Goal: Task Accomplishment & Management: Manage account settings

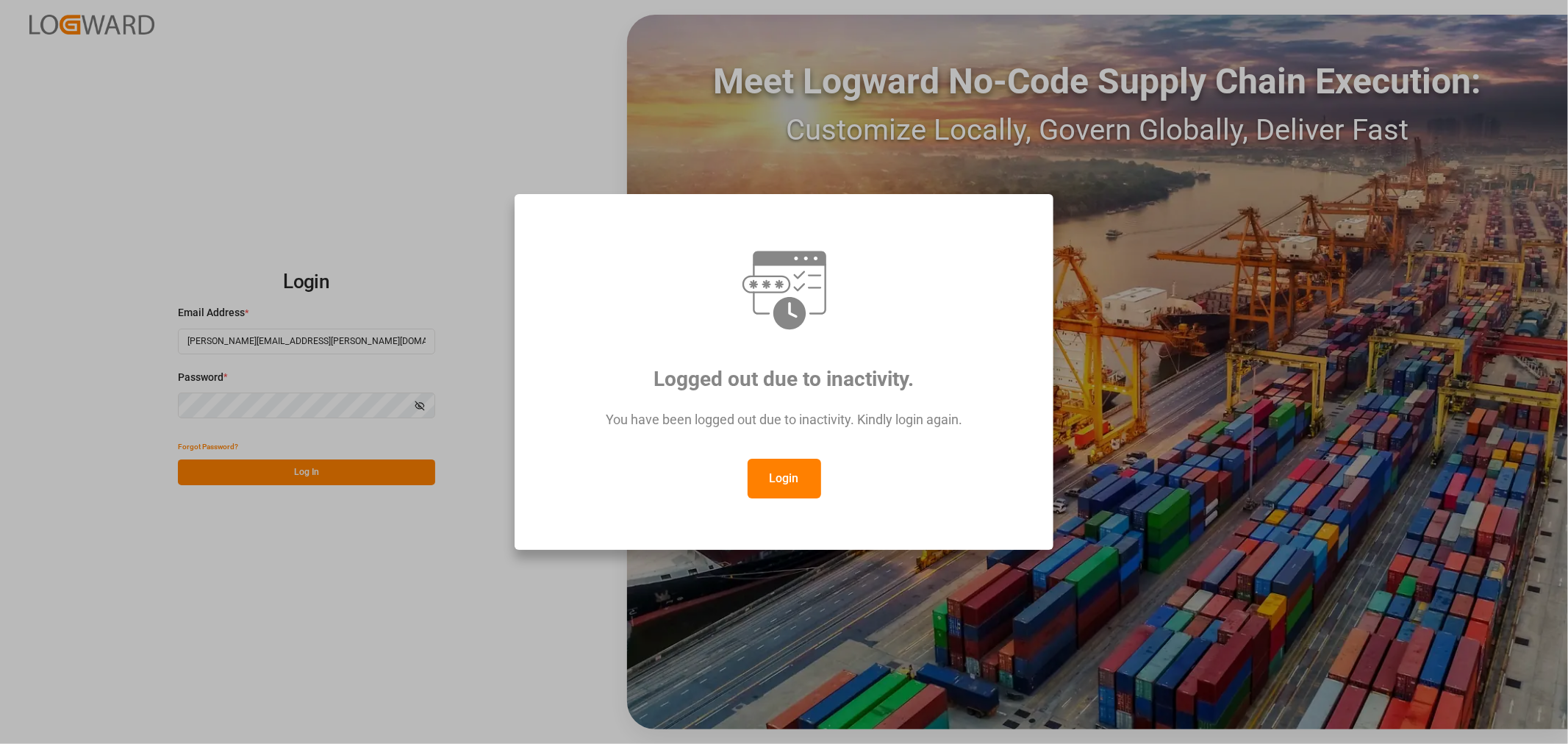
drag, startPoint x: 794, startPoint y: 474, endPoint x: 787, endPoint y: 478, distance: 8.1
click at [793, 474] on button "Login" at bounding box center [784, 478] width 74 height 40
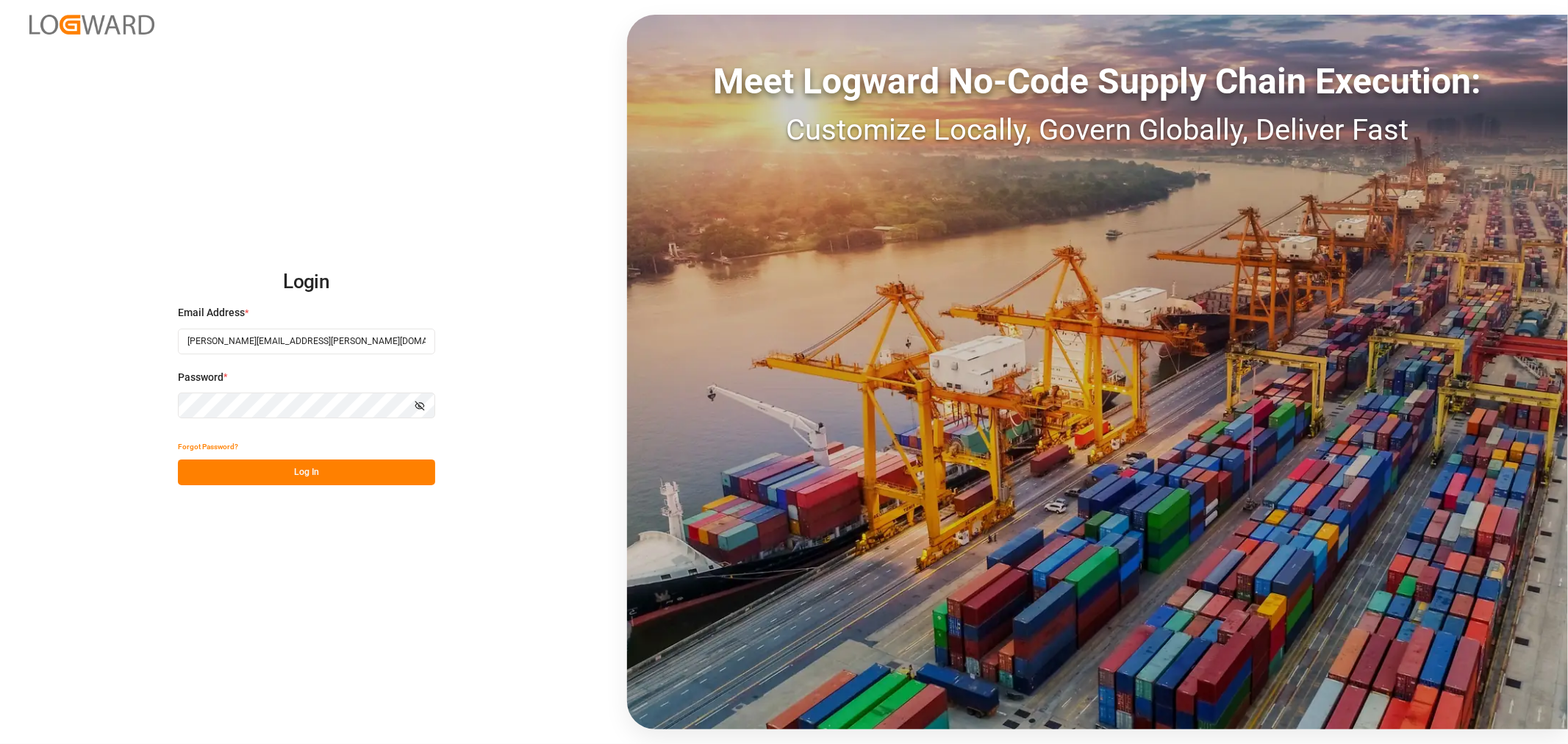
click at [375, 474] on button "Log In" at bounding box center [306, 472] width 258 height 26
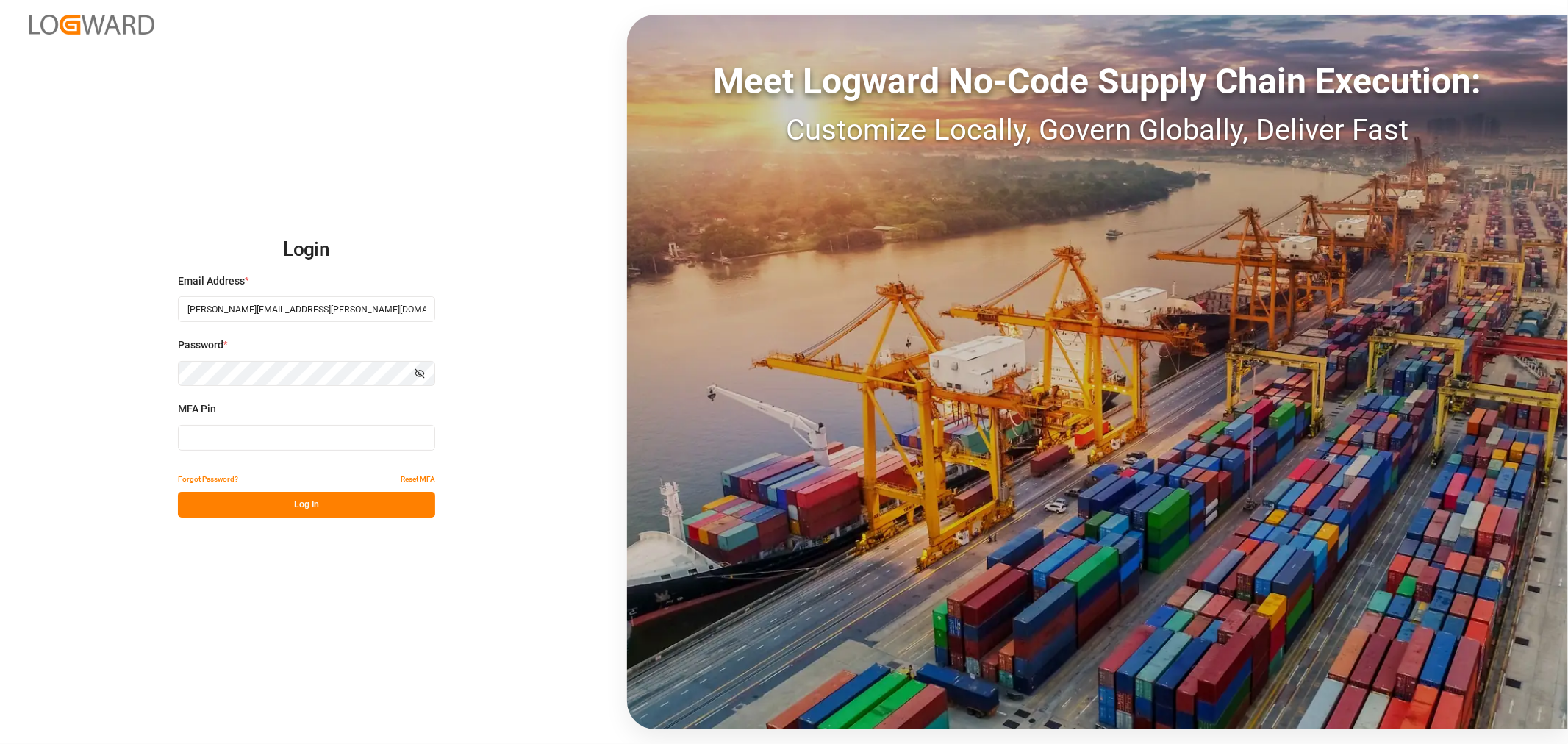
click at [285, 505] on button "Log In" at bounding box center [306, 505] width 258 height 26
click at [267, 441] on input at bounding box center [306, 438] width 258 height 26
type input "627853"
click at [267, 492] on button "Log In" at bounding box center [306, 505] width 258 height 26
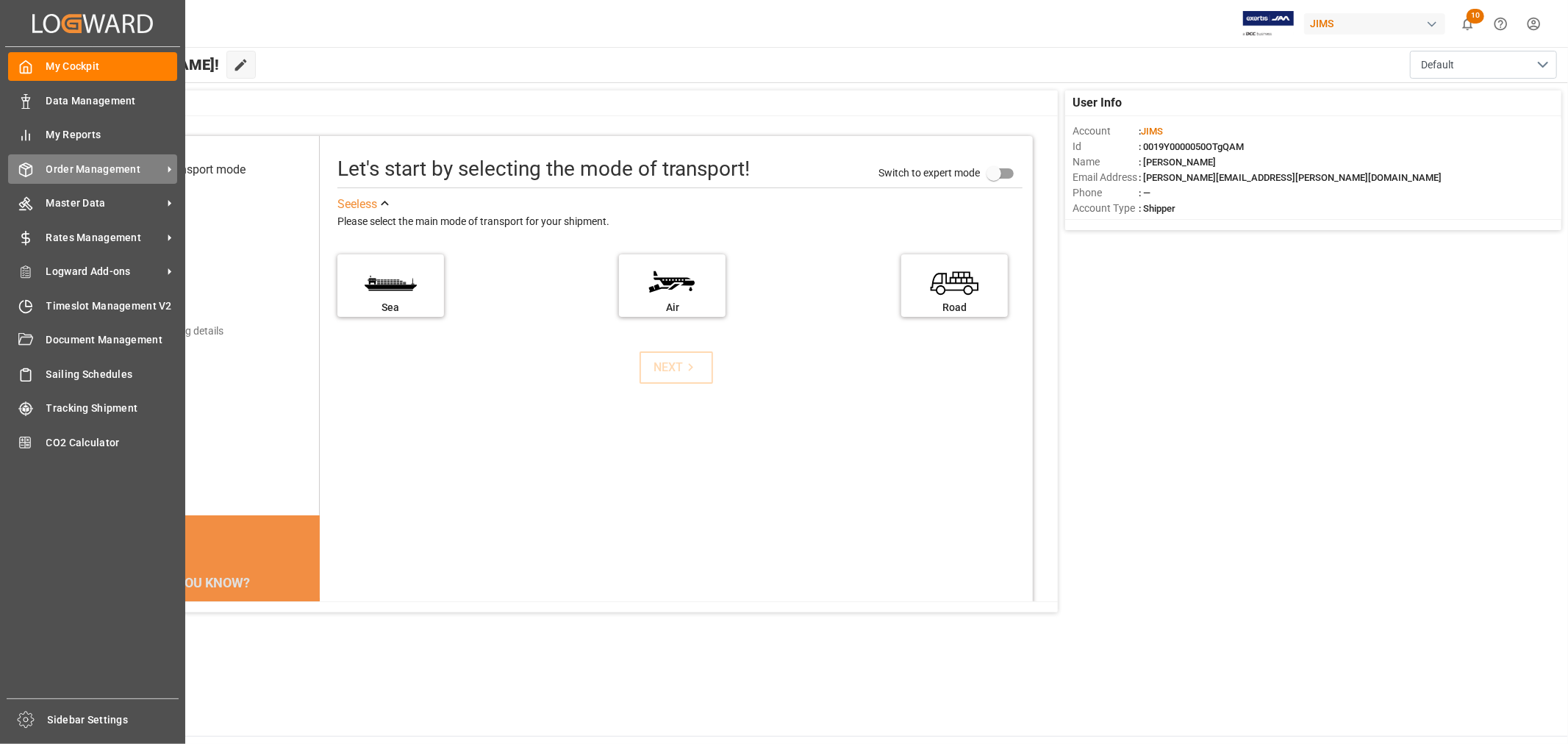
click at [100, 164] on span "Order Management" at bounding box center [104, 169] width 116 height 16
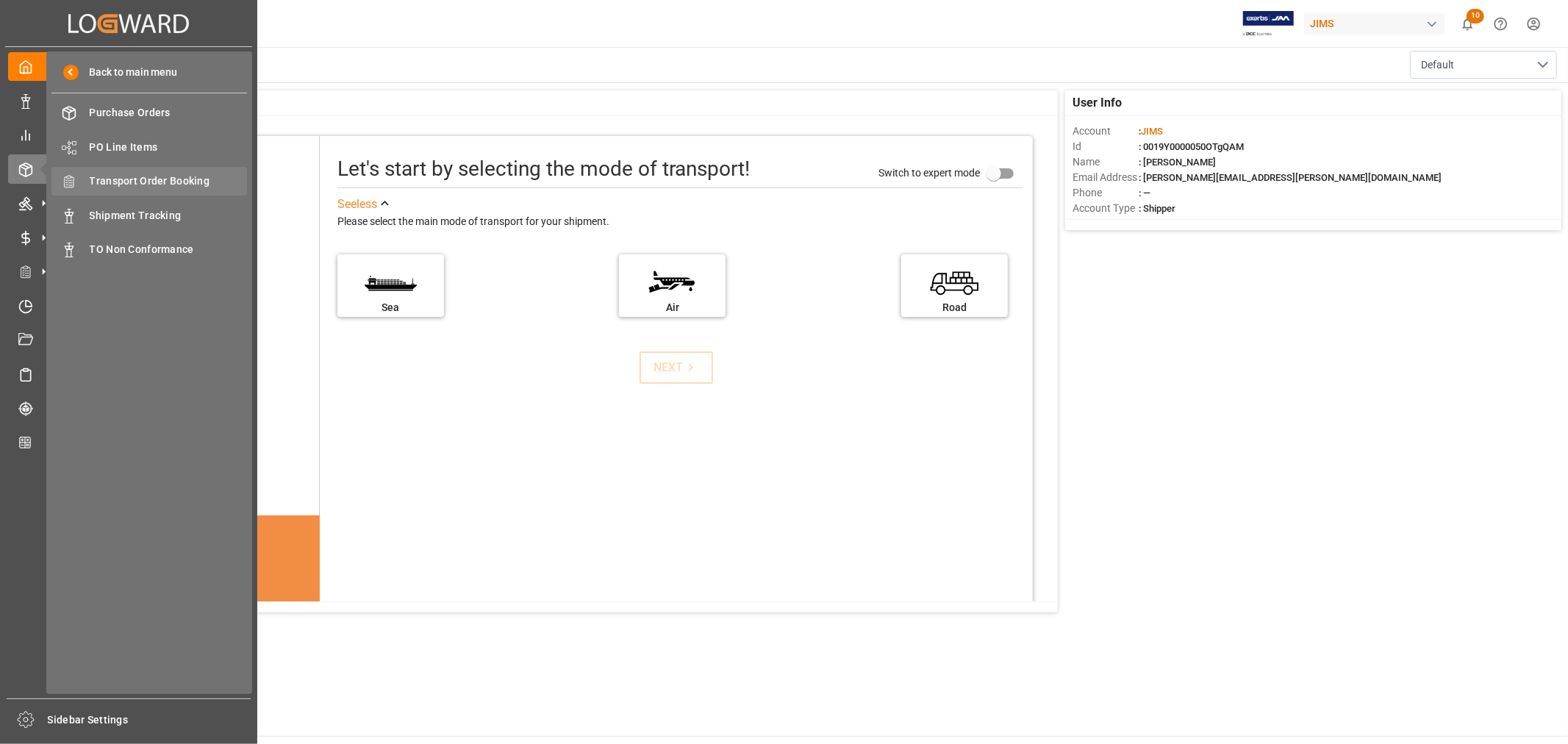
click at [171, 174] on span "Transport Order Booking" at bounding box center [168, 180] width 158 height 16
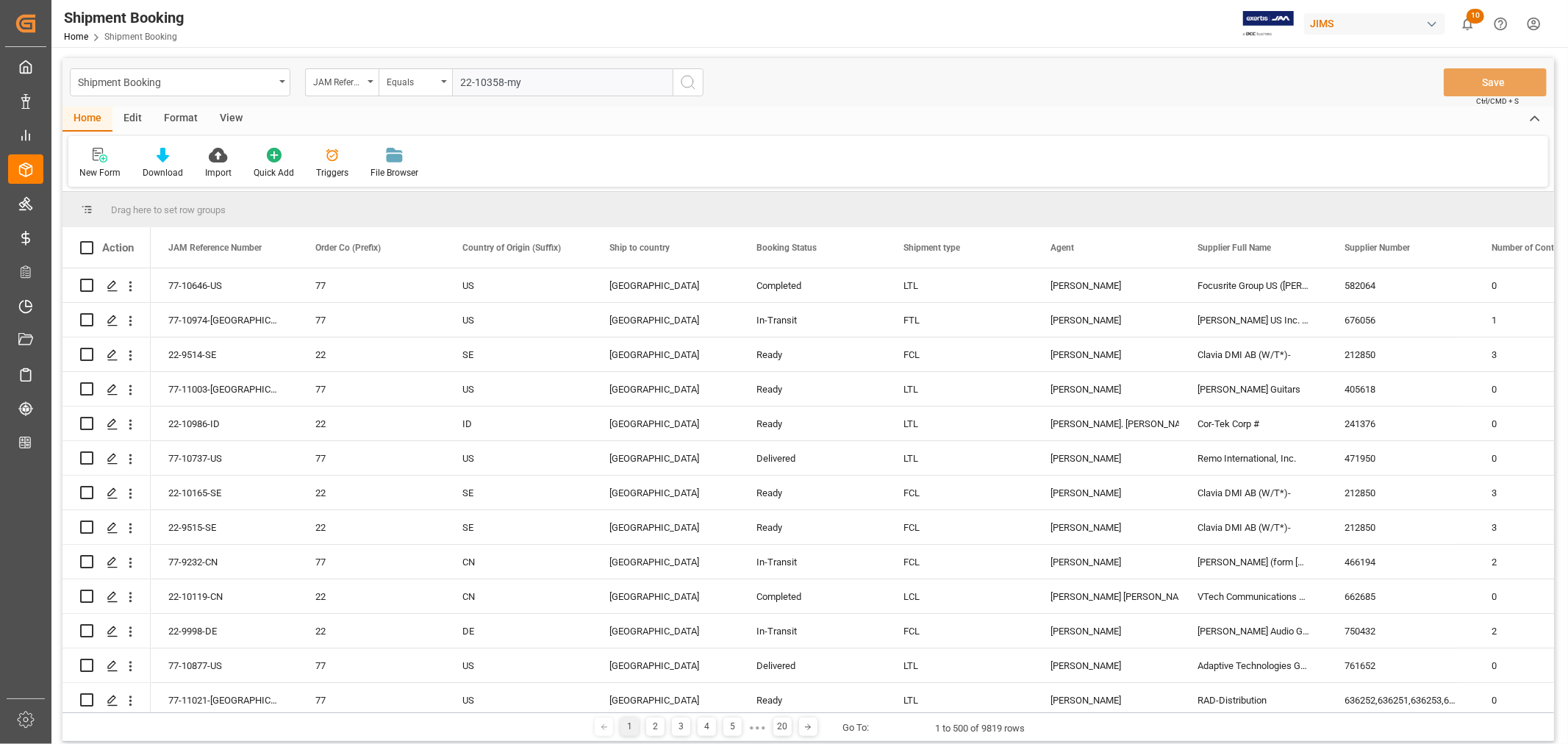
type input "22-10358-my"
click at [686, 82] on icon "search button" at bounding box center [688, 82] width 18 height 18
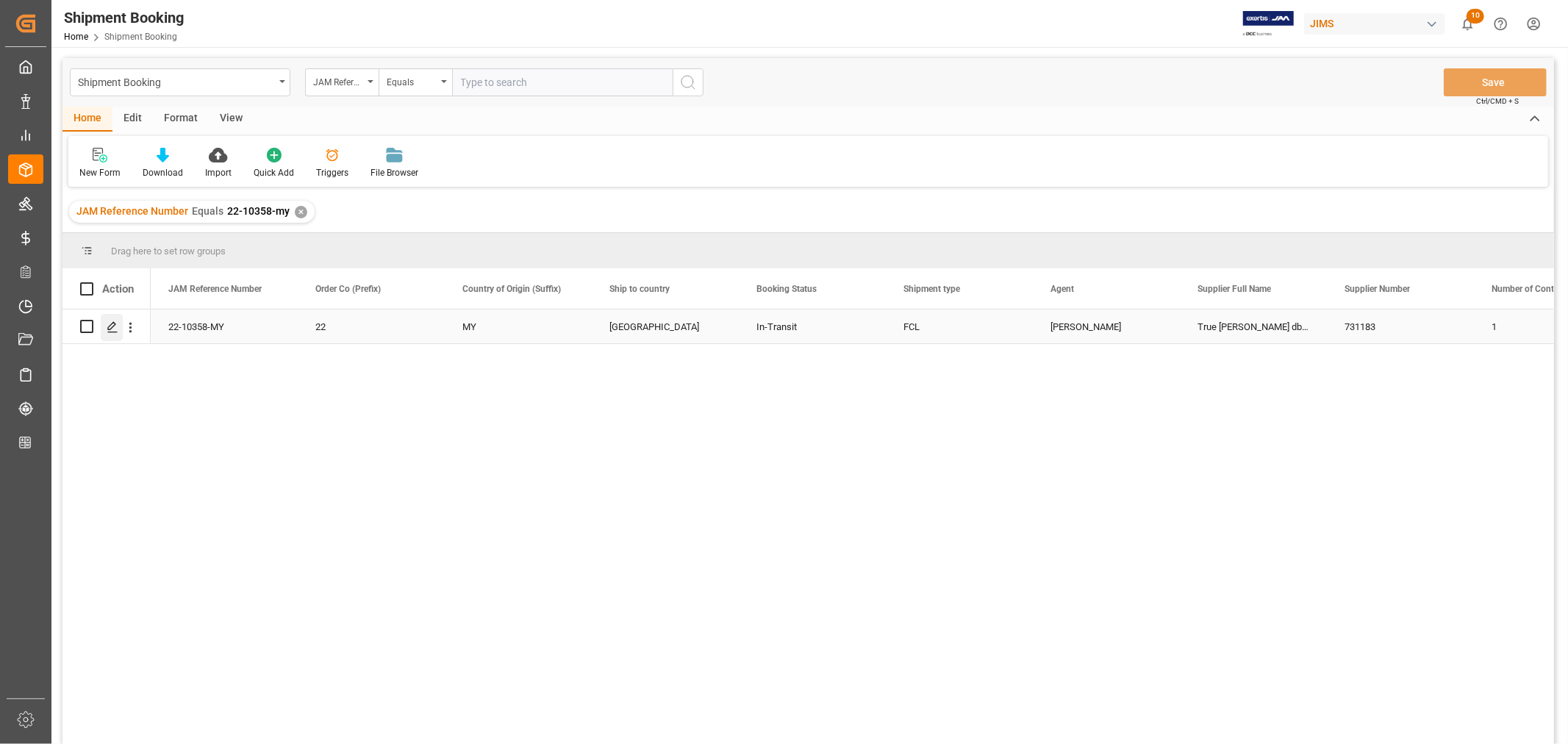
click at [111, 329] on icon "Press SPACE to select this row." at bounding box center [113, 326] width 12 height 12
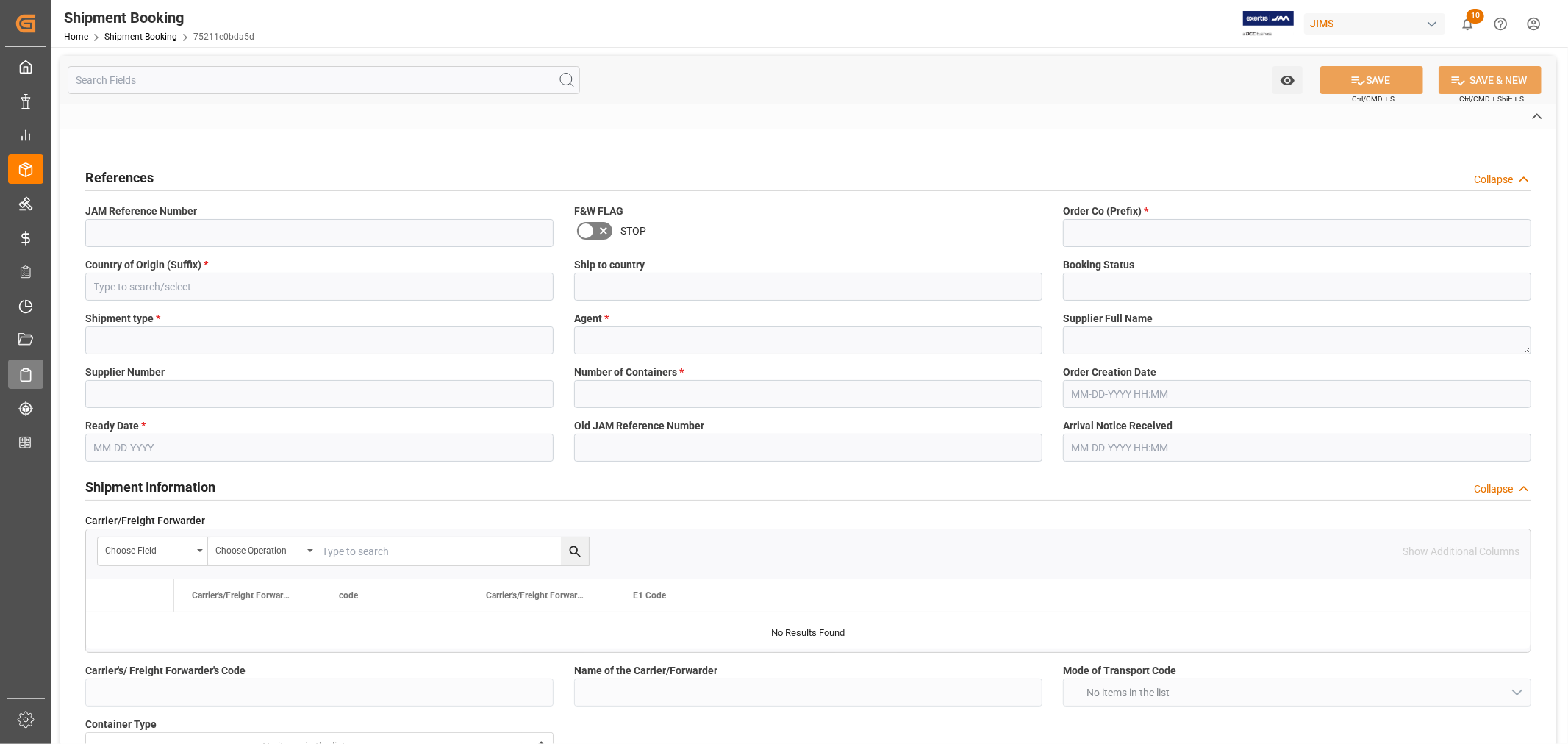
type input "H"
type input "EVERGREEN"
type input "FOB Penang MY"
type input "AS"
type input "S"
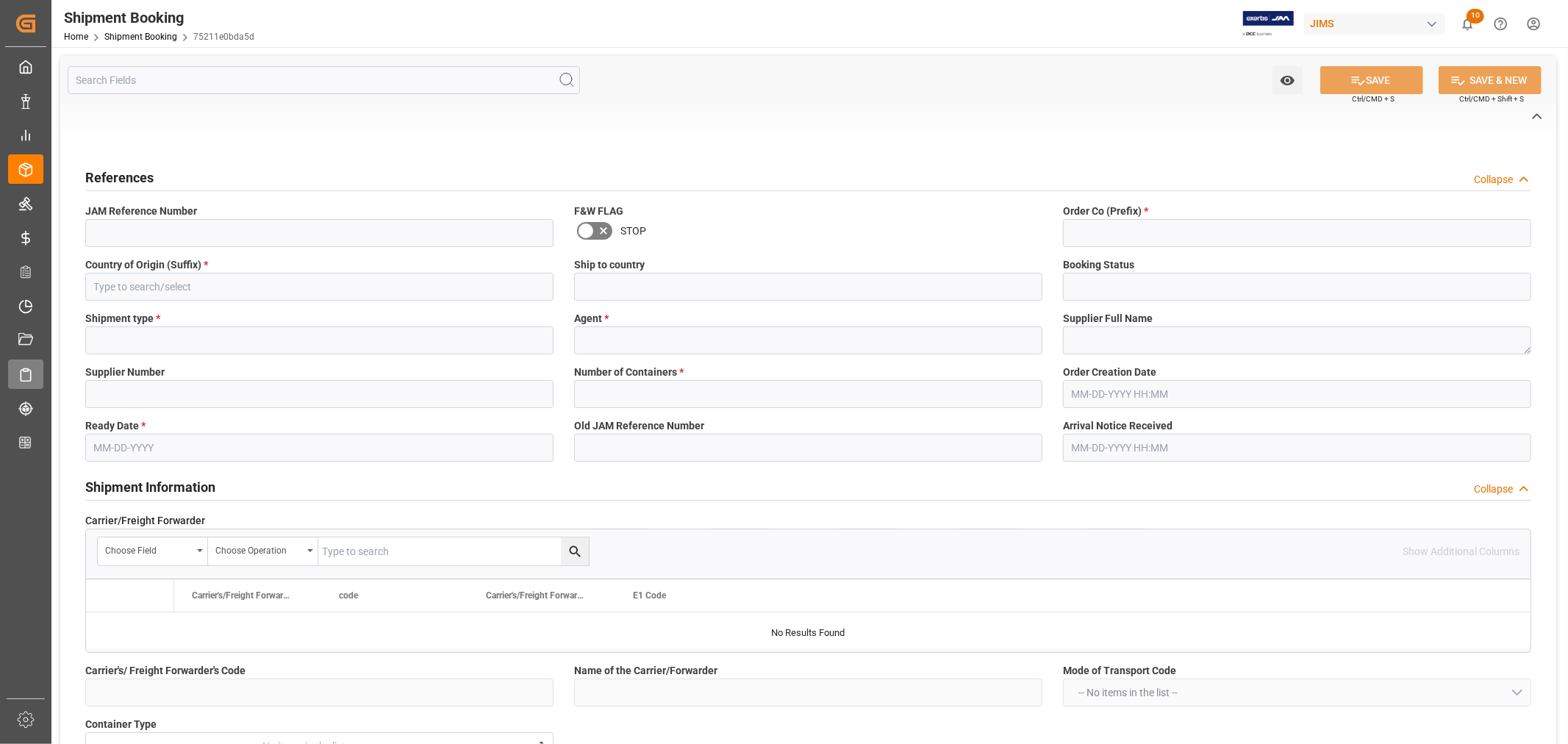
type input "AS-SA"
type input "090500179707"
type input "EGLV090500179707"
type input "090500179707"
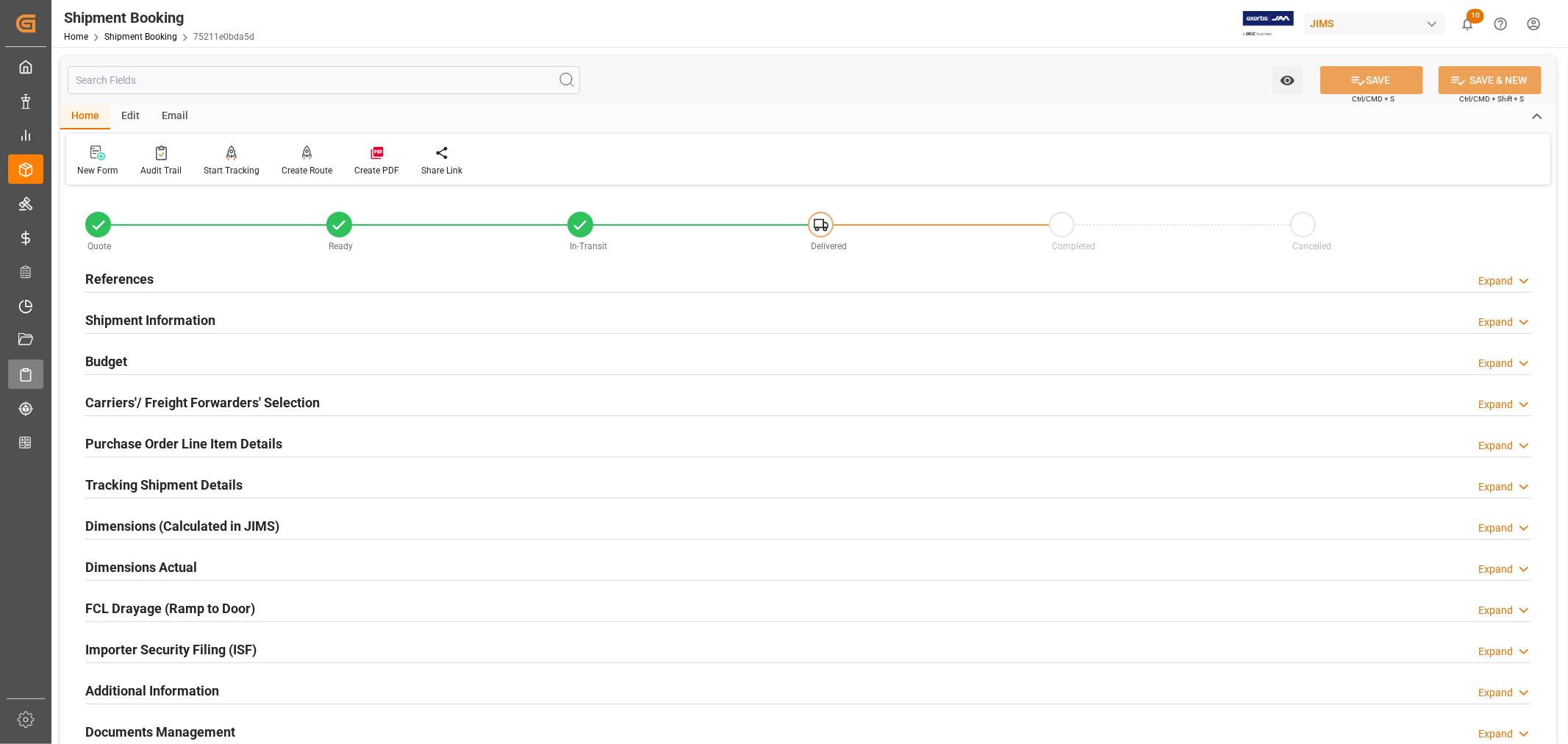
type input "8"
click at [205, 317] on h2 "Shipment Information" at bounding box center [151, 319] width 130 height 20
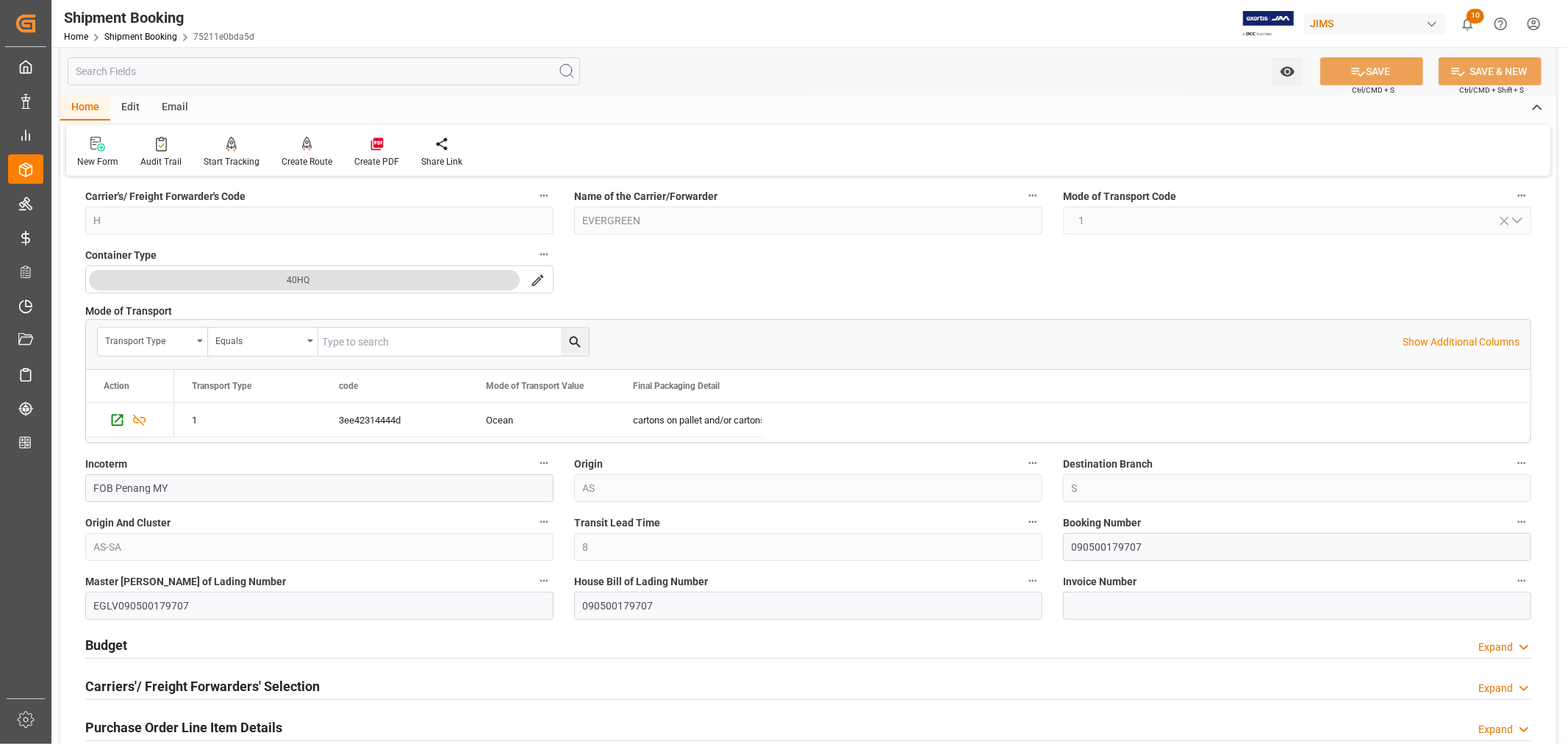
scroll to position [408, 0]
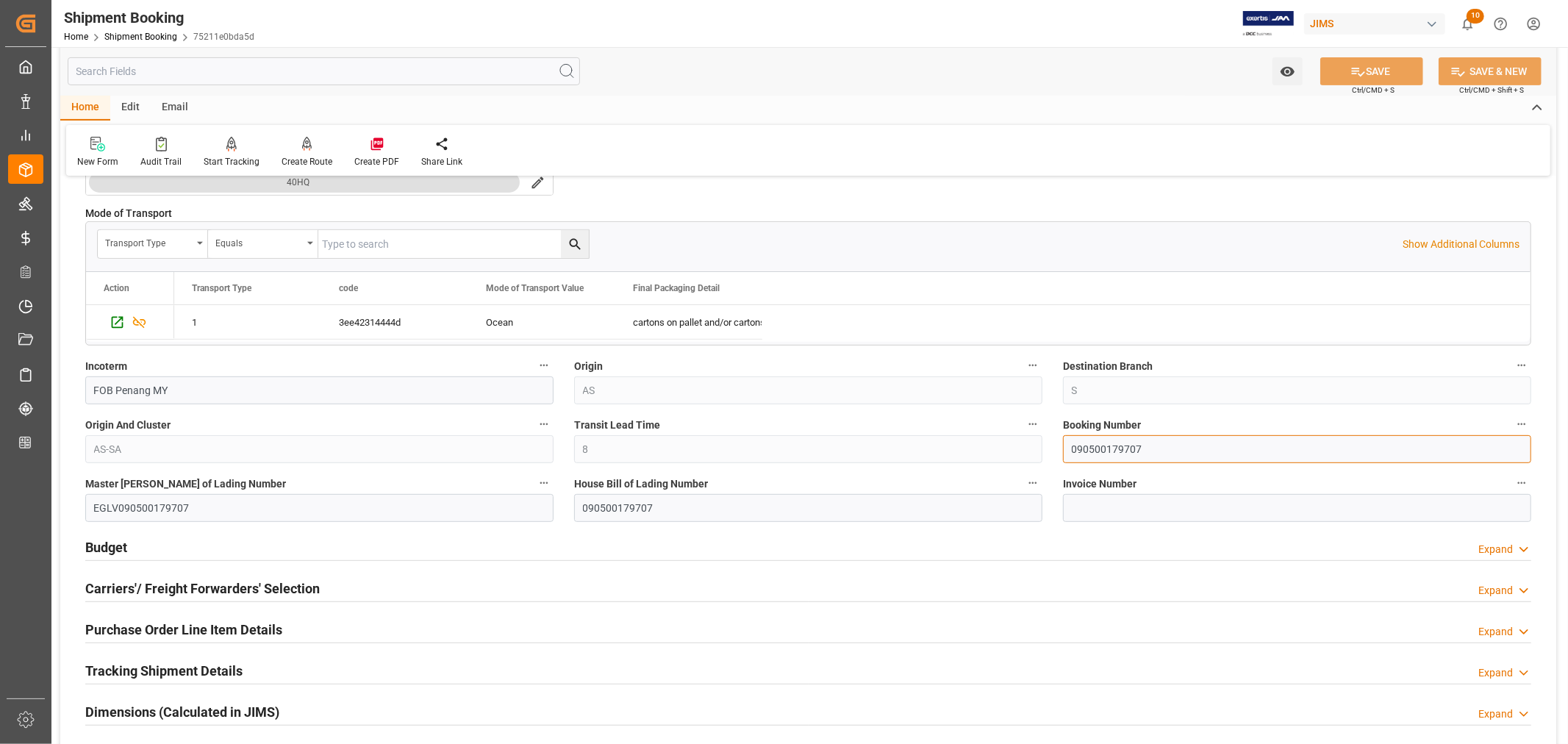
click at [1090, 446] on input "090500179707" at bounding box center [1297, 449] width 468 height 28
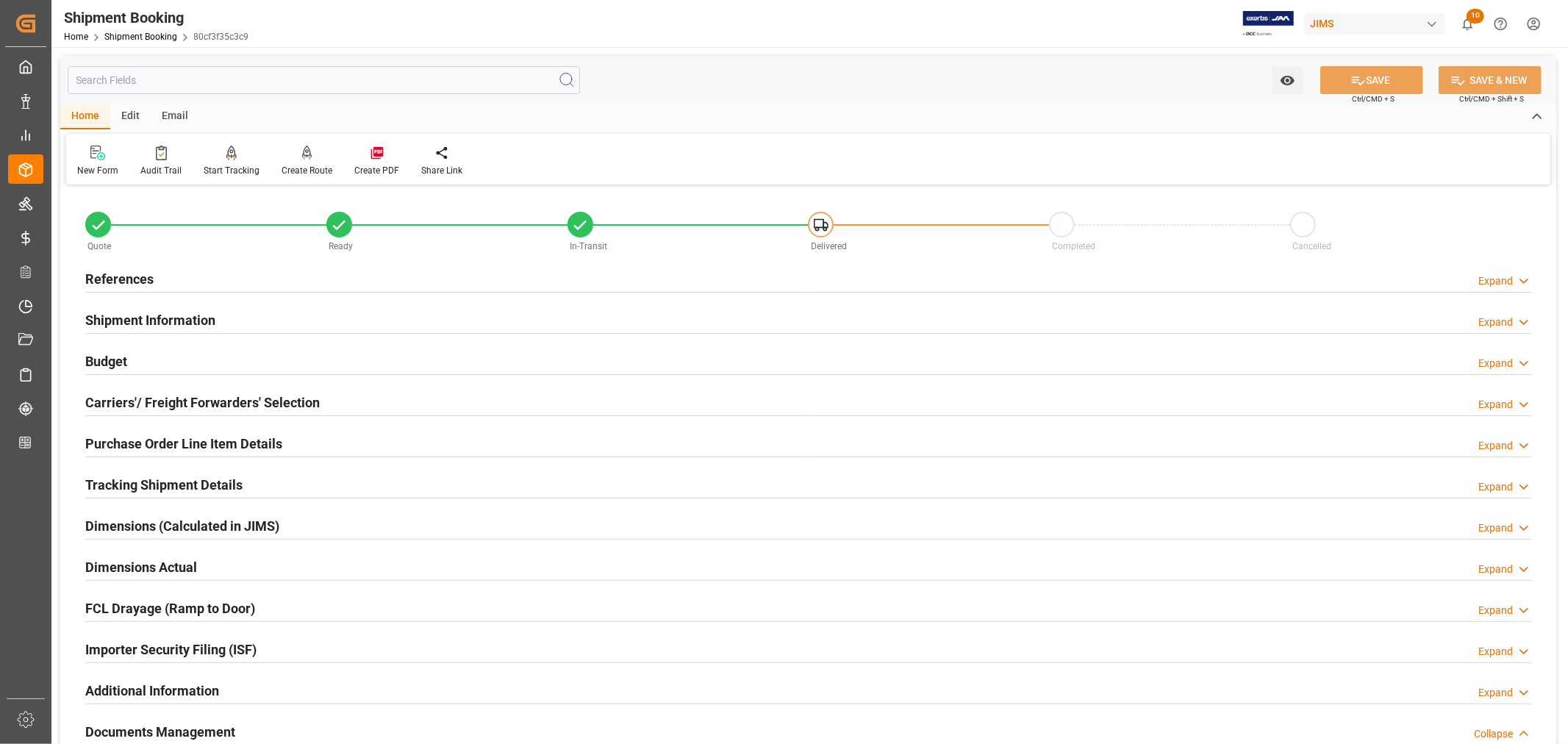
scroll to position [653, 0]
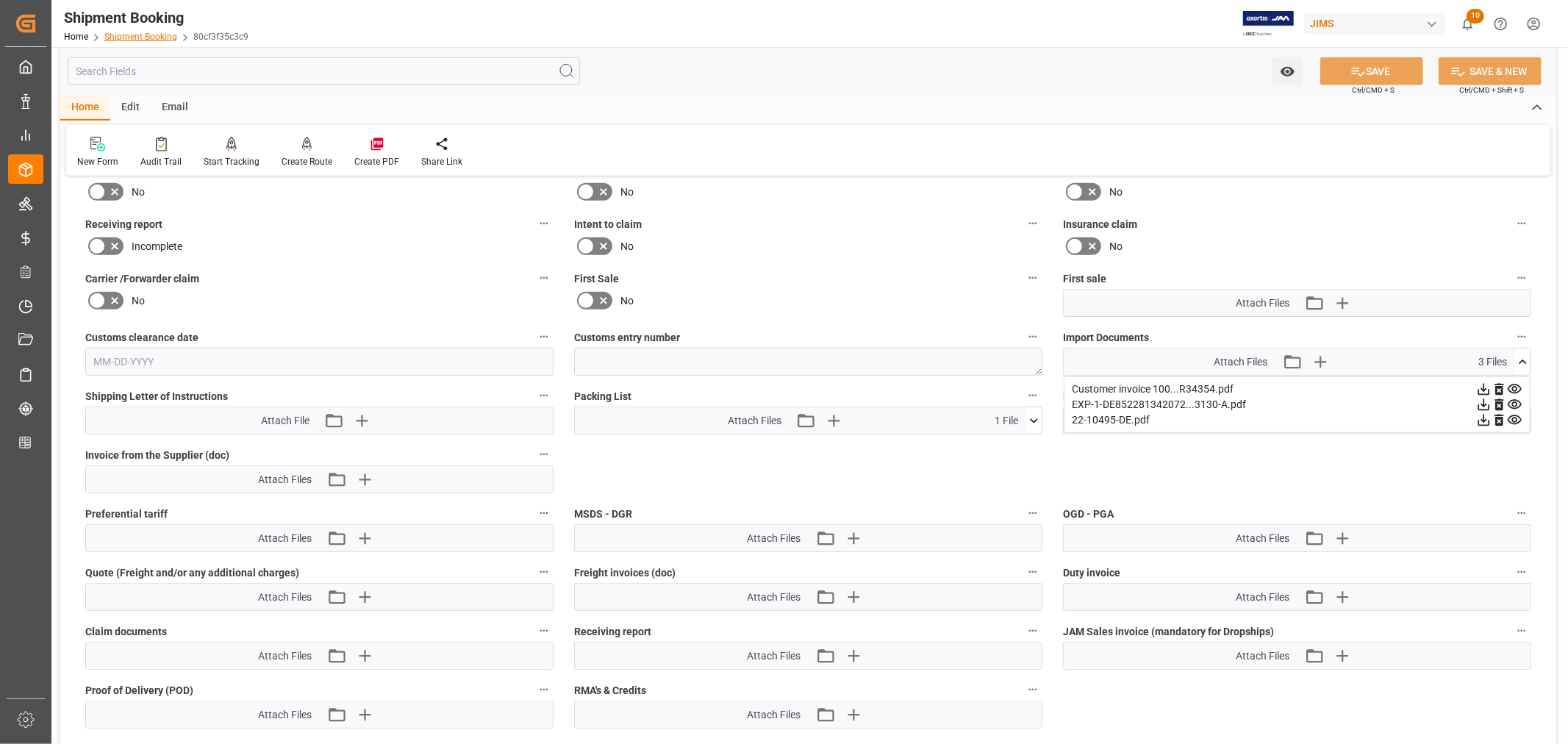
click at [150, 35] on link "Shipment Booking" at bounding box center [141, 36] width 73 height 10
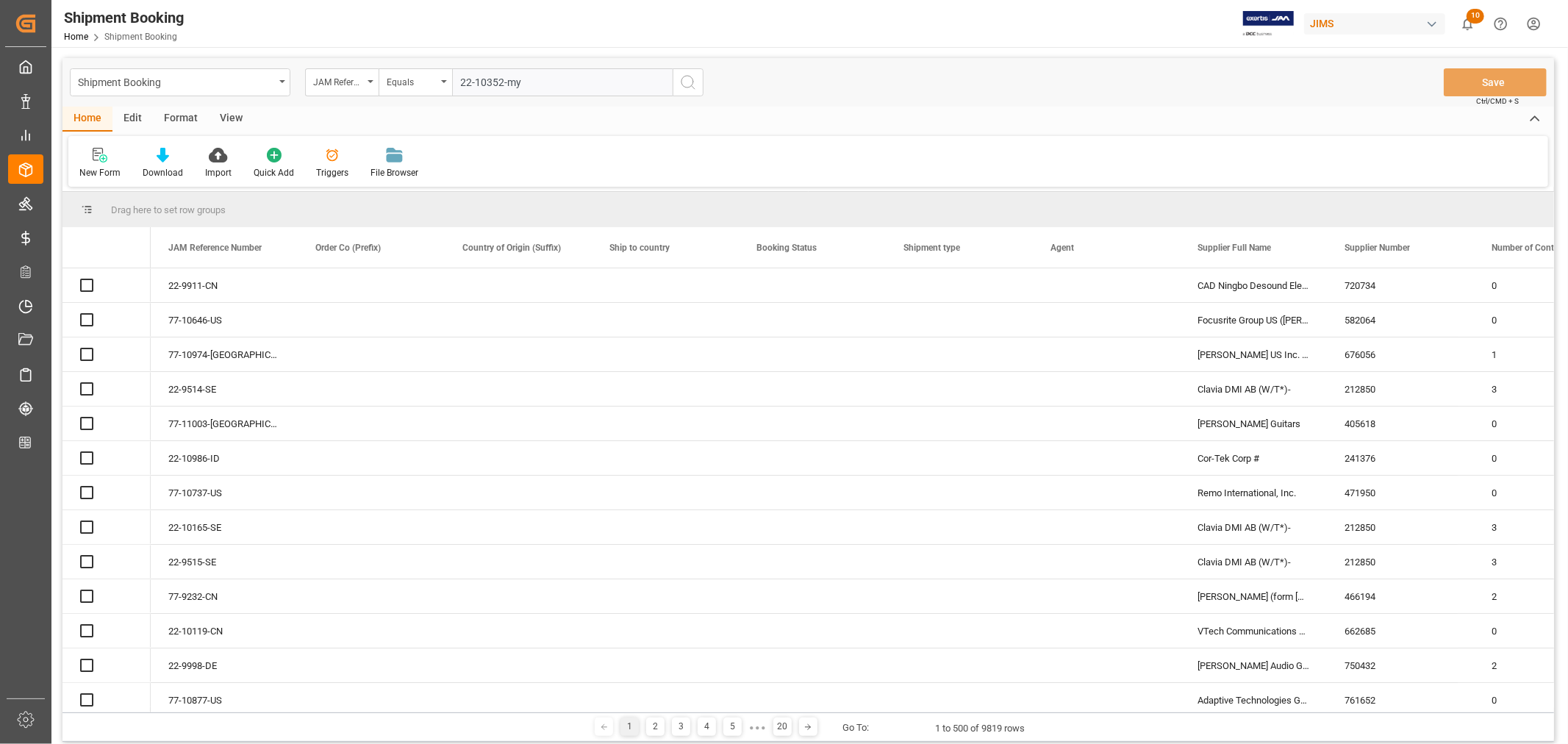
type input "22-10352-my"
click at [688, 79] on icon "search button" at bounding box center [688, 82] width 18 height 18
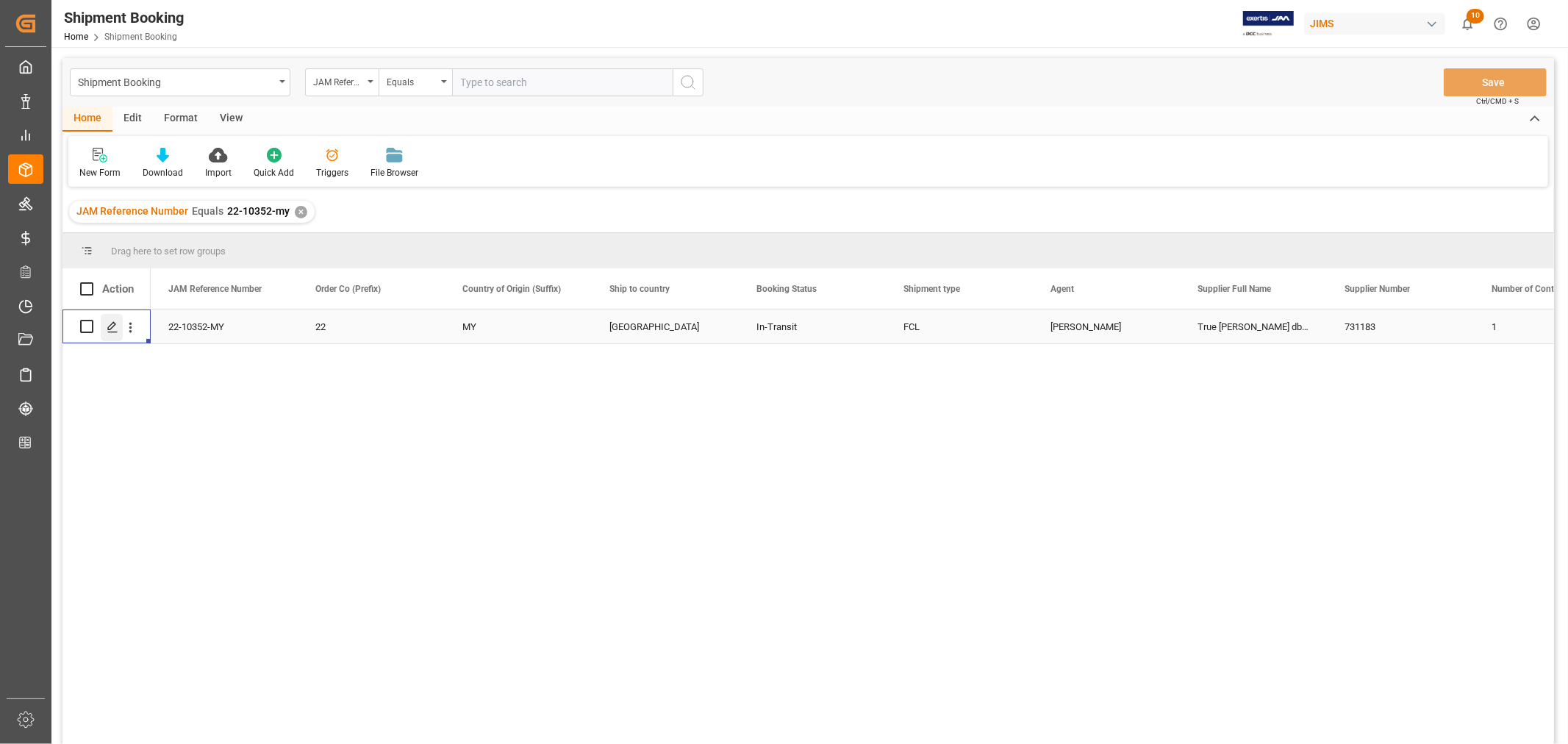
click at [113, 328] on icon "Press SPACE to select this row." at bounding box center [113, 326] width 12 height 12
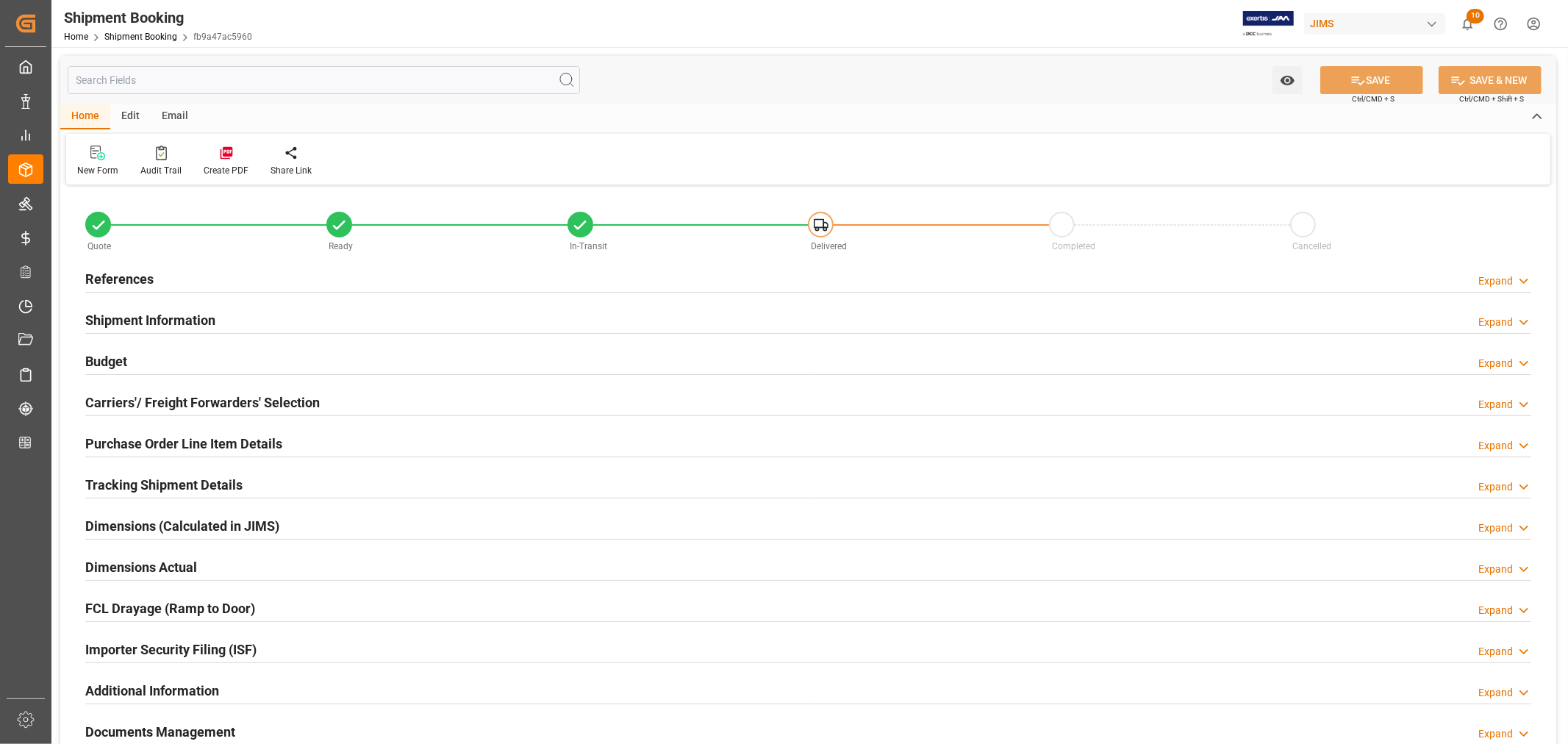
type input "49"
click at [156, 317] on h2 "Shipment Information" at bounding box center [151, 319] width 130 height 20
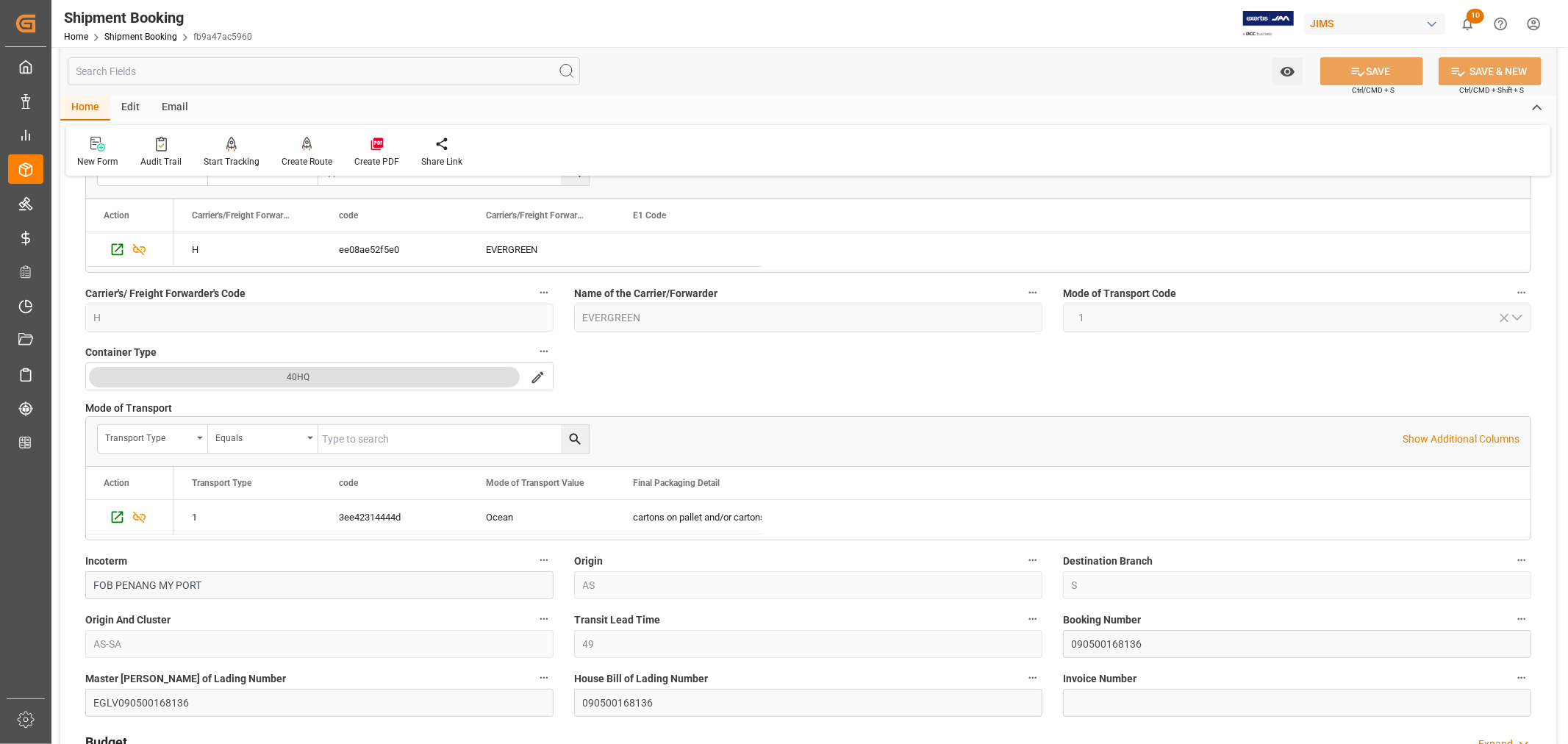
scroll to position [245, 0]
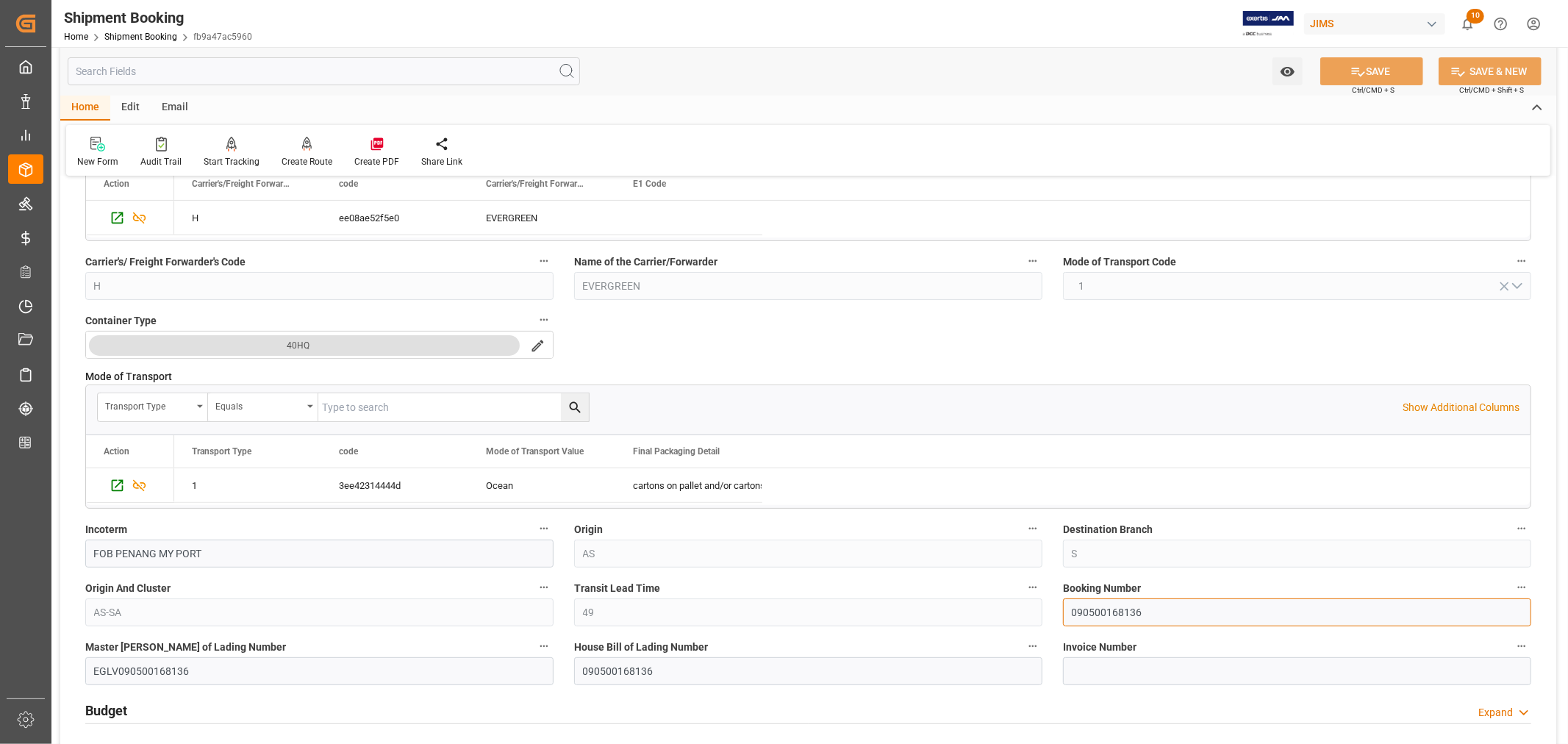
click at [1095, 606] on input "090500168136" at bounding box center [1297, 612] width 468 height 28
click at [149, 37] on link "Shipment Booking" at bounding box center [141, 36] width 73 height 10
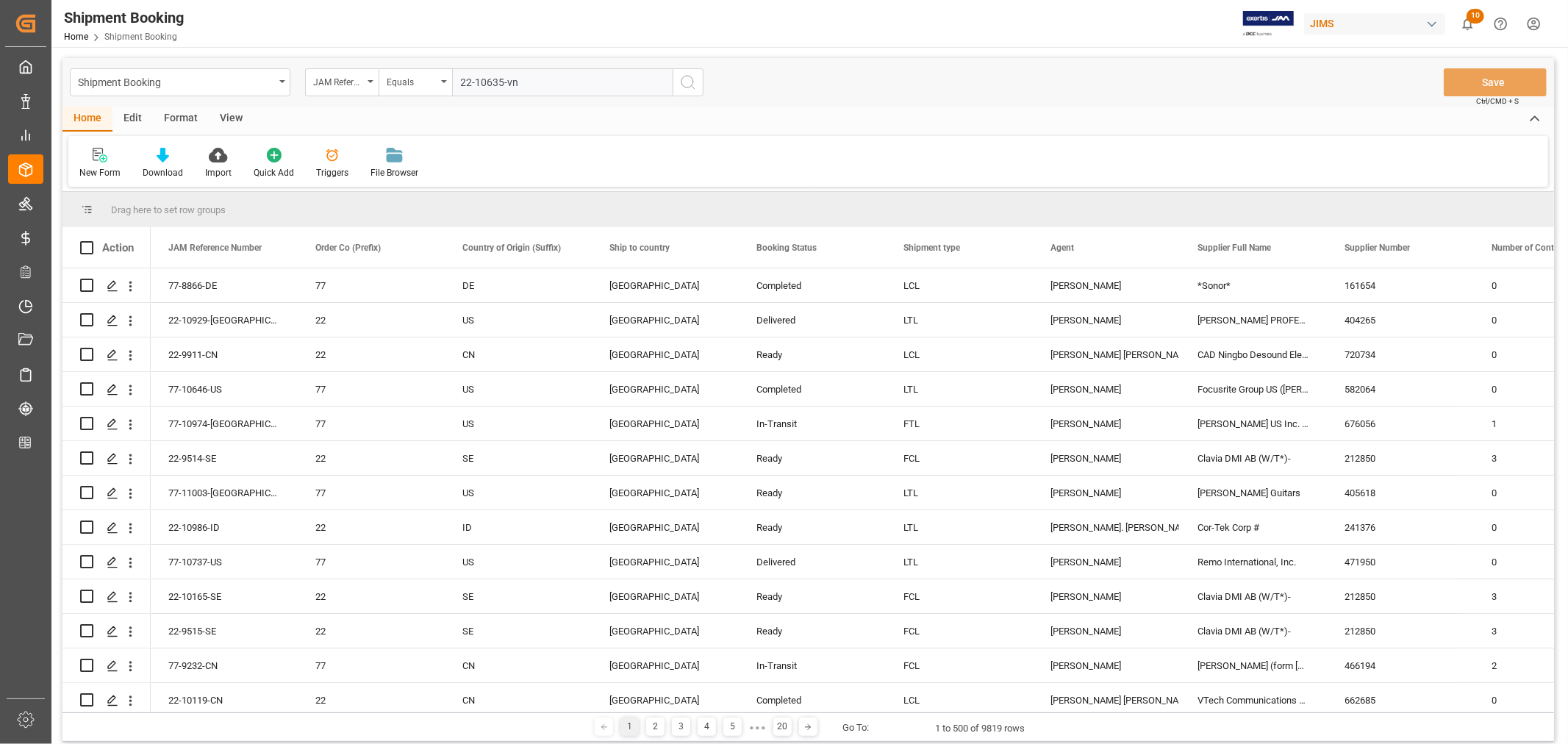
type input "22-10635-vn"
click at [688, 81] on icon "search button" at bounding box center [688, 82] width 18 height 18
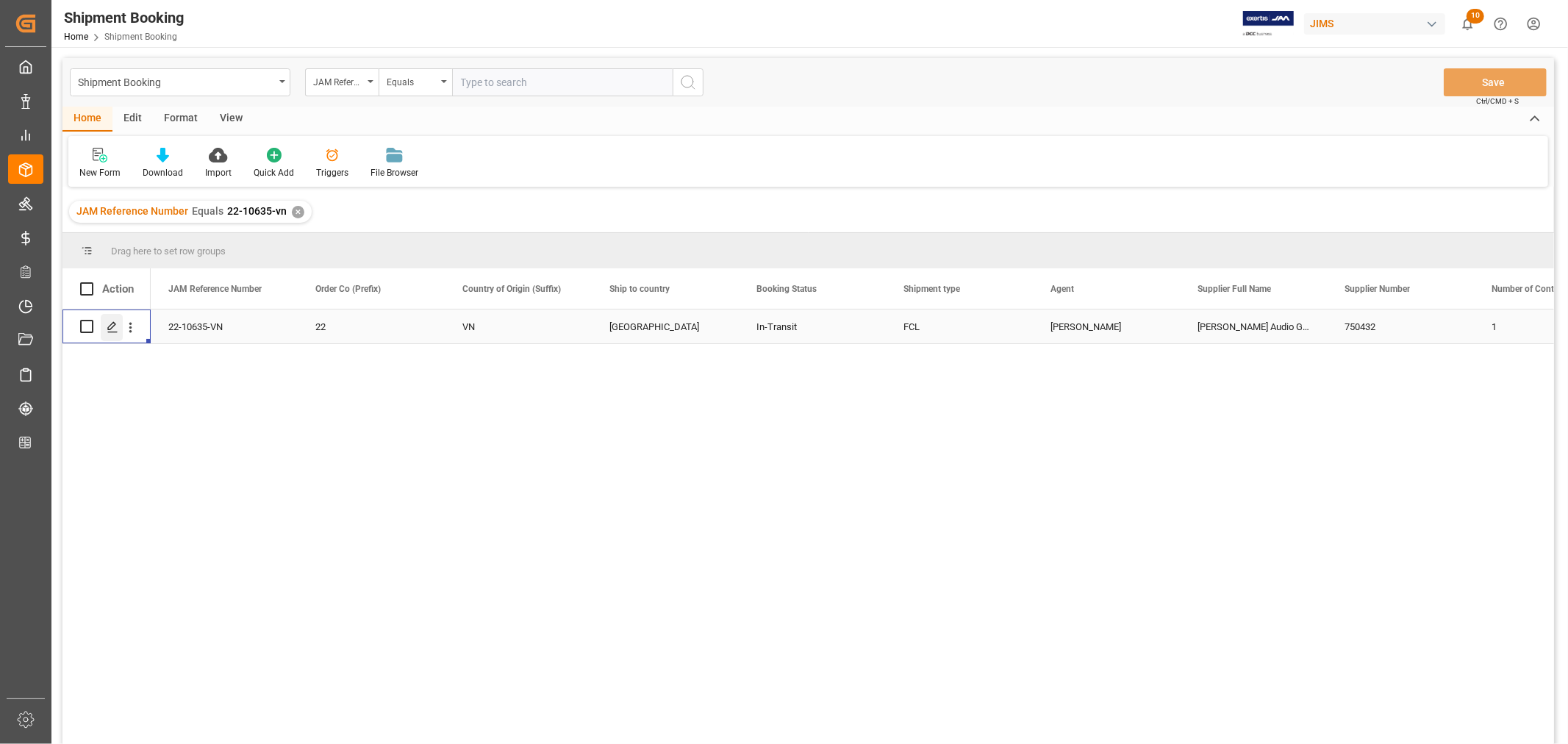
click at [111, 331] on line "Press SPACE to select this row." at bounding box center [112, 331] width 8 height 0
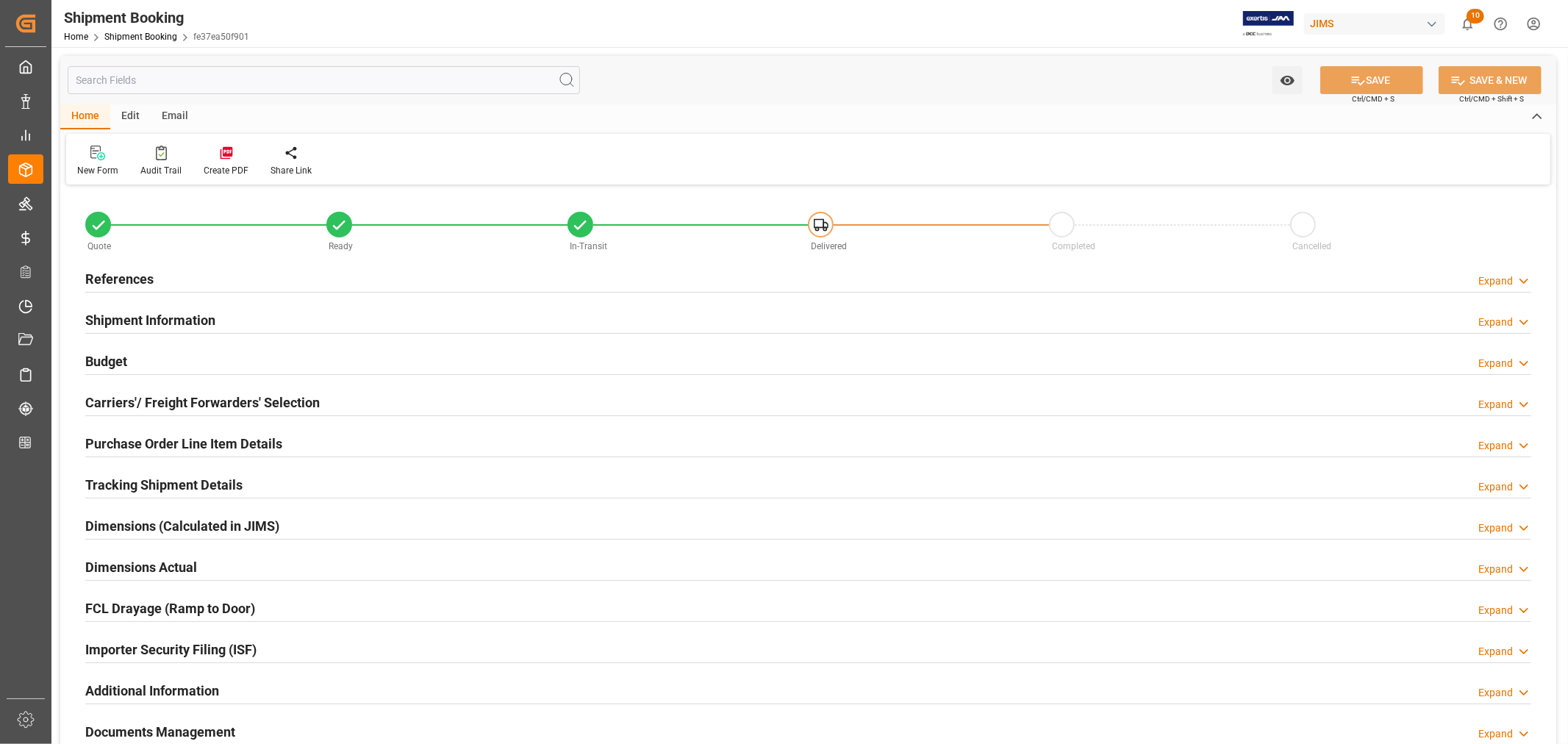
type input "48"
click at [131, 275] on h2 "References" at bounding box center [119, 278] width 68 height 20
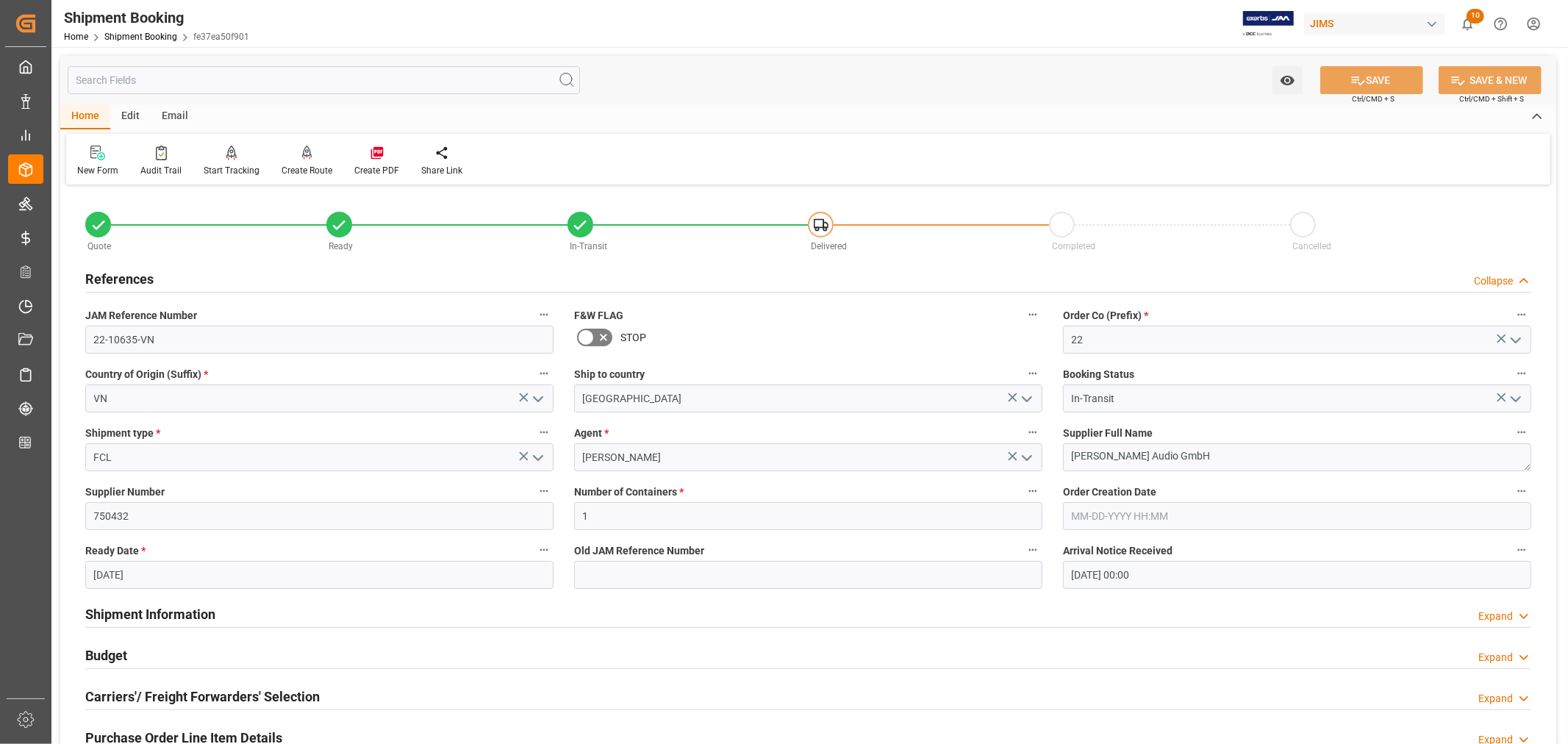
click at [131, 275] on h2 "References" at bounding box center [119, 278] width 68 height 20
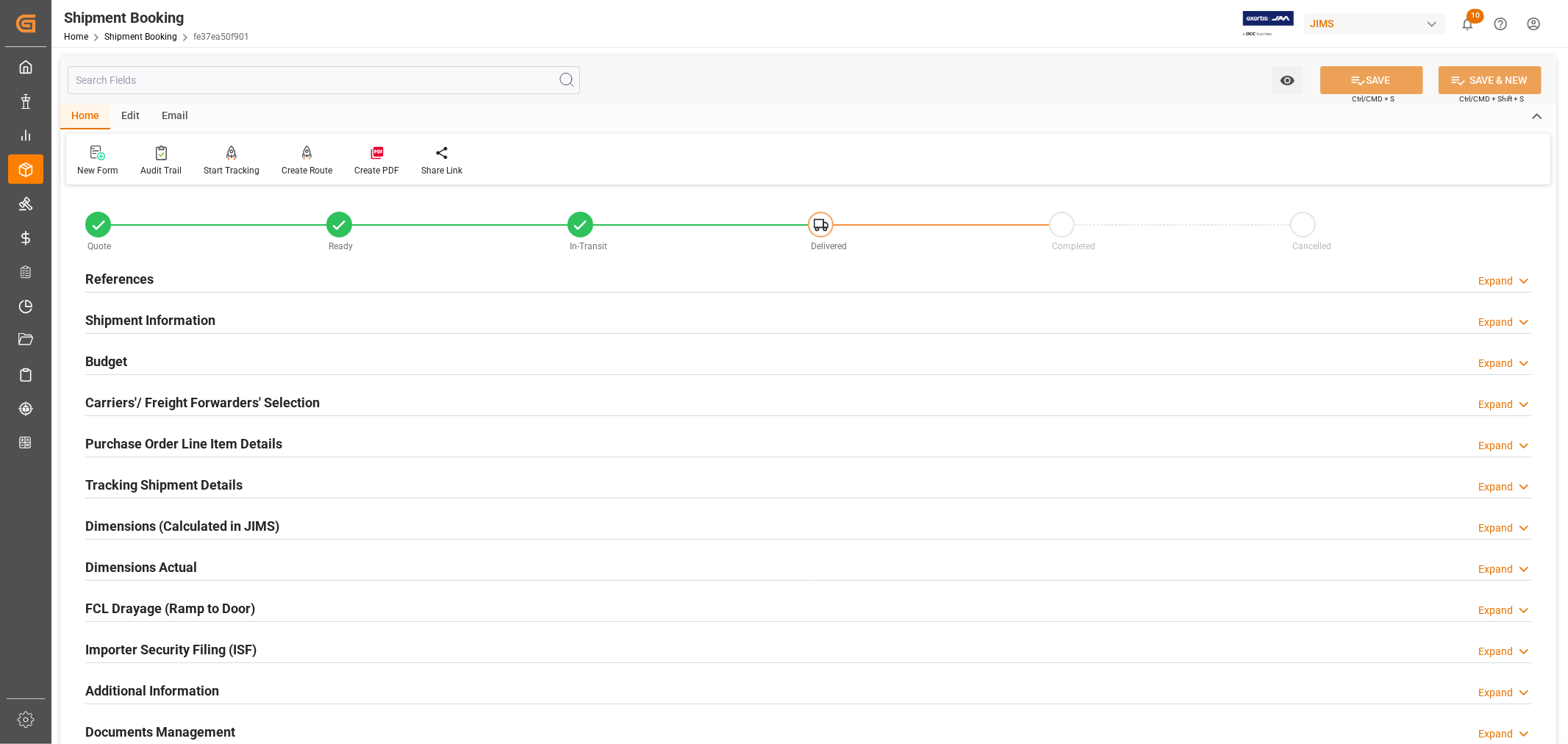
click at [141, 312] on h2 "Shipment Information" at bounding box center [151, 319] width 130 height 20
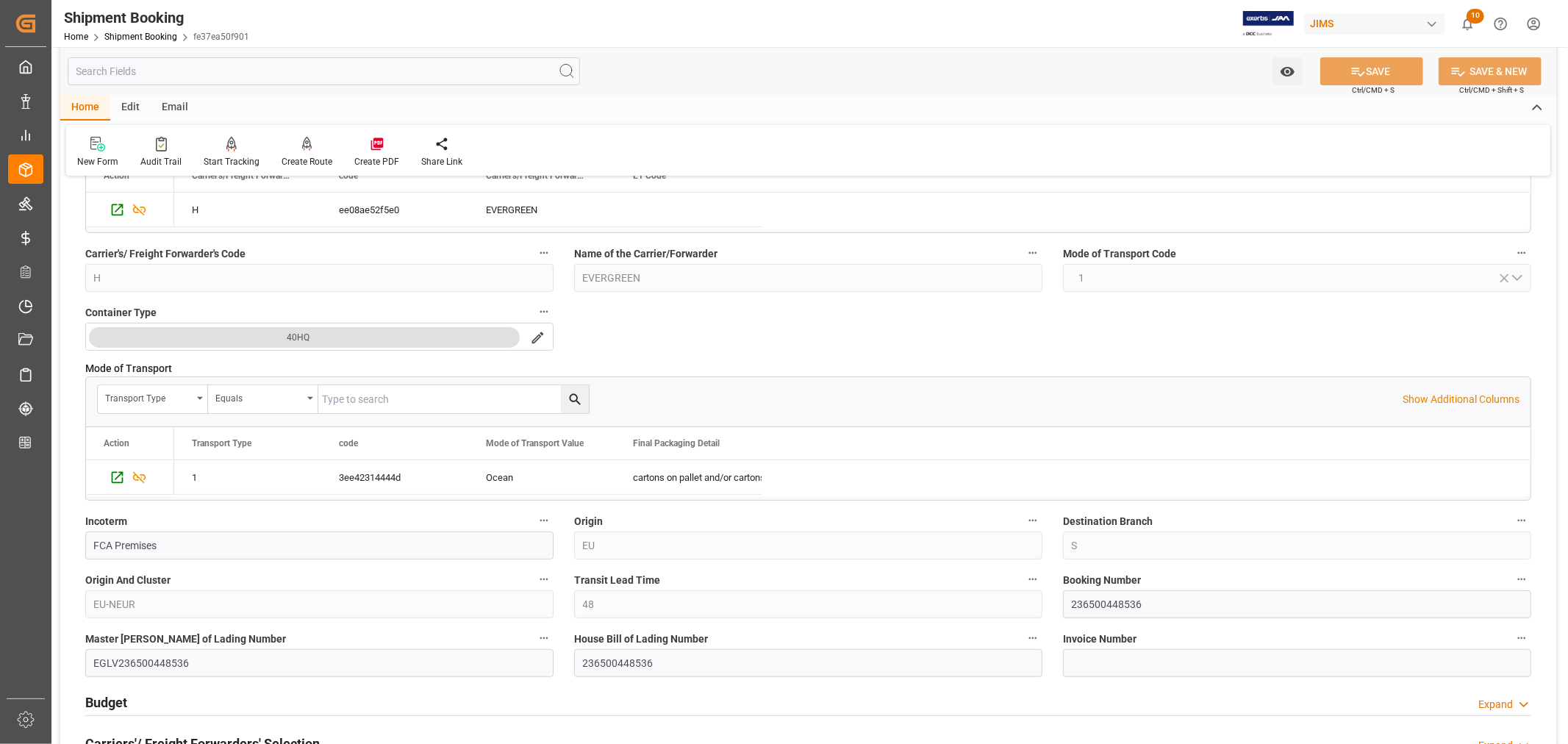
scroll to position [326, 0]
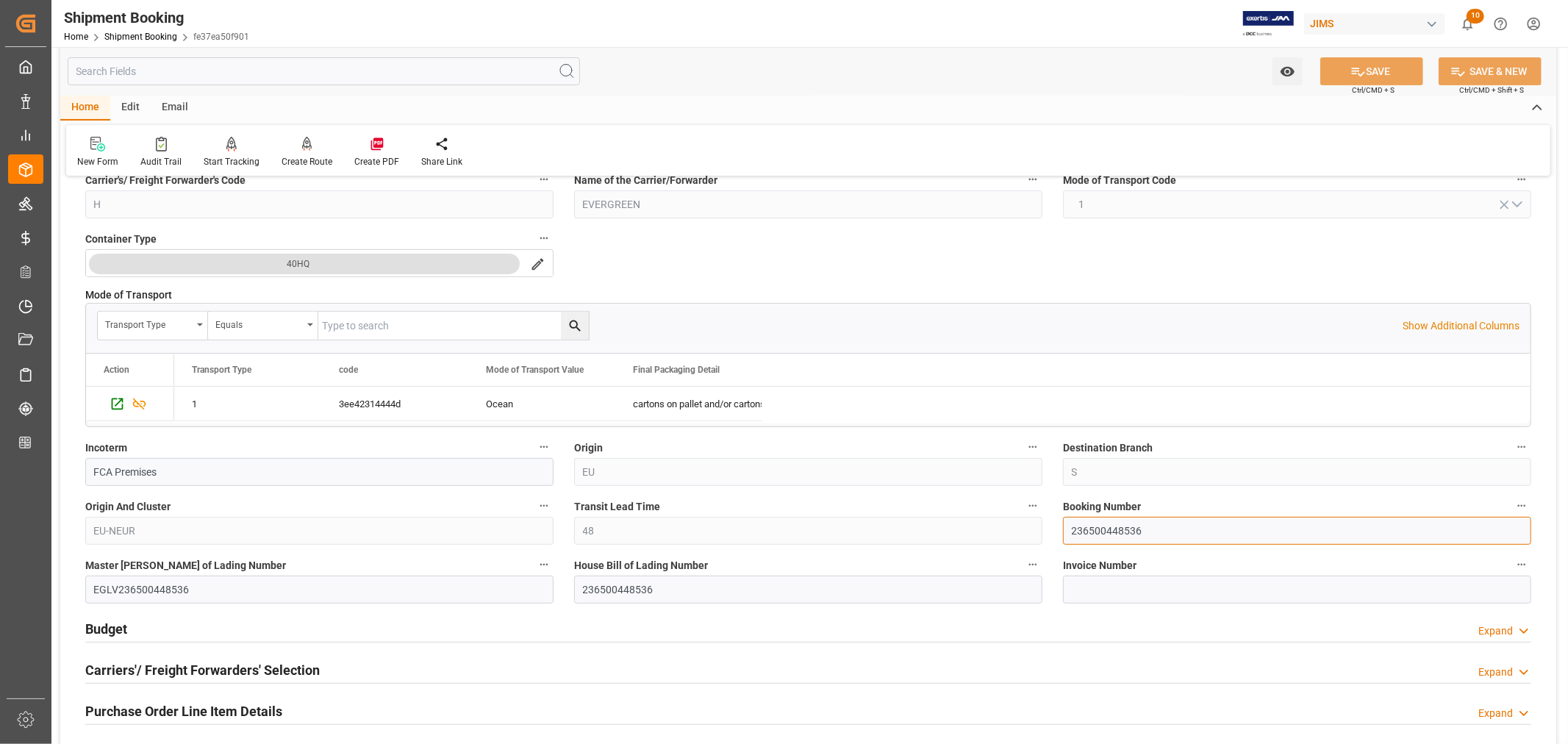
click at [1090, 527] on input "236500448536" at bounding box center [1297, 530] width 468 height 28
click at [153, 33] on link "Shipment Booking" at bounding box center [141, 36] width 73 height 10
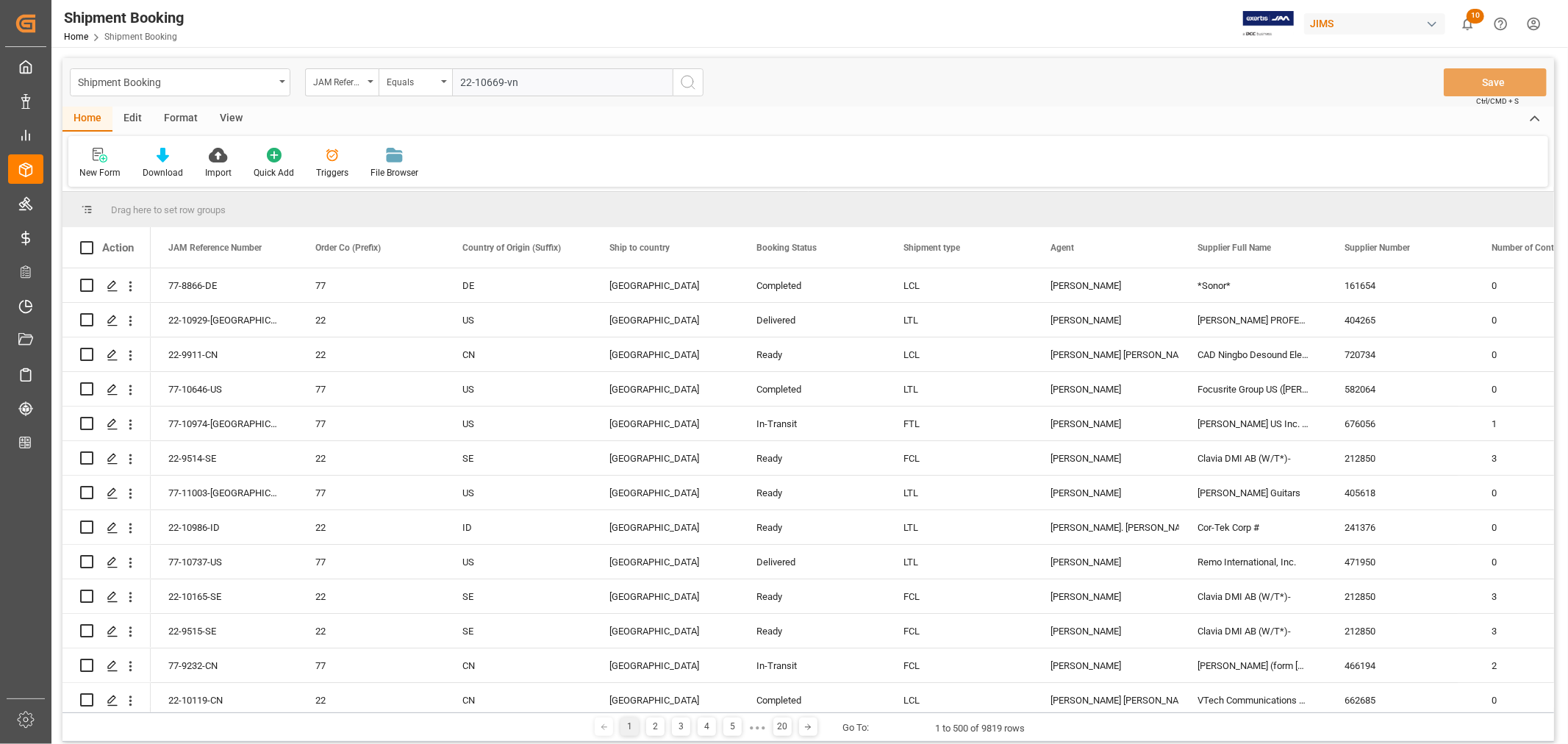
type input "22-10669-vn"
click at [686, 81] on icon "search button" at bounding box center [688, 82] width 18 height 18
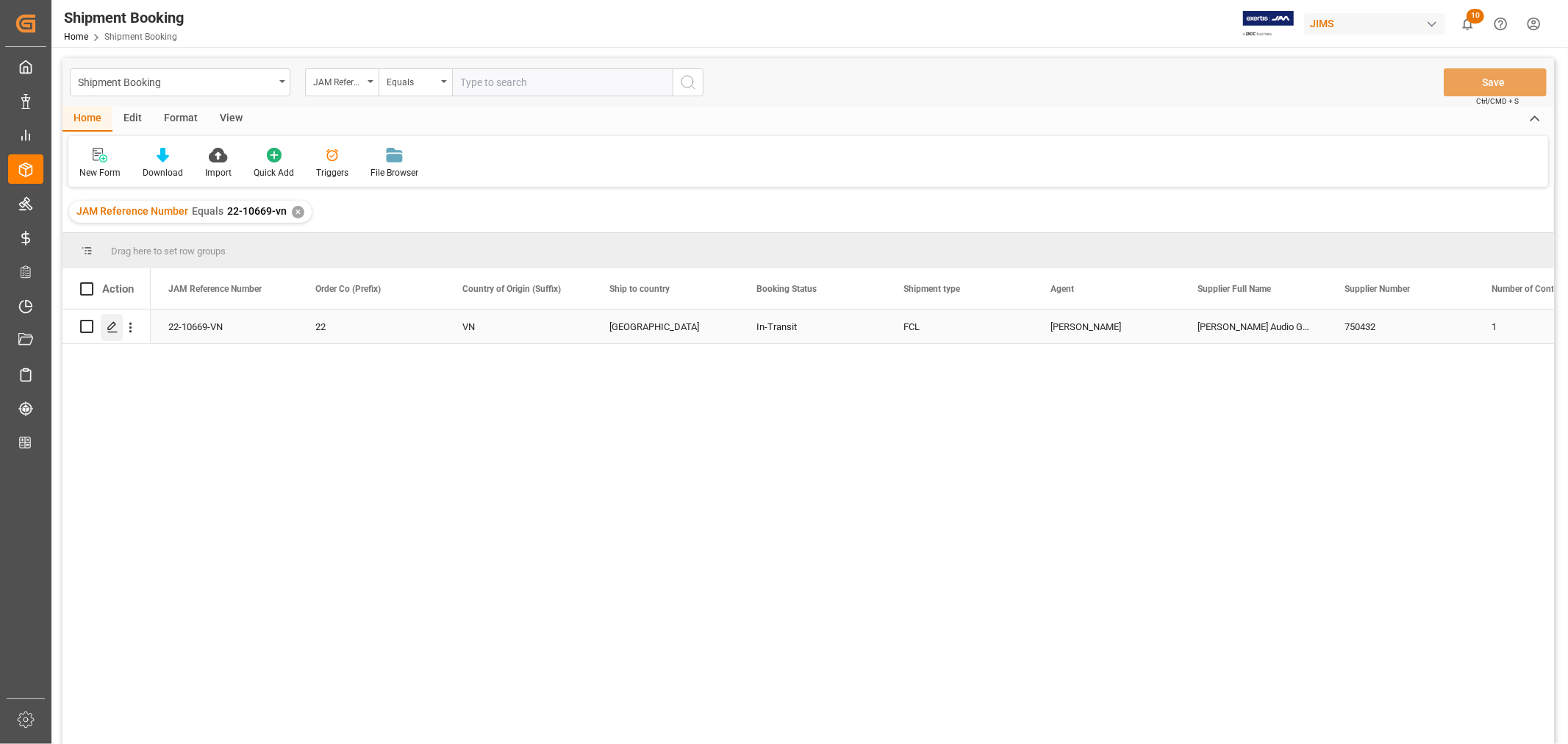
click at [113, 327] on icon "Press SPACE to select this row." at bounding box center [113, 326] width 12 height 12
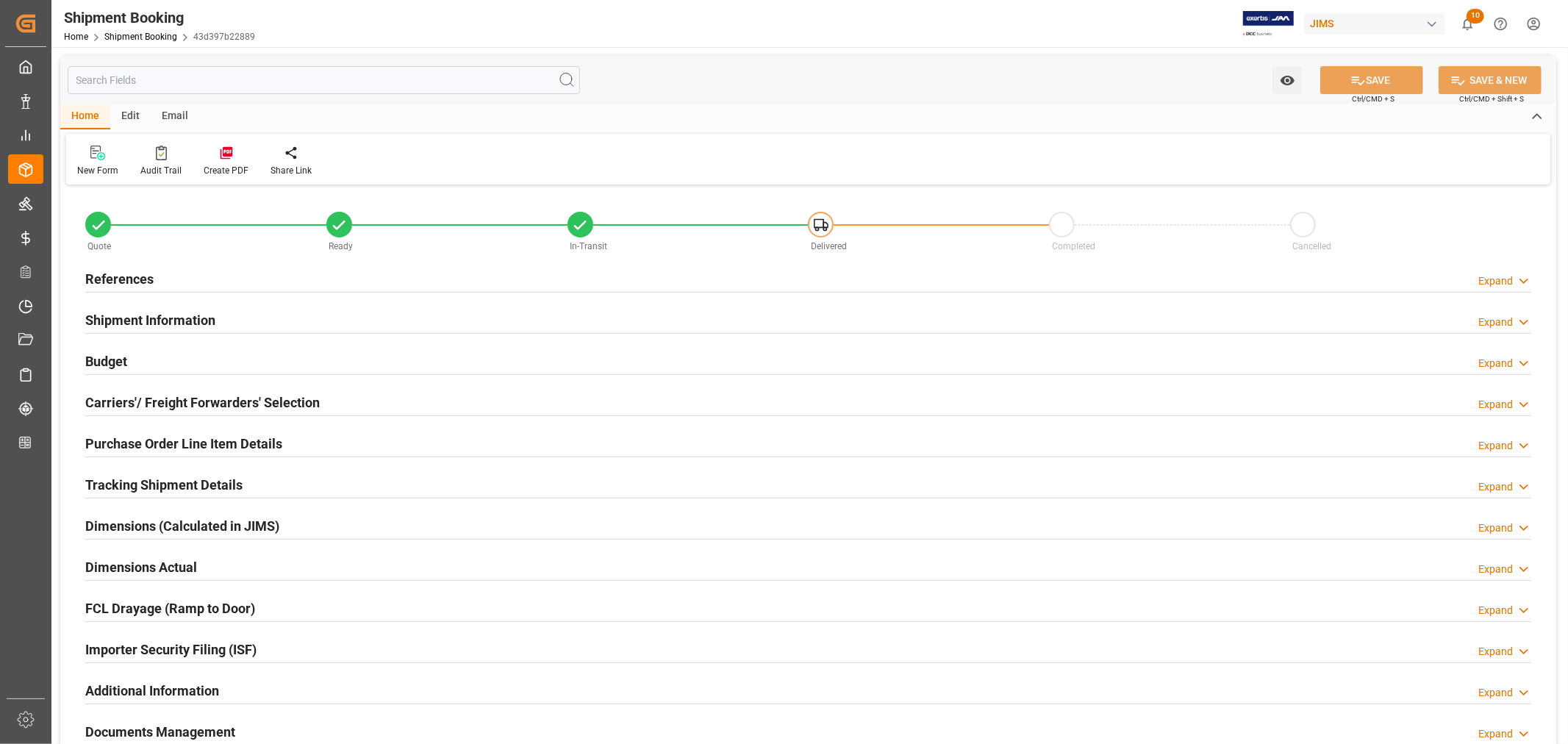
type input "20"
drag, startPoint x: 141, startPoint y: 317, endPoint x: 156, endPoint y: 319, distance: 15.1
click at [141, 317] on h2 "Shipment Information" at bounding box center [151, 319] width 130 height 20
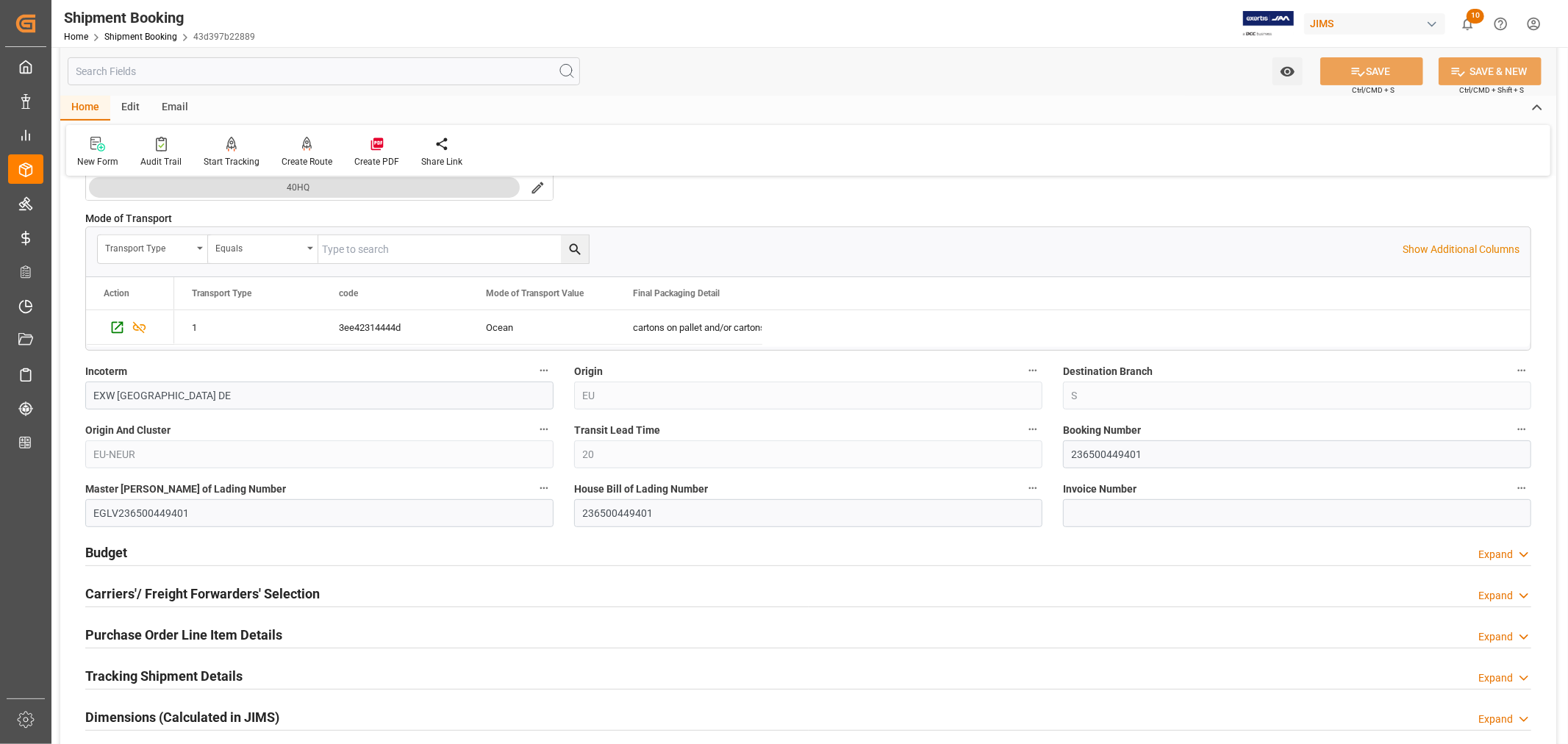
scroll to position [489, 0]
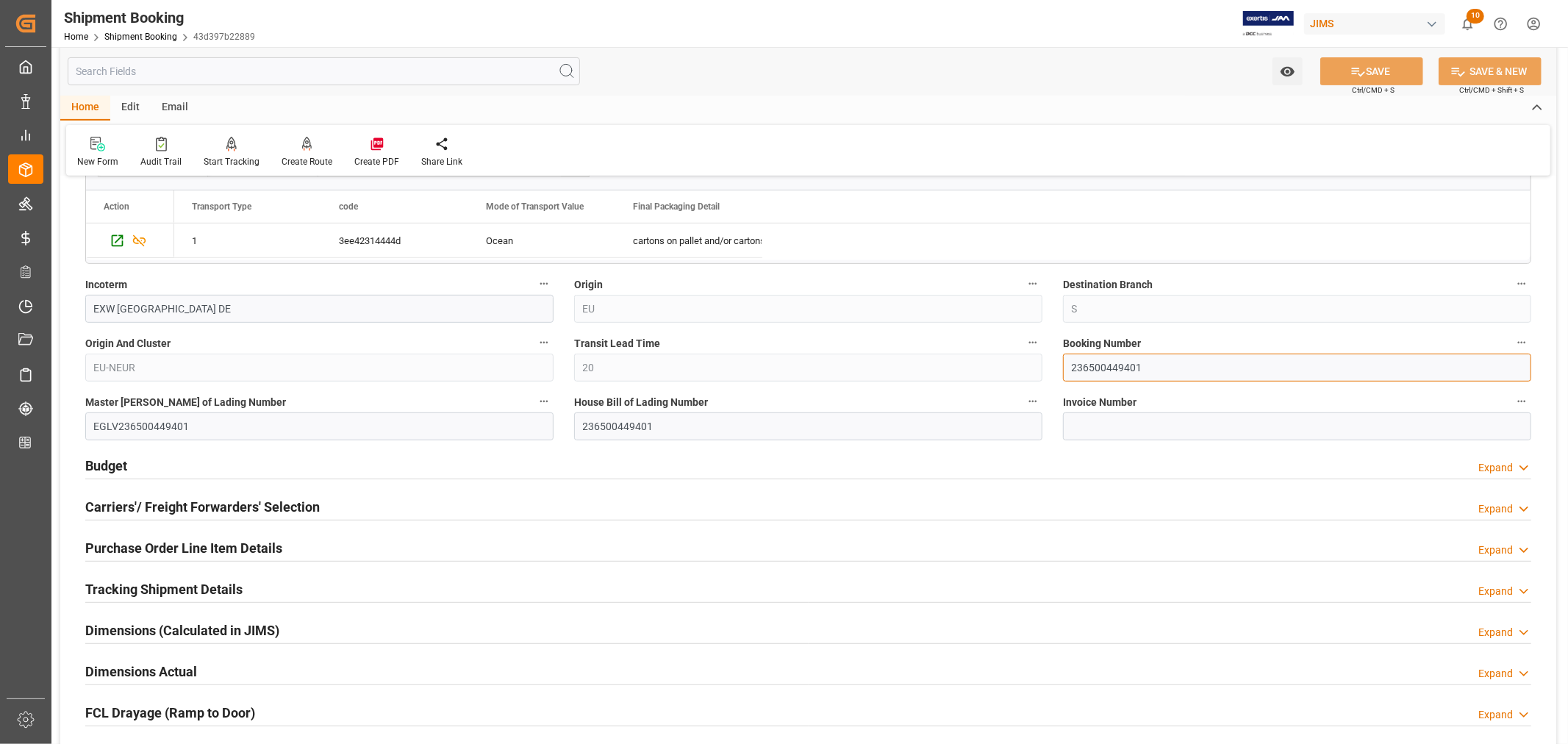
click at [1098, 365] on input "236500449401" at bounding box center [1297, 367] width 468 height 28
click at [156, 33] on link "Shipment Booking" at bounding box center [141, 36] width 73 height 10
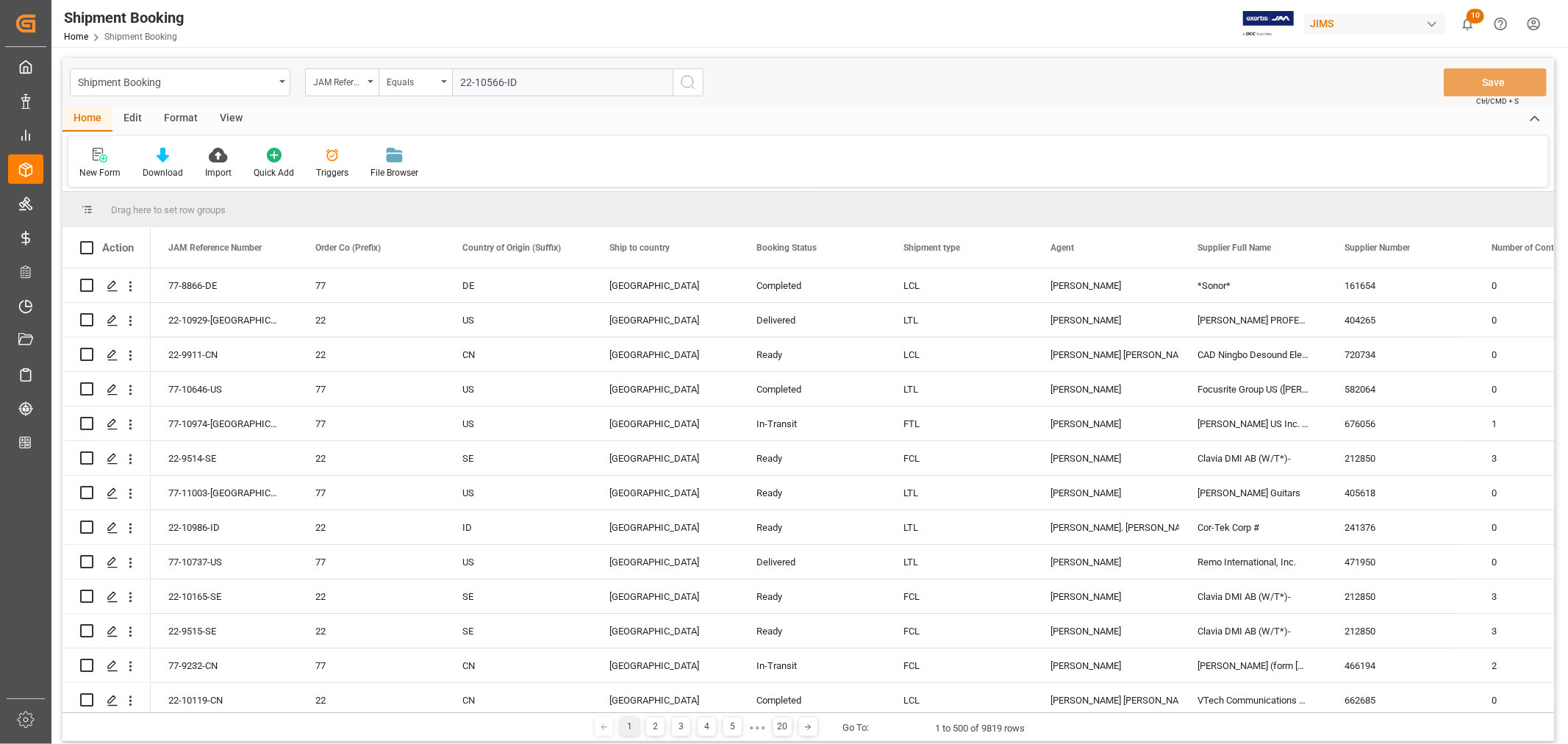
type input "22-10566-ID"
click at [688, 83] on icon "search button" at bounding box center [688, 82] width 18 height 18
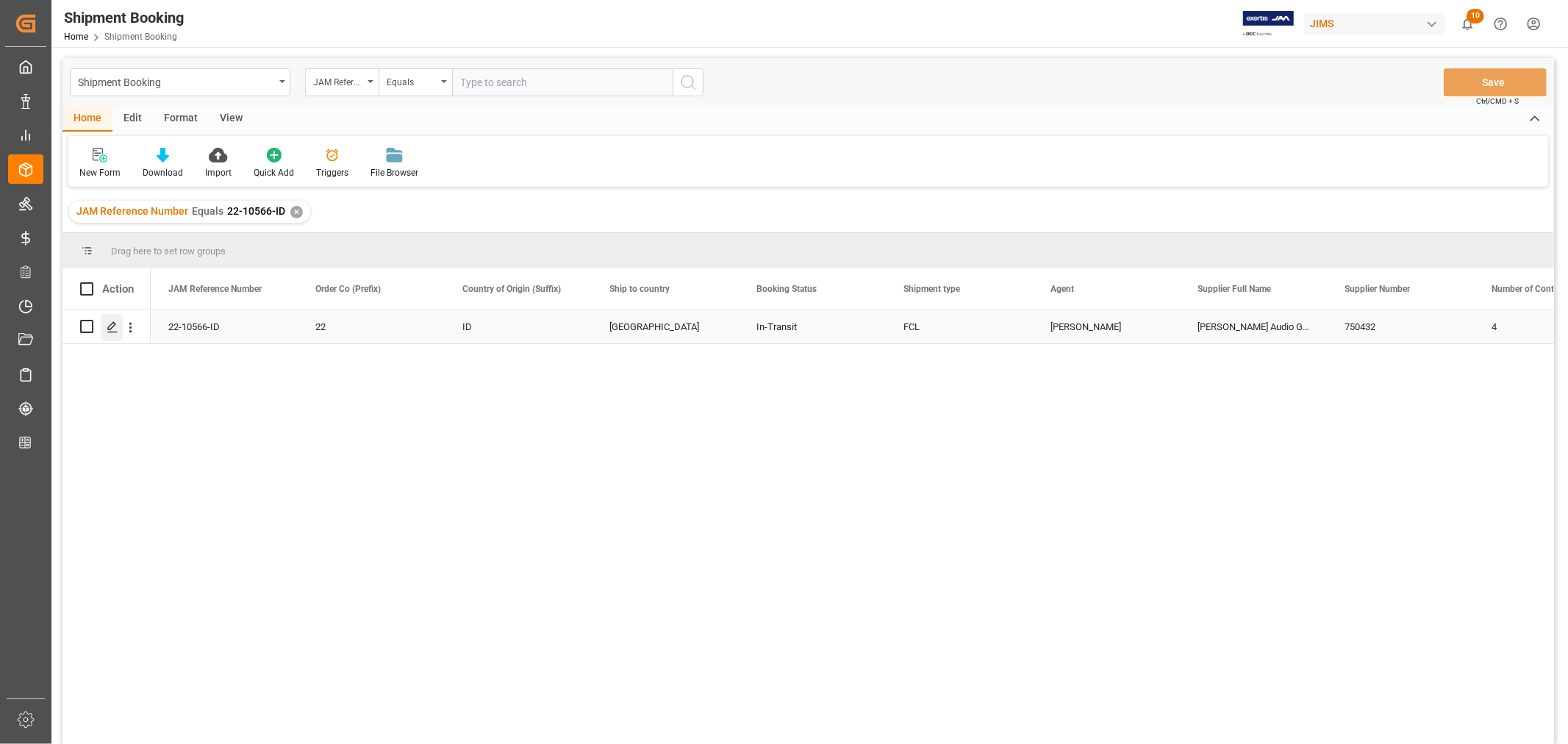
click at [116, 326] on icon "Press SPACE to select this row." at bounding box center [113, 326] width 12 height 12
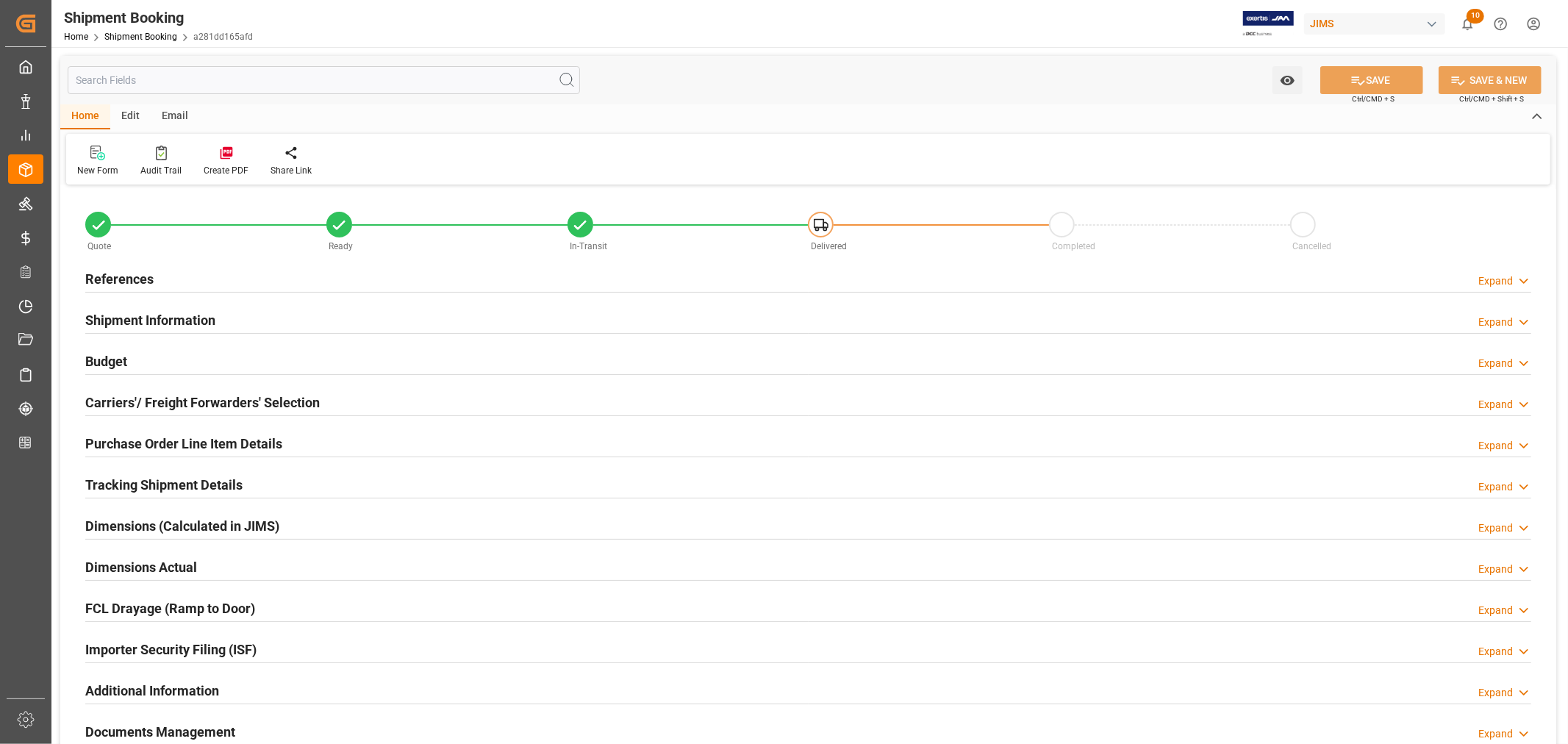
type input "25"
click at [127, 317] on h2 "Shipment Information" at bounding box center [151, 319] width 130 height 20
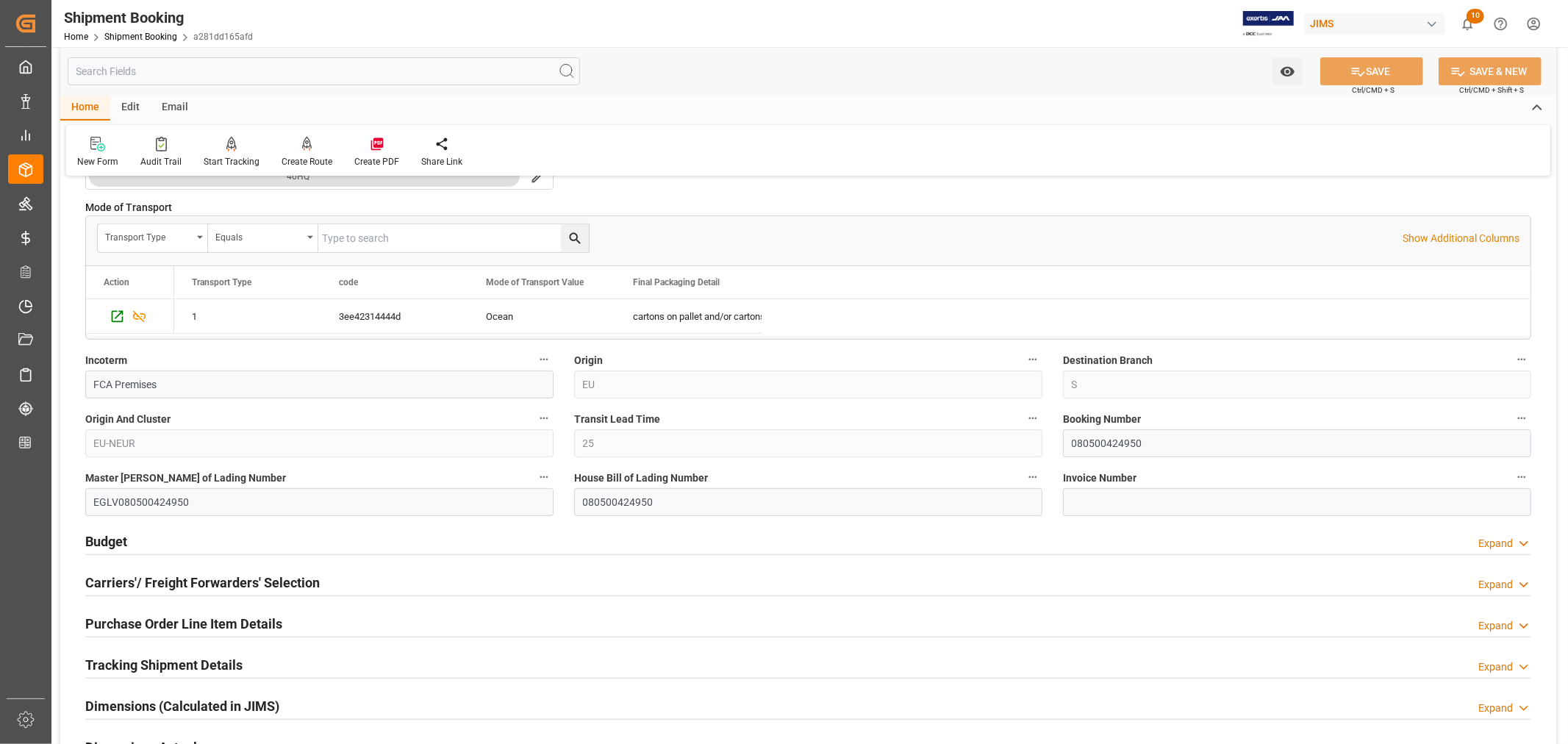
scroll to position [489, 0]
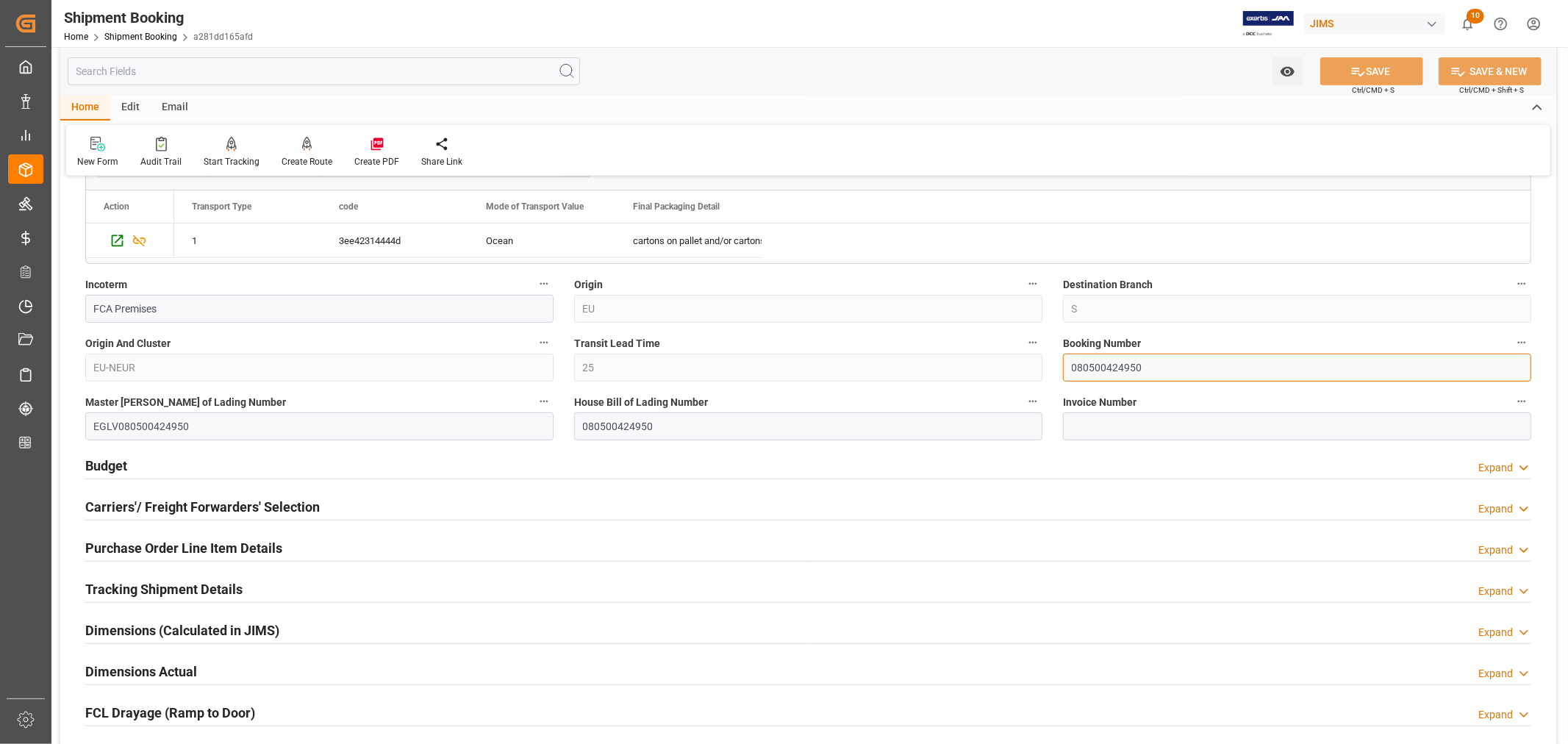
click at [1104, 365] on input "080500424950" at bounding box center [1297, 367] width 468 height 28
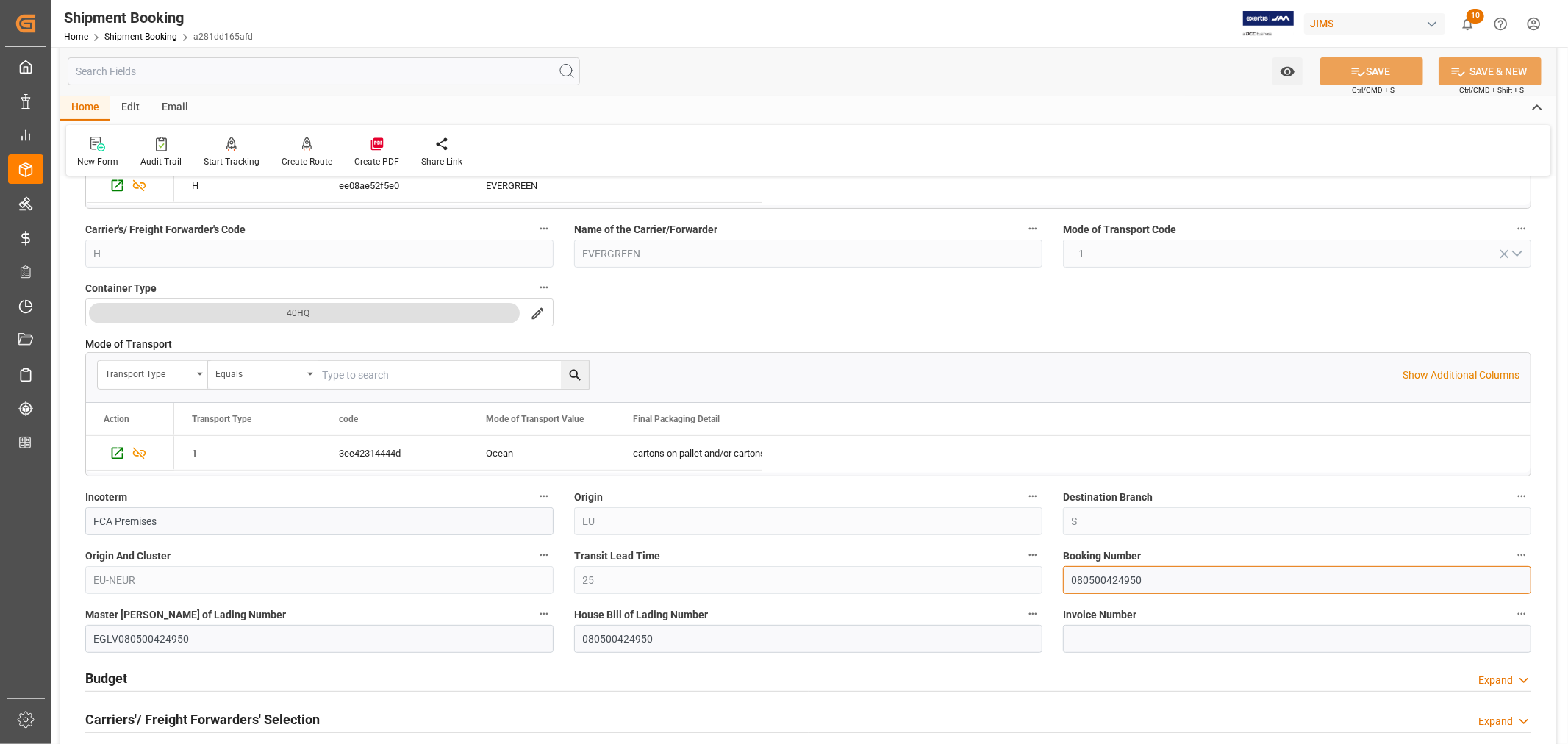
scroll to position [0, 0]
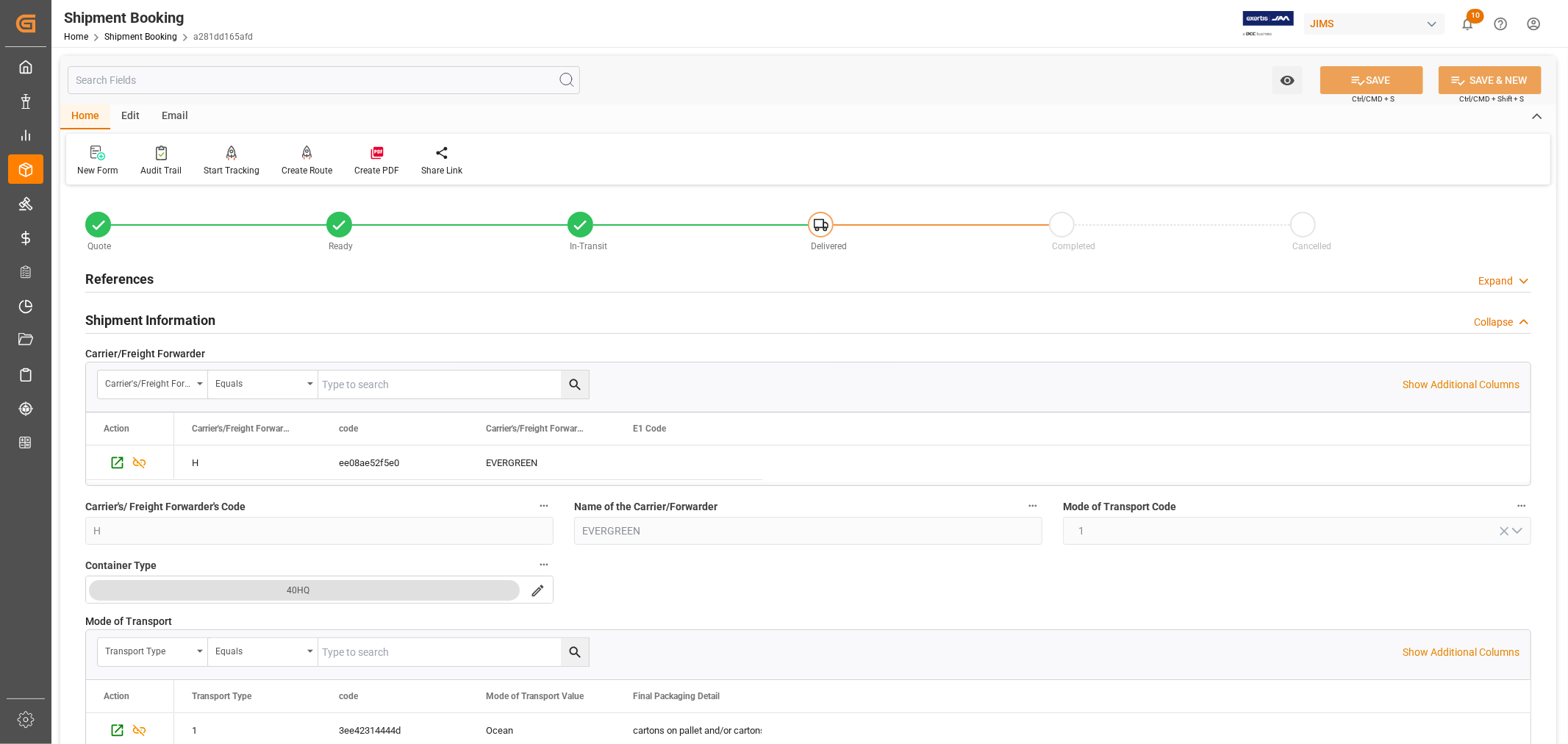
click at [134, 313] on h2 "Shipment Information" at bounding box center [151, 319] width 130 height 20
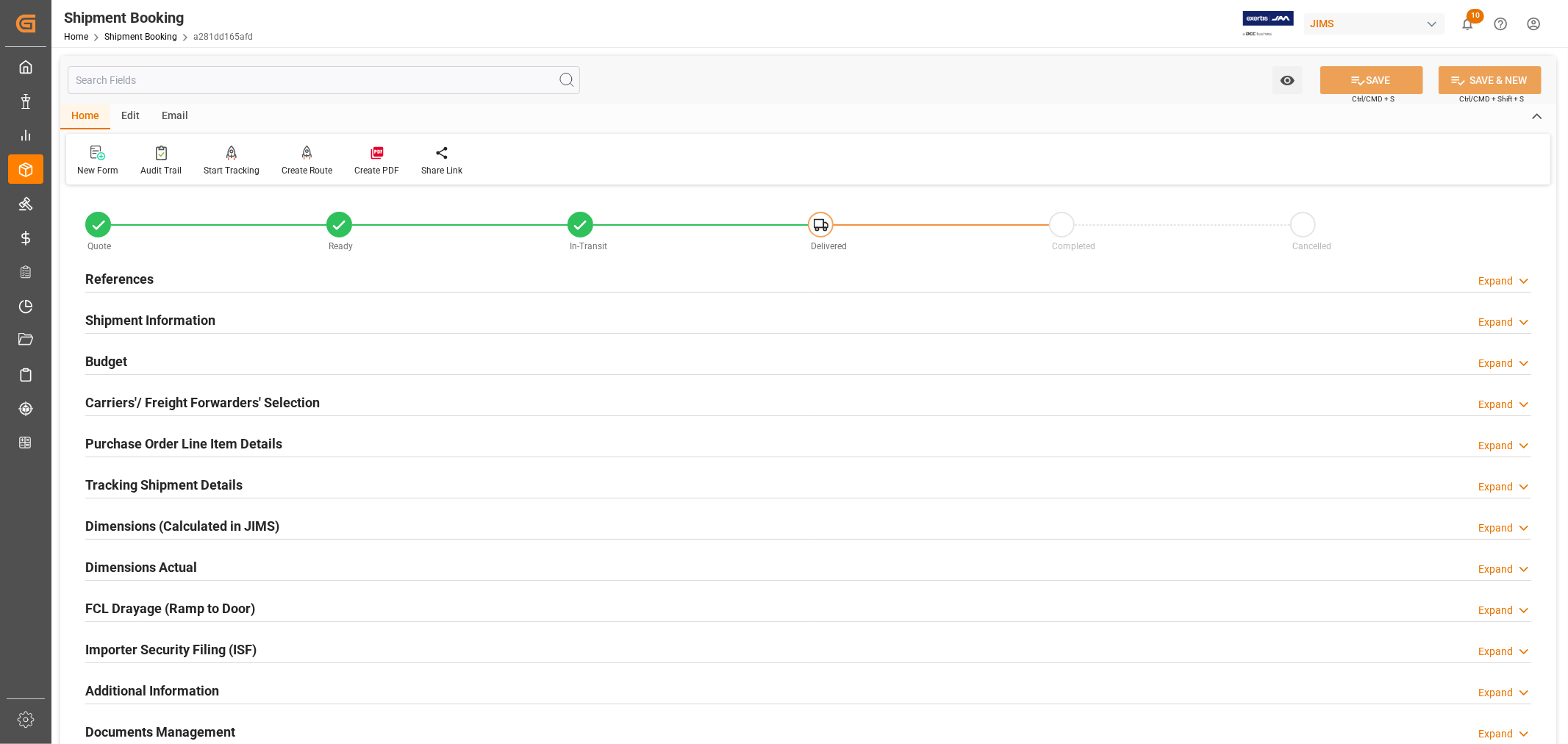
click at [127, 265] on div "References" at bounding box center [119, 278] width 68 height 28
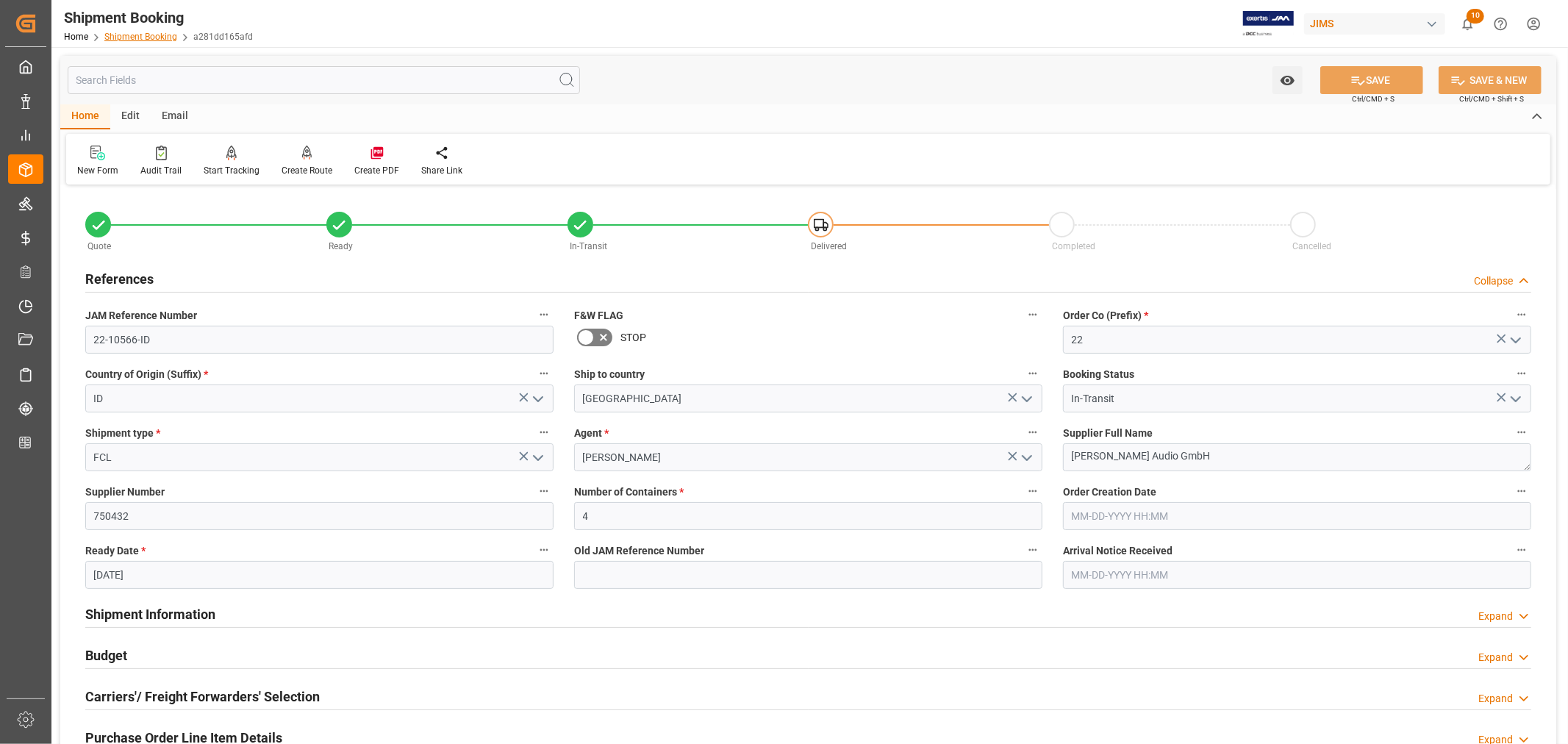
click at [143, 35] on link "Shipment Booking" at bounding box center [141, 36] width 73 height 10
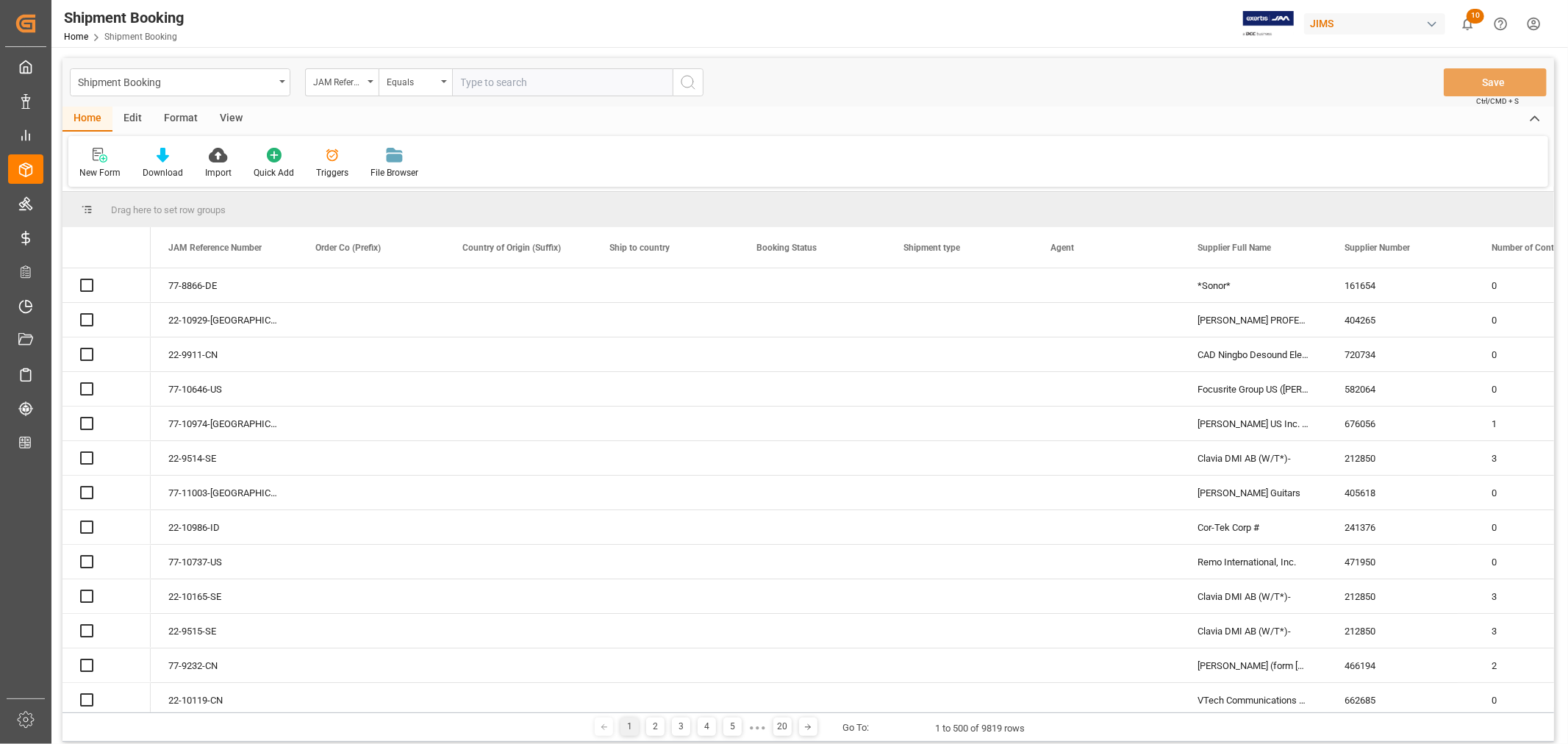
click at [476, 79] on input "text" at bounding box center [562, 82] width 221 height 28
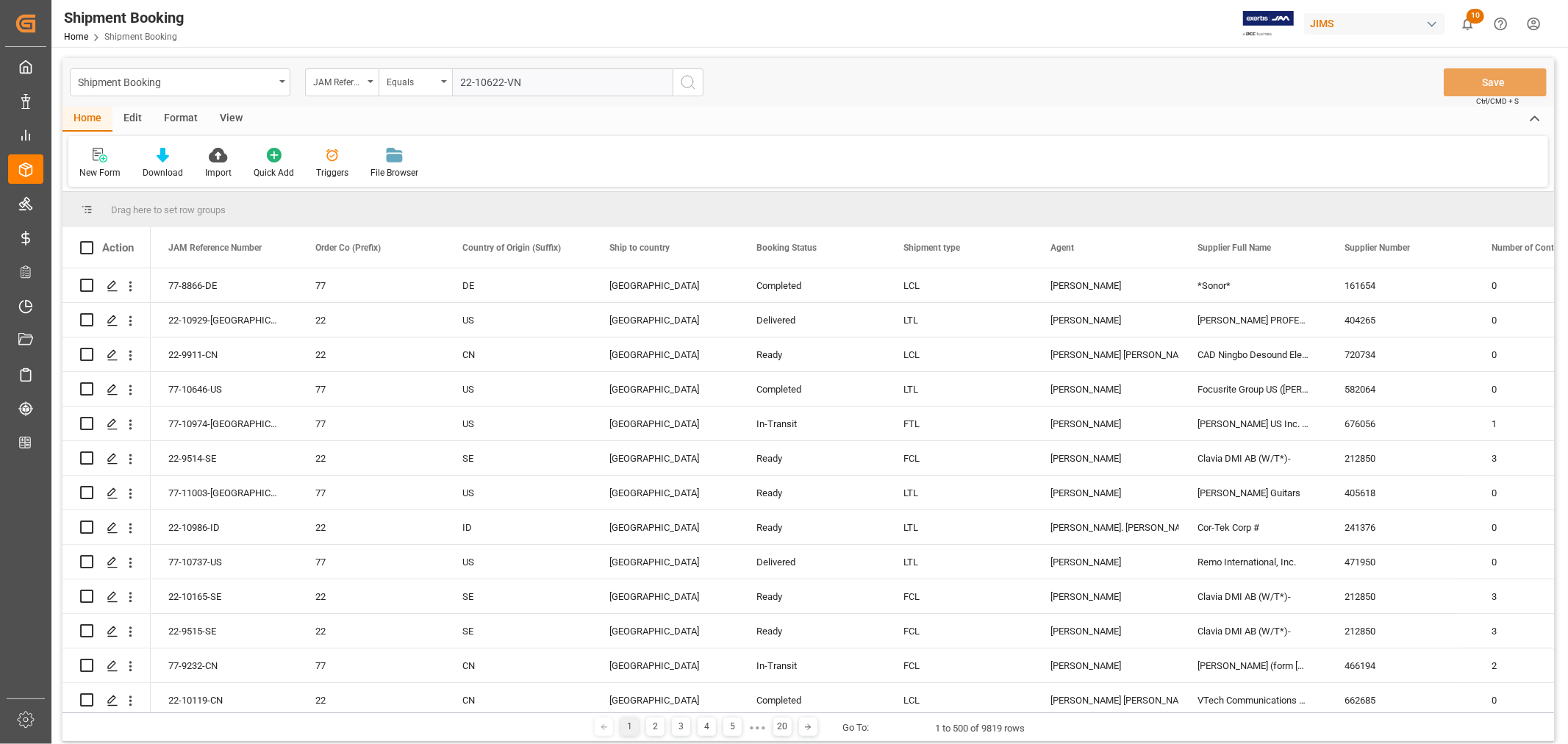
type input "22-10622-VN"
click at [685, 79] on icon "search button" at bounding box center [688, 82] width 18 height 18
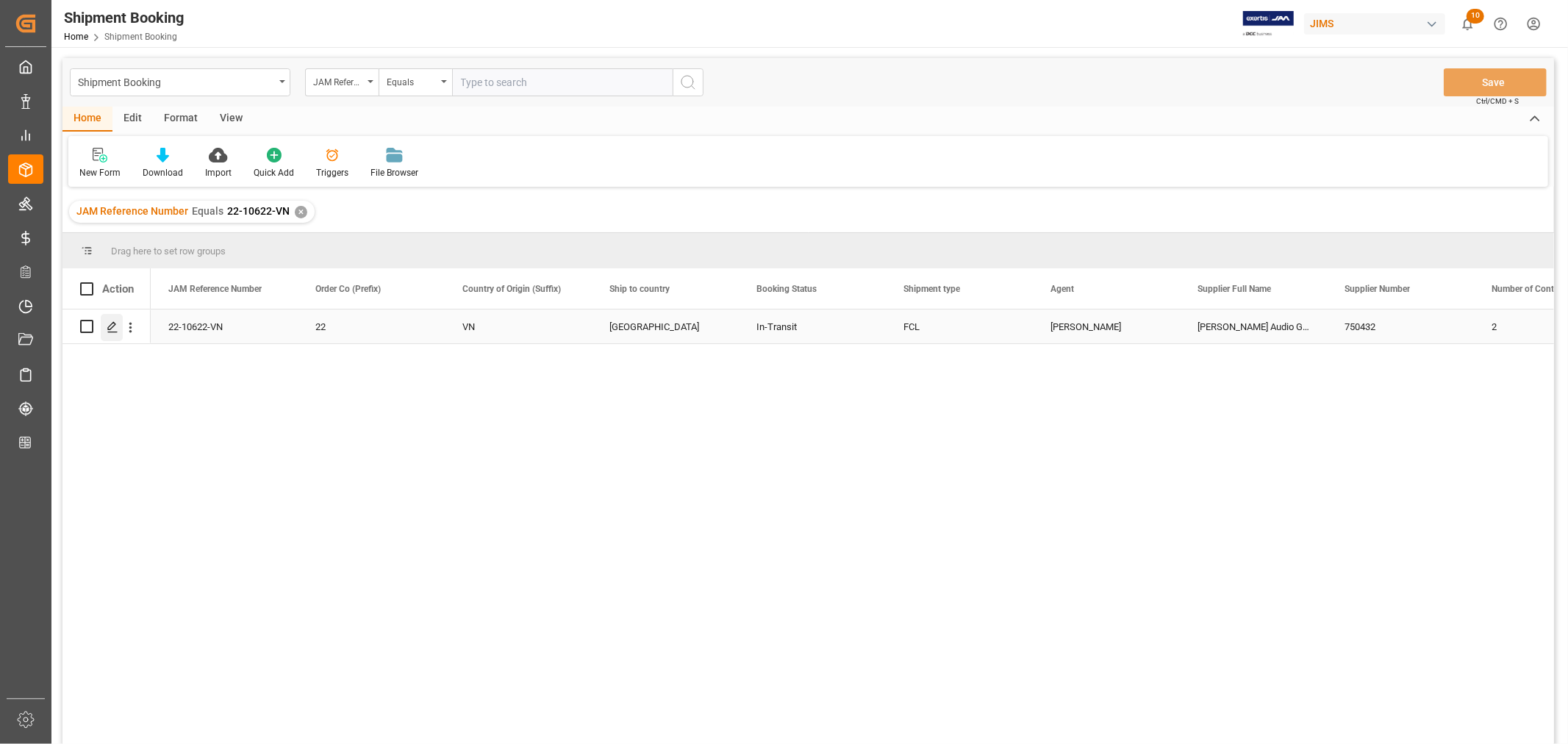
click at [115, 327] on icon "Press SPACE to select this row." at bounding box center [113, 326] width 12 height 12
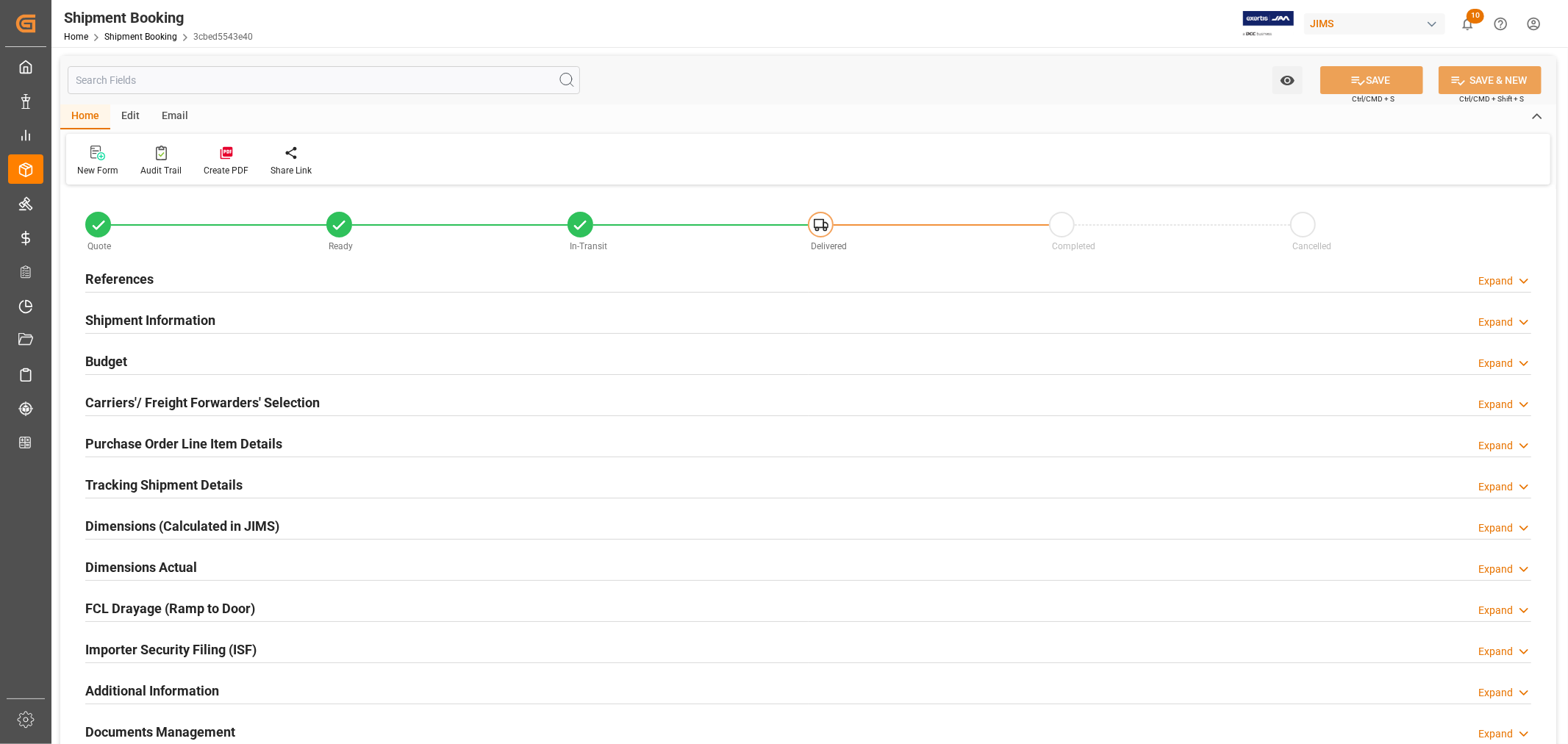
type input "54"
click at [125, 317] on h2 "Shipment Information" at bounding box center [151, 319] width 130 height 20
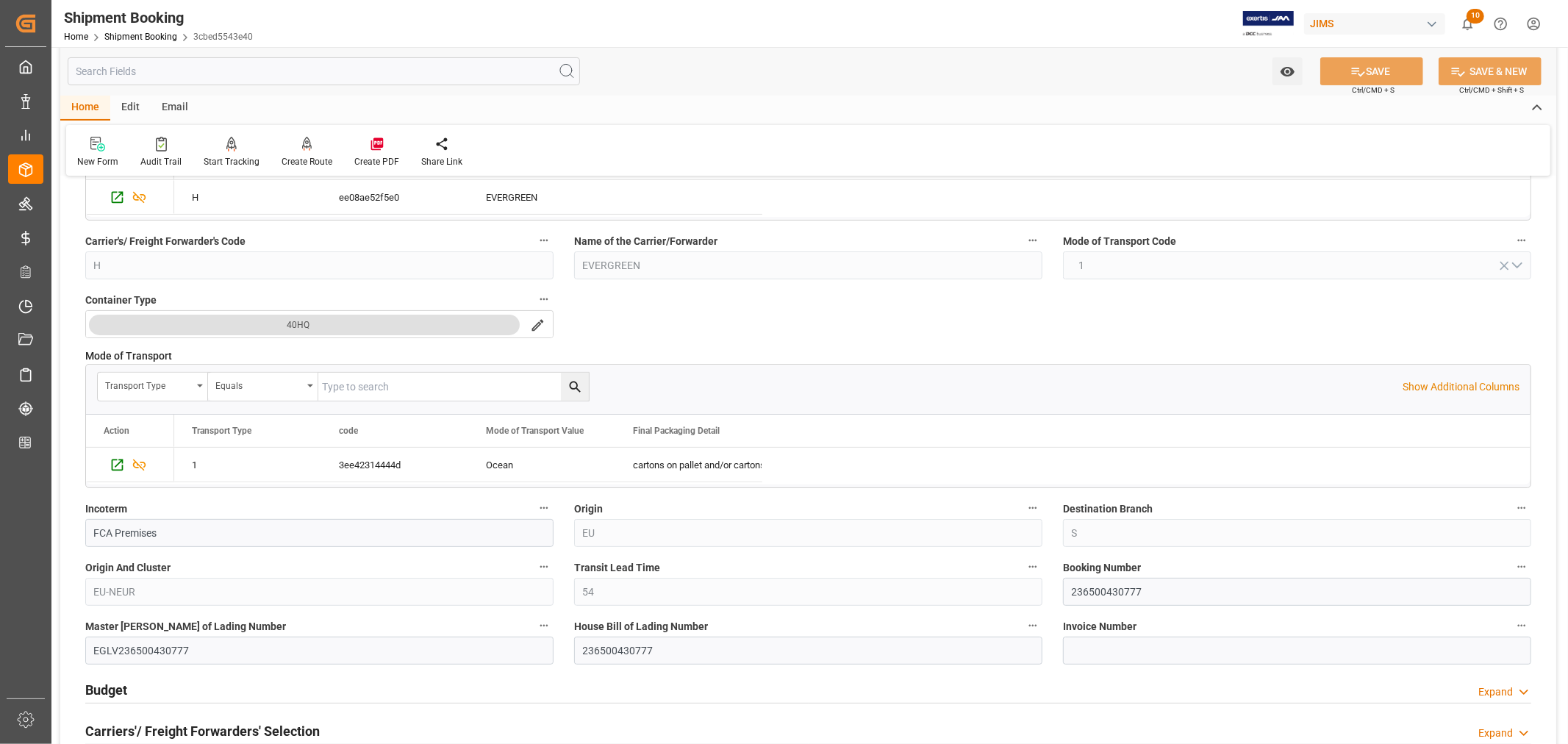
scroll to position [326, 0]
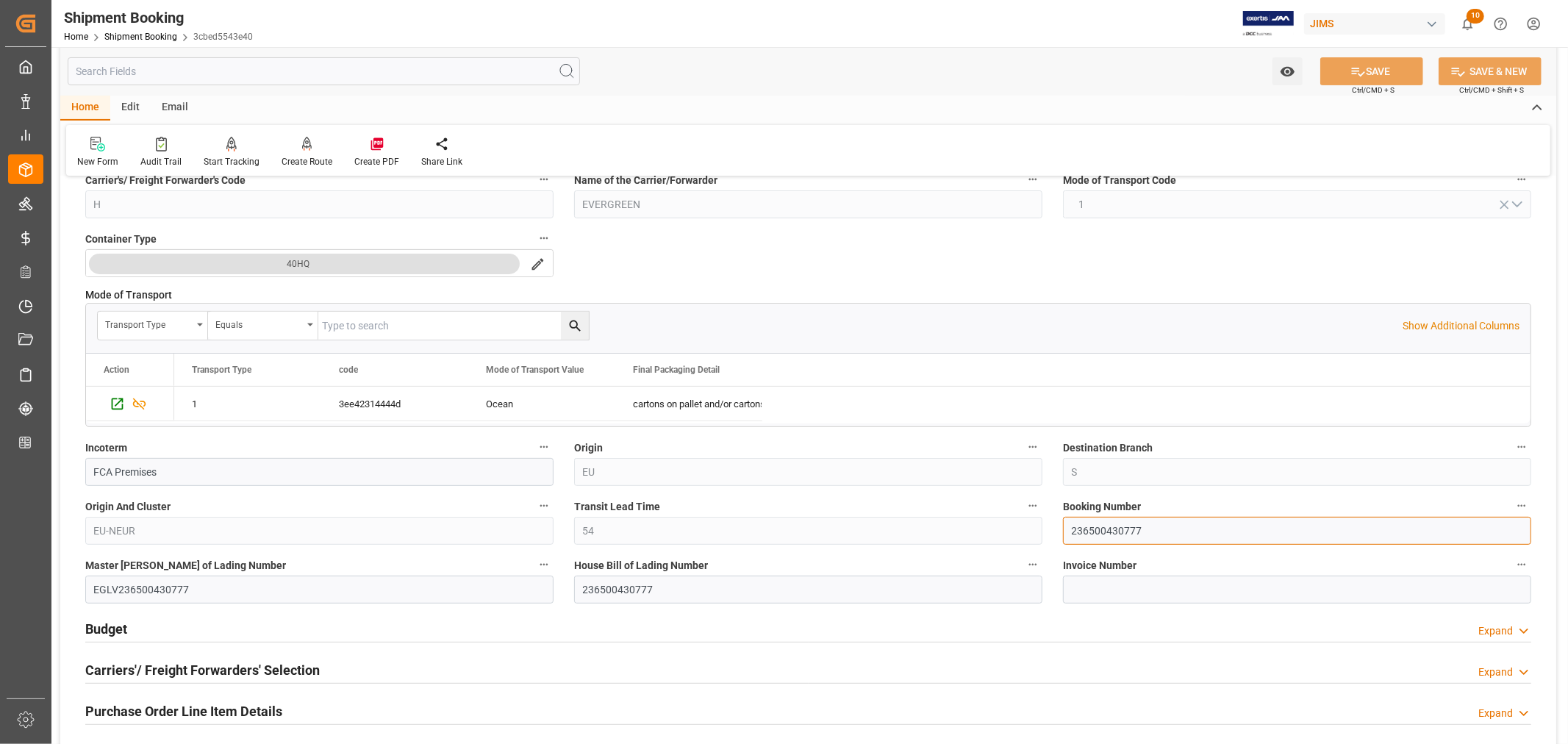
click at [1101, 533] on input "236500430777" at bounding box center [1297, 530] width 468 height 28
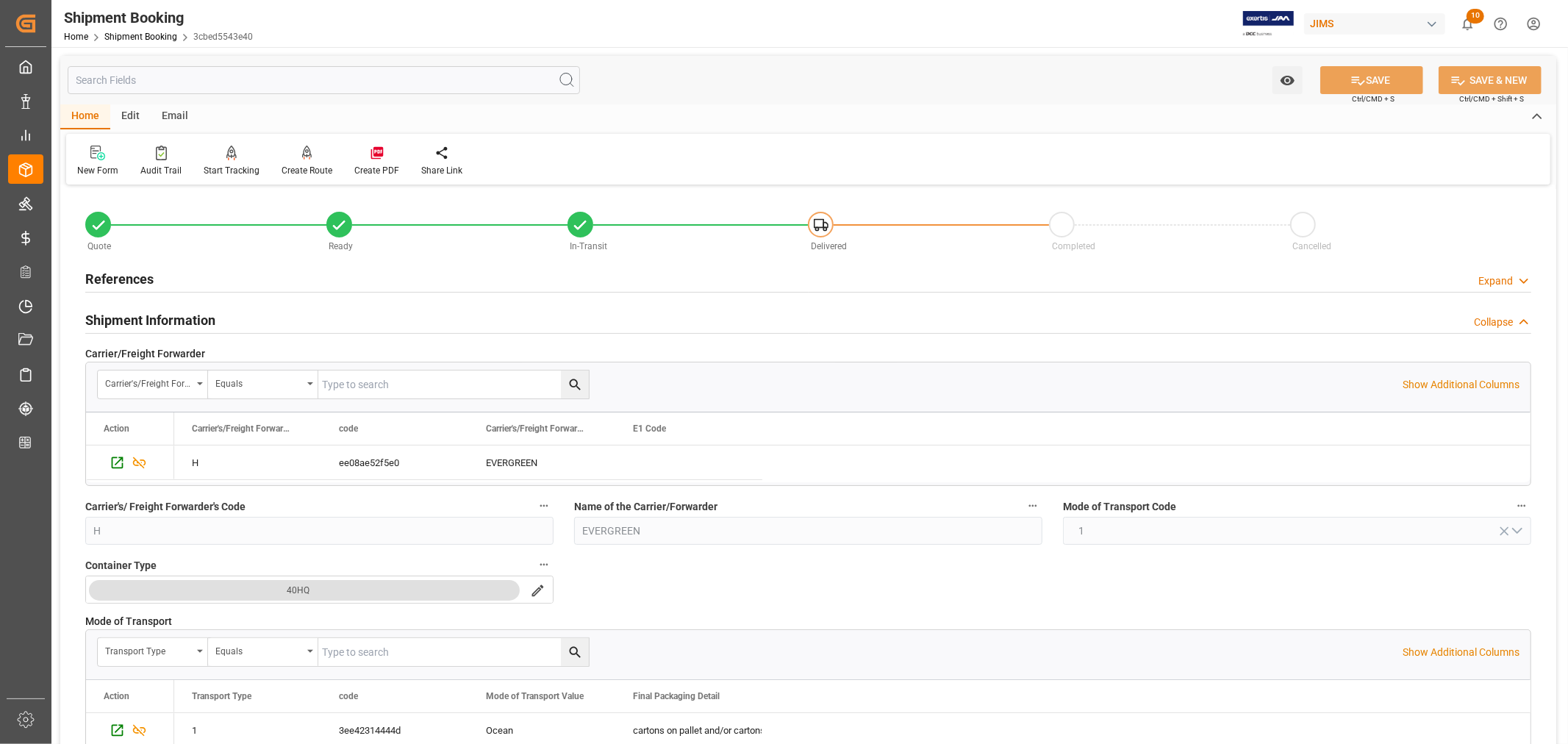
scroll to position [326, 0]
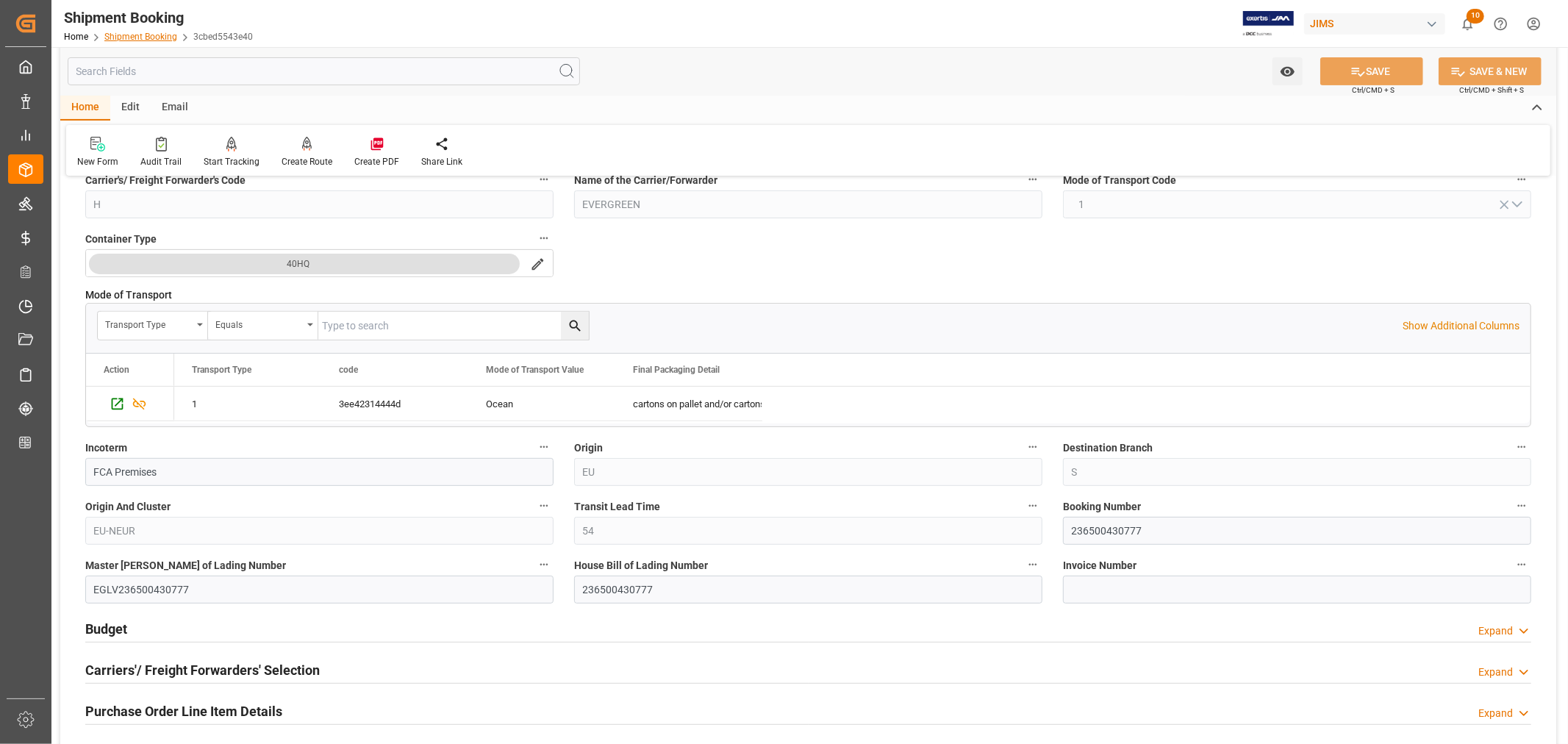
click at [137, 34] on link "Shipment Booking" at bounding box center [141, 36] width 73 height 10
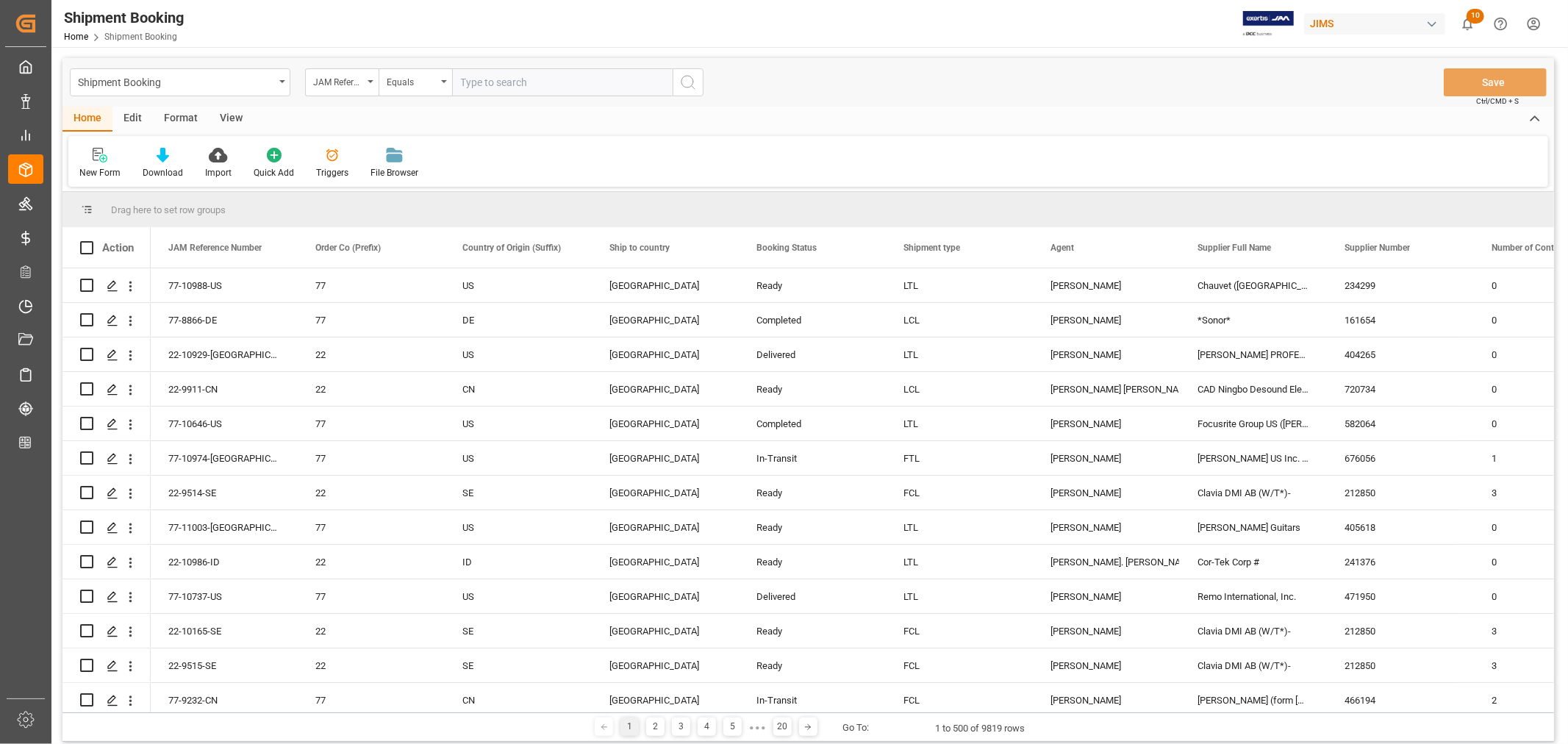
click at [468, 73] on input "text" at bounding box center [562, 82] width 221 height 28
paste input "22-11015-CN"
type input "22-11015-CN"
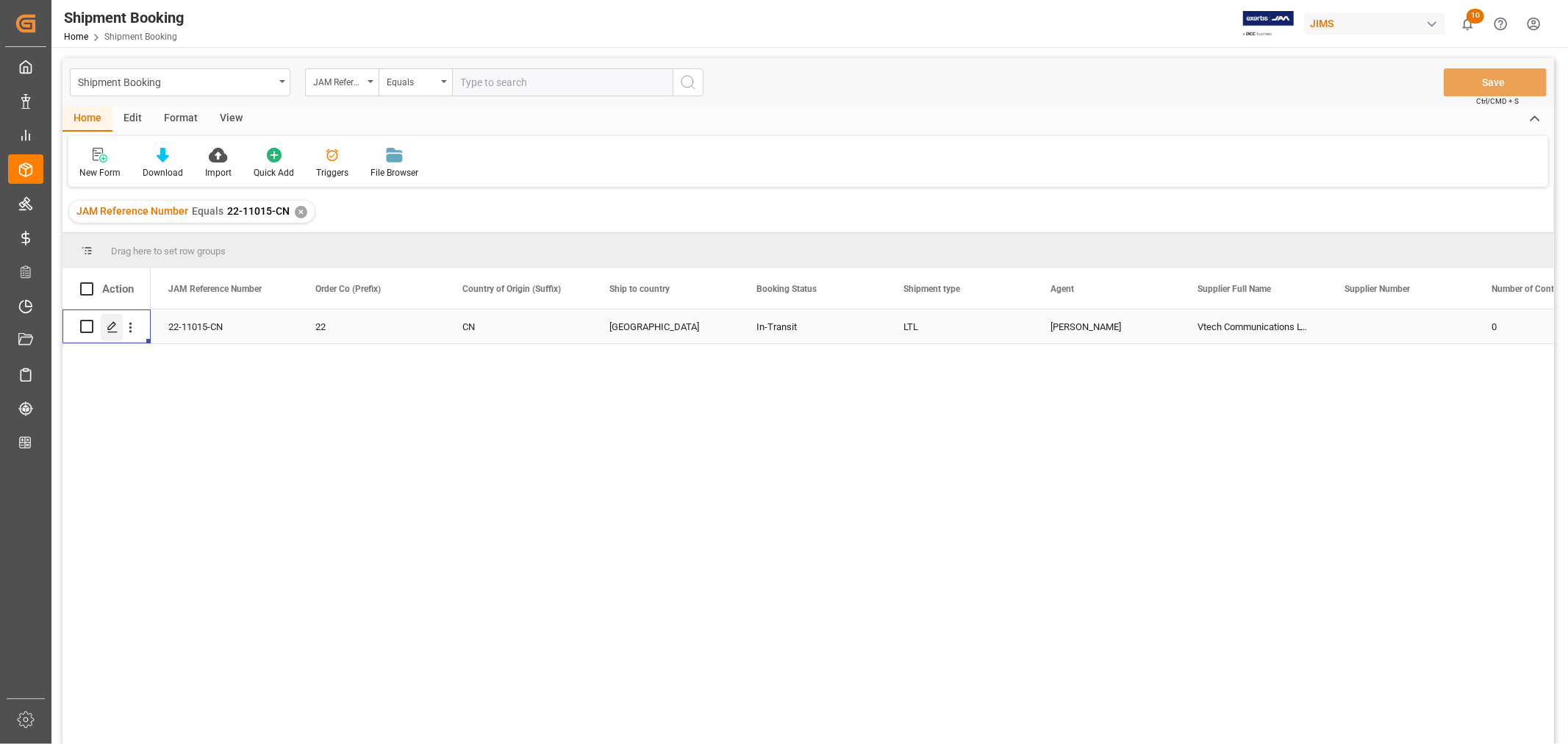
click at [114, 328] on icon "Press SPACE to select this row." at bounding box center [113, 326] width 12 height 12
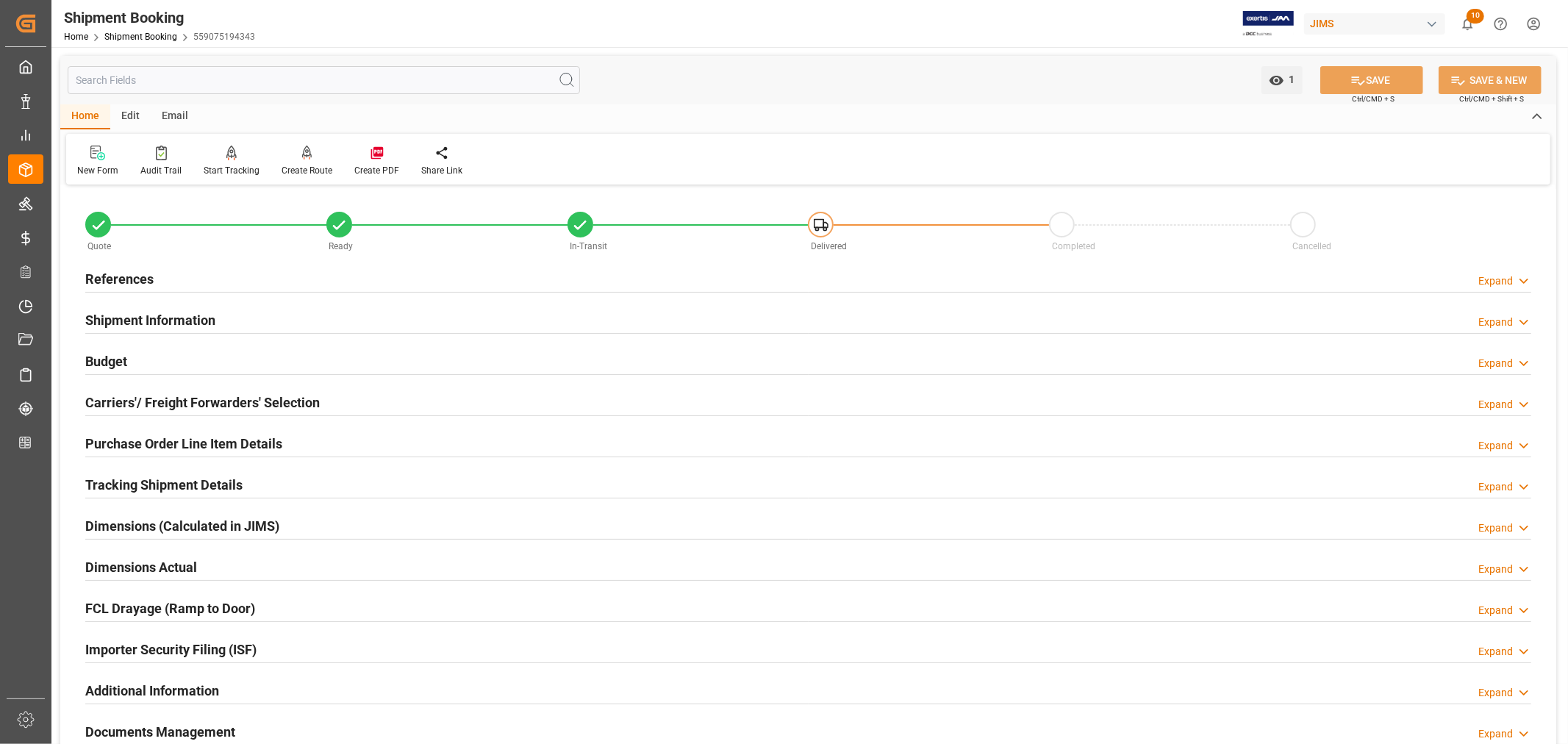
click at [126, 485] on h2 "Tracking Shipment Details" at bounding box center [164, 484] width 157 height 20
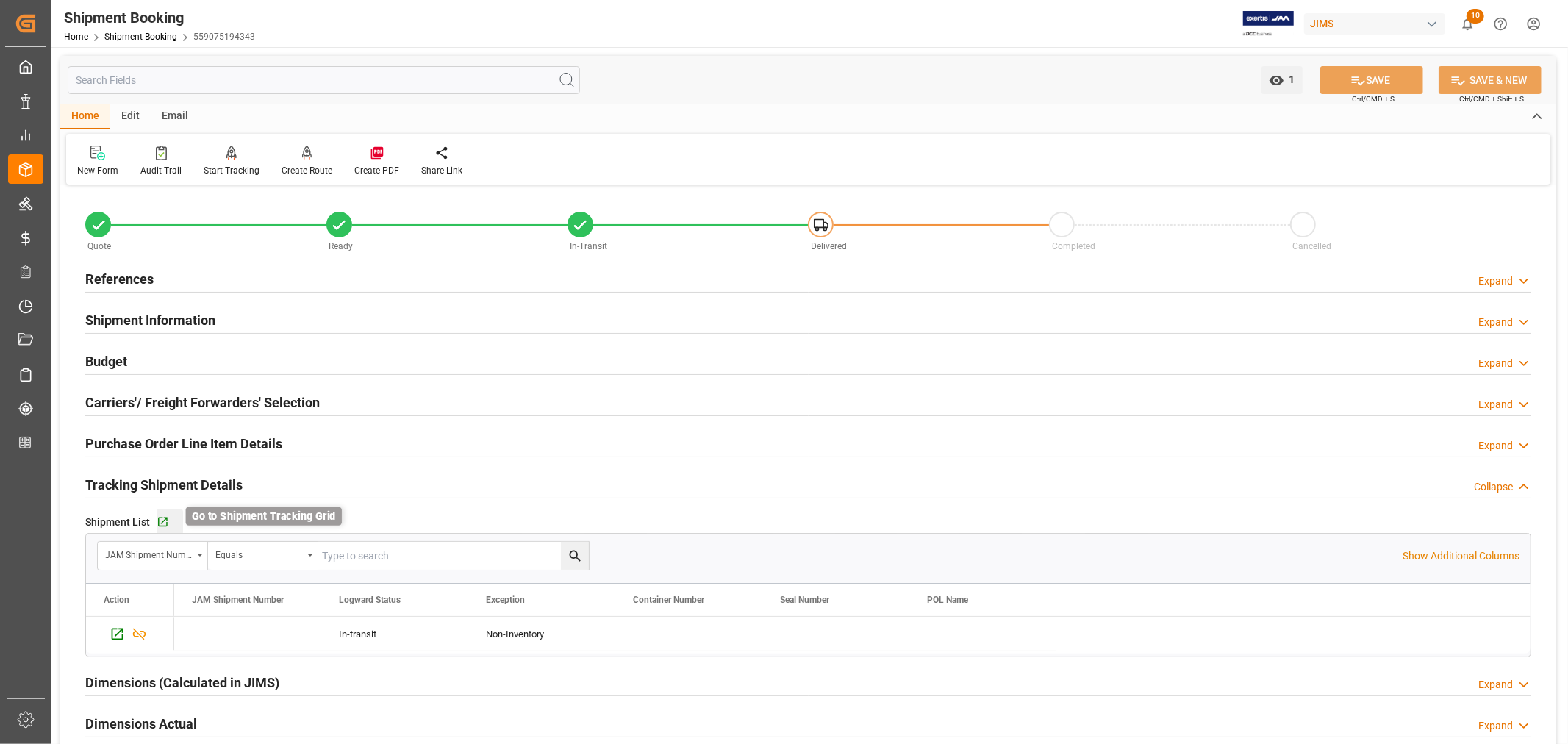
click at [163, 524] on icon "button" at bounding box center [162, 522] width 12 height 12
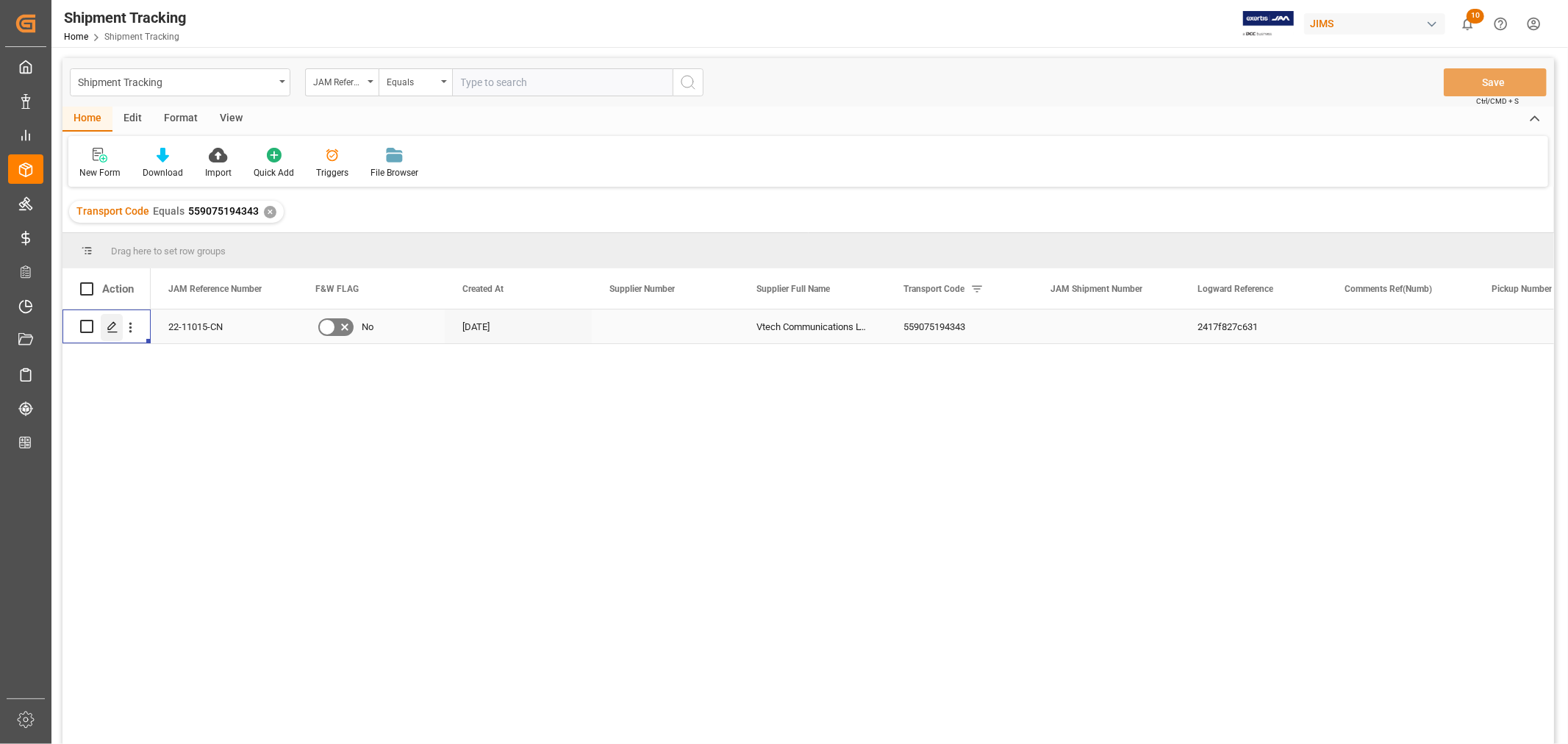
click at [115, 332] on icon "Press SPACE to select this row." at bounding box center [113, 326] width 12 height 12
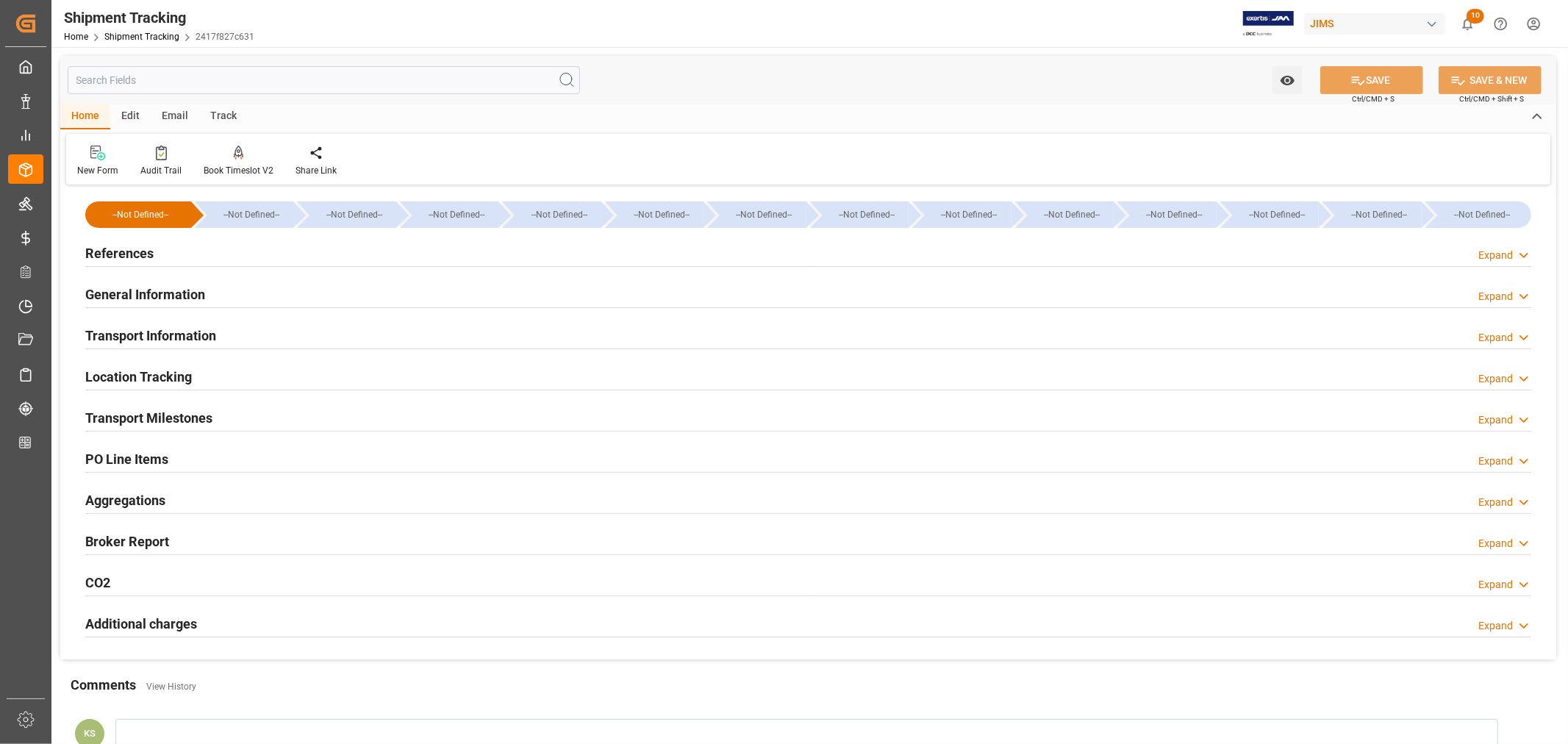
click at [177, 332] on h2 "Transport Information" at bounding box center [151, 335] width 131 height 20
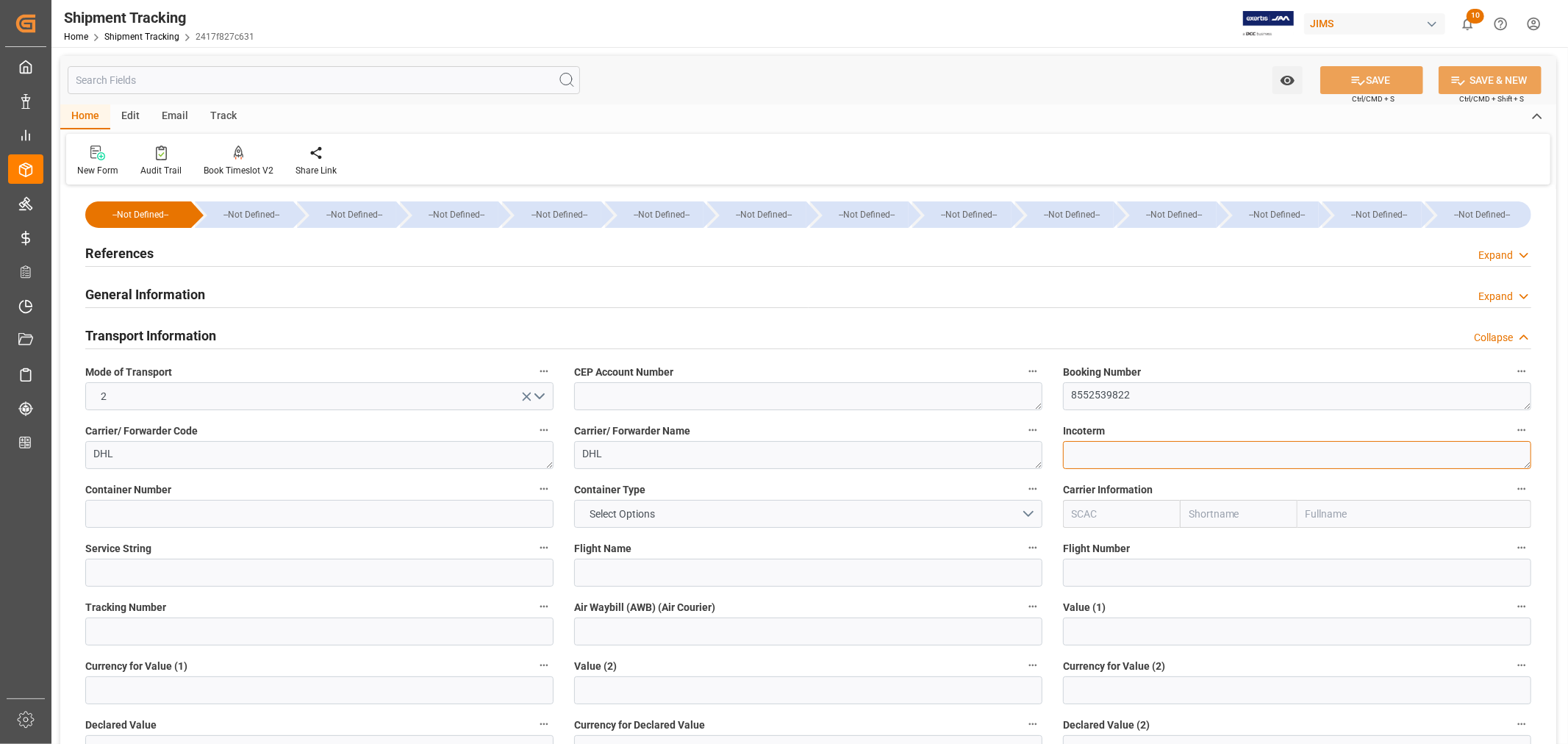
click at [1077, 453] on textarea at bounding box center [1297, 455] width 468 height 28
type textarea "DAP Southaven"
click at [1368, 79] on button "SAVE" at bounding box center [1372, 80] width 103 height 28
click at [1027, 515] on button "Select Options" at bounding box center [808, 513] width 468 height 28
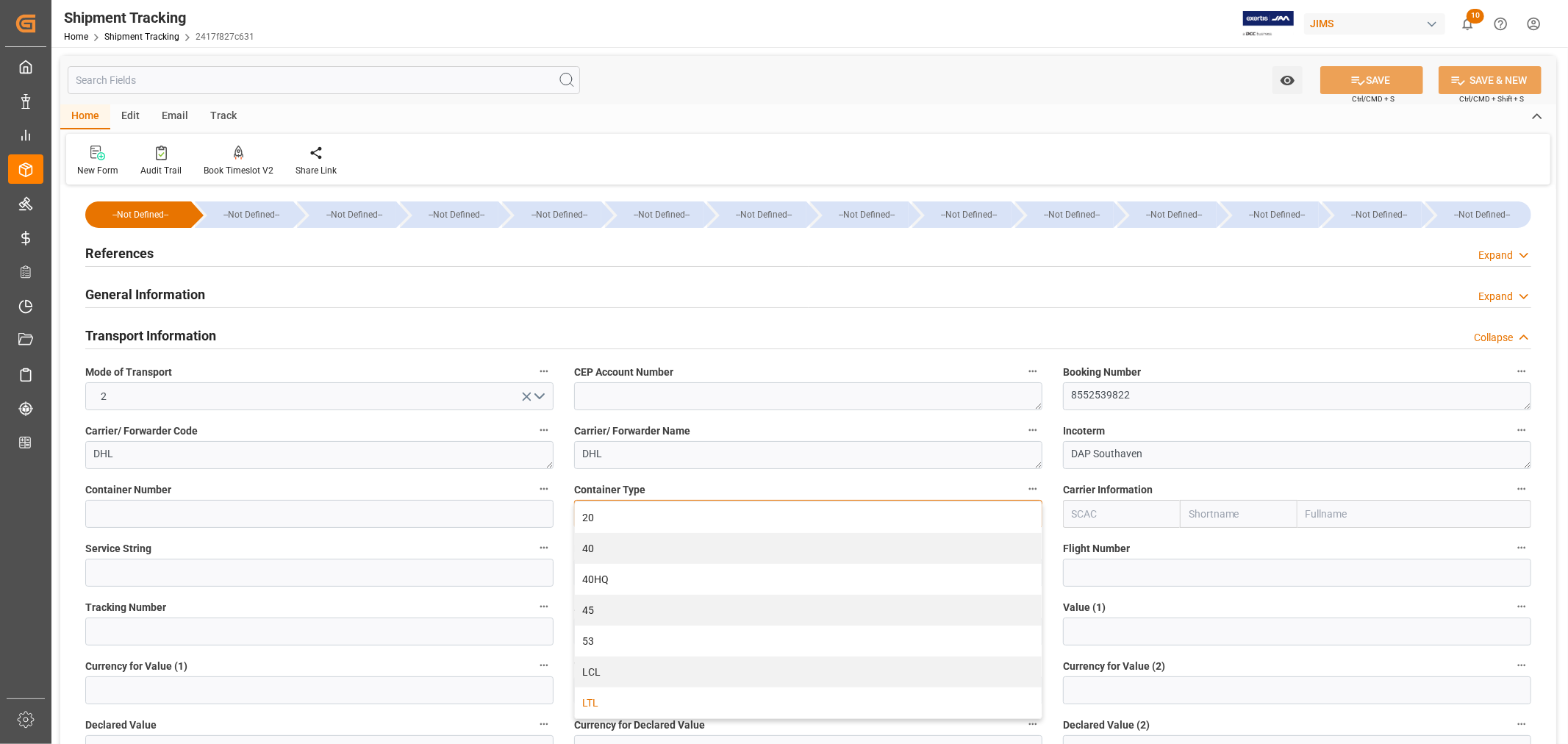
click at [634, 706] on div "LTL" at bounding box center [809, 702] width 467 height 31
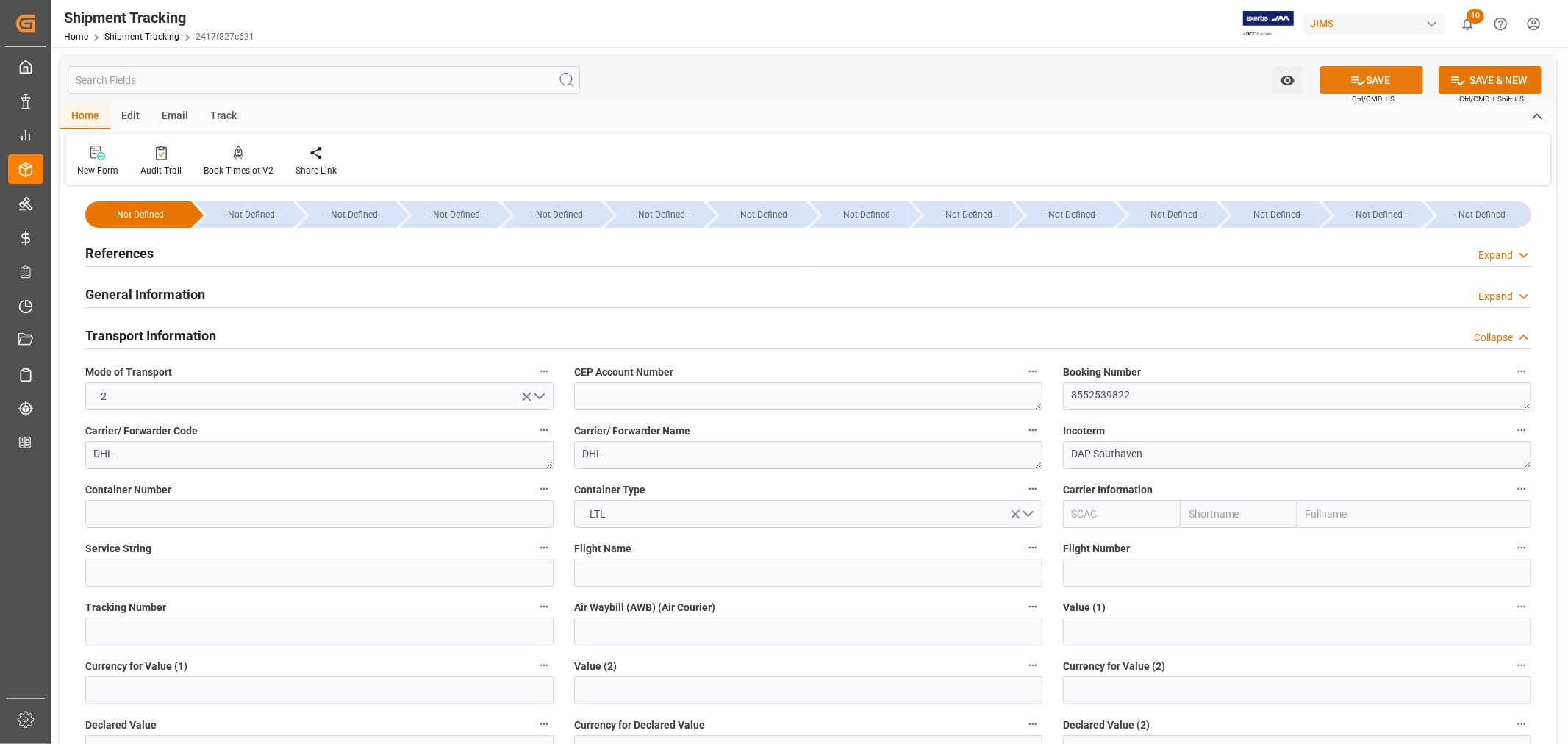
click at [1370, 79] on button "SAVE" at bounding box center [1372, 80] width 103 height 28
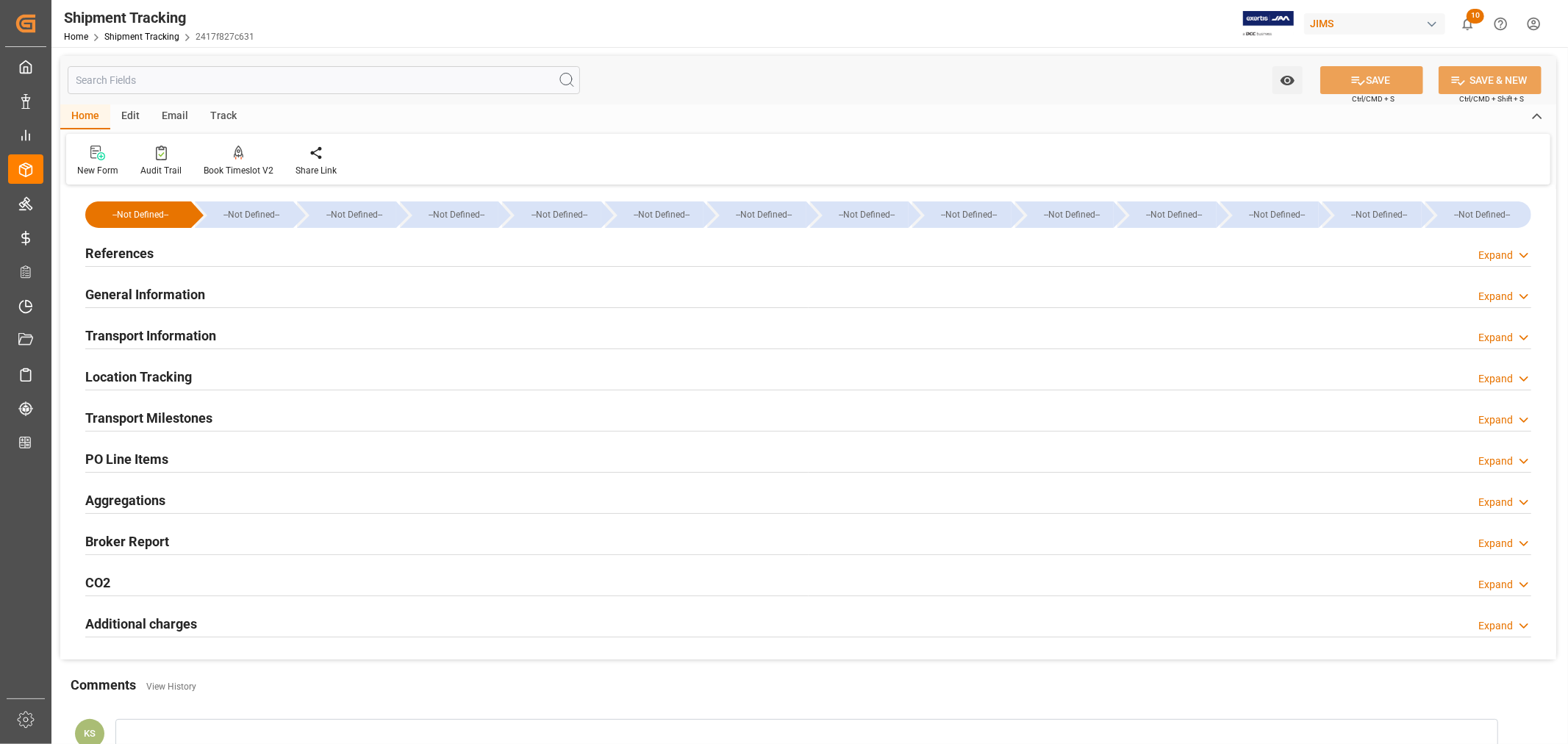
click at [191, 289] on h2 "General Information" at bounding box center [145, 294] width 120 height 20
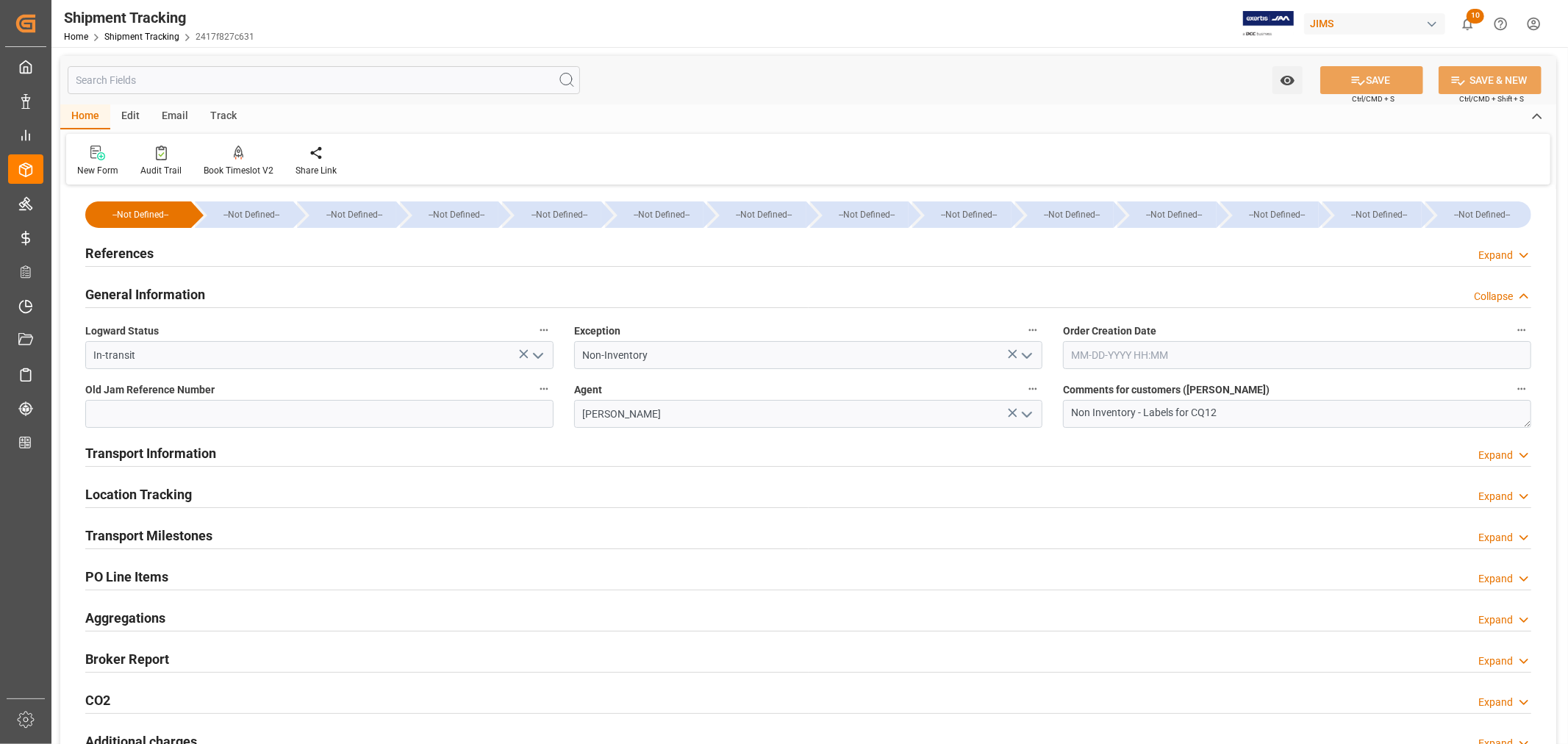
click at [191, 289] on h2 "General Information" at bounding box center [145, 294] width 120 height 20
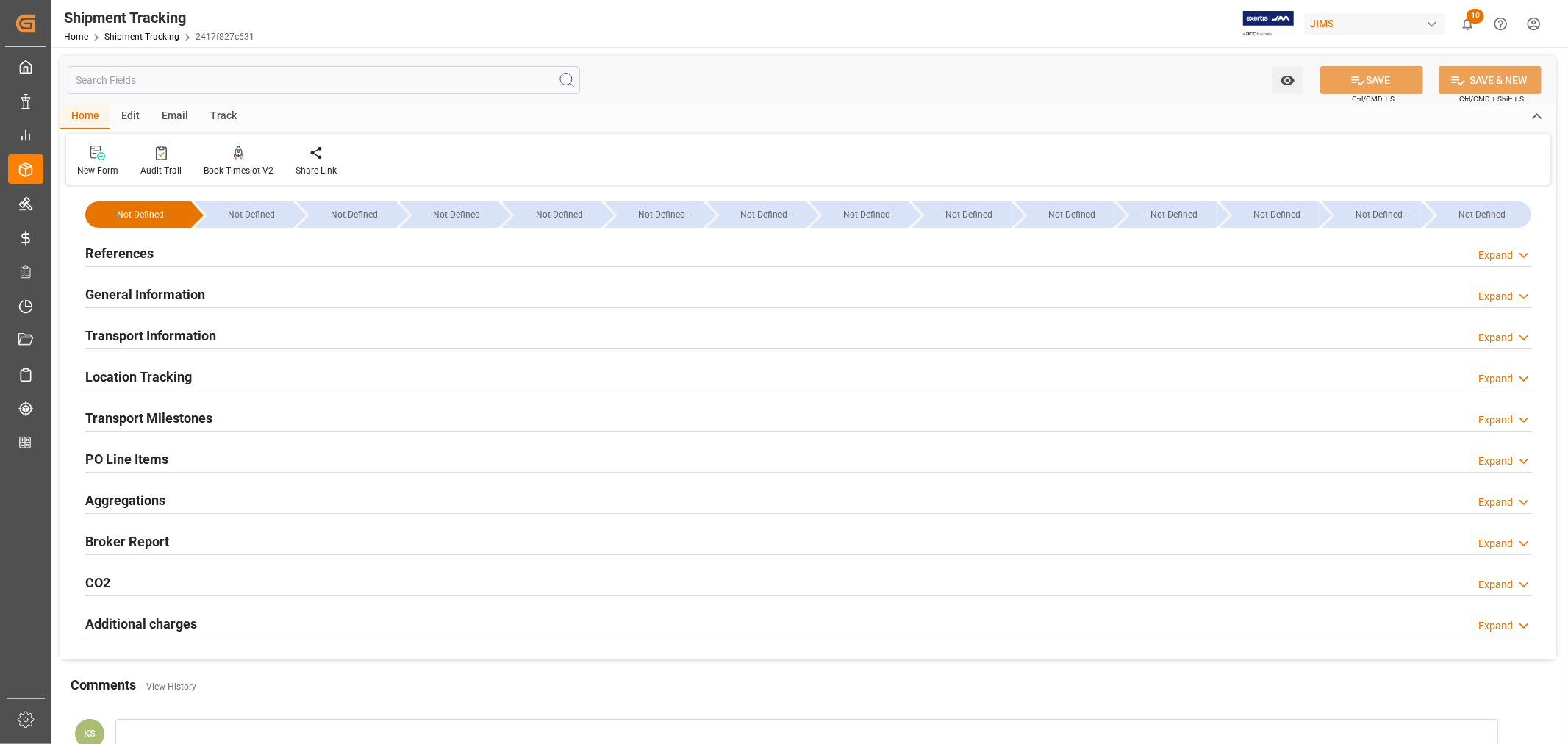
click at [179, 332] on h2 "Transport Information" at bounding box center [151, 335] width 131 height 20
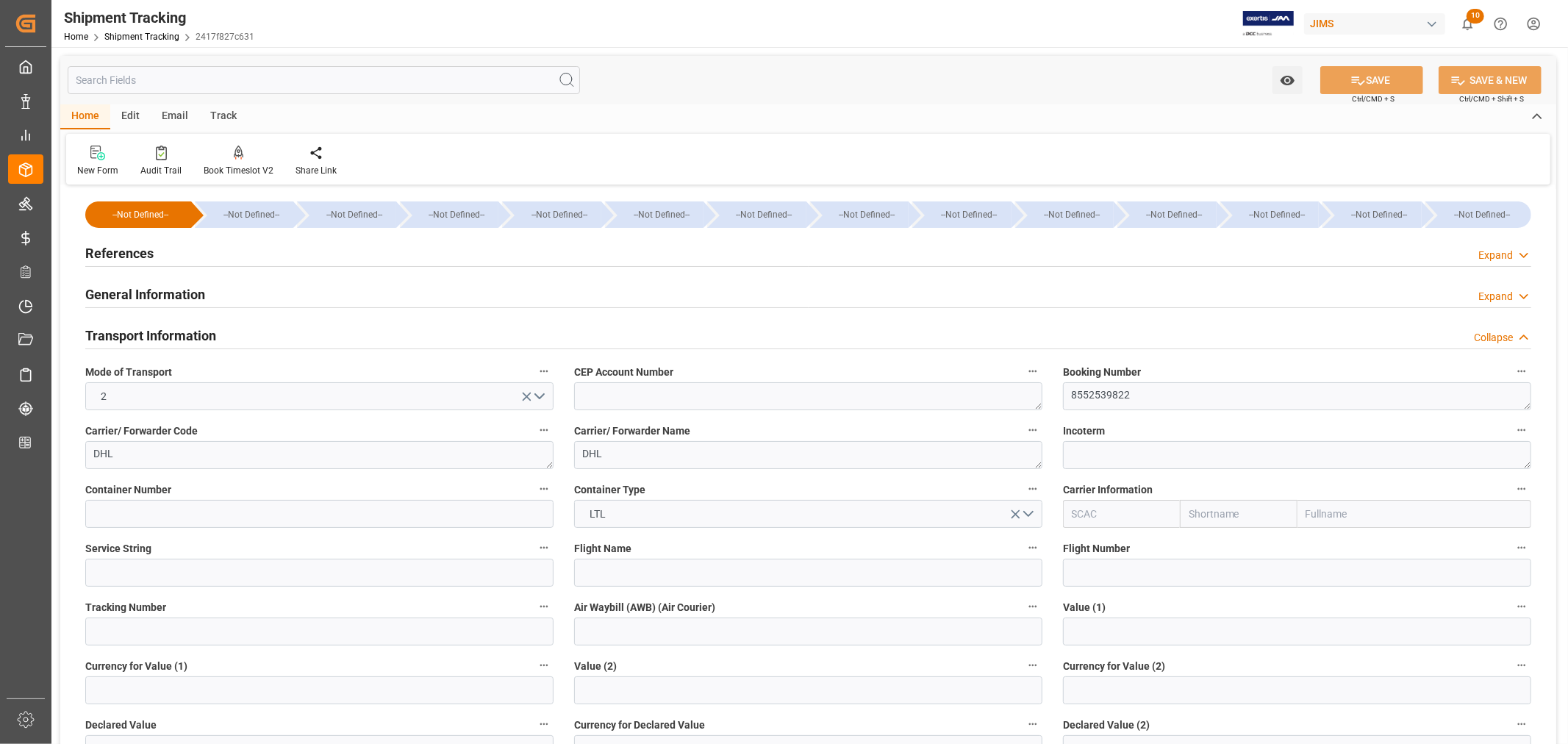
click at [179, 332] on h2 "Transport Information" at bounding box center [151, 335] width 131 height 20
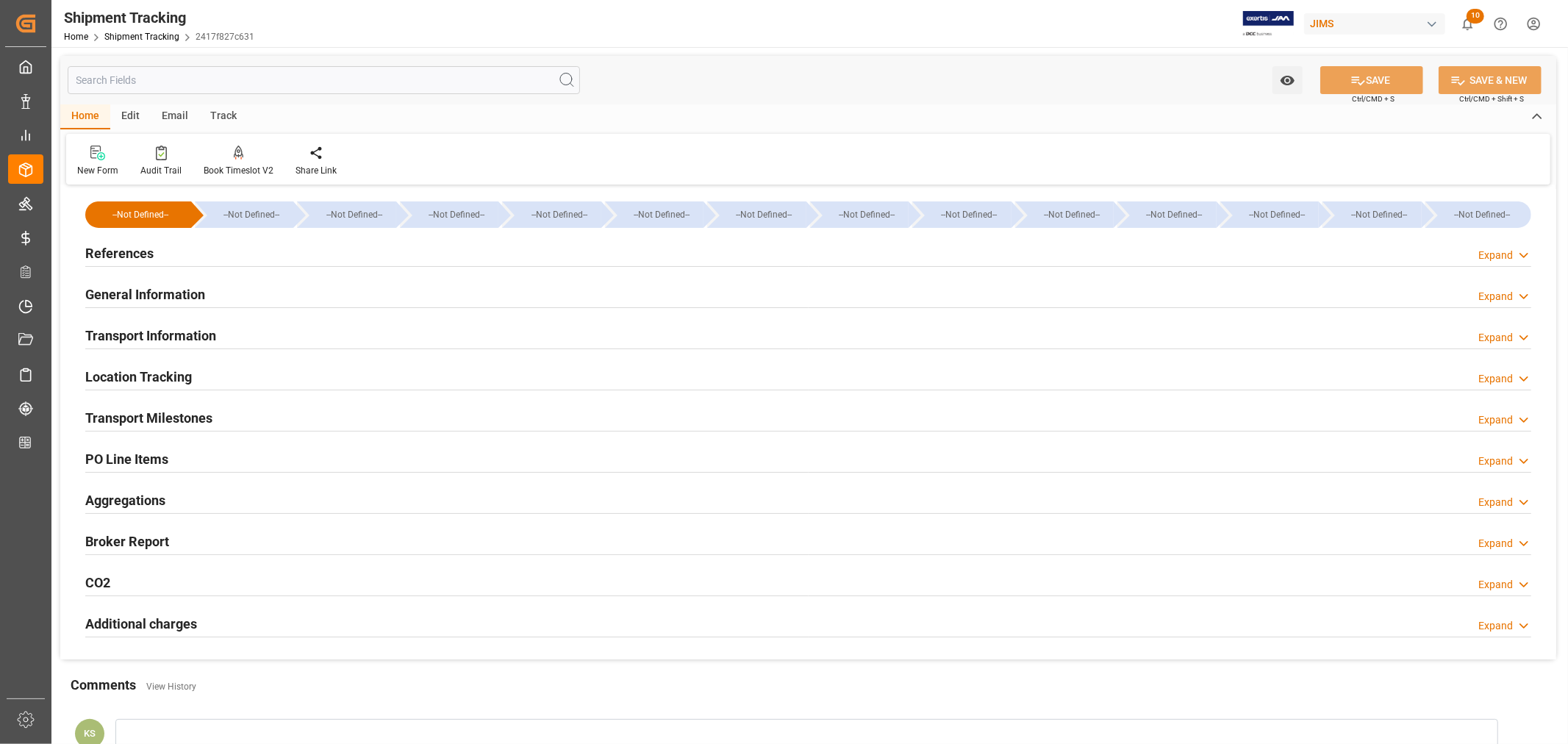
click at [165, 292] on h2 "General Information" at bounding box center [145, 294] width 120 height 20
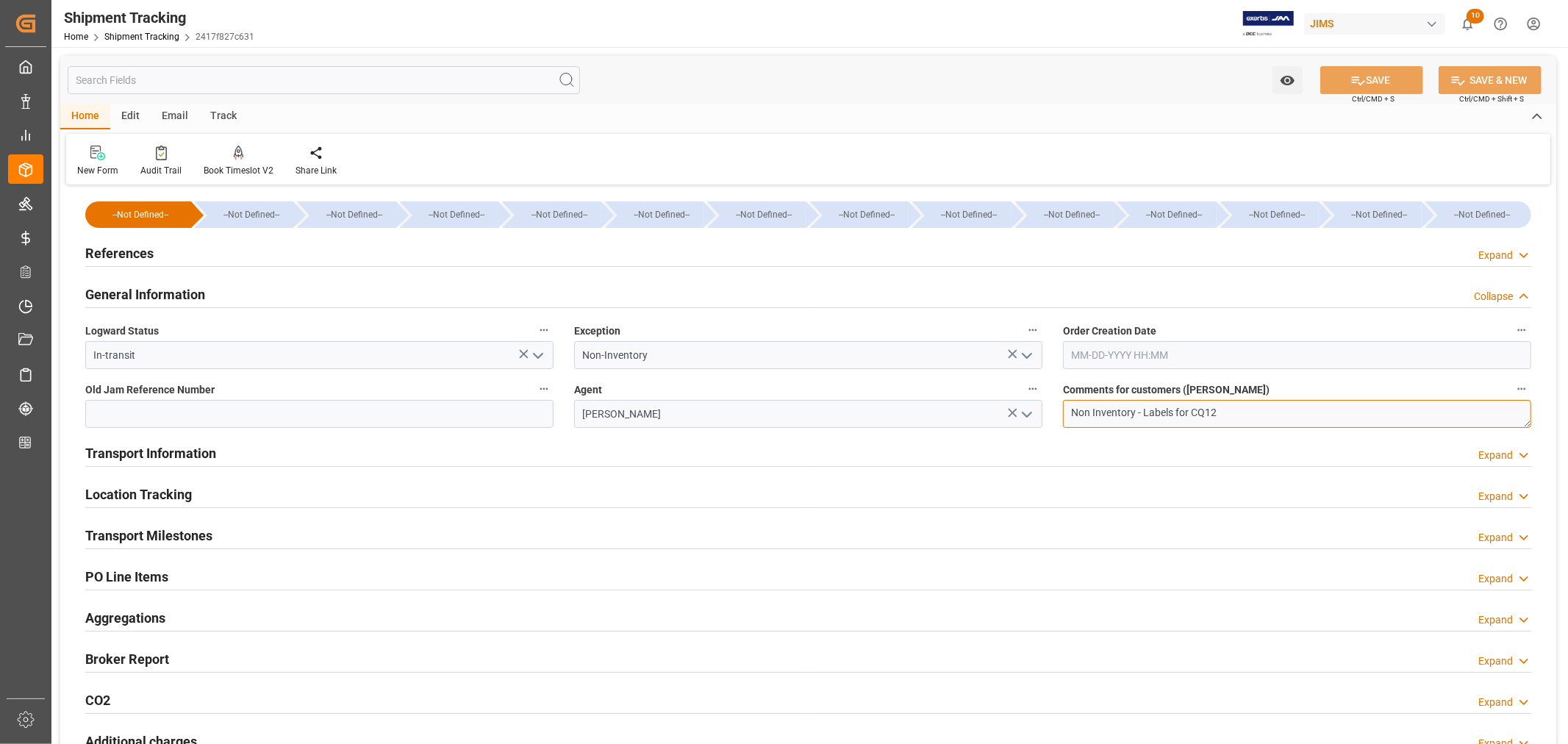
click at [1225, 413] on textarea "Non Inventory - Labels for CQ12" at bounding box center [1297, 414] width 468 height 28
type textarea "Non Inventory - Labels for CQ12: DAP Southaven"
click at [1376, 77] on button "SAVE" at bounding box center [1372, 80] width 103 height 28
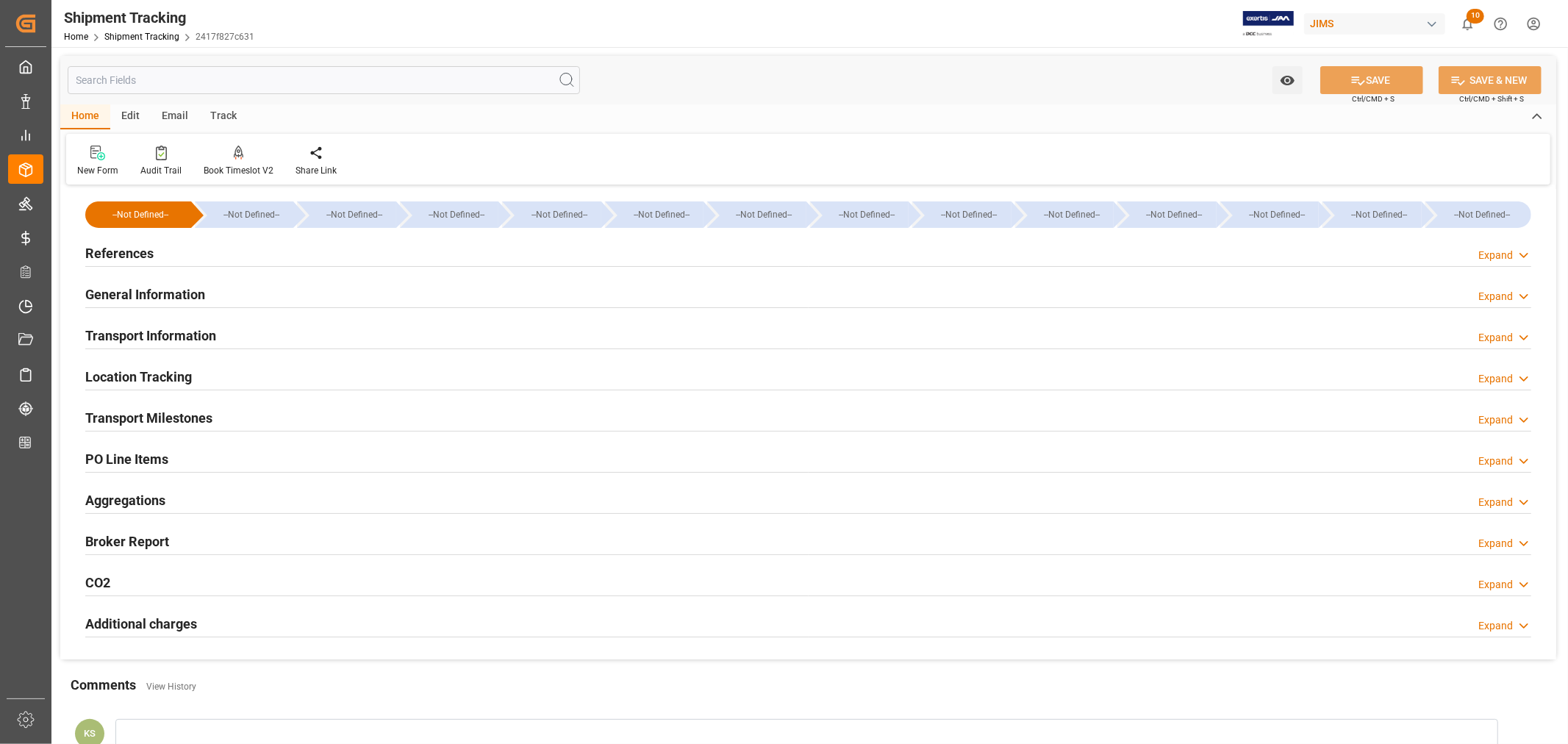
click at [244, 298] on div "General Information Expand" at bounding box center [809, 293] width 1446 height 28
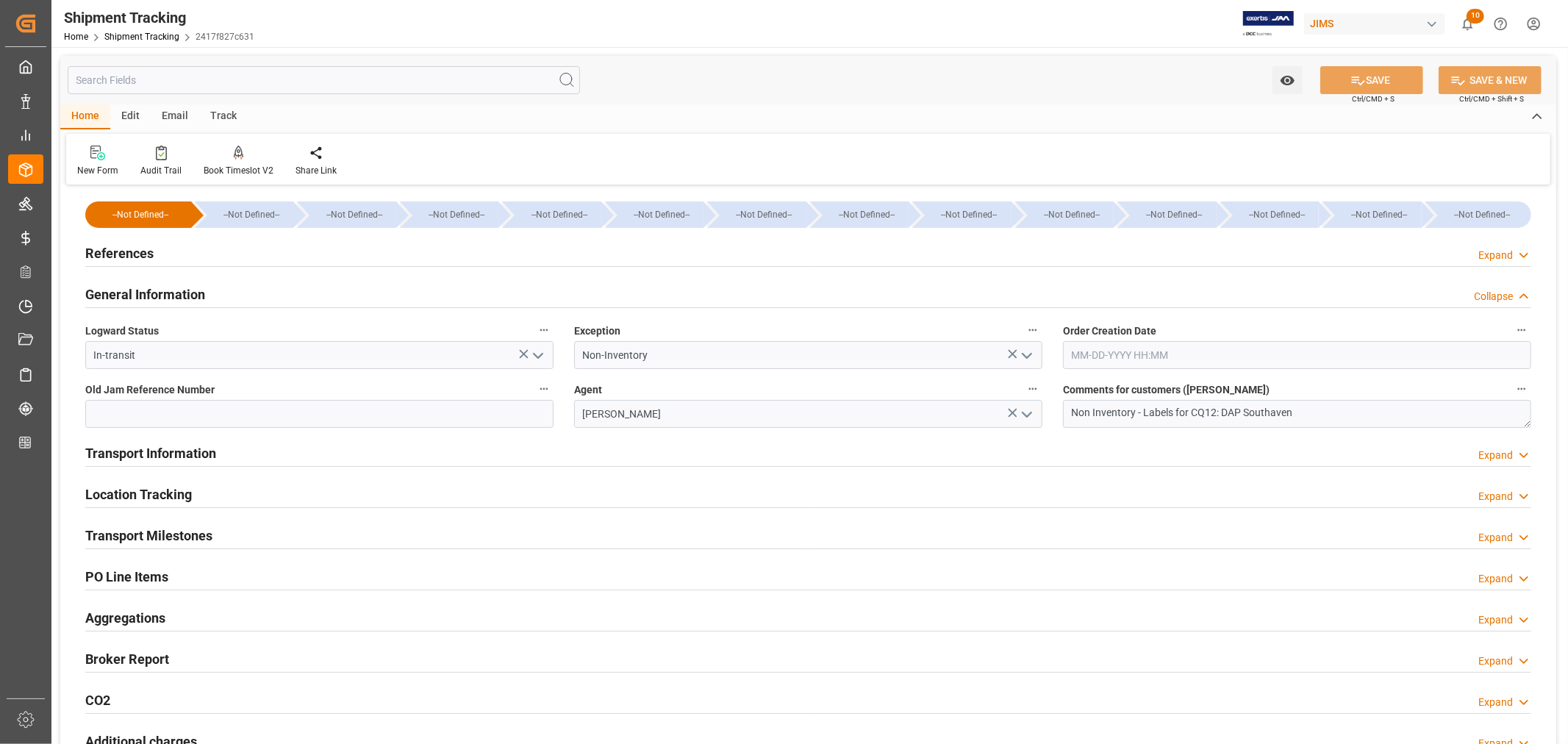
click at [244, 298] on div "General Information Collapse" at bounding box center [809, 293] width 1446 height 28
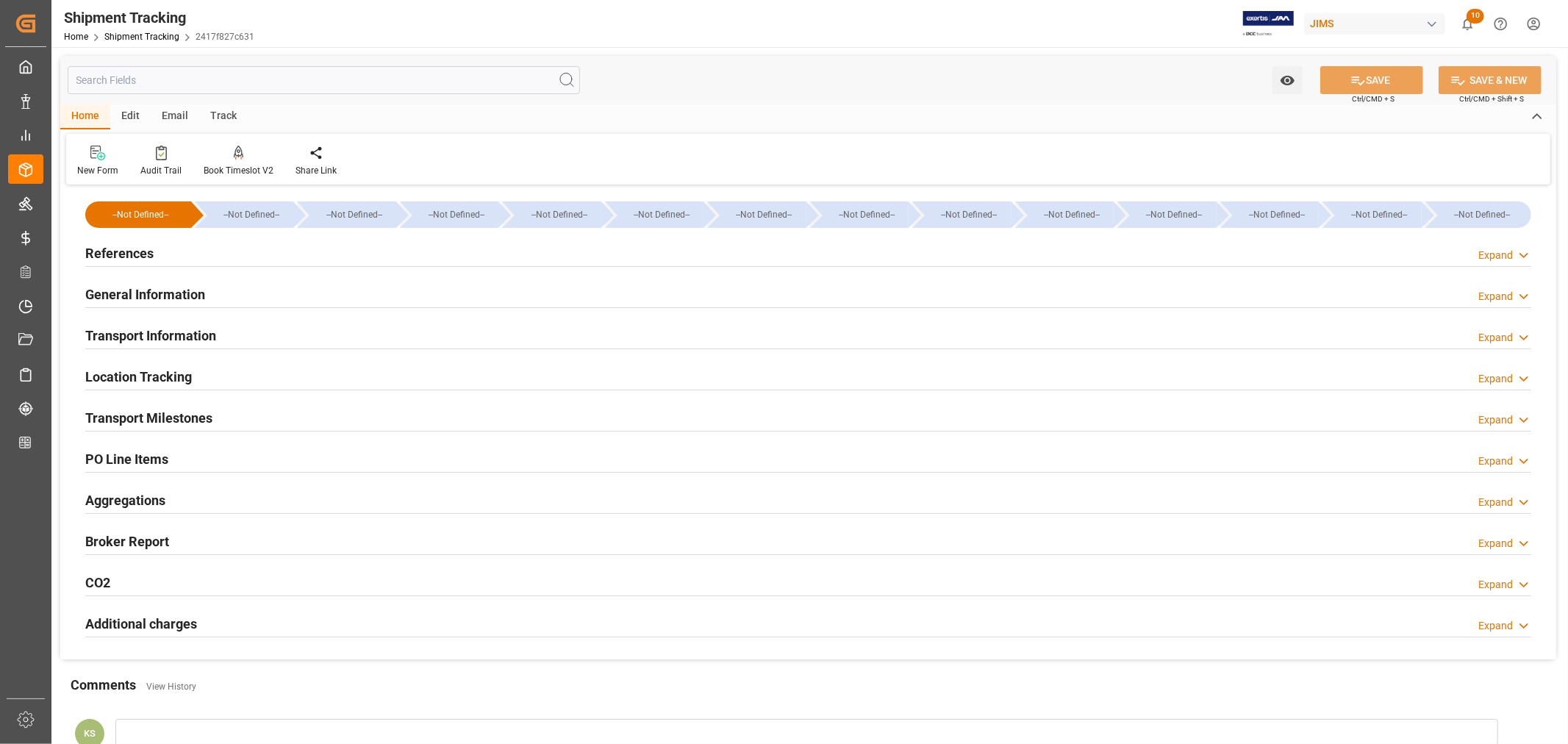
click at [243, 329] on div "Transport Information Expand" at bounding box center [809, 335] width 1446 height 28
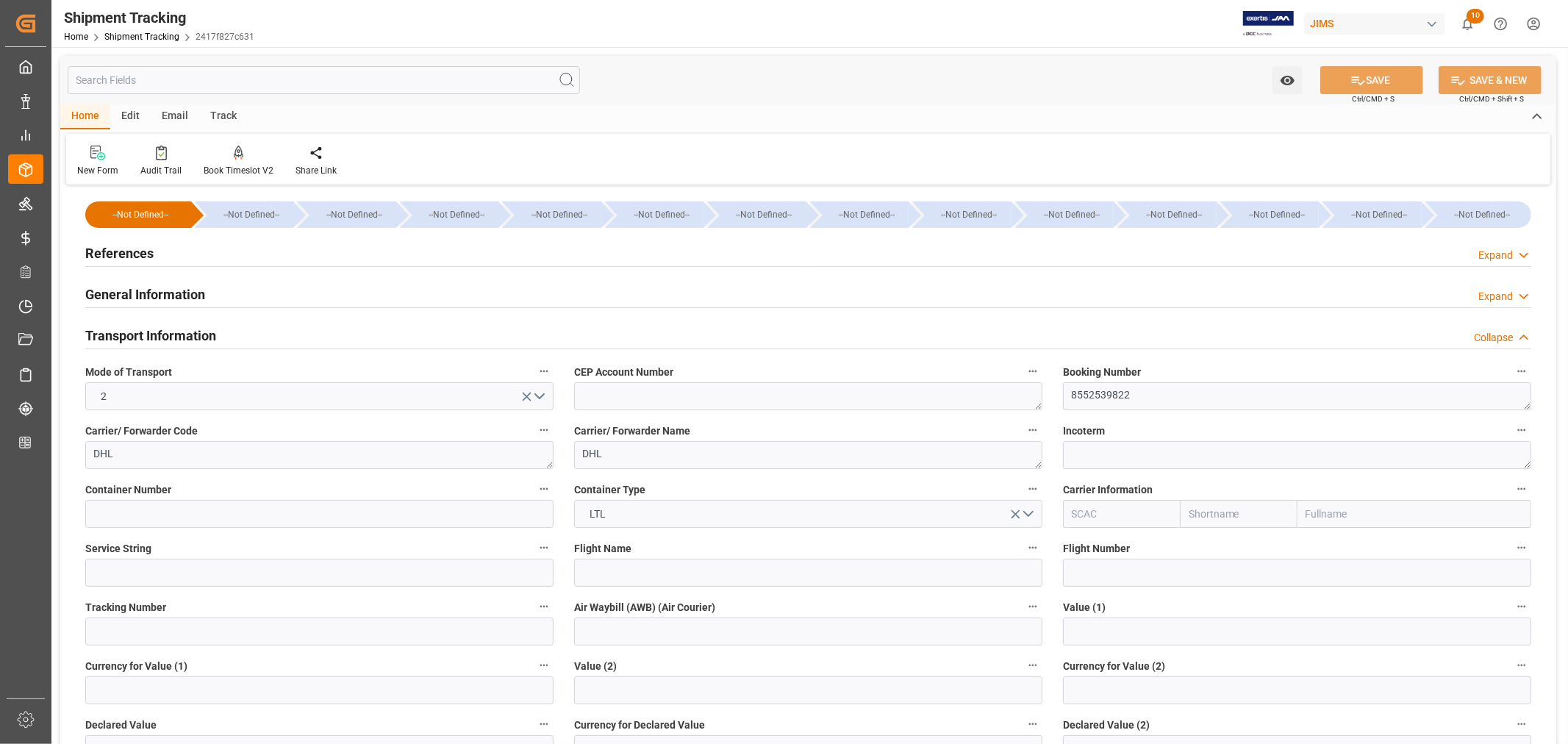
click at [243, 329] on div "Transport Information Collapse" at bounding box center [809, 335] width 1446 height 28
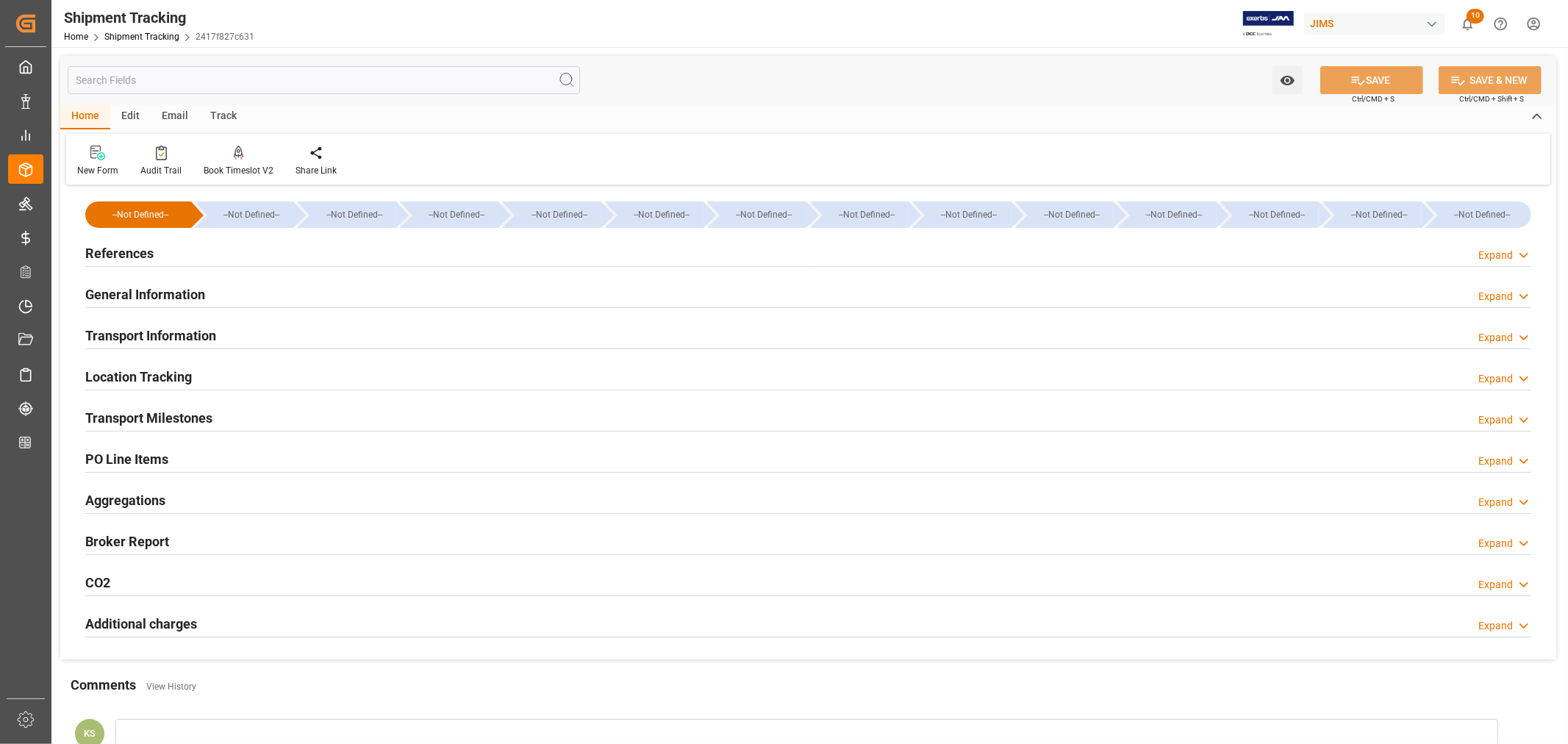
click at [223, 379] on div "Location Tracking Expand" at bounding box center [809, 376] width 1446 height 28
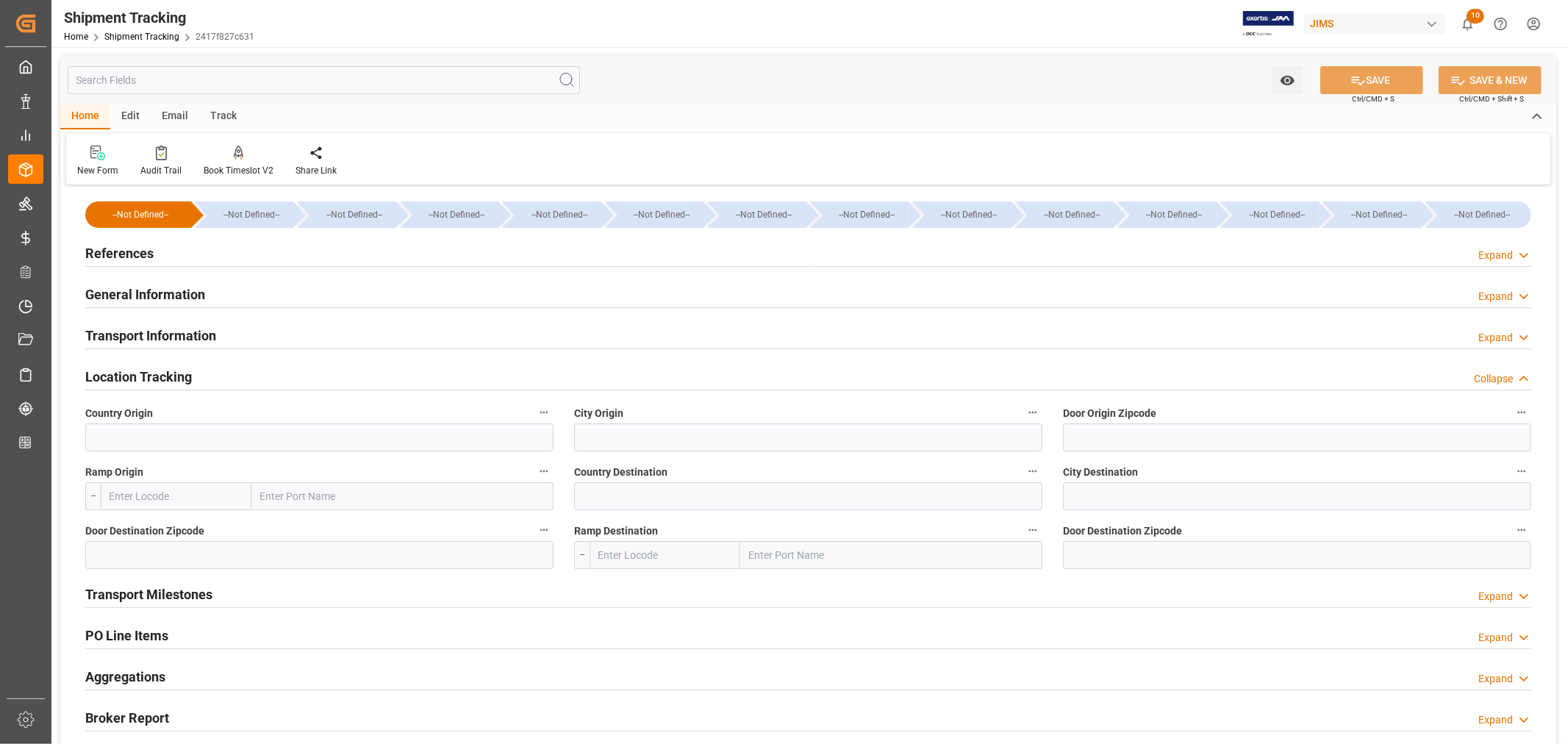
click at [223, 379] on div "Location Tracking Collapse" at bounding box center [809, 376] width 1446 height 28
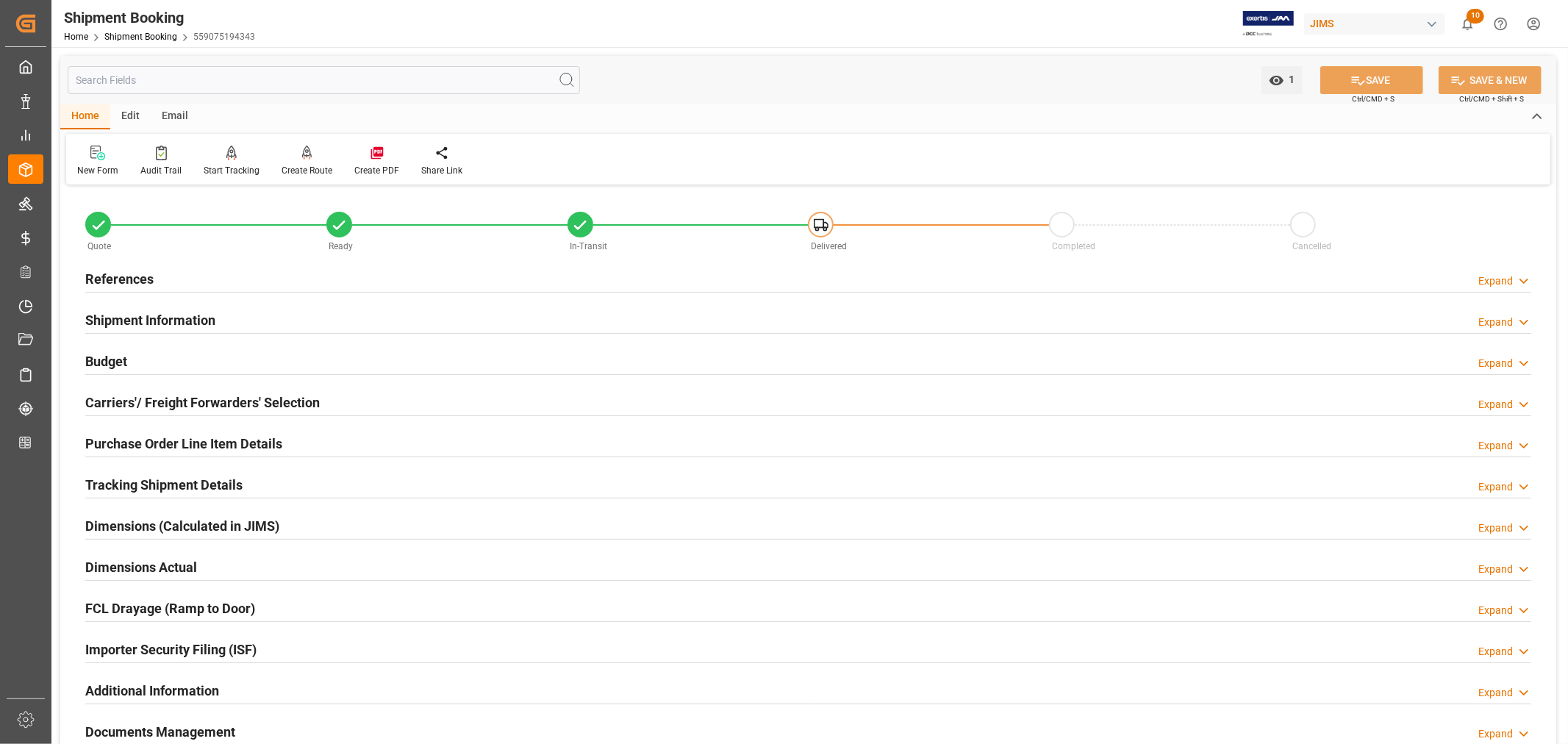
click at [189, 313] on h2 "Shipment Information" at bounding box center [151, 319] width 130 height 20
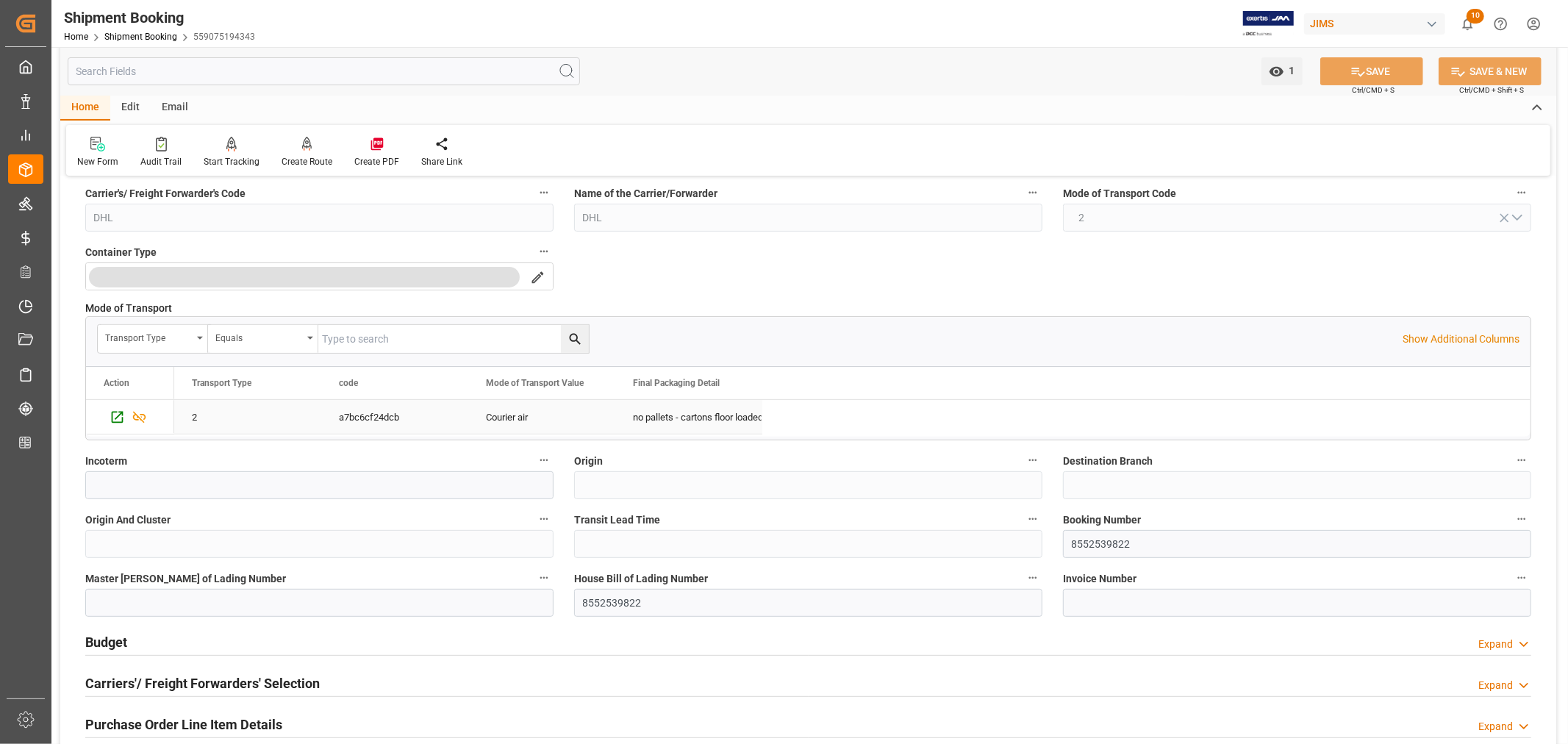
scroll to position [326, 0]
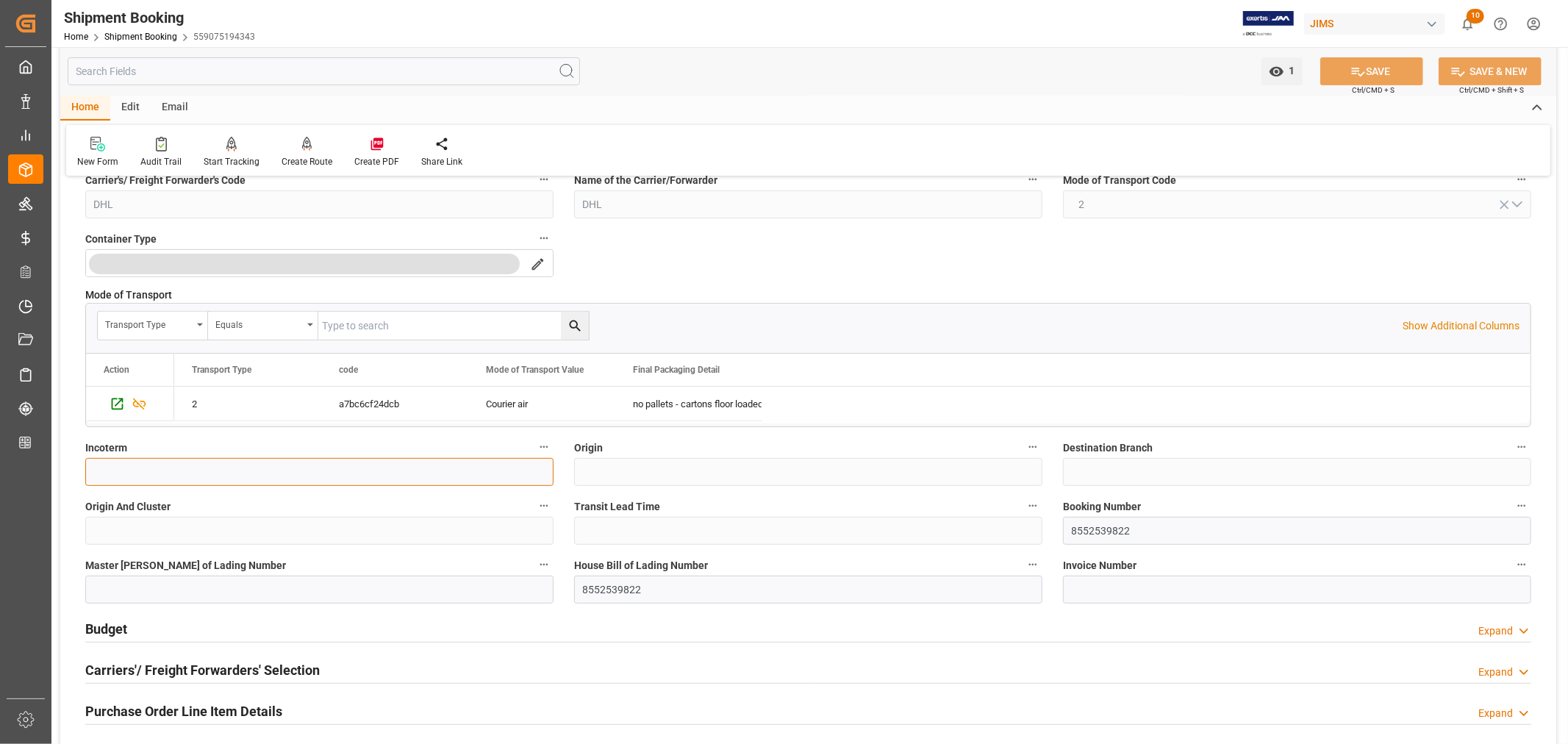
click at [416, 473] on input at bounding box center [319, 472] width 468 height 28
type input "DAP Southaven"
click at [1372, 68] on button "SAVE" at bounding box center [1372, 72] width 103 height 28
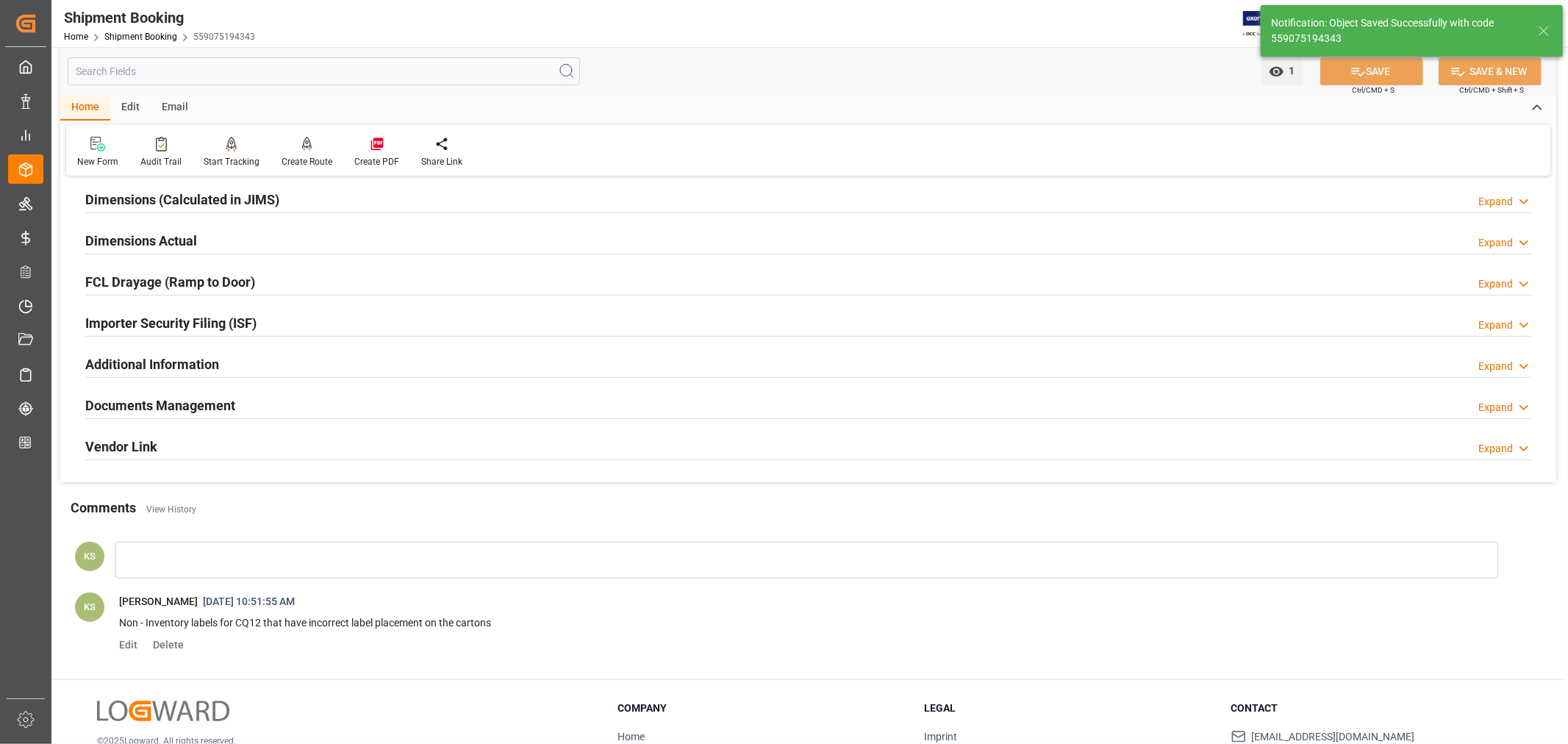
scroll to position [0, 0]
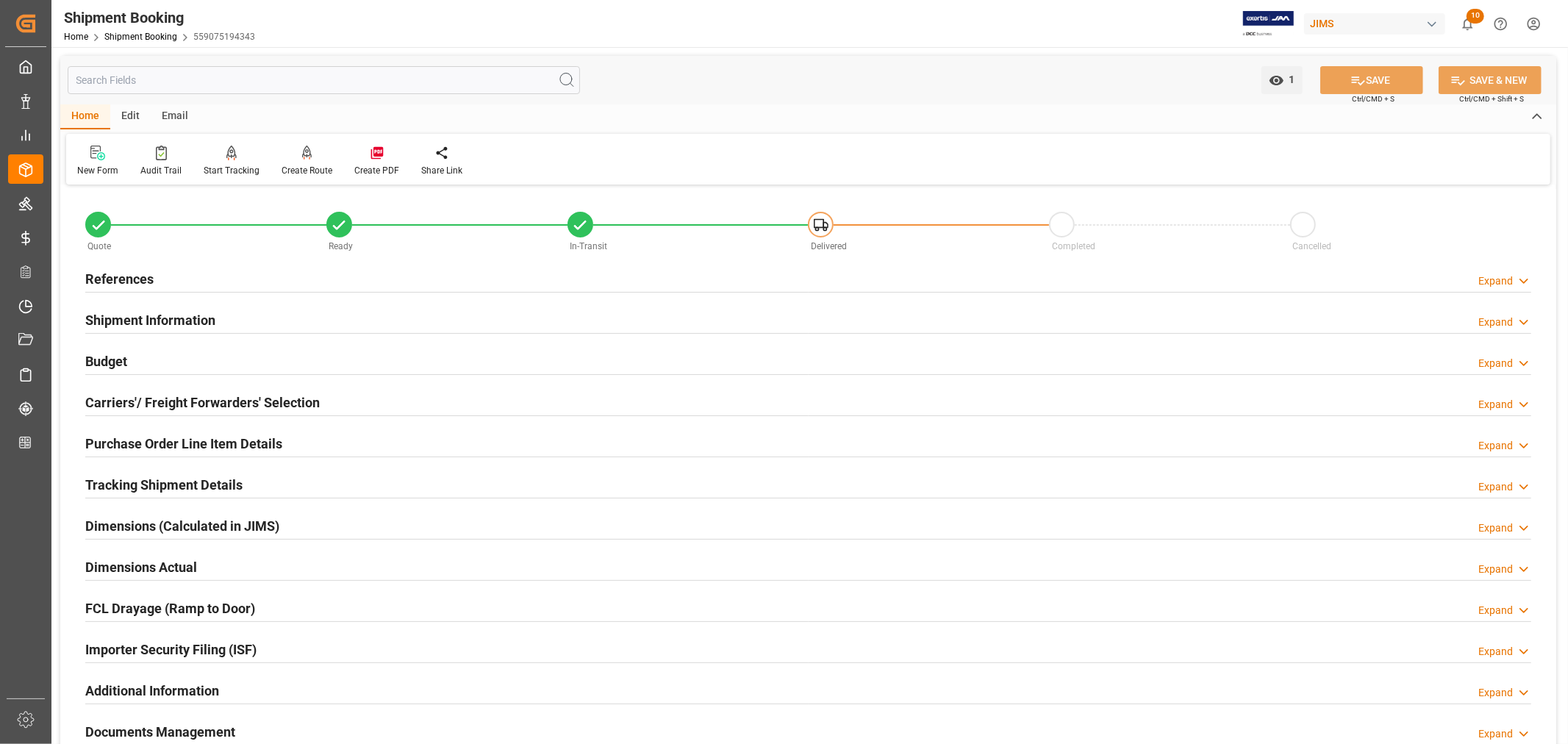
click at [186, 317] on h2 "Shipment Information" at bounding box center [151, 319] width 130 height 20
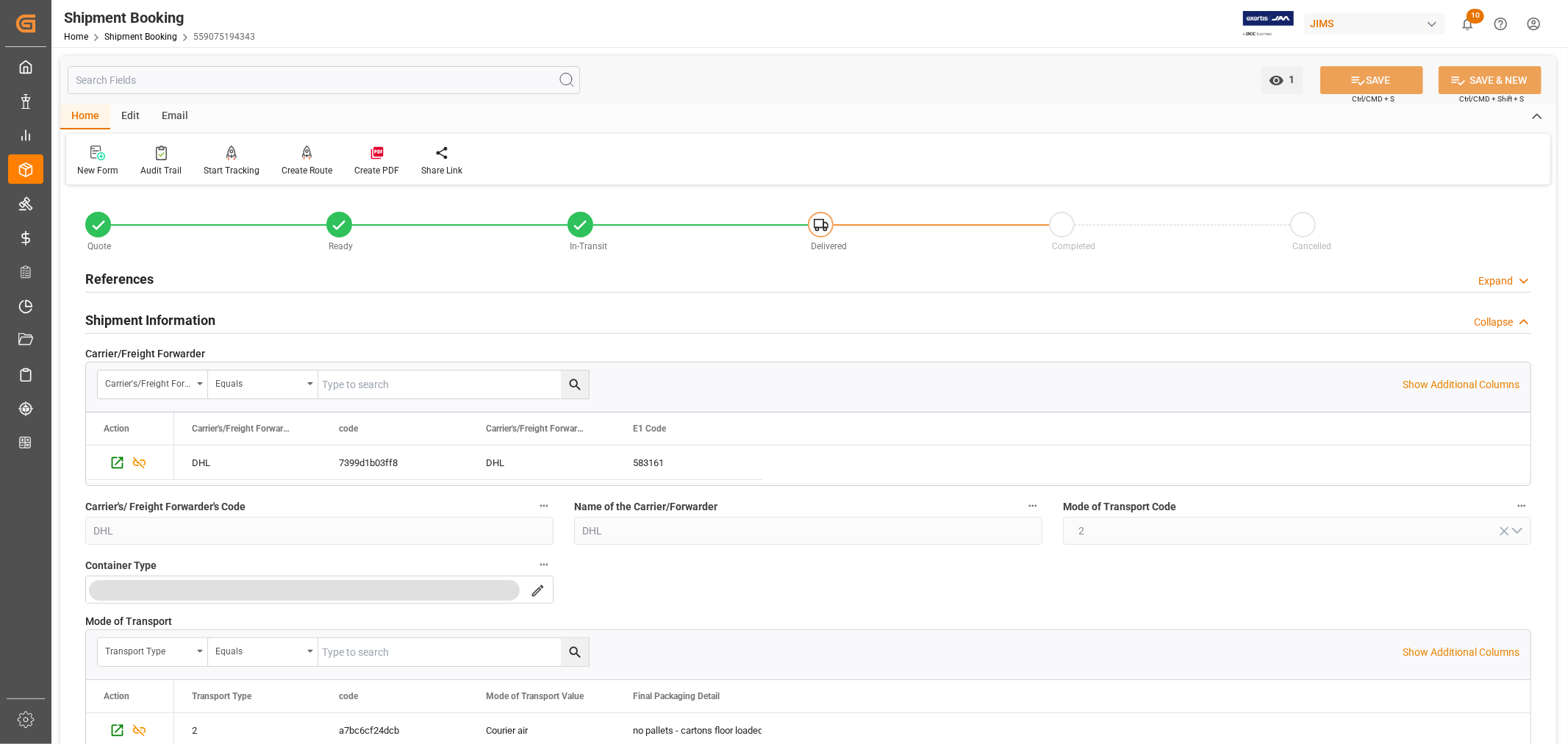
click at [186, 317] on h2 "Shipment Information" at bounding box center [151, 319] width 130 height 20
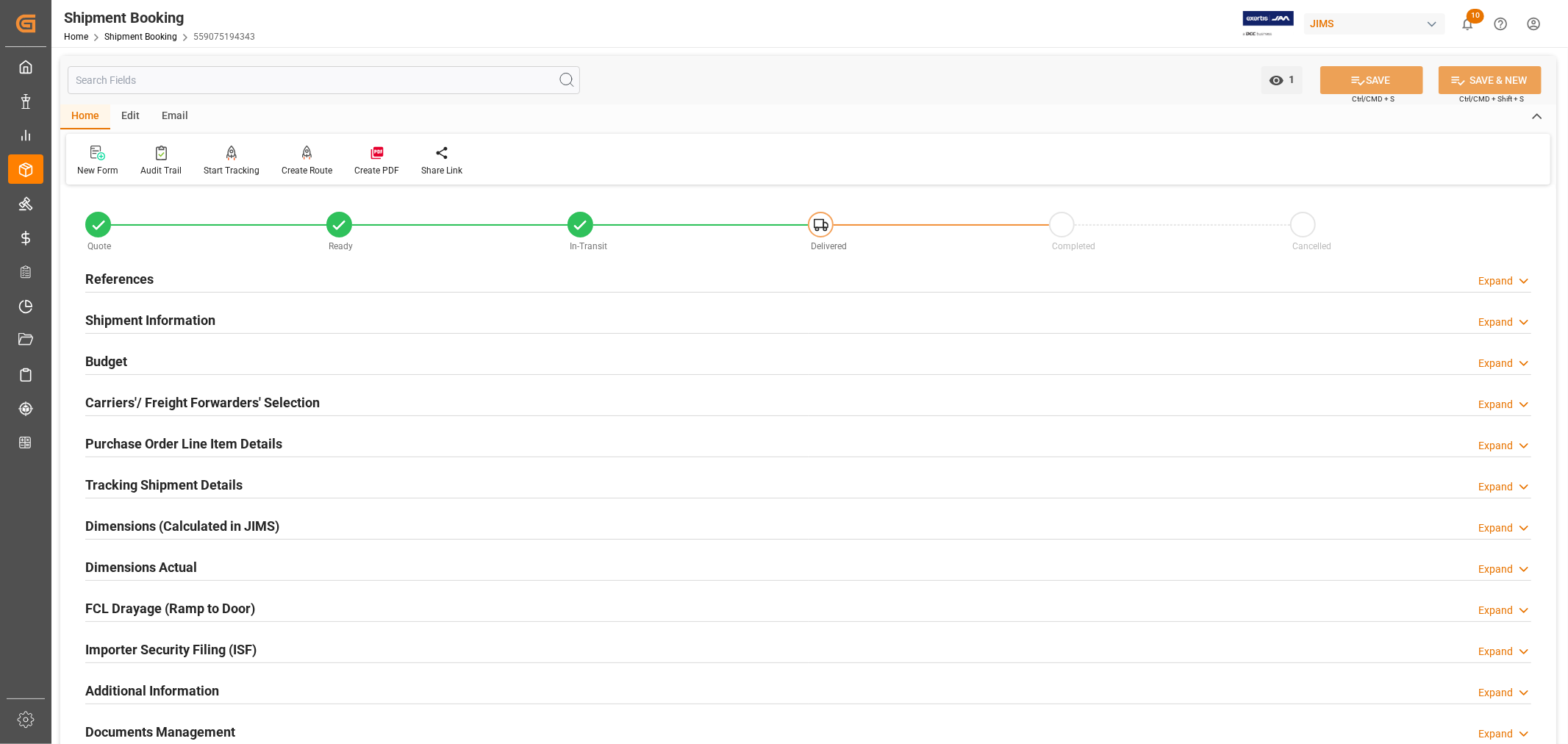
click at [186, 317] on h2 "Shipment Information" at bounding box center [151, 319] width 130 height 20
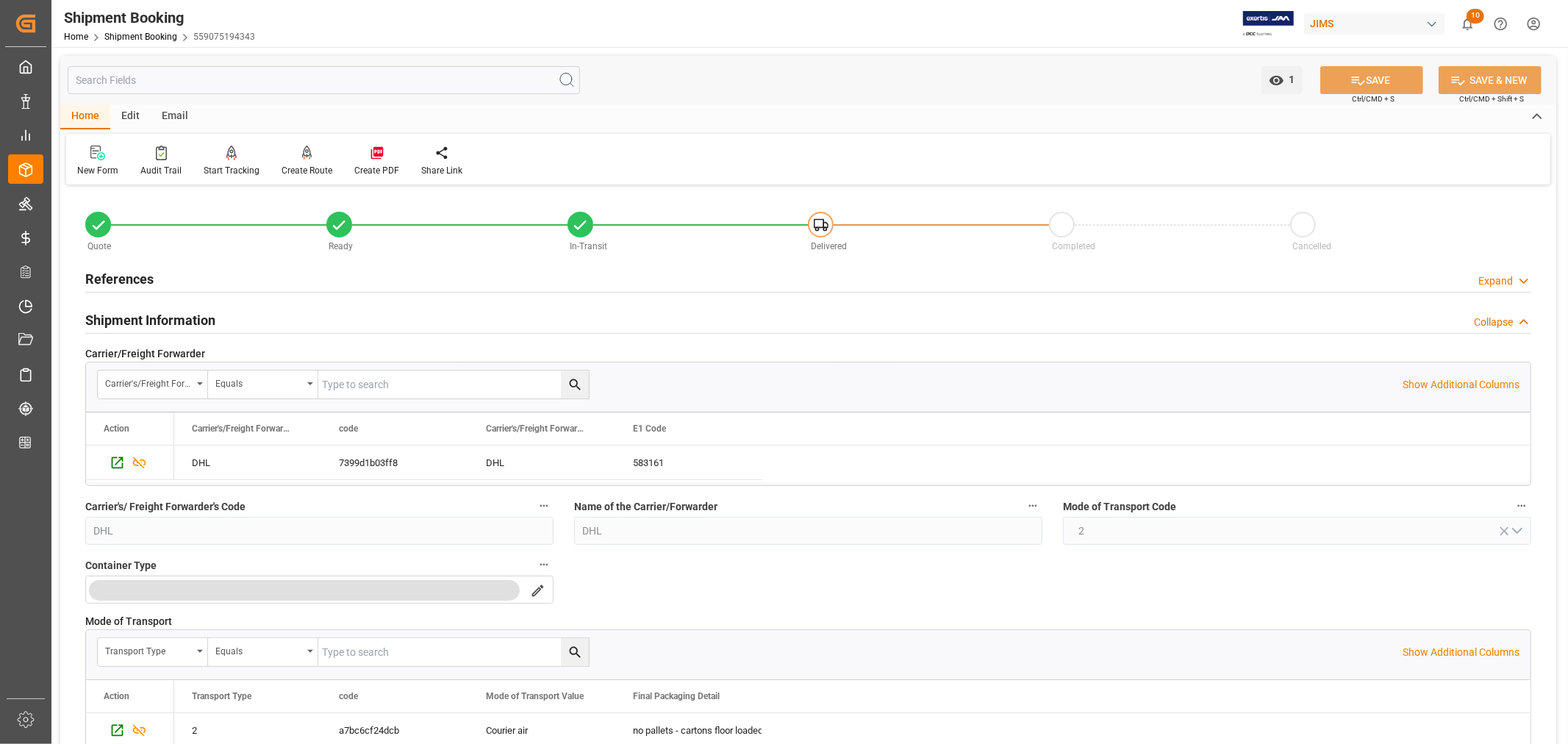
click at [180, 322] on h2 "Shipment Information" at bounding box center [151, 319] width 130 height 20
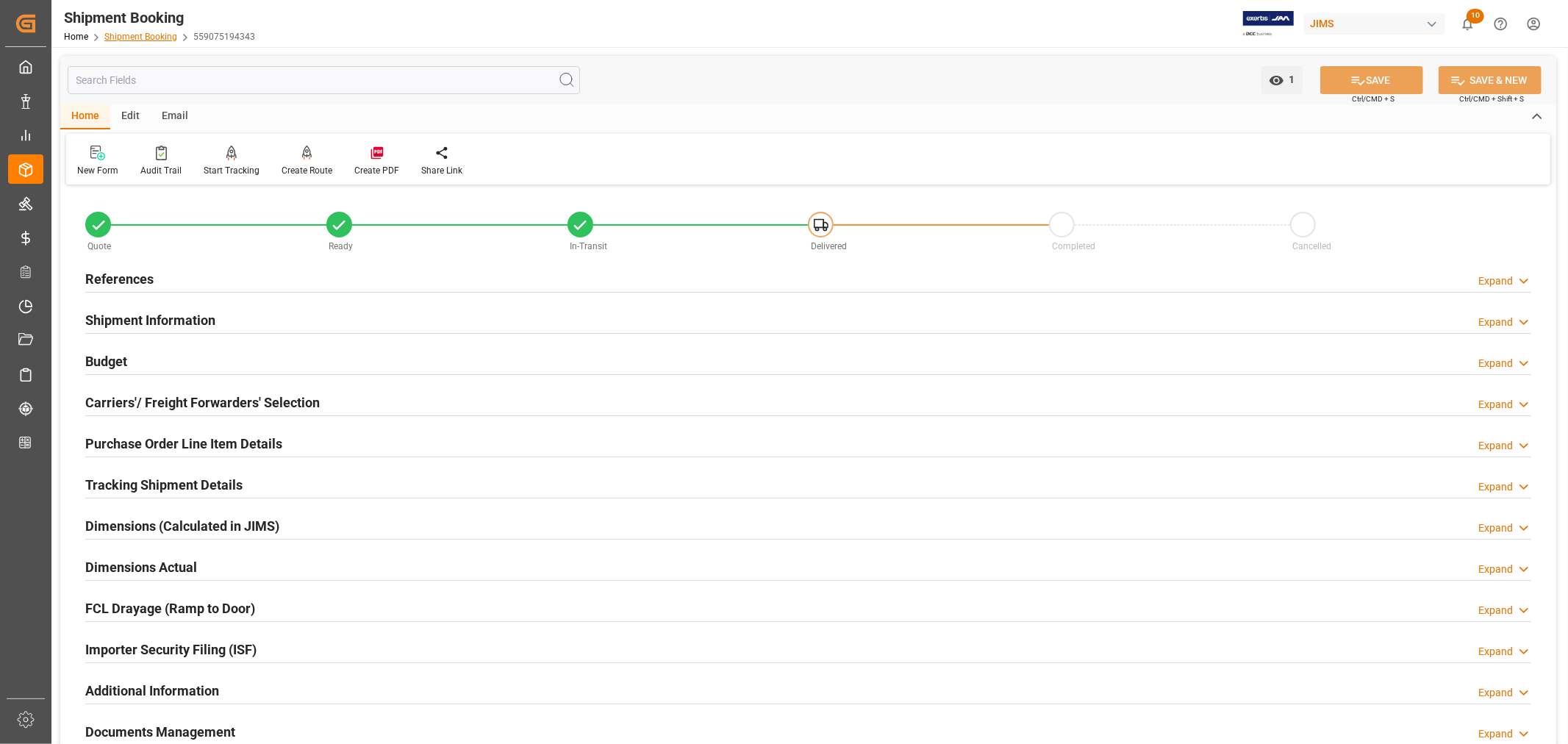
click at [132, 38] on link "Shipment Booking" at bounding box center [141, 36] width 73 height 10
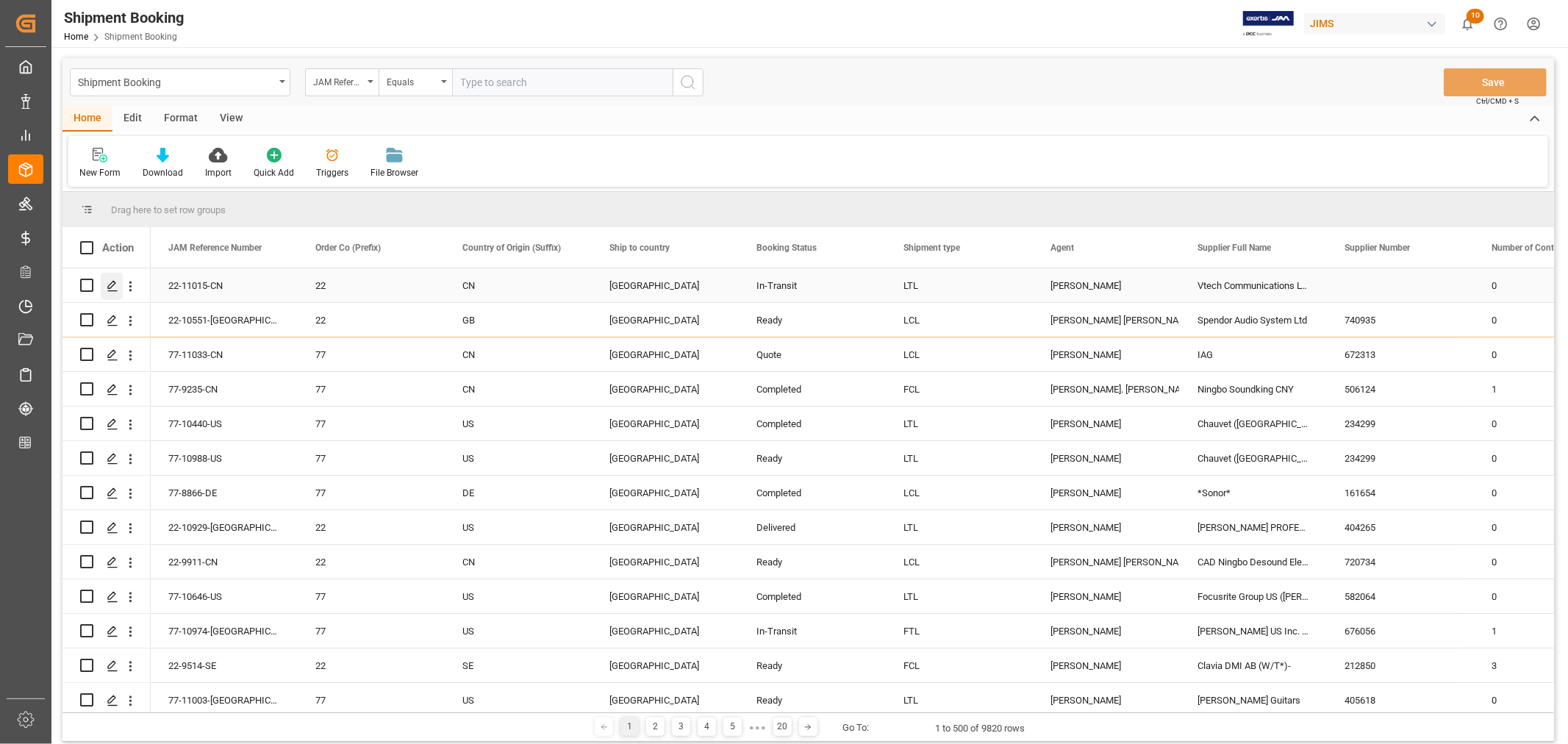
click at [113, 284] on icon "Press SPACE to select this row." at bounding box center [113, 286] width 12 height 12
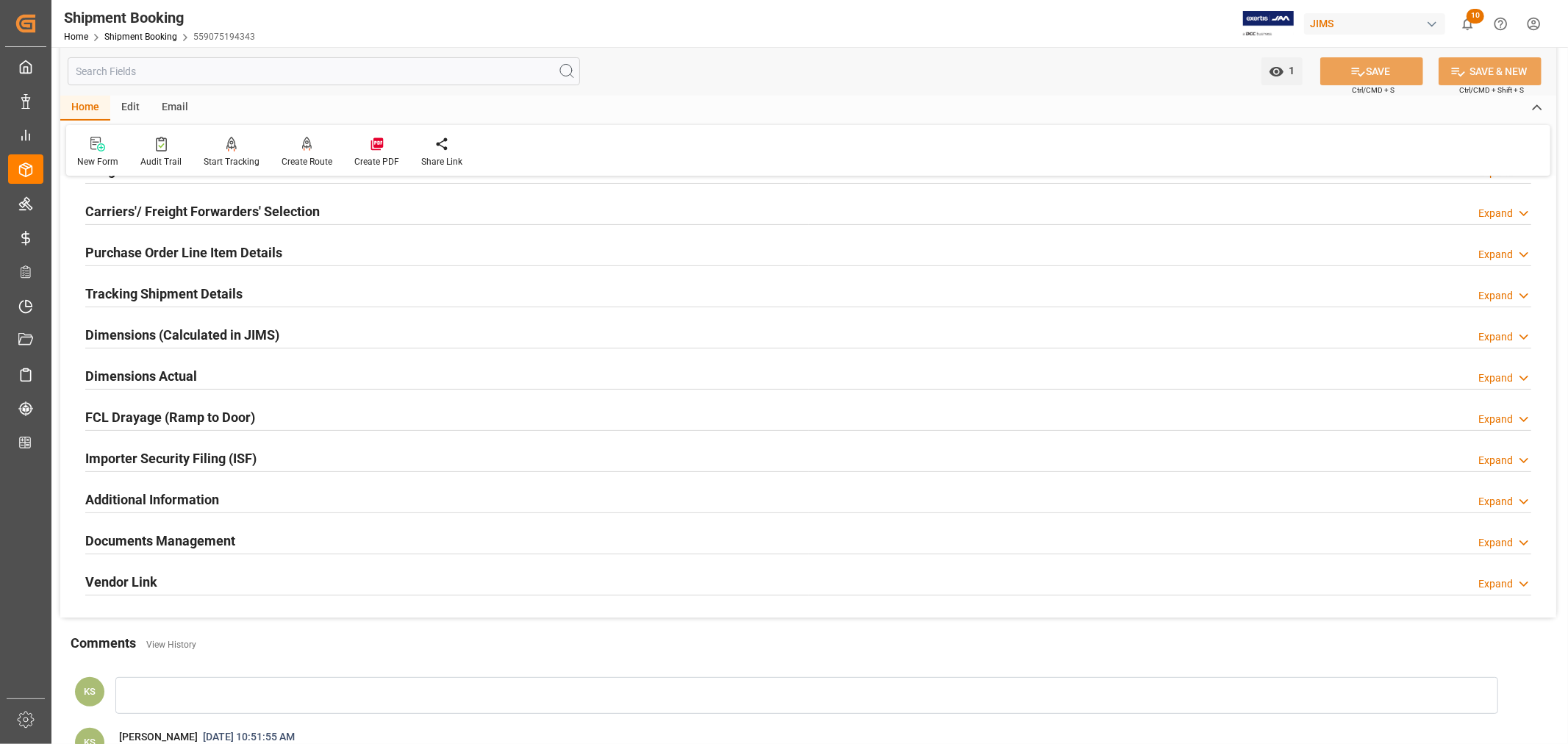
scroll to position [408, 0]
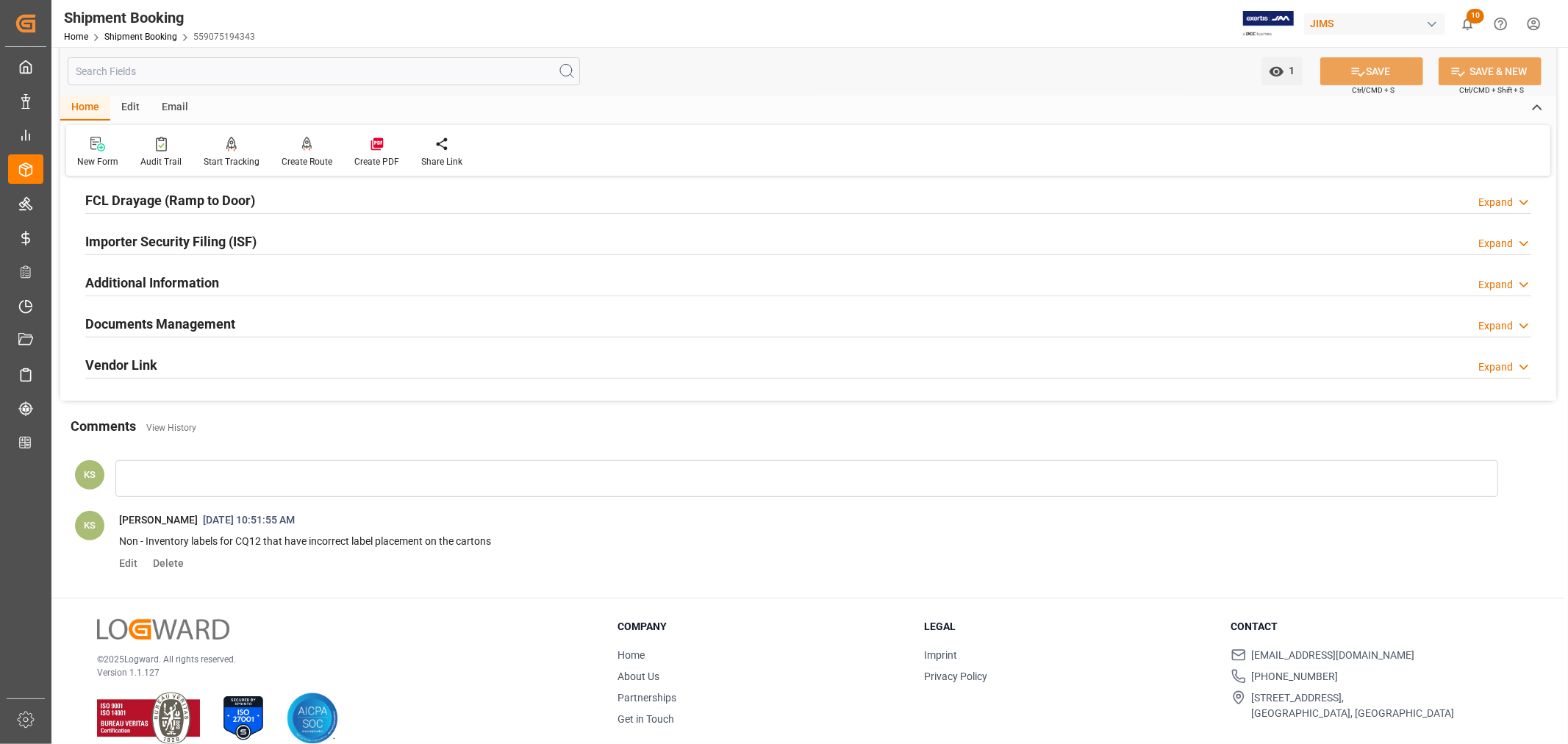
click at [391, 244] on div "Importer Security Filing (ISF) Expand" at bounding box center [809, 240] width 1446 height 28
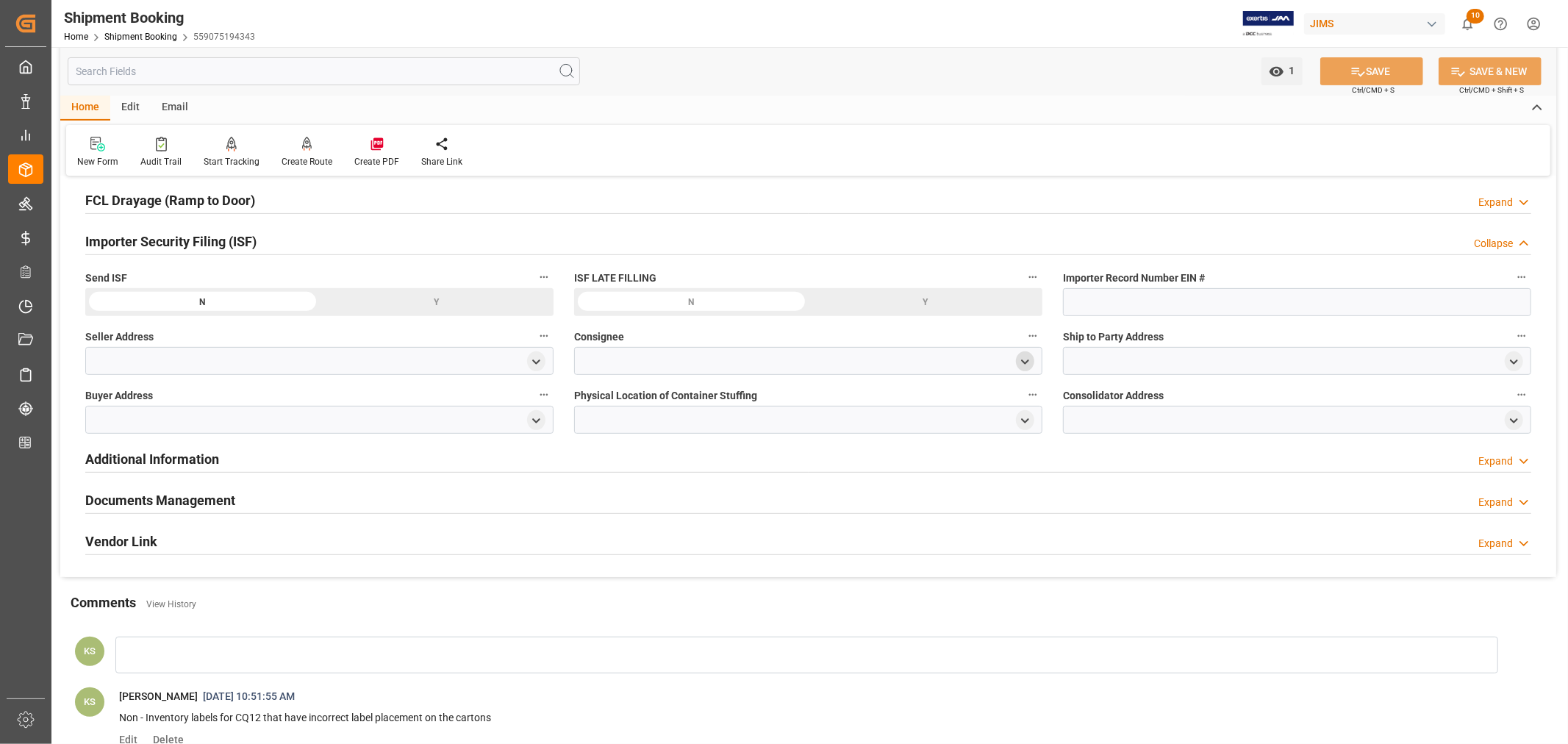
click at [1024, 360] on polyline "open menu" at bounding box center [1025, 361] width 7 height 3
click at [708, 405] on input at bounding box center [786, 405] width 403 height 28
type input "jam"
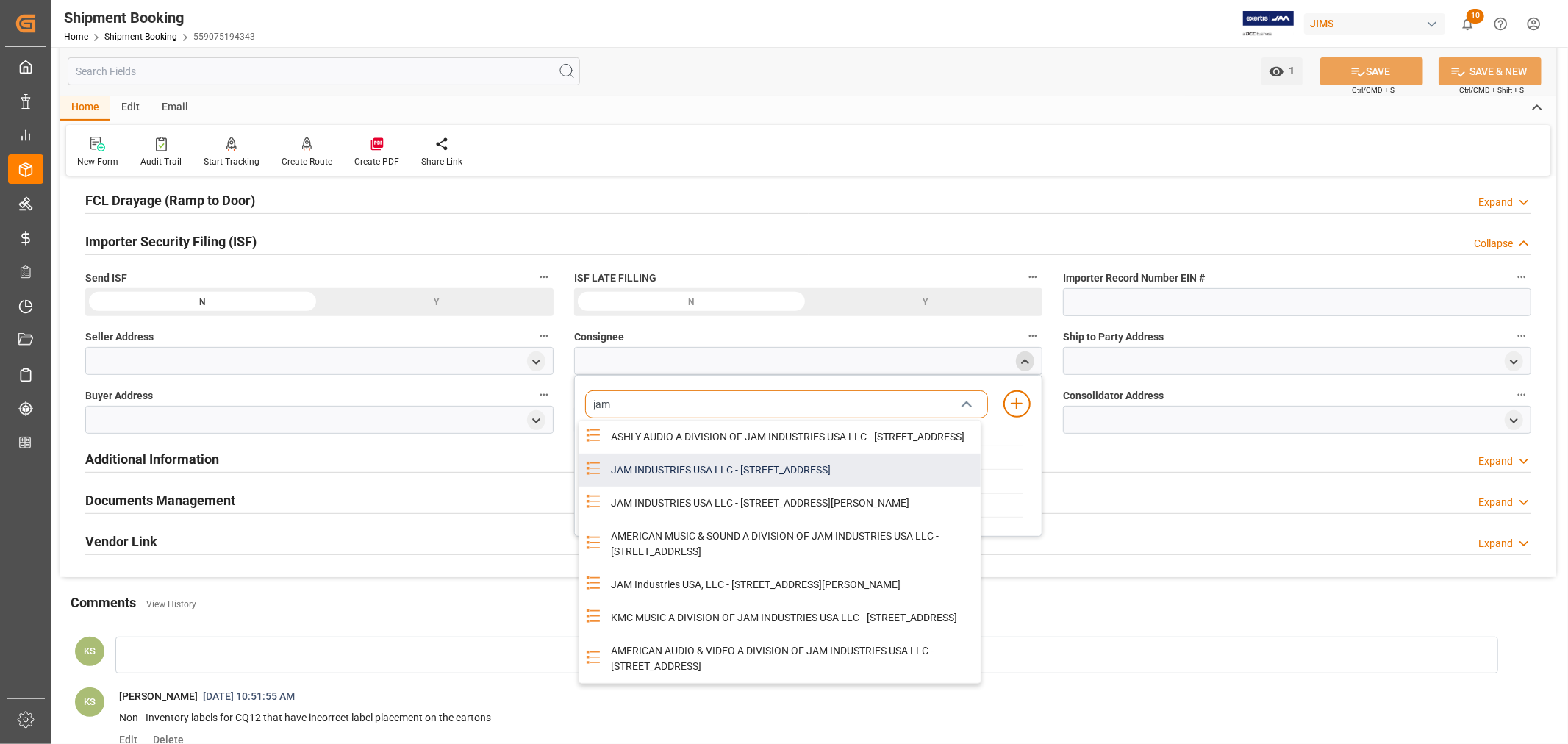
click at [762, 480] on div "JAM INDUSTRIES USA LLC - 154 WOODLAWN RD, BERLIN, CT, US, 06037" at bounding box center [791, 471] width 379 height 33
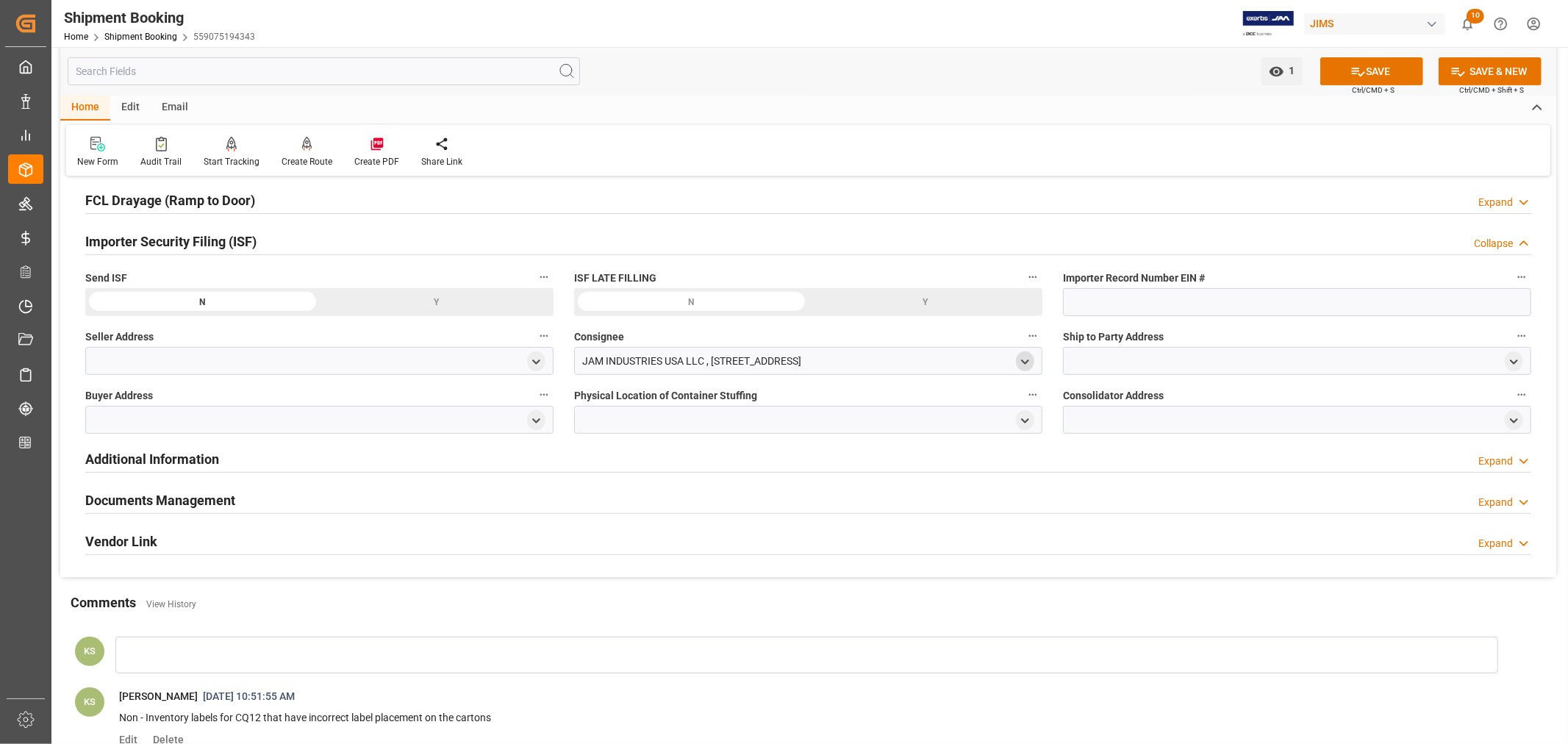
click at [1028, 358] on icon "open menu" at bounding box center [1025, 361] width 12 height 12
click at [135, 32] on link "Shipment Booking" at bounding box center [141, 36] width 73 height 10
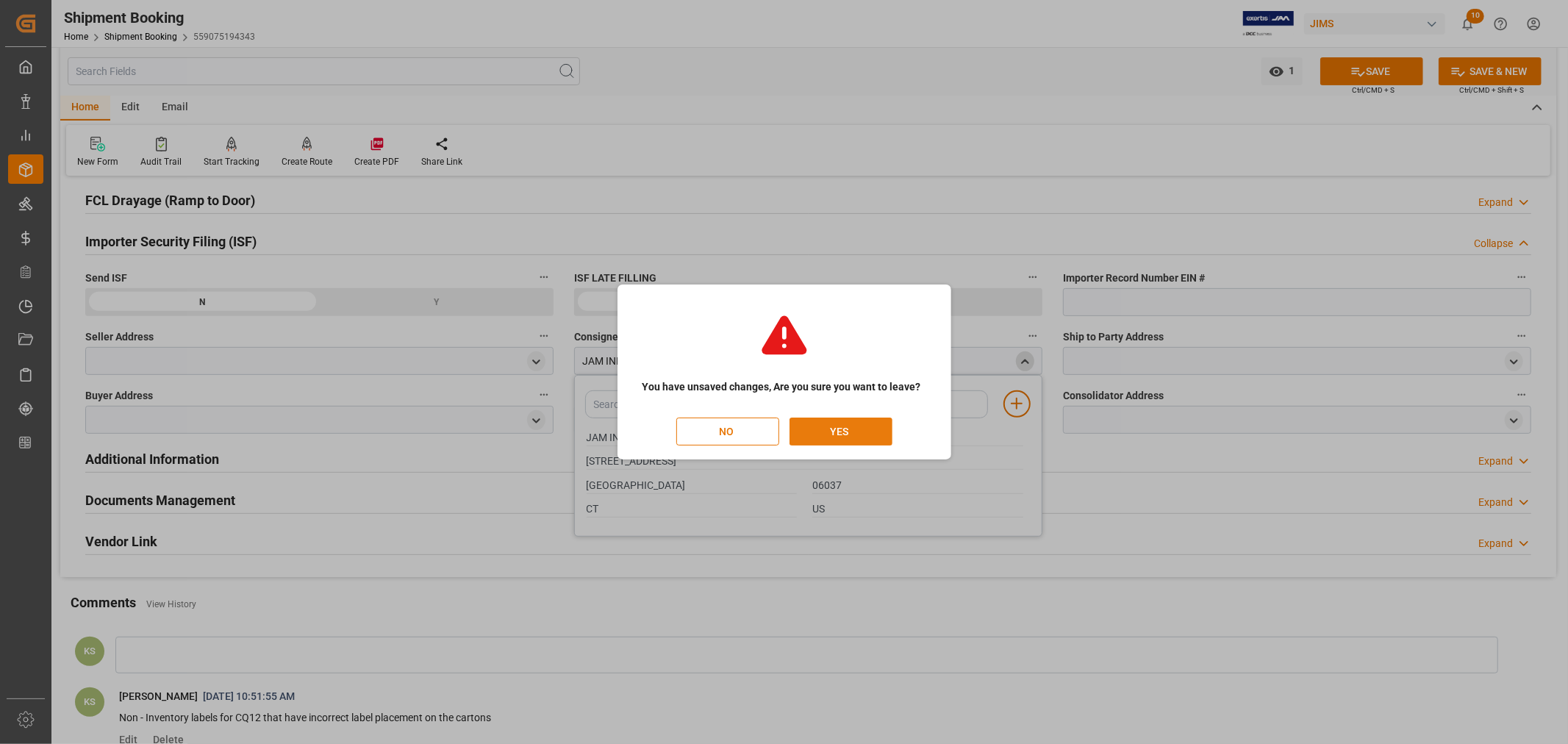
click at [850, 434] on button "YES" at bounding box center [841, 432] width 103 height 28
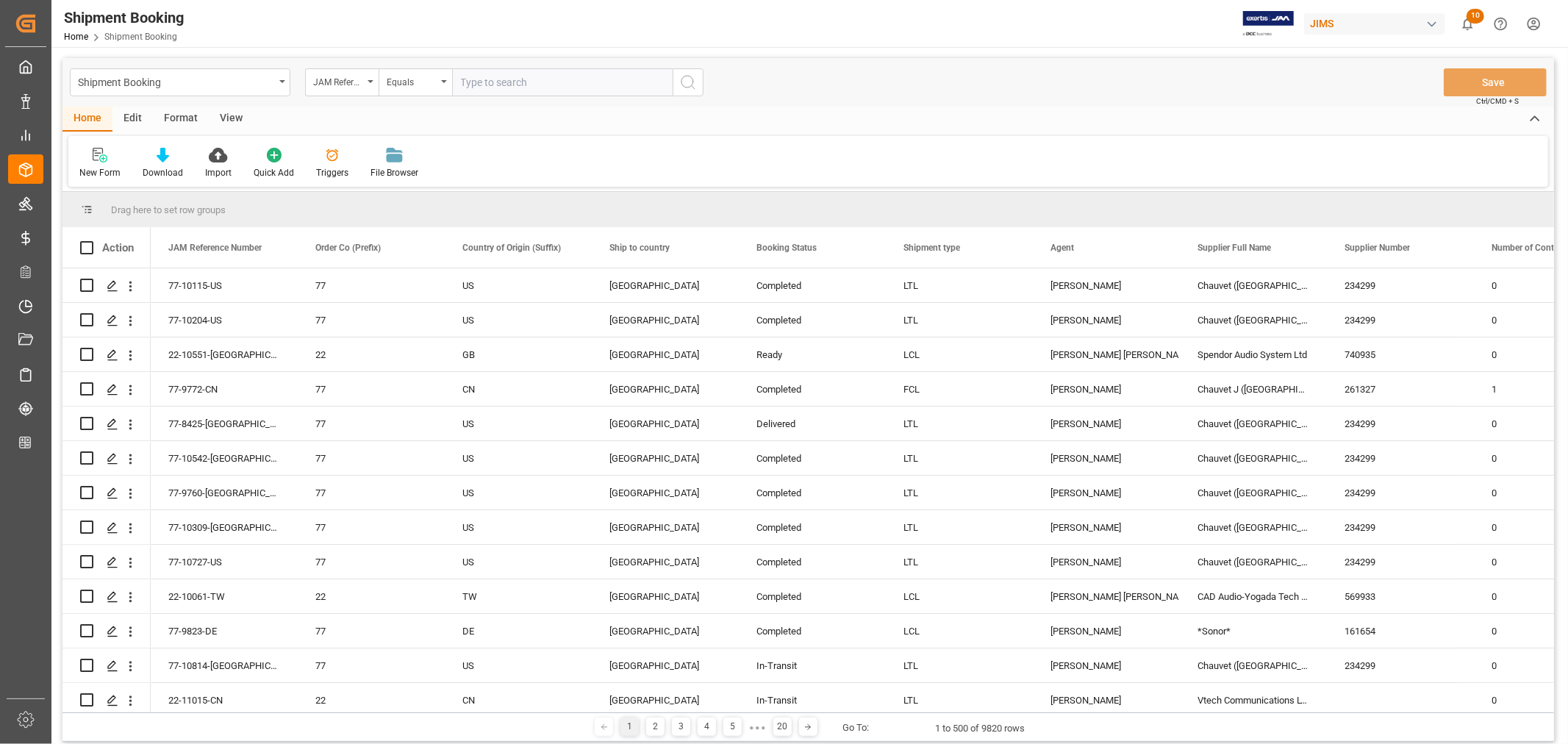
paste input "22-11015-CN"
type input "22-11015-CN"
click at [689, 82] on icon "search button" at bounding box center [688, 82] width 18 height 18
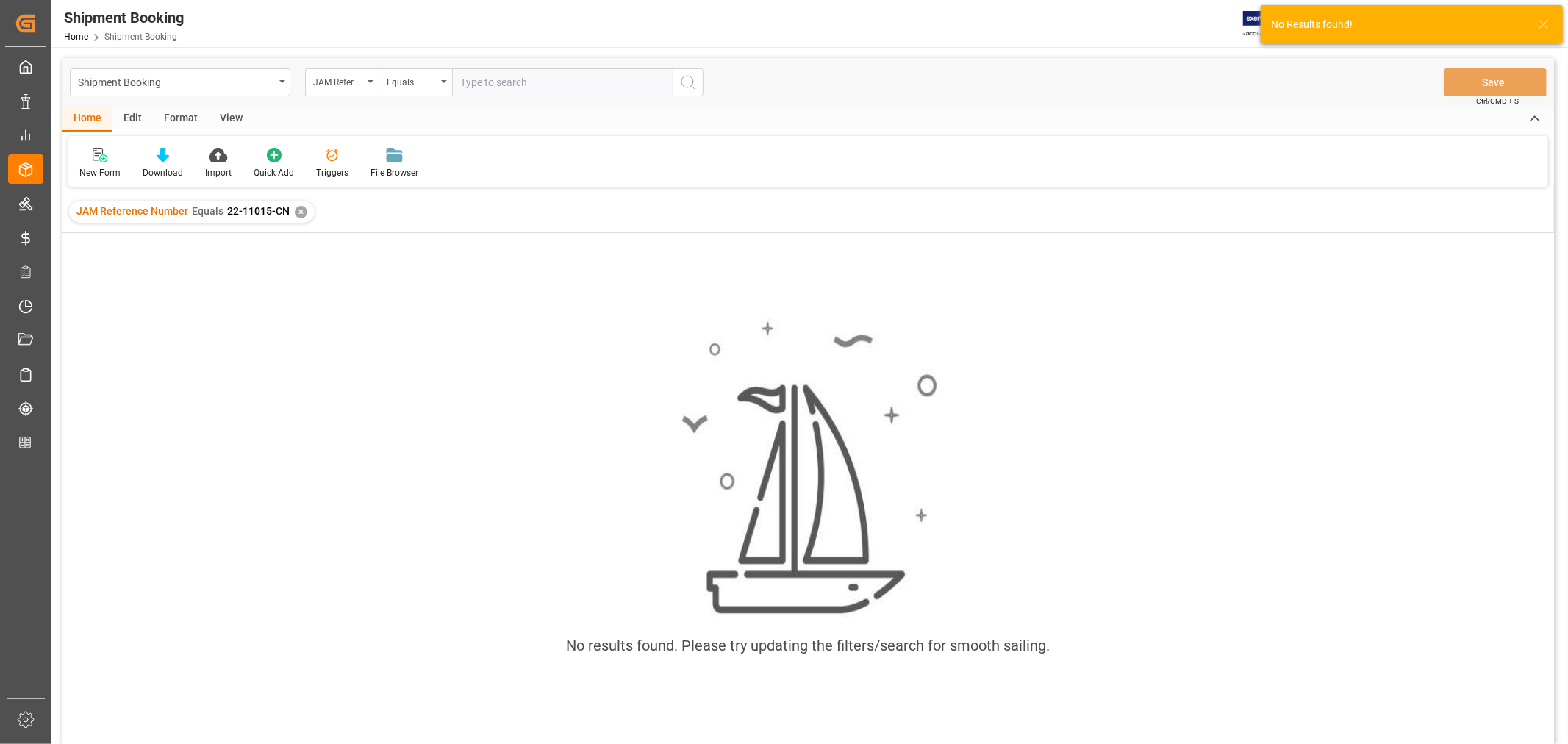
click at [300, 210] on div "✕" at bounding box center [301, 211] width 12 height 12
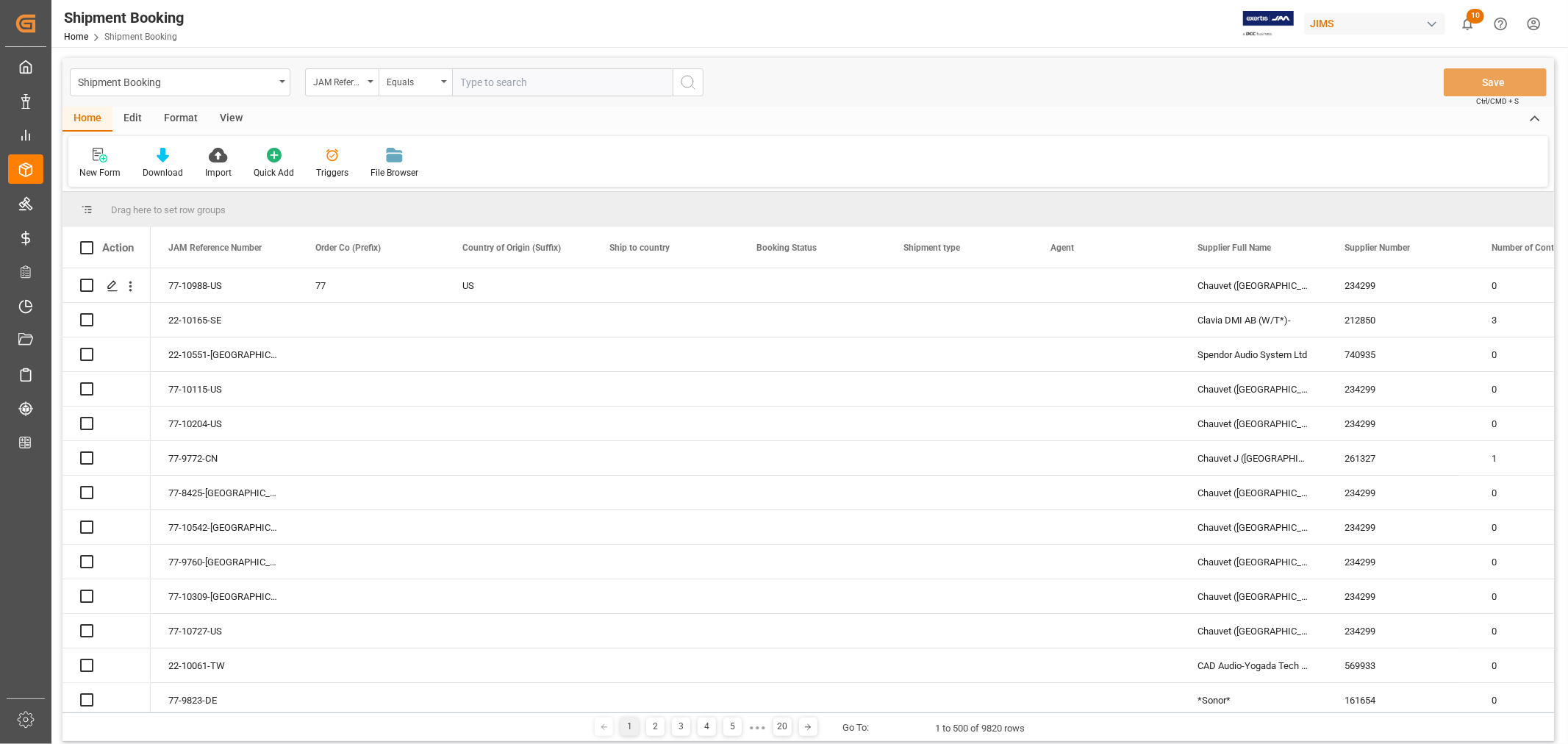
click at [461, 81] on input "text" at bounding box center [562, 82] width 221 height 28
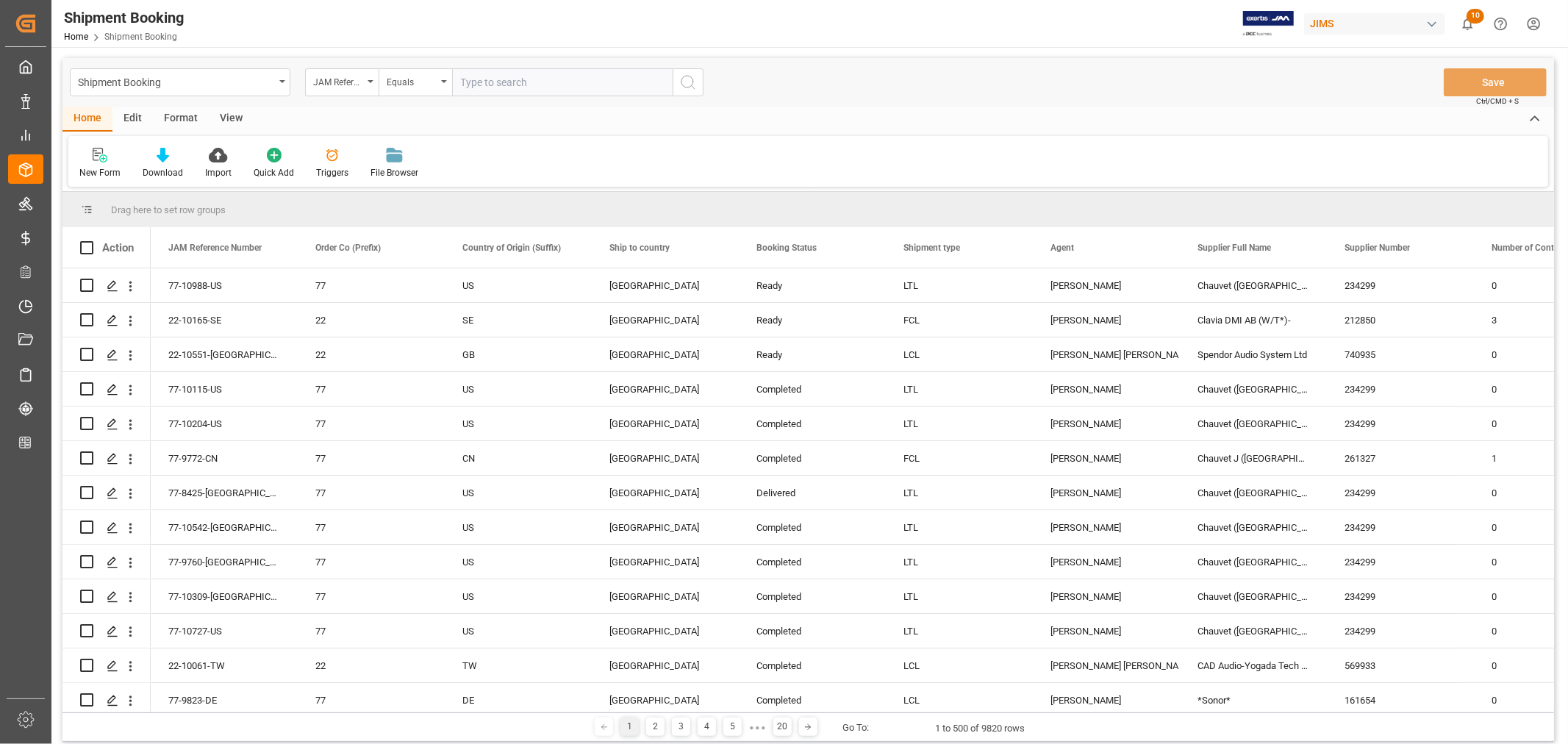
paste input "22-11015-CN"
click at [461, 81] on input "22-11015-CN" at bounding box center [562, 82] width 221 height 28
click at [524, 82] on input "22-11015-CN" at bounding box center [562, 82] width 221 height 28
type input "22-11015-CN"
click at [685, 83] on icon "search button" at bounding box center [688, 82] width 18 height 18
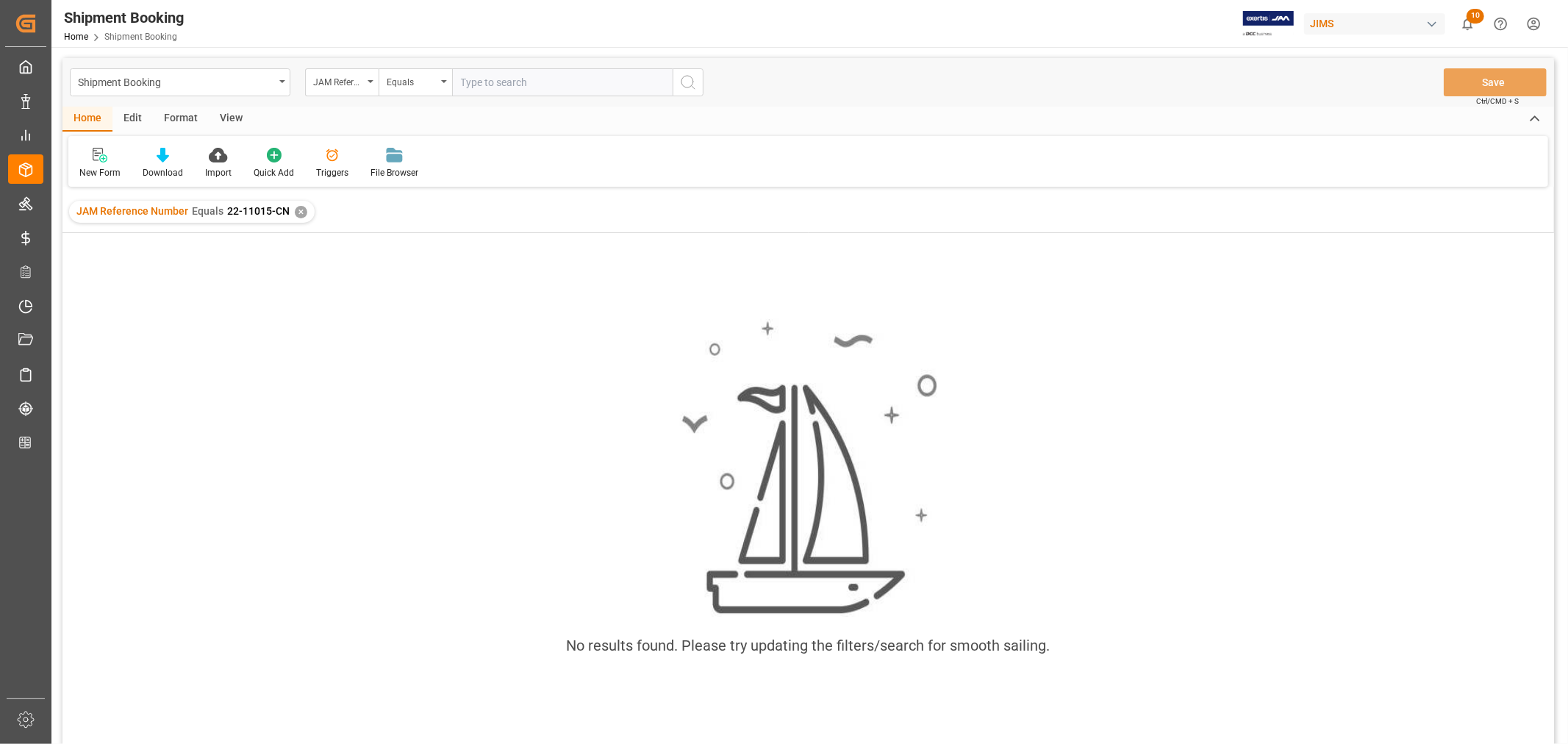
click at [303, 208] on div "✕" at bounding box center [301, 211] width 12 height 12
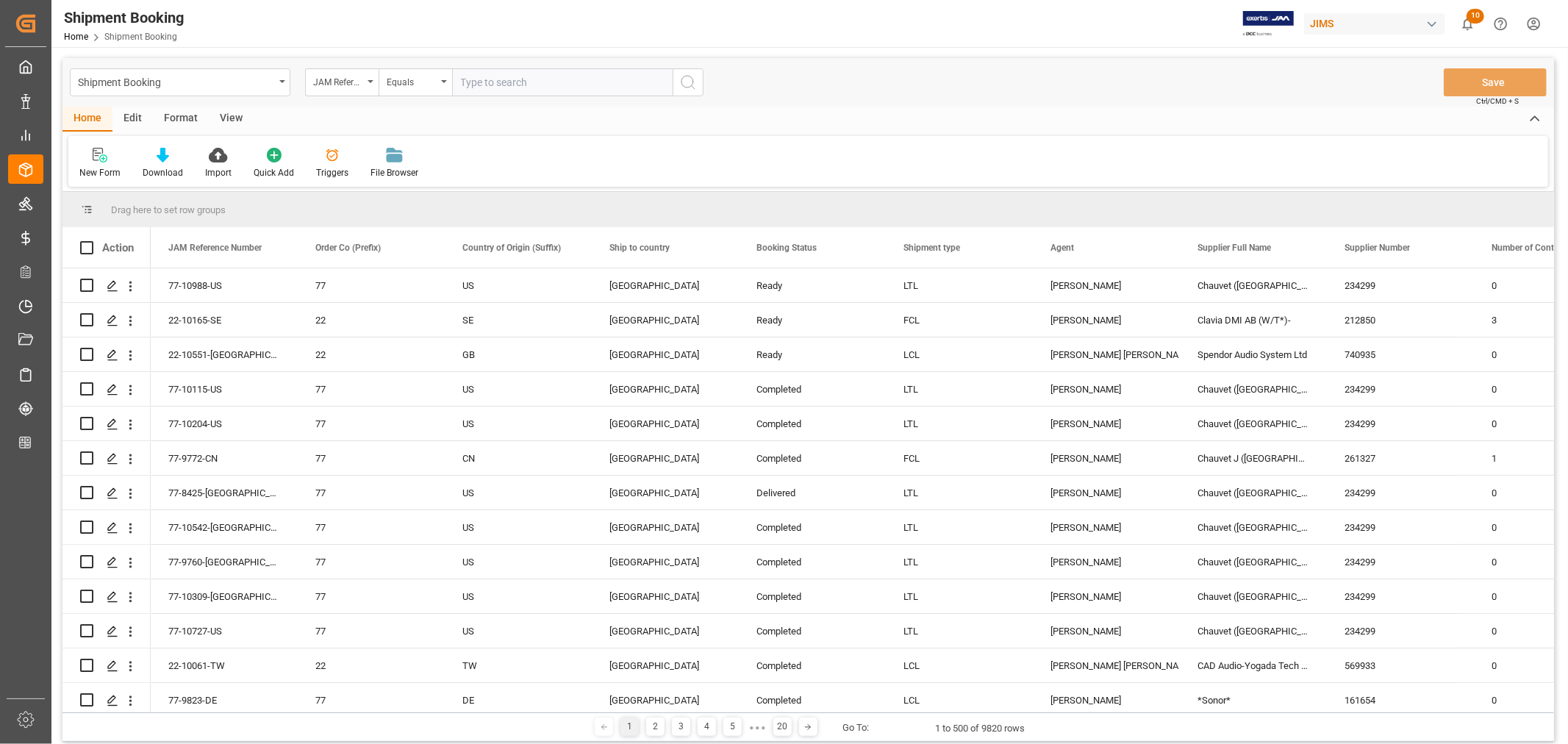
click at [464, 84] on input "text" at bounding box center [562, 82] width 221 height 28
type input "22-11015-cn"
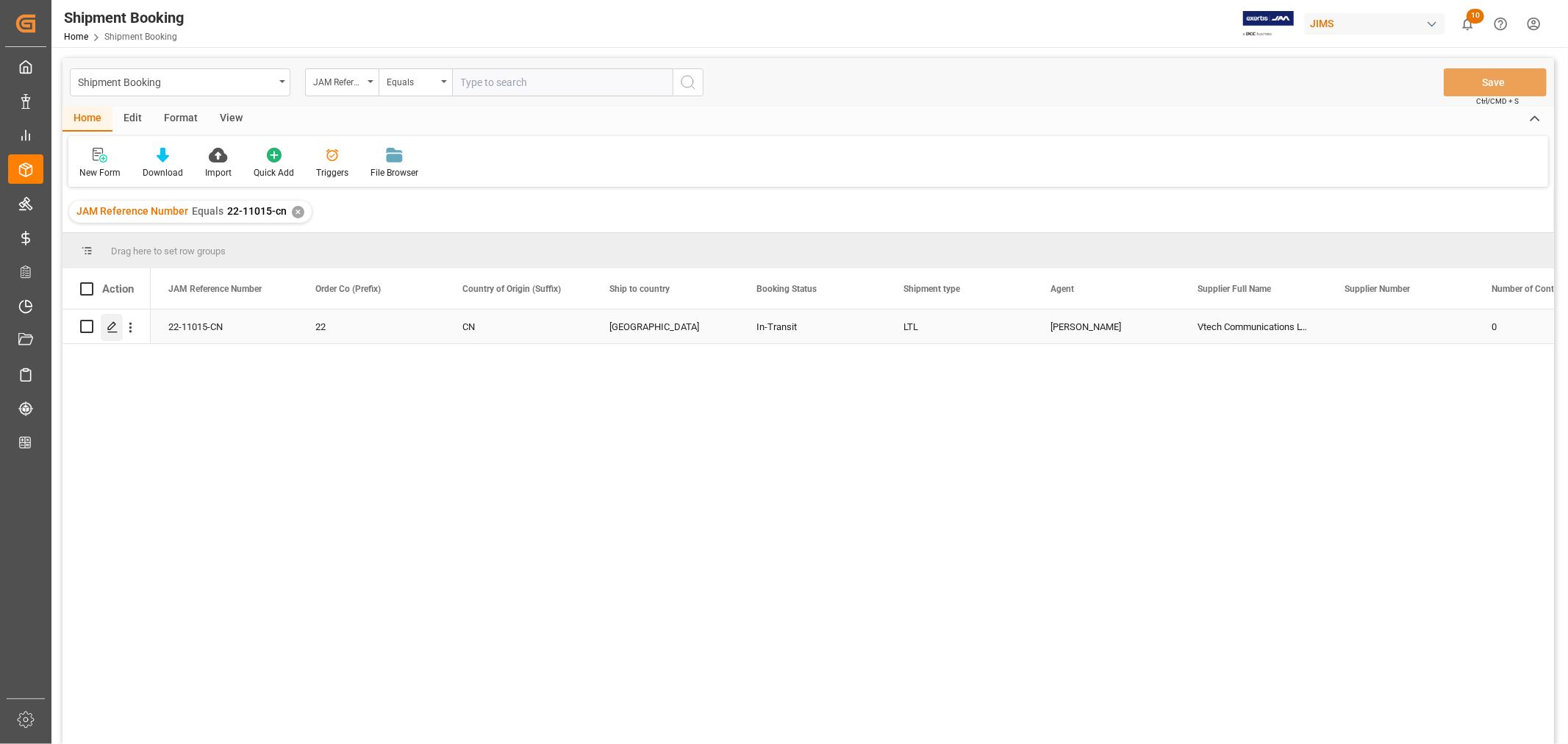
click at [114, 326] on icon "Press SPACE to select this row." at bounding box center [113, 326] width 12 height 12
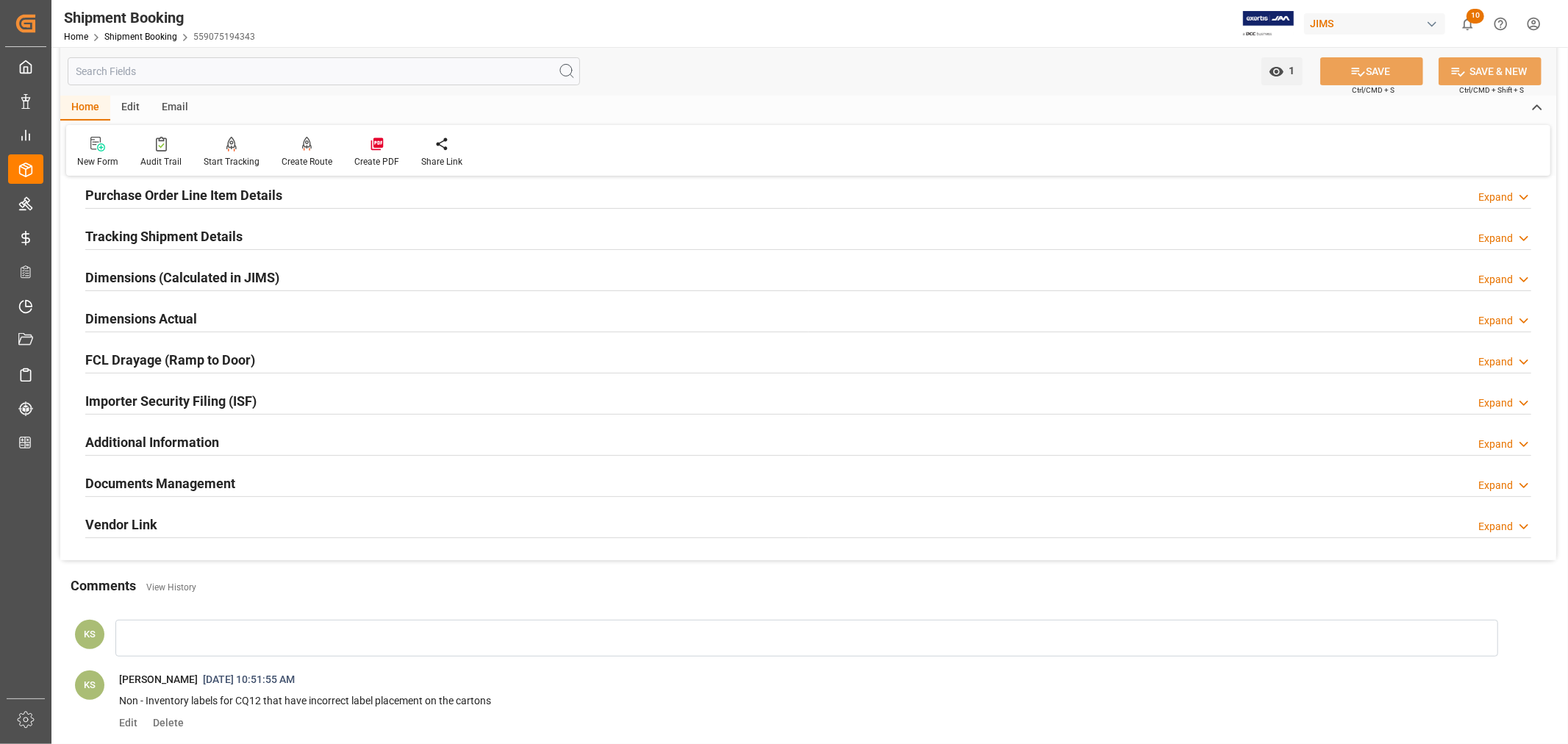
scroll to position [326, 0]
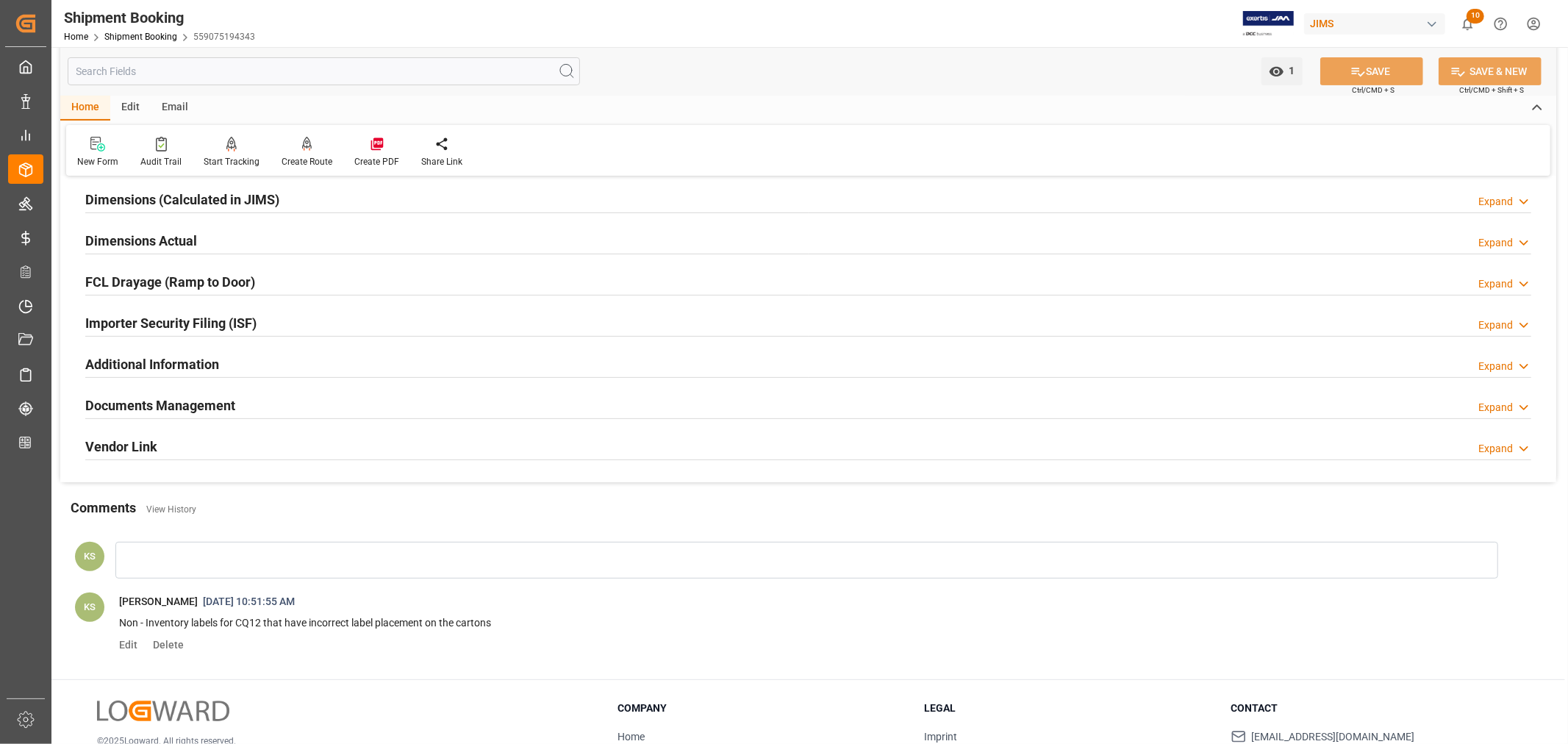
click at [401, 401] on div "Documents Management Expand" at bounding box center [809, 405] width 1446 height 28
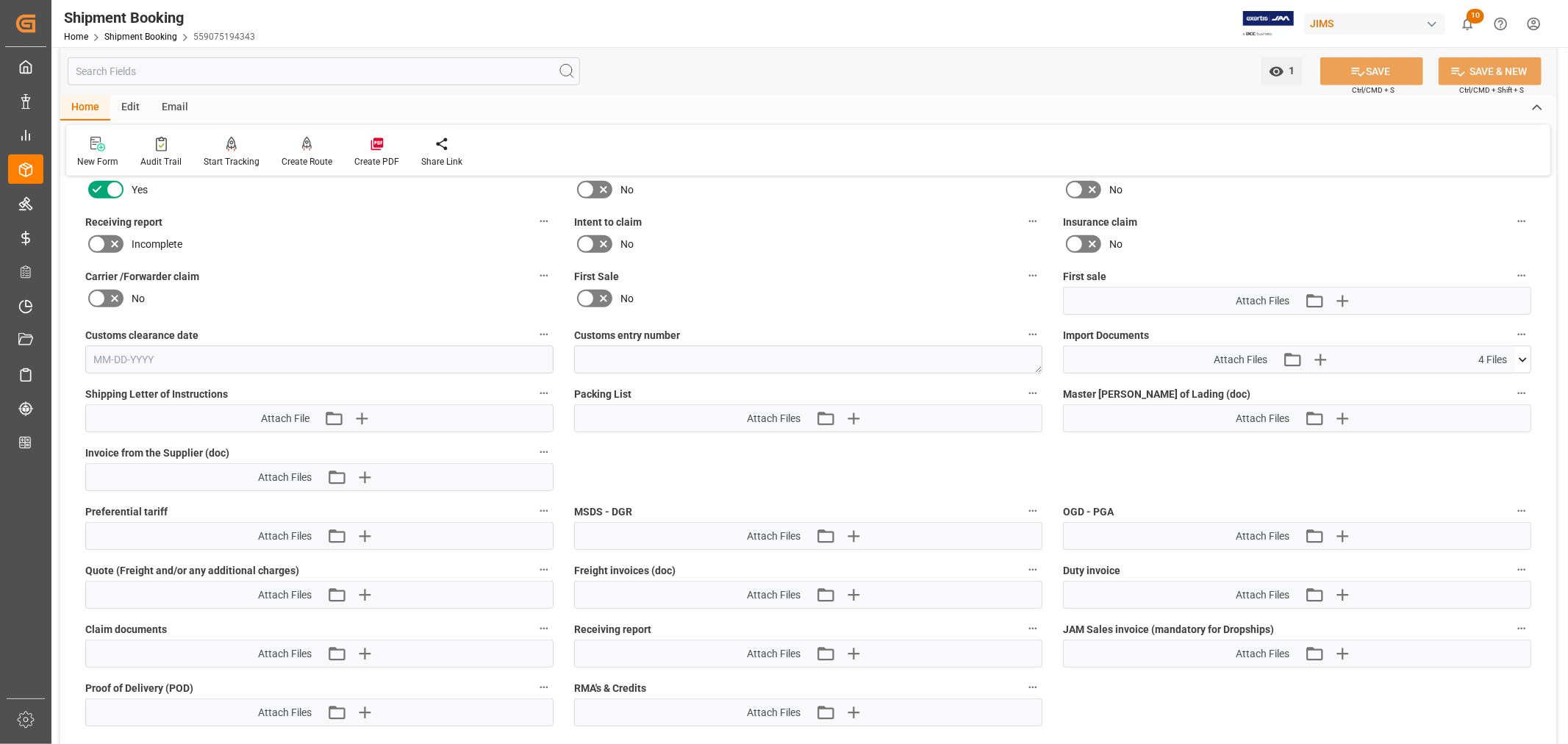
scroll to position [653, 0]
click at [1320, 356] on icon "button" at bounding box center [1320, 362] width 14 height 14
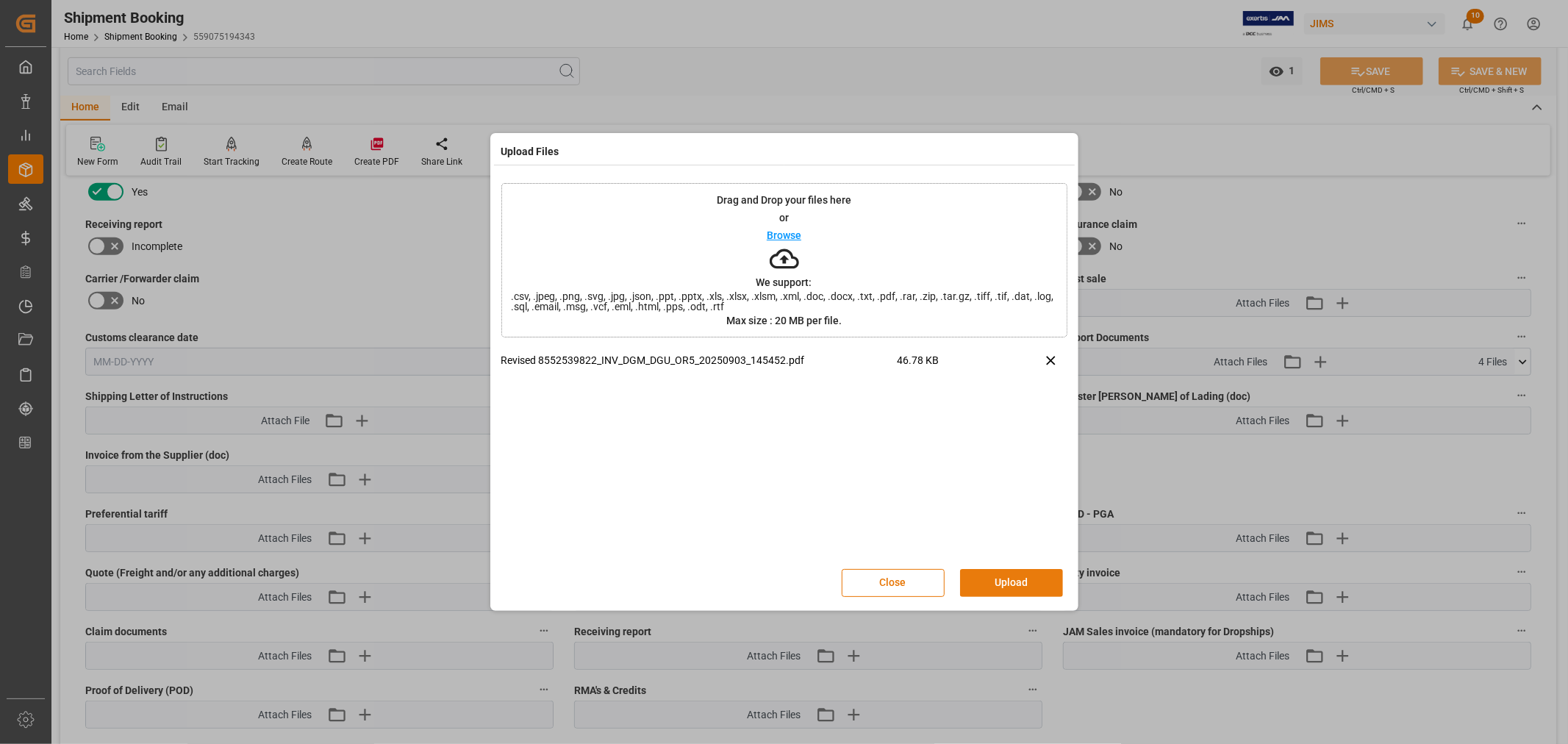
click at [1017, 585] on button "Upload" at bounding box center [1012, 583] width 103 height 28
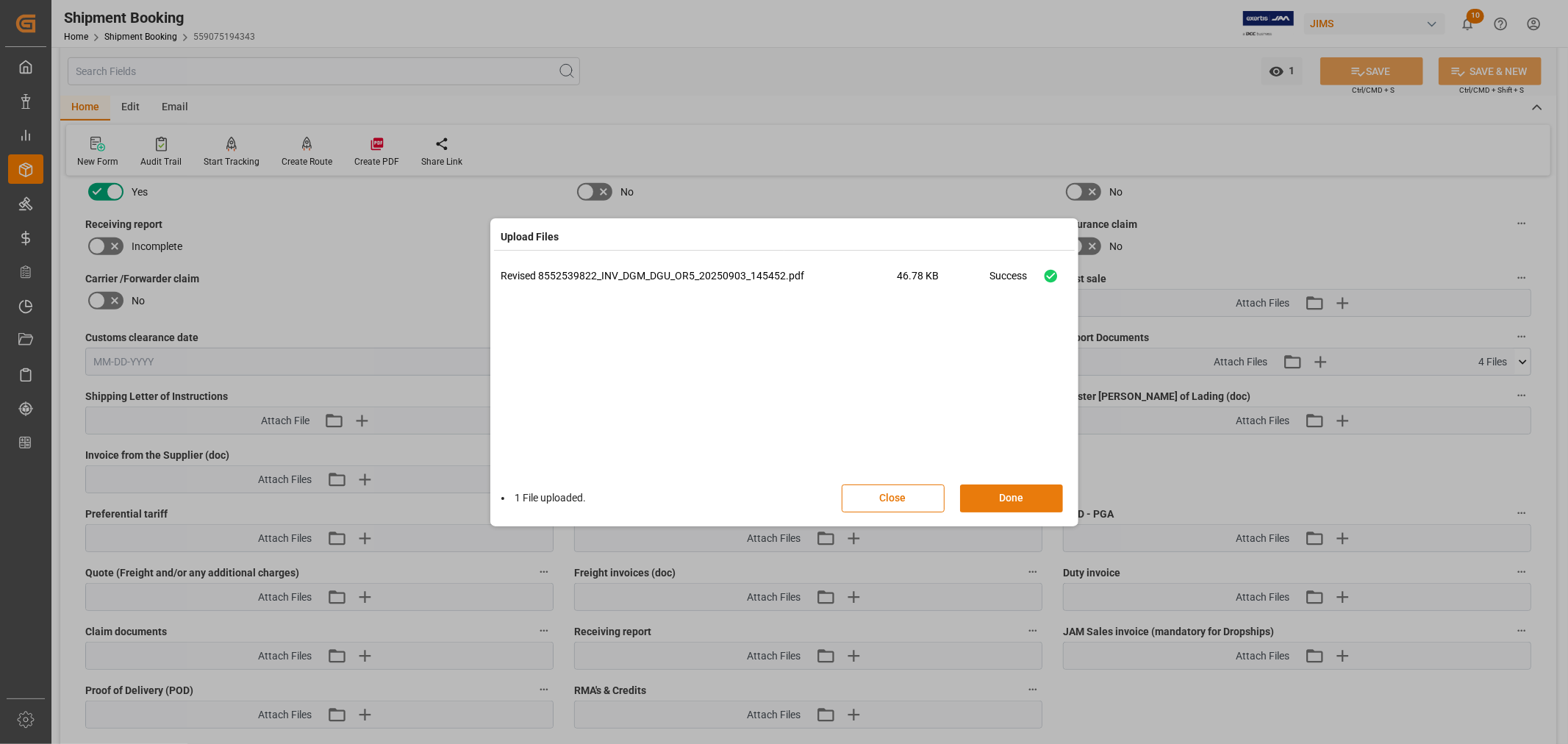
click at [1008, 497] on button "Done" at bounding box center [1012, 498] width 103 height 28
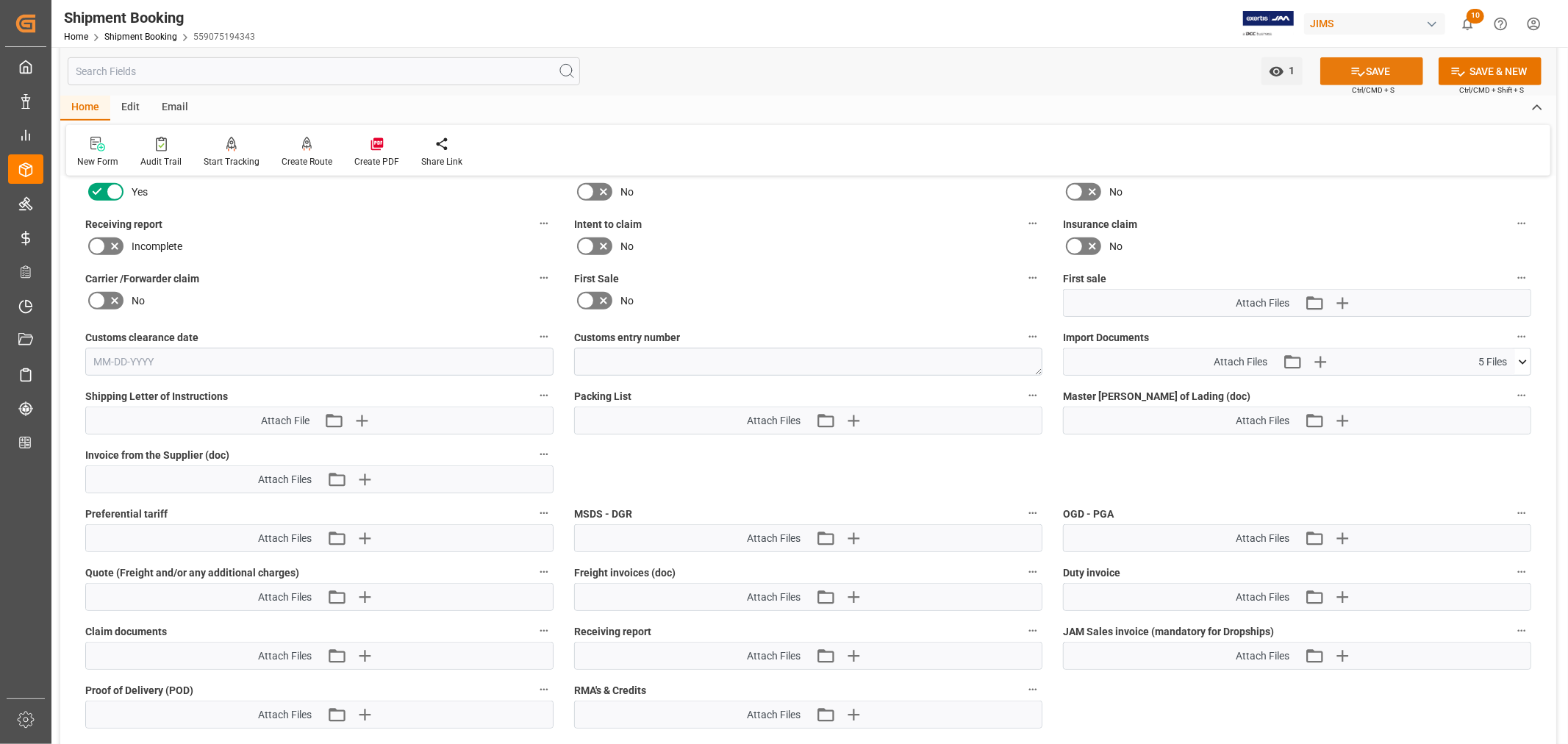
click at [1363, 63] on button "SAVE" at bounding box center [1372, 72] width 103 height 28
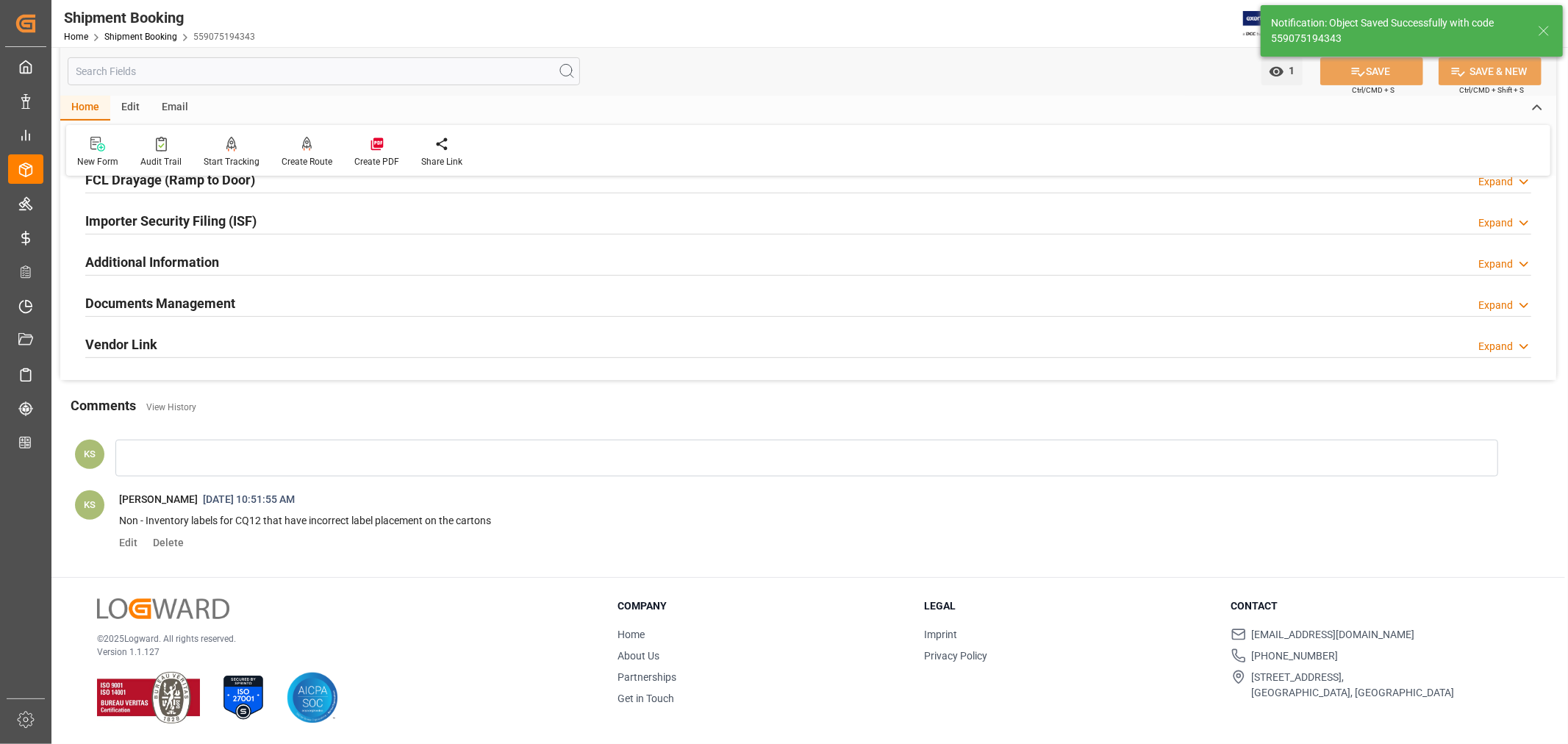
scroll to position [429, 0]
click at [422, 301] on div "Documents Management Expand" at bounding box center [809, 302] width 1446 height 28
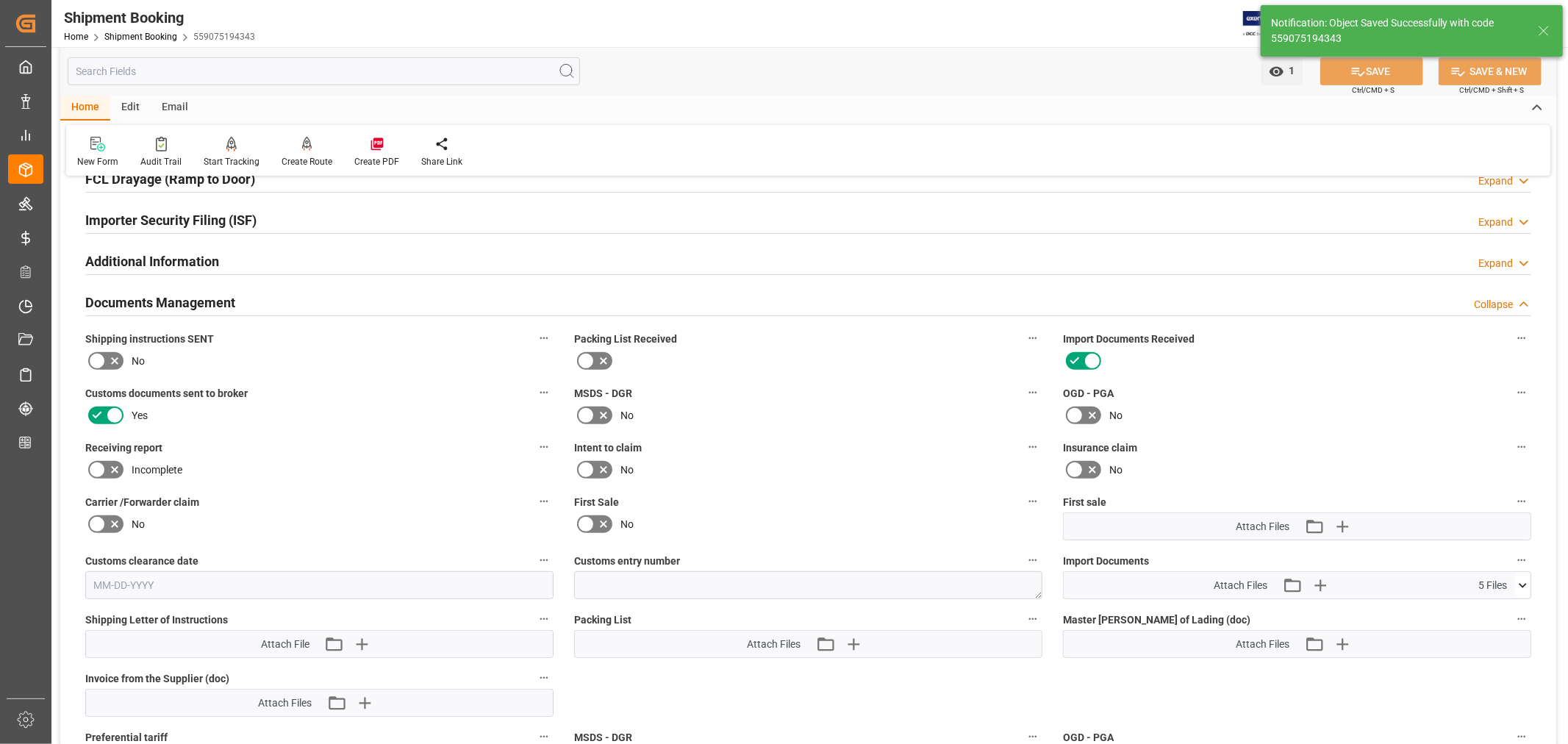
scroll to position [653, 0]
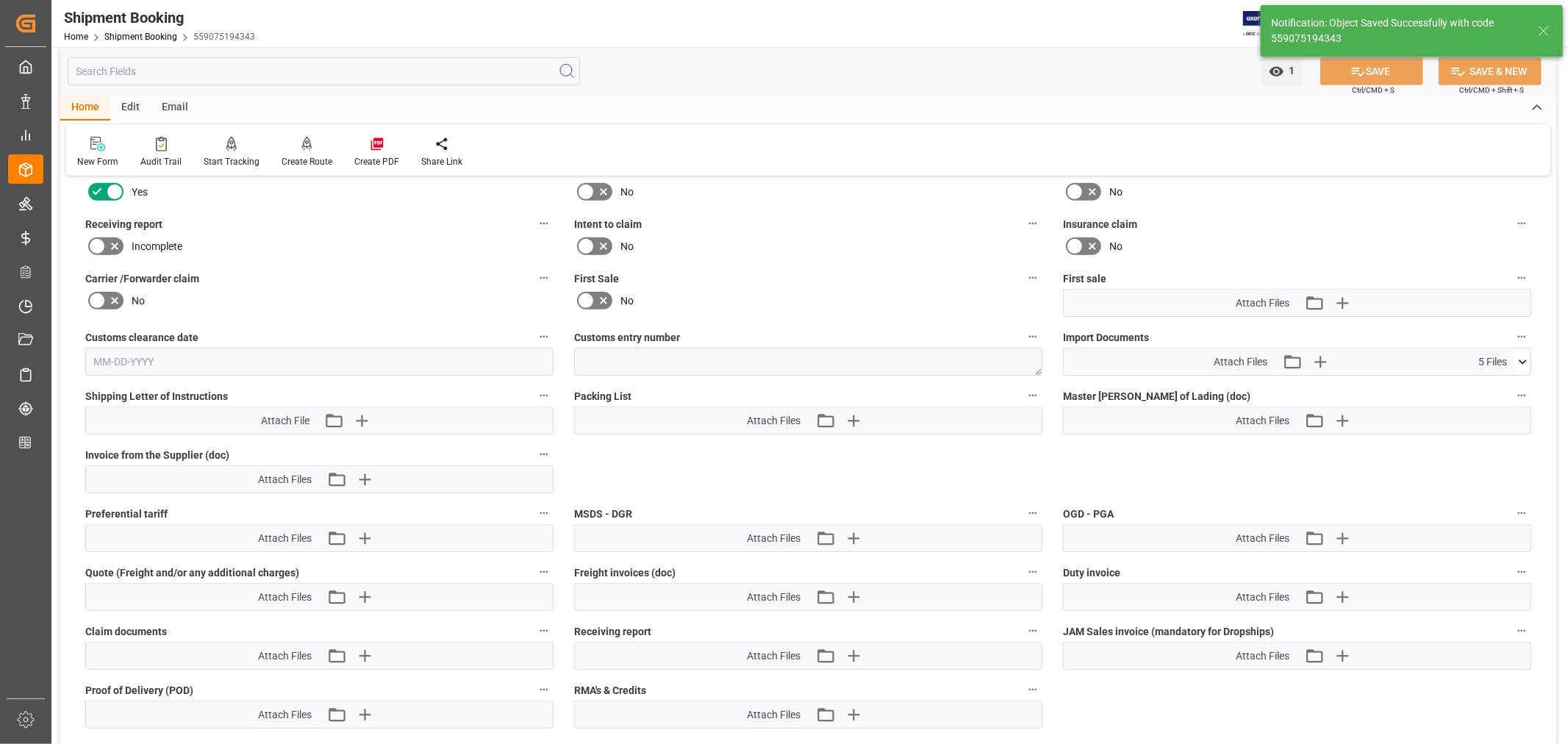
click at [1526, 359] on icon at bounding box center [1522, 361] width 8 height 5
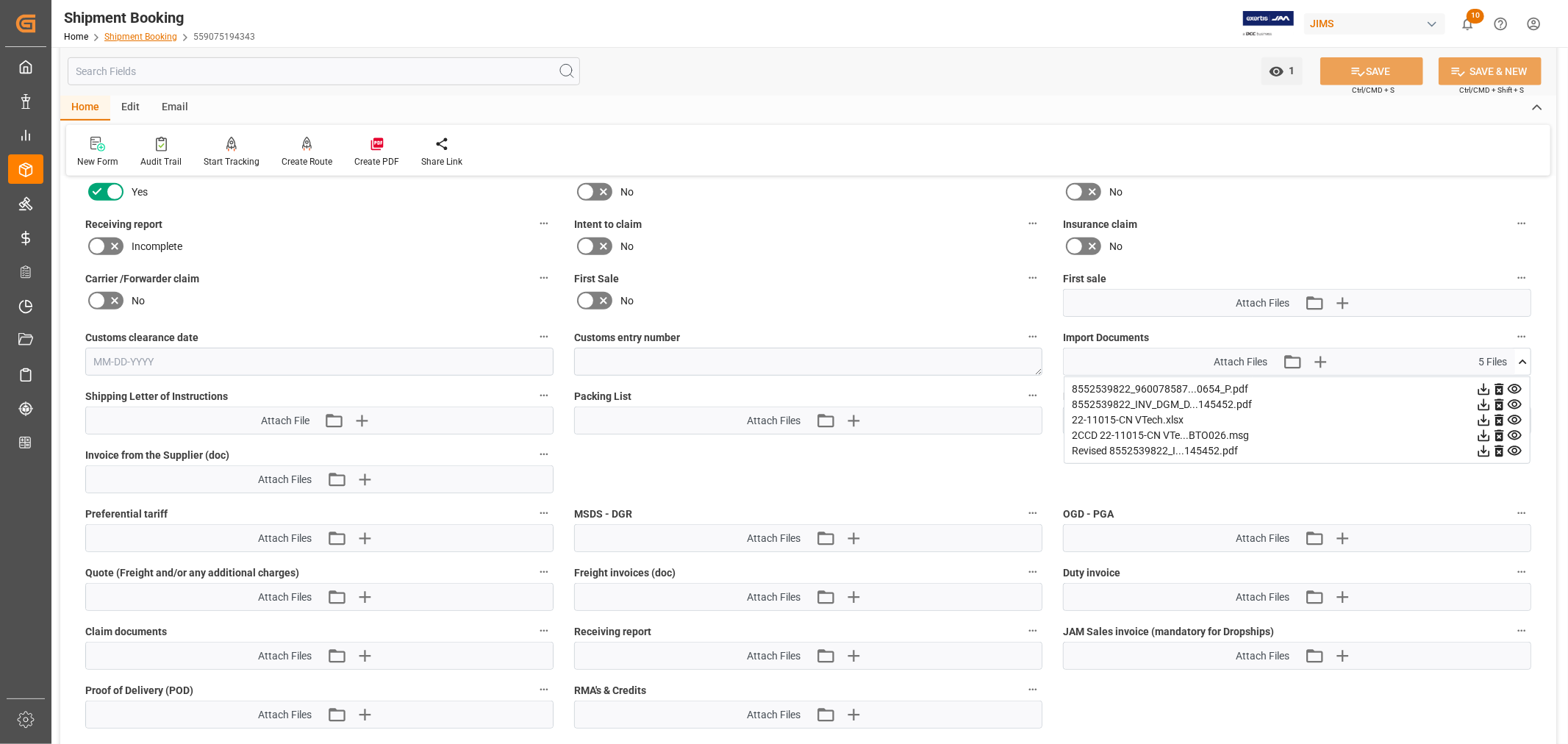
click at [134, 38] on link "Shipment Booking" at bounding box center [141, 36] width 73 height 10
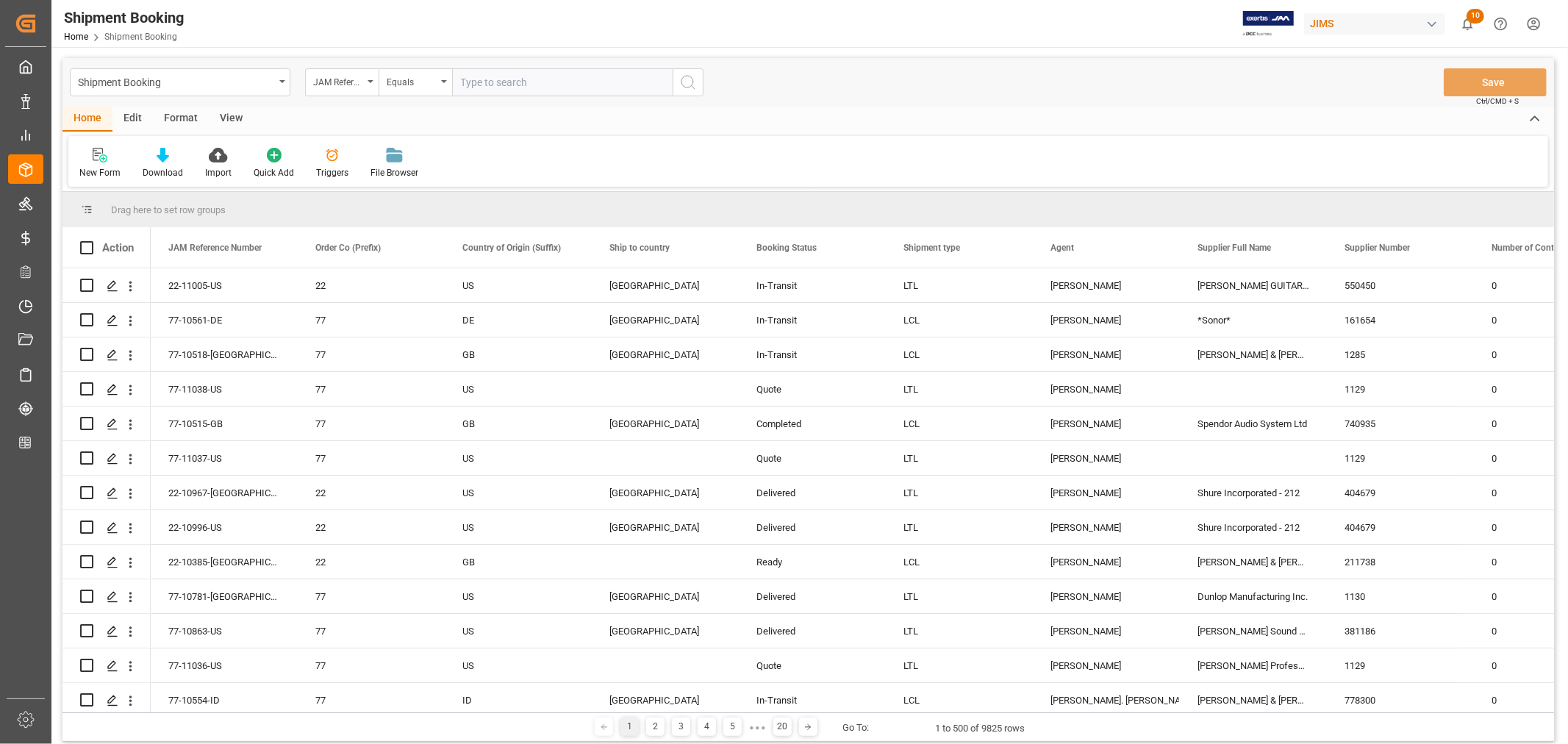
paste input "77-10654-CN"
type input "77-10654-CN"
click at [689, 82] on icon "search button" at bounding box center [688, 82] width 18 height 18
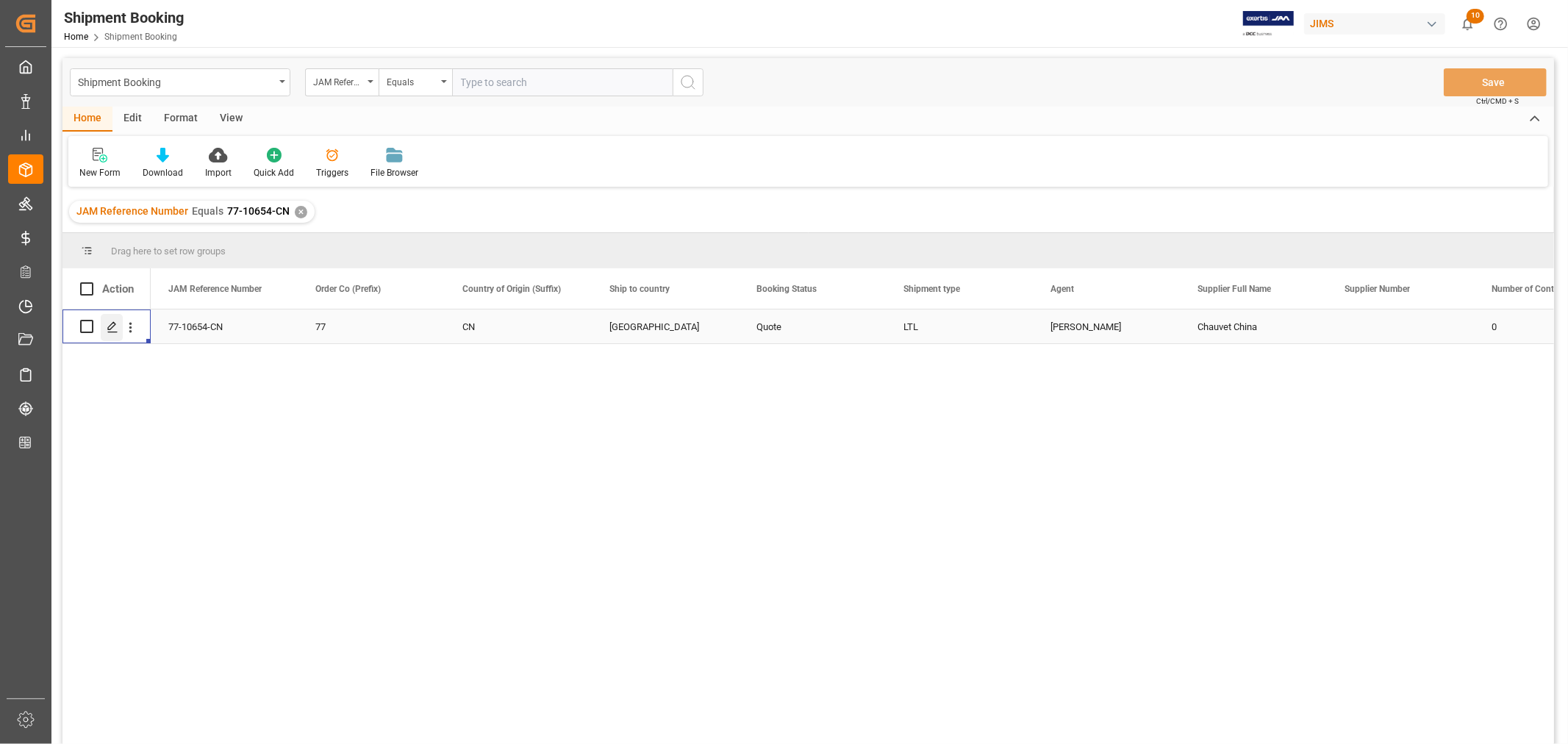
click at [111, 324] on icon "Press SPACE to select this row." at bounding box center [113, 326] width 12 height 12
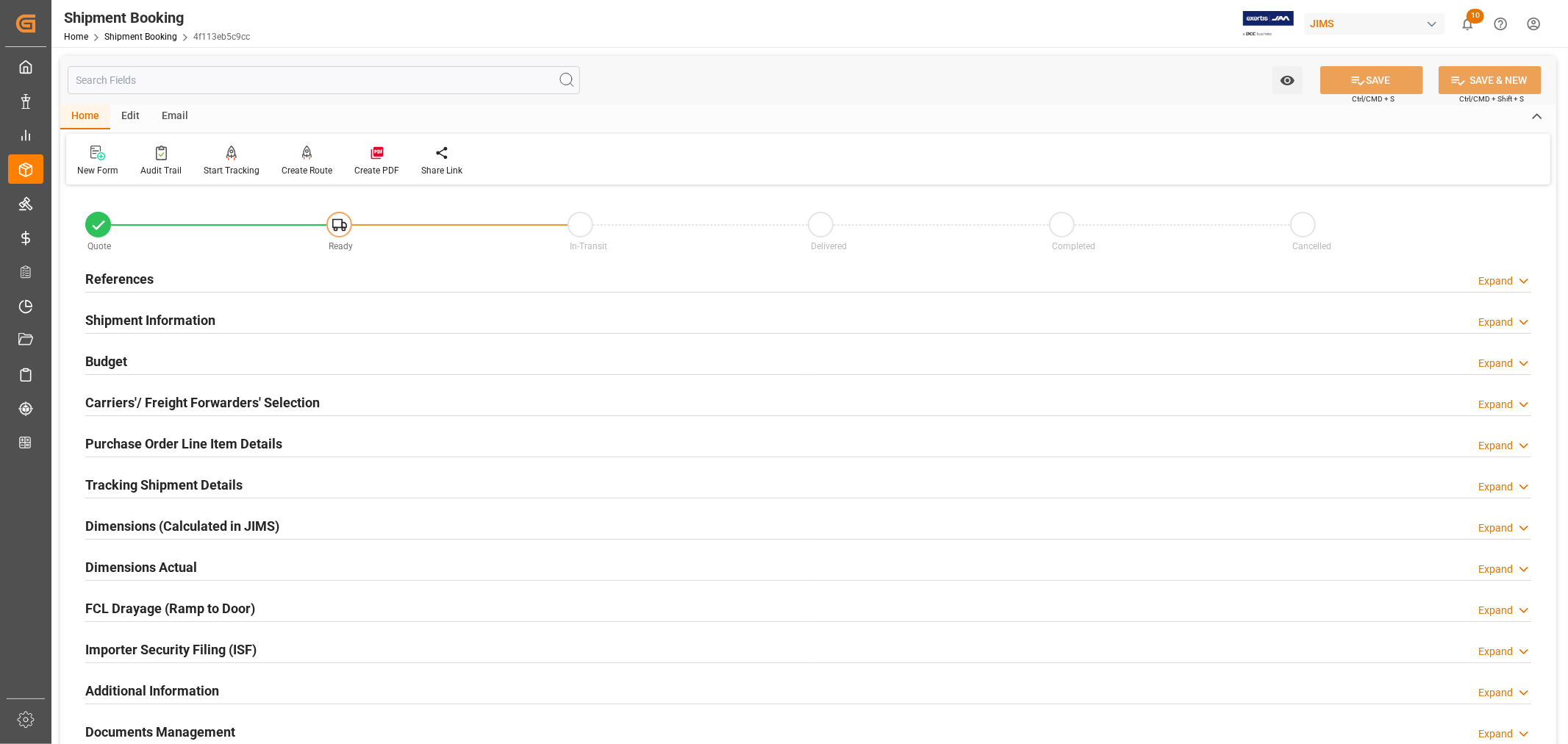
click at [151, 324] on h2 "Shipment Information" at bounding box center [151, 319] width 130 height 20
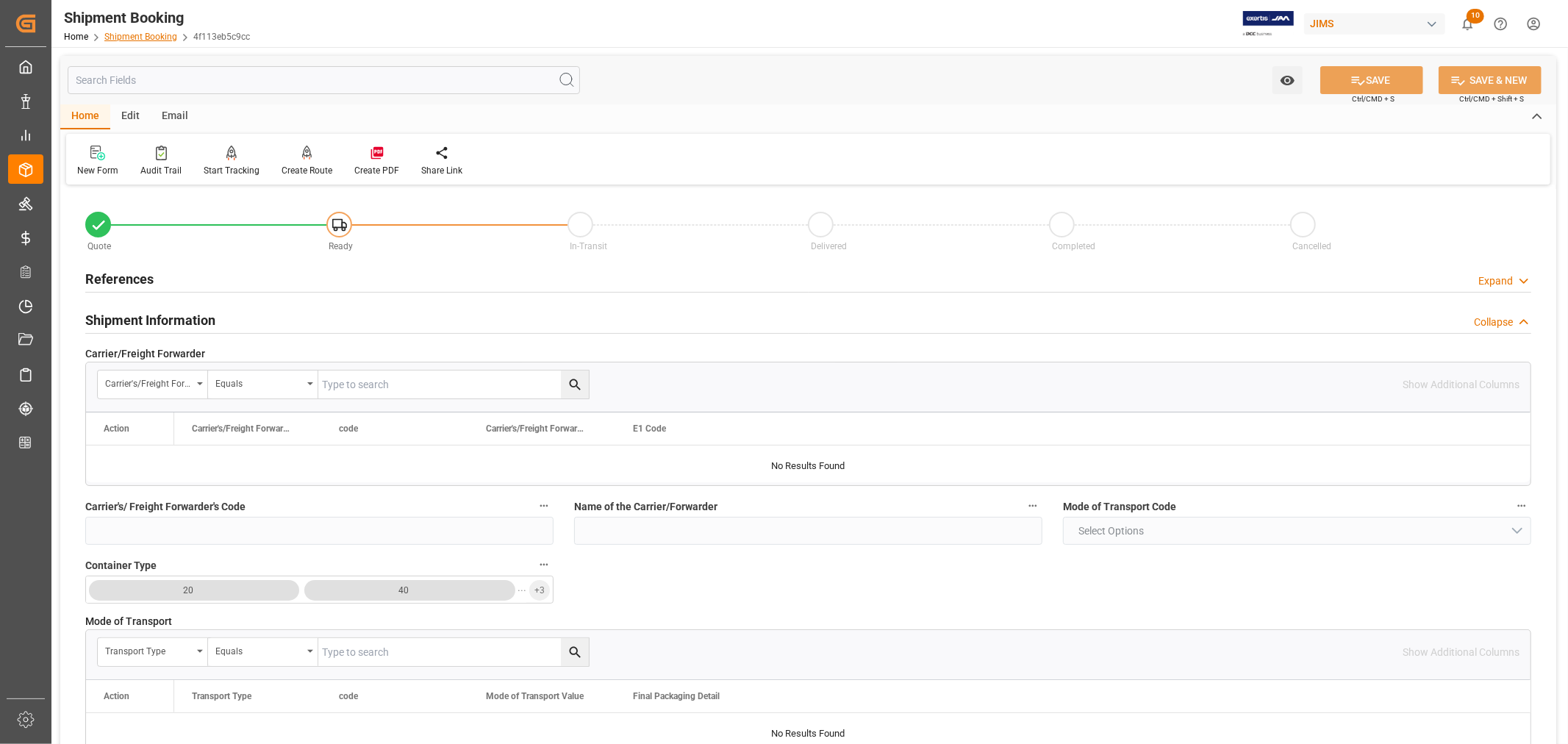
click at [150, 35] on link "Shipment Booking" at bounding box center [141, 36] width 73 height 10
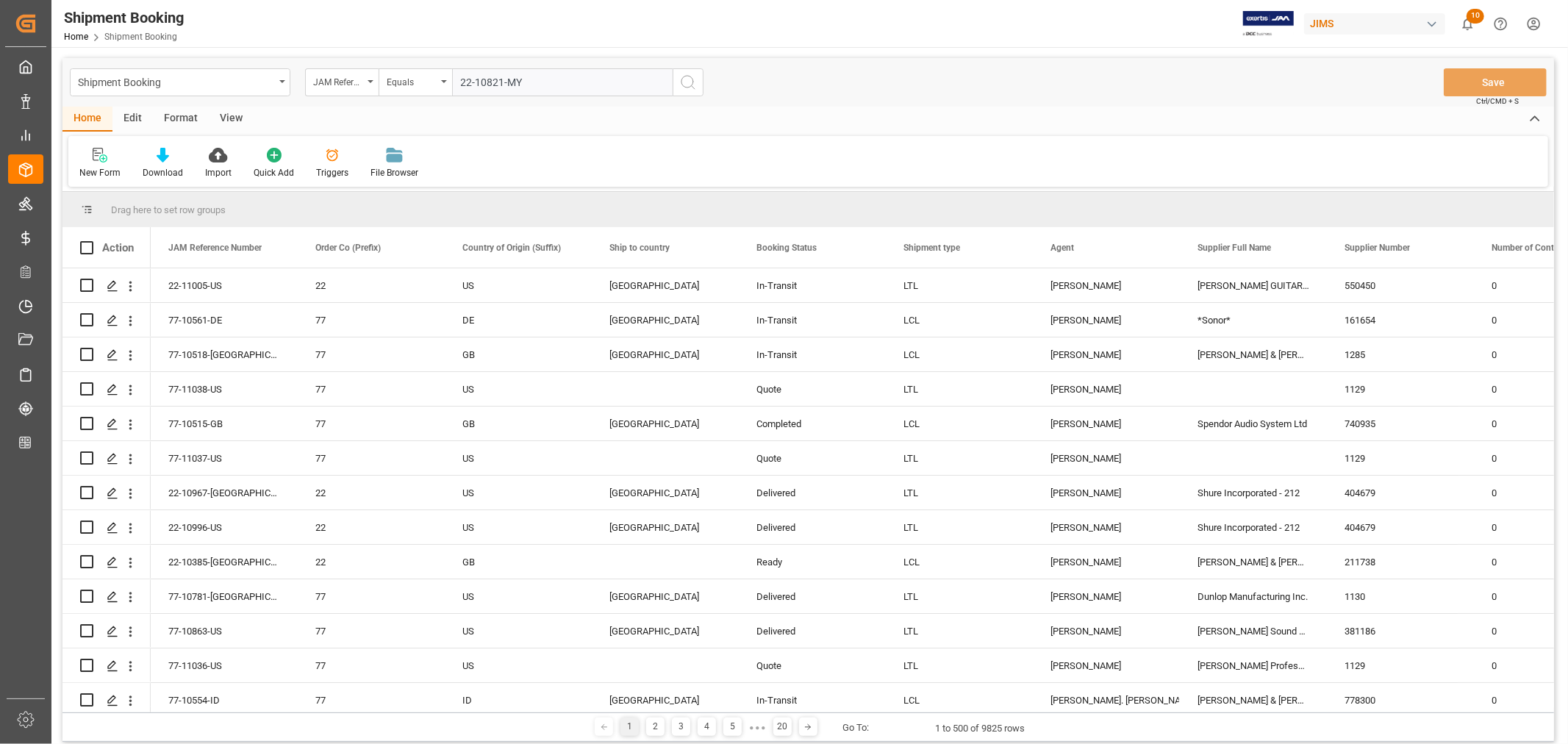
type input "22-10821-MY"
click at [689, 83] on icon "search button" at bounding box center [688, 82] width 18 height 18
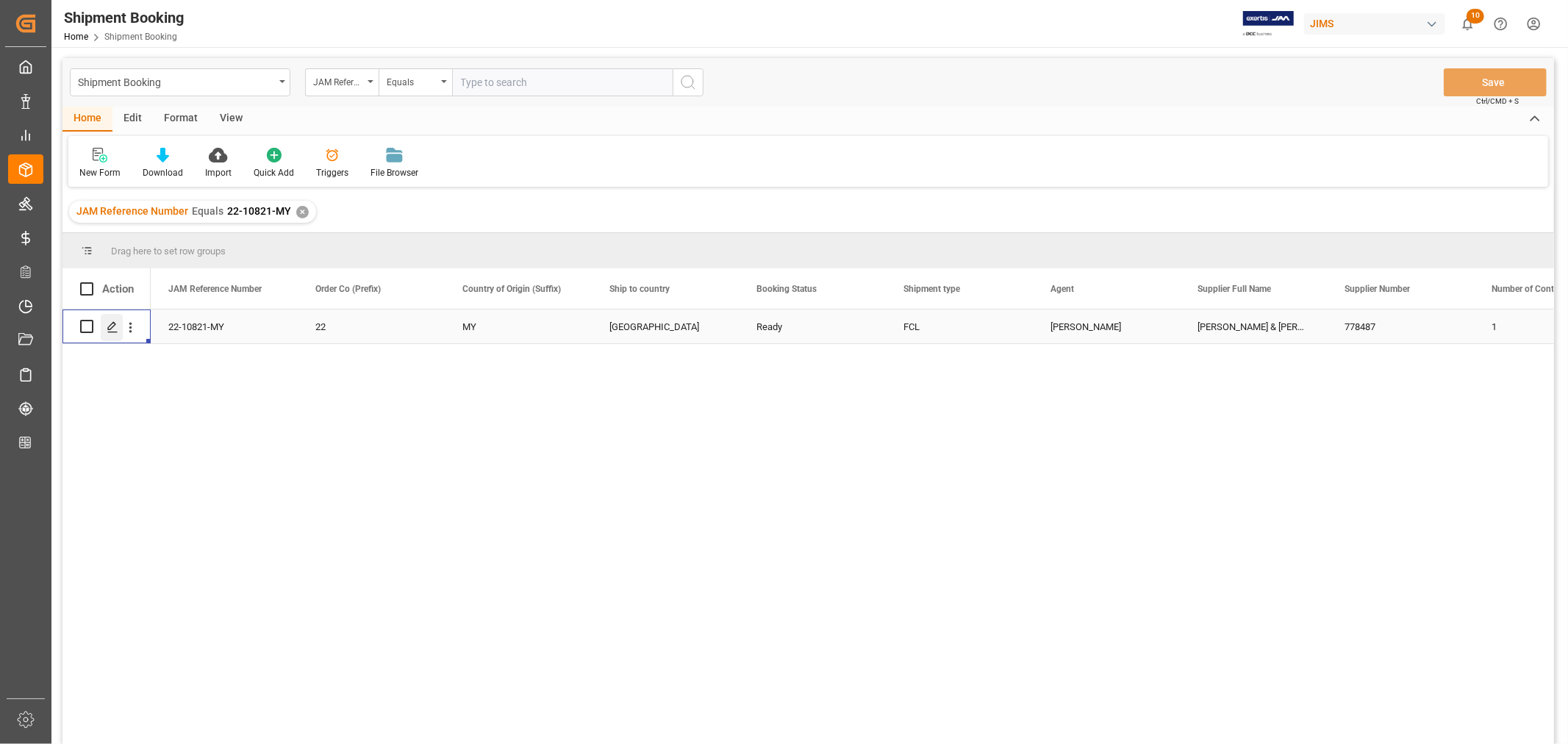
click at [114, 324] on icon "Press SPACE to select this row." at bounding box center [113, 326] width 12 height 12
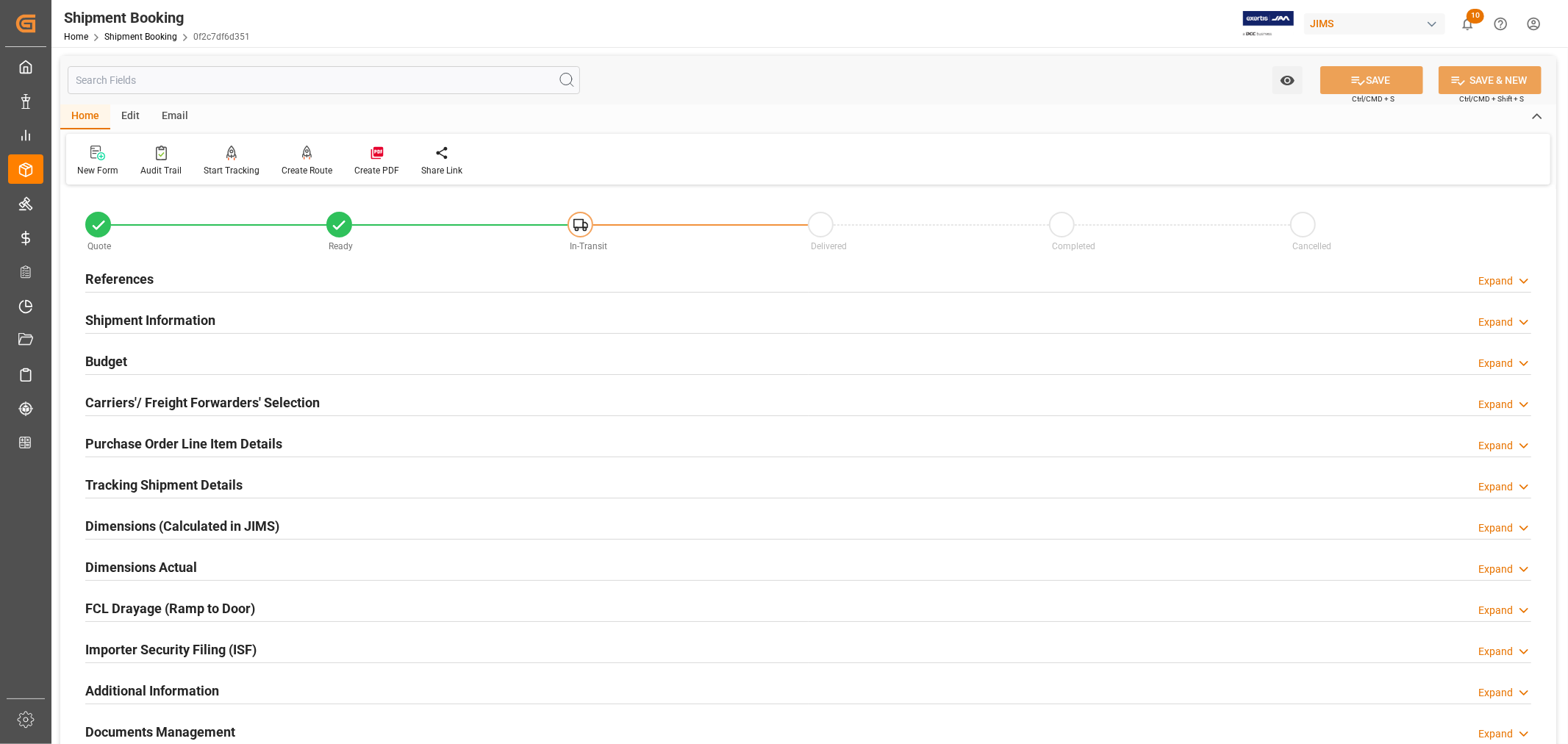
click at [137, 276] on h2 "References" at bounding box center [119, 278] width 68 height 20
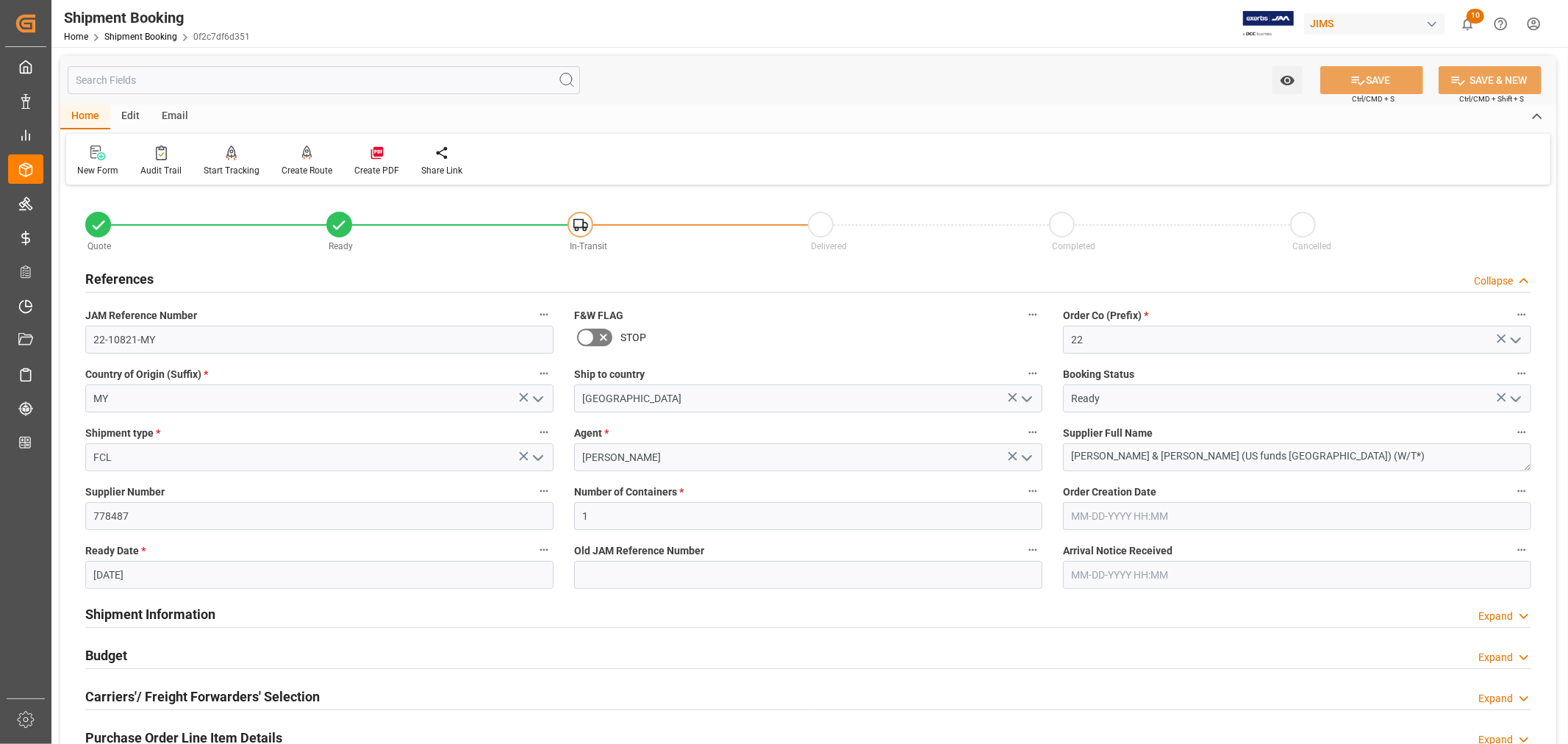
click at [159, 576] on input "[DATE]" at bounding box center [319, 575] width 468 height 28
click at [107, 471] on span "15" at bounding box center [104, 471] width 9 height 10
type input "[DATE]"
click at [1365, 79] on button "SAVE" at bounding box center [1372, 80] width 103 height 28
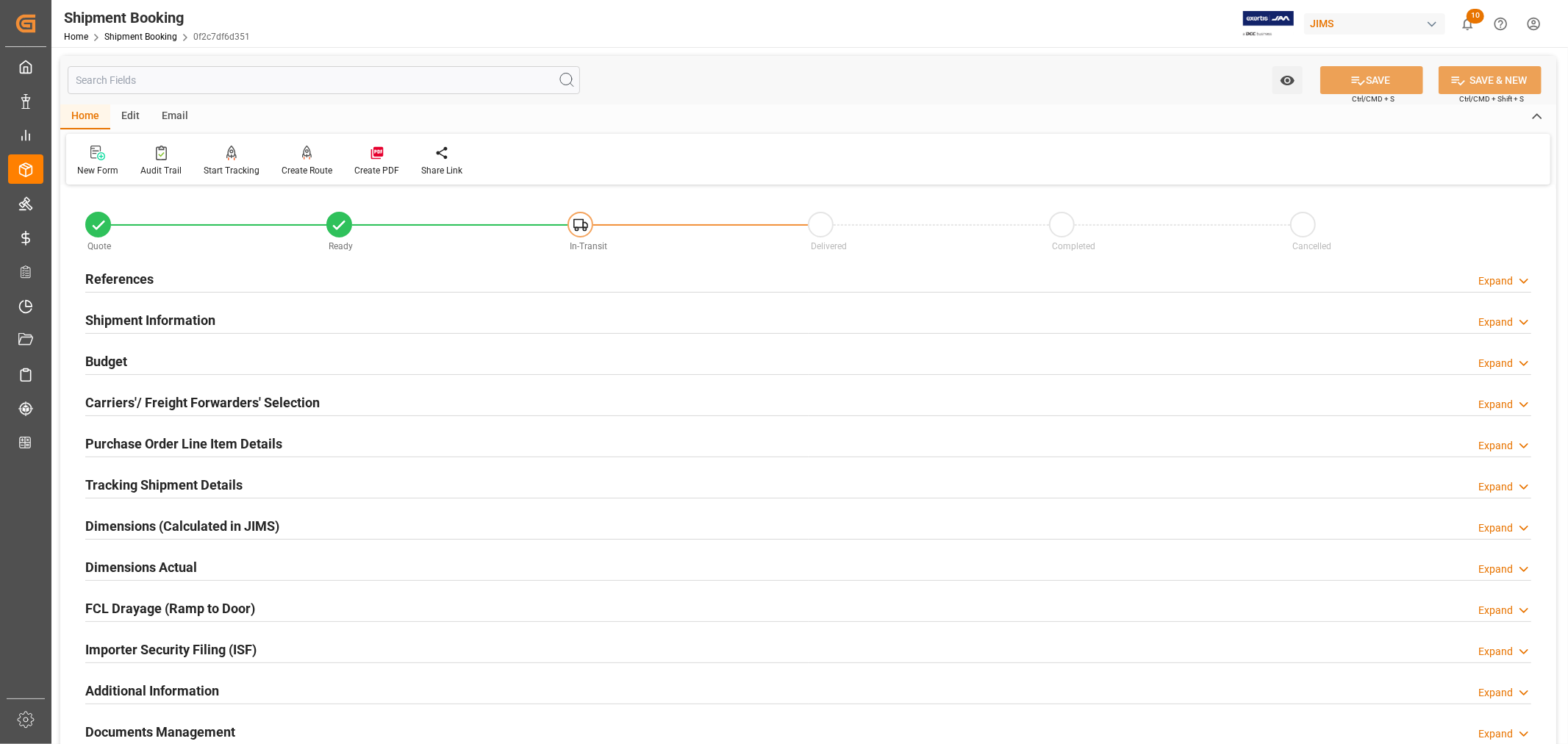
click at [153, 478] on h2 "Tracking Shipment Details" at bounding box center [164, 484] width 157 height 20
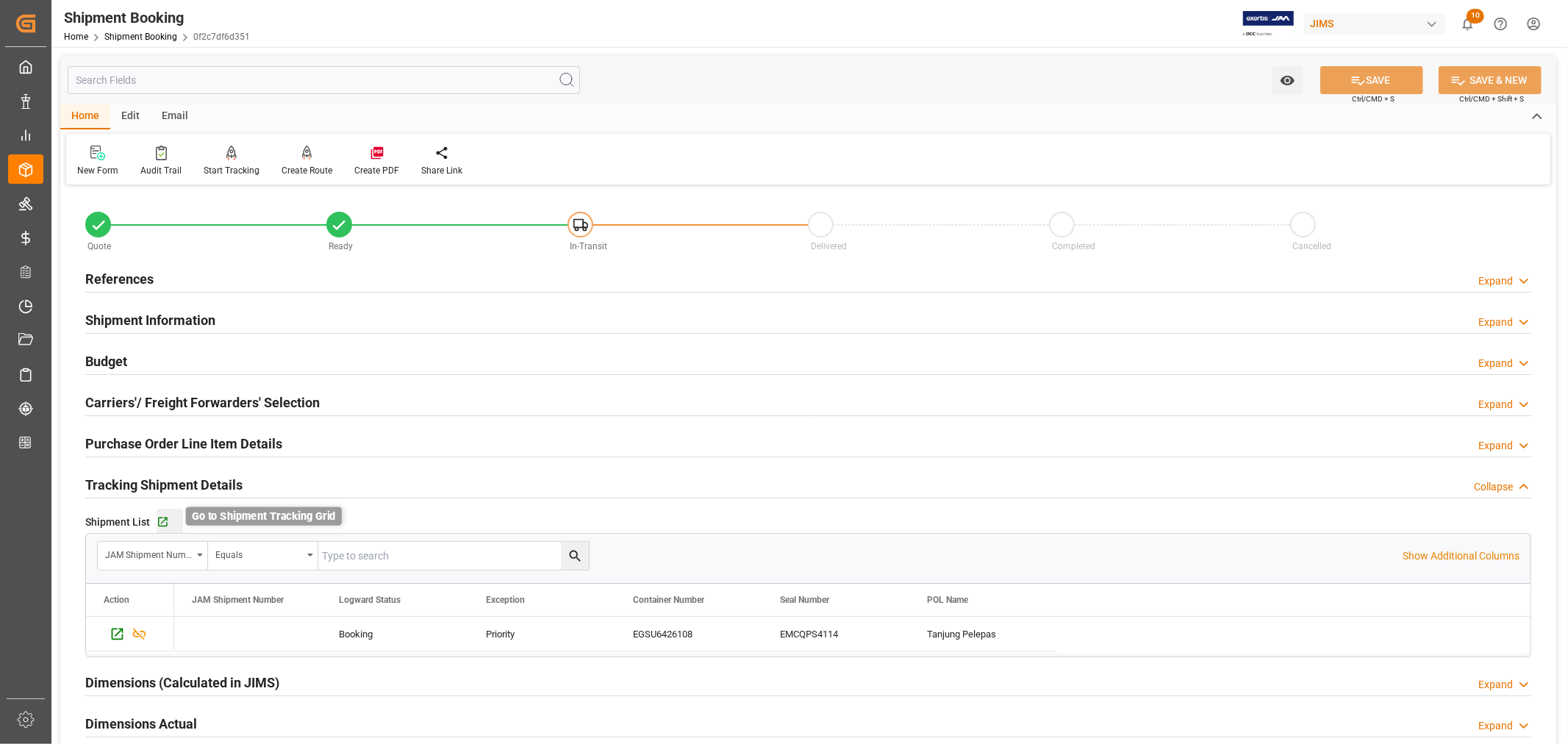
click at [162, 516] on icon "button" at bounding box center [162, 522] width 12 height 12
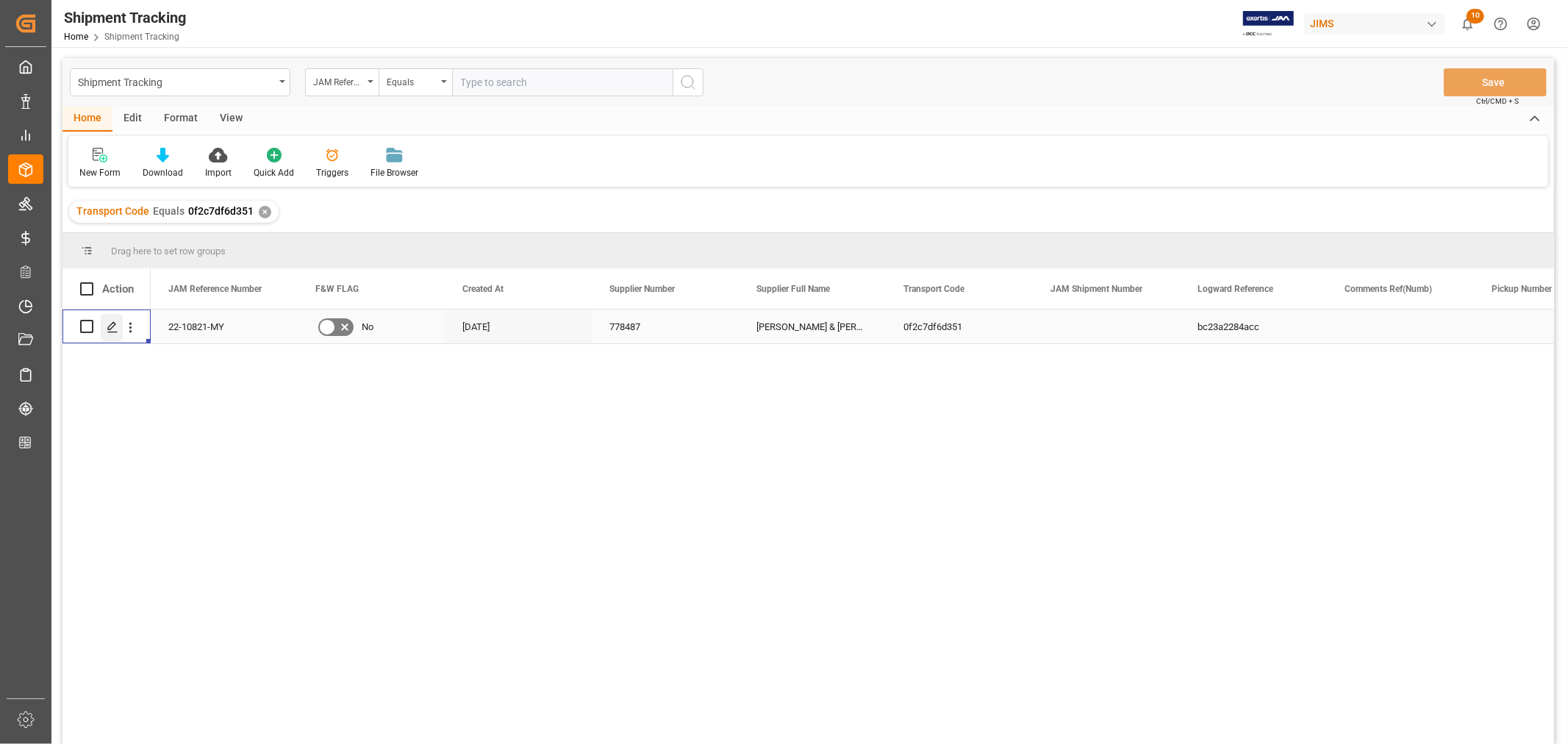
click at [112, 322] on icon "Press SPACE to select this row." at bounding box center [113, 326] width 12 height 12
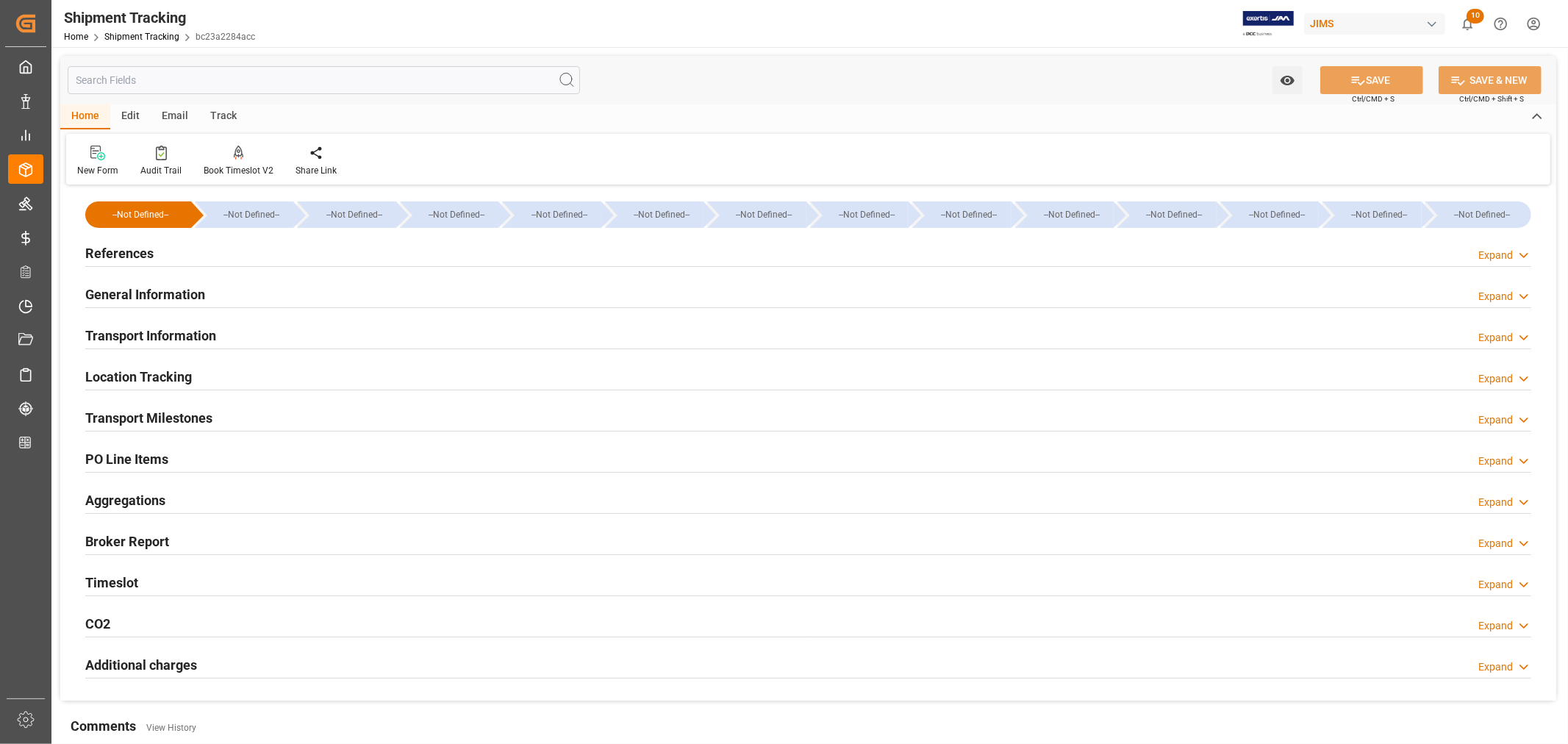
type input "[DATE] 00:00"
type input "[DATE]"
type input "[DATE] 00:00"
type input "[DATE]"
type input "[DATE] 00:00"
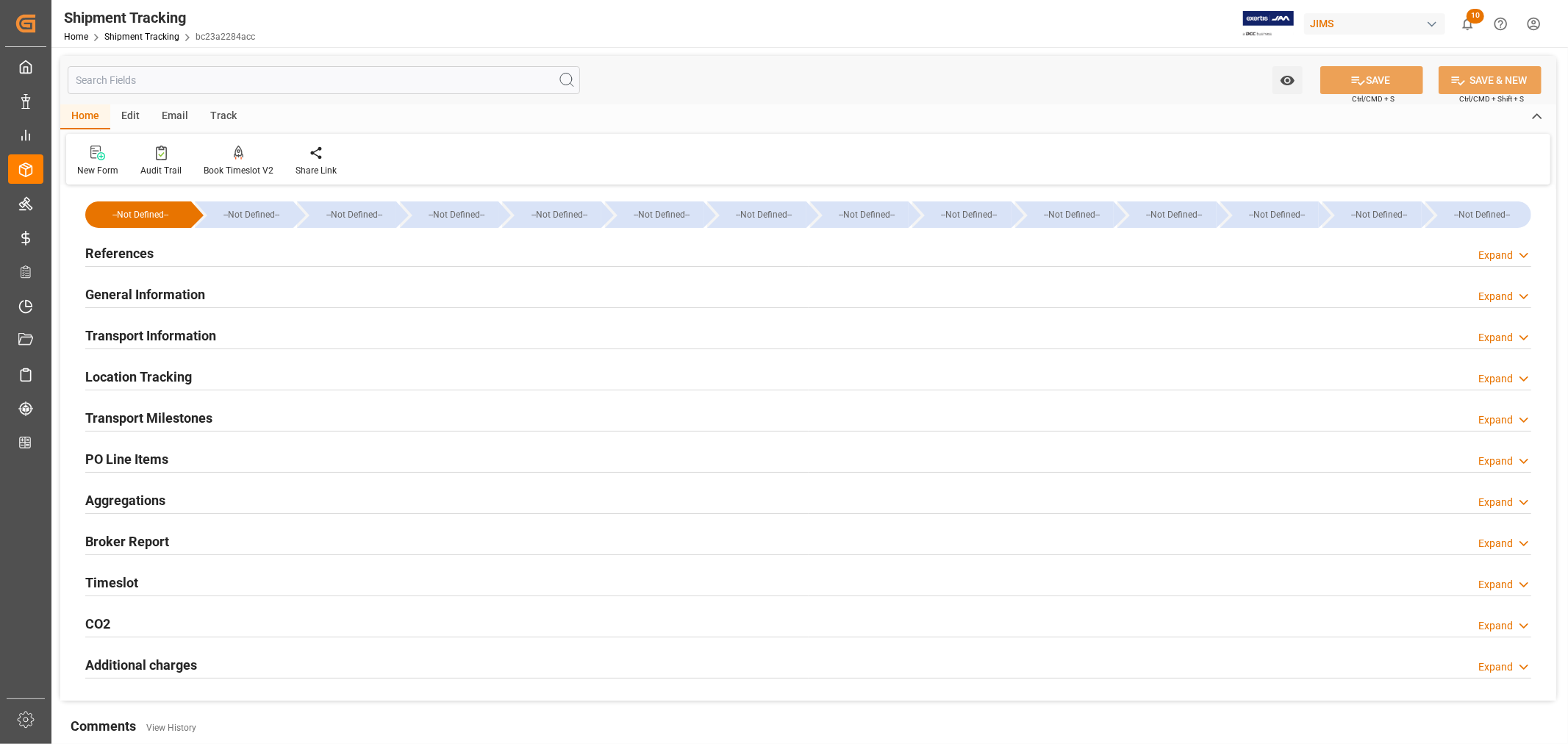
click at [178, 415] on h2 "Transport Milestones" at bounding box center [149, 418] width 127 height 20
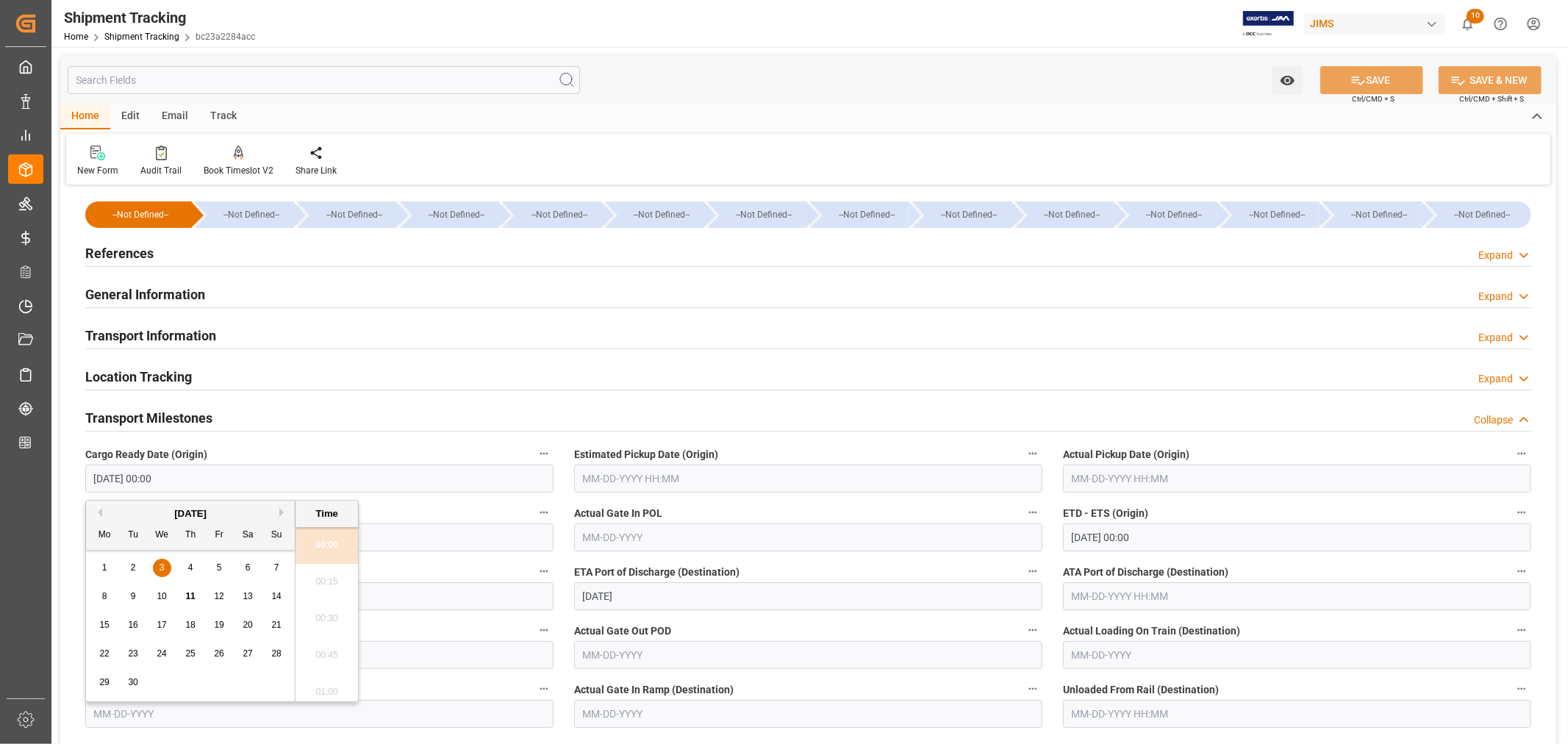
click at [181, 482] on input "[DATE] 00:00" at bounding box center [319, 478] width 468 height 28
click at [104, 625] on span "15" at bounding box center [104, 624] width 9 height 10
type input "09-15-2025 00:00"
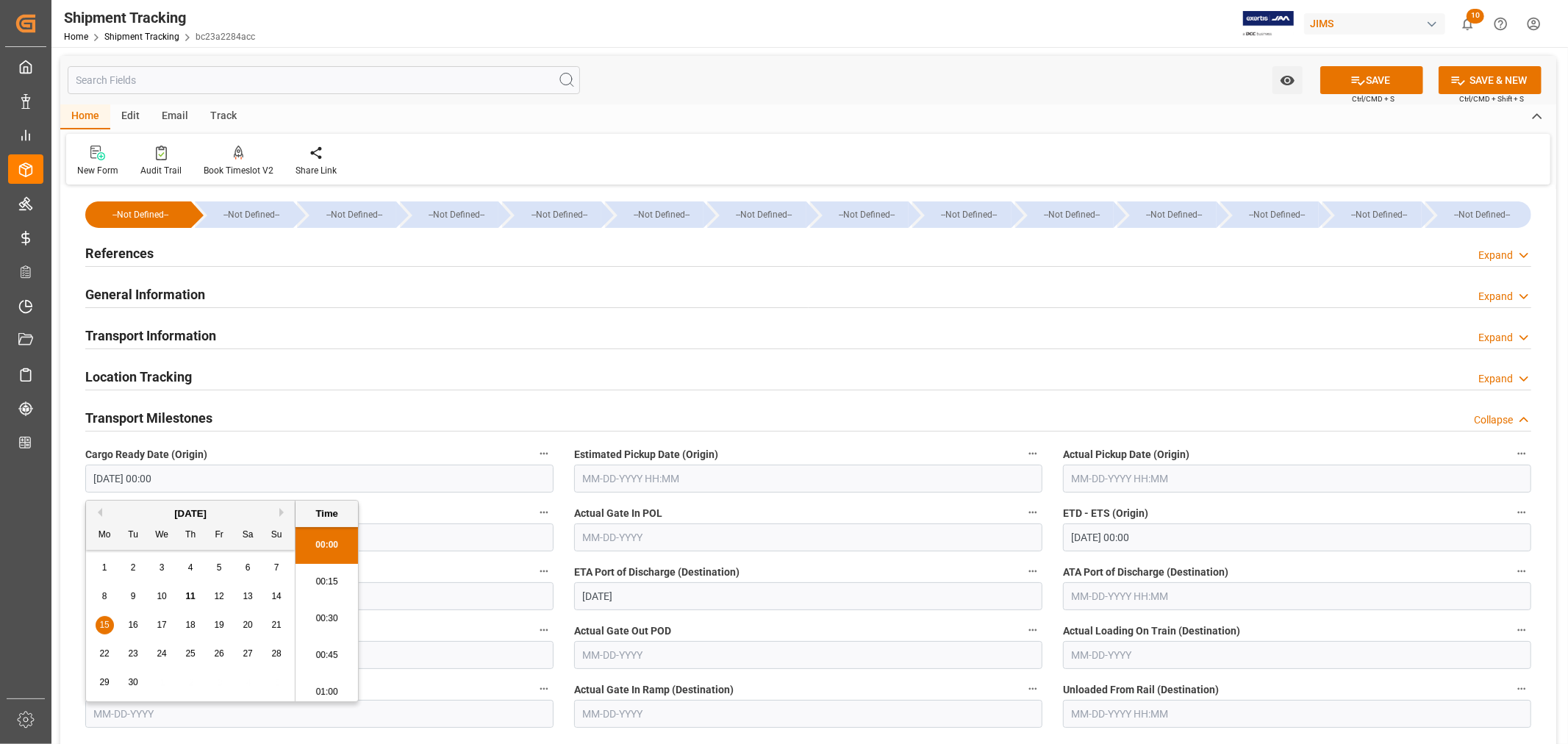
click at [1168, 534] on input "09-07-2025 00:00" at bounding box center [1297, 538] width 468 height 28
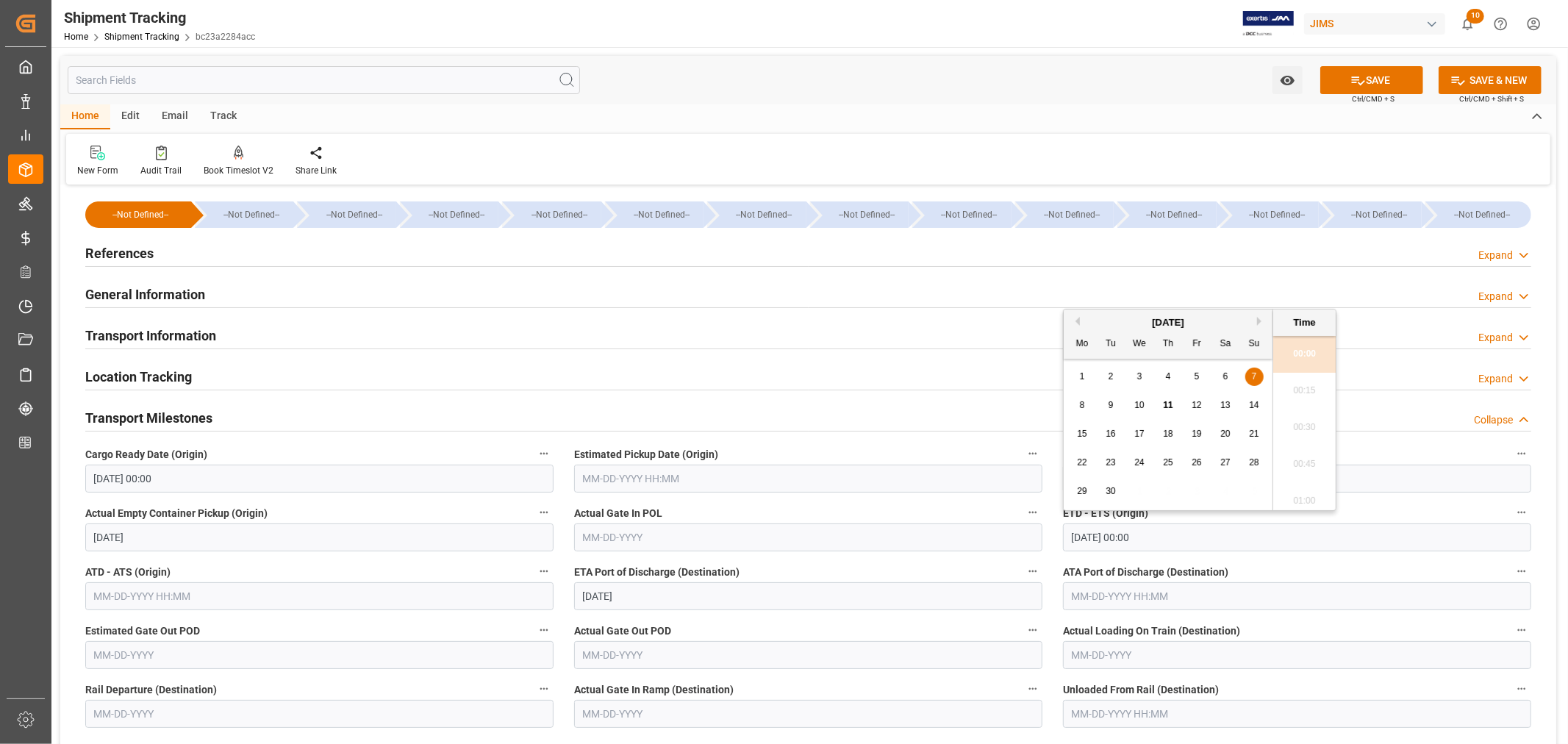
click at [1253, 429] on span "21" at bounding box center [1253, 433] width 9 height 10
type input "09-21-2025 00:00"
click at [1375, 79] on button "SAVE" at bounding box center [1372, 80] width 103 height 28
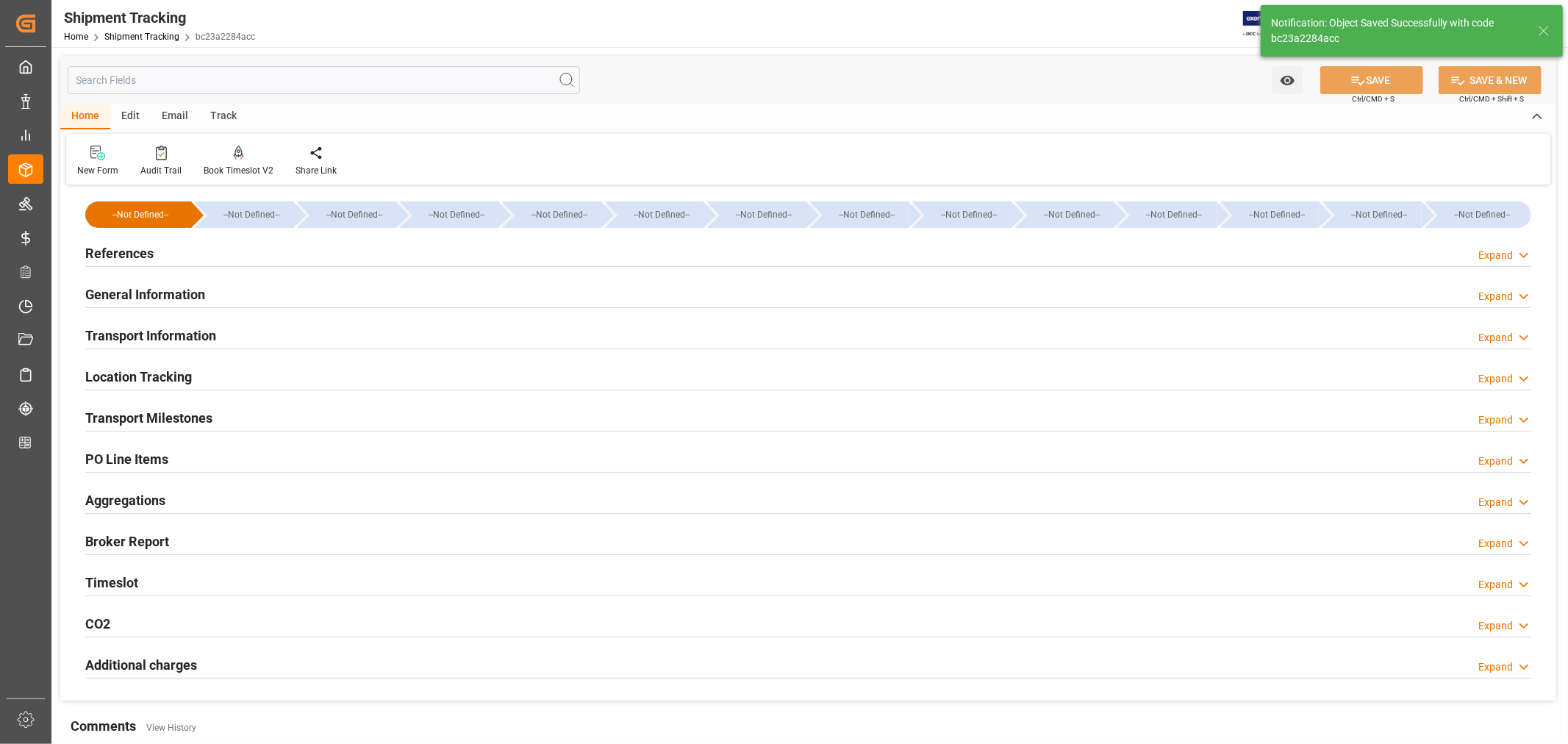
click at [280, 299] on div "General Information Expand" at bounding box center [809, 293] width 1446 height 28
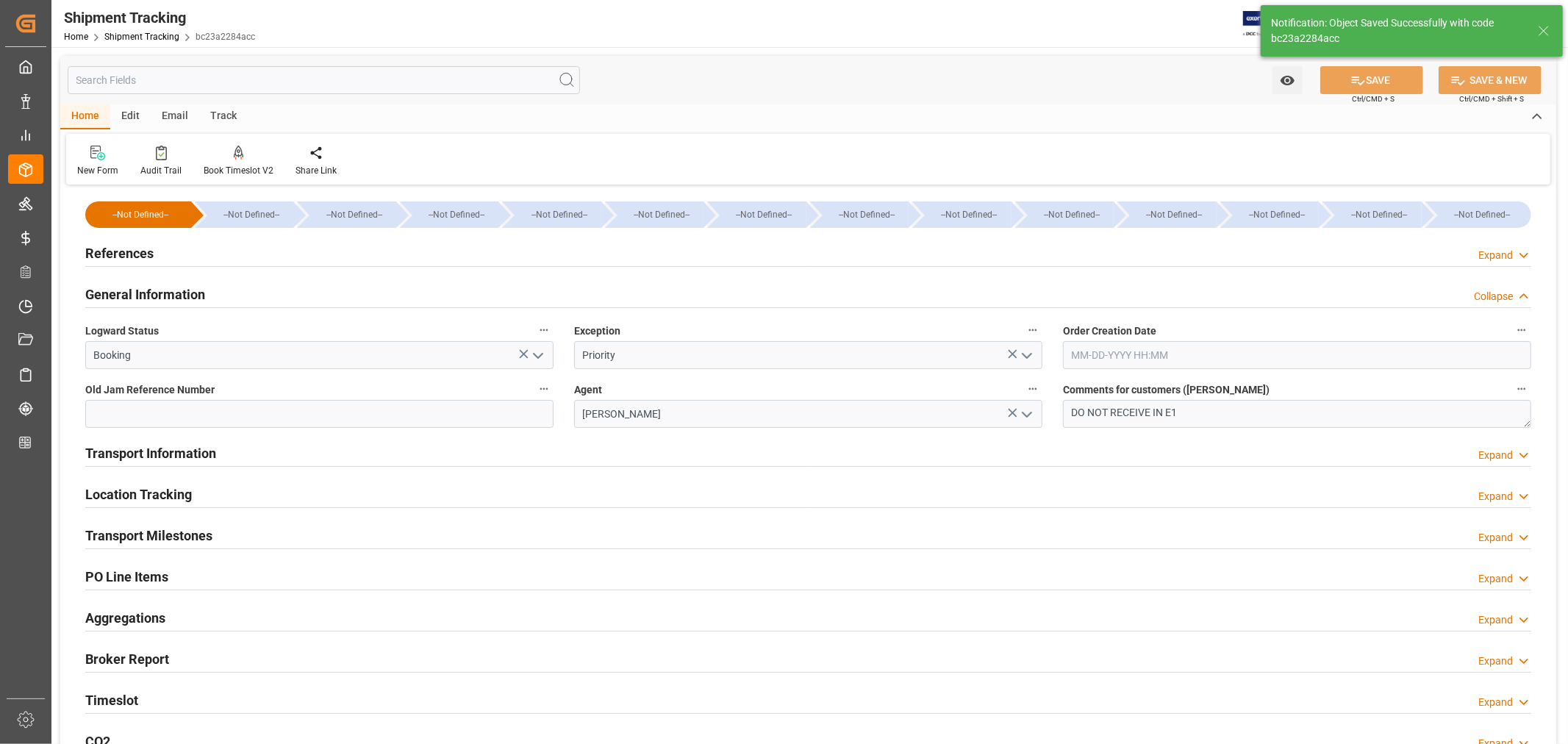
click at [250, 291] on div "General Information Collapse" at bounding box center [809, 293] width 1446 height 28
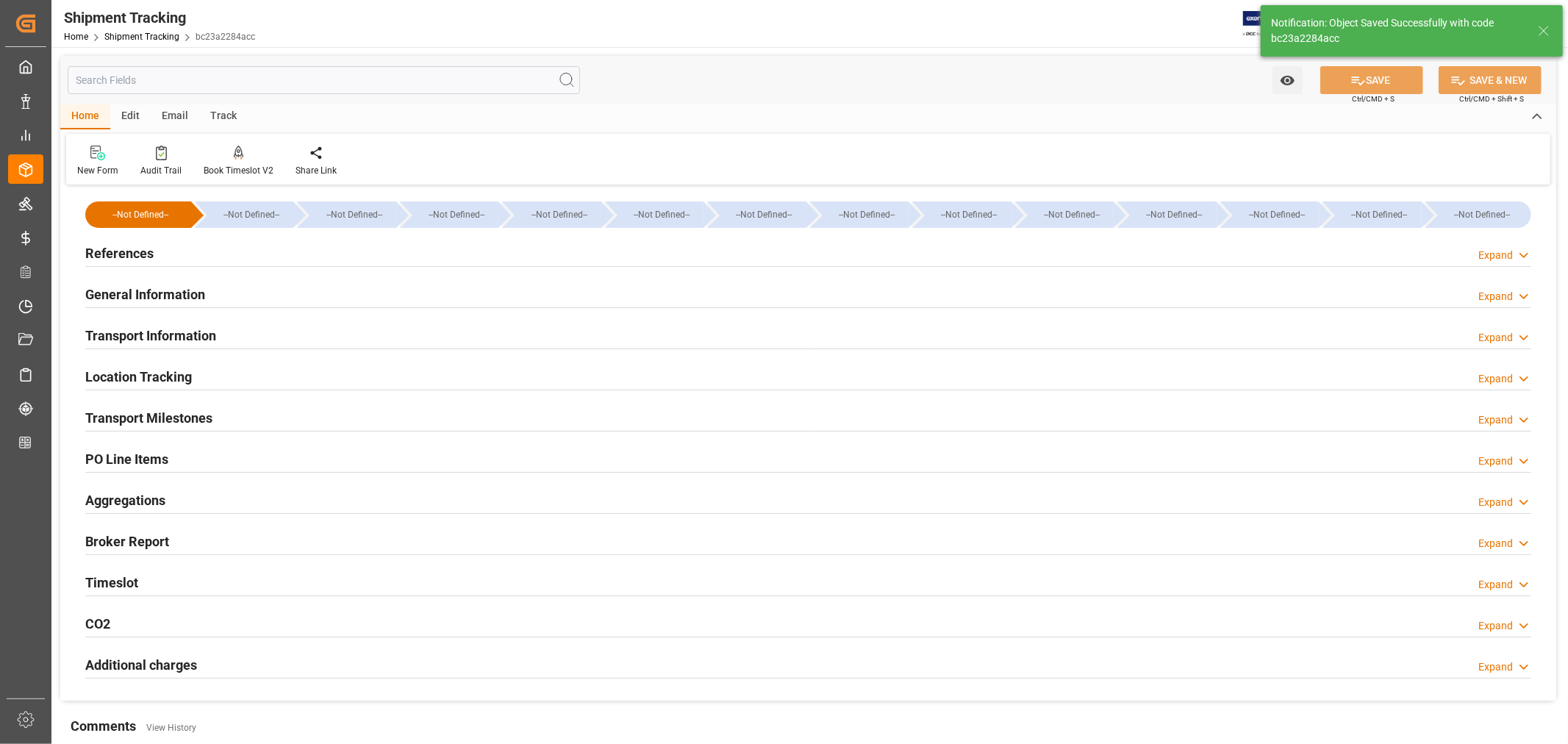
click at [244, 325] on div "Transport Information Expand" at bounding box center [809, 335] width 1446 height 28
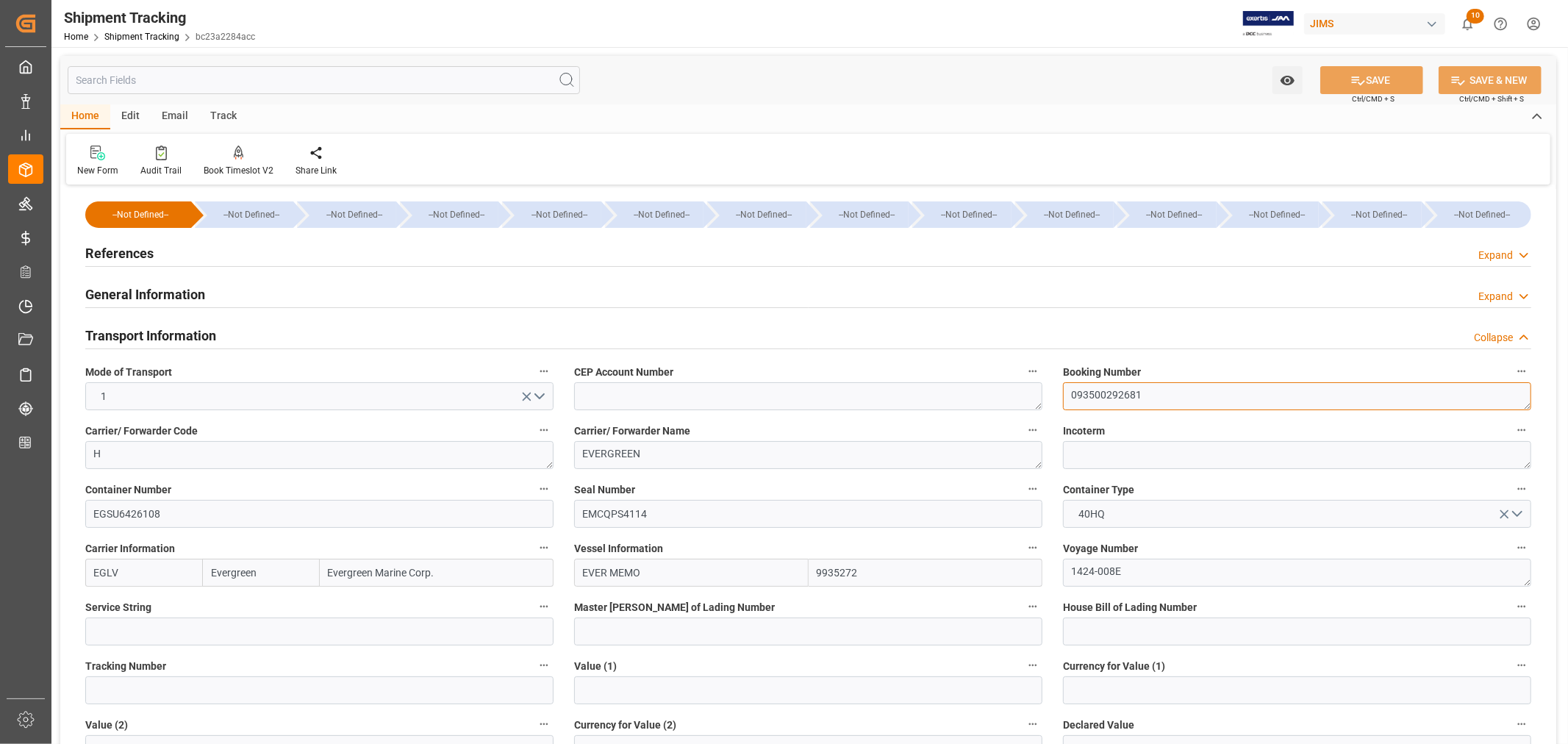
click at [1083, 394] on textarea "093500292681" at bounding box center [1297, 396] width 468 height 28
click at [250, 338] on div "Transport Information Collapse" at bounding box center [809, 335] width 1446 height 28
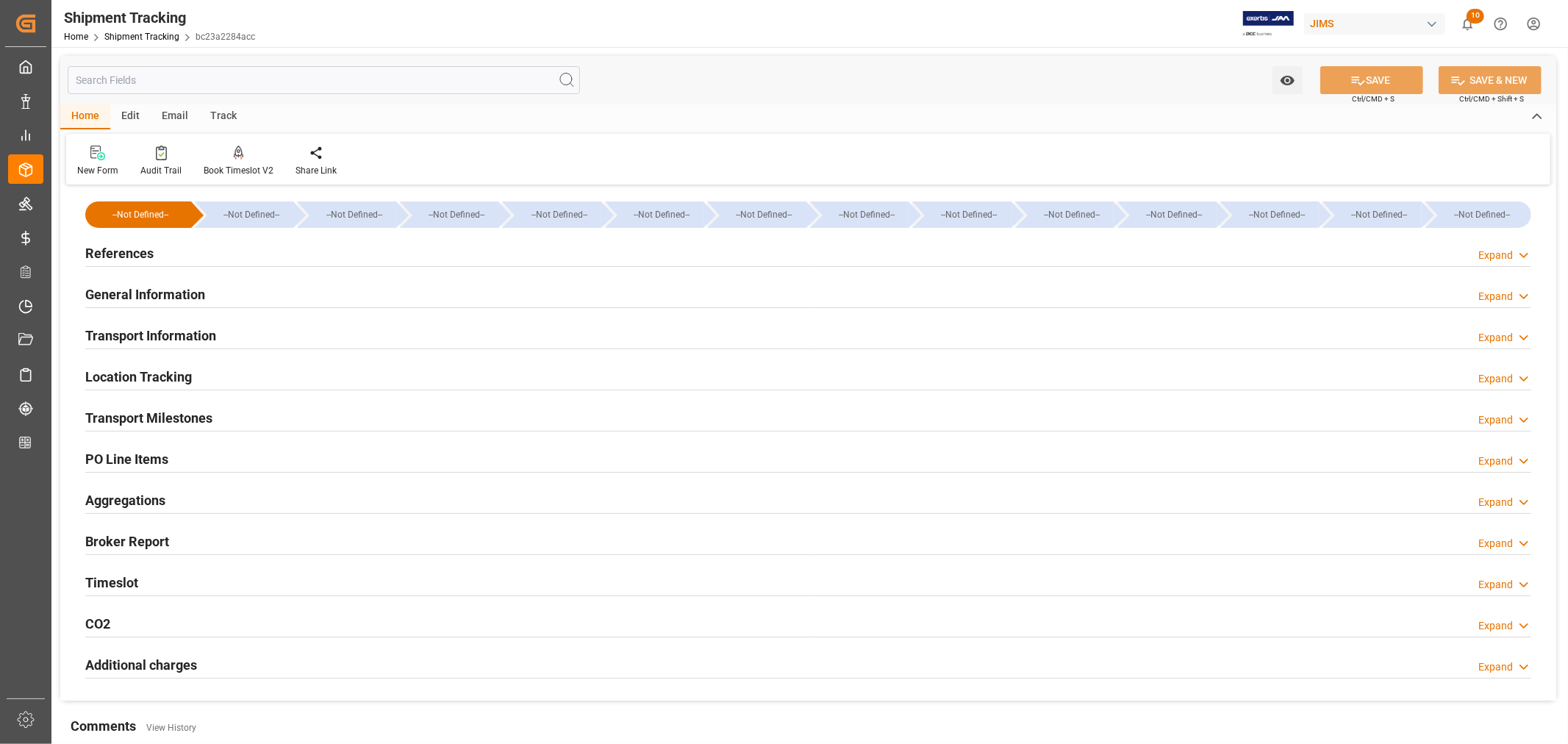
click at [248, 419] on div "Transport Milestones Expand" at bounding box center [809, 417] width 1446 height 28
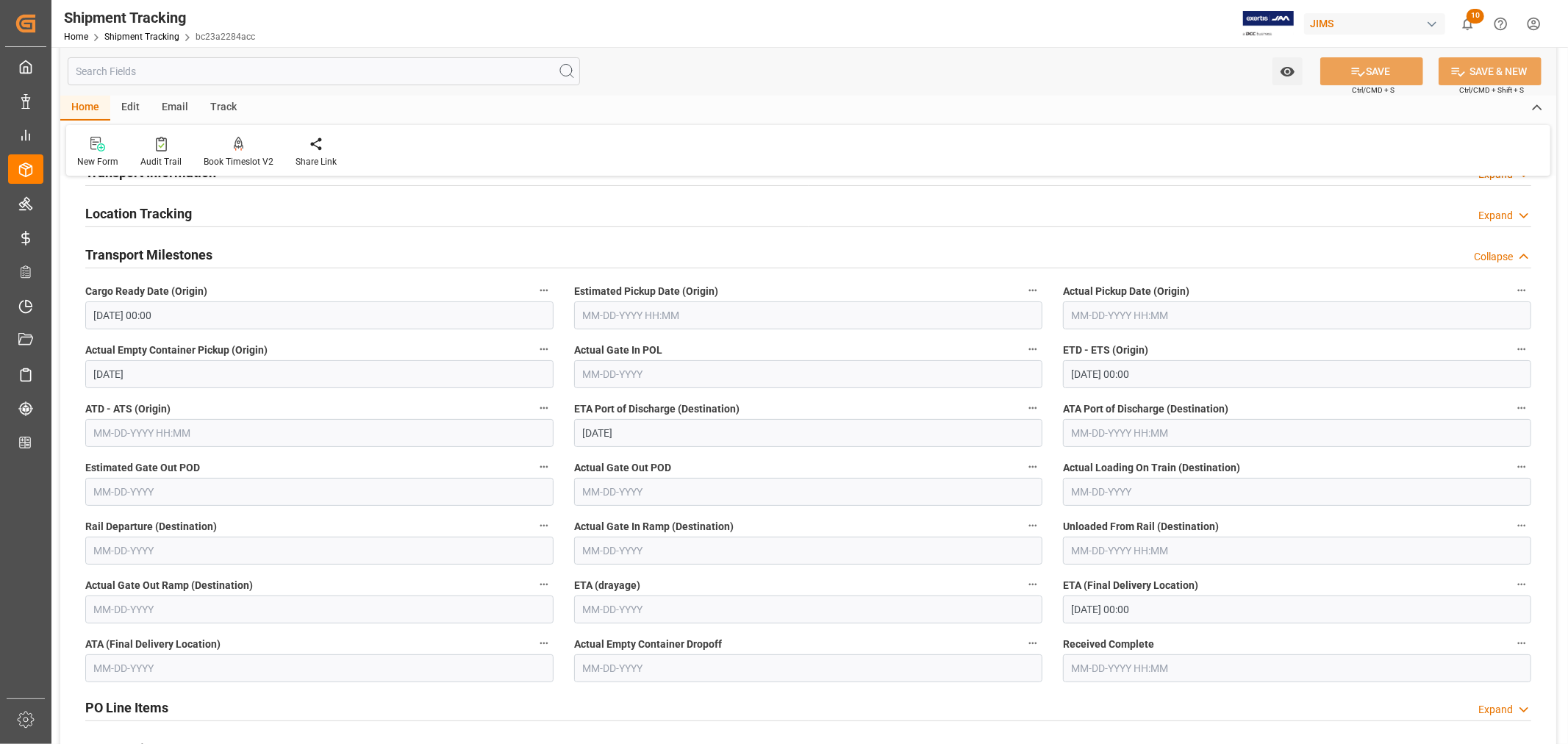
scroll to position [245, 0]
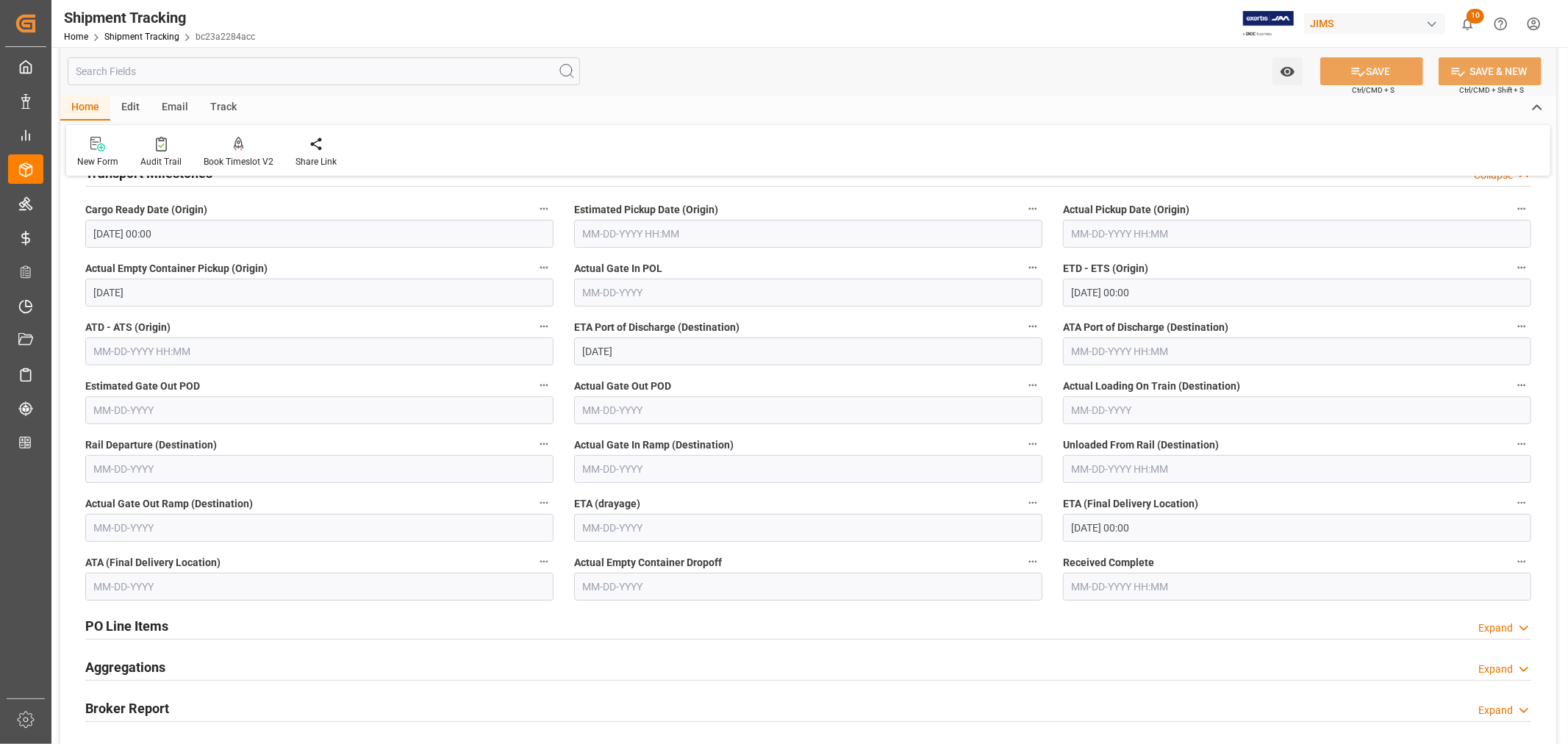
click at [1170, 530] on input "10-29-2025 00:00" at bounding box center [1297, 527] width 468 height 28
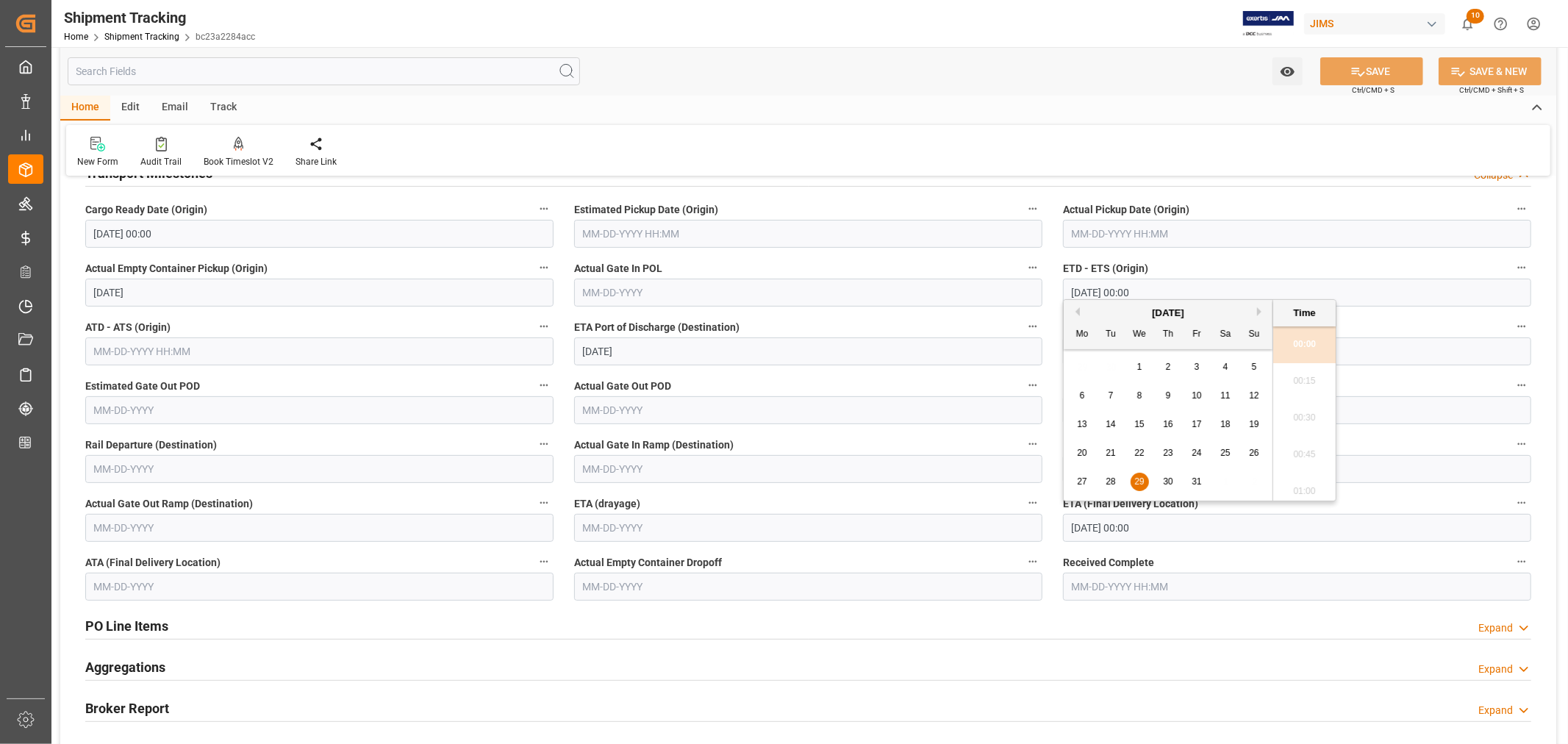
click at [1259, 311] on button "Next Month" at bounding box center [1261, 311] width 8 height 8
click at [1142, 454] on span "19" at bounding box center [1139, 452] width 9 height 10
type input "11-19-2025 00:00"
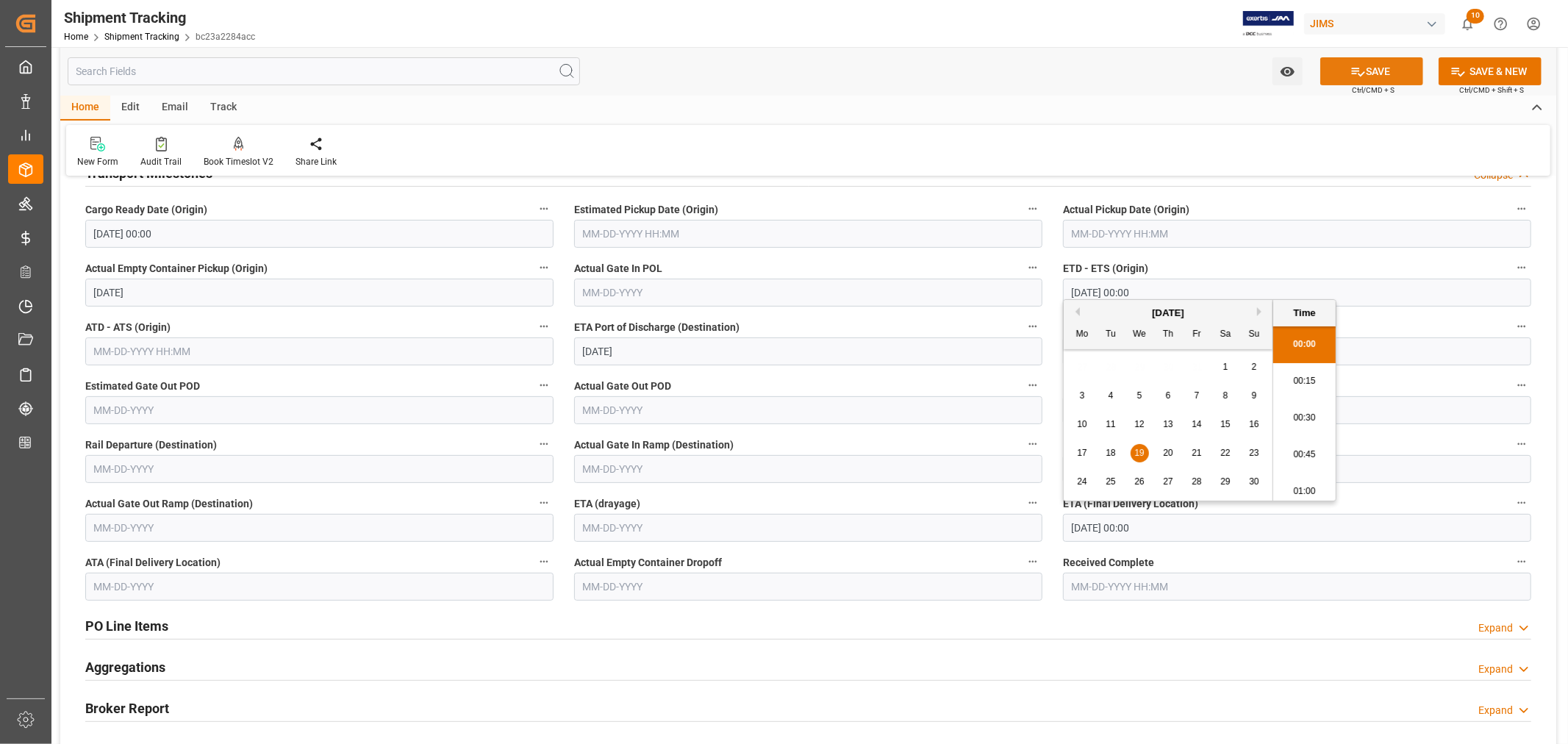
click at [1355, 77] on icon at bounding box center [1358, 72] width 16 height 16
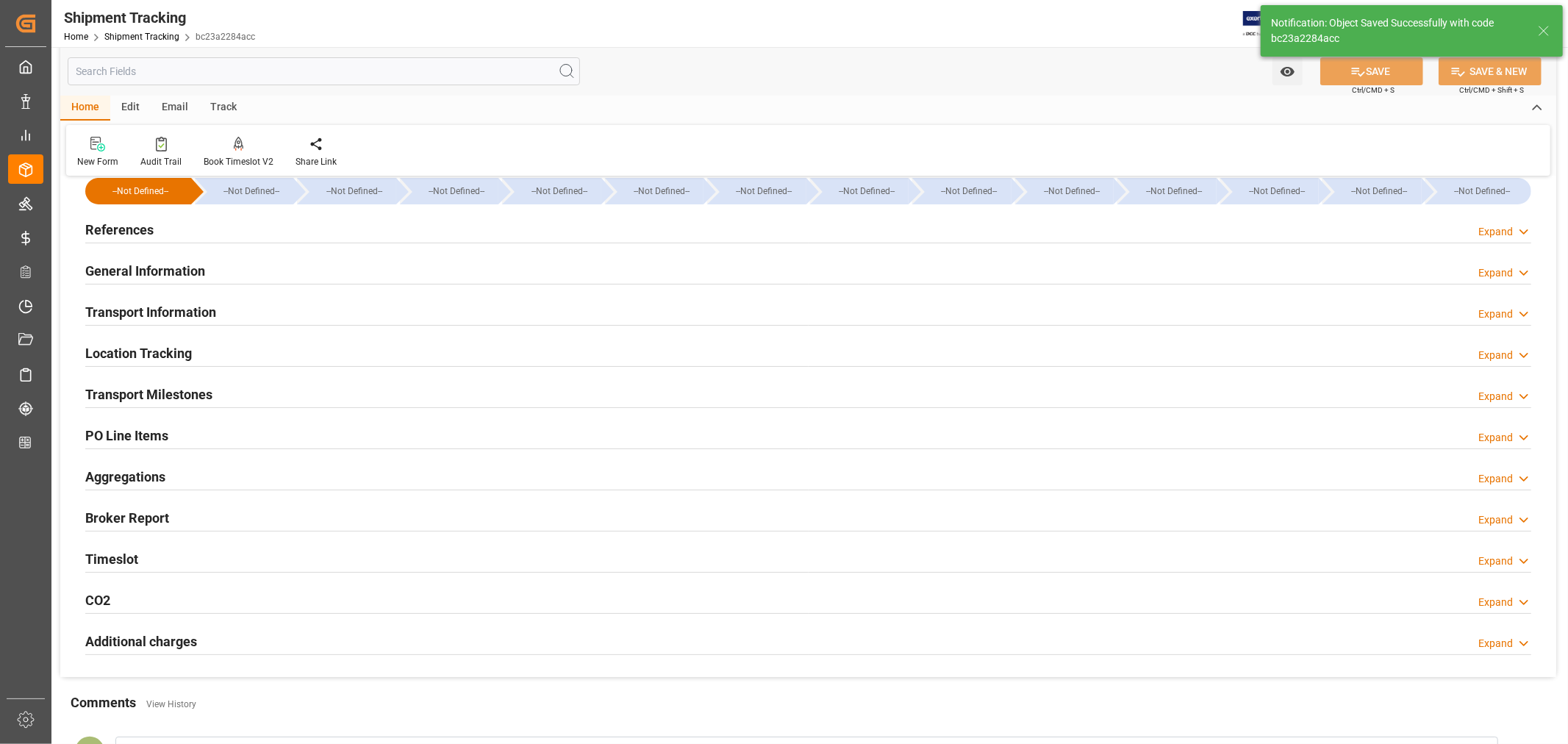
scroll to position [0, 0]
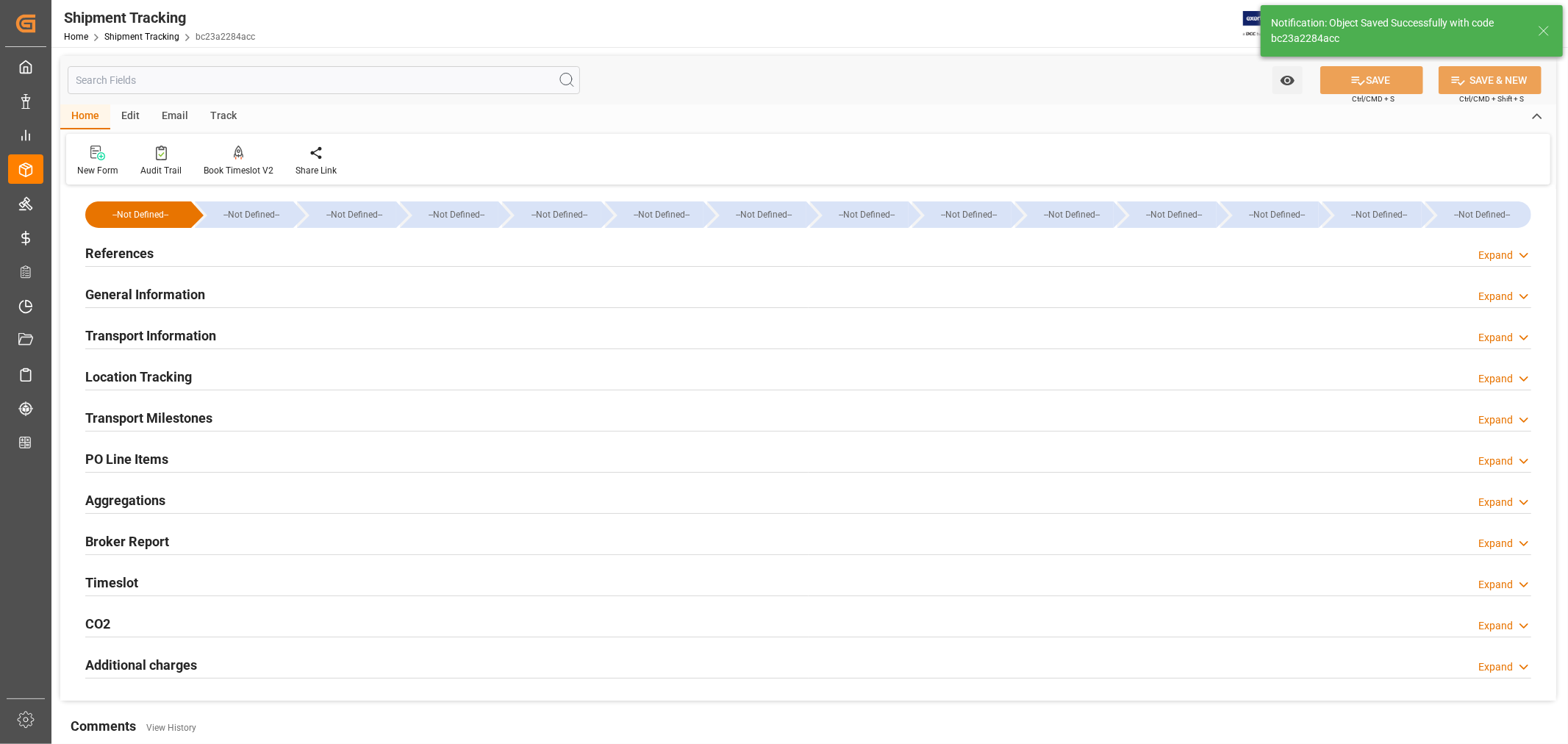
click at [186, 291] on h2 "General Information" at bounding box center [145, 294] width 120 height 20
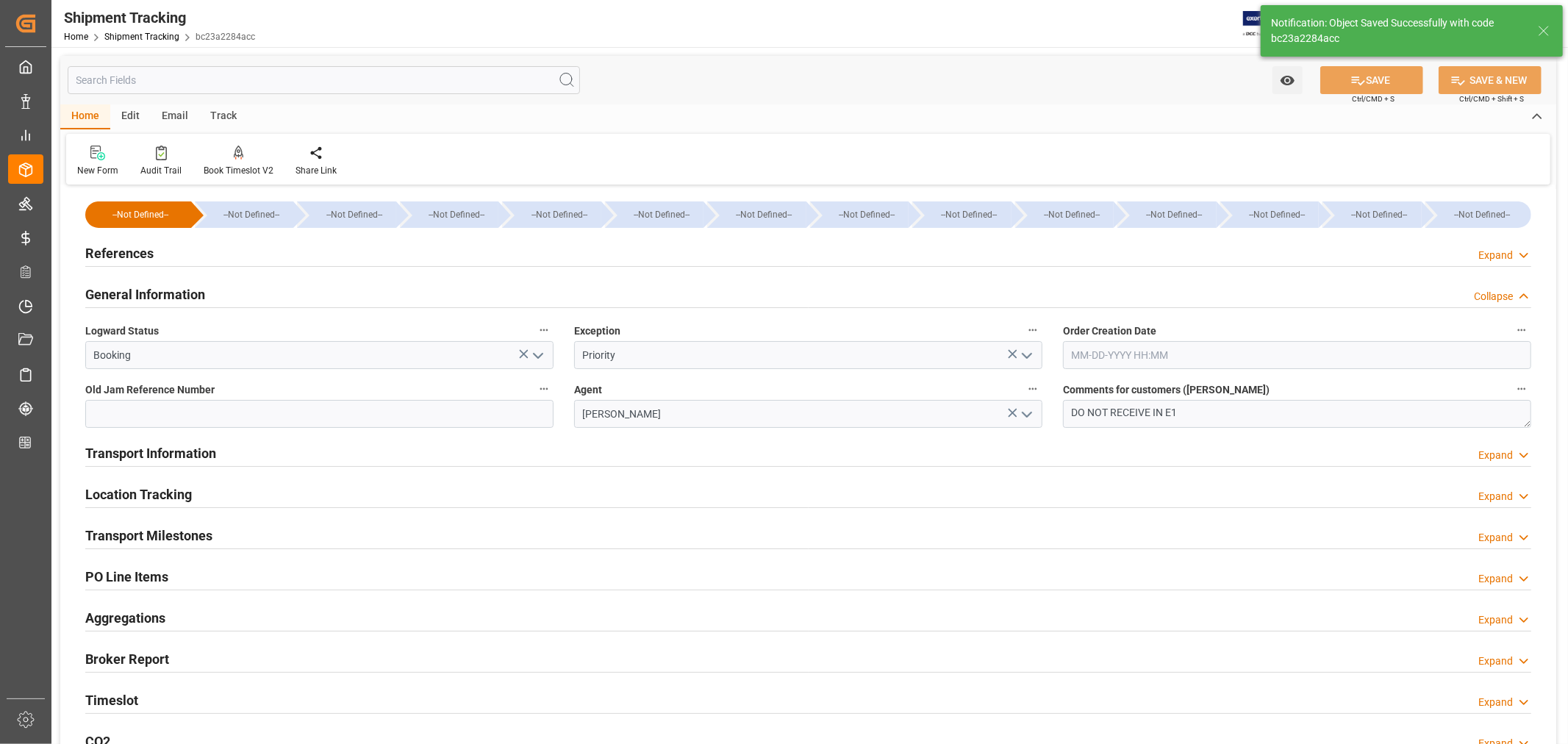
click at [186, 291] on h2 "General Information" at bounding box center [145, 294] width 120 height 20
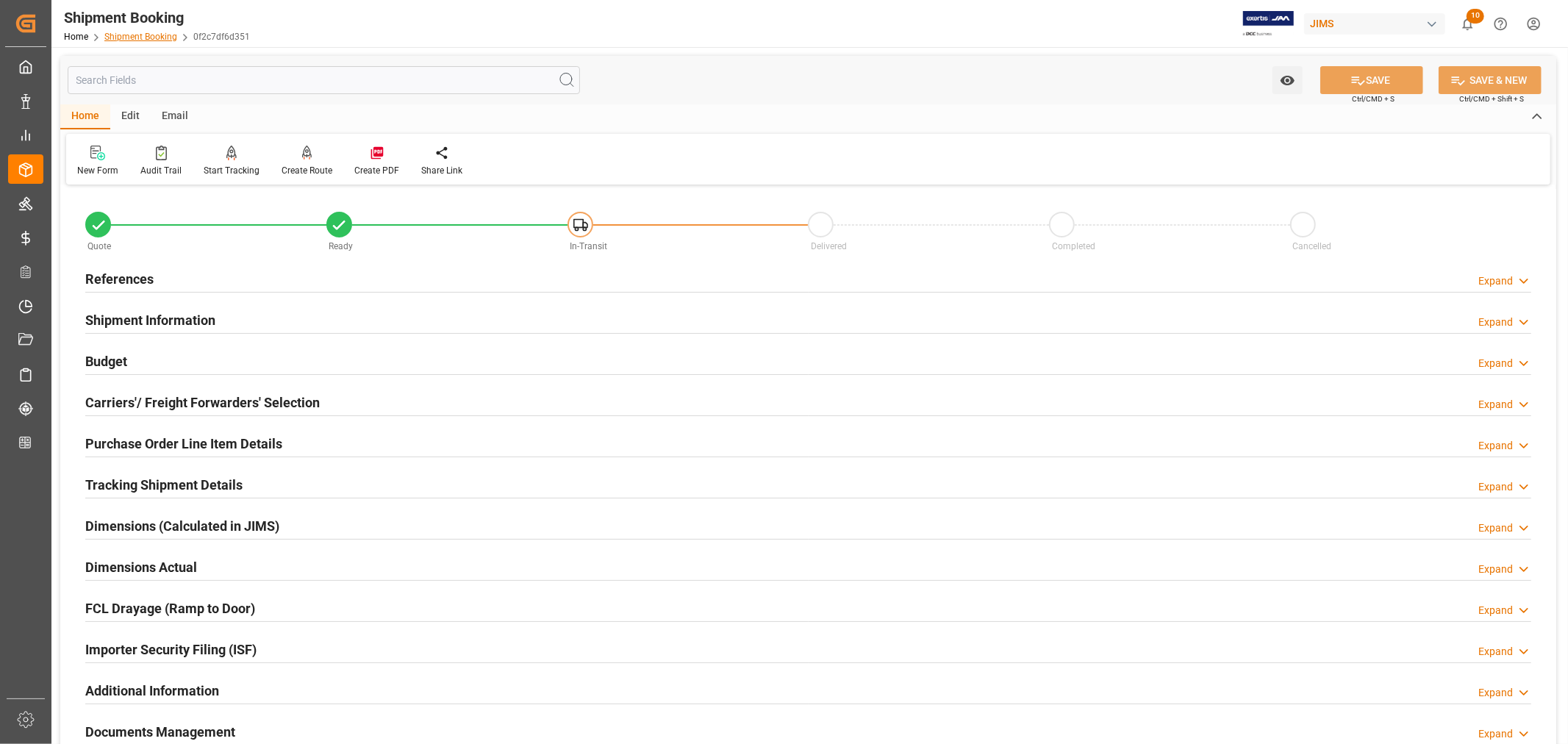
click at [127, 38] on link "Shipment Booking" at bounding box center [141, 36] width 73 height 10
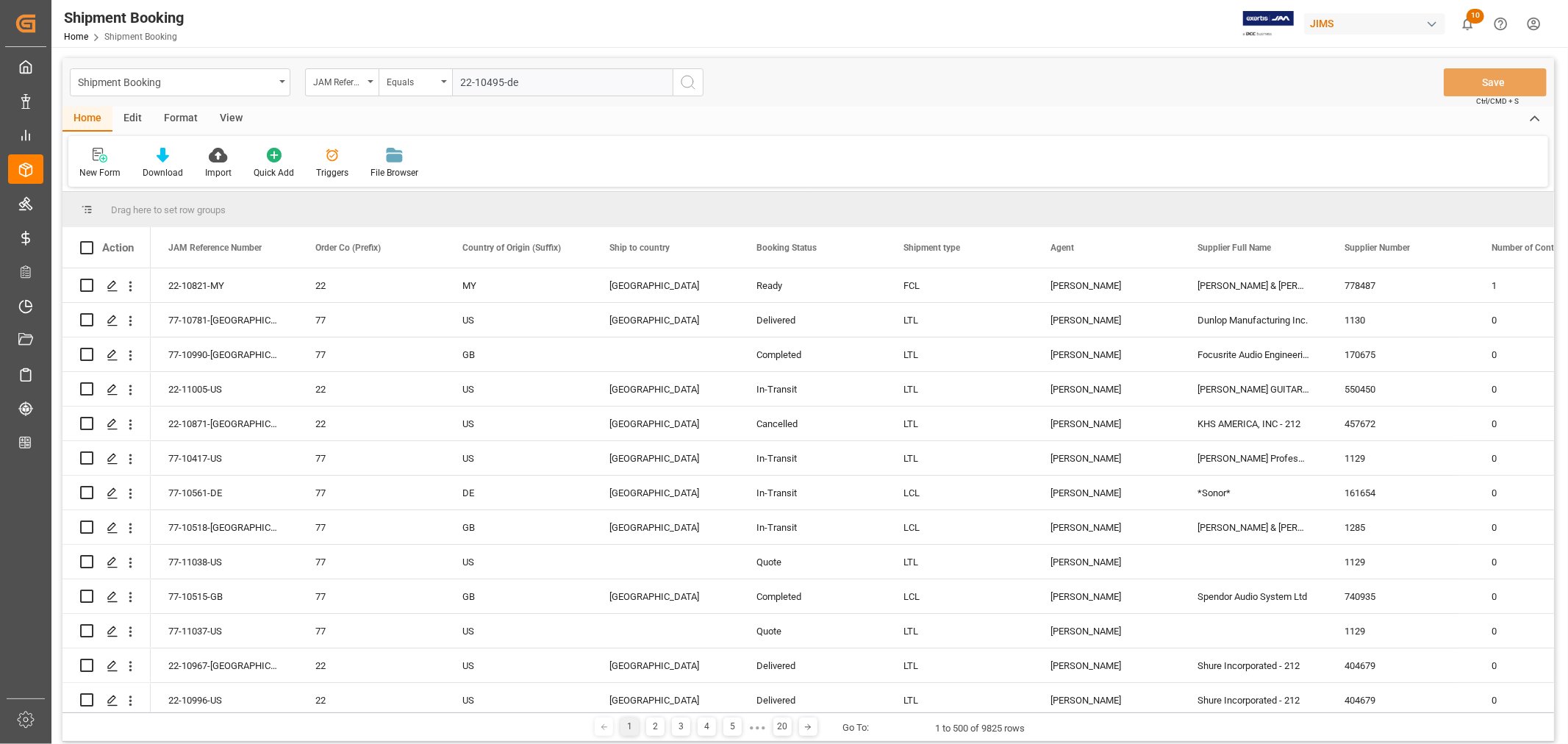
type input "22-10495-de"
click at [693, 79] on icon "search button" at bounding box center [688, 82] width 18 height 18
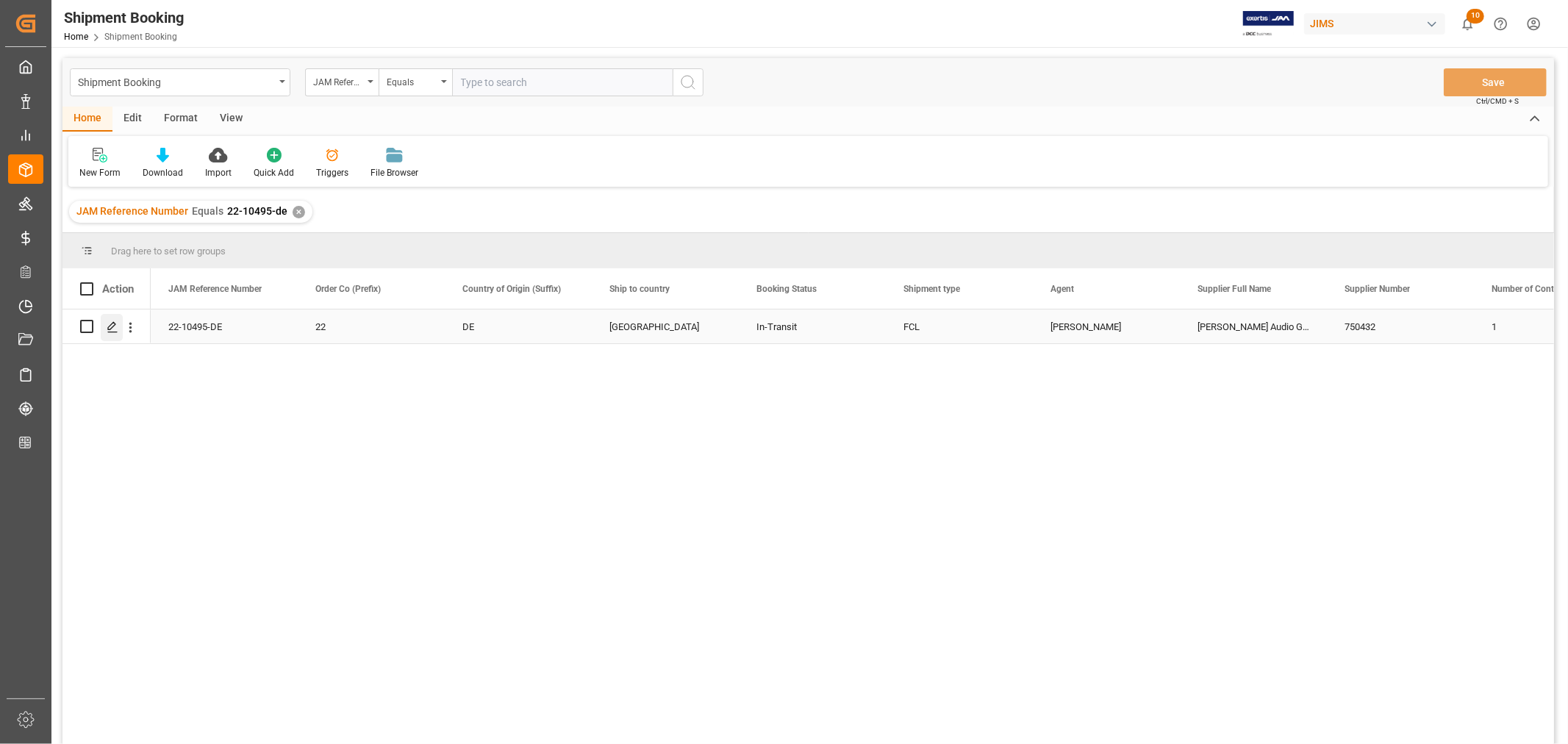
click at [116, 325] on icon "Press SPACE to select this row." at bounding box center [113, 326] width 12 height 12
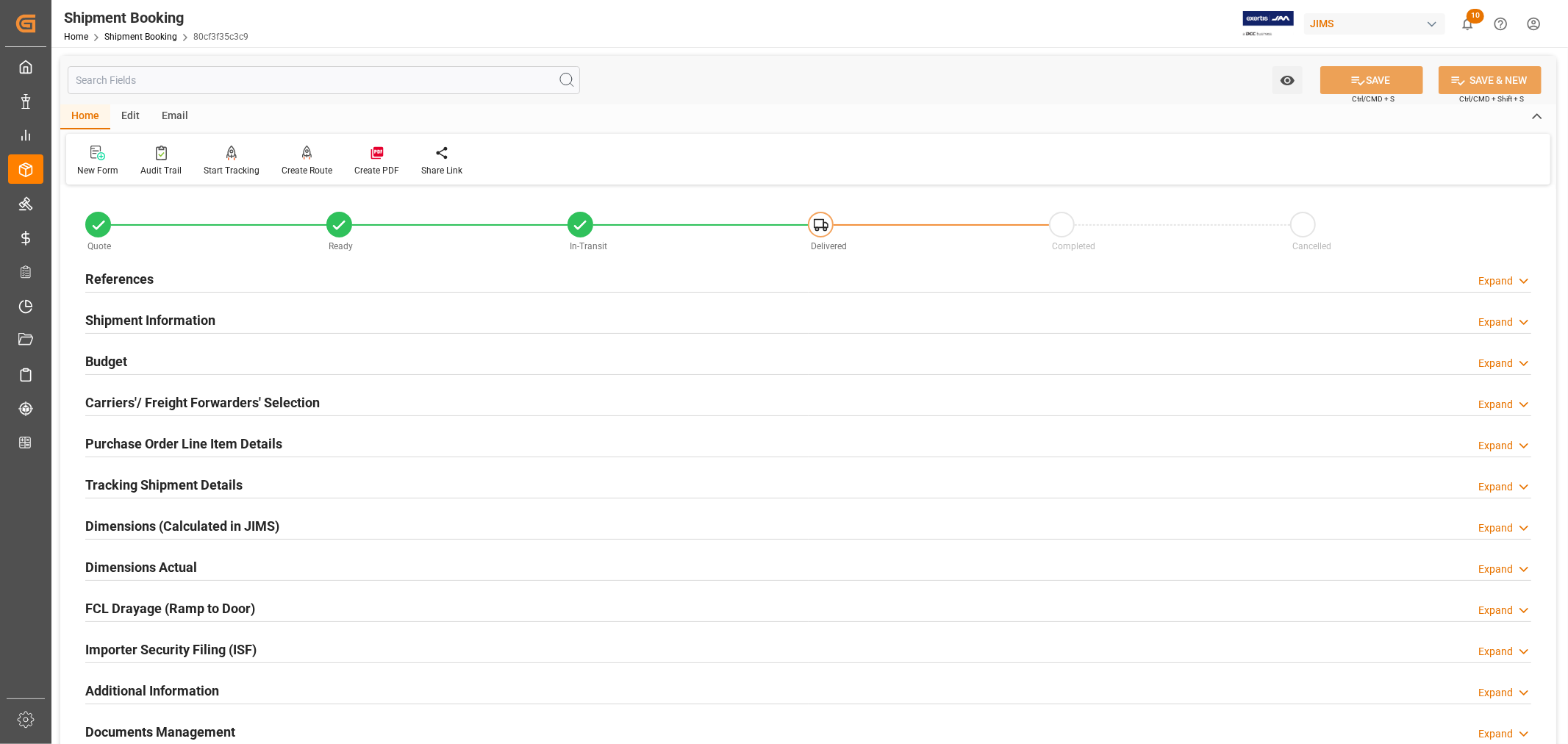
click at [296, 652] on div "Importer Security Filing (ISF) Expand" at bounding box center [809, 648] width 1446 height 28
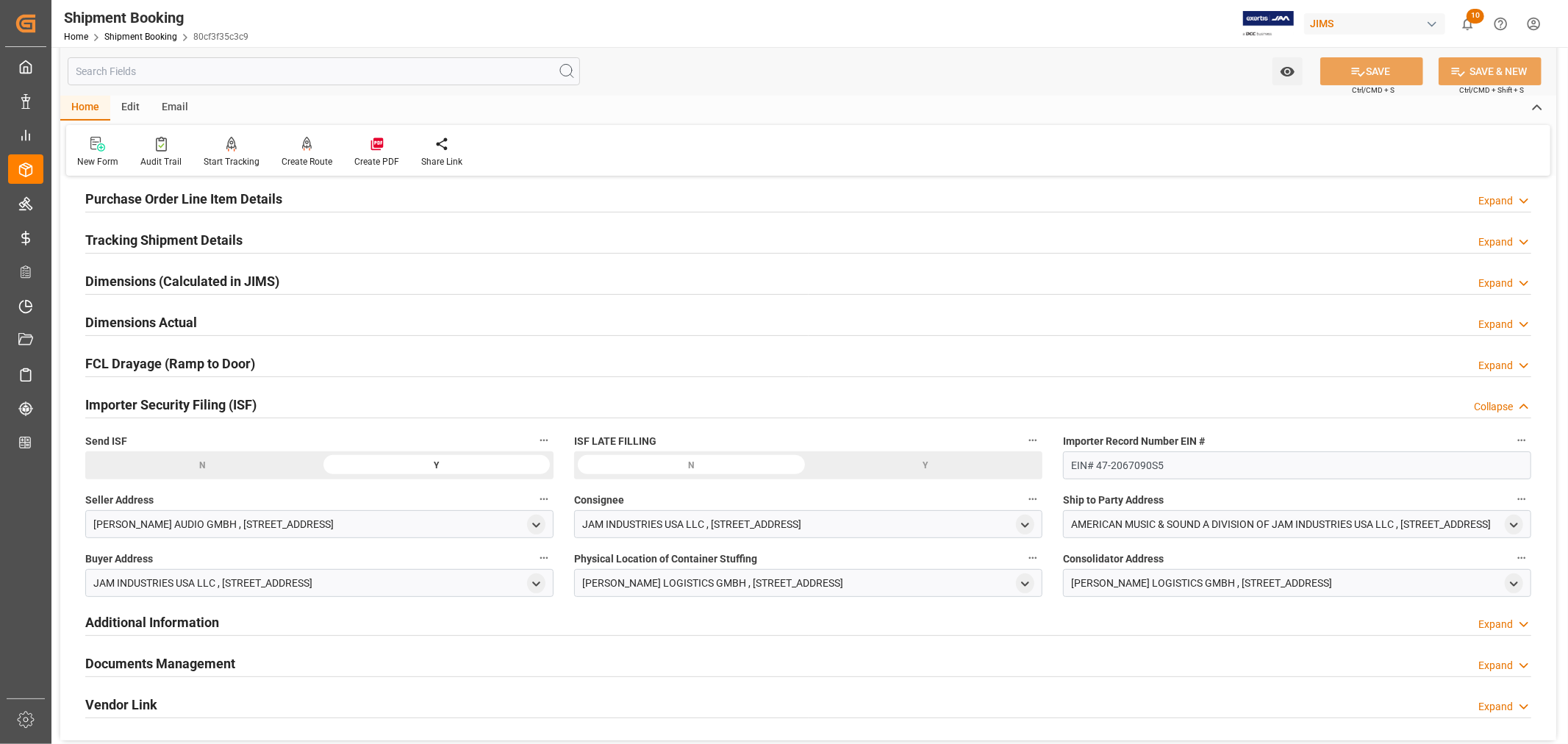
scroll to position [163, 0]
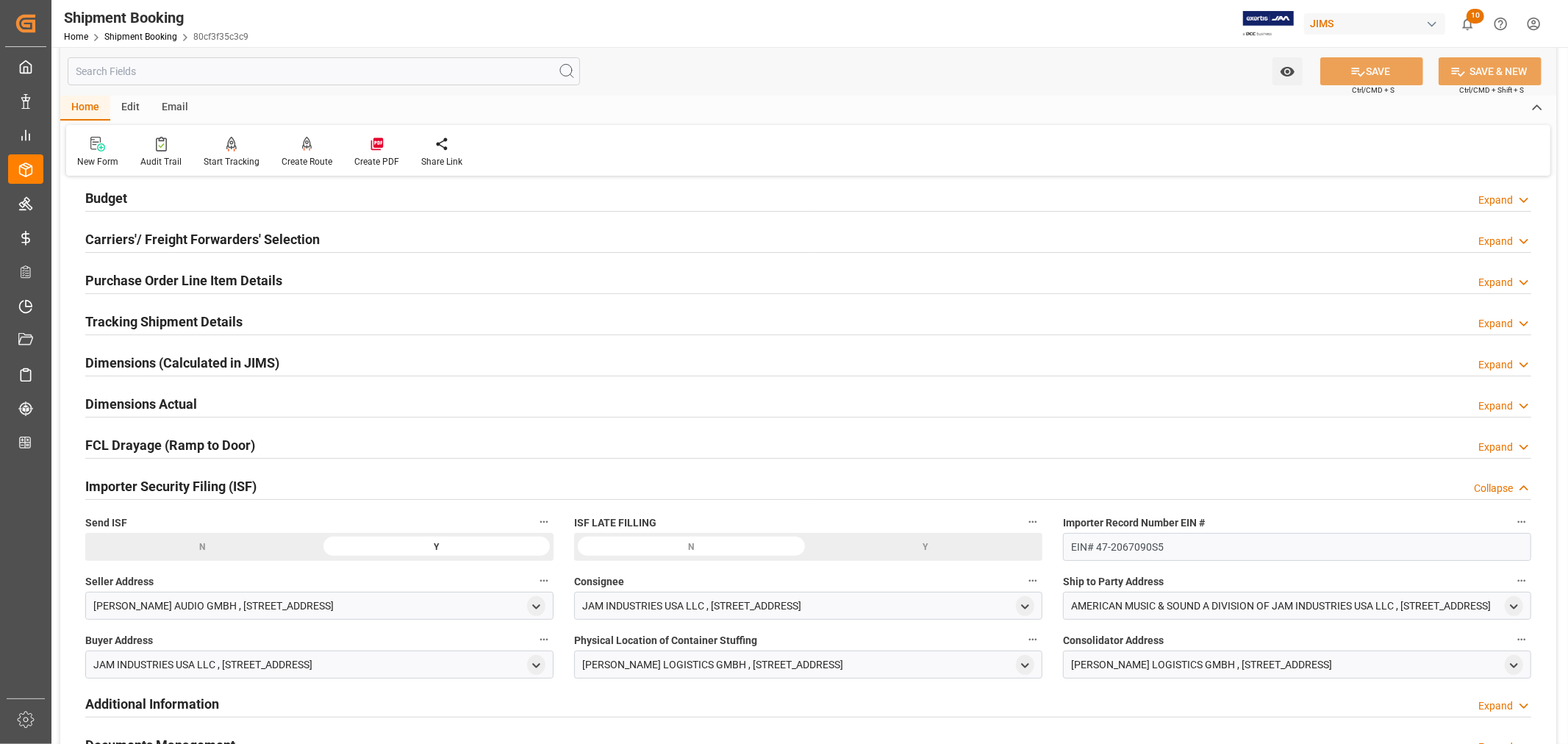
click at [300, 483] on div "Importer Security Filing (ISF) Collapse" at bounding box center [809, 485] width 1446 height 28
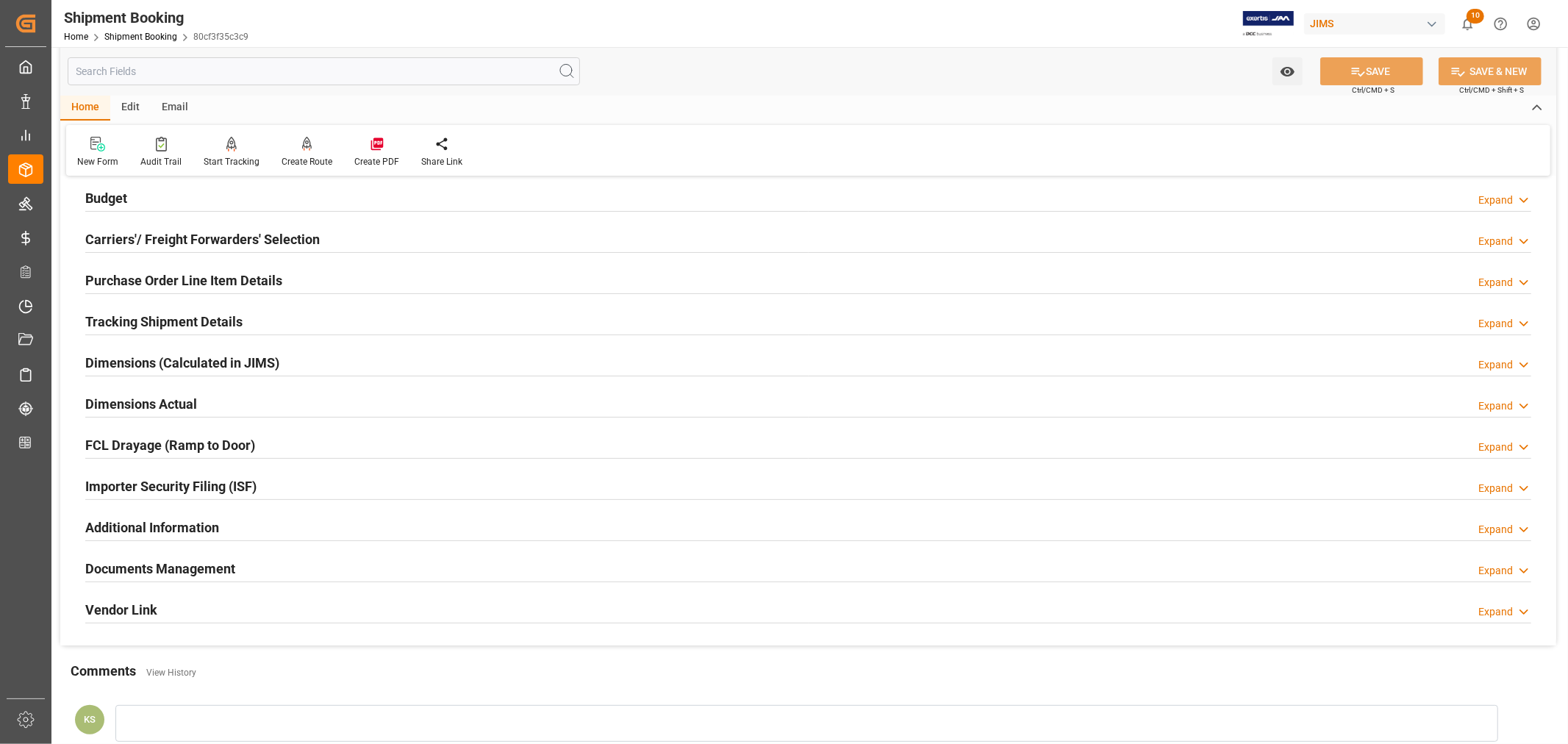
click at [280, 571] on div "Documents Management Expand" at bounding box center [809, 567] width 1446 height 28
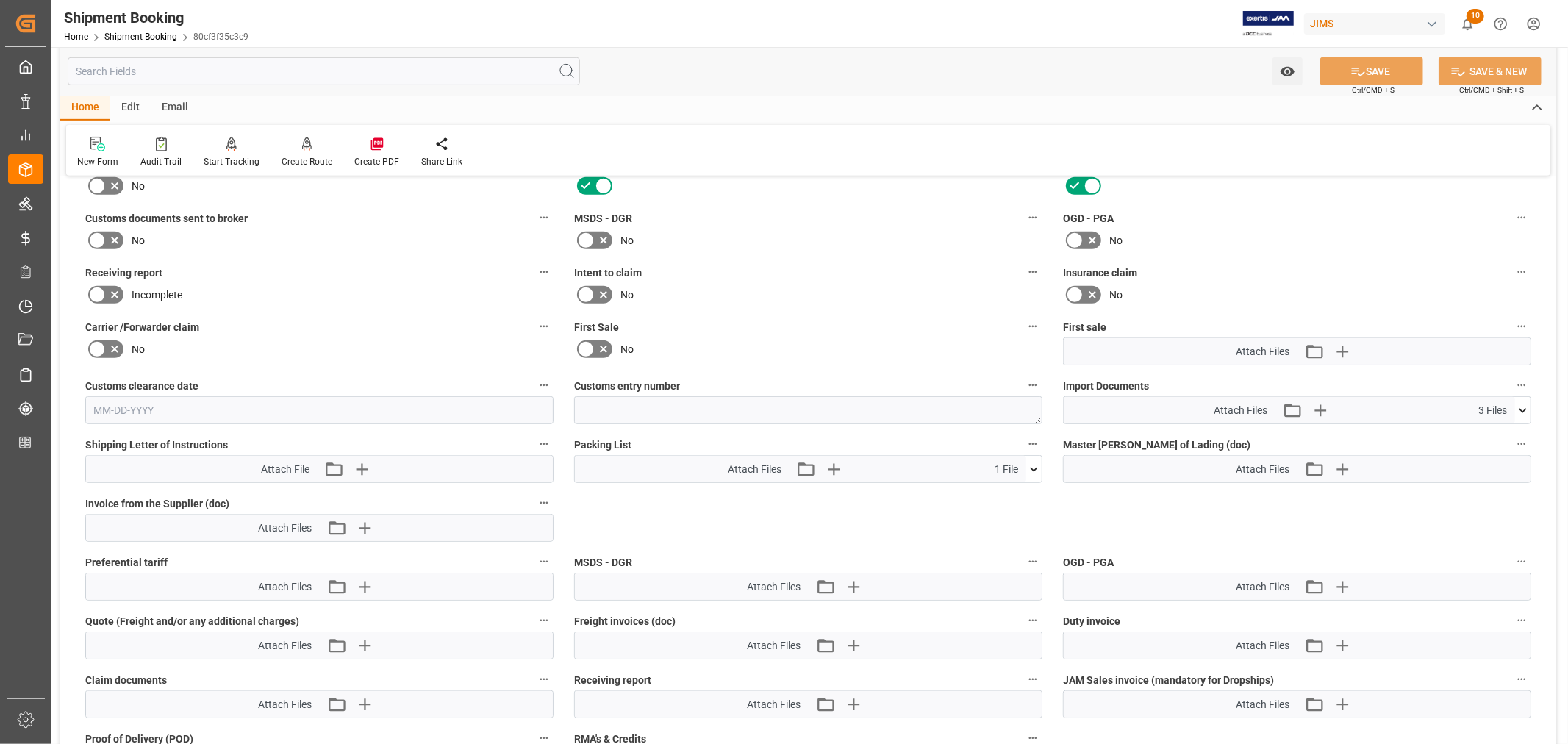
scroll to position [653, 0]
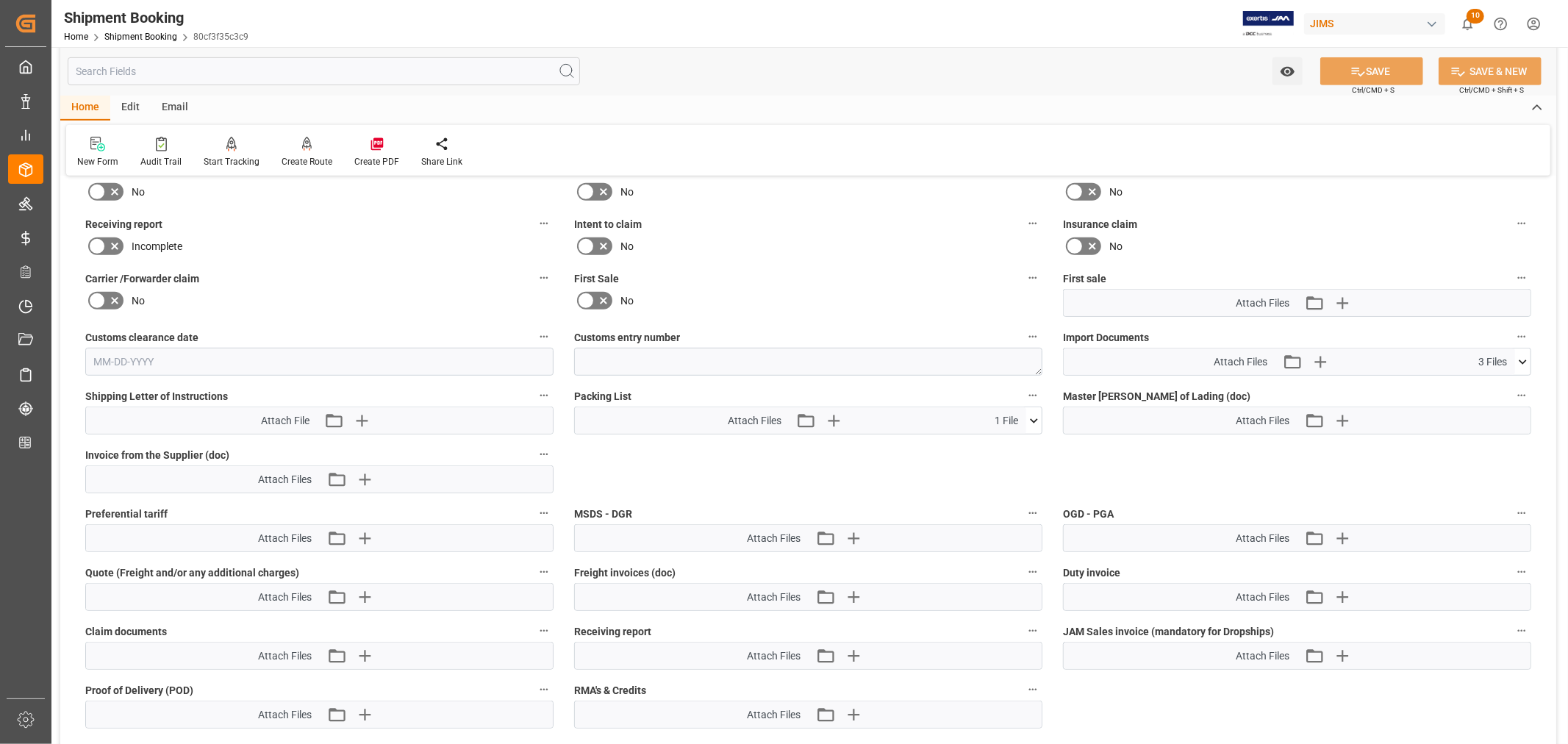
click at [1522, 359] on icon at bounding box center [1522, 362] width 16 height 16
click at [1517, 415] on icon at bounding box center [1515, 419] width 14 height 9
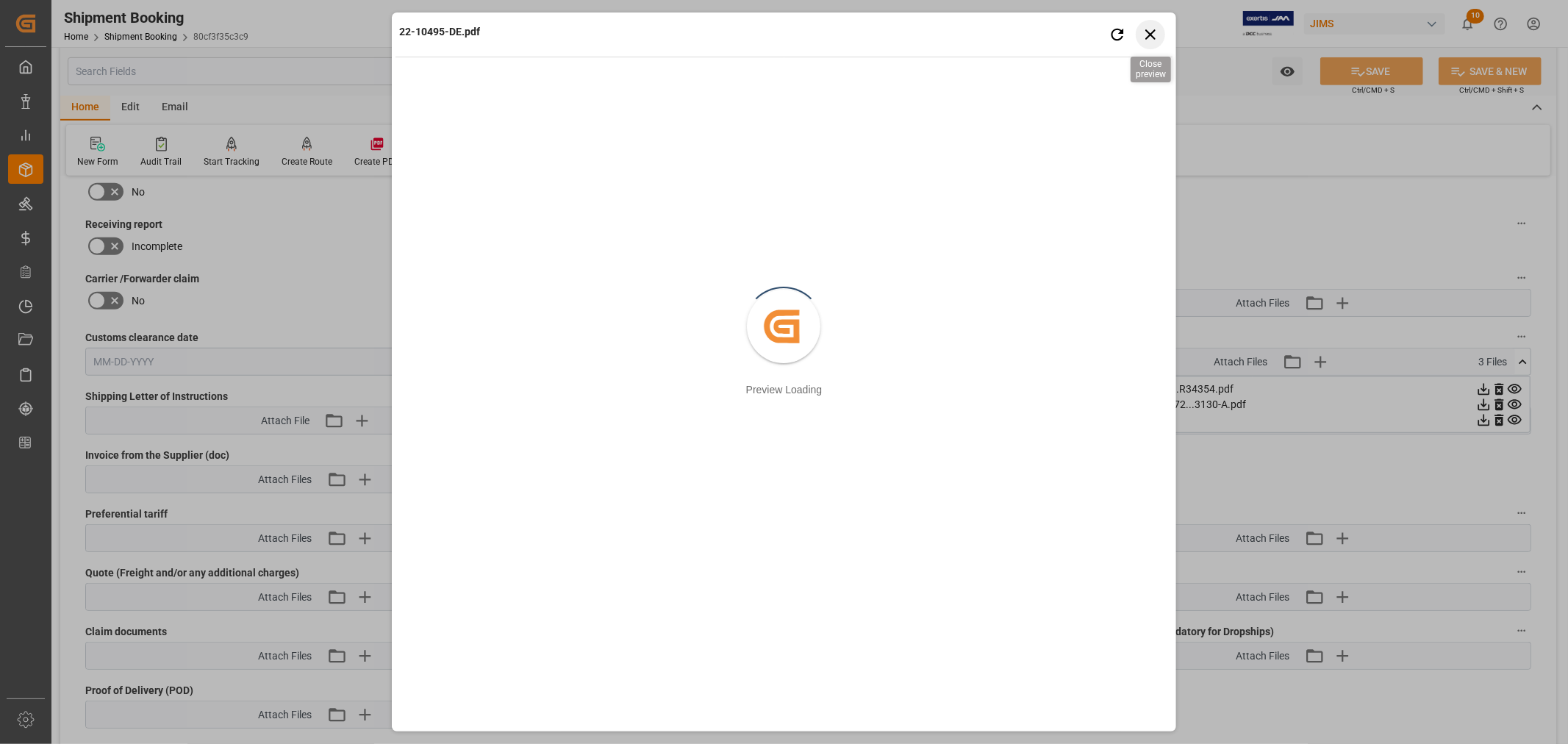
click at [1158, 35] on icon "button" at bounding box center [1150, 34] width 19 height 19
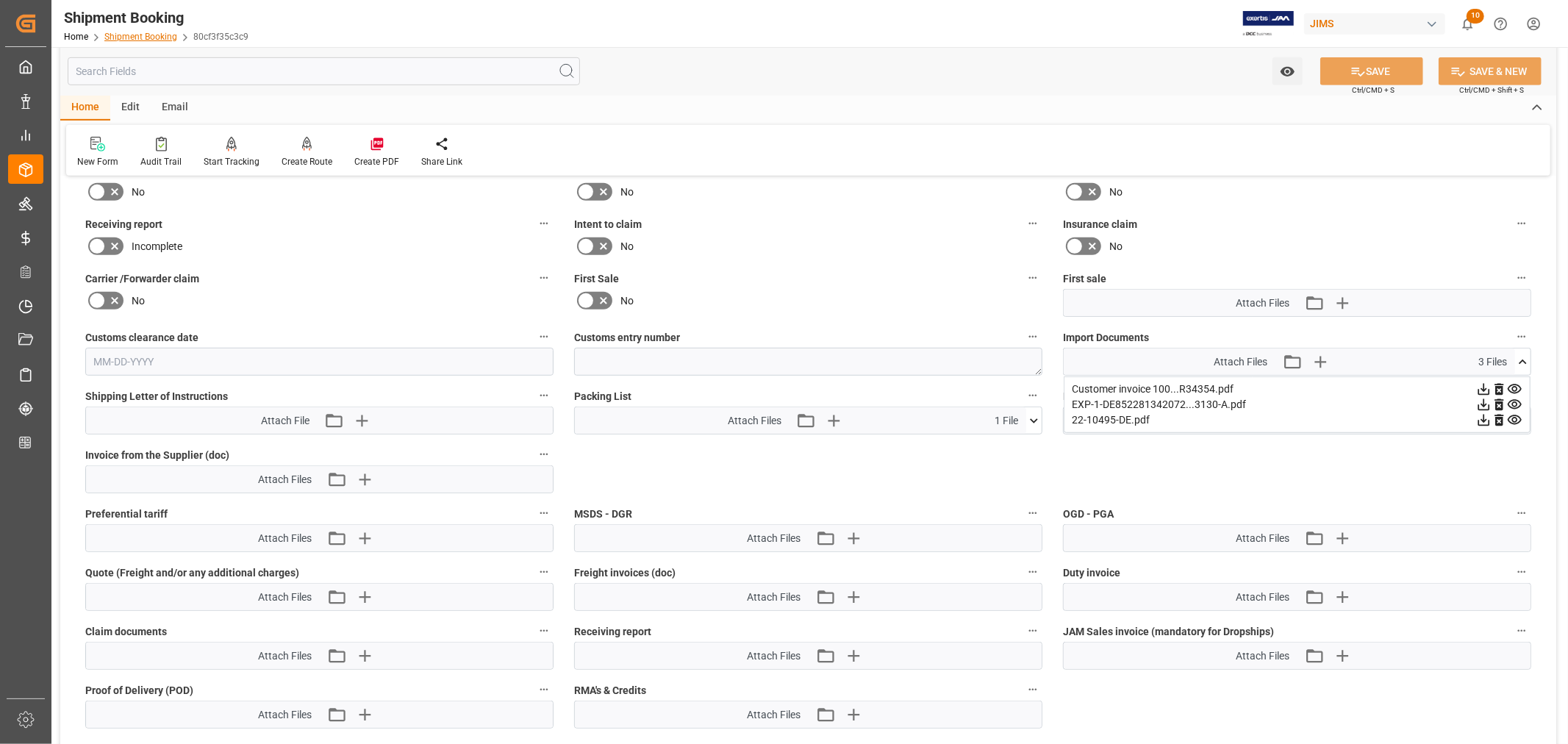
click at [137, 33] on link "Shipment Booking" at bounding box center [141, 36] width 73 height 10
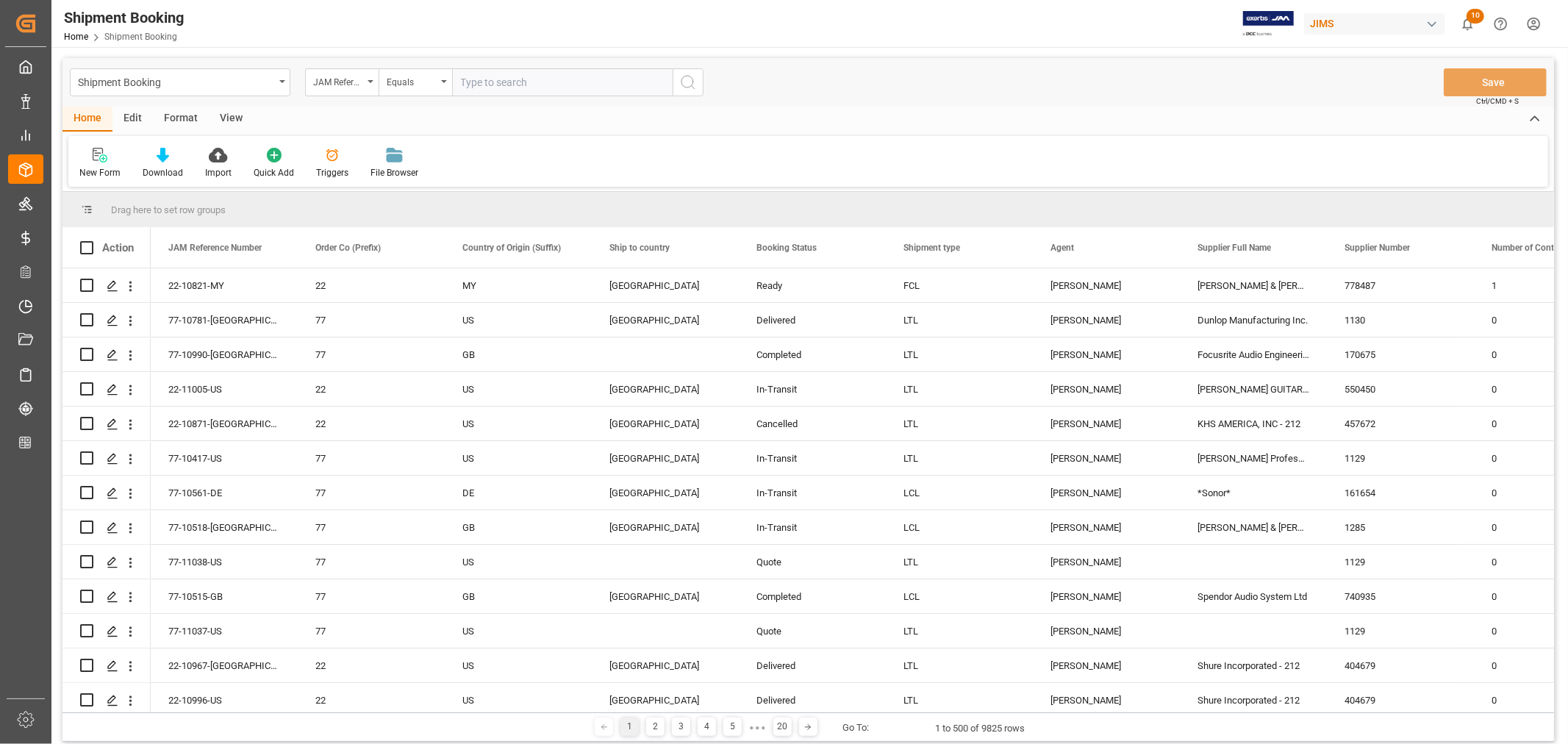
click at [474, 79] on input "text" at bounding box center [562, 82] width 221 height 28
type input "22-10822-my"
click at [684, 79] on icon "search button" at bounding box center [688, 82] width 18 height 18
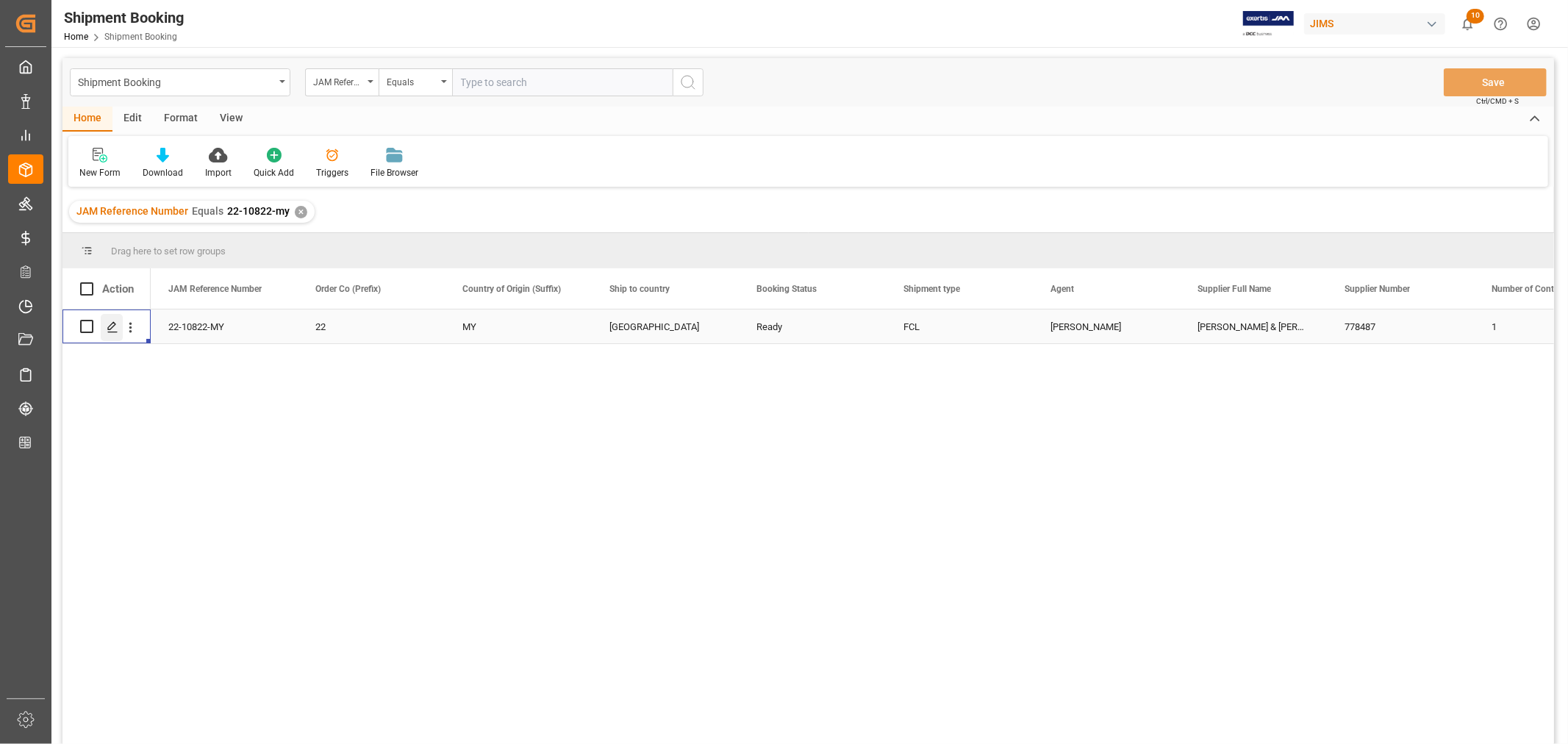
click at [111, 322] on icon "Press SPACE to select this row." at bounding box center [113, 326] width 12 height 12
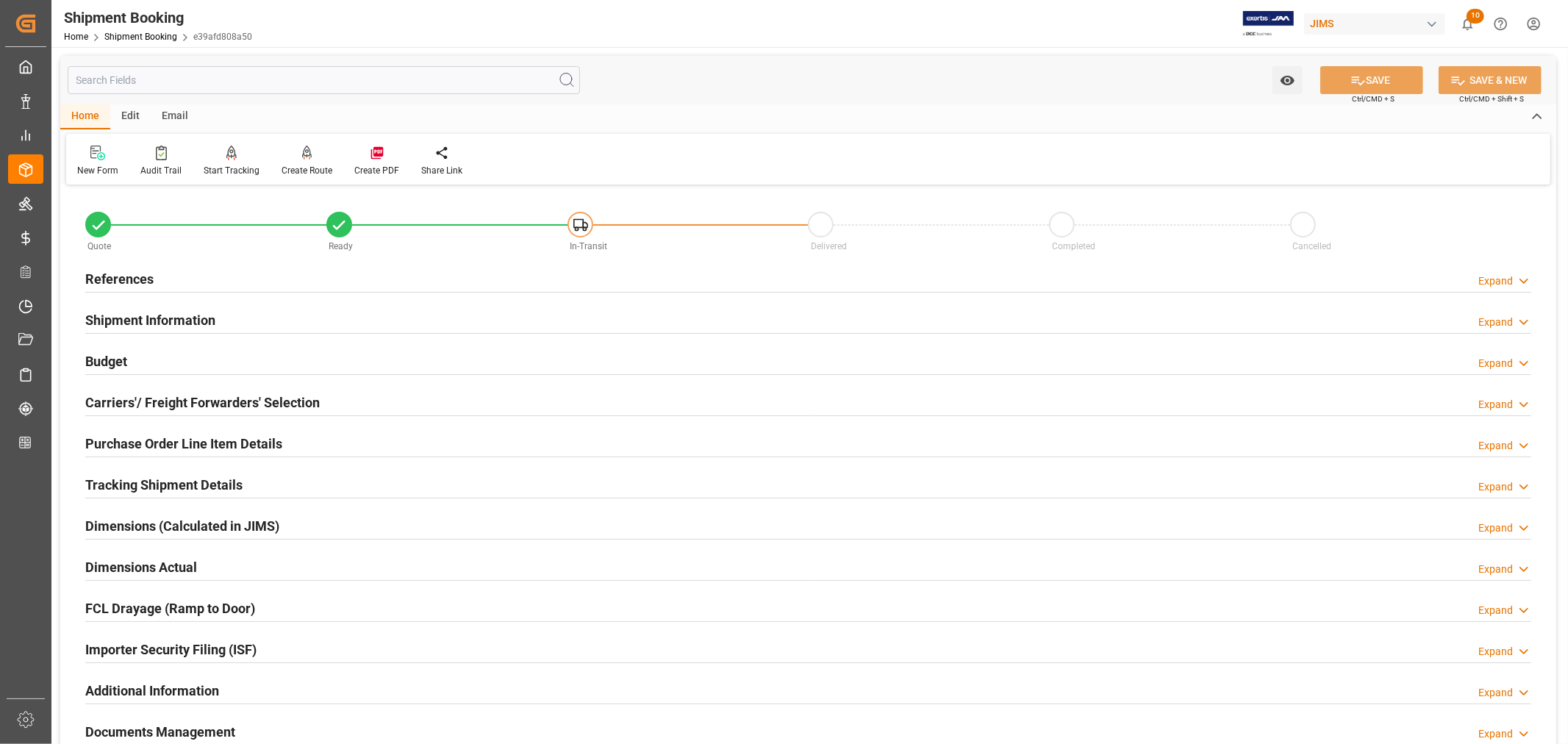
click at [188, 316] on h2 "Shipment Information" at bounding box center [151, 319] width 130 height 20
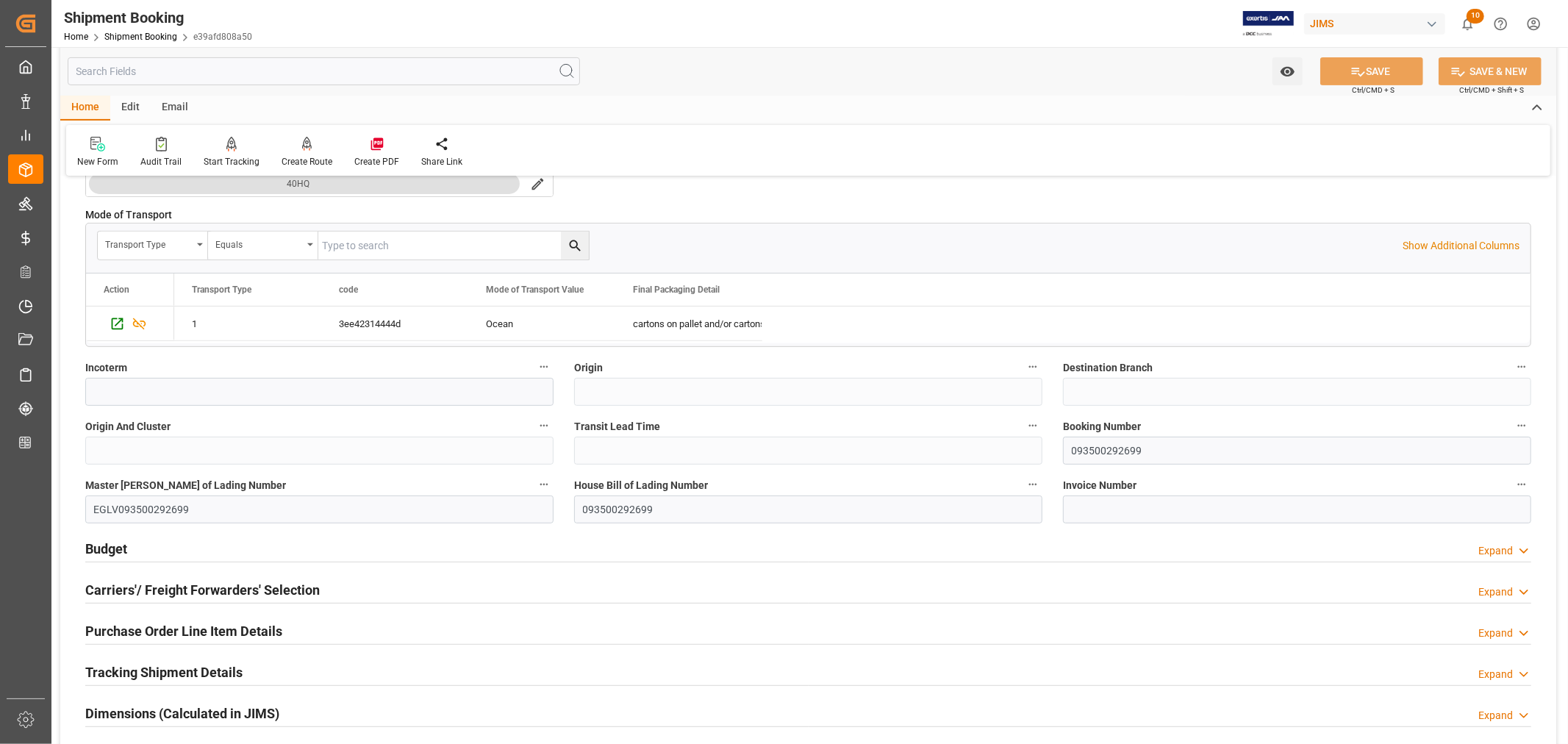
scroll to position [408, 0]
click at [1091, 450] on input "093500292699" at bounding box center [1297, 449] width 468 height 28
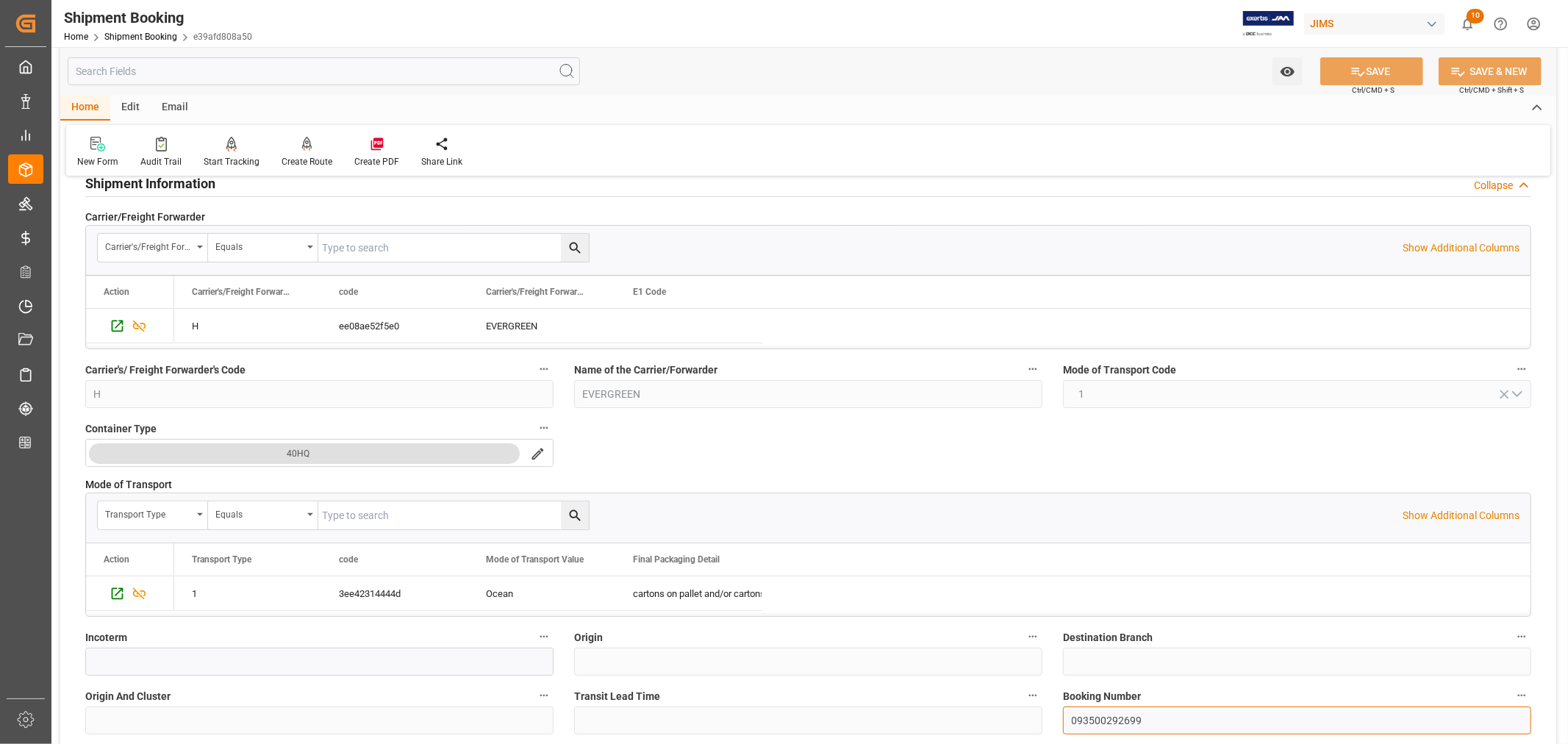
scroll to position [82, 0]
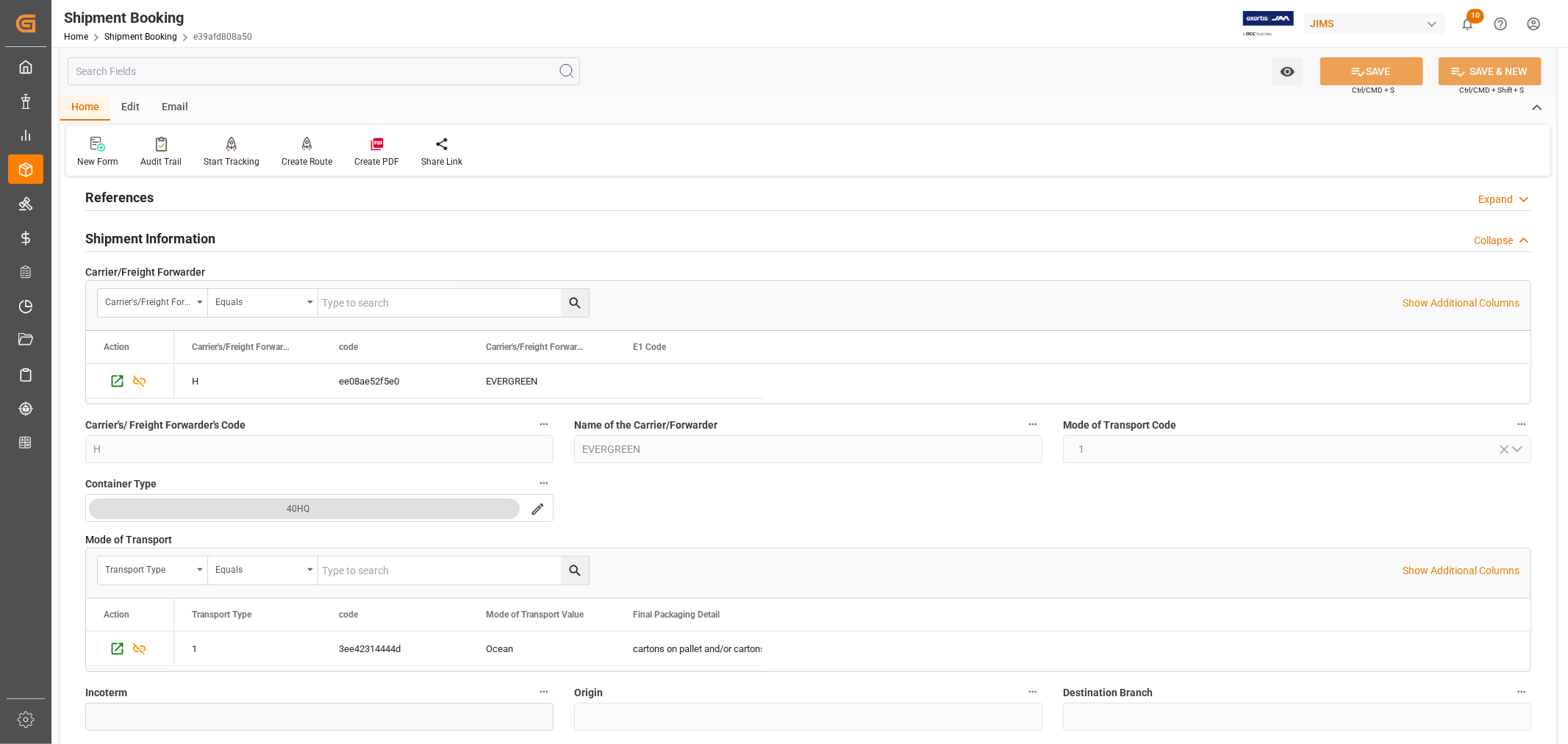
click at [199, 237] on h2 "Shipment Information" at bounding box center [151, 238] width 130 height 20
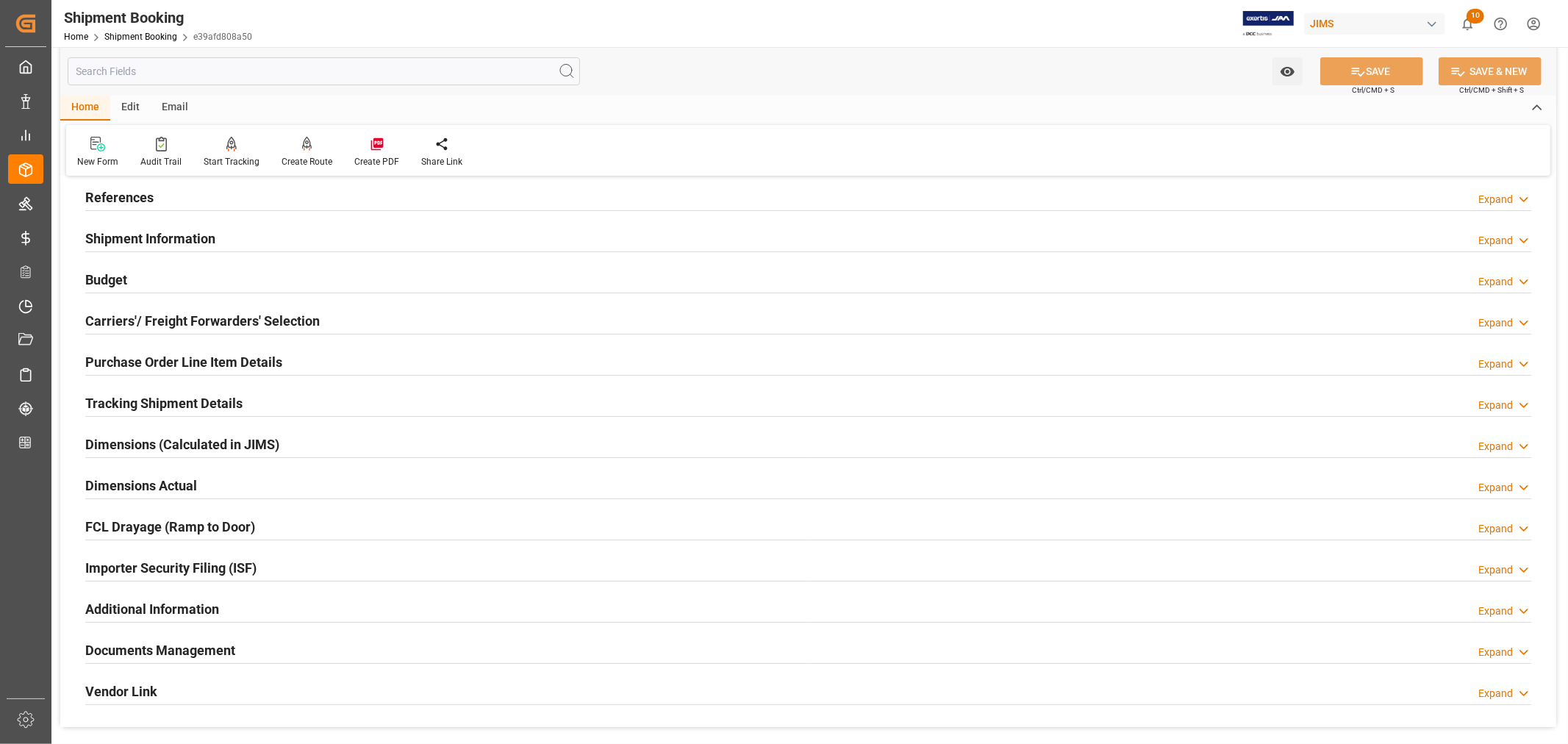
click at [156, 406] on h2 "Tracking Shipment Details" at bounding box center [164, 403] width 157 height 20
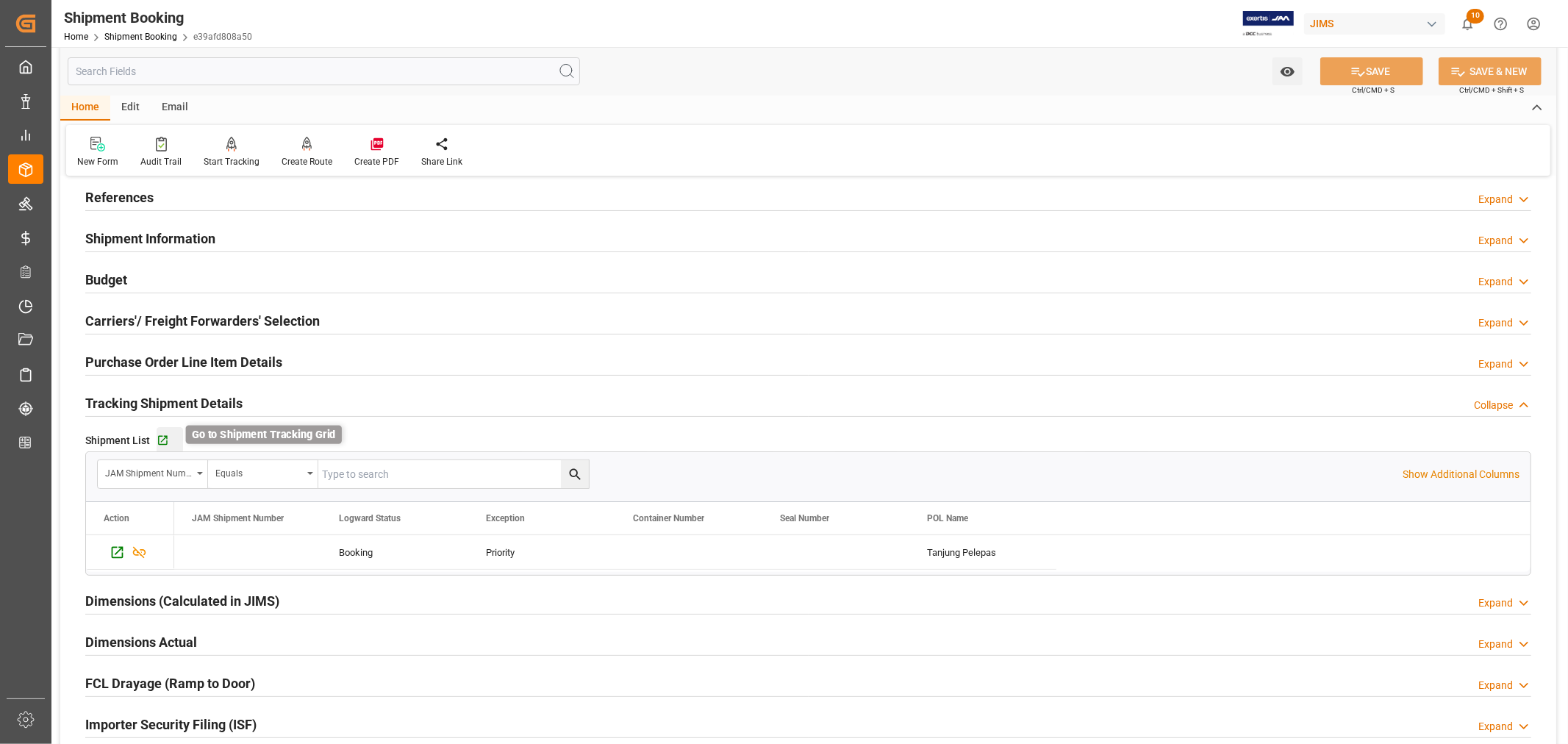
click at [159, 442] on icon "button" at bounding box center [162, 440] width 12 height 12
click at [140, 37] on link "Shipment Booking" at bounding box center [141, 36] width 73 height 10
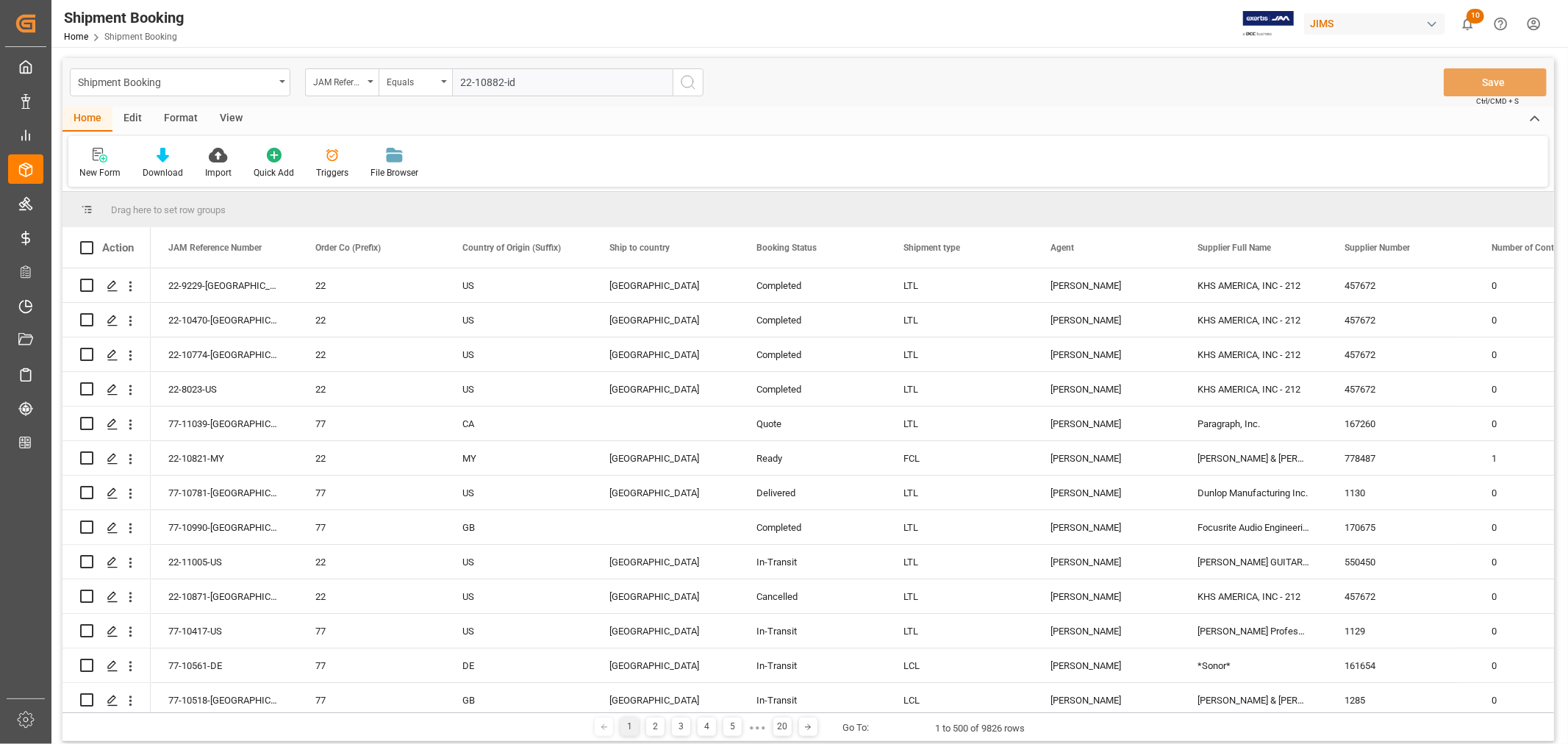
type input "22-10882-id"
click at [689, 82] on icon "search button" at bounding box center [688, 82] width 18 height 18
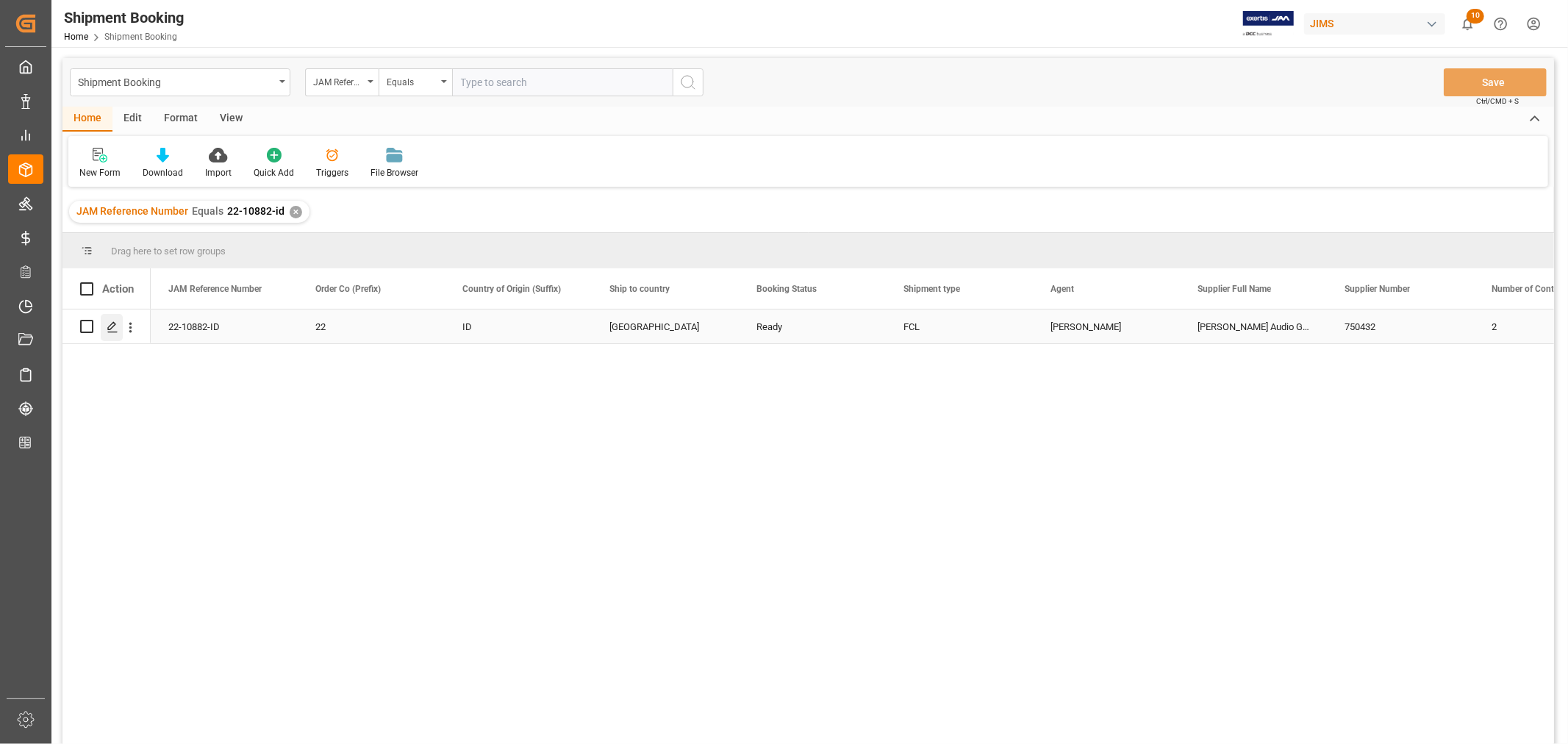
click at [115, 321] on icon "Press SPACE to select this row." at bounding box center [113, 326] width 12 height 12
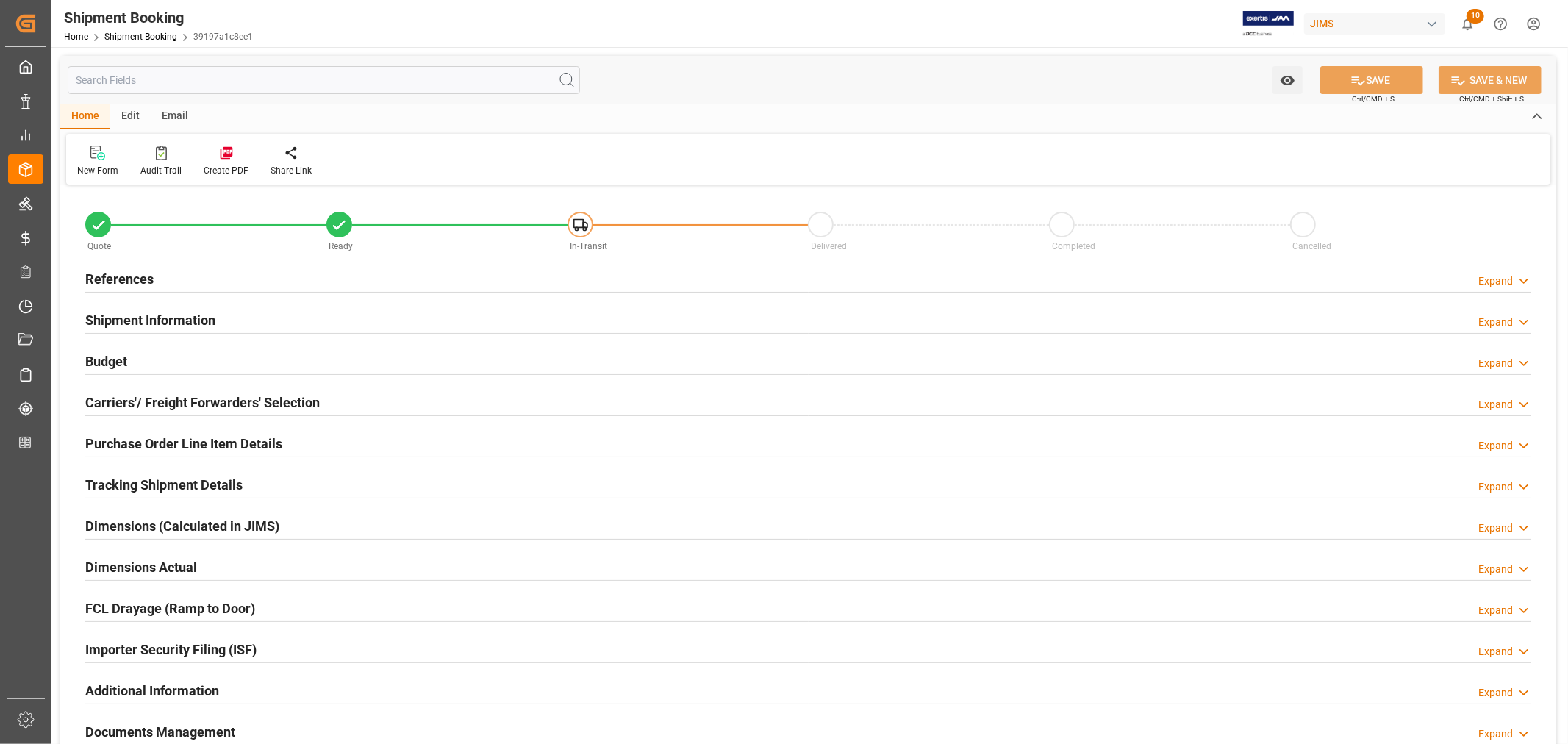
type input "33"
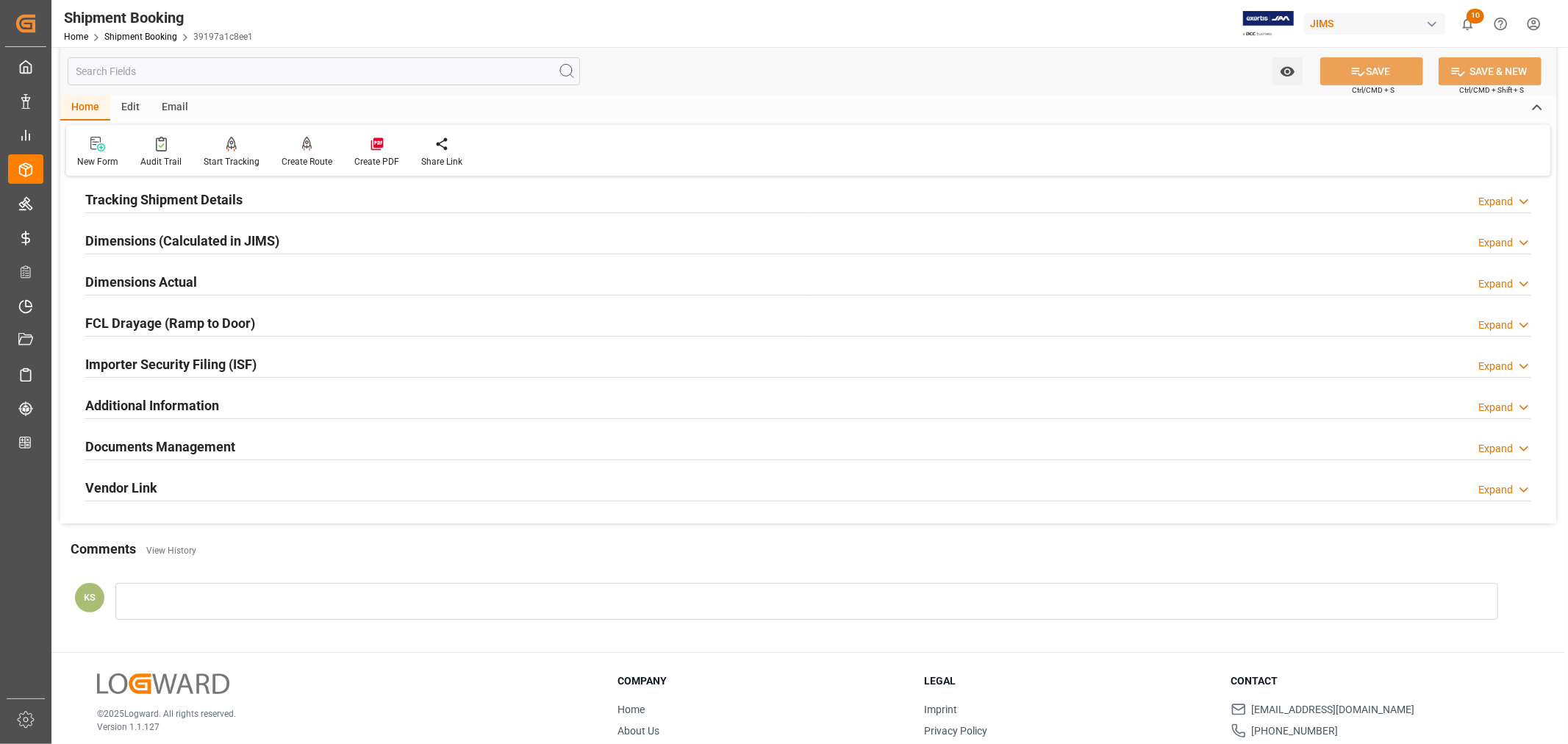
scroll to position [326, 0]
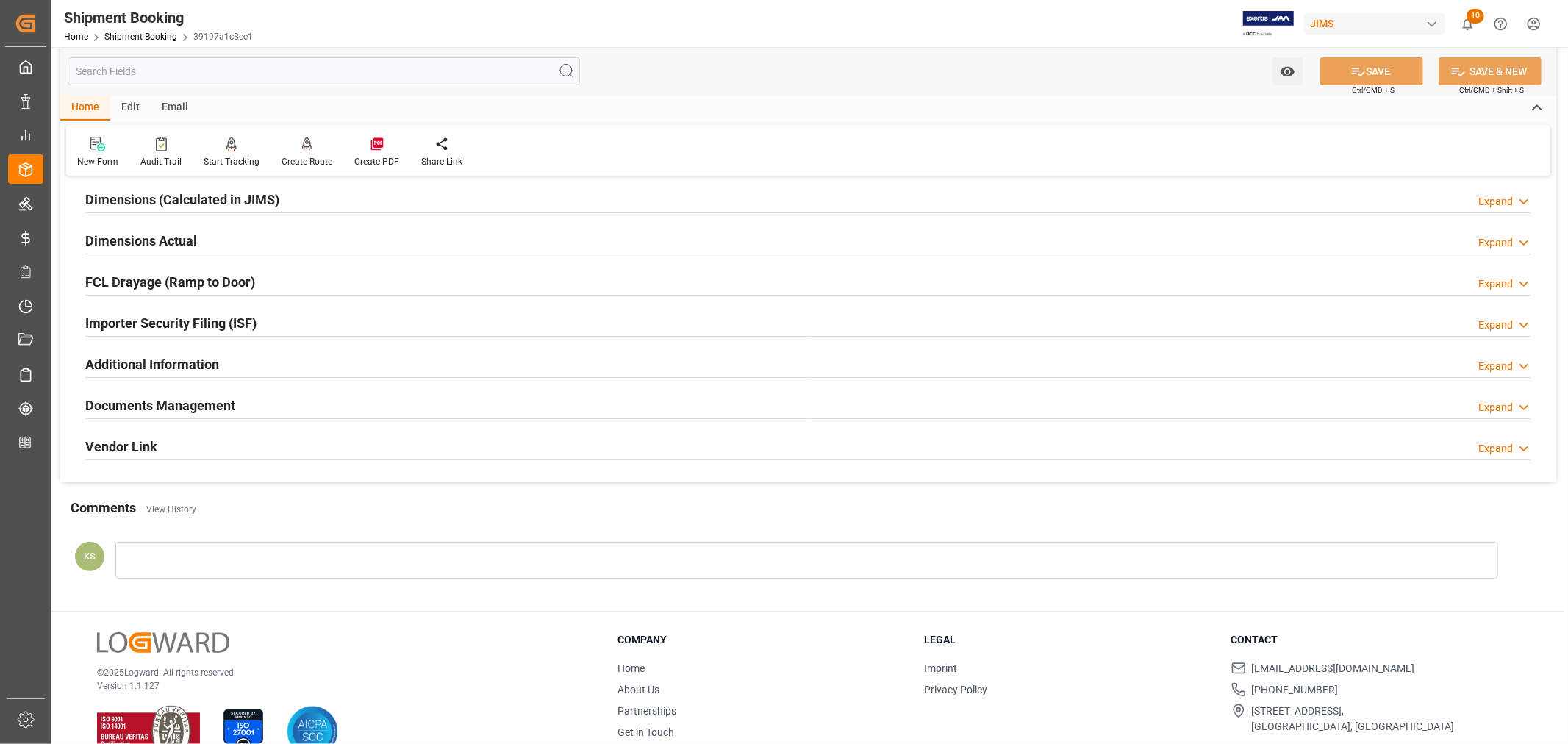
click at [310, 332] on div "Importer Security Filing (ISF) Expand" at bounding box center [809, 322] width 1446 height 28
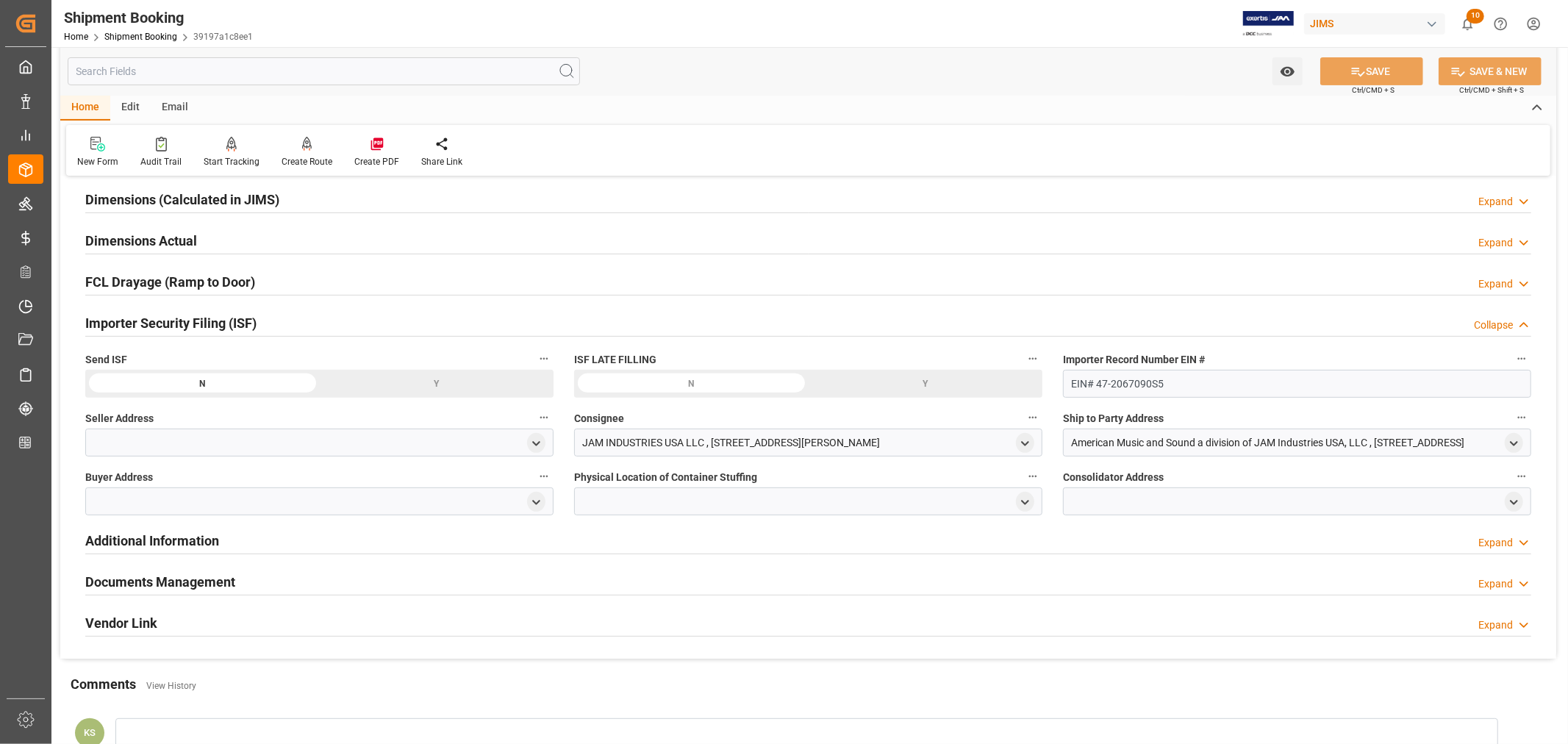
click at [310, 332] on div "Importer Security Filing (ISF) Collapse" at bounding box center [809, 322] width 1446 height 28
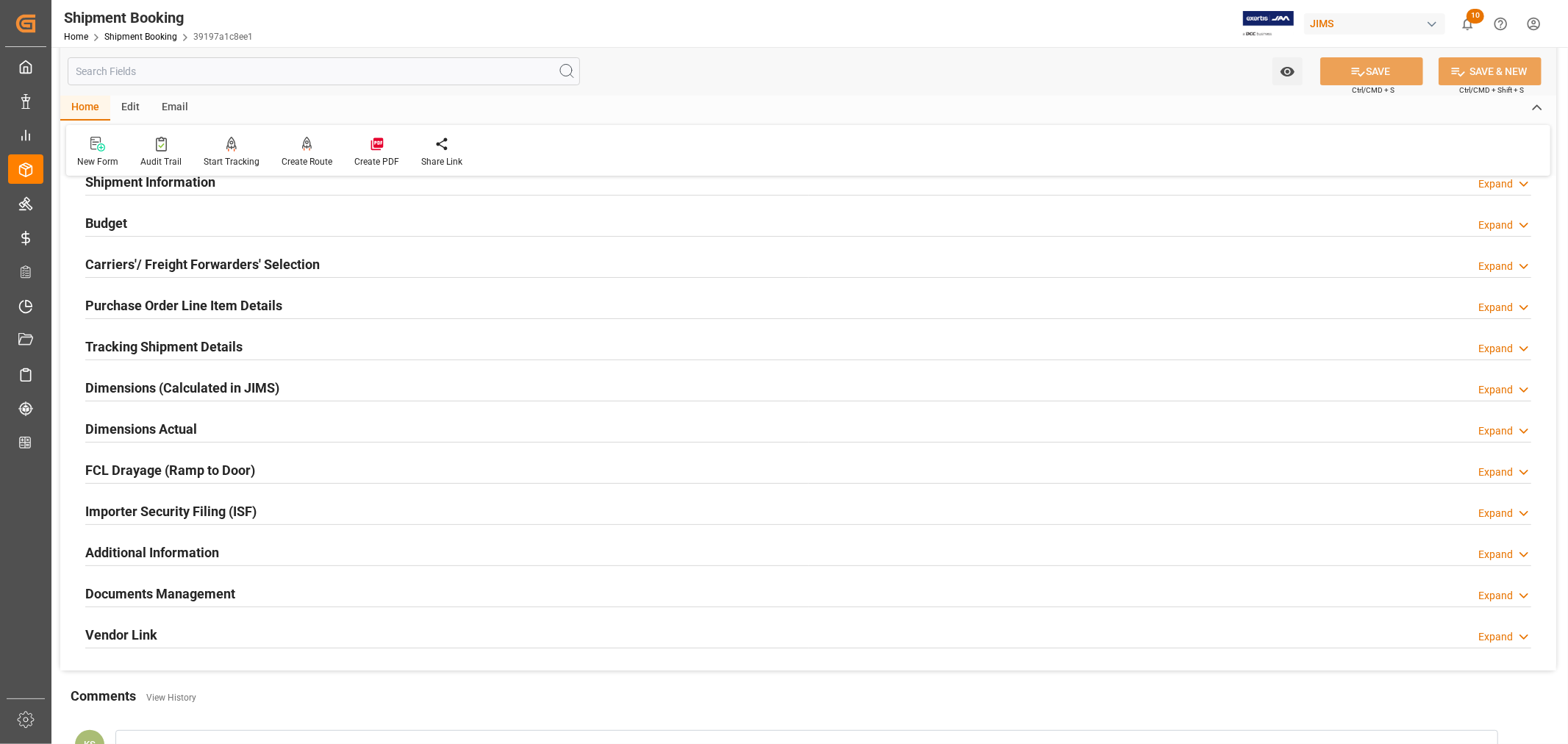
scroll to position [82, 0]
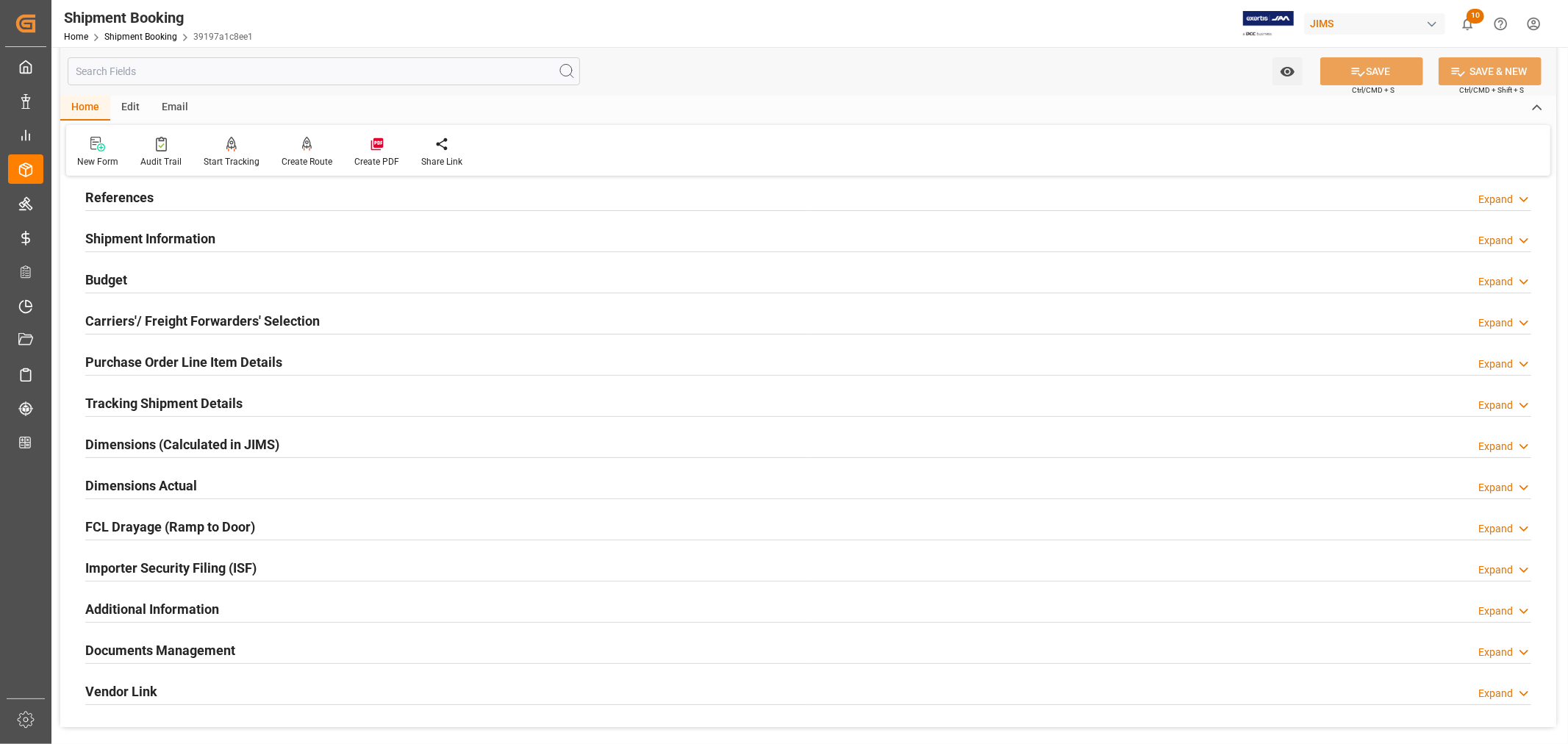
click at [318, 236] on div "Shipment Information Expand" at bounding box center [809, 237] width 1446 height 28
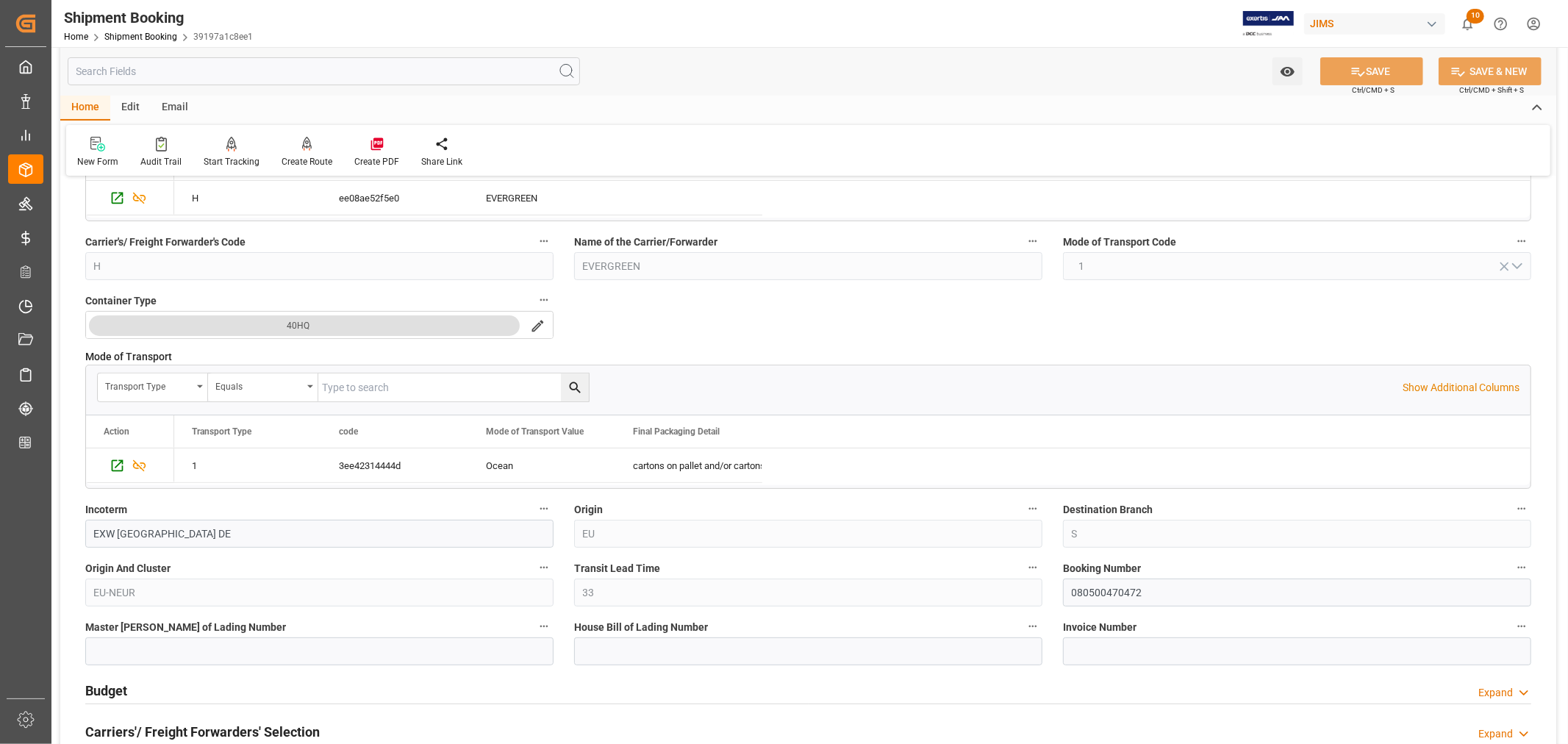
scroll to position [326, 0]
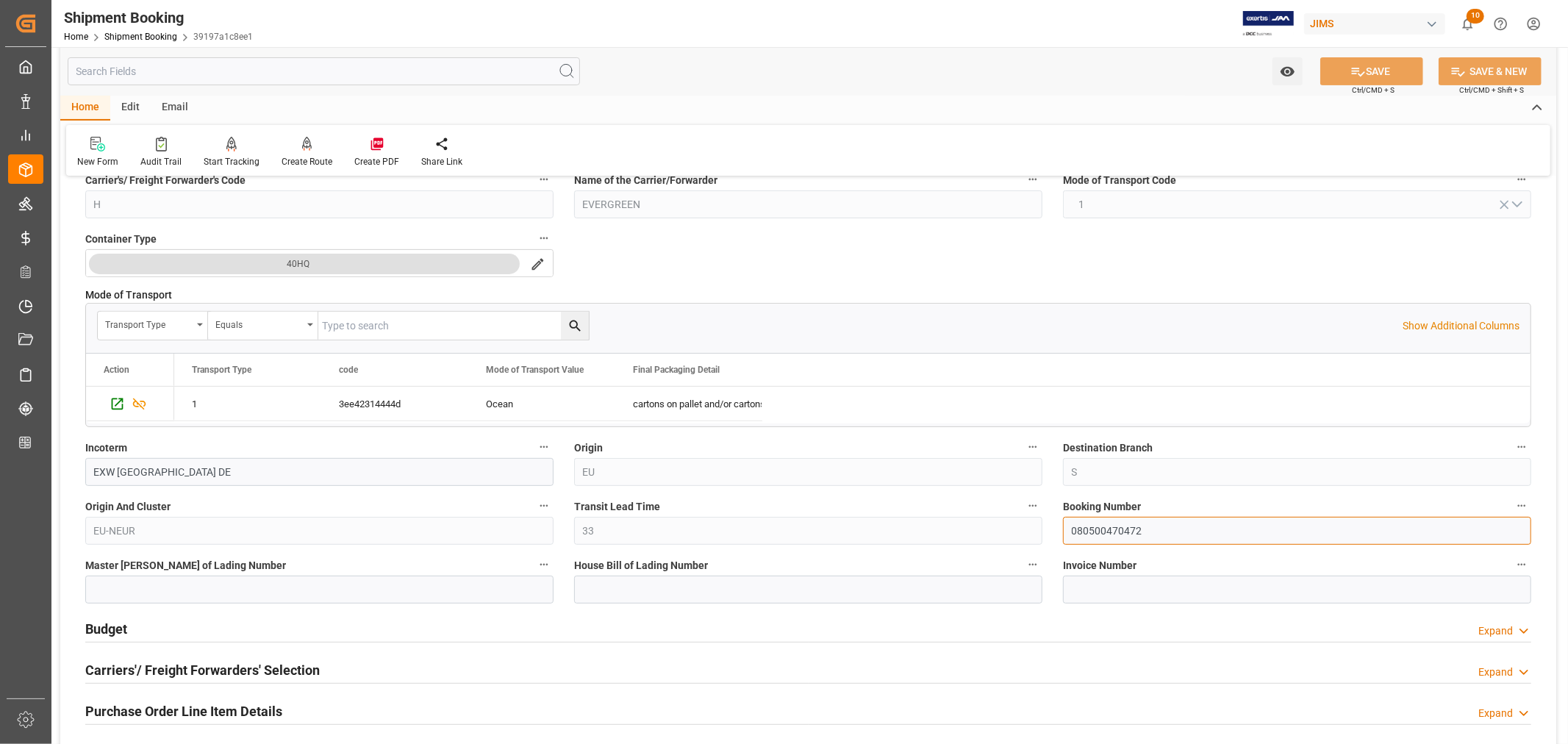
click at [1106, 527] on input "080500470472" at bounding box center [1297, 530] width 468 height 28
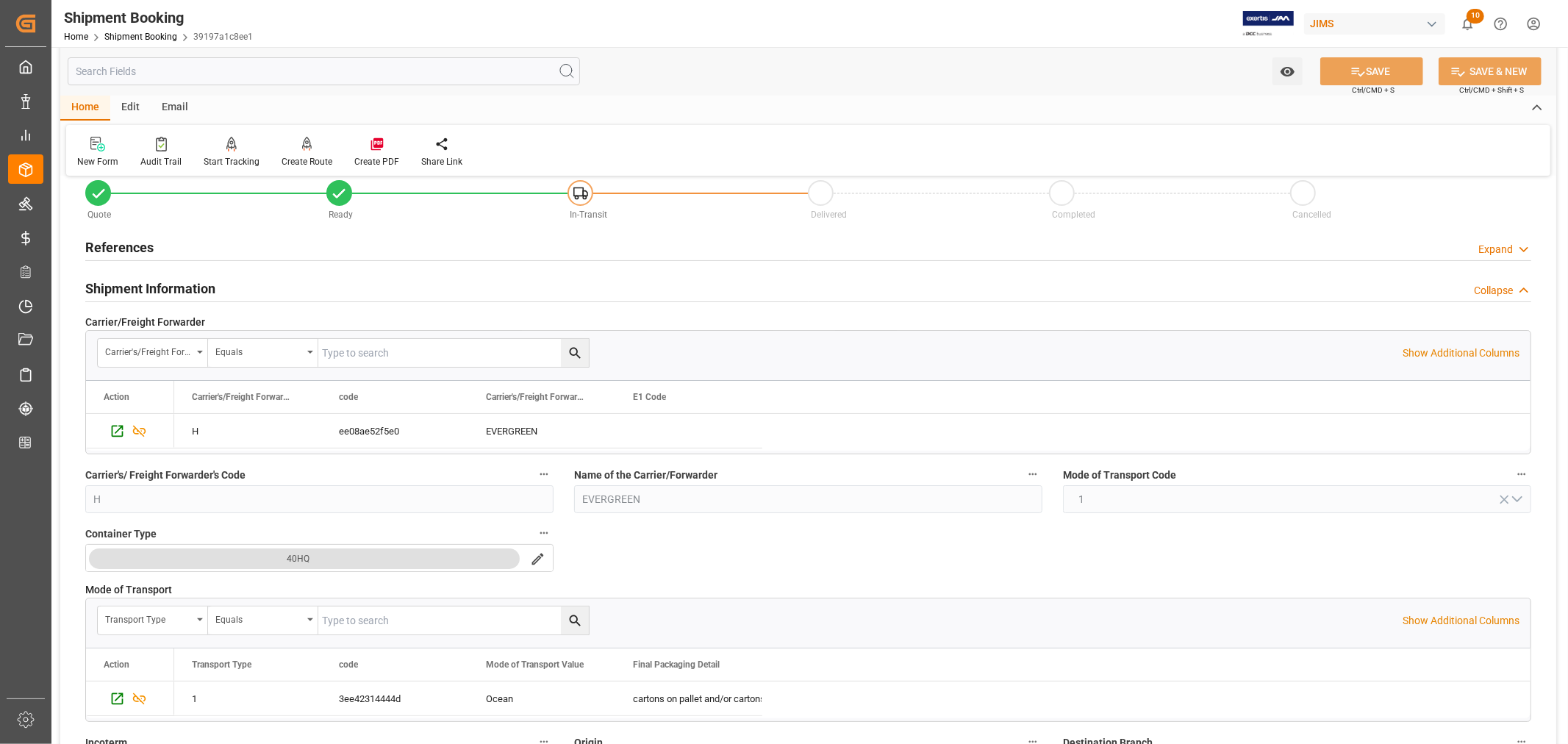
scroll to position [0, 0]
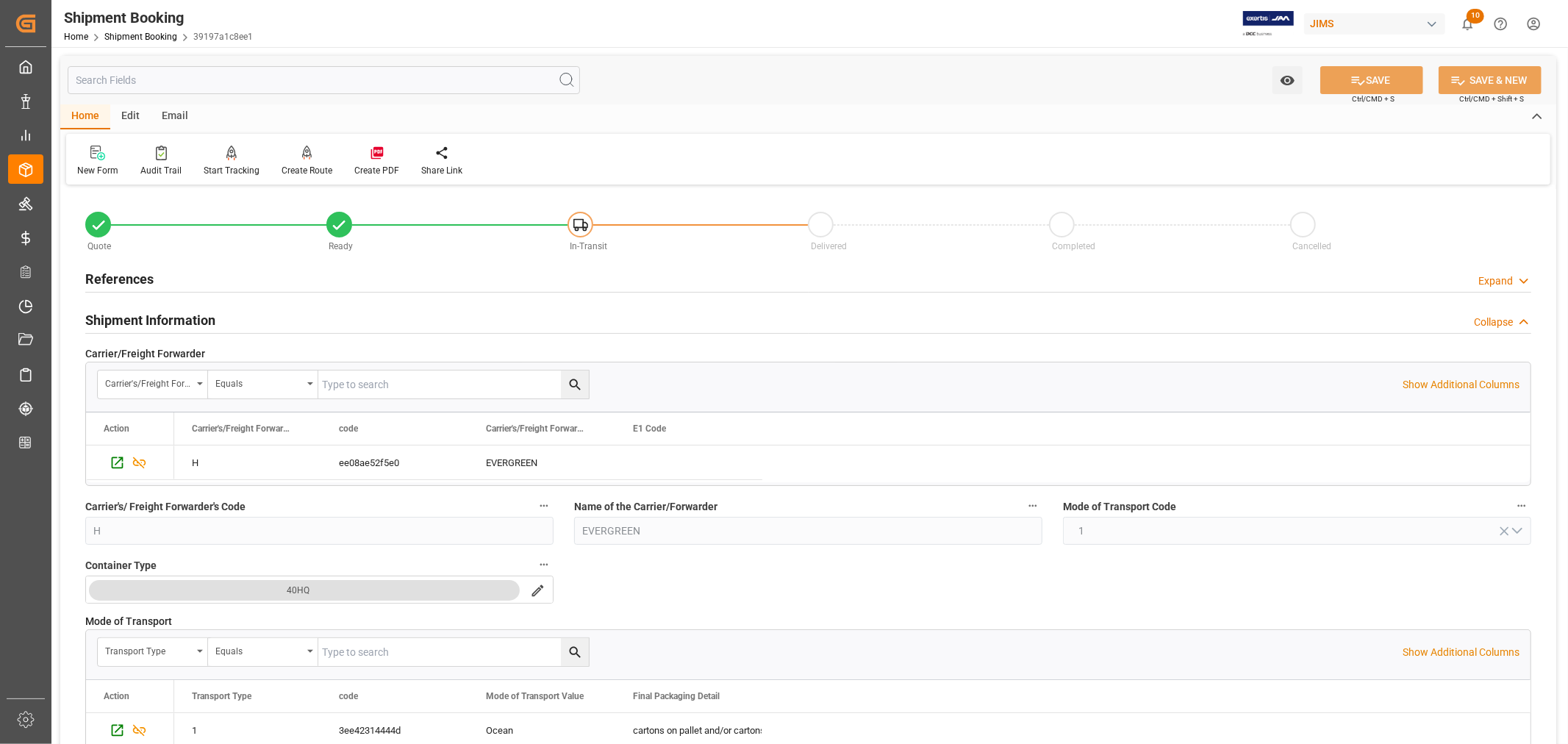
click at [192, 320] on h2 "Shipment Information" at bounding box center [151, 319] width 130 height 20
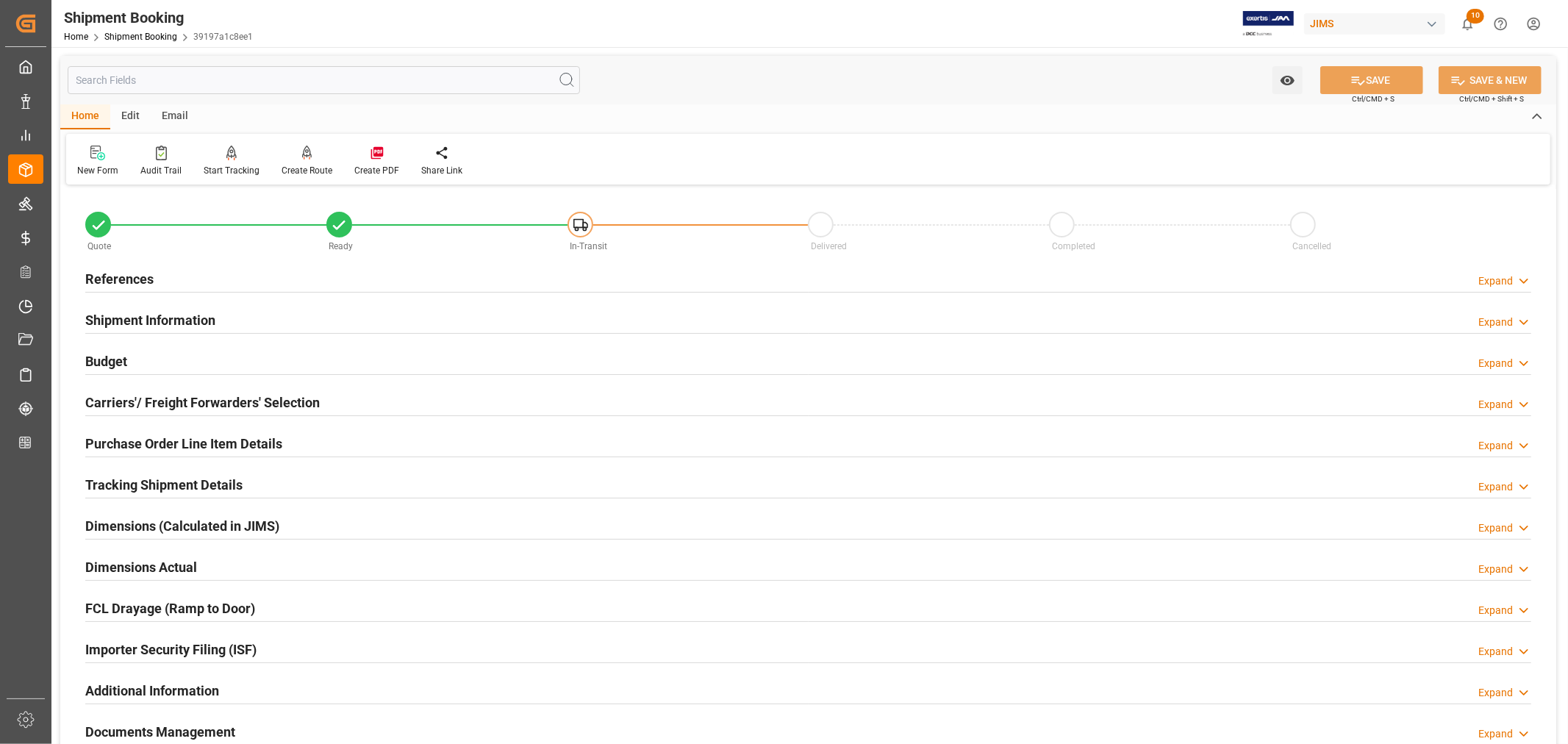
click at [144, 281] on h2 "References" at bounding box center [119, 278] width 68 height 20
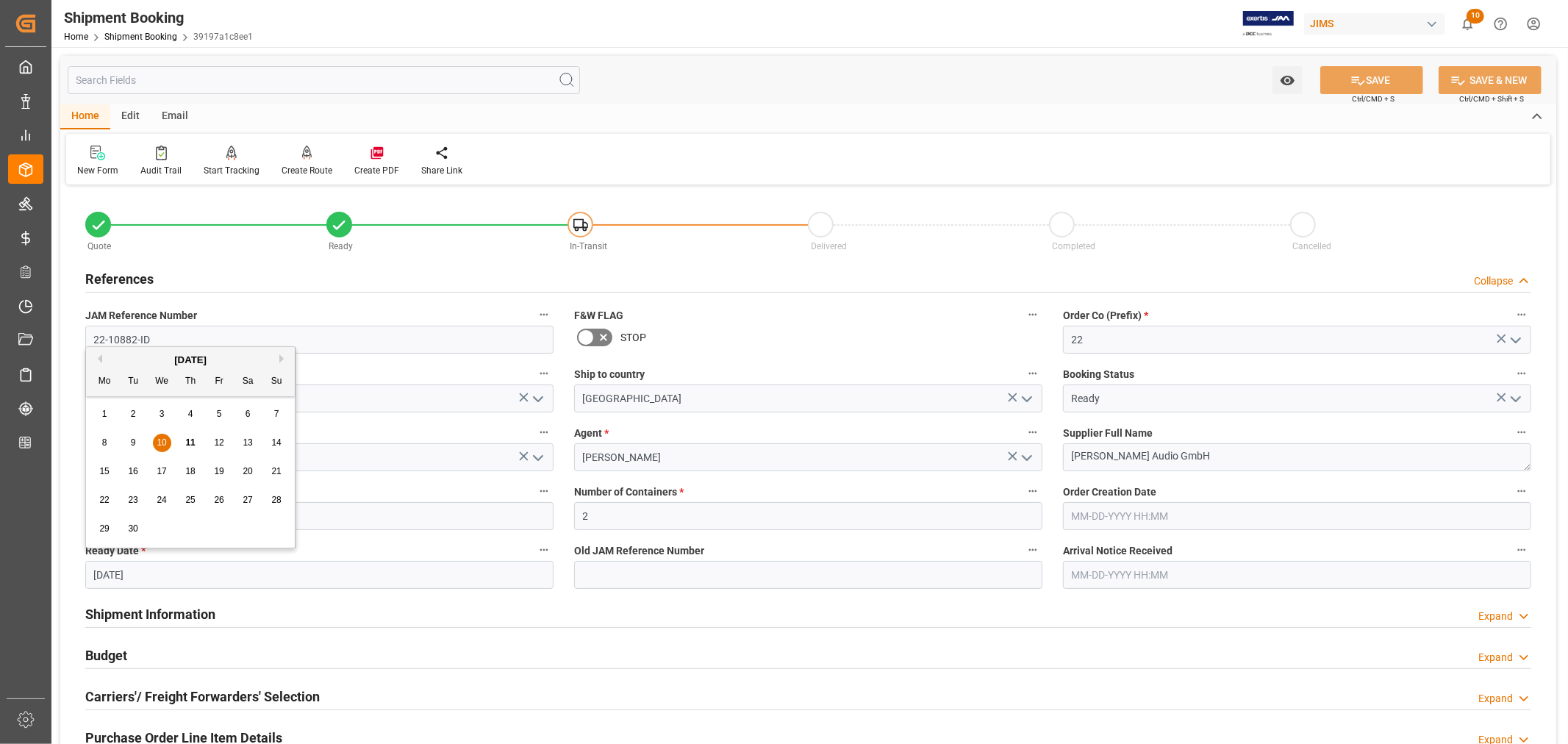
click at [152, 576] on input "09-10-2025" at bounding box center [319, 575] width 468 height 28
click at [104, 472] on span "15" at bounding box center [104, 471] width 9 height 10
type input "09-15-2025"
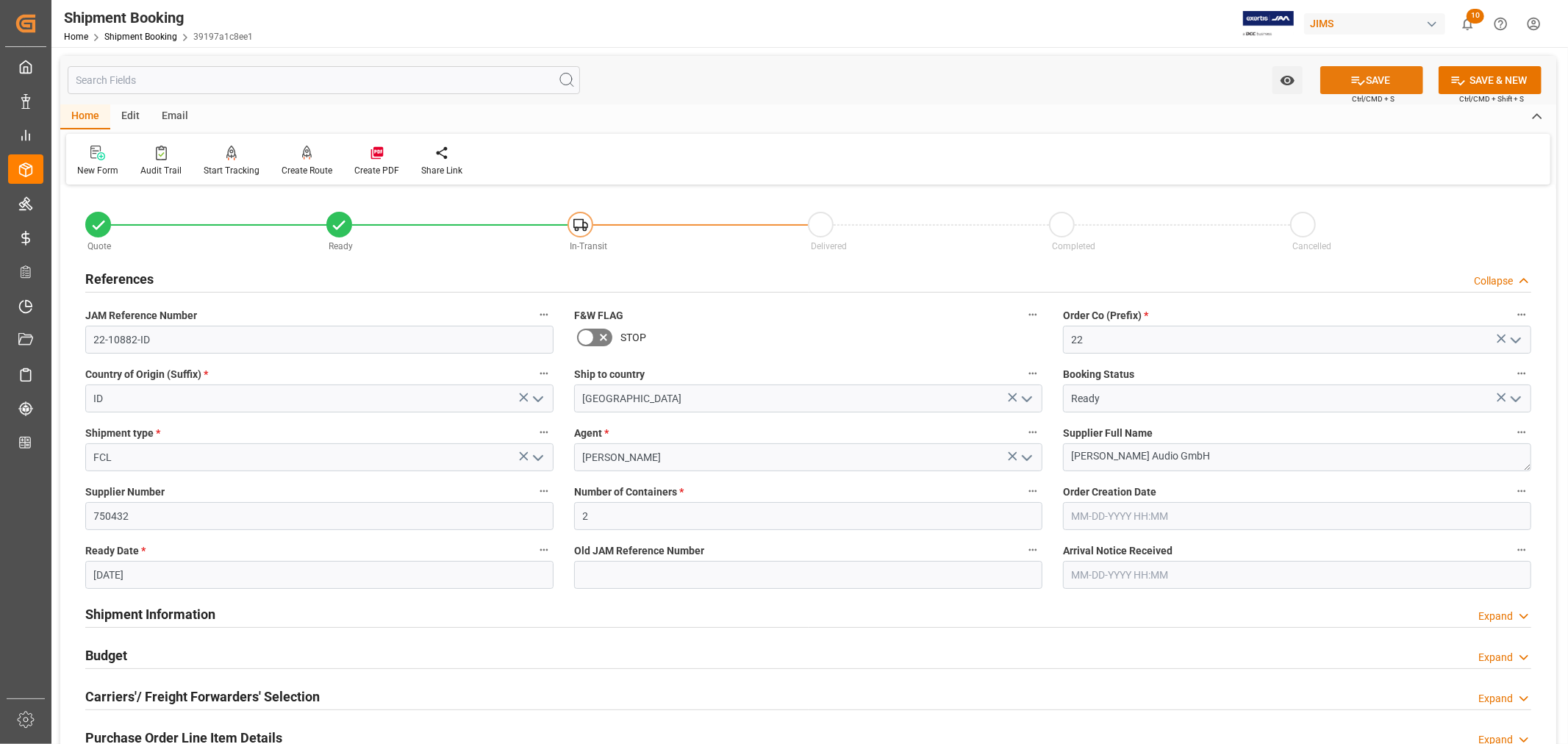
click at [1374, 79] on button "SAVE" at bounding box center [1372, 80] width 103 height 28
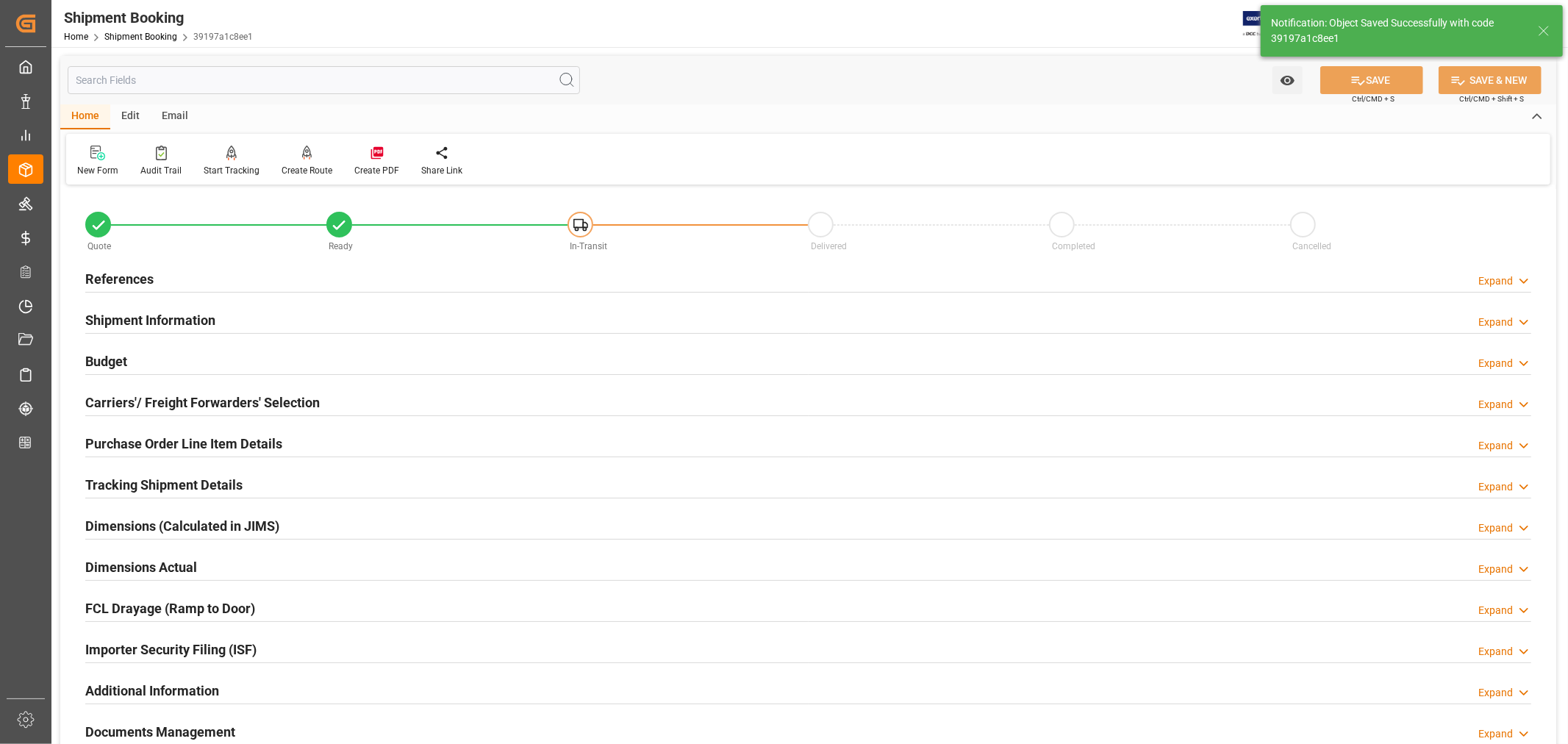
click at [168, 479] on h2 "Tracking Shipment Details" at bounding box center [164, 484] width 157 height 20
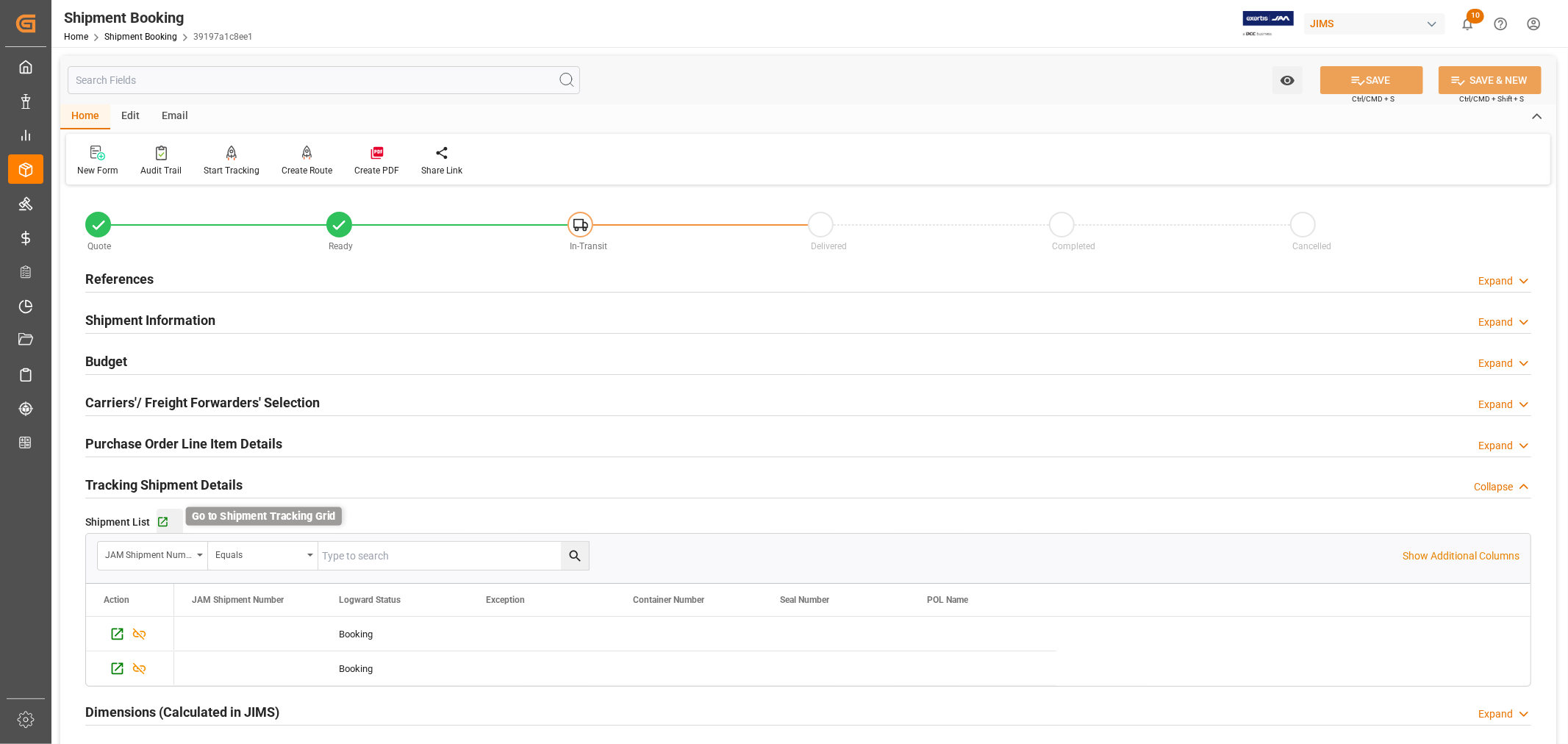
click at [166, 519] on icon "button" at bounding box center [163, 522] width 9 height 9
click at [163, 520] on icon "button" at bounding box center [163, 522] width 9 height 9
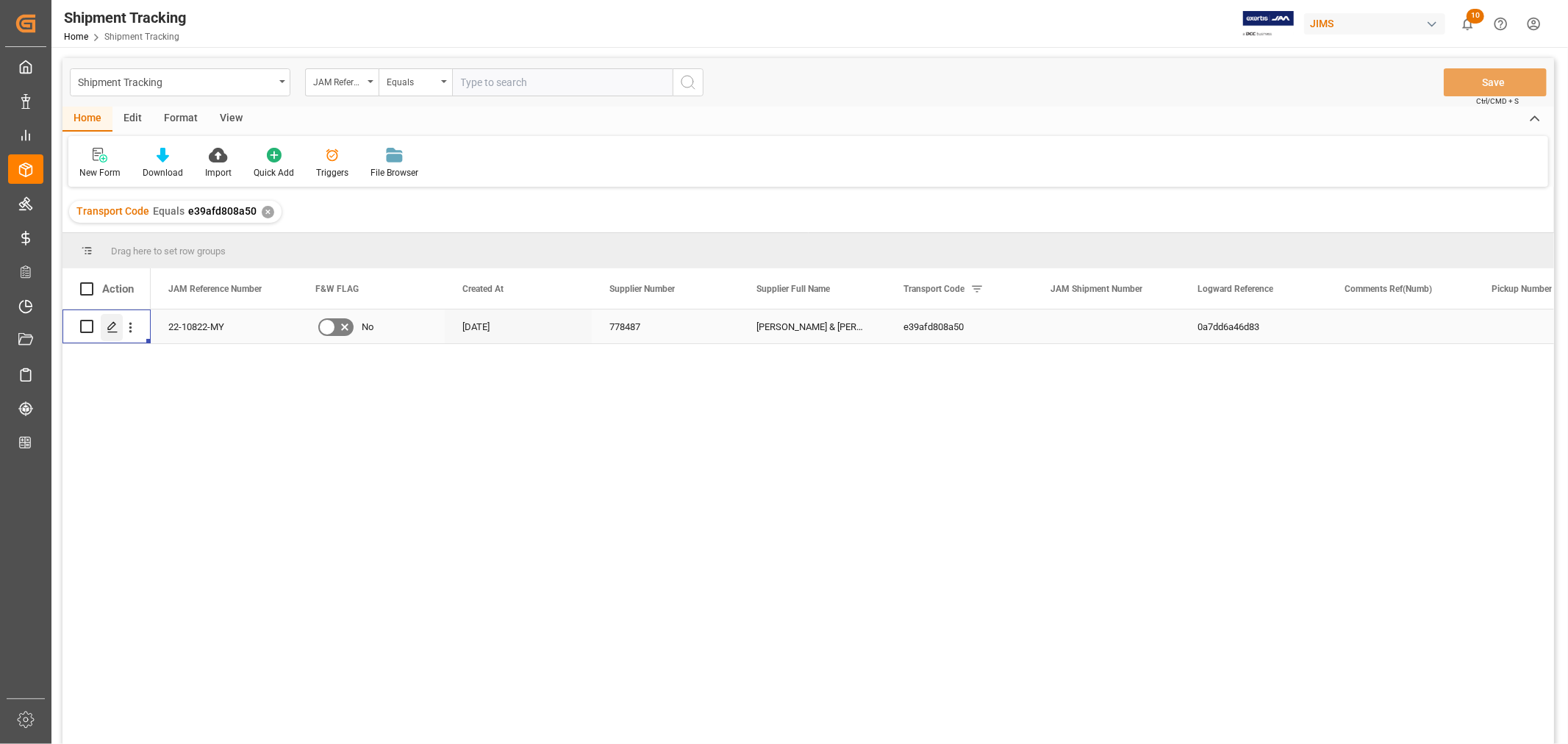
click at [114, 325] on icon "Press SPACE to select this row." at bounding box center [113, 326] width 12 height 12
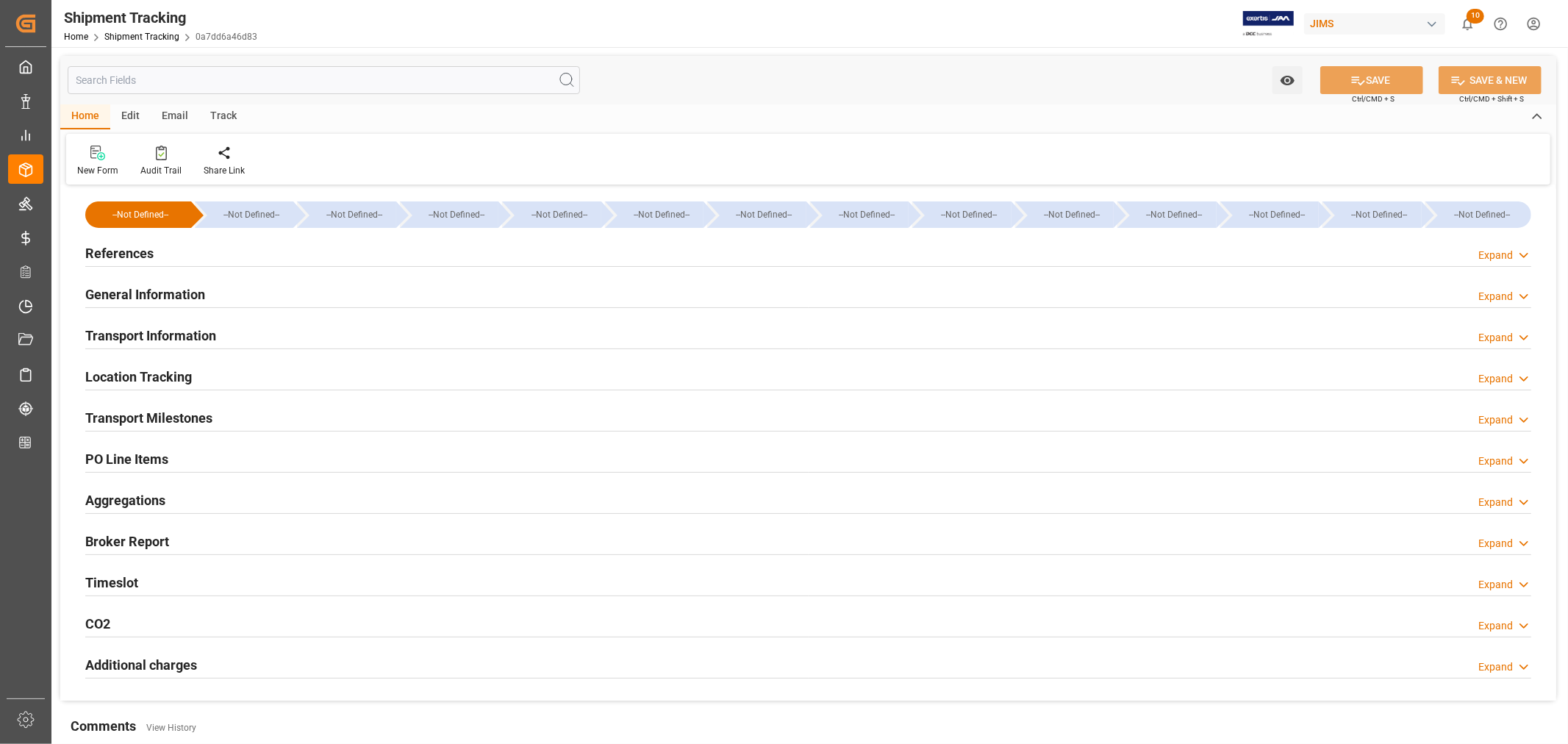
type input "[DATE] 00:00"
type input "[DATE]"
type input "[DATE] 00:00"
click at [195, 416] on h2 "Transport Milestones" at bounding box center [149, 418] width 127 height 20
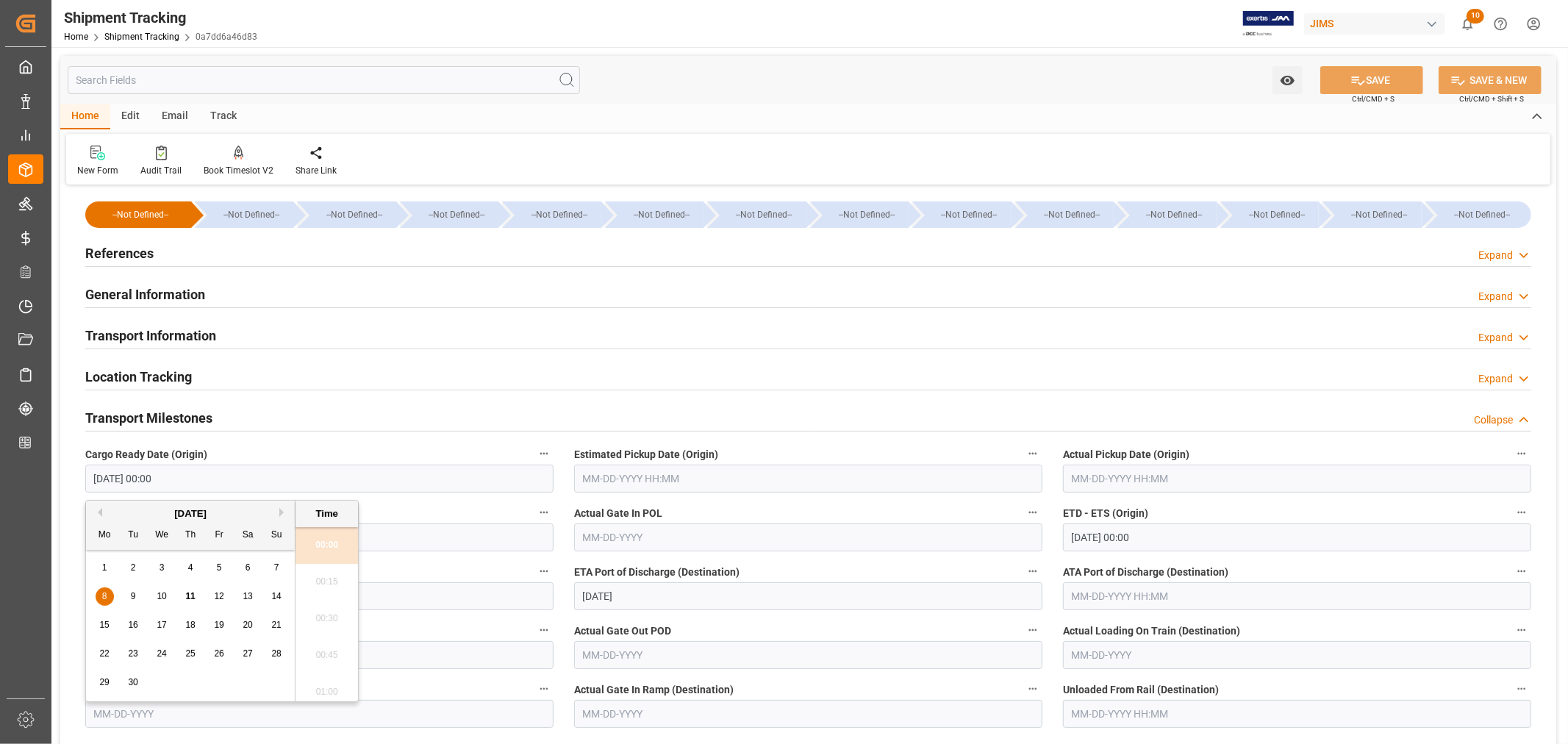
click at [224, 485] on input "[DATE] 00:00" at bounding box center [319, 478] width 468 height 28
click at [107, 621] on span "15" at bounding box center [104, 624] width 9 height 10
type input "[DATE] 00:00"
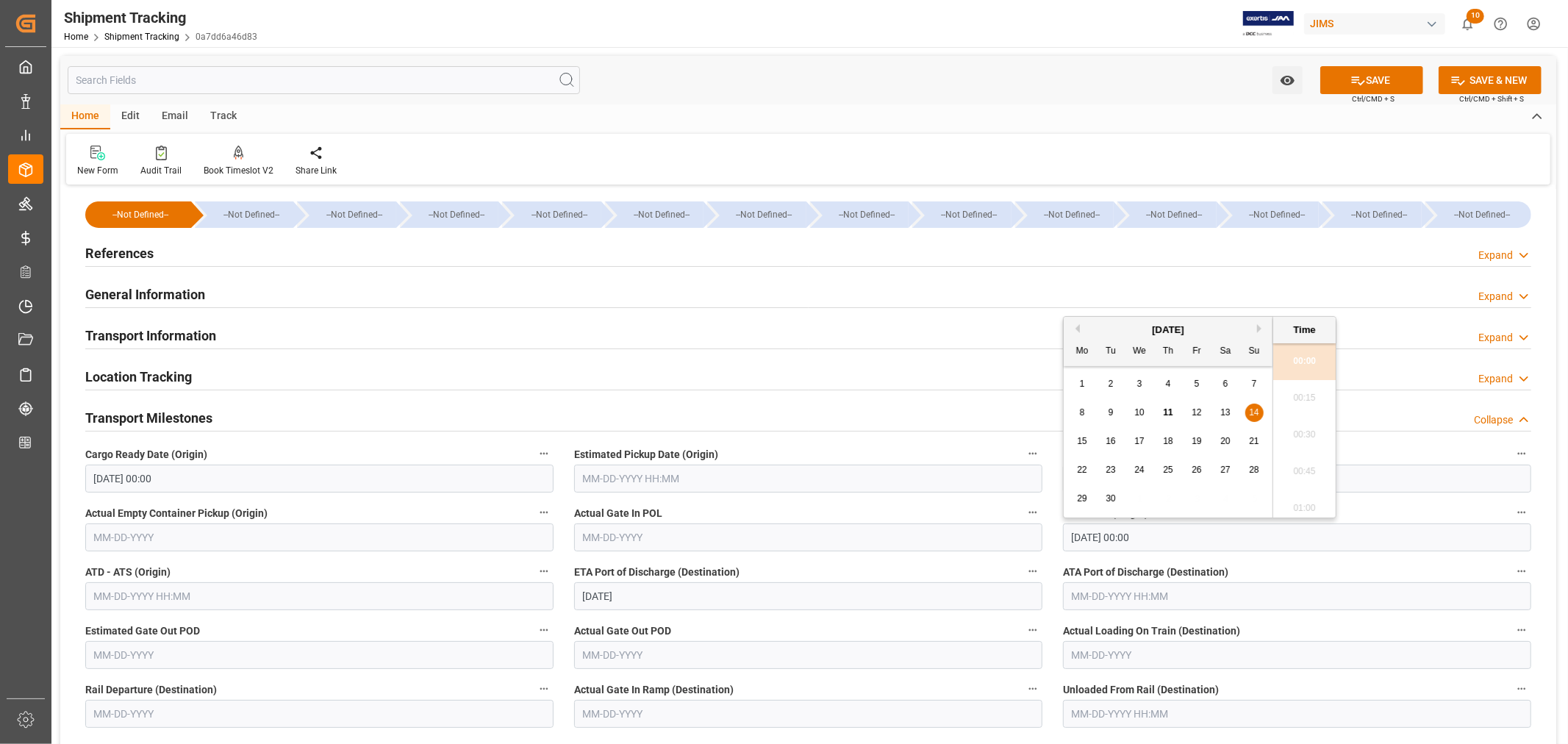
click at [1171, 537] on input "[DATE] 00:00" at bounding box center [1297, 538] width 468 height 28
click at [1255, 433] on span "21" at bounding box center [1253, 433] width 9 height 10
type input "[DATE] 00:00"
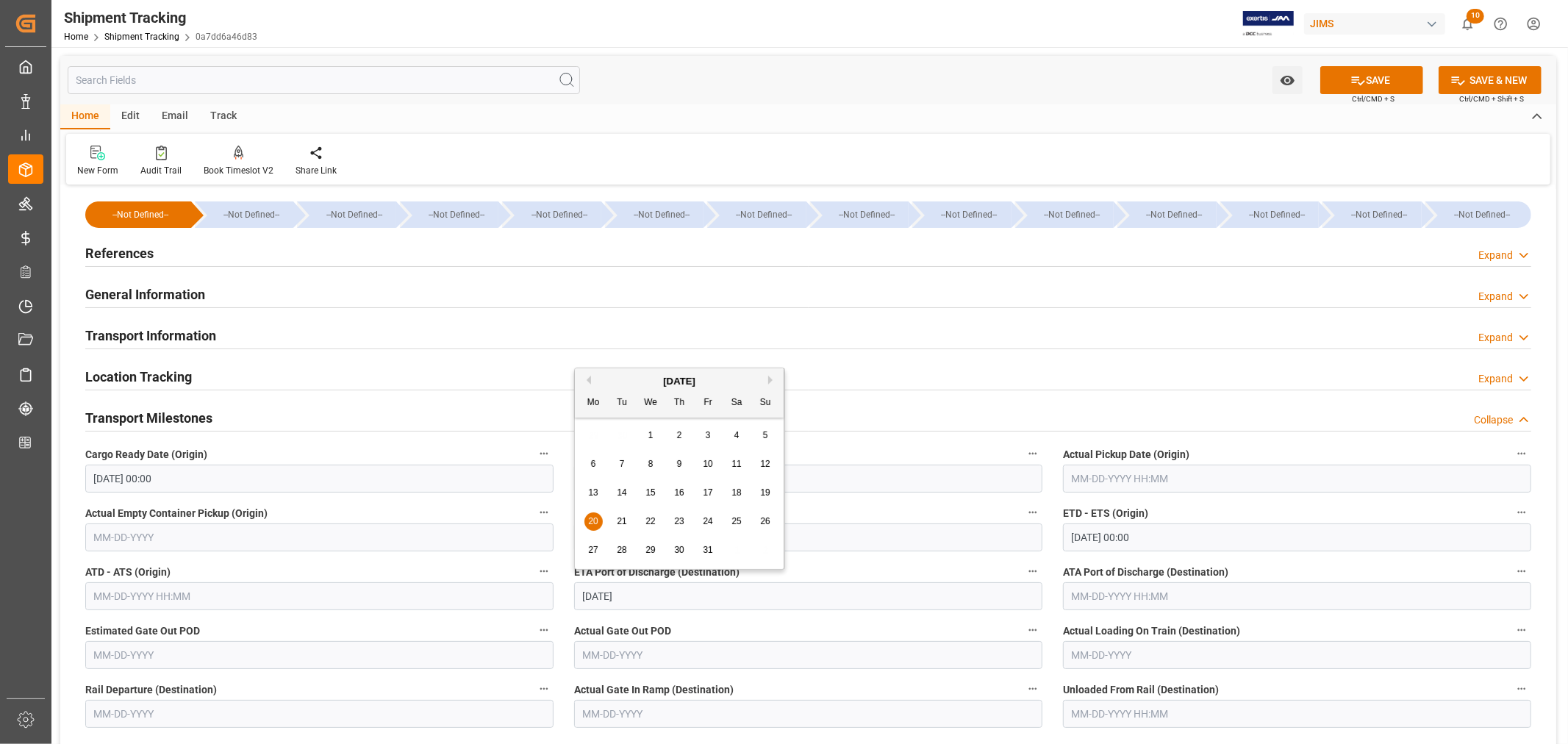
click at [654, 593] on input "[DATE]" at bounding box center [808, 596] width 468 height 28
click at [771, 379] on button "Next Month" at bounding box center [772, 379] width 8 height 8
click at [594, 460] on span "3" at bounding box center [594, 463] width 6 height 10
type input "[DATE]"
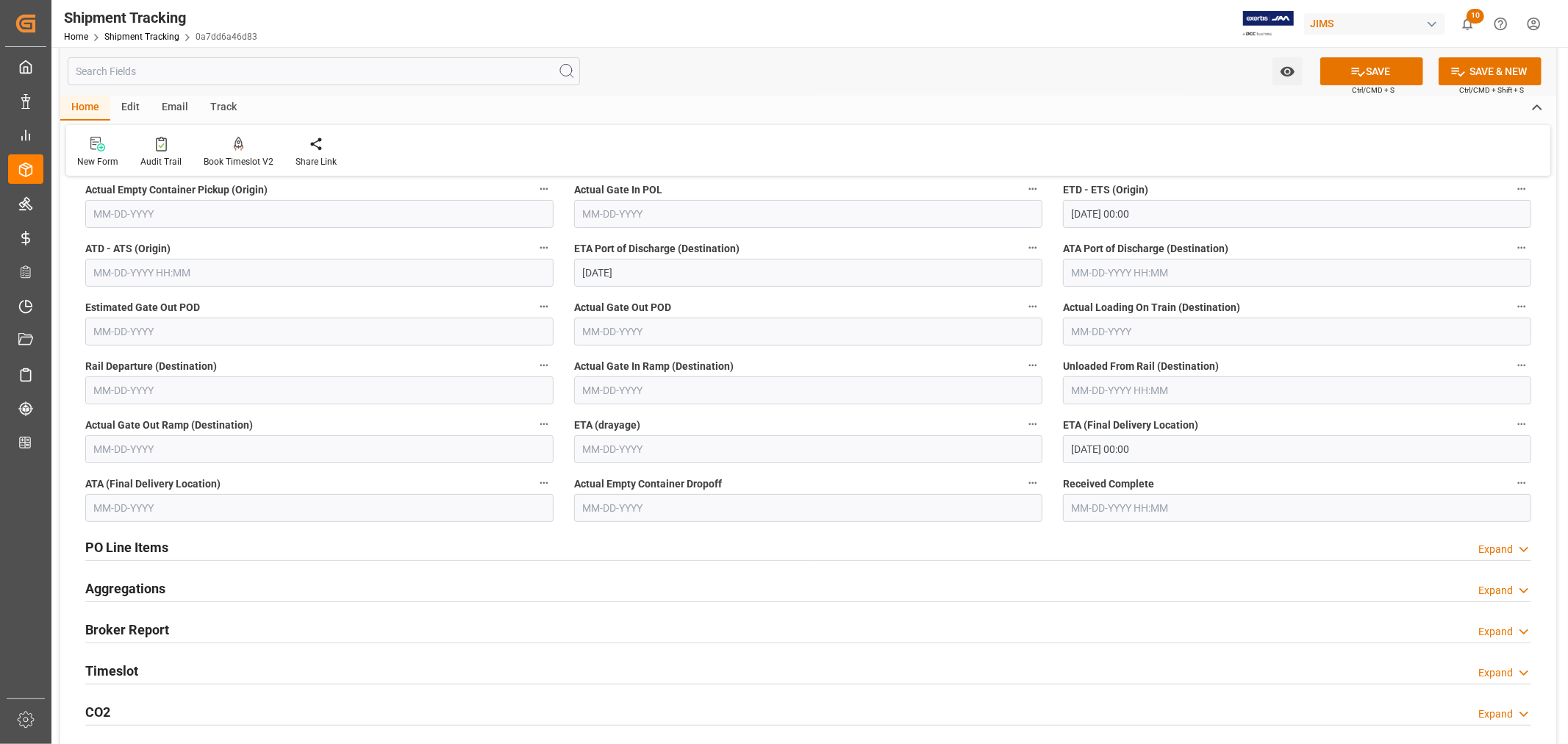
scroll to position [326, 0]
click at [1158, 448] on input "[DATE] 00:00" at bounding box center [1297, 446] width 468 height 28
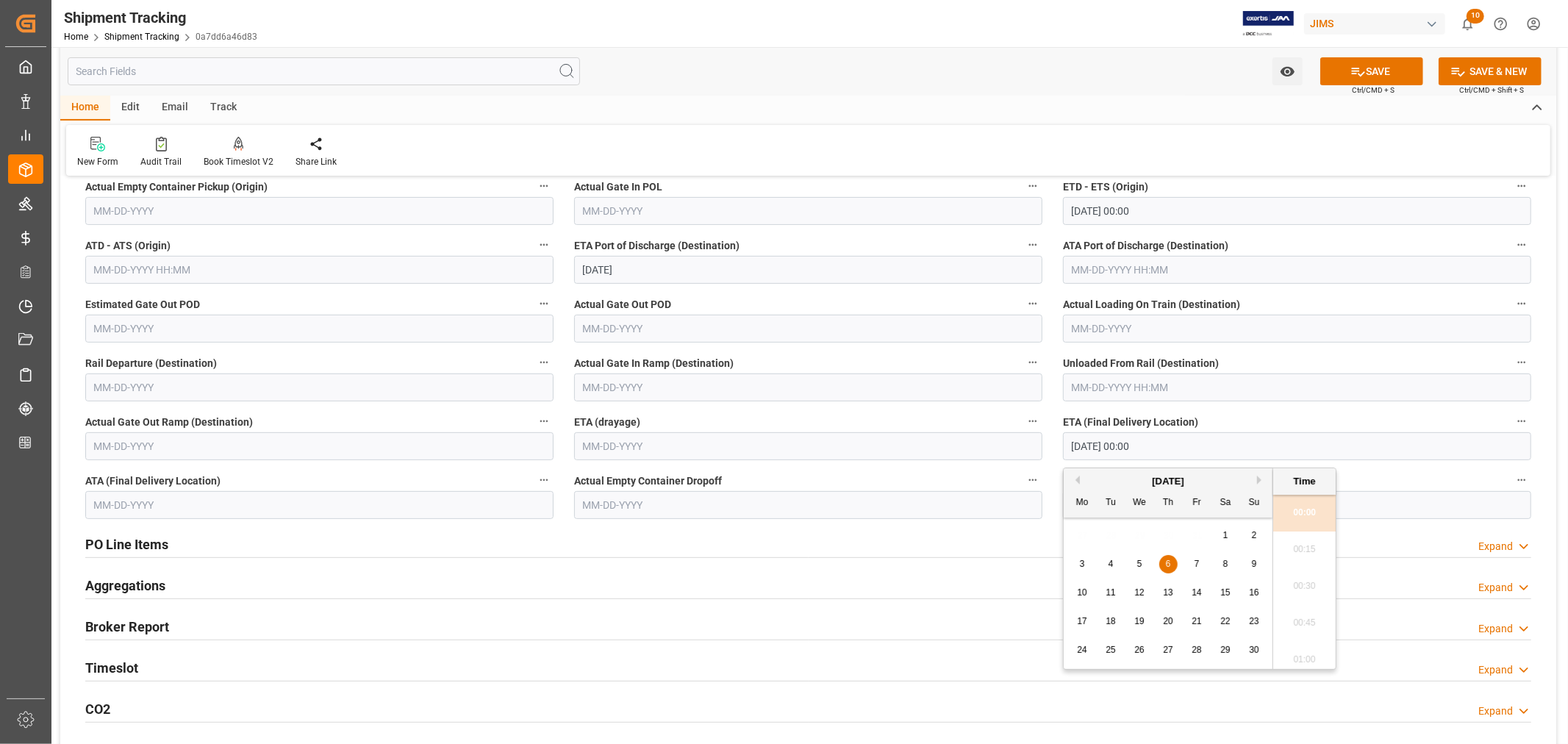
click at [1112, 648] on span "25" at bounding box center [1110, 649] width 9 height 10
type input "[DATE] 00:00"
click at [1385, 67] on button "SAVE" at bounding box center [1372, 72] width 103 height 28
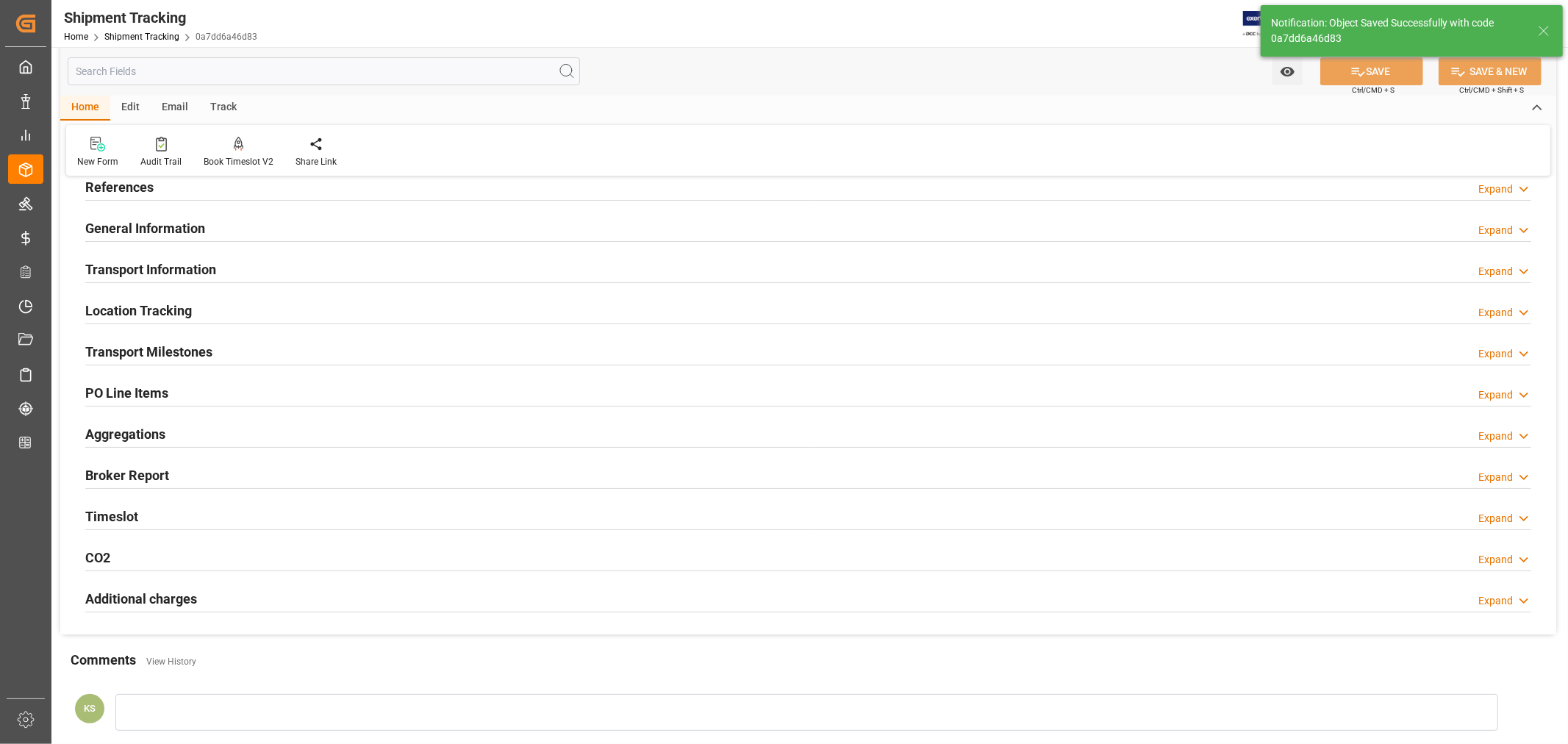
scroll to position [0, 0]
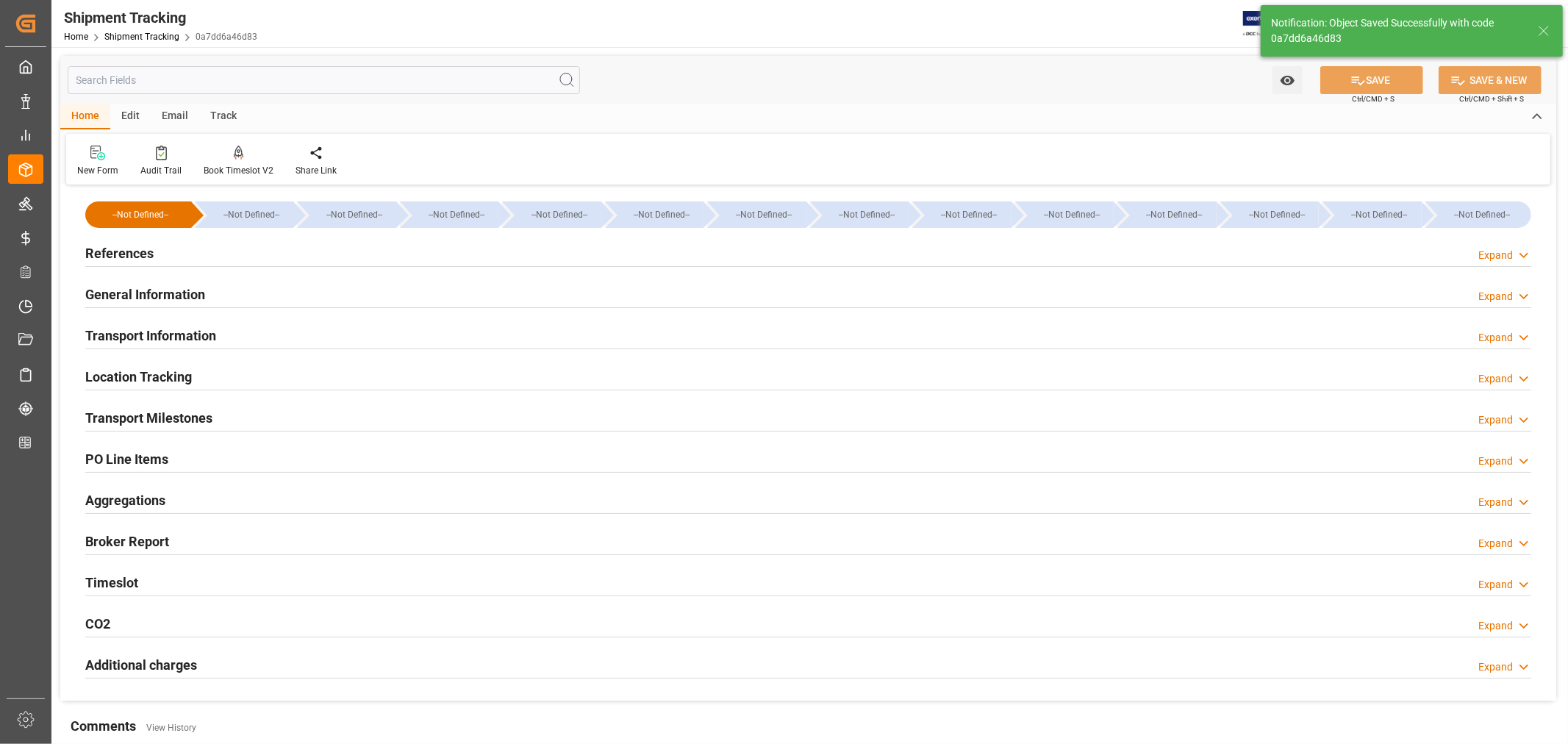
click at [187, 335] on h2 "Transport Information" at bounding box center [151, 335] width 131 height 20
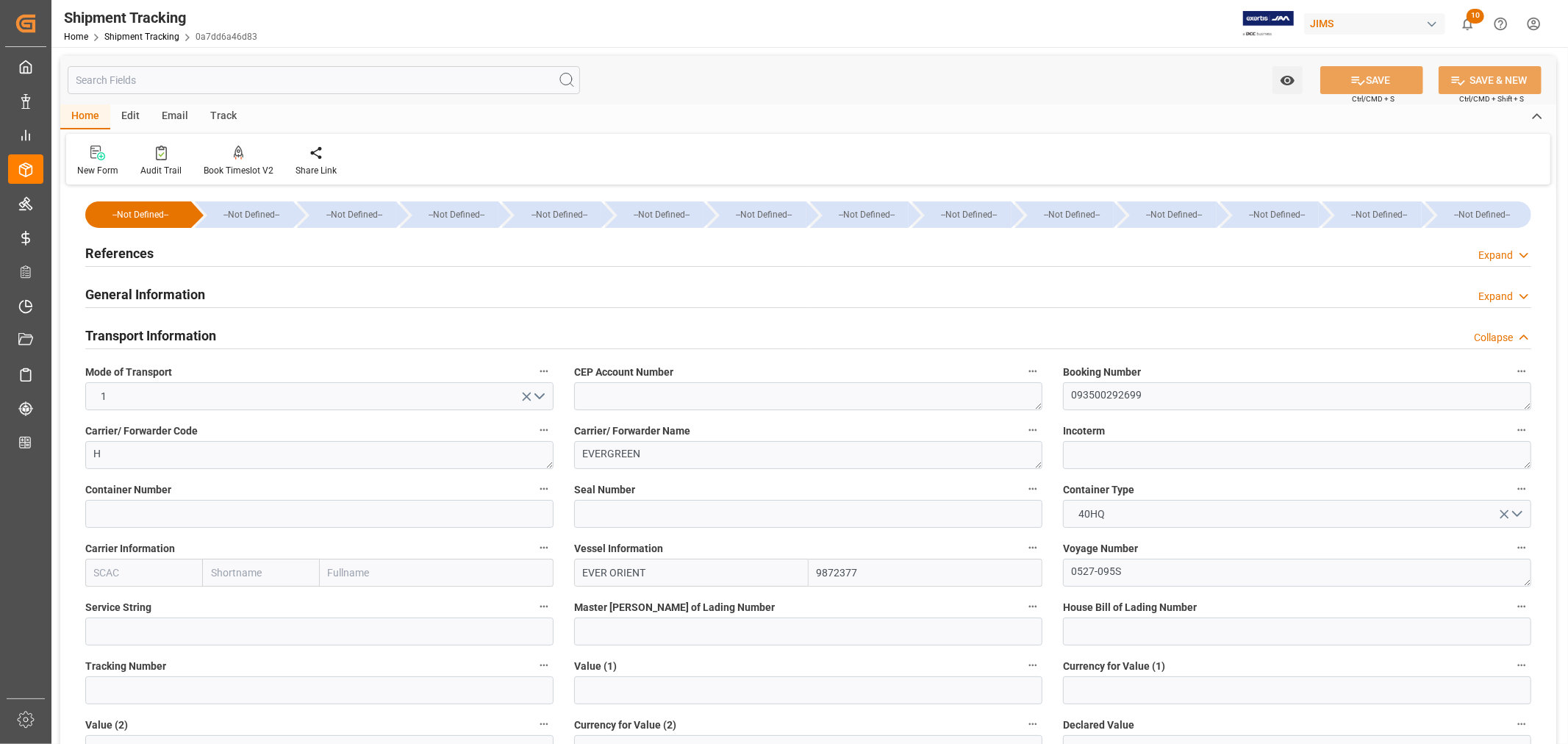
click at [187, 335] on h2 "Transport Information" at bounding box center [151, 335] width 131 height 20
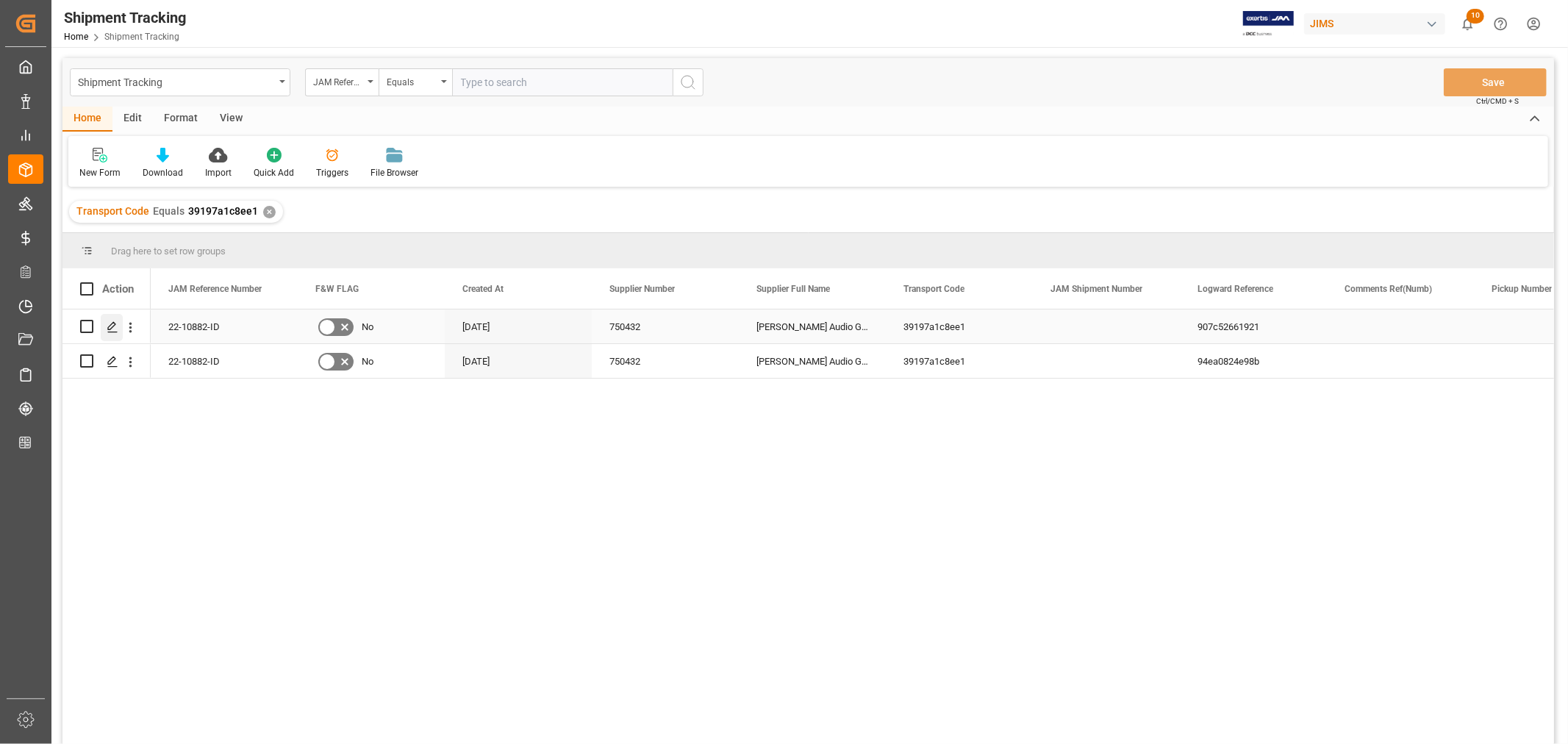
click at [111, 327] on polygon "Press SPACE to select this row." at bounding box center [112, 326] width 7 height 7
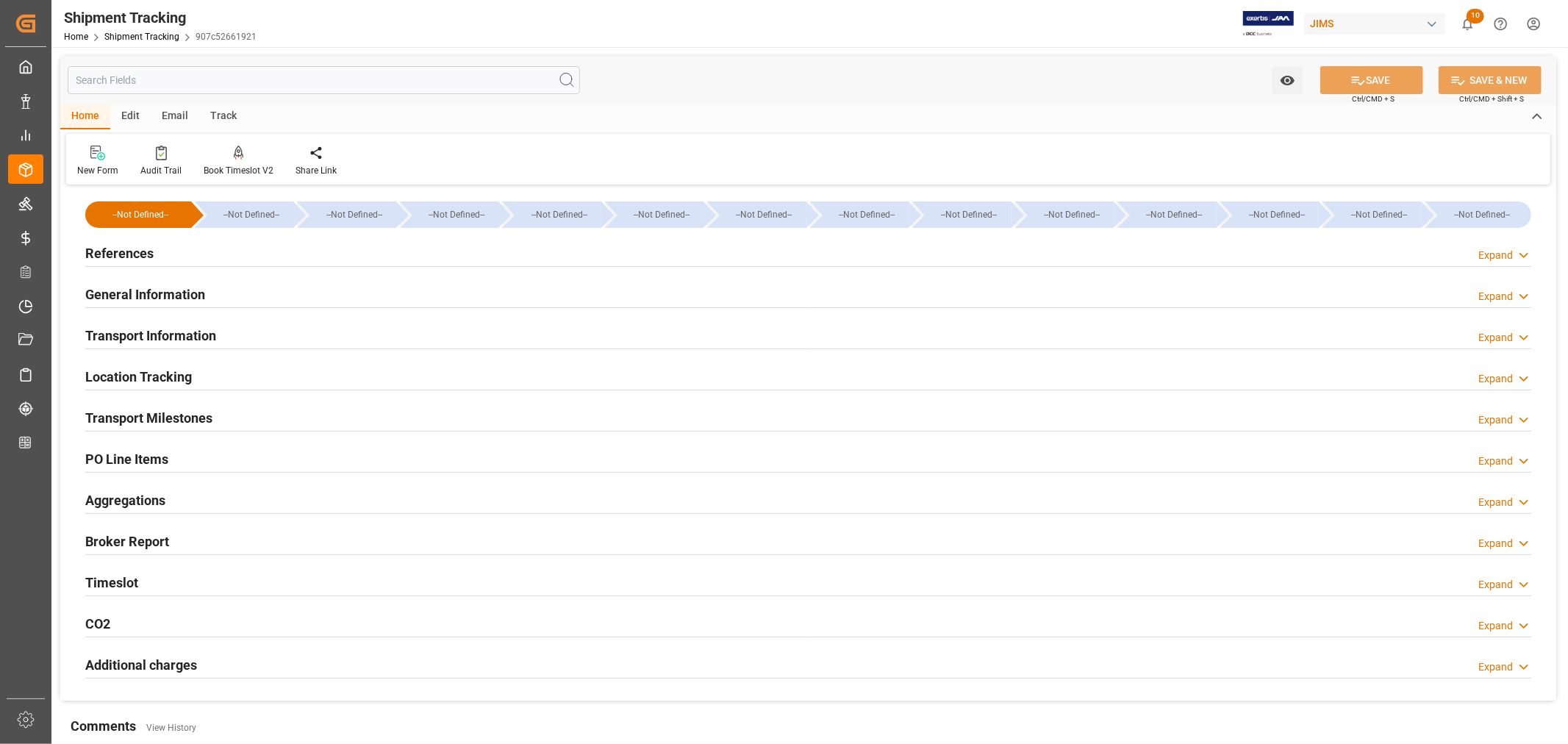
type input "[DATE] 00:00"
click at [200, 415] on h2 "Transport Milestones" at bounding box center [149, 418] width 127 height 20
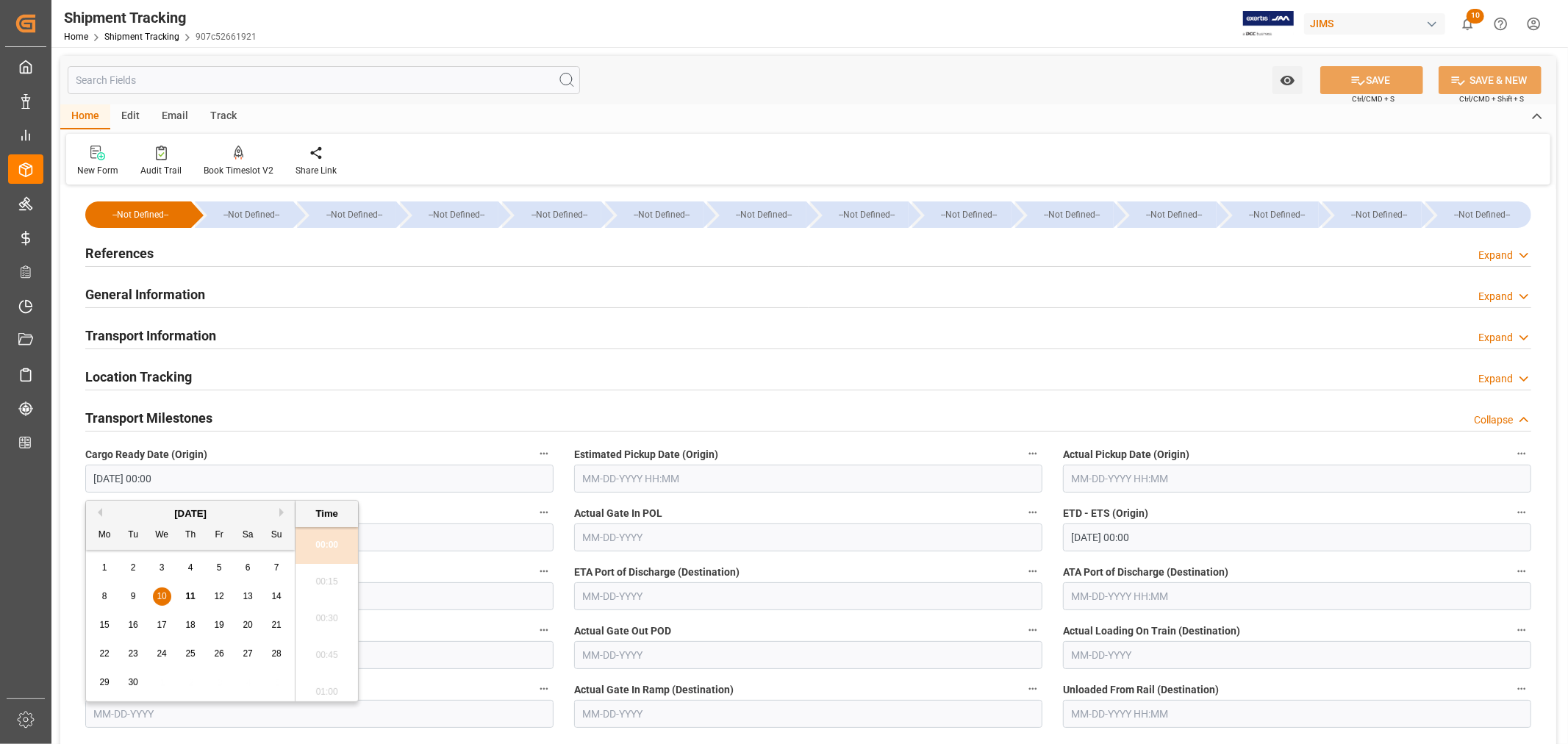
click at [231, 478] on input "09-10-2025 00:00" at bounding box center [319, 478] width 468 height 28
click at [101, 626] on span "15" at bounding box center [104, 624] width 9 height 10
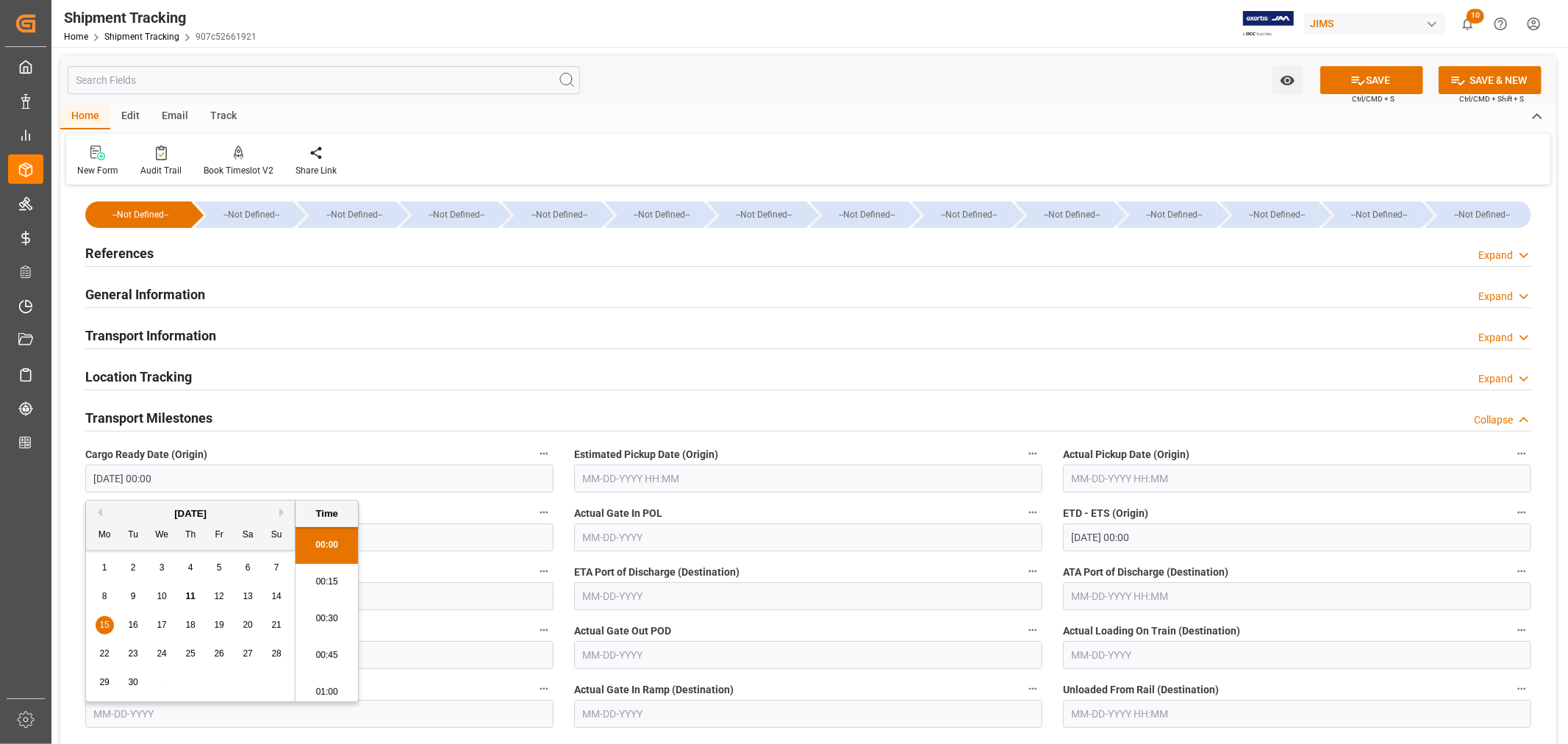
click at [203, 472] on input "09-15-2025 00:00" at bounding box center [319, 478] width 468 height 28
click at [217, 597] on span "12" at bounding box center [219, 595] width 9 height 10
type input "09-12-2025 00:00"
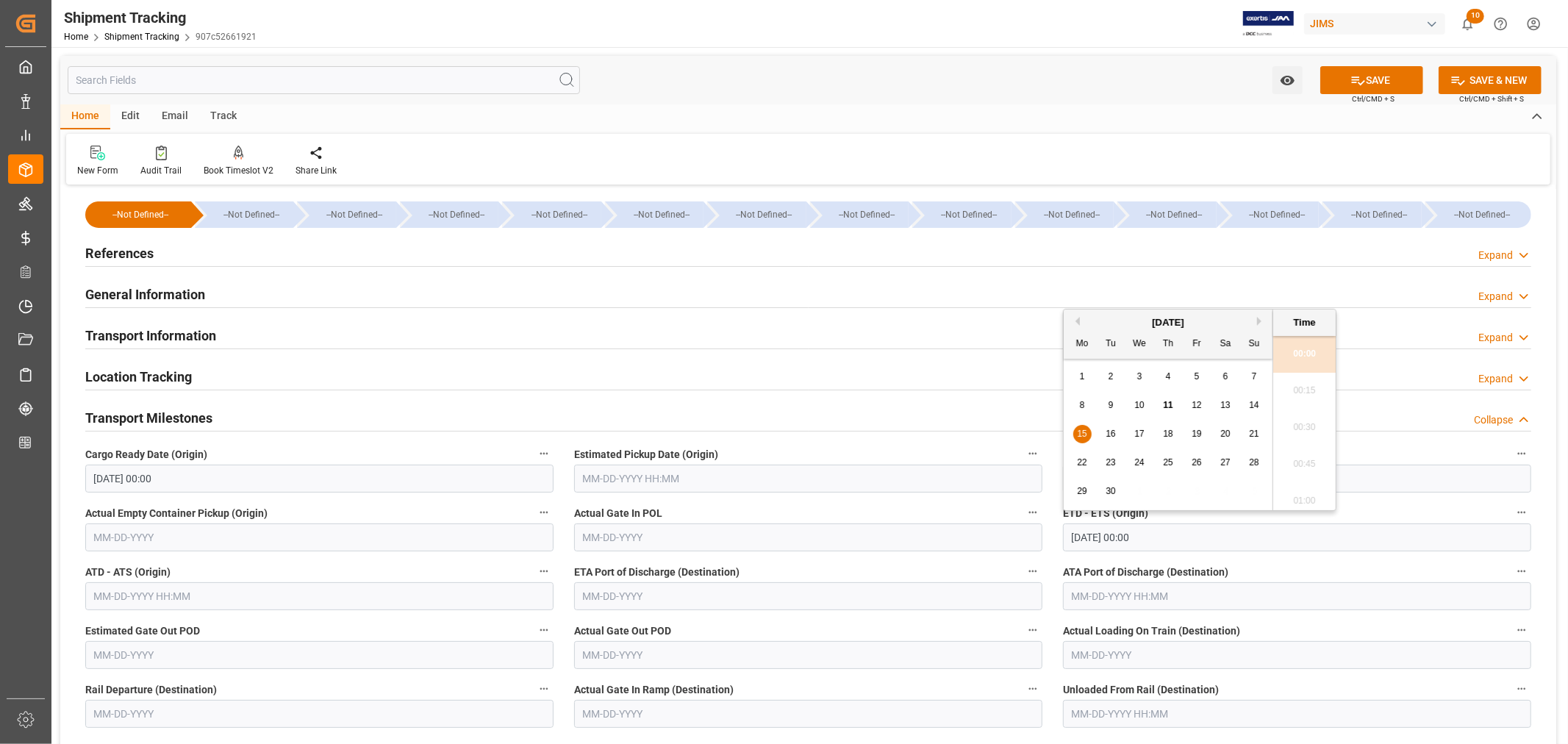
click at [1176, 534] on input "09-15-2025 00:00" at bounding box center [1297, 538] width 468 height 28
click at [1173, 435] on span "18" at bounding box center [1168, 433] width 9 height 10
type input "09-18-2025 00:00"
click at [651, 593] on input "text" at bounding box center [808, 596] width 468 height 28
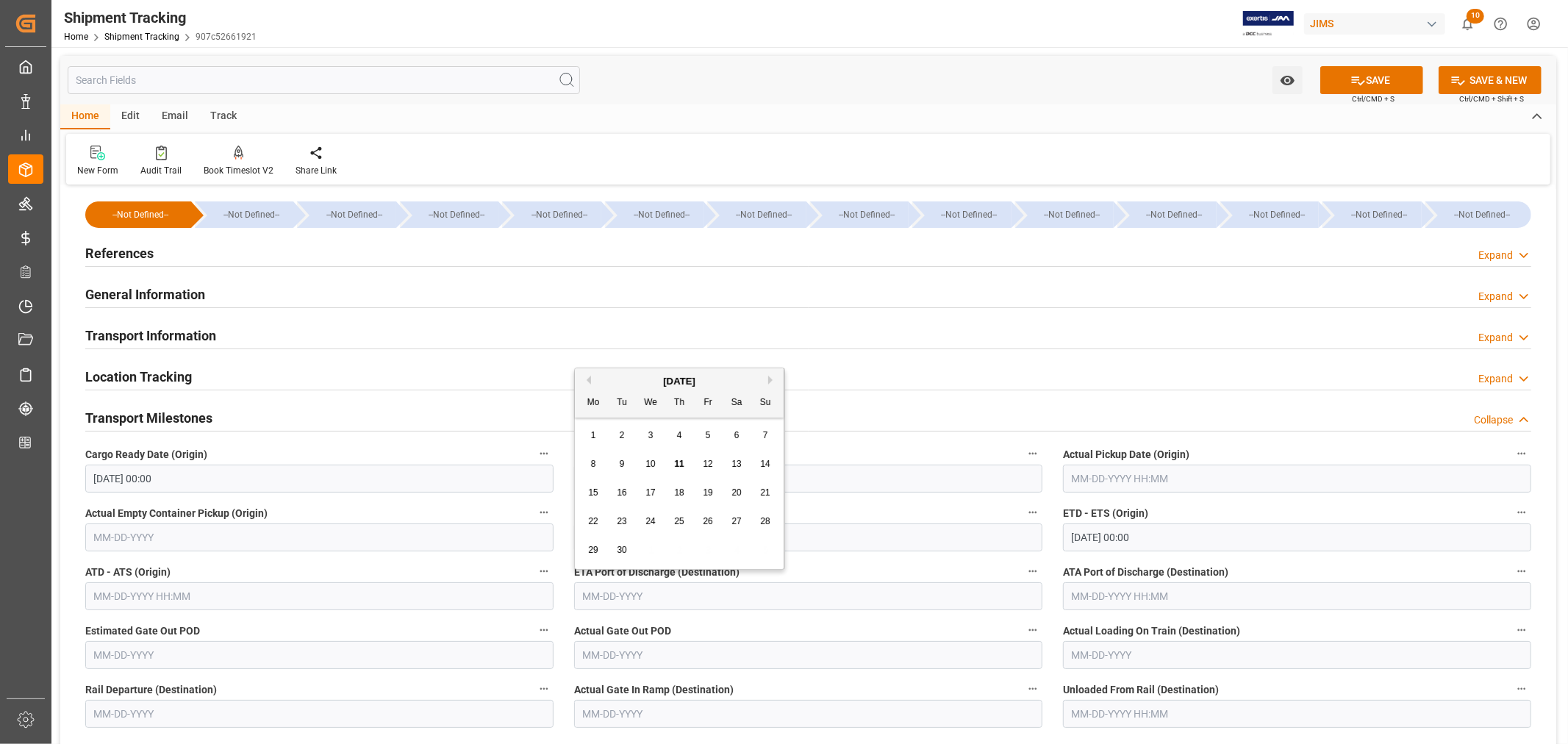
click at [770, 379] on button "Next Month" at bounding box center [772, 379] width 8 height 8
click at [598, 491] on div "13" at bounding box center [594, 493] width 19 height 18
type input "10-13-2025"
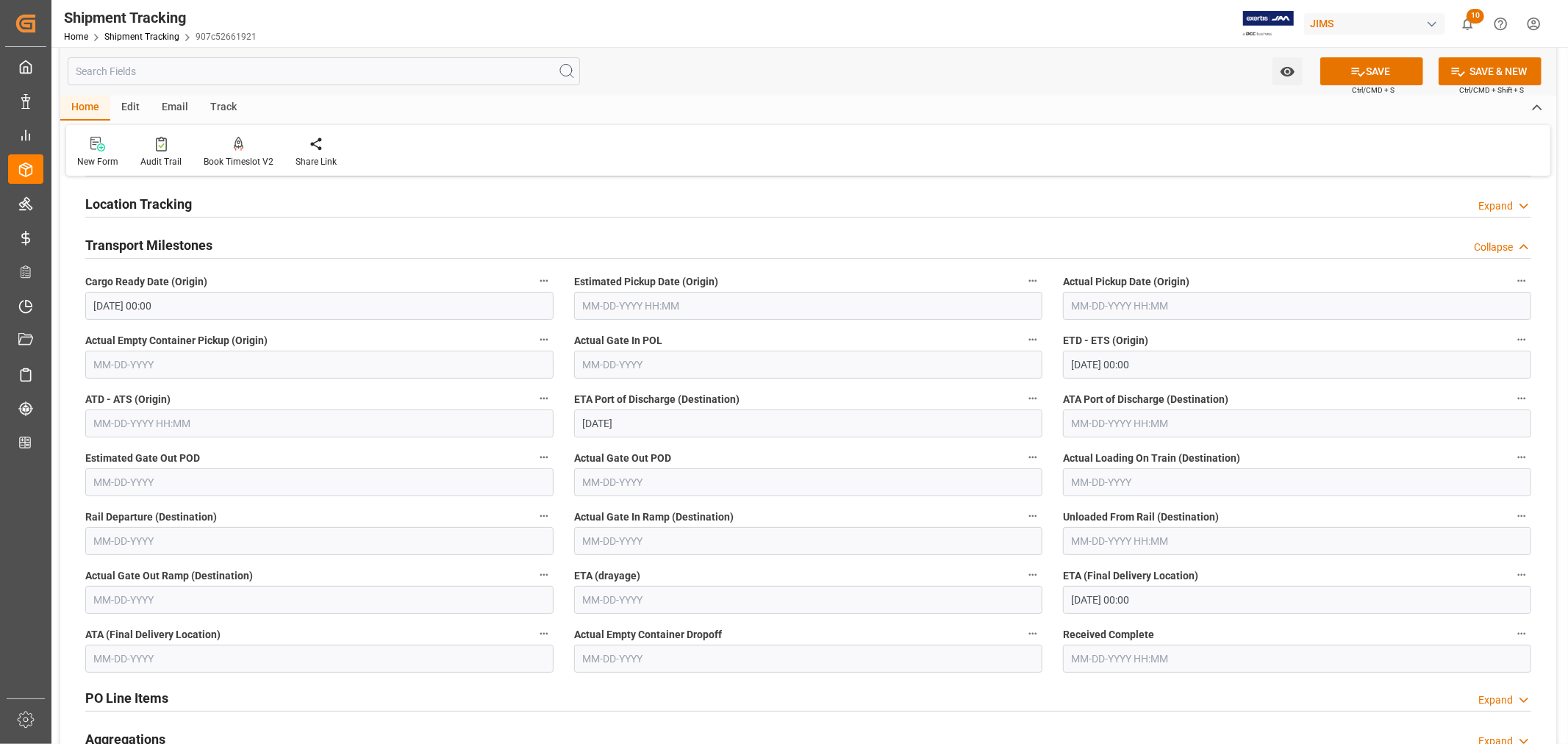
scroll to position [245, 0]
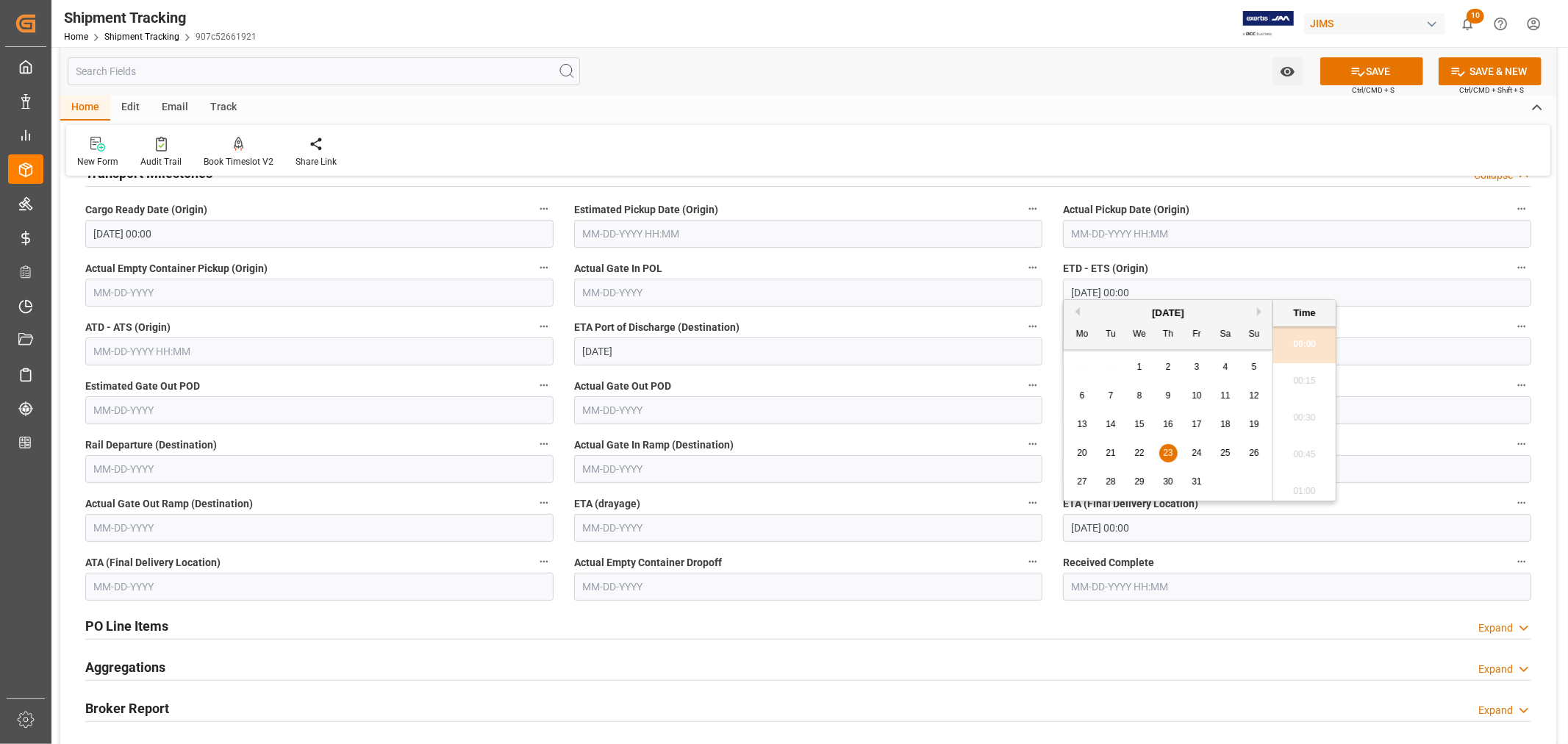
click at [1166, 526] on input "10-23-2025 00:00" at bounding box center [1297, 527] width 468 height 28
click at [1166, 484] on span "30" at bounding box center [1168, 481] width 9 height 10
type input "[DATE] 00:00"
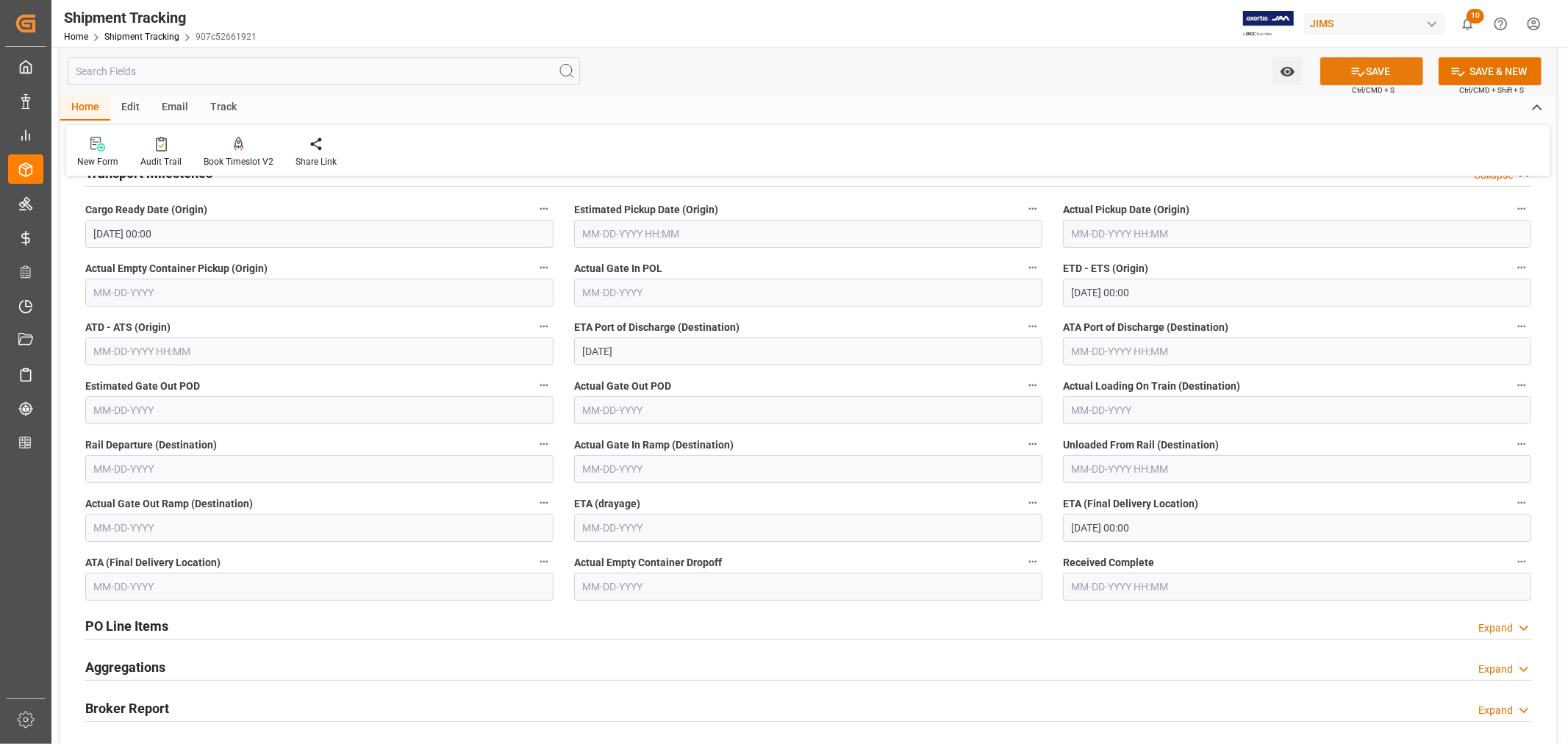
click at [1379, 72] on button "SAVE" at bounding box center [1372, 72] width 103 height 28
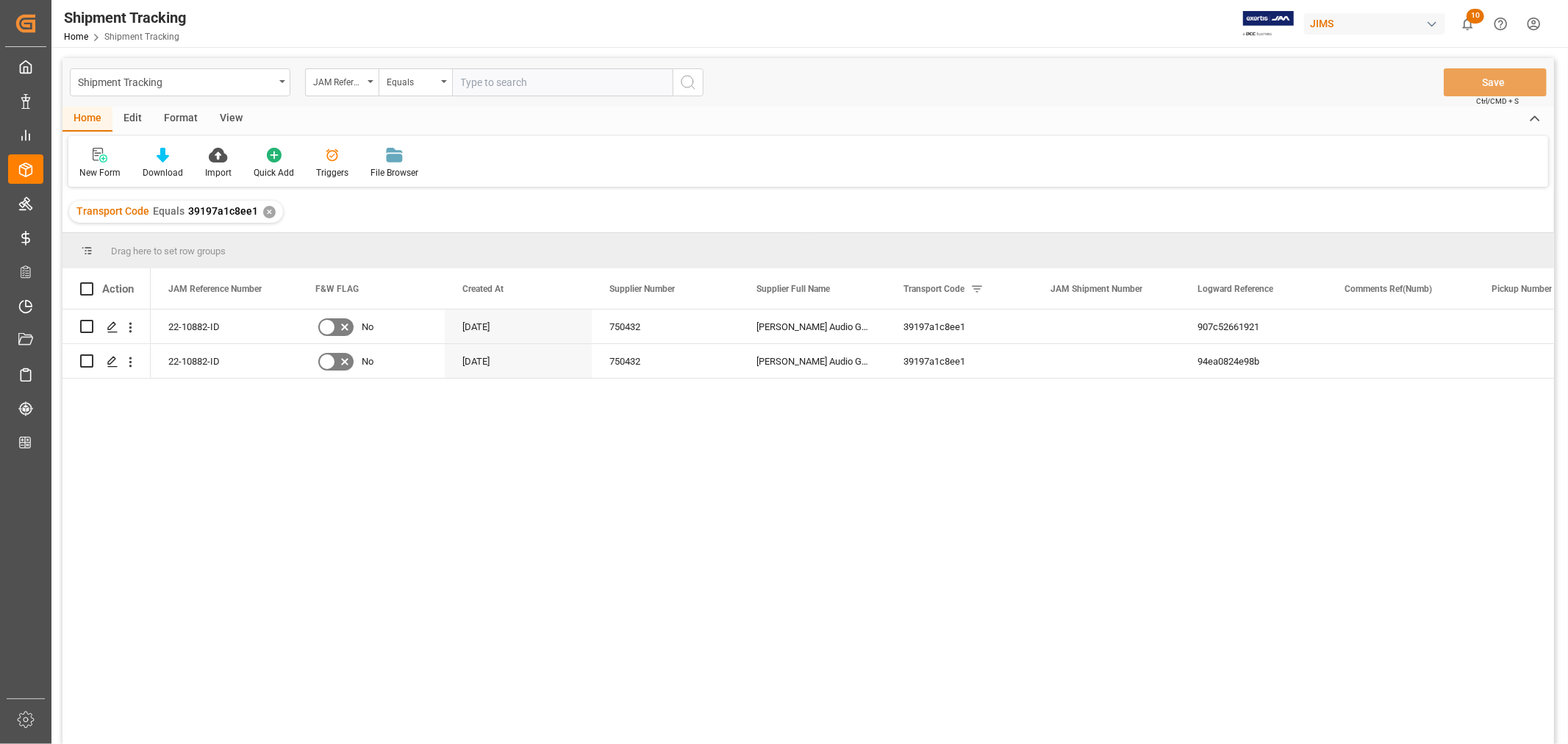
click at [222, 118] on div "View" at bounding box center [231, 119] width 45 height 25
click at [101, 172] on div "Default" at bounding box center [93, 173] width 29 height 13
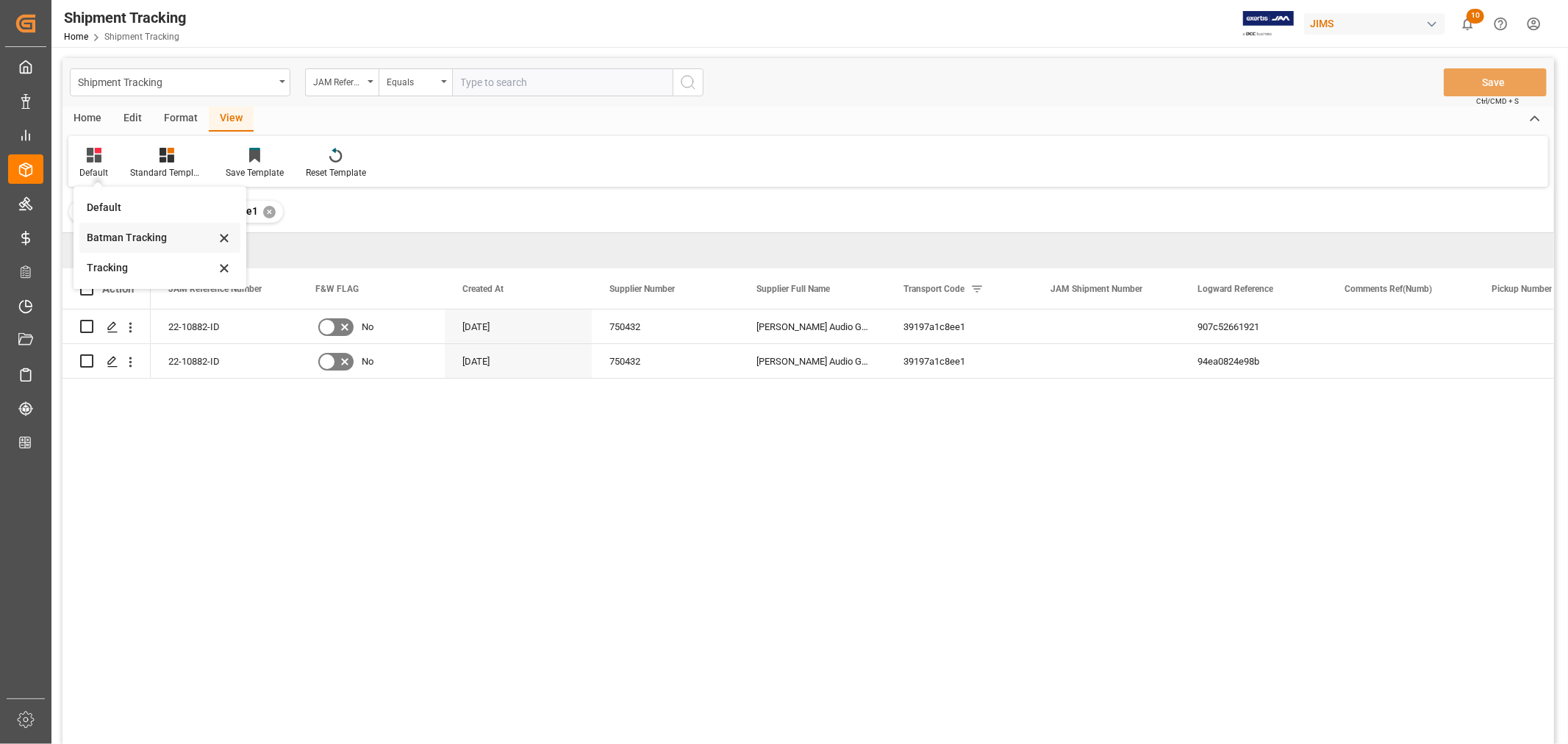
click at [106, 236] on div "Batman Tracking" at bounding box center [151, 237] width 128 height 16
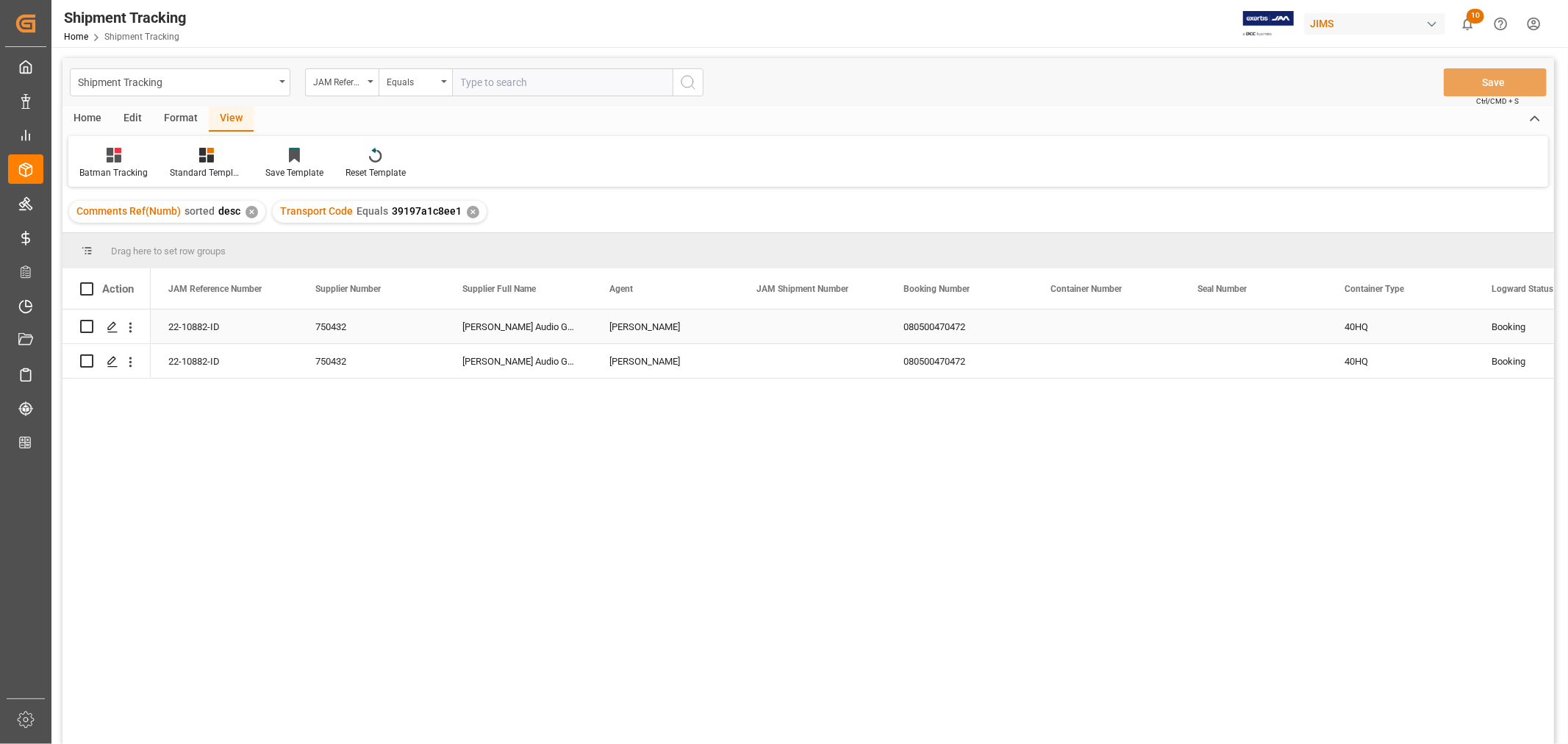
click at [995, 325] on div "080500470472" at bounding box center [959, 326] width 147 height 33
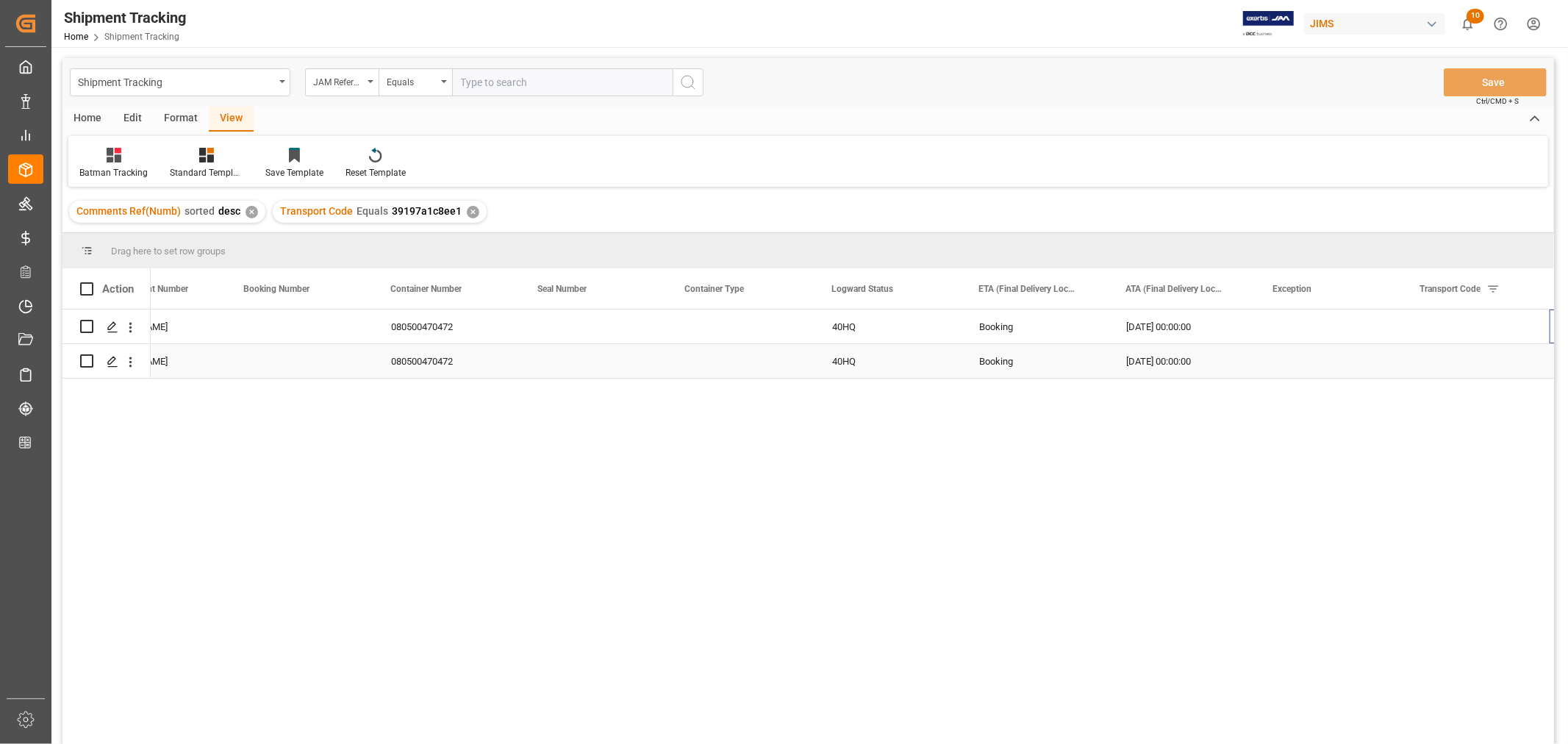
scroll to position [0, 660]
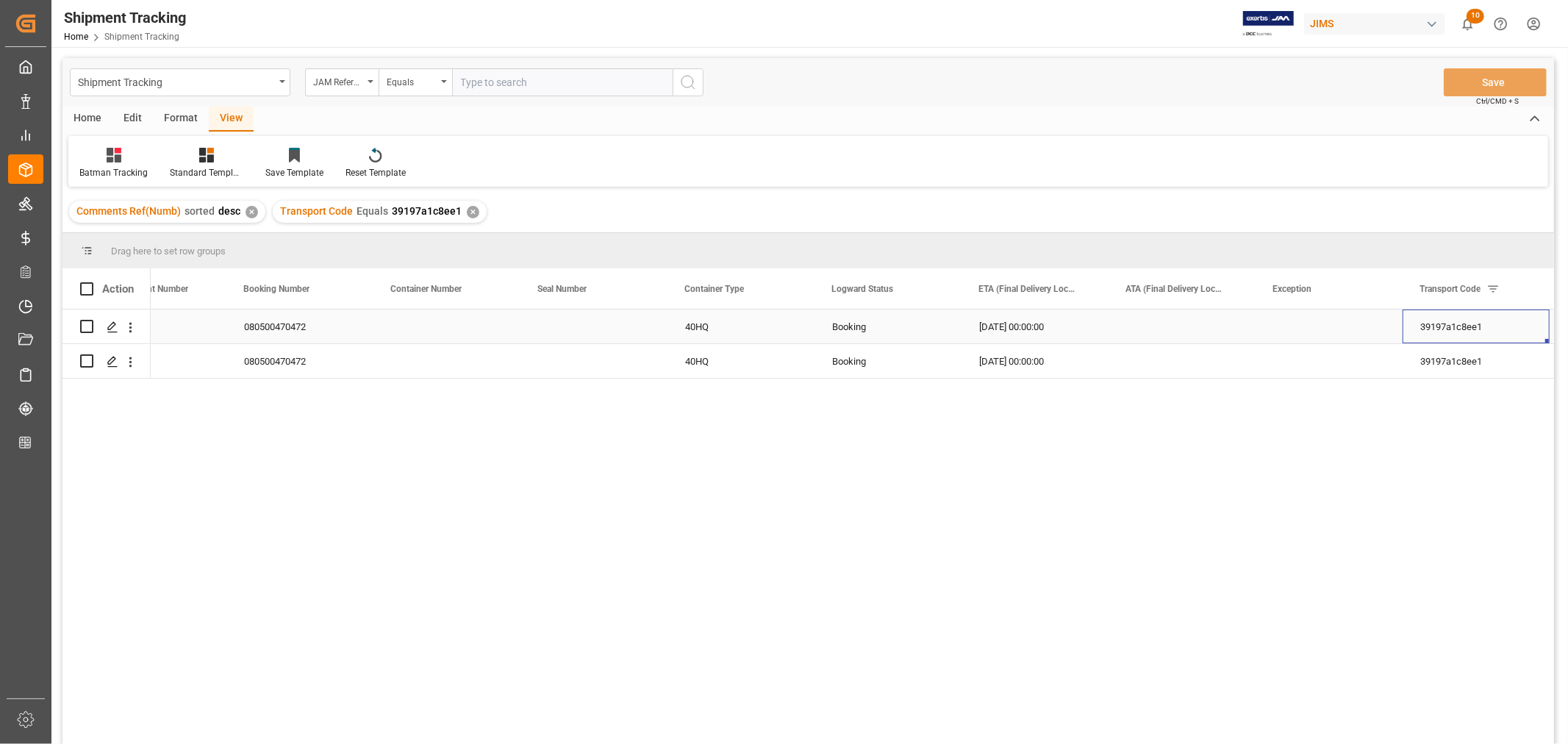
click at [1006, 313] on div "[DATE] 00:00:00" at bounding box center [1036, 326] width 147 height 33
drag, startPoint x: 1105, startPoint y: 340, endPoint x: 1102, endPoint y: 355, distance: 15.3
click at [1140, 317] on div "Press SPACE to select this row." at bounding box center [1183, 326] width 147 height 33
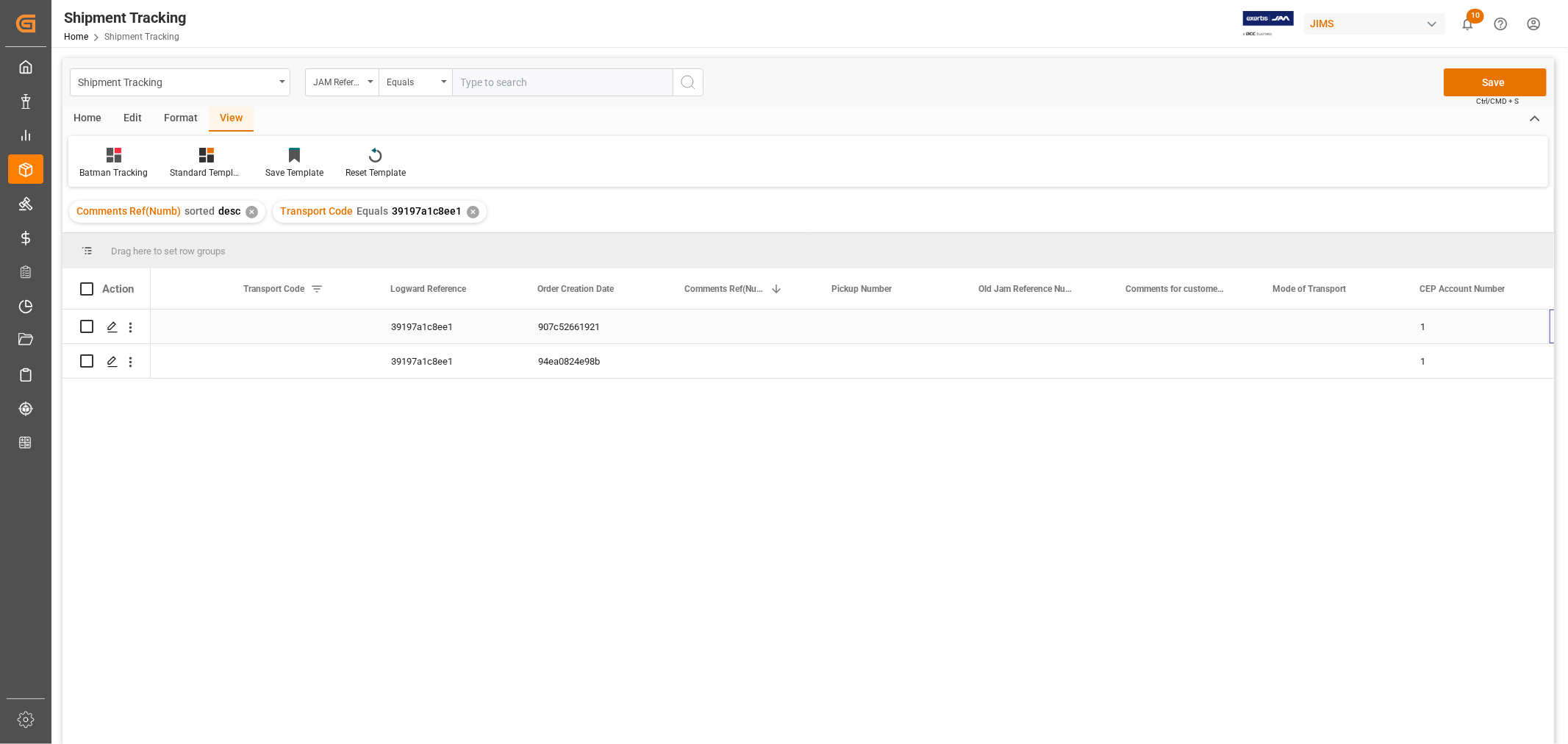
scroll to position [0, 0]
click at [611, 325] on div "09-12-2025 00:00:00" at bounding box center [594, 326] width 147 height 33
drag, startPoint x: 663, startPoint y: 340, endPoint x: 659, endPoint y: 365, distance: 25.3
click at [1303, 325] on div "09-18-2025 00:00:00" at bounding box center [1330, 326] width 147 height 33
click at [1403, 339] on div "Press SPACE to select this row." at bounding box center [1477, 326] width 147 height 33
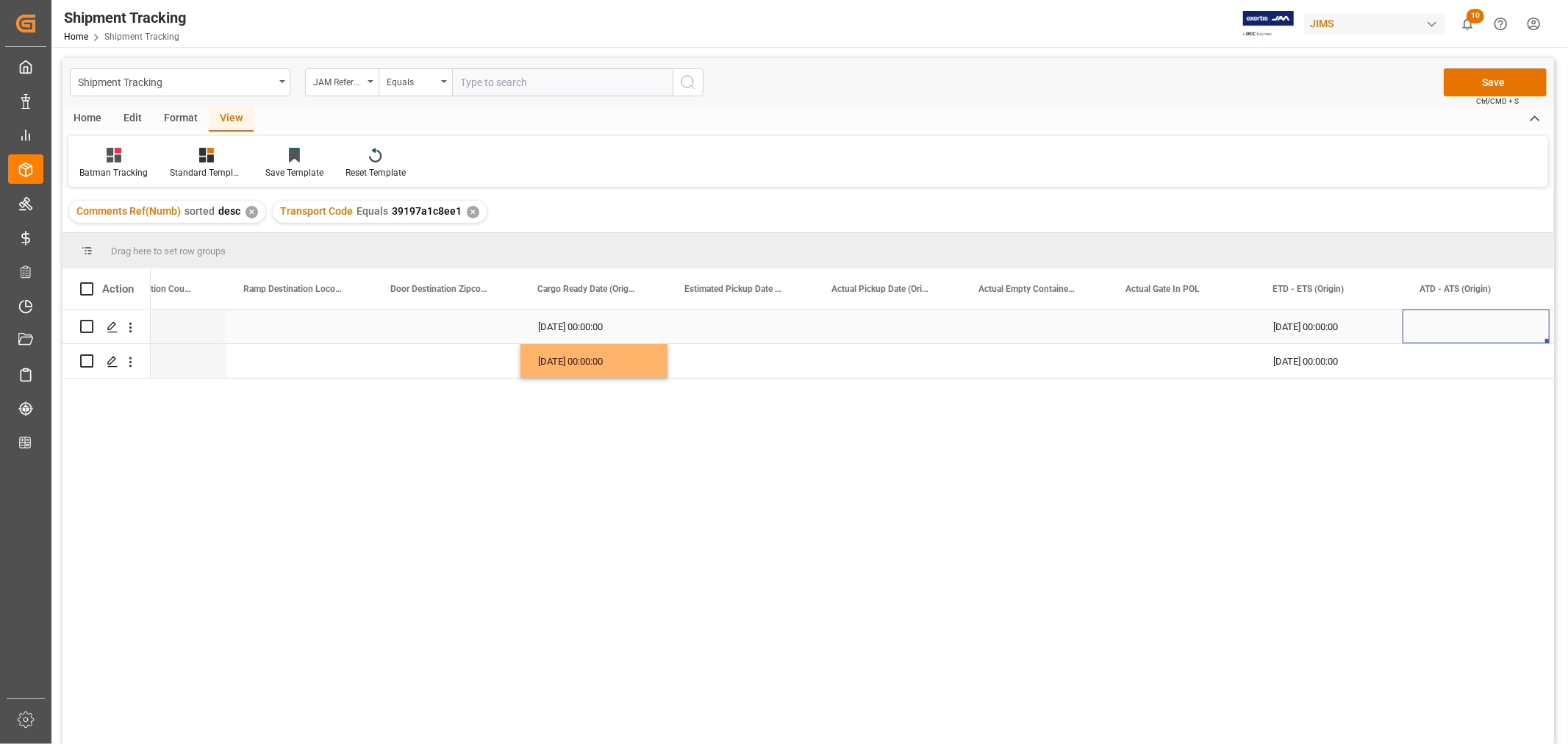
click at [1347, 324] on div "09-18-2025 00:00:00" at bounding box center [1330, 326] width 147 height 33
drag, startPoint x: 1400, startPoint y: 340, endPoint x: 1395, endPoint y: 359, distance: 19.6
click at [1369, 326] on div "09-18-2025 00:00:00" at bounding box center [1330, 326] width 147 height 33
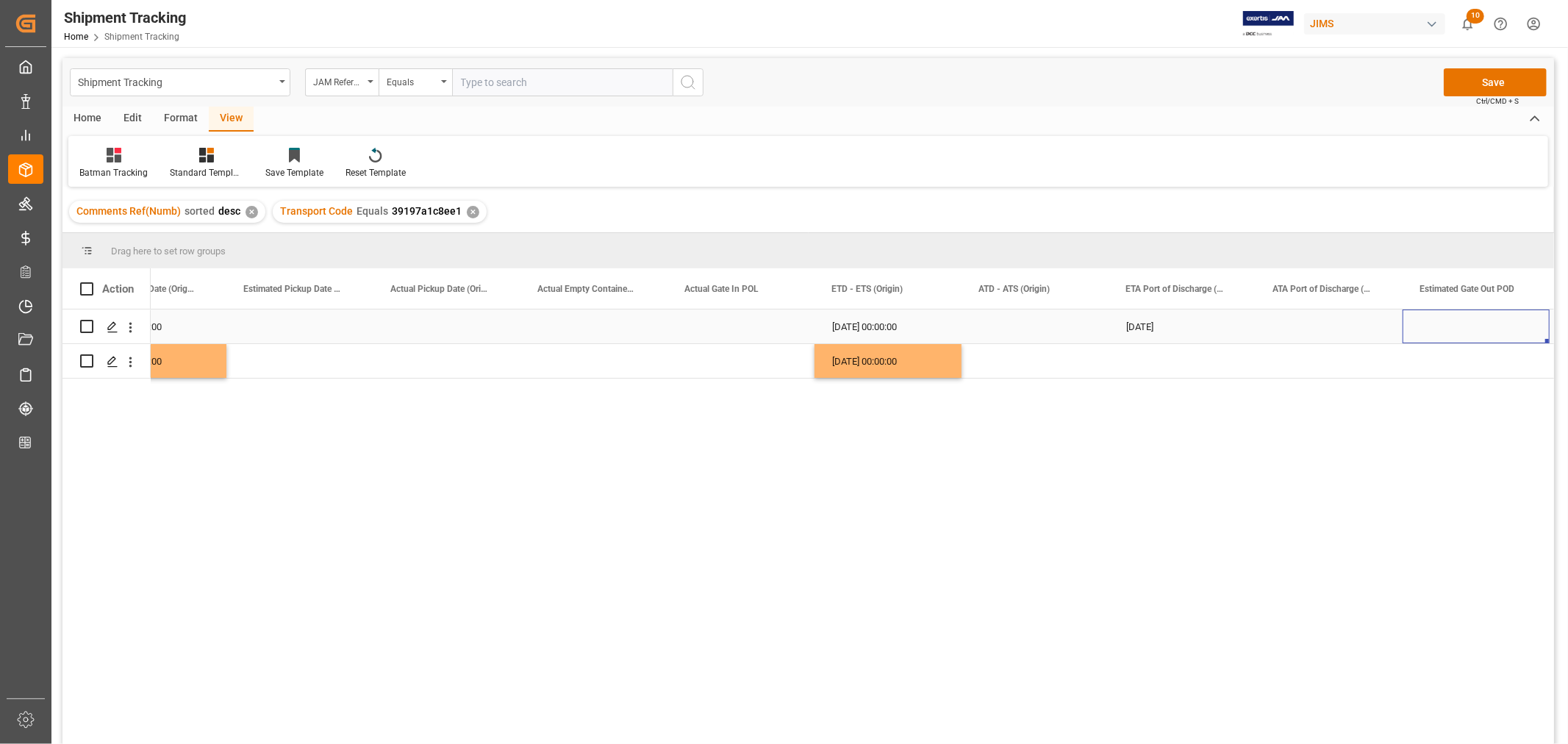
click at [1144, 318] on div "10-13-2025" at bounding box center [1183, 326] width 147 height 33
drag, startPoint x: 1253, startPoint y: 339, endPoint x: 1247, endPoint y: 365, distance: 26.7
click at [1285, 318] on div "Press SPACE to select this row." at bounding box center [1330, 326] width 147 height 33
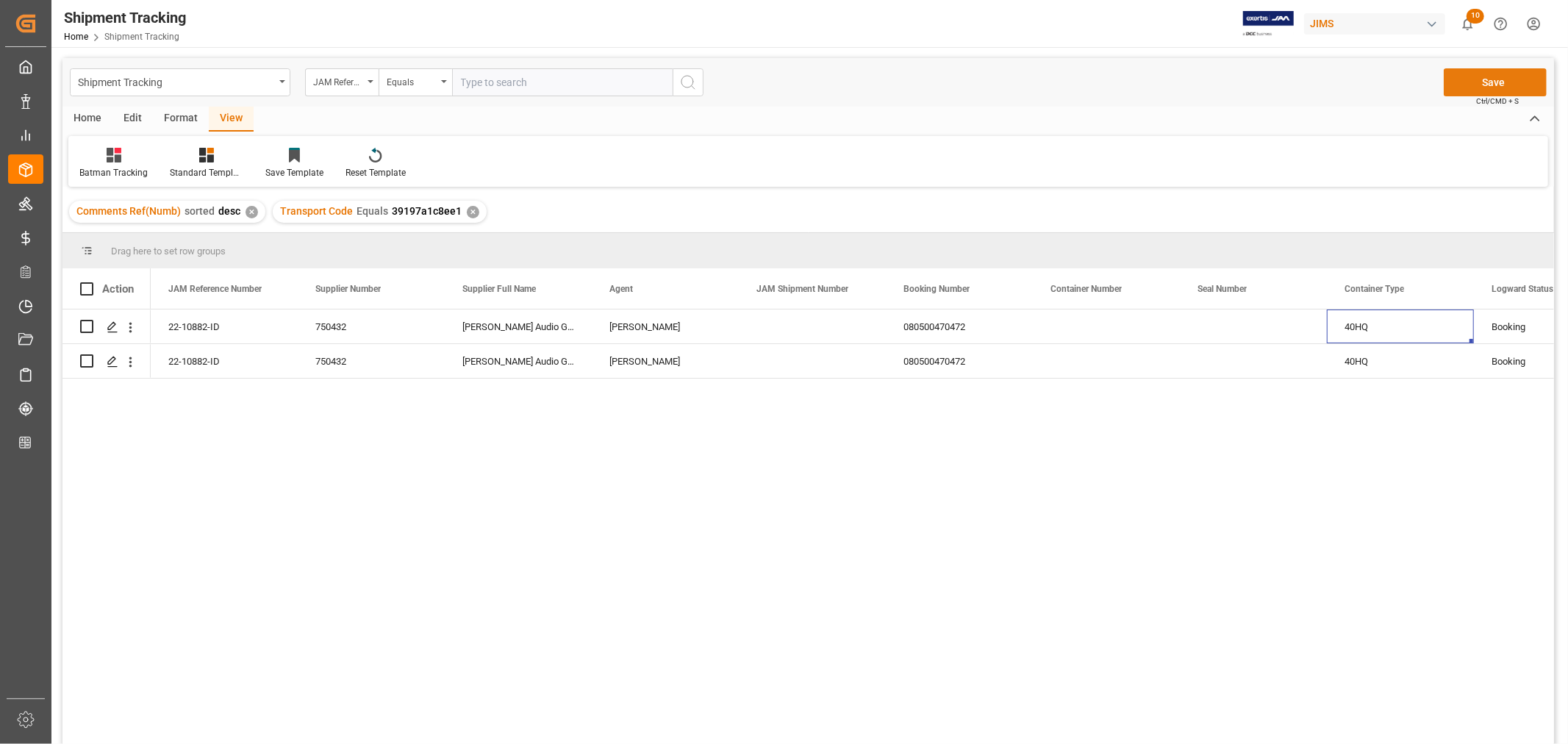
click at [1472, 82] on button "Save" at bounding box center [1495, 82] width 103 height 28
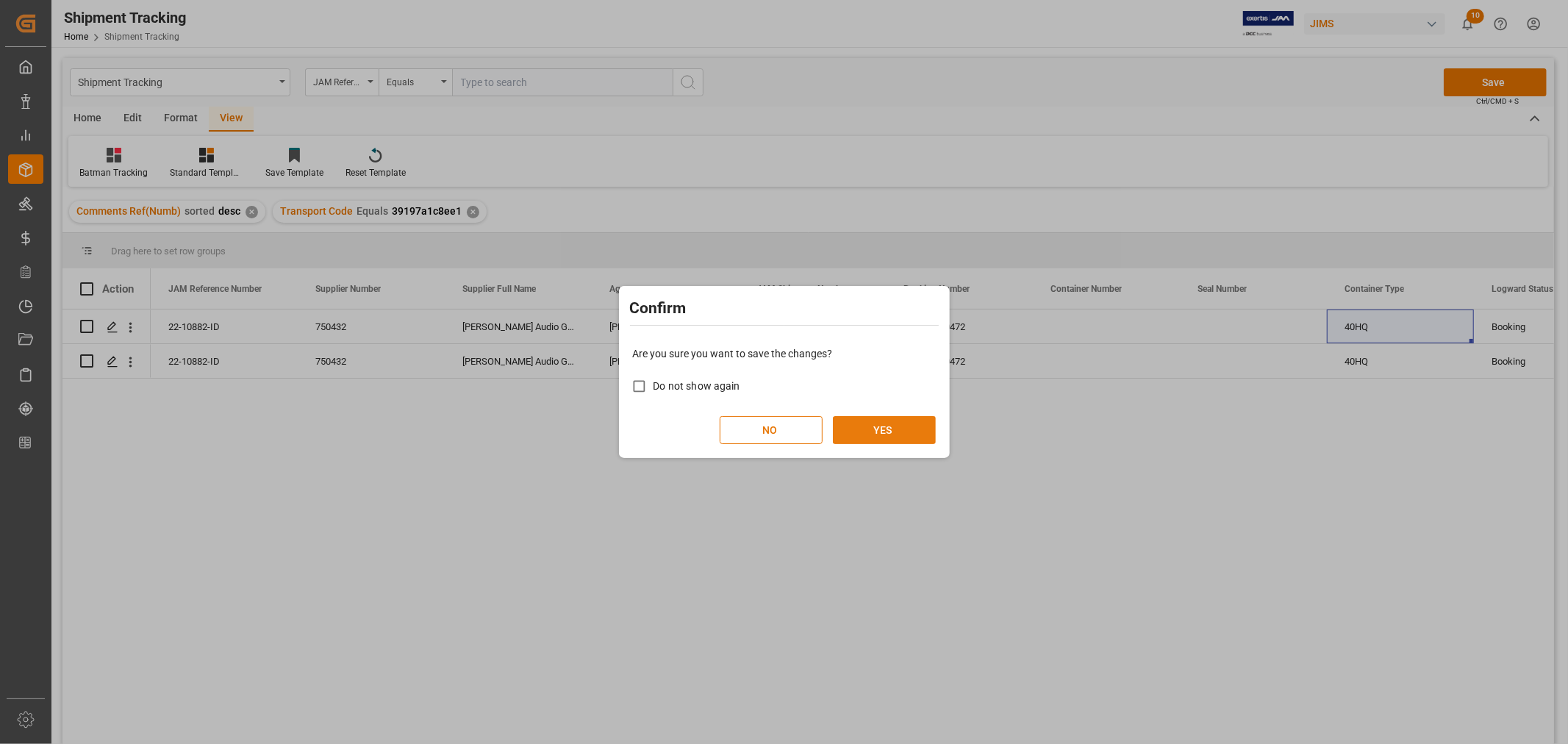
click at [856, 422] on button "YES" at bounding box center [884, 430] width 103 height 28
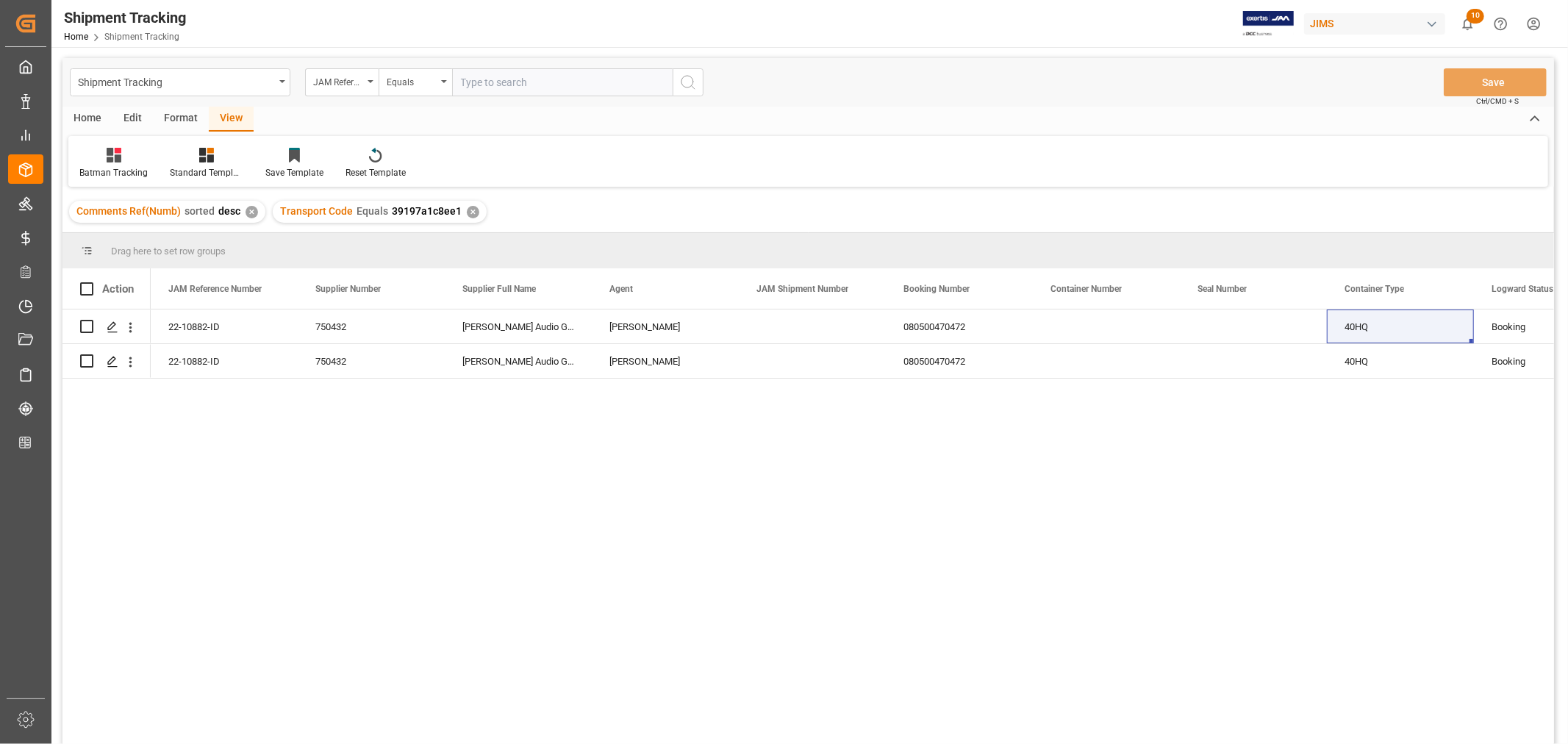
click at [471, 208] on div "✕" at bounding box center [473, 211] width 12 height 12
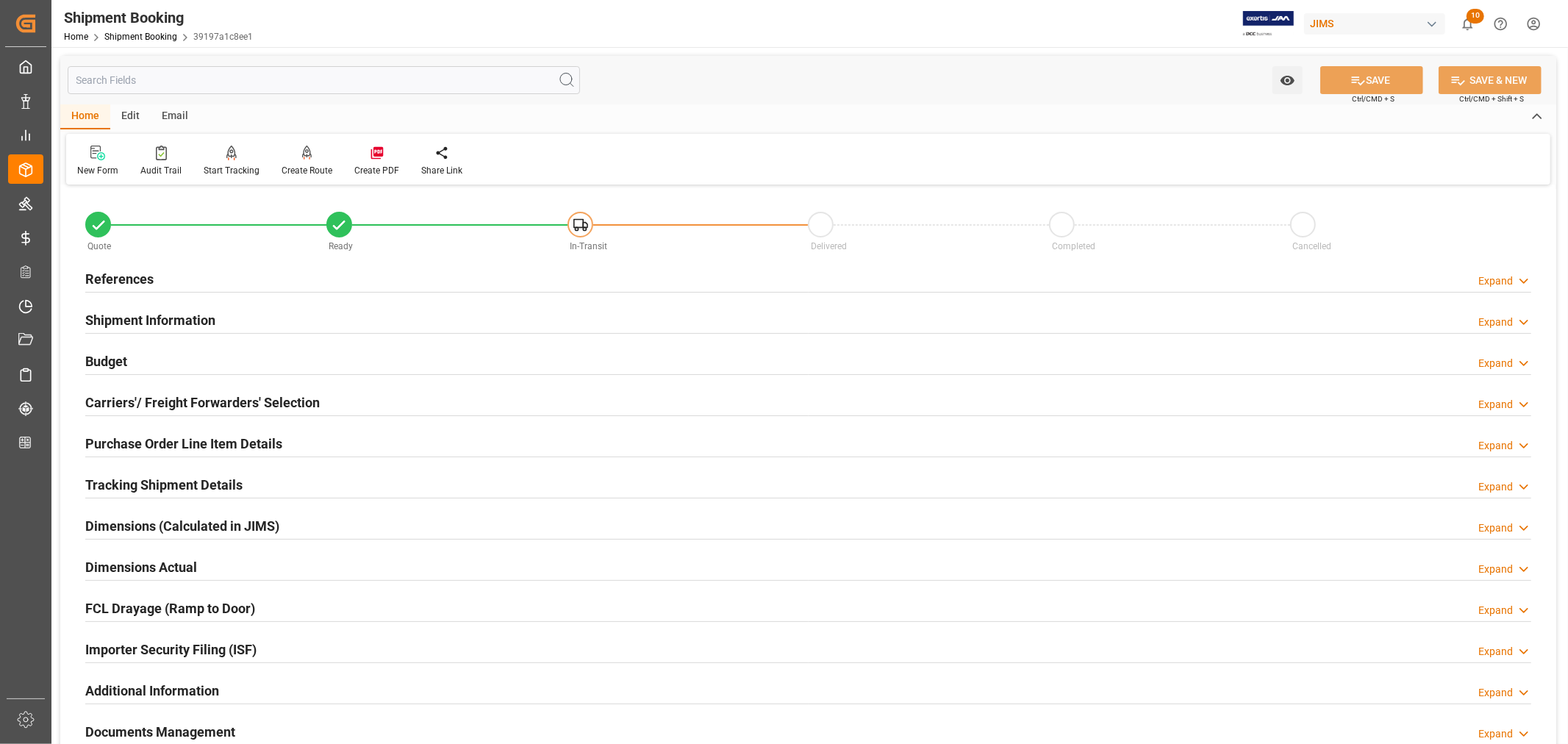
click at [141, 478] on h2 "Tracking Shipment Details" at bounding box center [164, 484] width 157 height 20
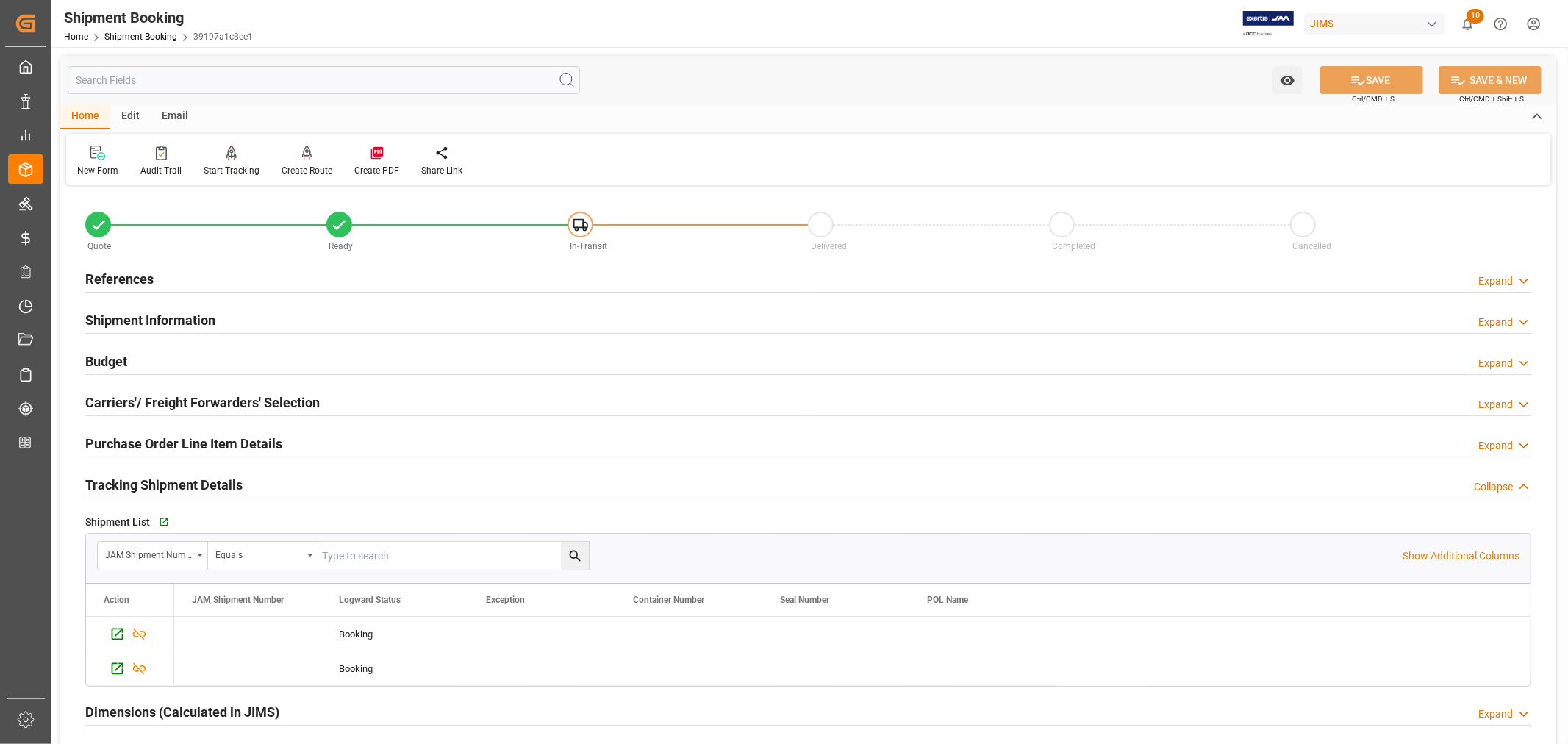
click at [141, 478] on h2 "Tracking Shipment Details" at bounding box center [164, 484] width 157 height 20
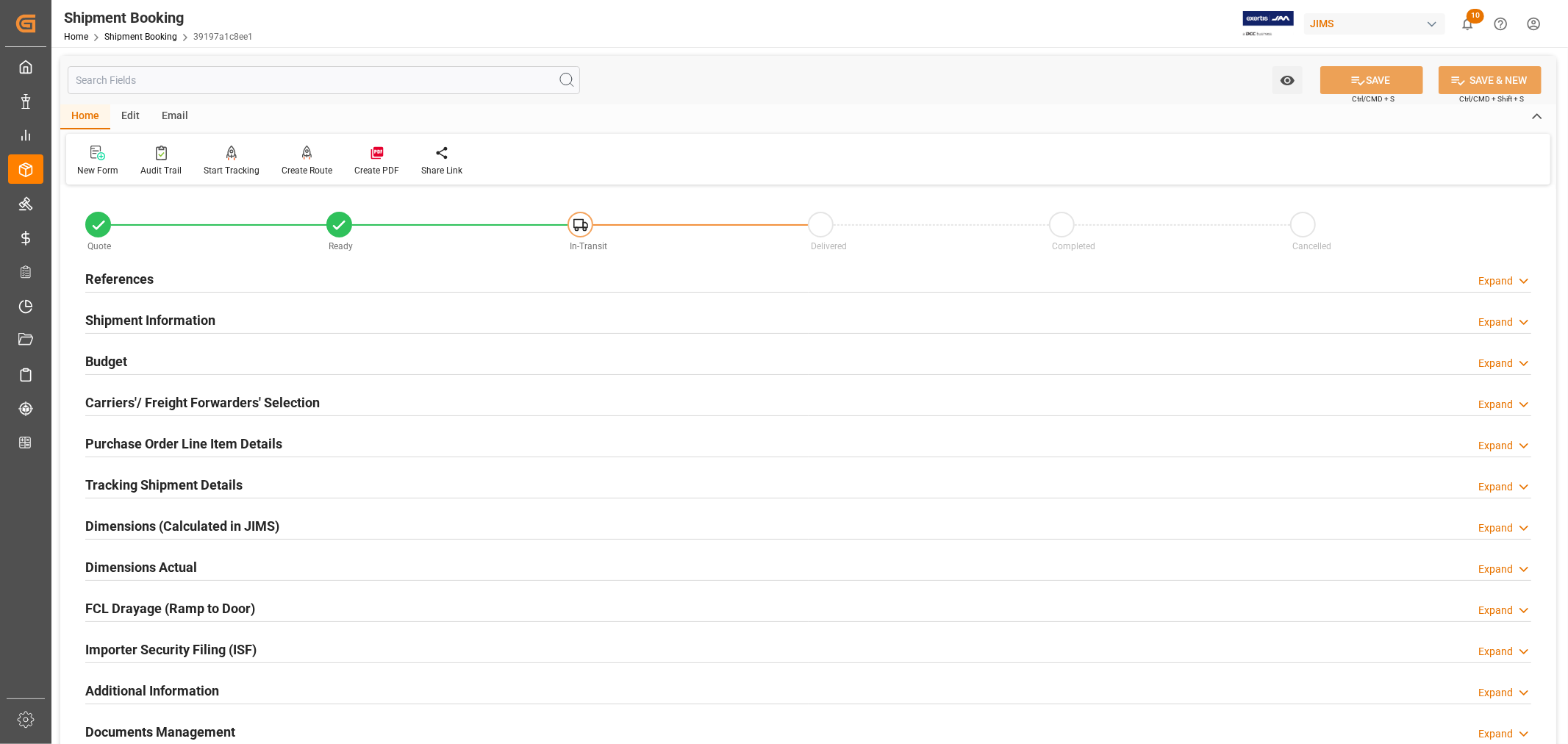
click at [141, 478] on h2 "Tracking Shipment Details" at bounding box center [164, 484] width 157 height 20
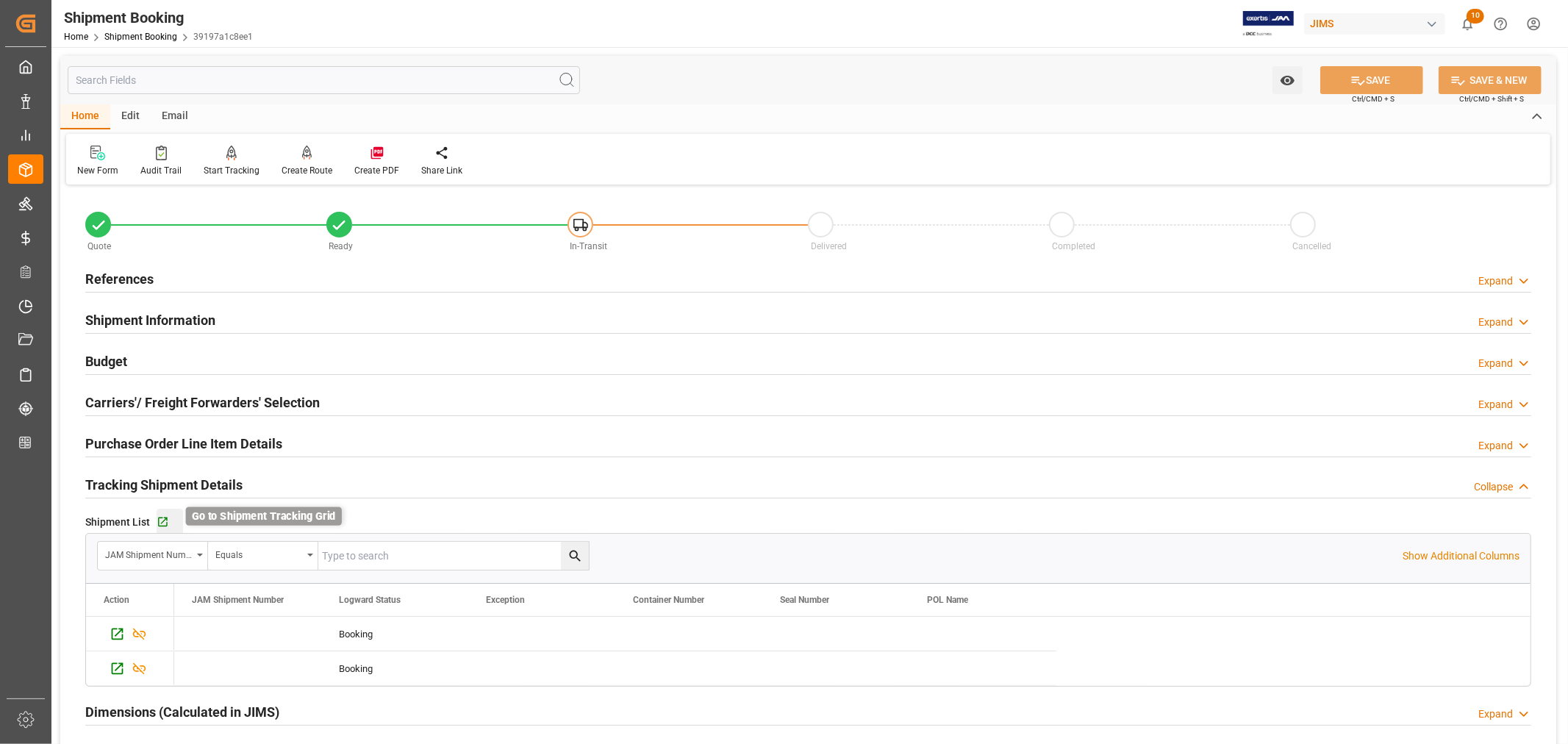
click at [158, 524] on icon "button" at bounding box center [162, 522] width 12 height 12
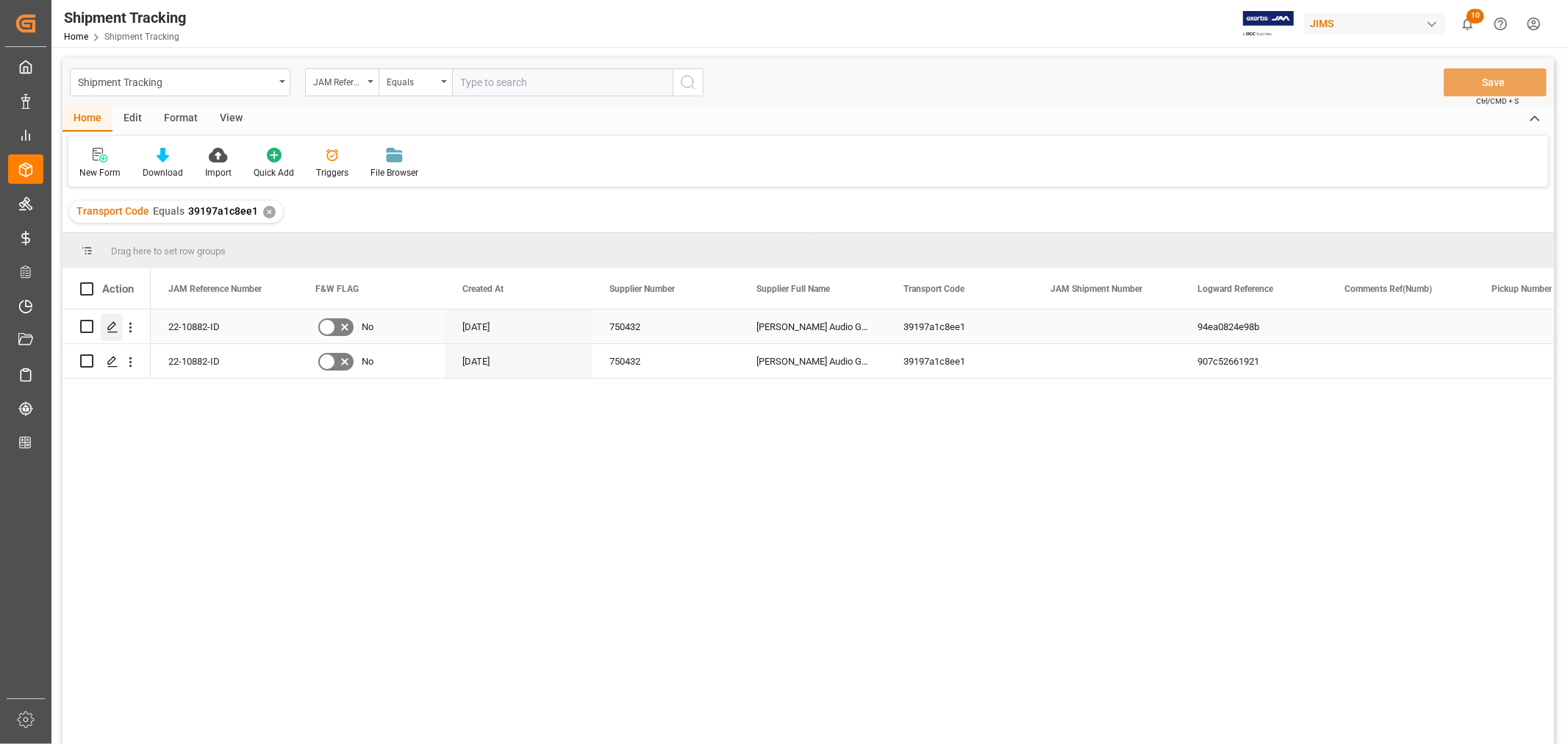
click at [111, 326] on icon "Press SPACE to select this row." at bounding box center [113, 326] width 12 height 12
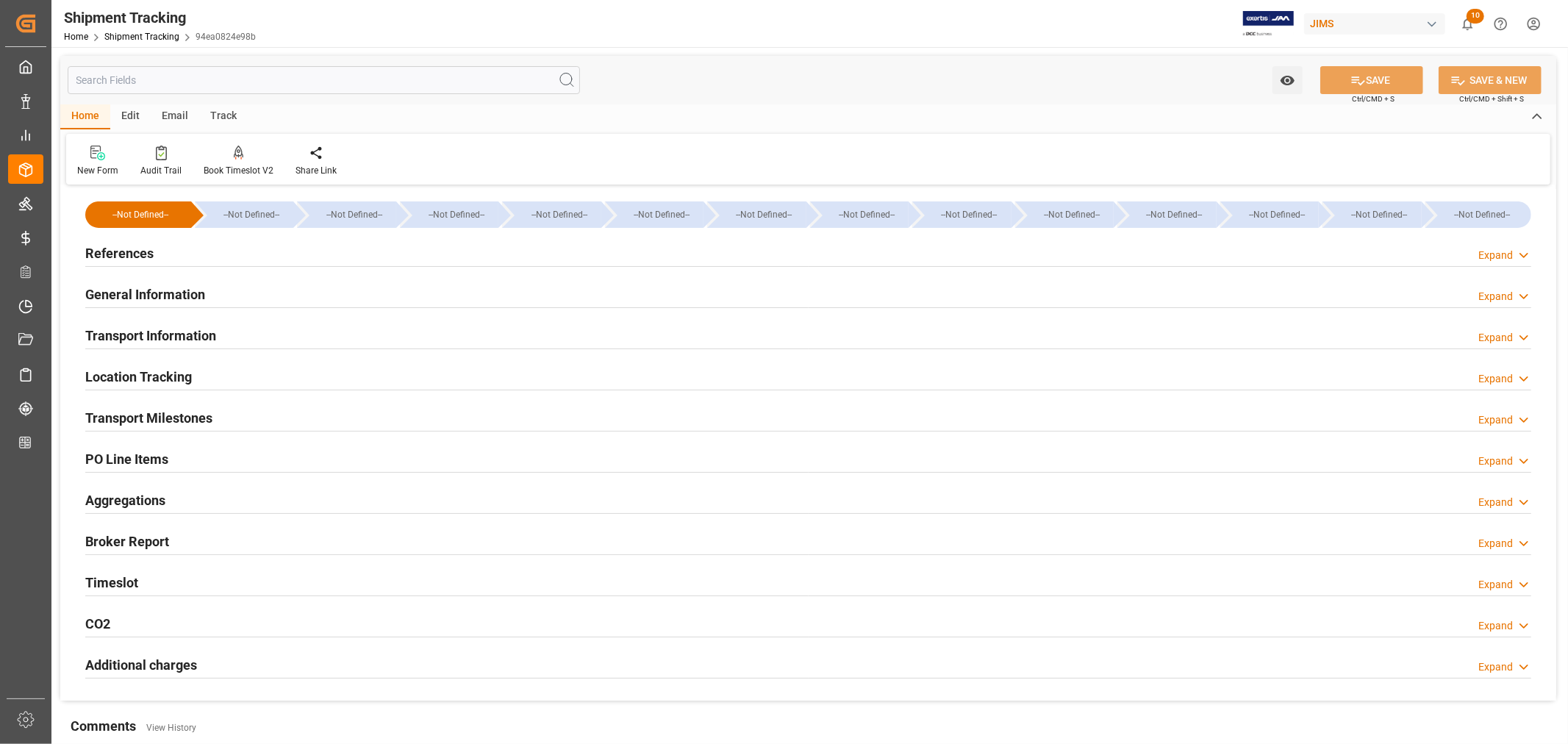
click at [175, 286] on h2 "General Information" at bounding box center [145, 294] width 120 height 20
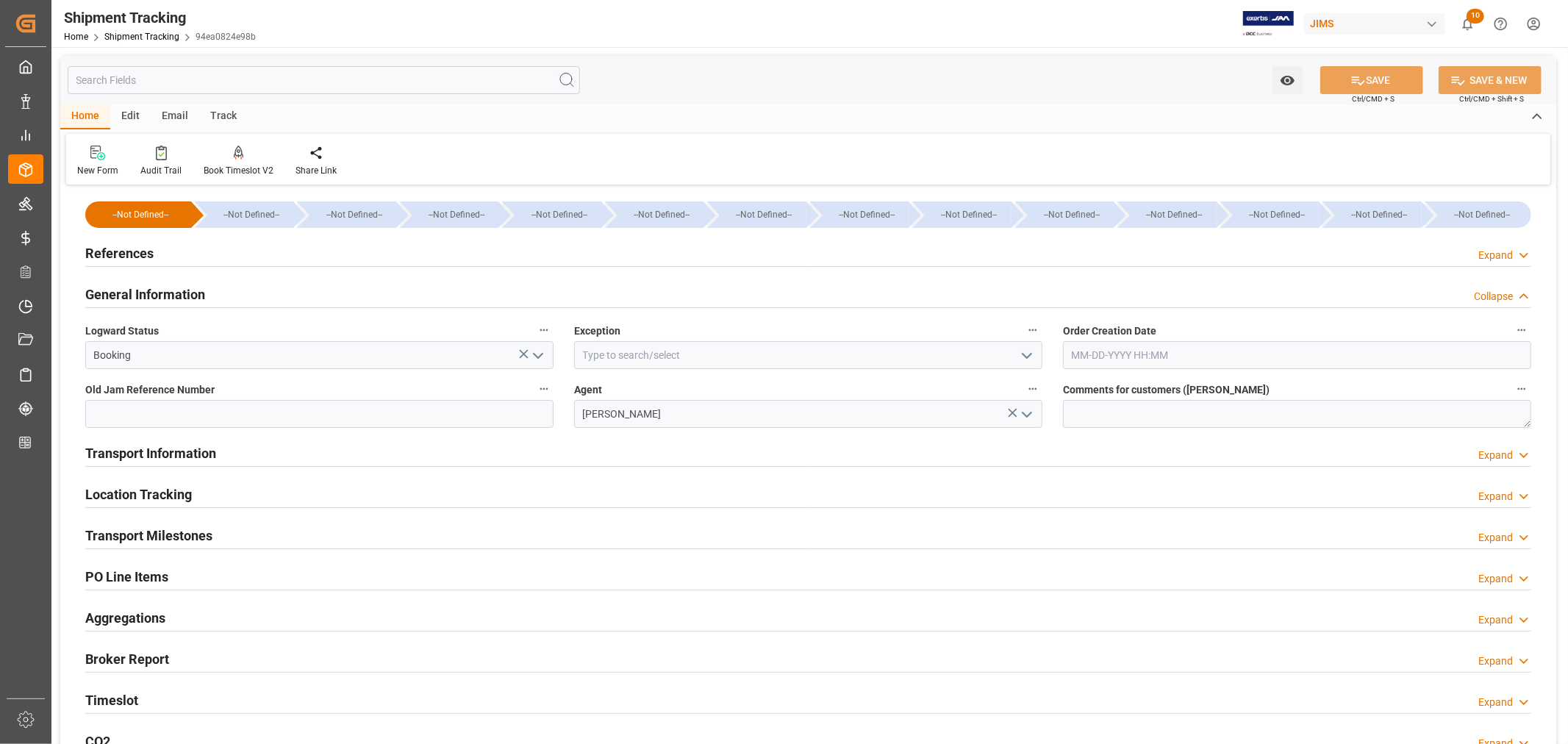
click at [1029, 359] on icon "open menu" at bounding box center [1026, 355] width 18 height 18
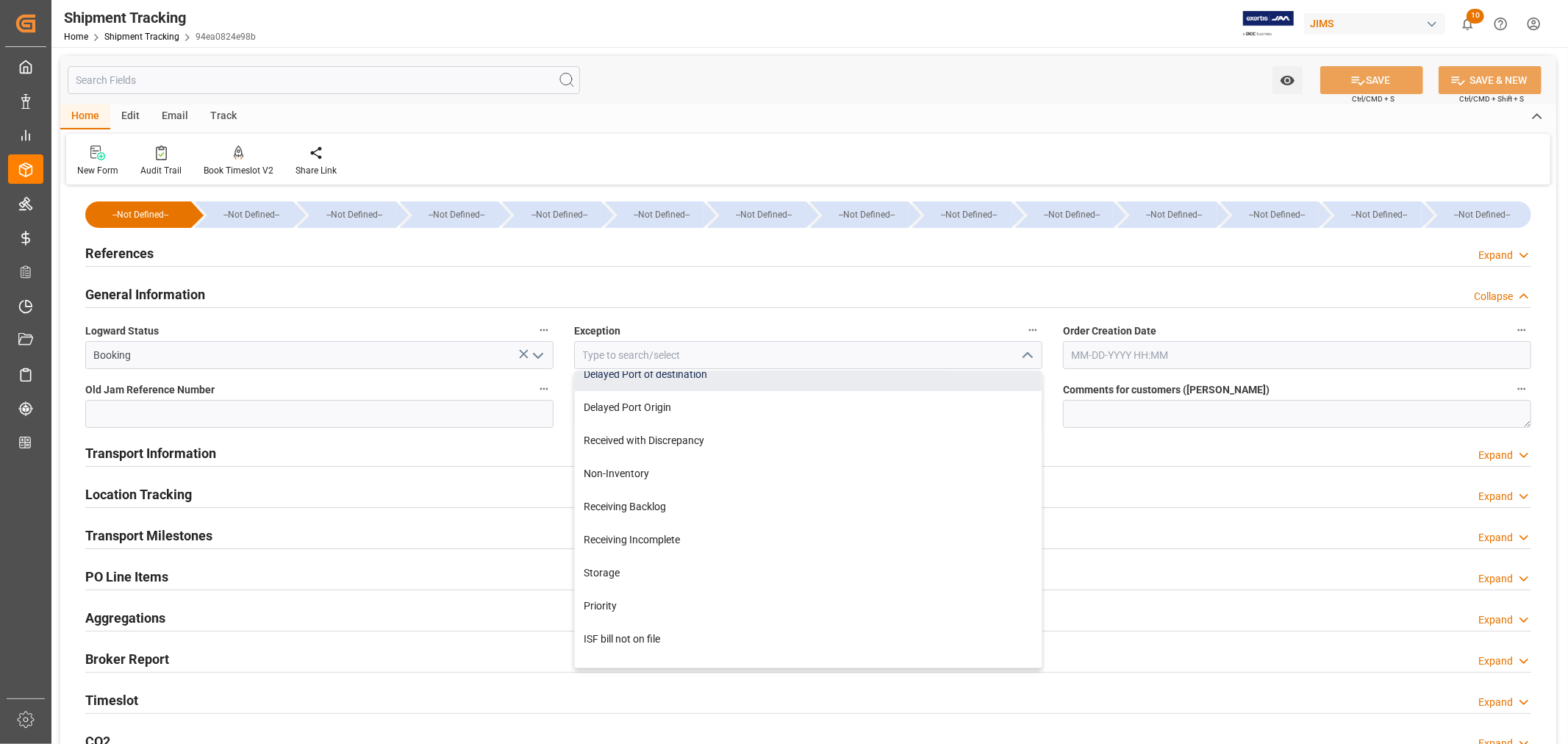
scroll to position [326, 0]
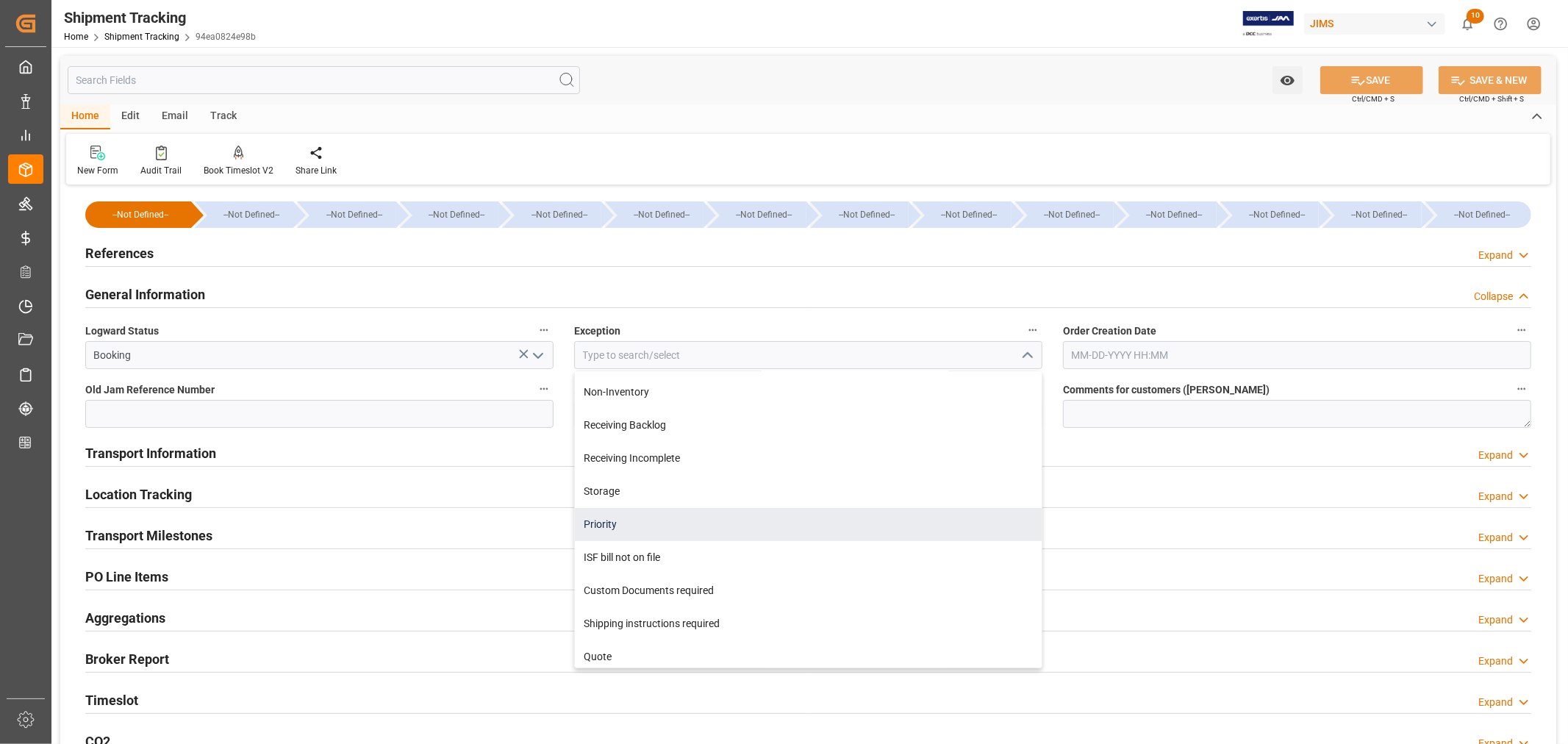
click at [681, 518] on div "Priority" at bounding box center [809, 525] width 467 height 33
type input "Priority"
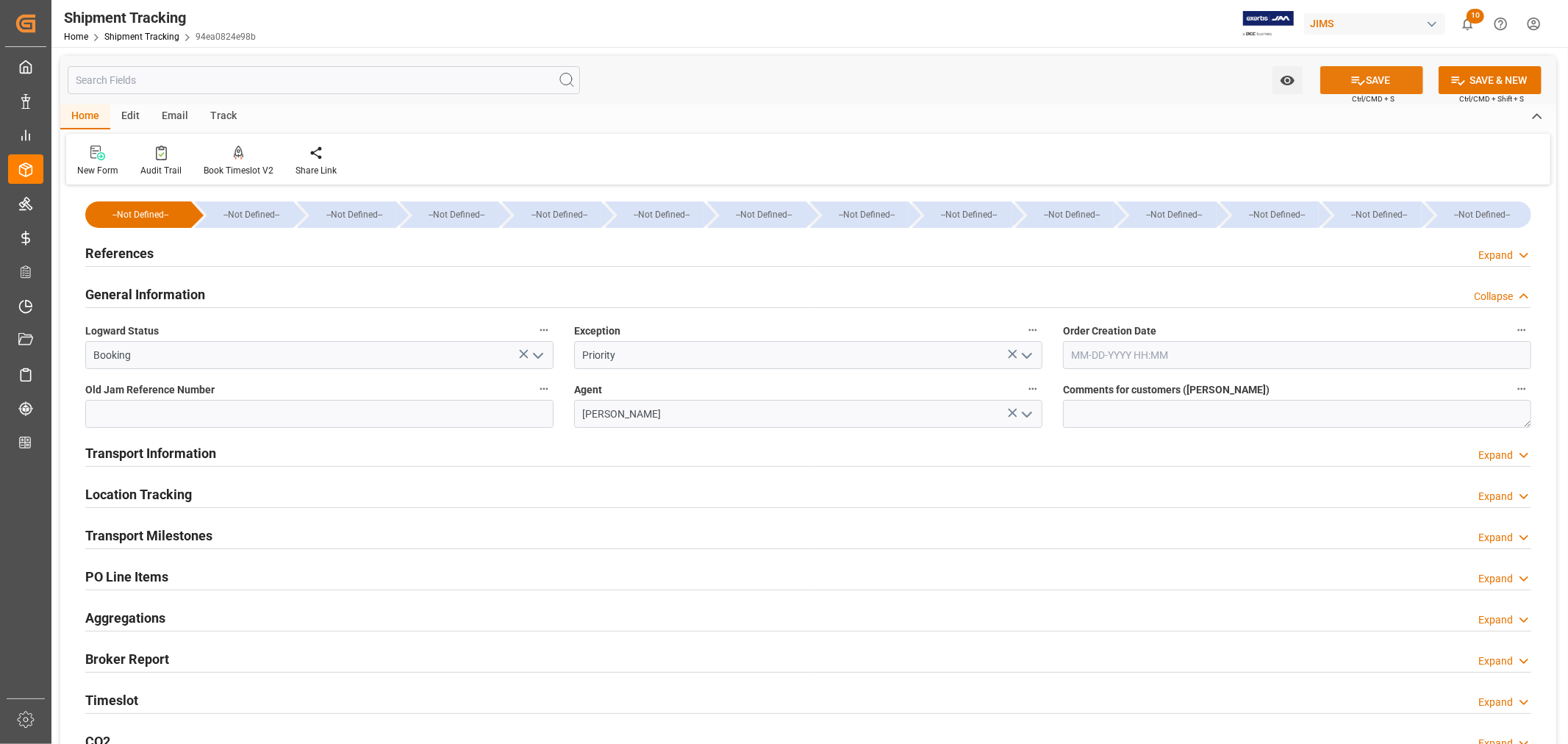
click at [1370, 78] on button "SAVE" at bounding box center [1372, 80] width 103 height 28
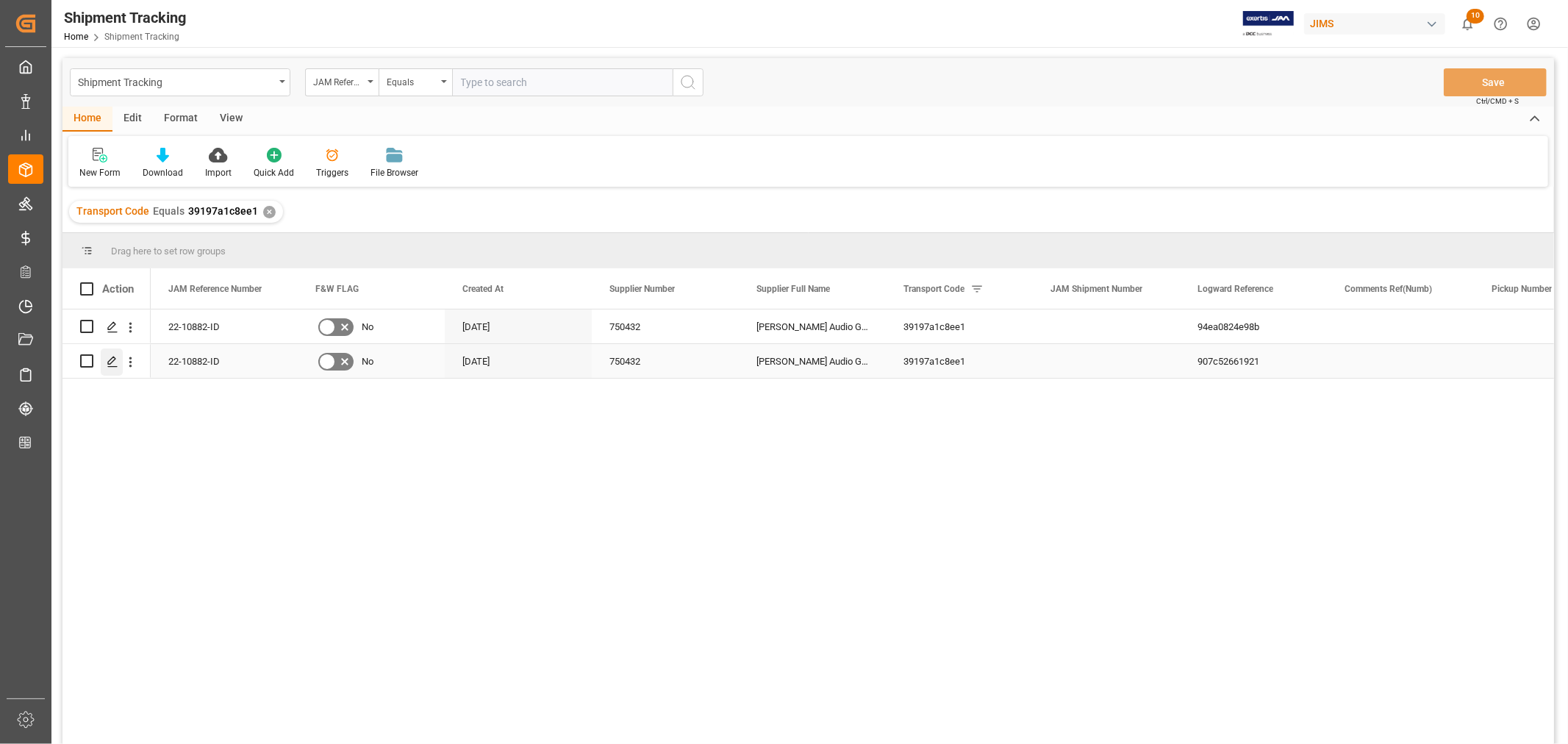
click at [111, 361] on icon "Press SPACE to select this row." at bounding box center [113, 361] width 12 height 12
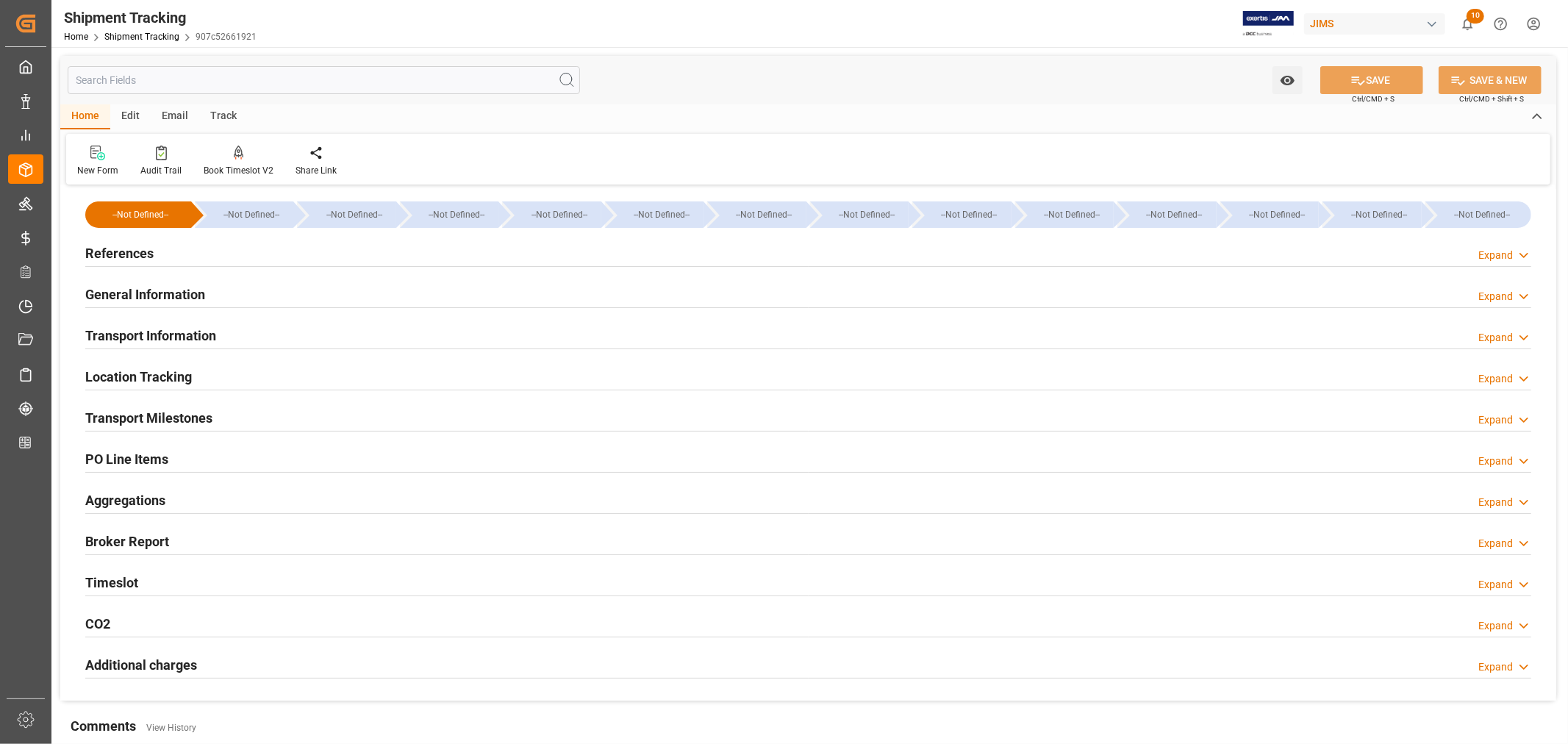
click at [148, 290] on h2 "General Information" at bounding box center [145, 294] width 120 height 20
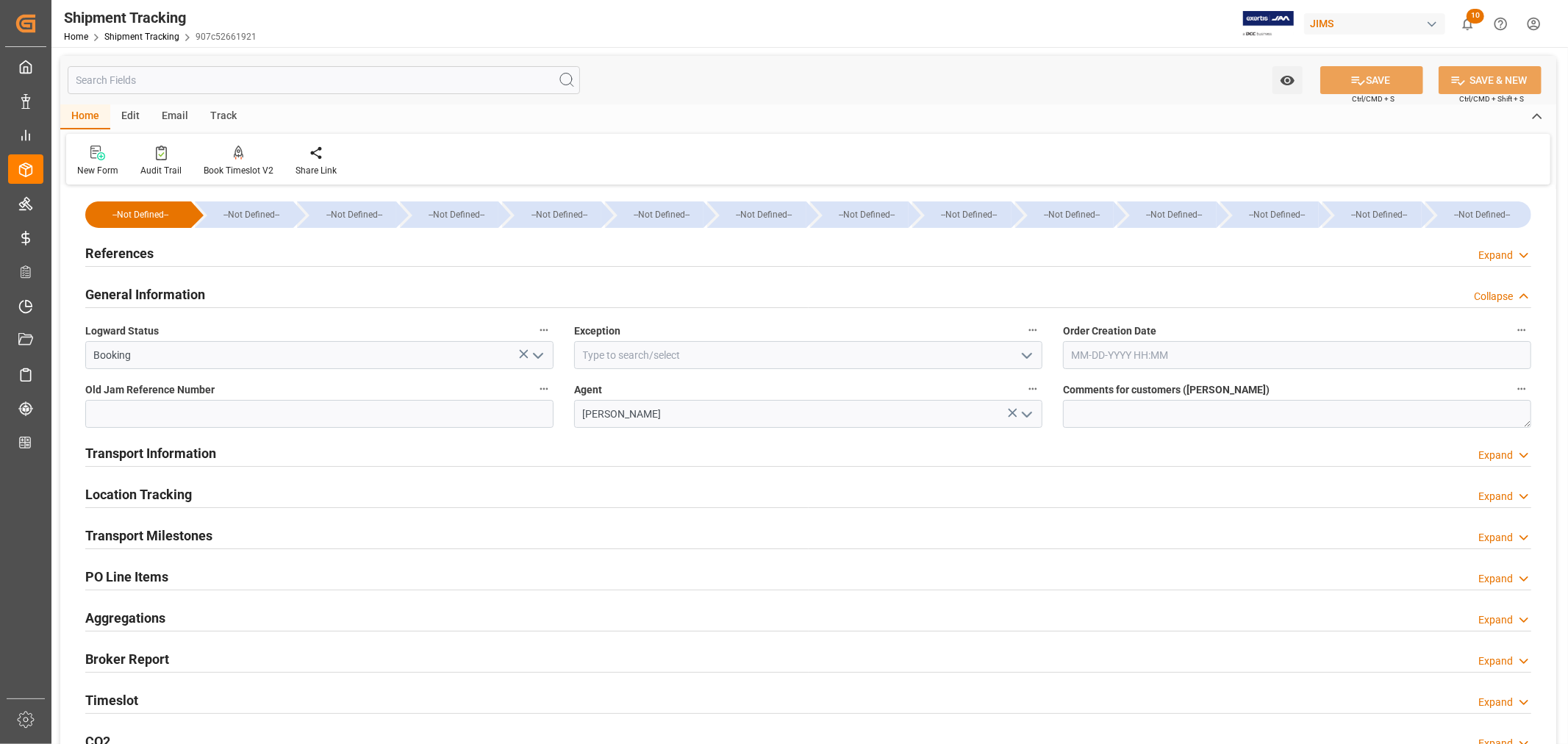
click at [1026, 354] on icon "open menu" at bounding box center [1026, 355] width 18 height 18
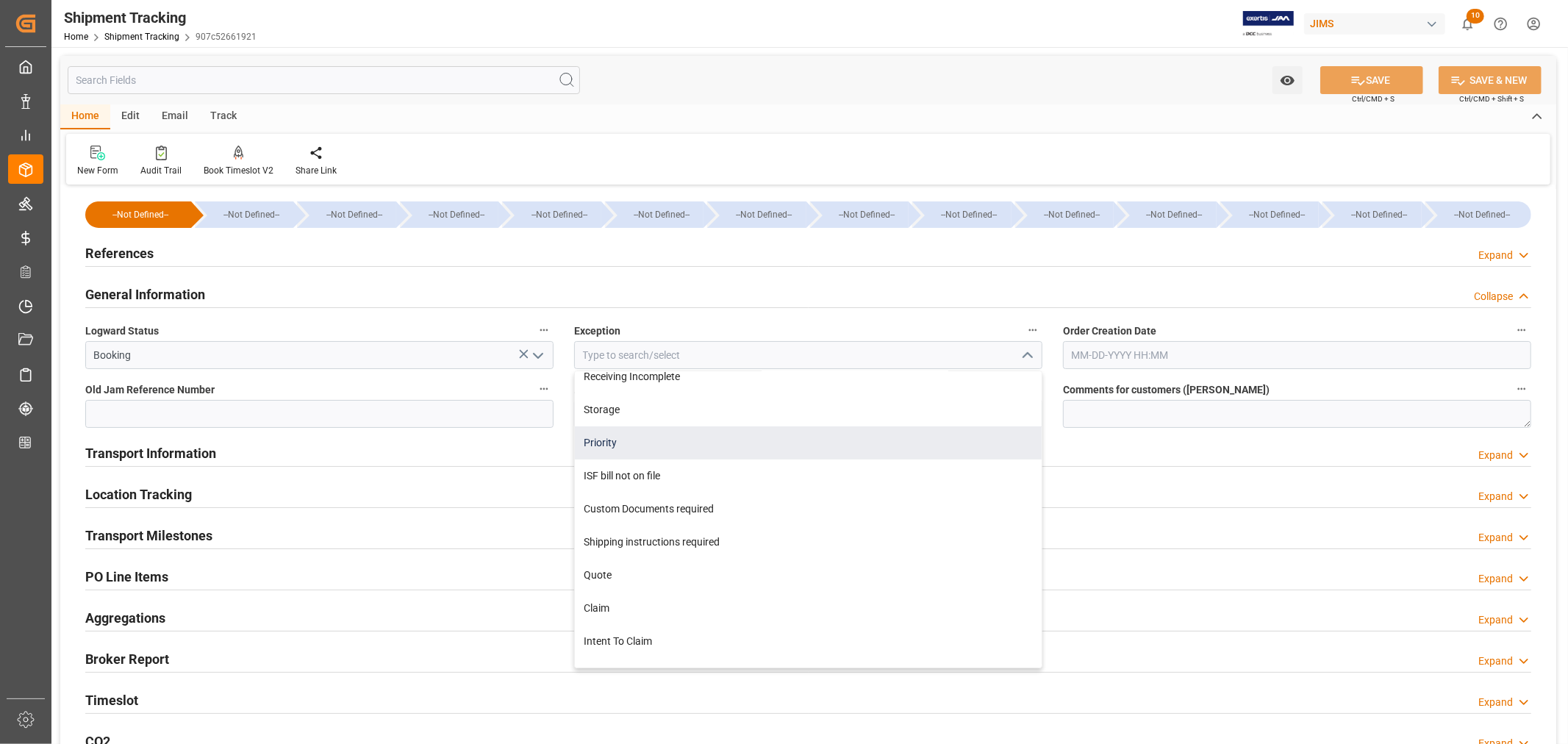
click at [671, 443] on div "Priority" at bounding box center [809, 443] width 467 height 33
type input "Priority"
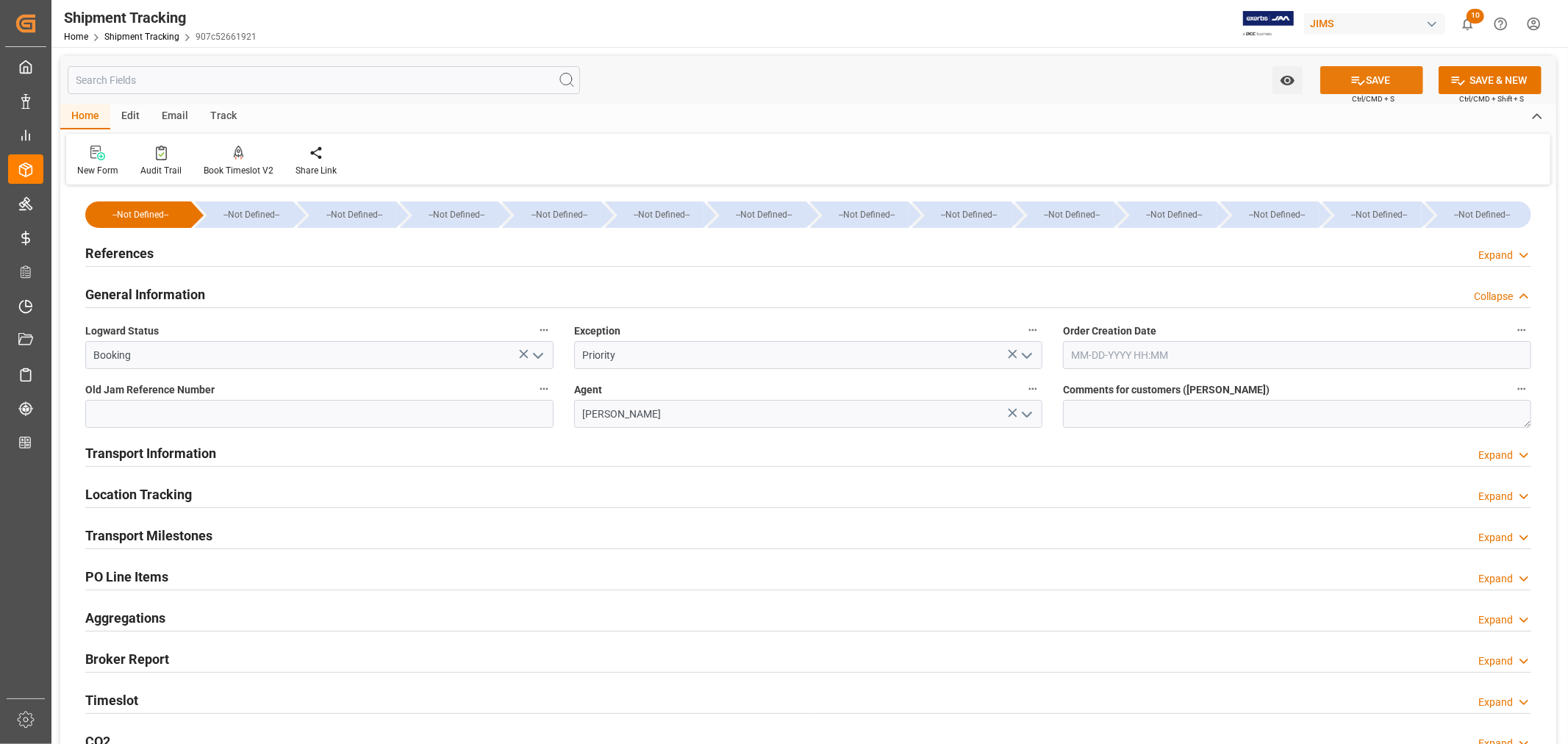
click at [1358, 85] on icon at bounding box center [1358, 80] width 16 height 16
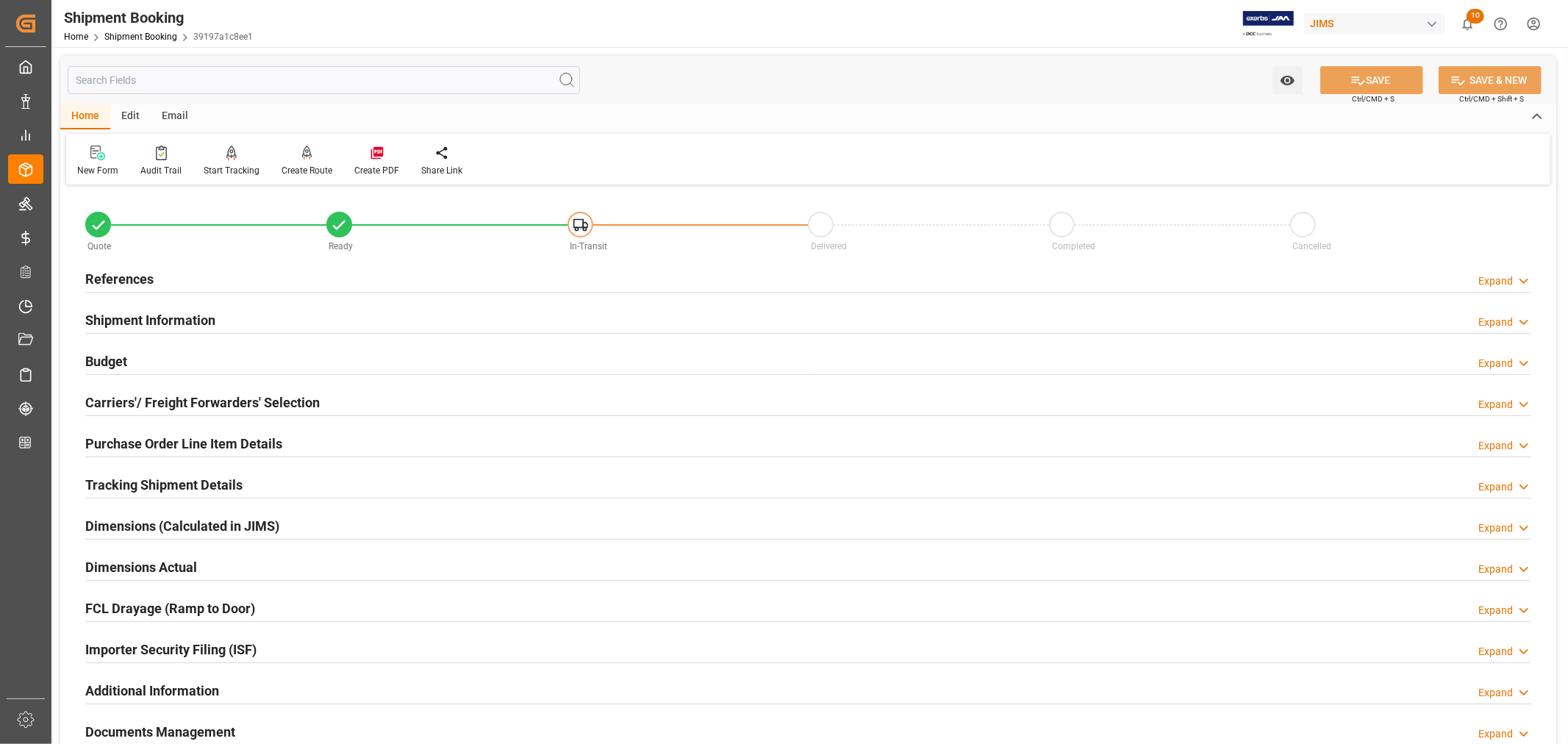
click at [159, 482] on h2 "Tracking Shipment Details" at bounding box center [164, 484] width 157 height 20
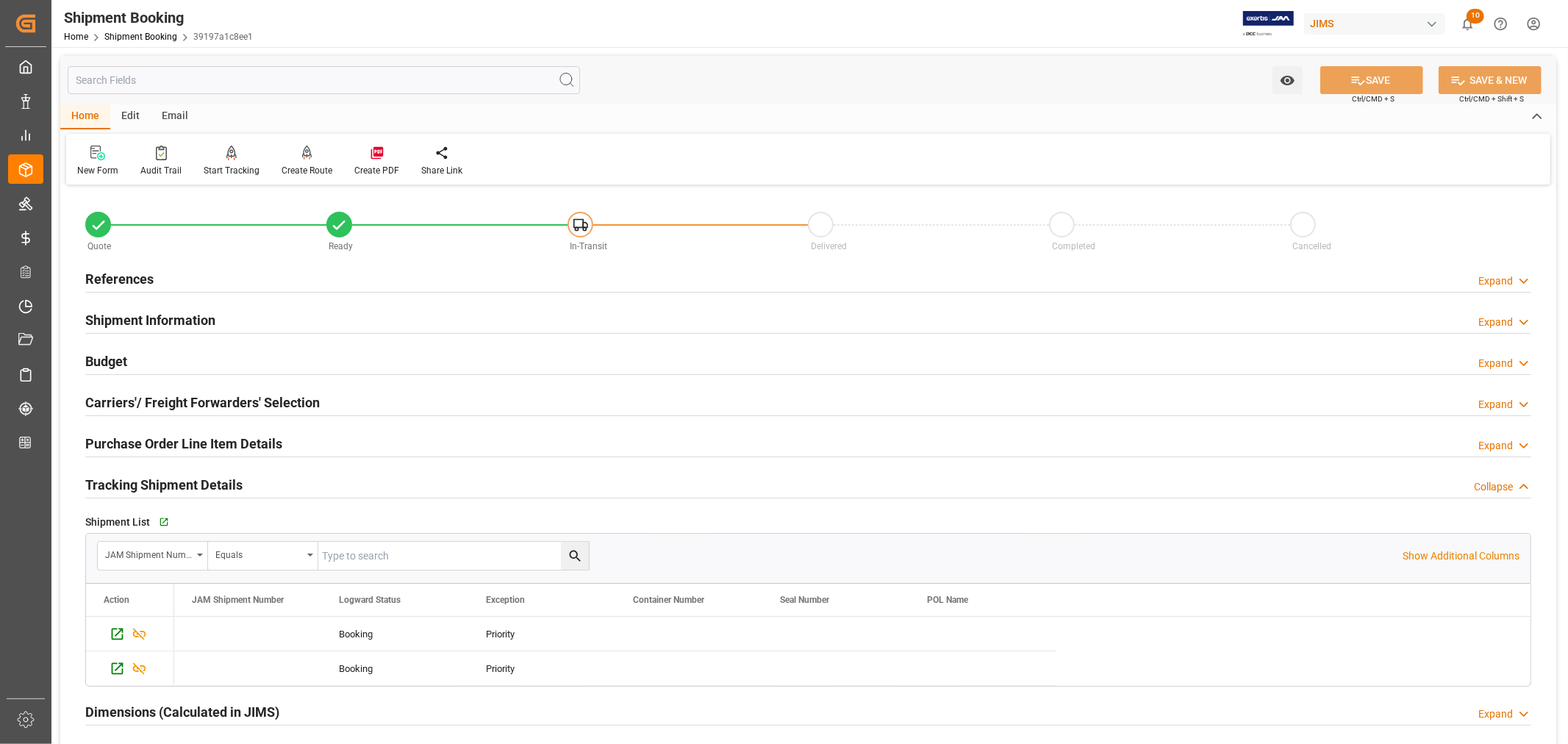
click at [159, 482] on h2 "Tracking Shipment Details" at bounding box center [164, 484] width 157 height 20
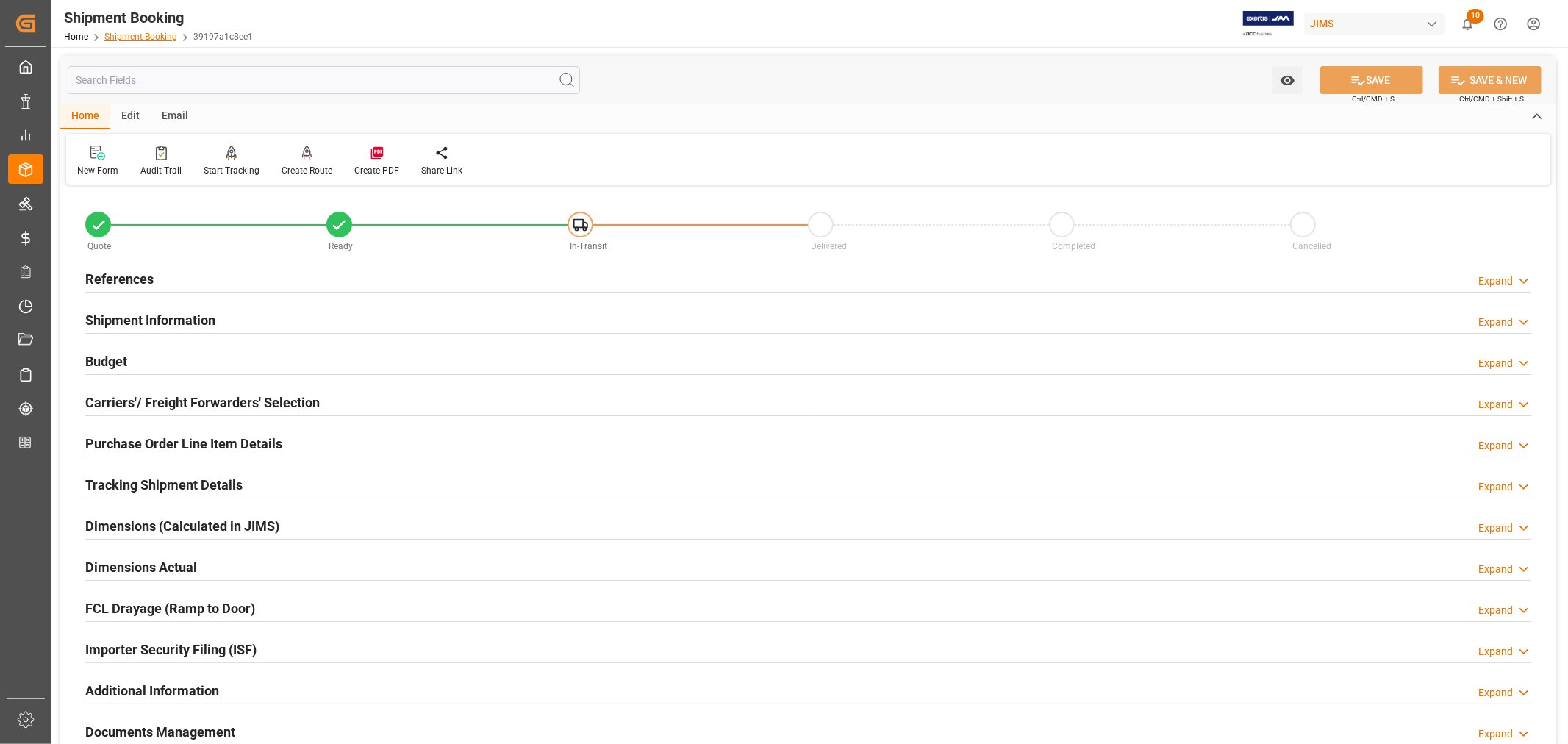
click at [149, 33] on link "Shipment Booking" at bounding box center [141, 36] width 73 height 10
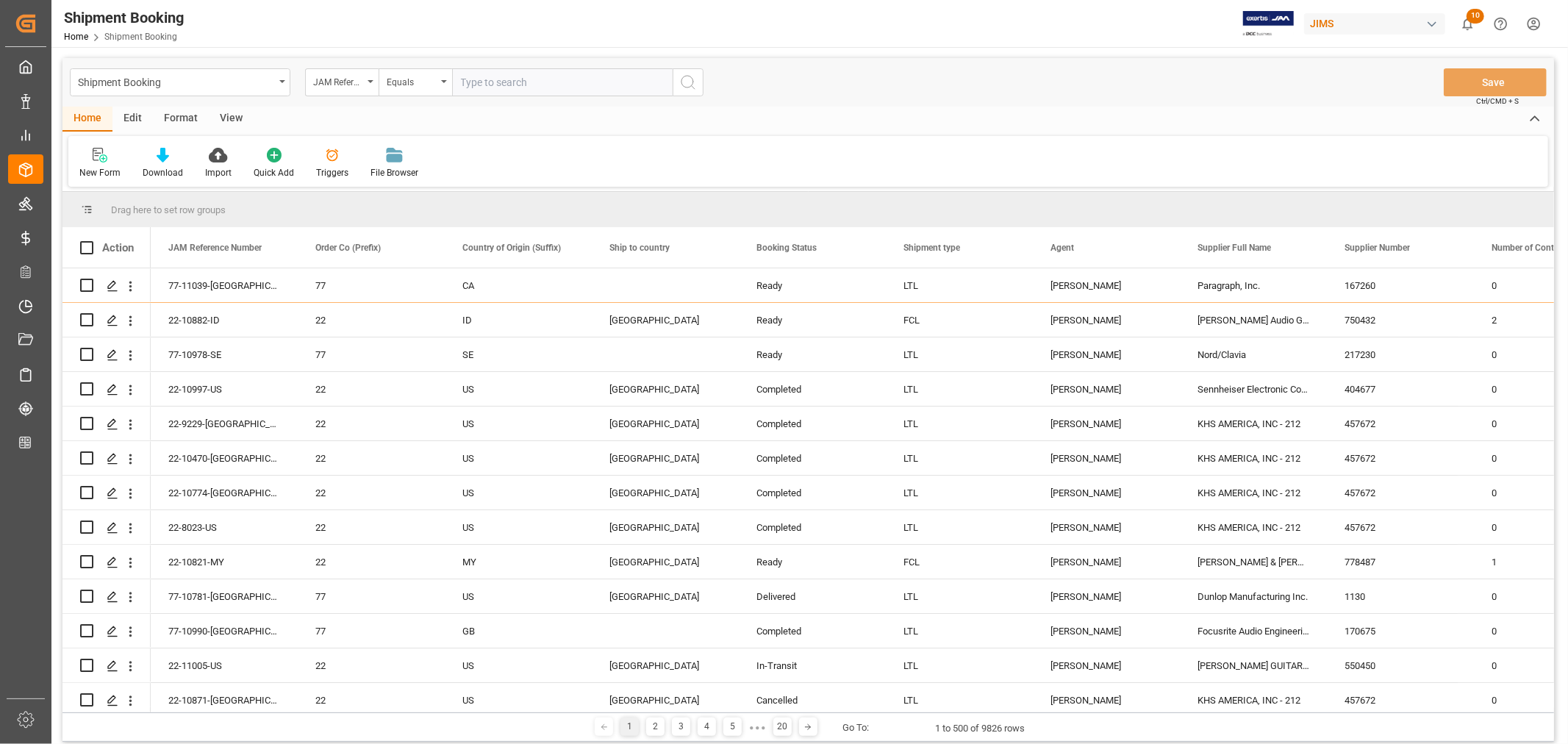
click at [496, 82] on input "text" at bounding box center [562, 82] width 221 height 28
type input "22-10352-my"
click at [686, 79] on icon "search button" at bounding box center [688, 82] width 18 height 18
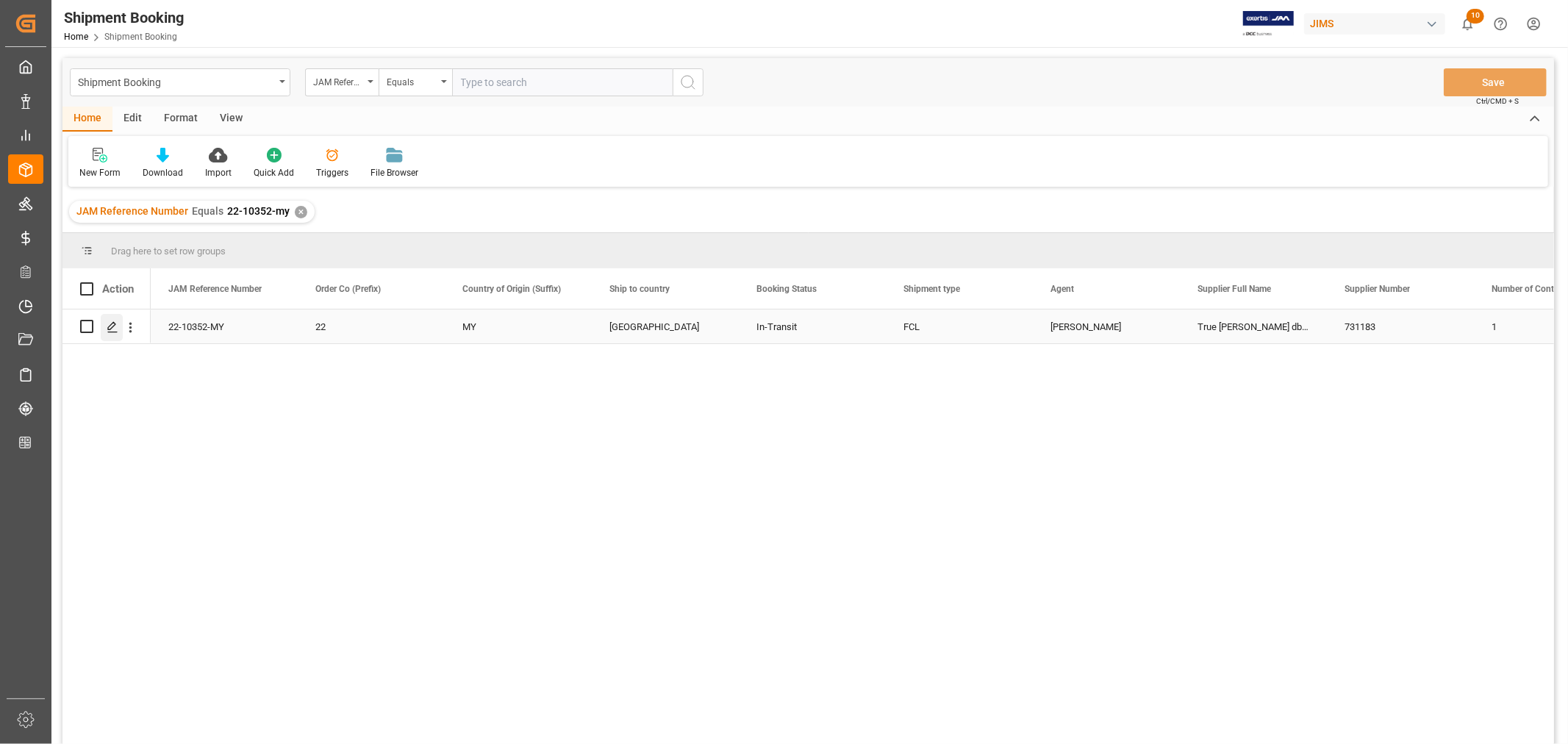
click at [111, 324] on icon "Press SPACE to select this row." at bounding box center [113, 326] width 12 height 12
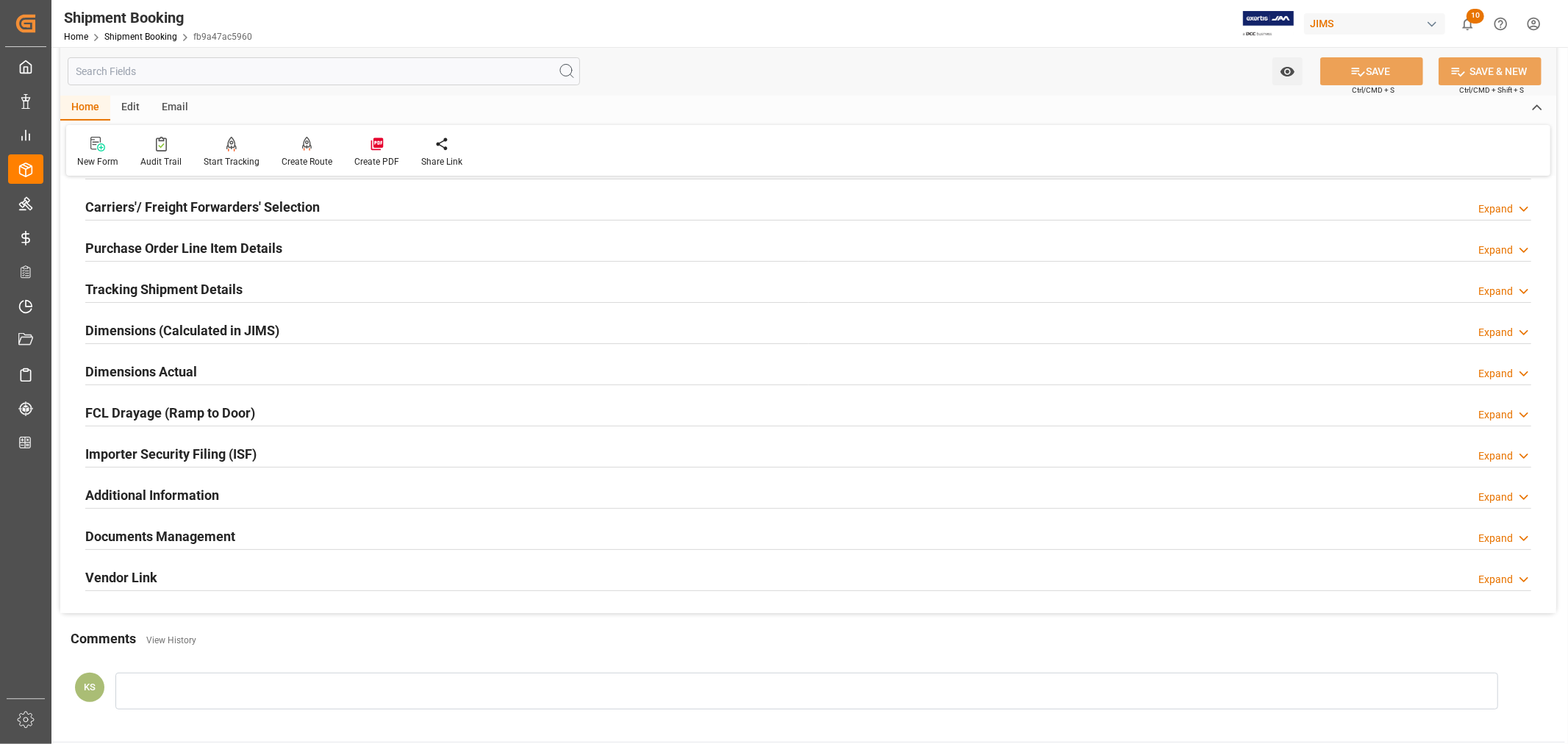
scroll to position [245, 0]
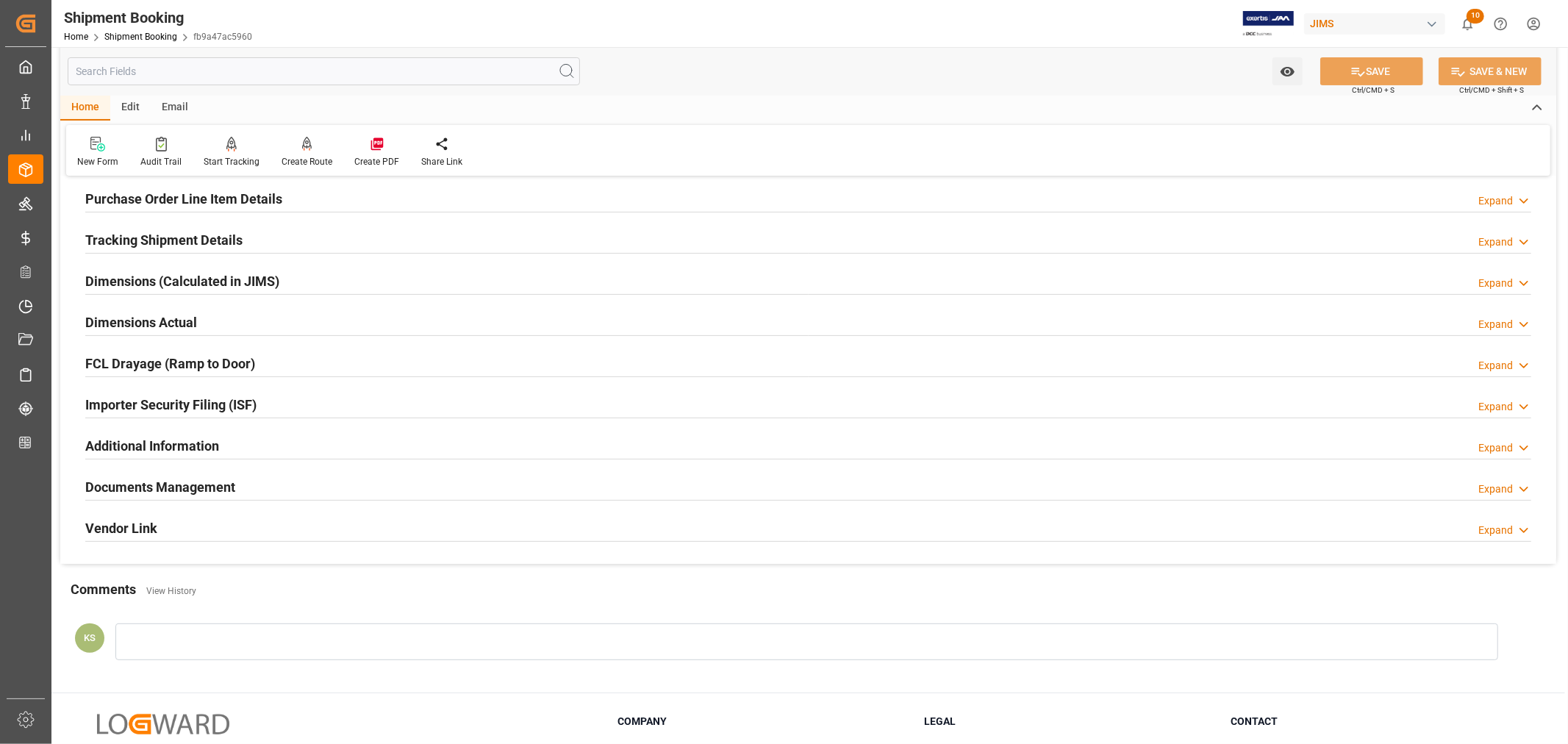
click at [516, 493] on div "Documents Management Expand" at bounding box center [809, 485] width 1446 height 28
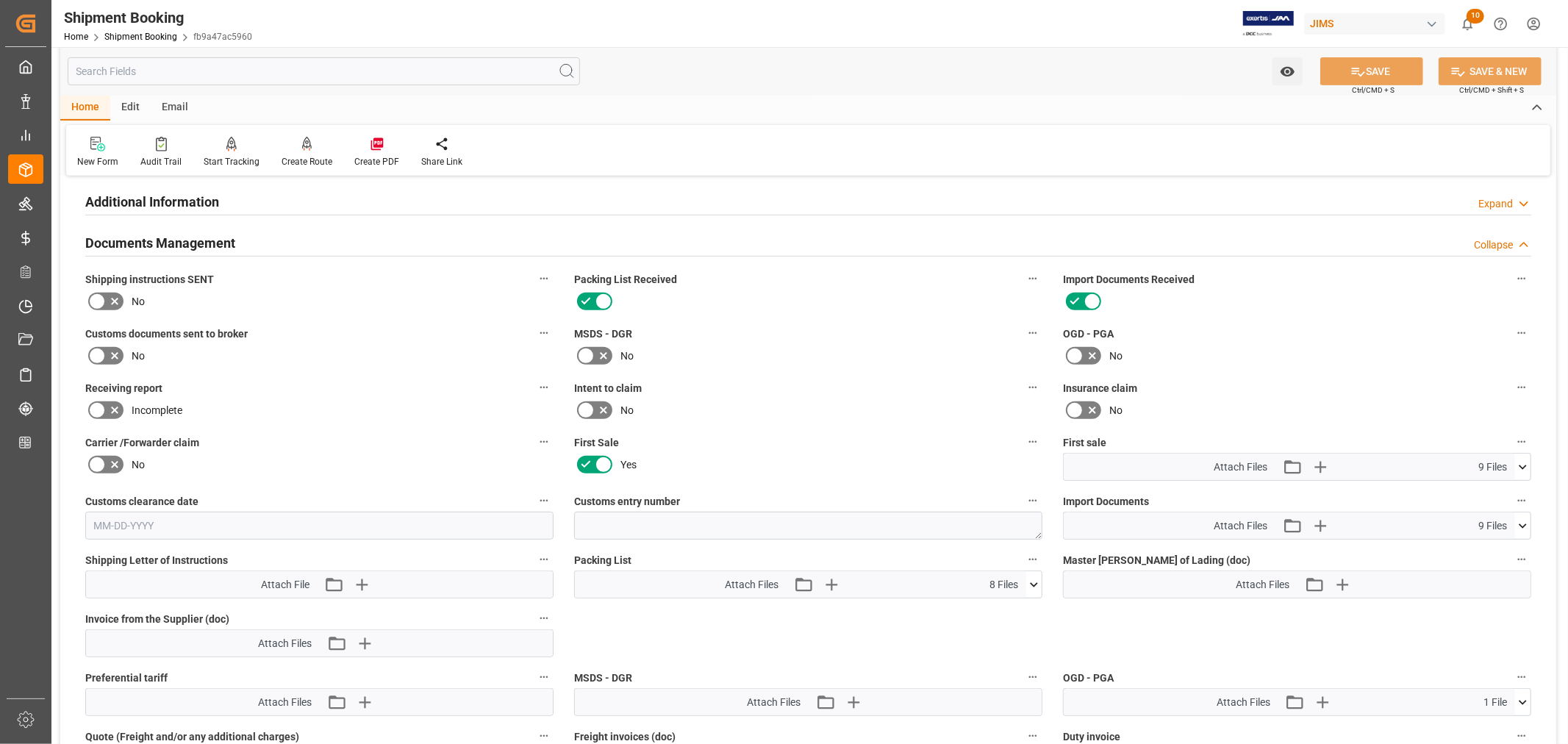
scroll to position [571, 0]
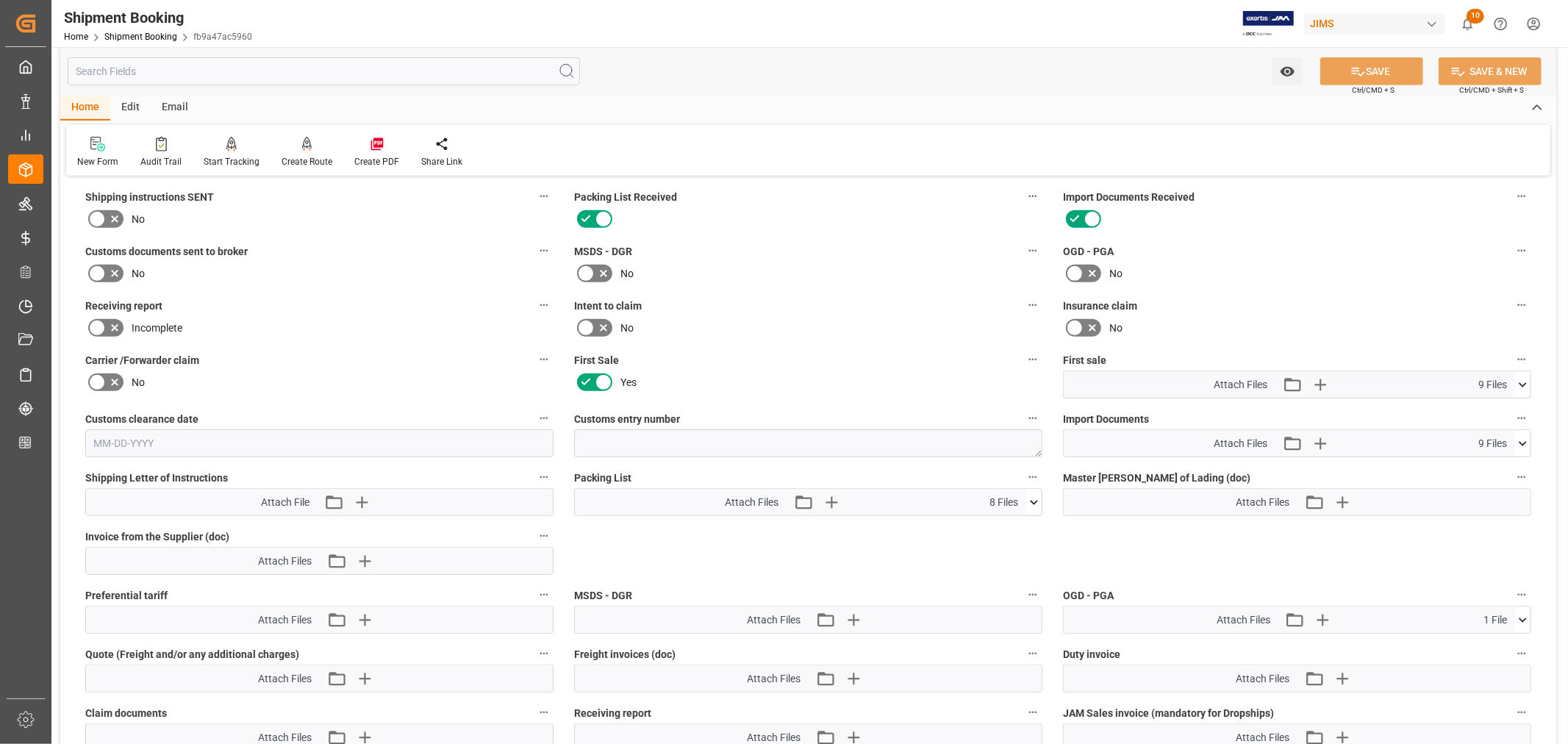
click at [1522, 382] on icon at bounding box center [1522, 384] width 8 height 5
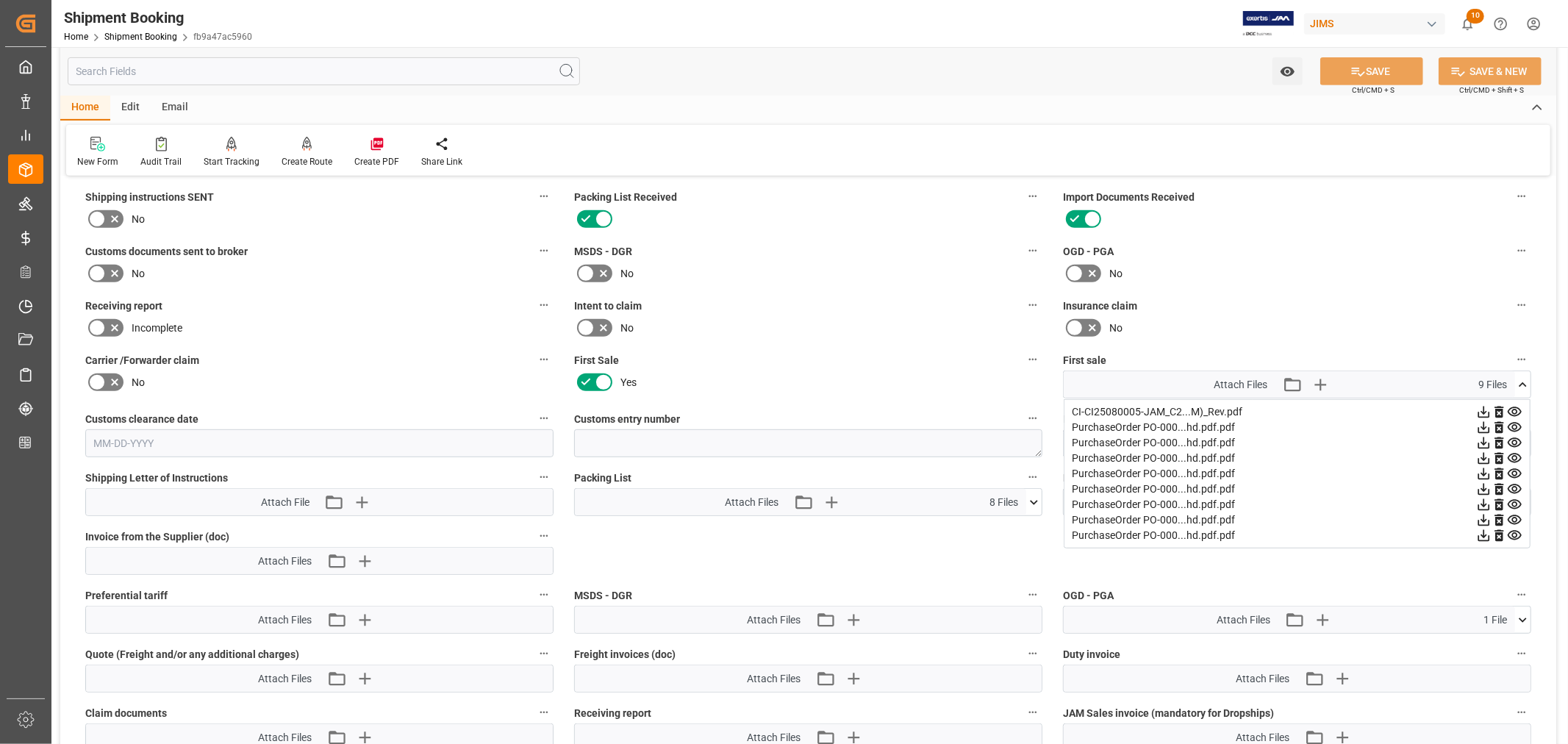
click at [1522, 382] on icon at bounding box center [1522, 384] width 8 height 5
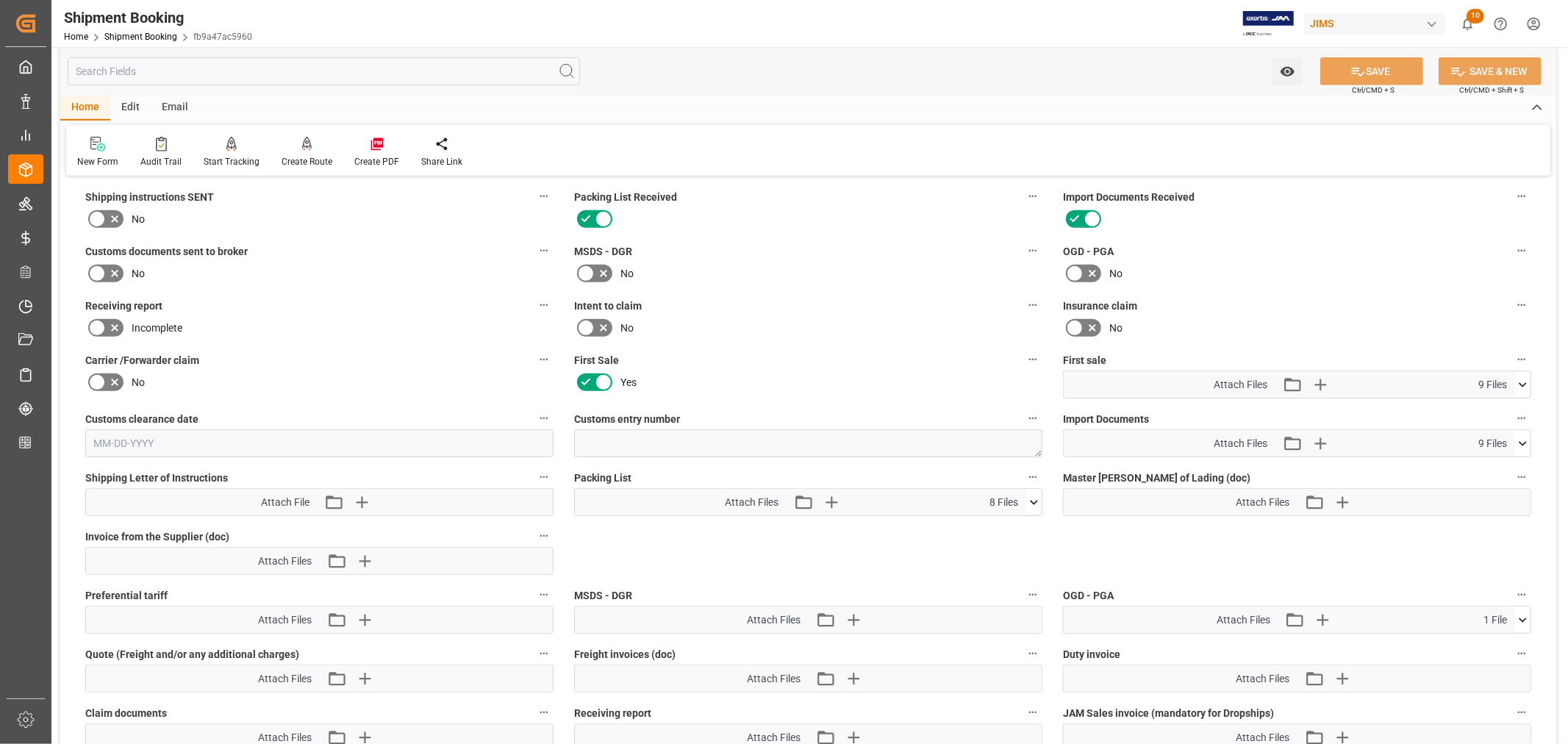
click at [1522, 442] on icon at bounding box center [1522, 444] width 16 height 16
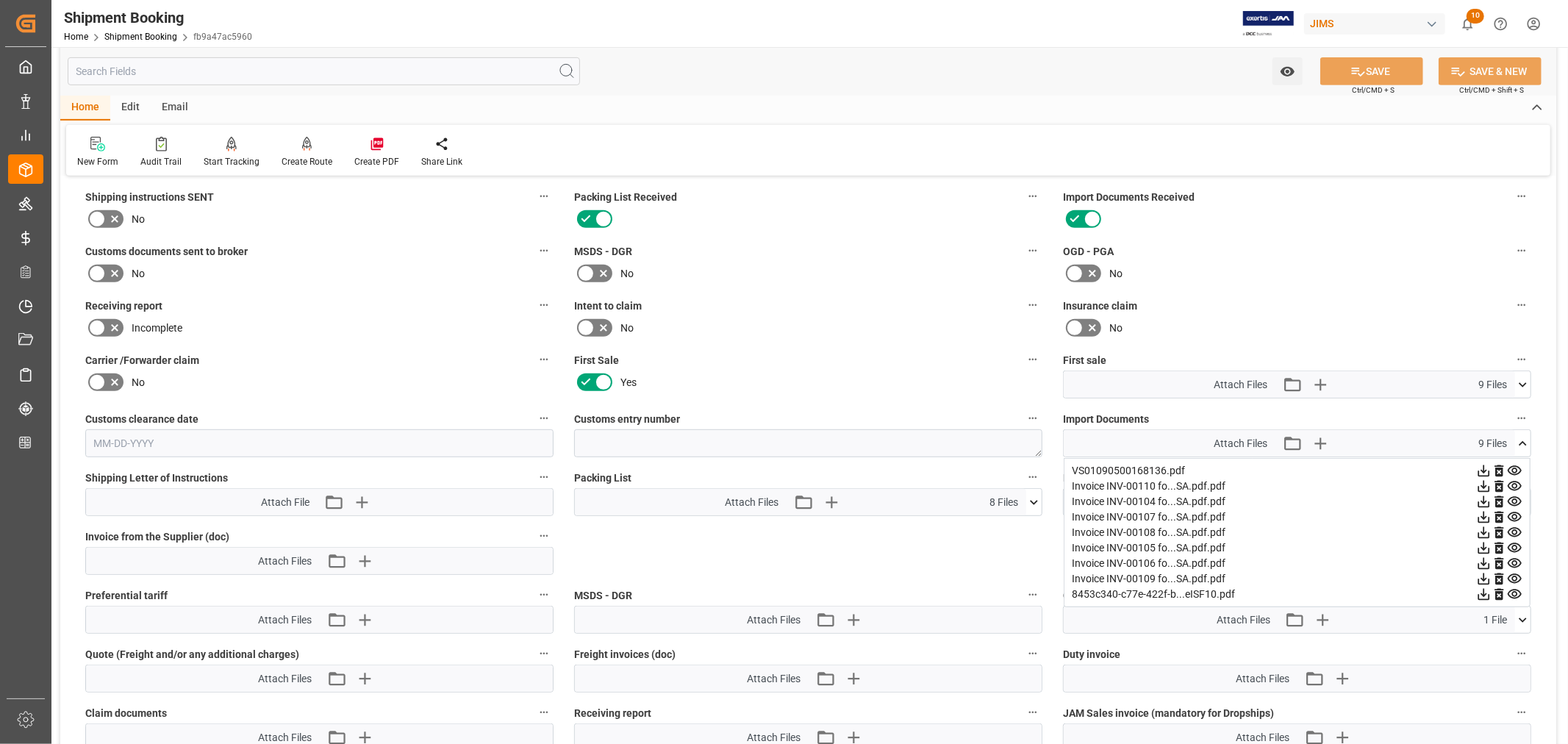
click at [1515, 468] on icon at bounding box center [1515, 471] width 16 height 16
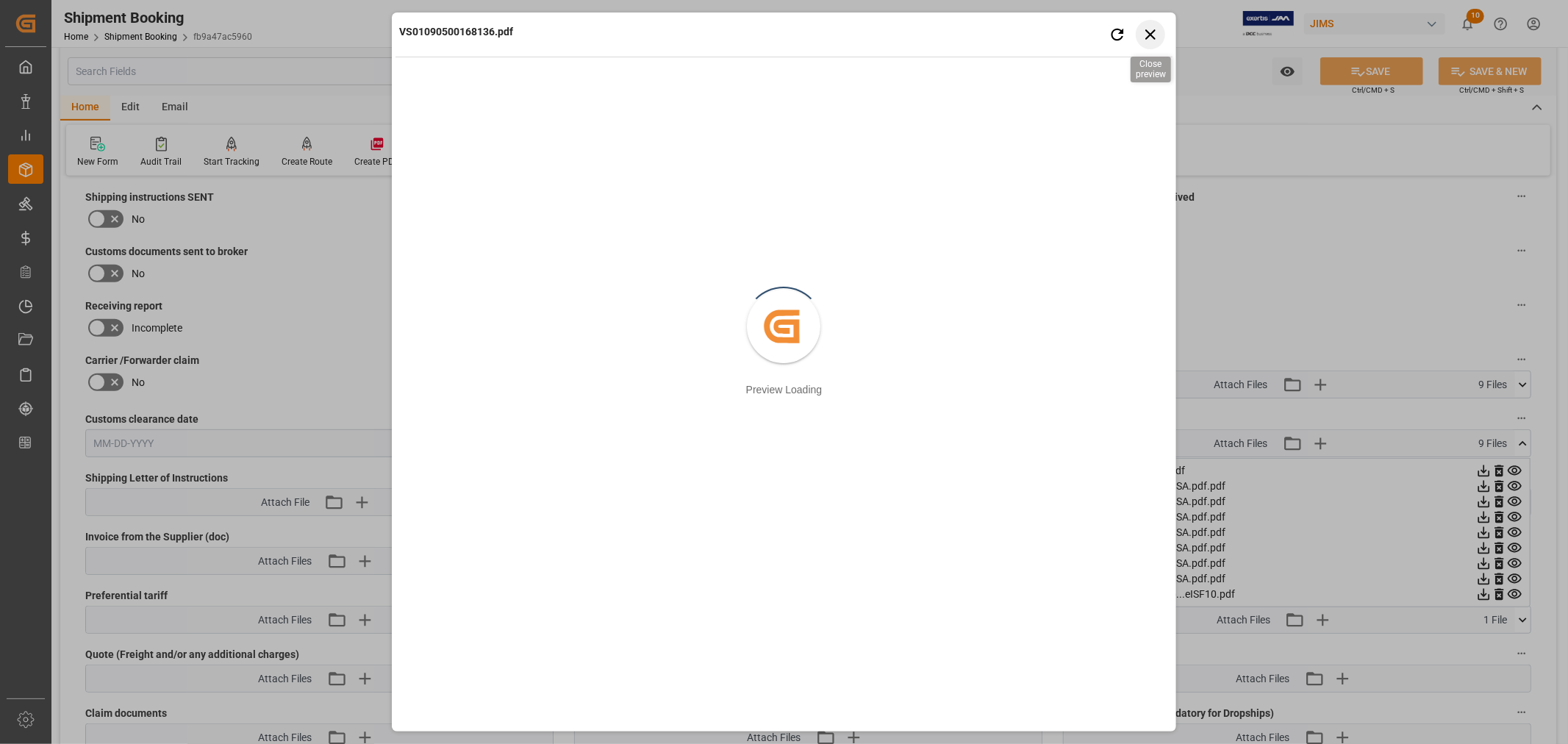
click at [1145, 27] on icon "button" at bounding box center [1150, 34] width 19 height 19
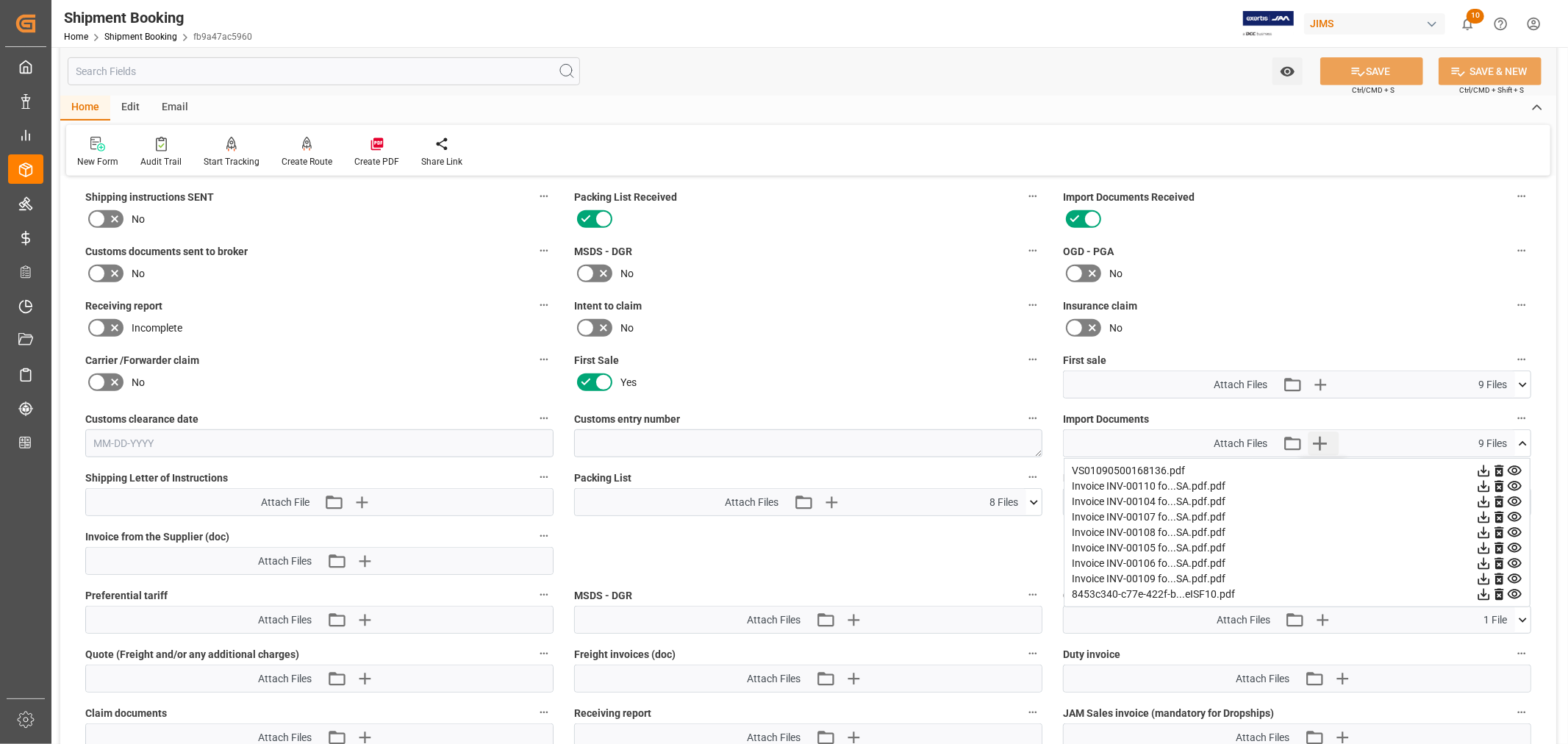
click at [1325, 441] on icon "button" at bounding box center [1320, 443] width 23 height 23
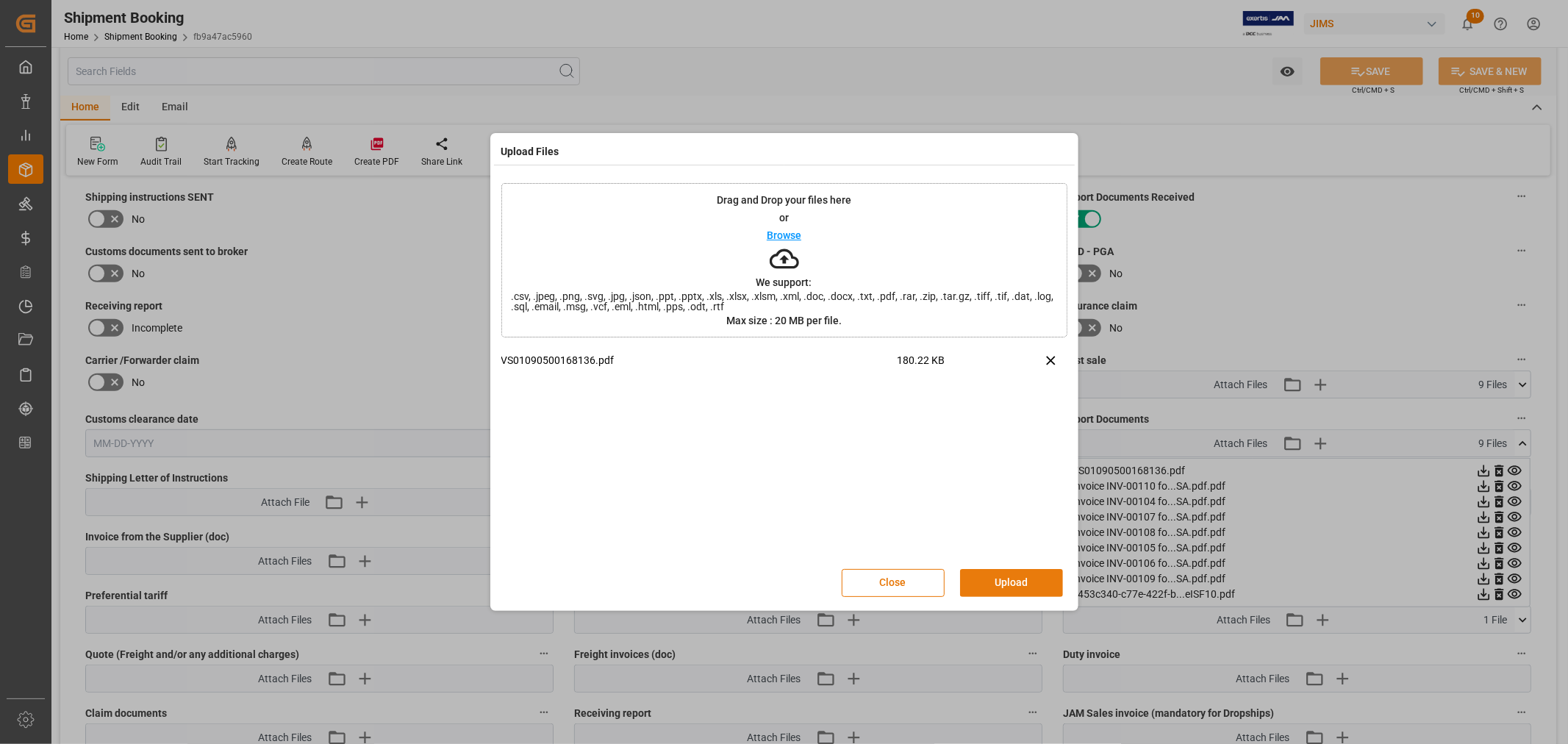
click at [1000, 575] on button "Upload" at bounding box center [1012, 583] width 103 height 28
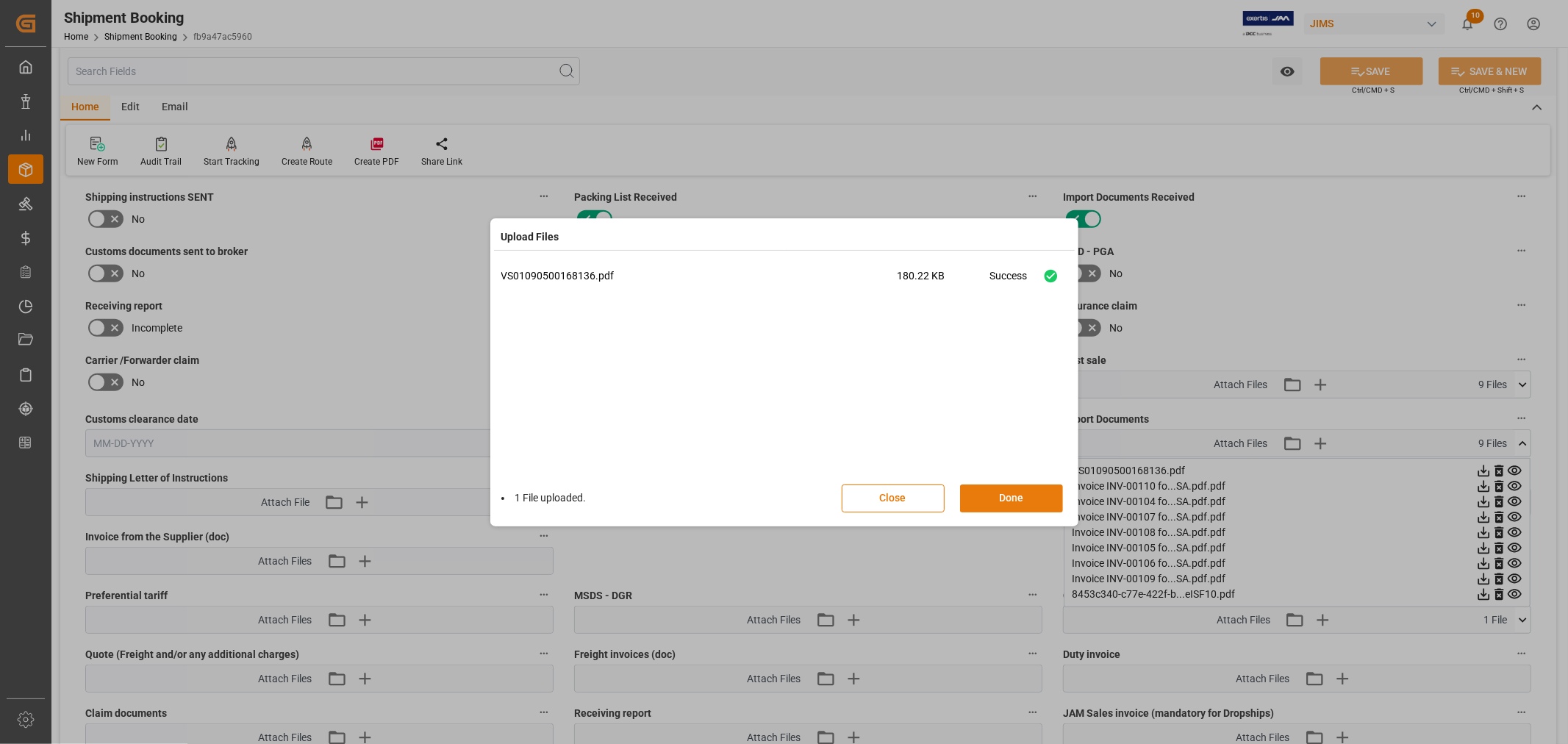
drag, startPoint x: 1009, startPoint y: 498, endPoint x: 1025, endPoint y: 497, distance: 16.0
click at [1010, 498] on button "Done" at bounding box center [1012, 498] width 103 height 28
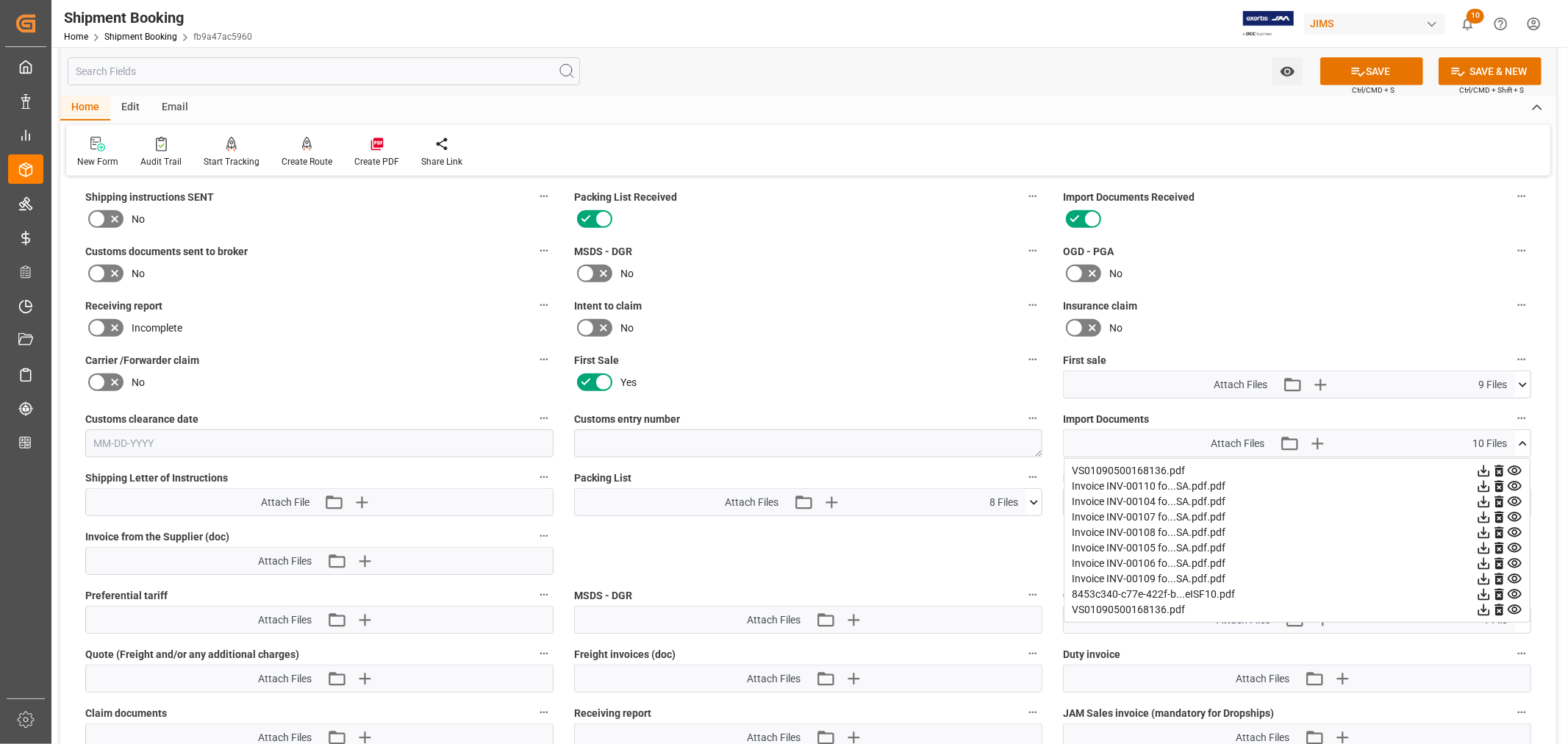
click at [1163, 466] on div "VS01090500168136.pdf" at bounding box center [1297, 471] width 450 height 16
click at [1501, 467] on icon at bounding box center [1499, 471] width 16 height 16
click at [1379, 68] on button "SAVE" at bounding box center [1372, 72] width 103 height 28
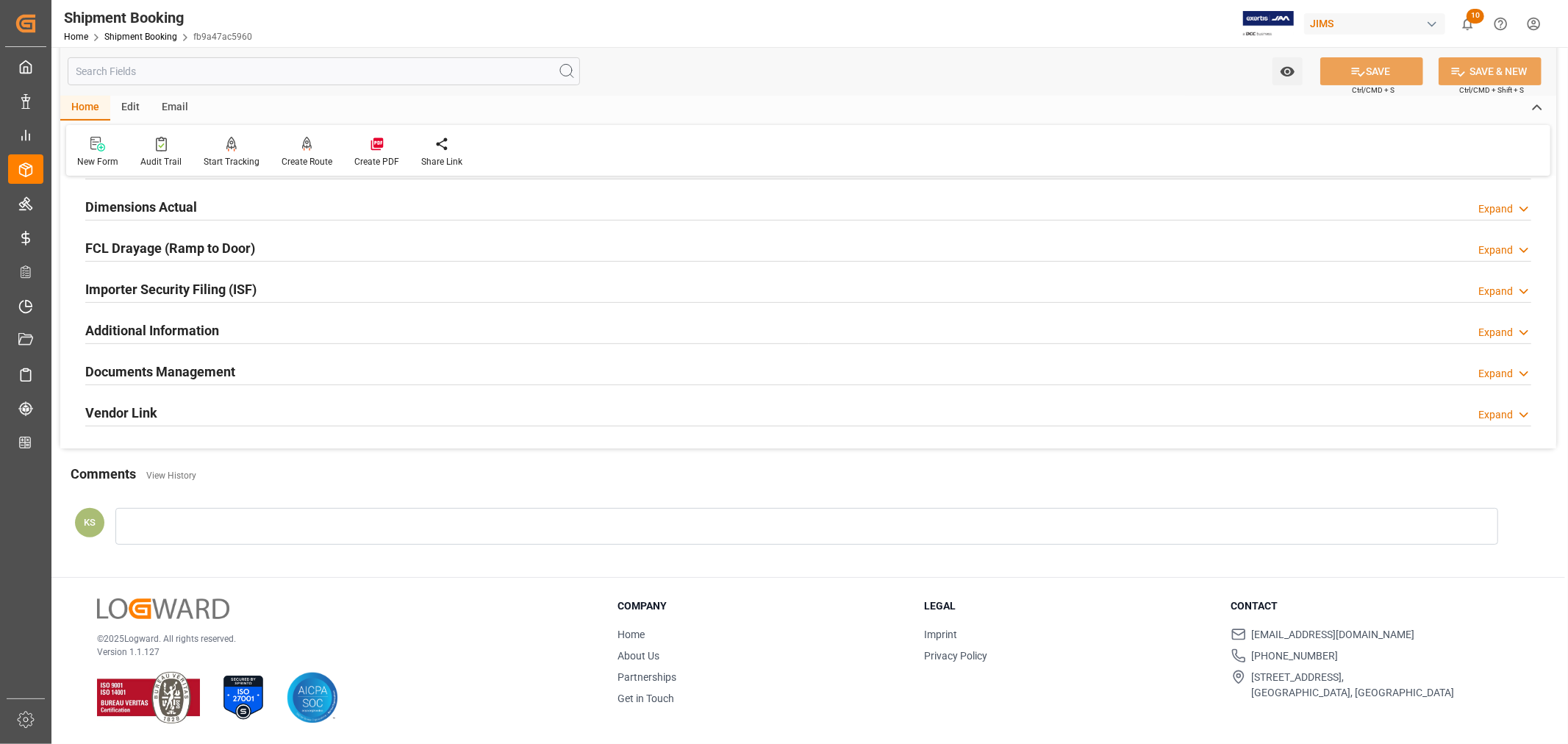
scroll to position [0, 0]
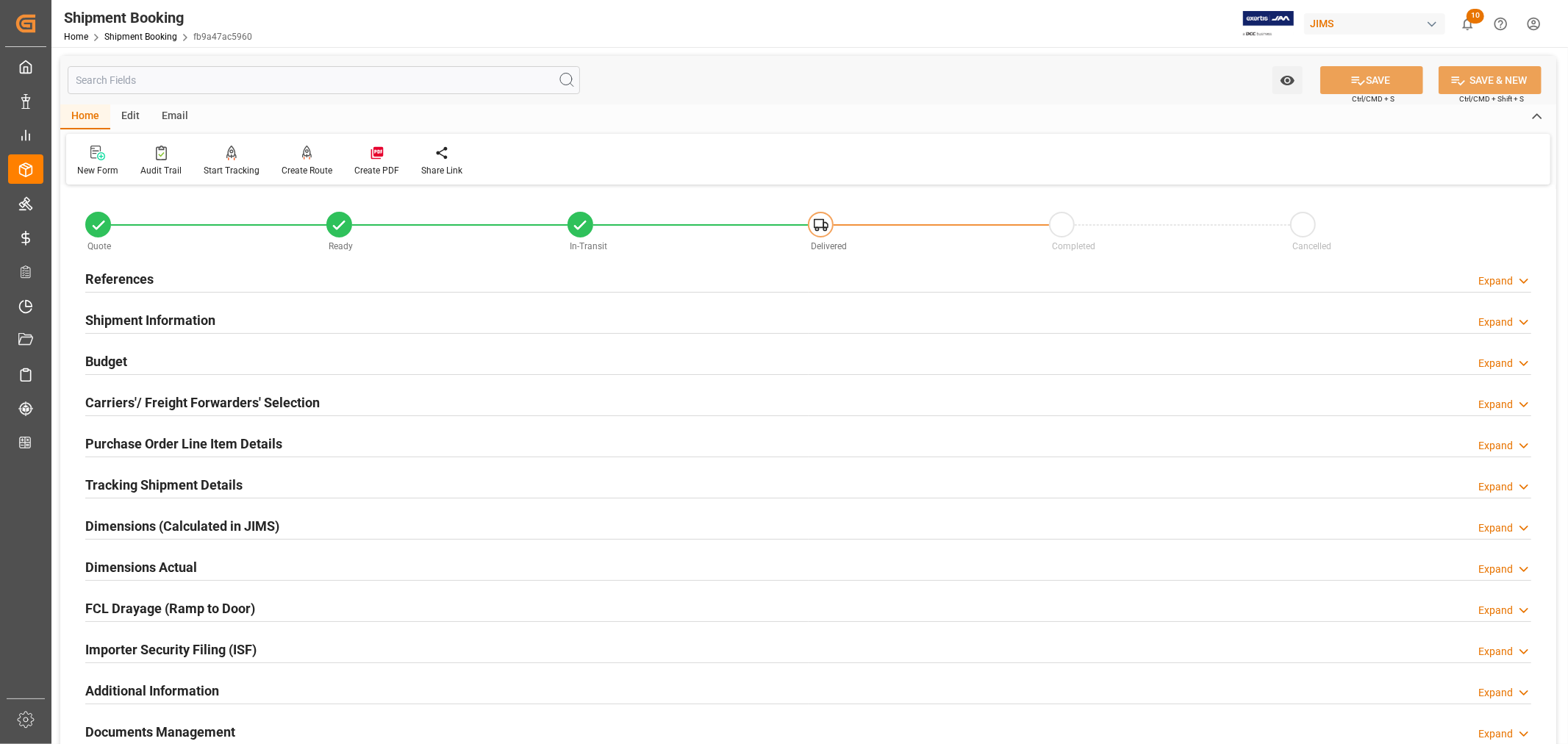
click at [129, 278] on h2 "References" at bounding box center [119, 278] width 68 height 20
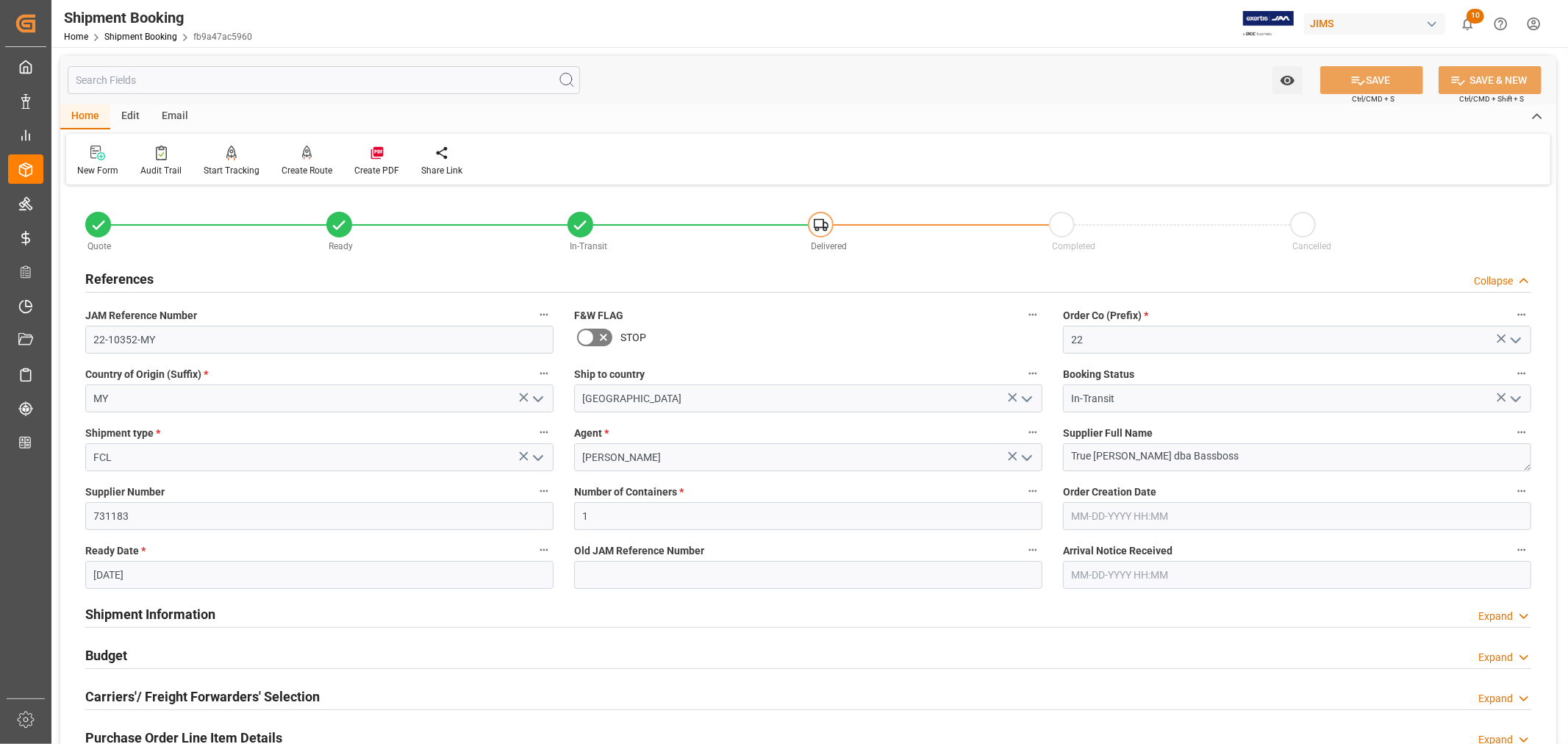
click at [129, 278] on h2 "References" at bounding box center [119, 278] width 68 height 20
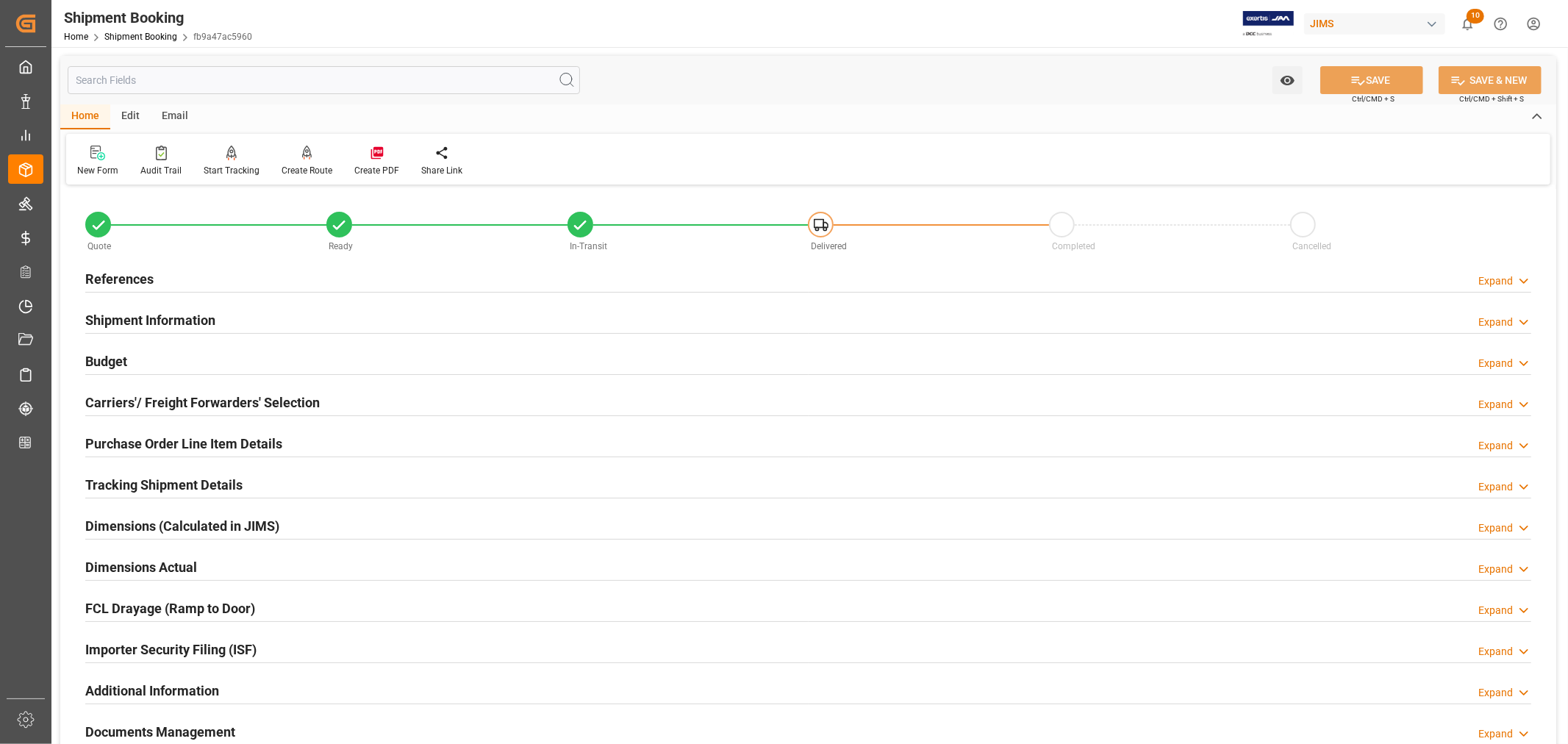
click at [127, 361] on h2 "Budget" at bounding box center [106, 361] width 42 height 20
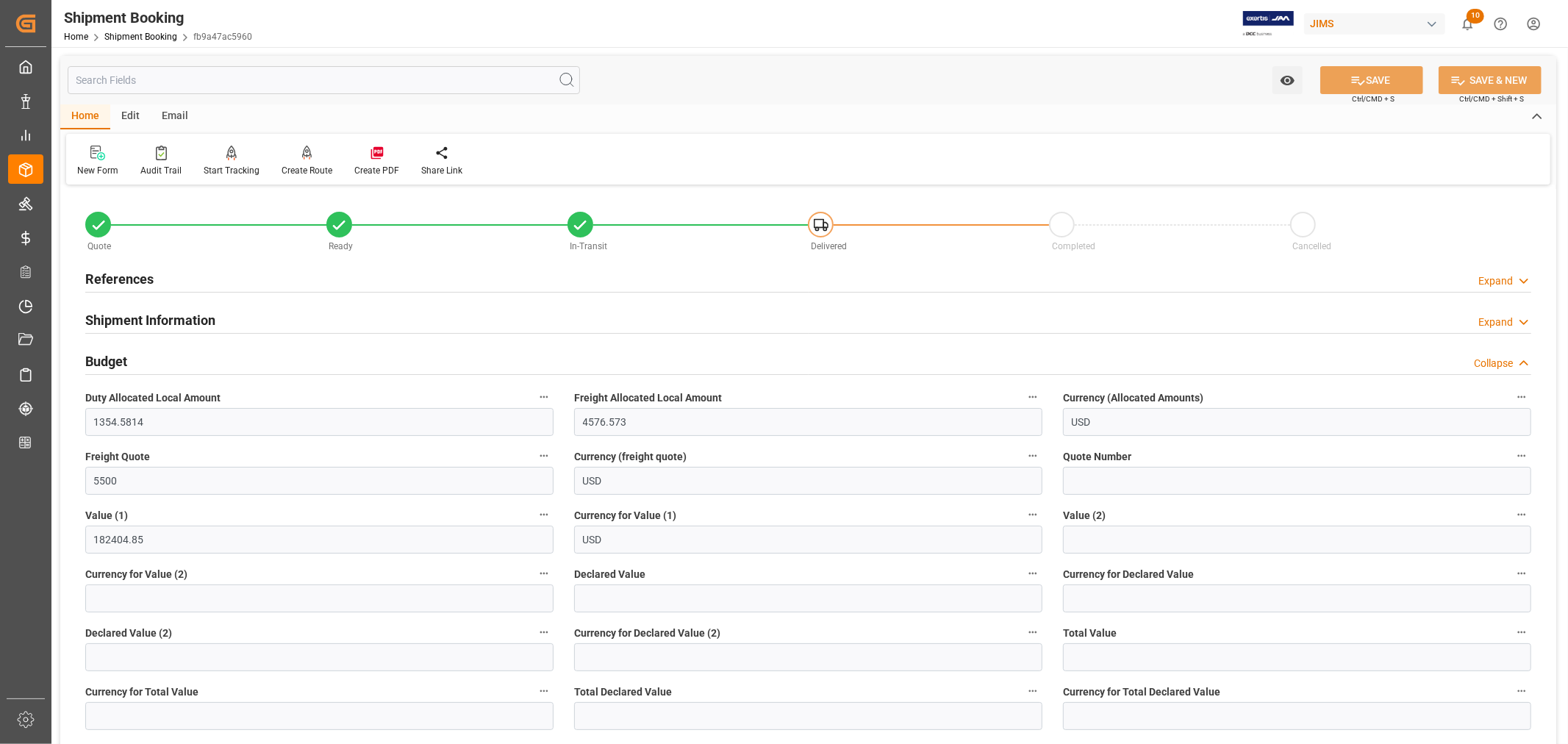
click at [111, 358] on h2 "Budget" at bounding box center [106, 361] width 42 height 20
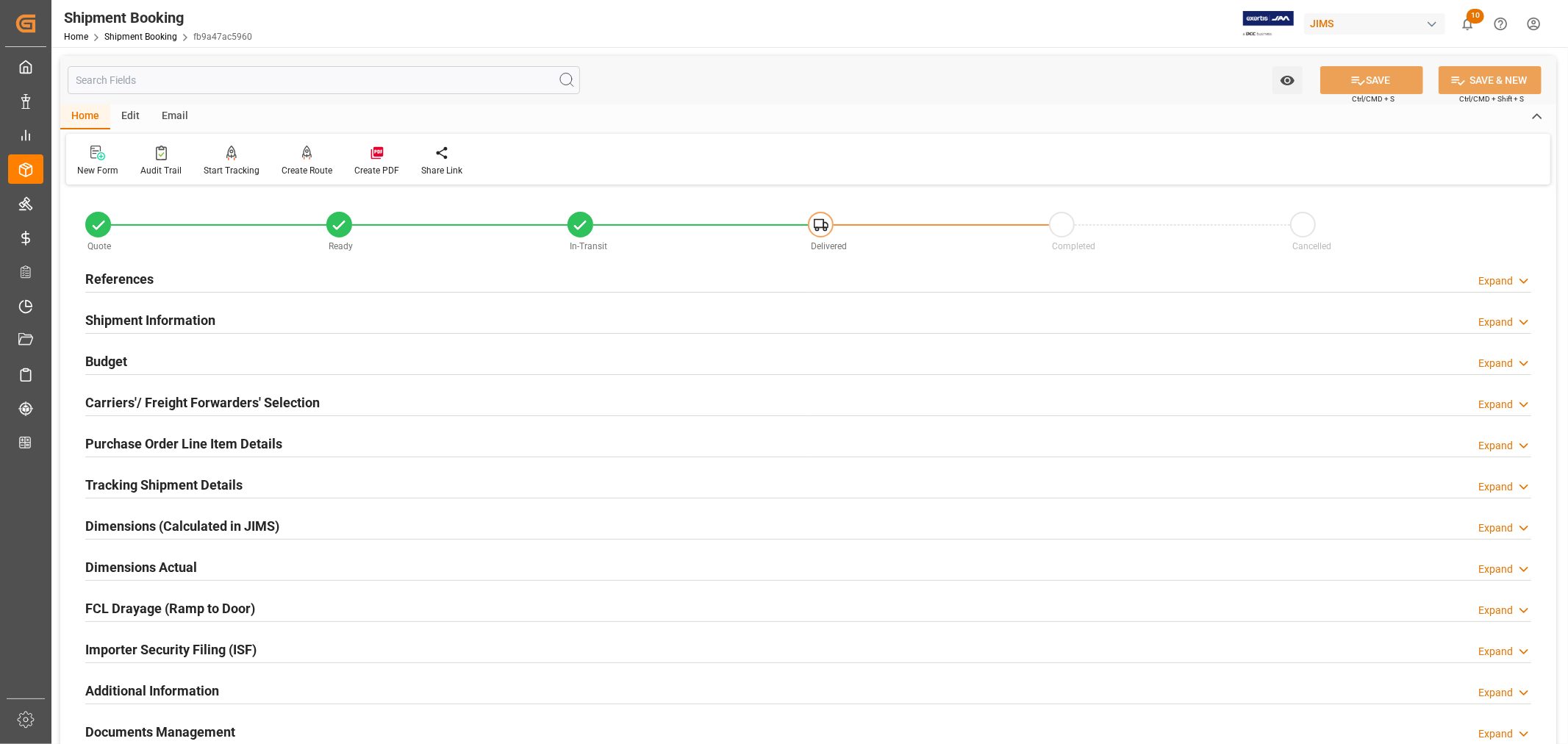
click at [121, 281] on h2 "References" at bounding box center [119, 278] width 68 height 20
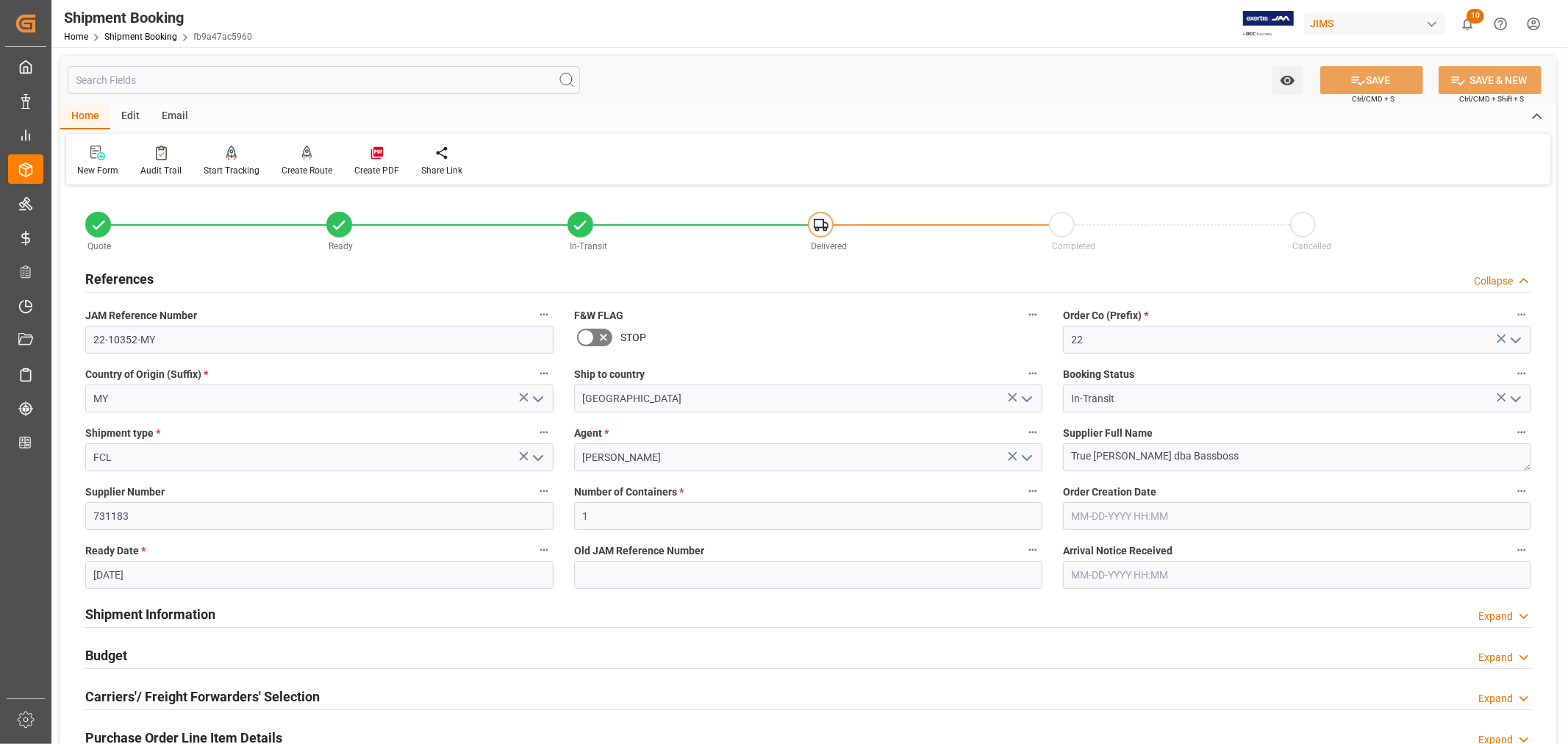
click at [121, 281] on h2 "References" at bounding box center [119, 278] width 68 height 20
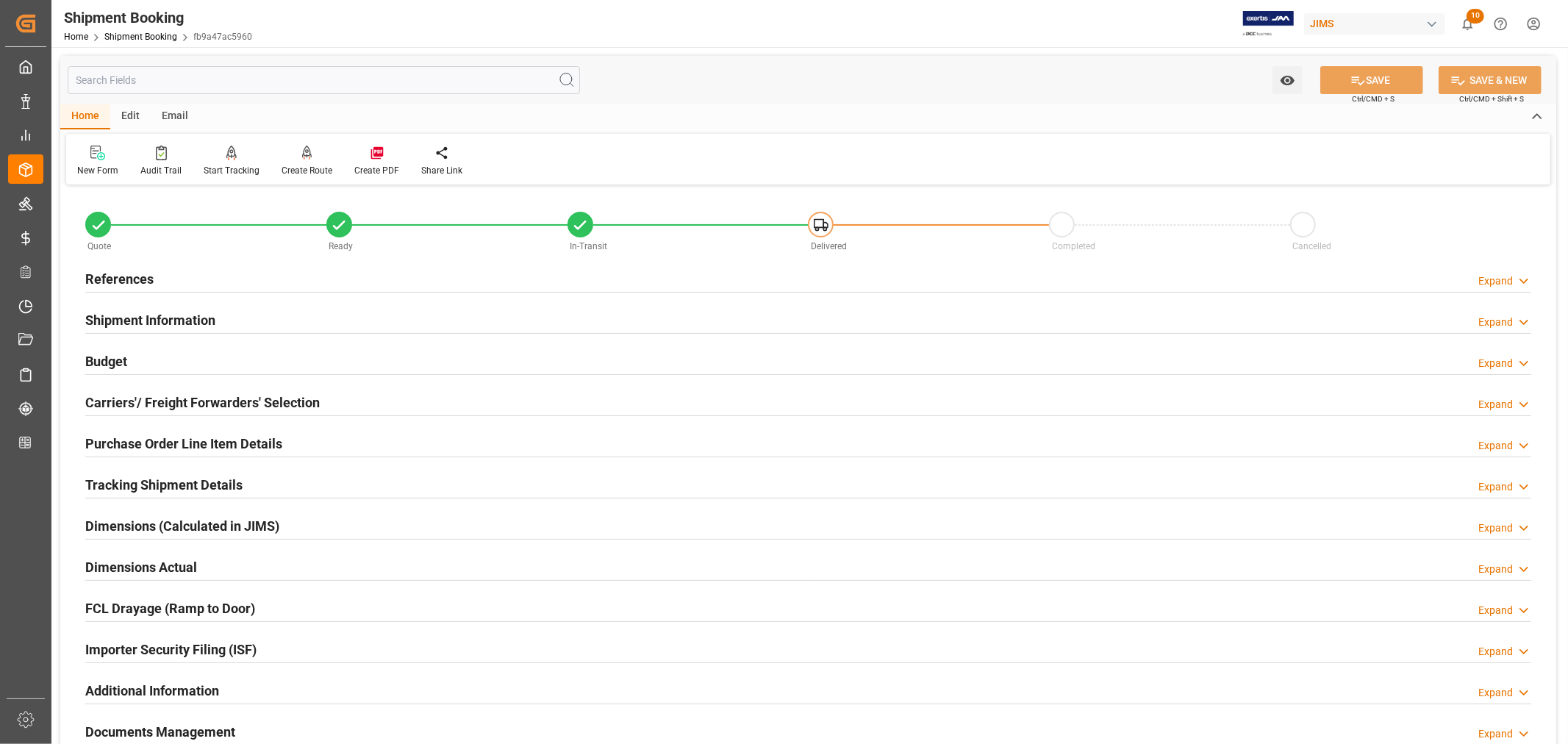
drag, startPoint x: 141, startPoint y: 310, endPoint x: 164, endPoint y: 313, distance: 23.2
click at [141, 310] on h2 "Shipment Information" at bounding box center [151, 319] width 130 height 20
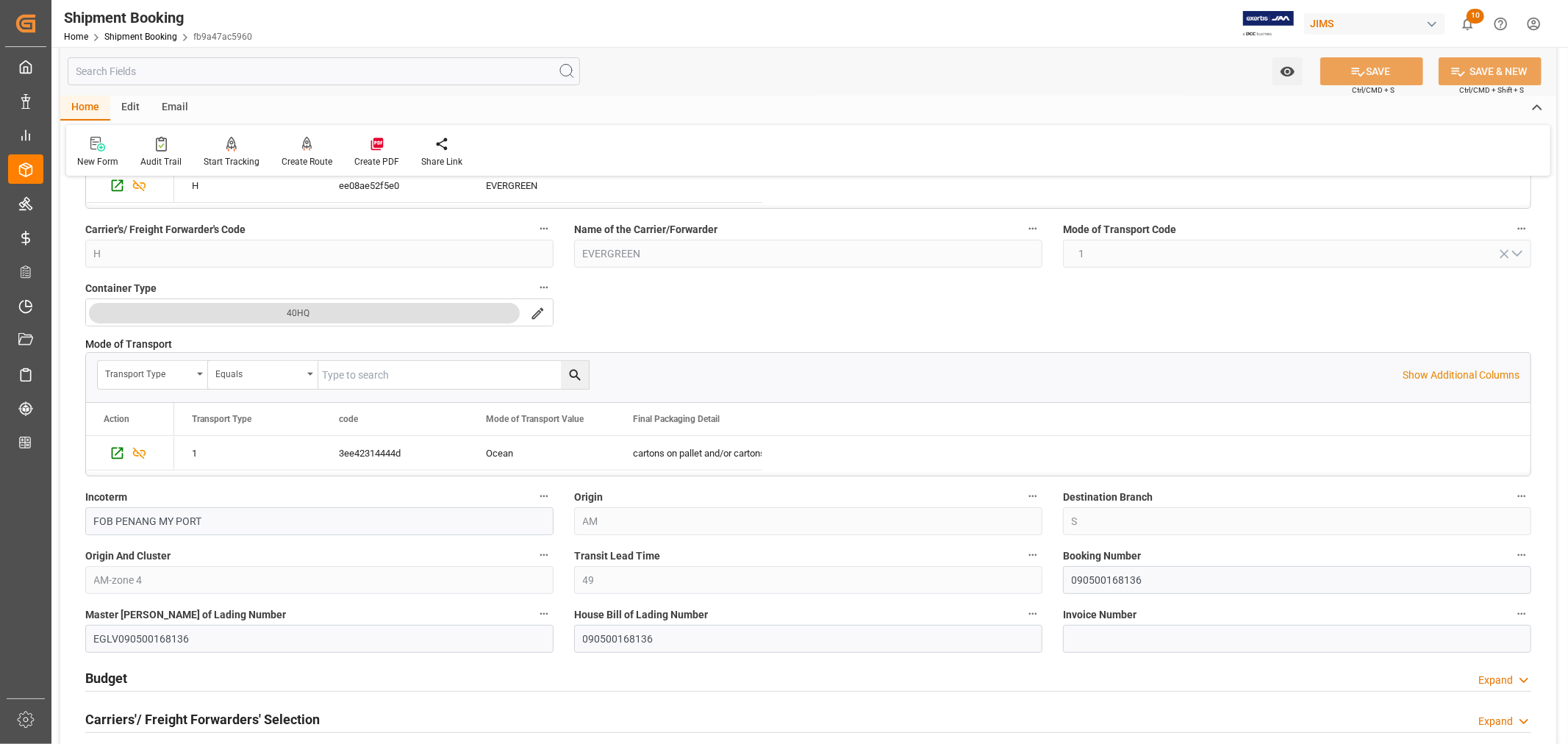
scroll to position [408, 0]
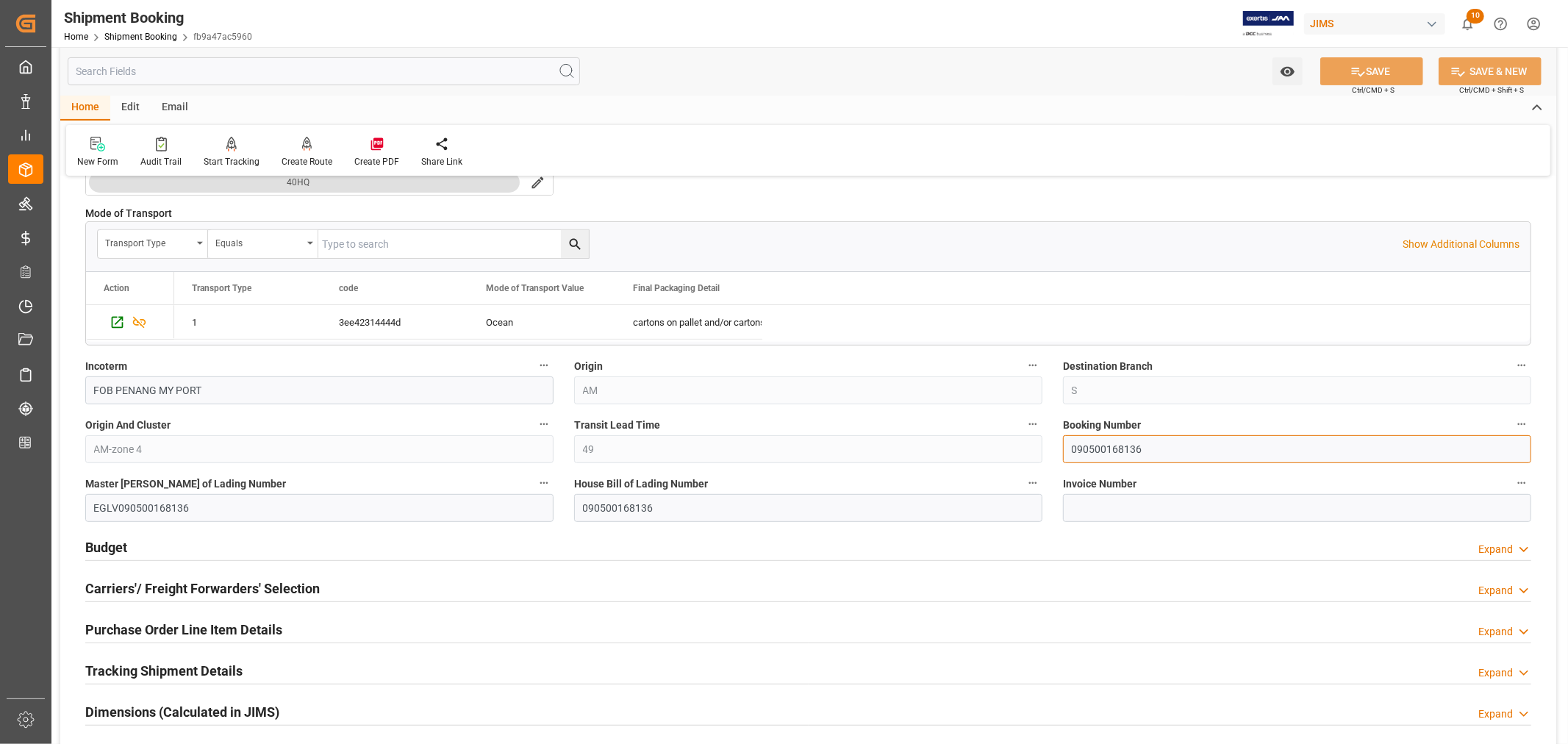
click at [1119, 448] on input "090500168136" at bounding box center [1297, 449] width 468 height 28
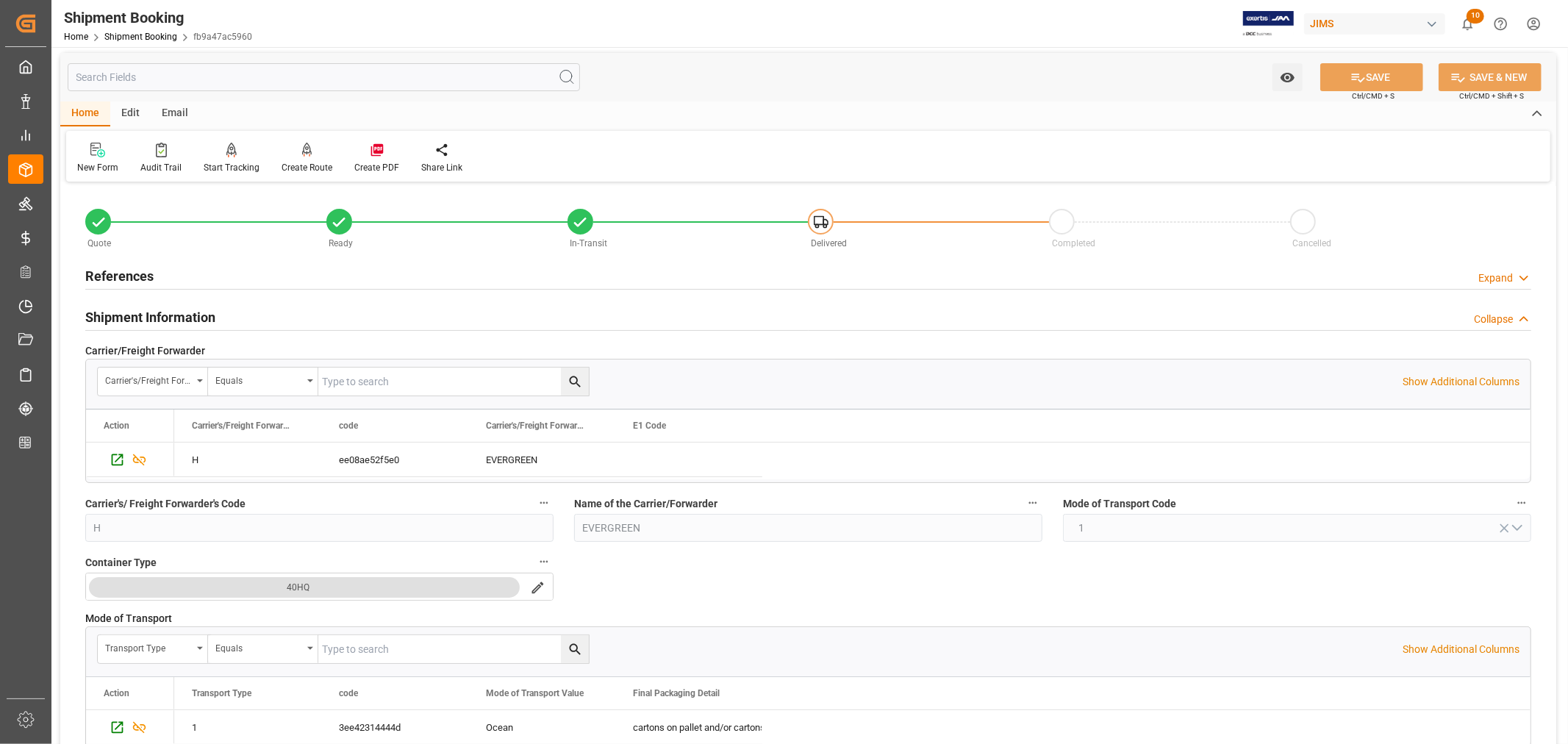
scroll to position [0, 0]
click at [129, 316] on h2 "Shipment Information" at bounding box center [151, 319] width 130 height 20
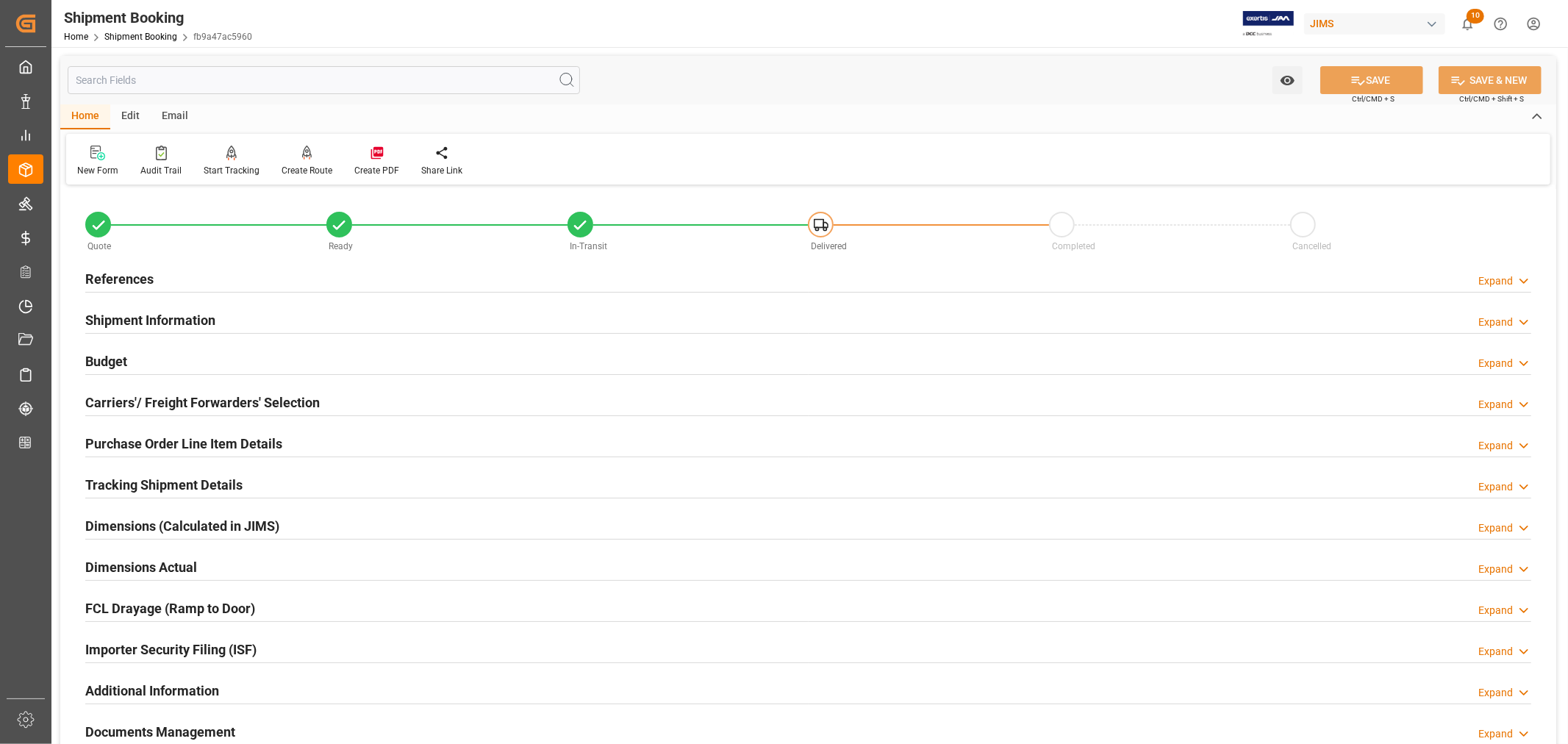
click at [118, 360] on h2 "Budget" at bounding box center [106, 361] width 42 height 20
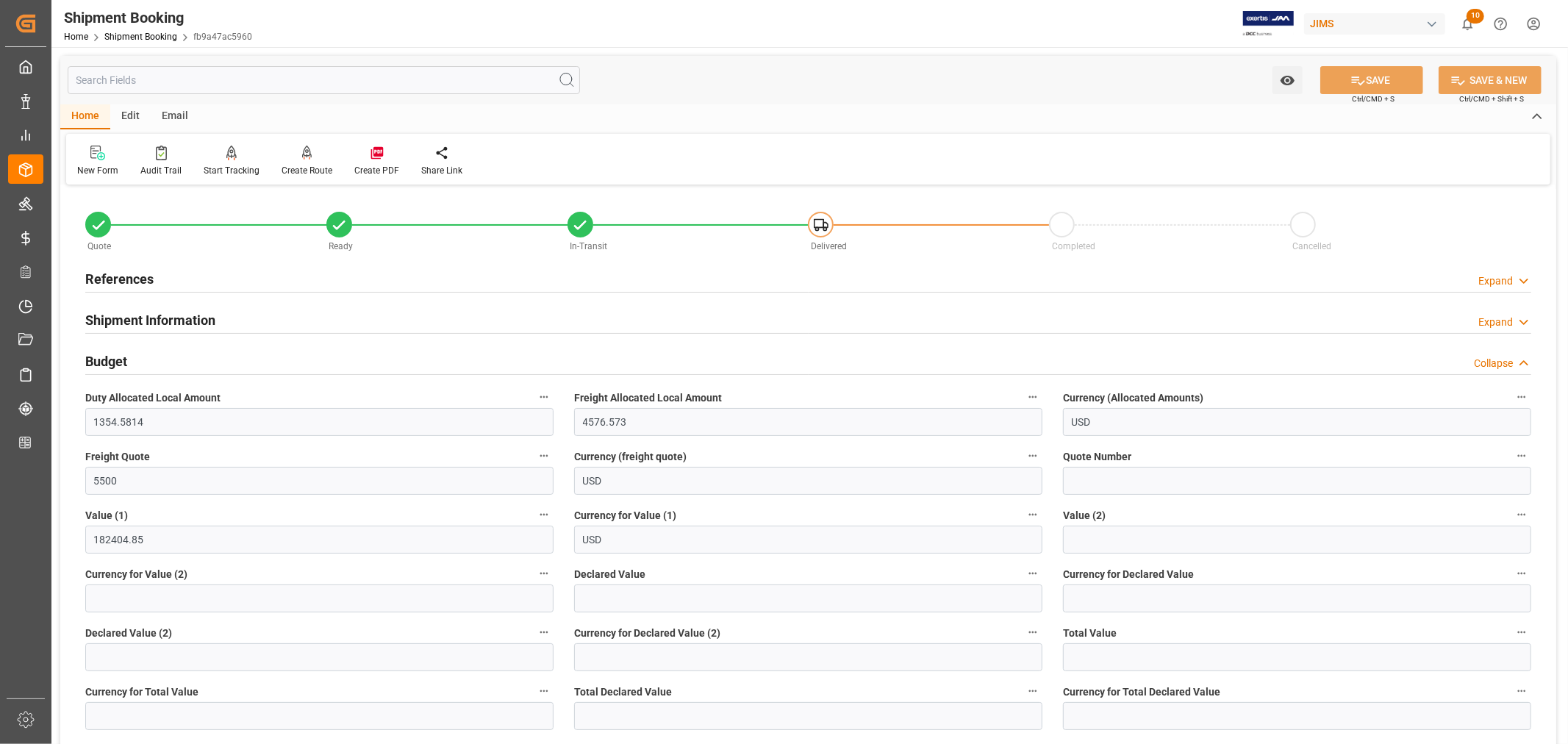
click at [118, 360] on h2 "Budget" at bounding box center [106, 361] width 42 height 20
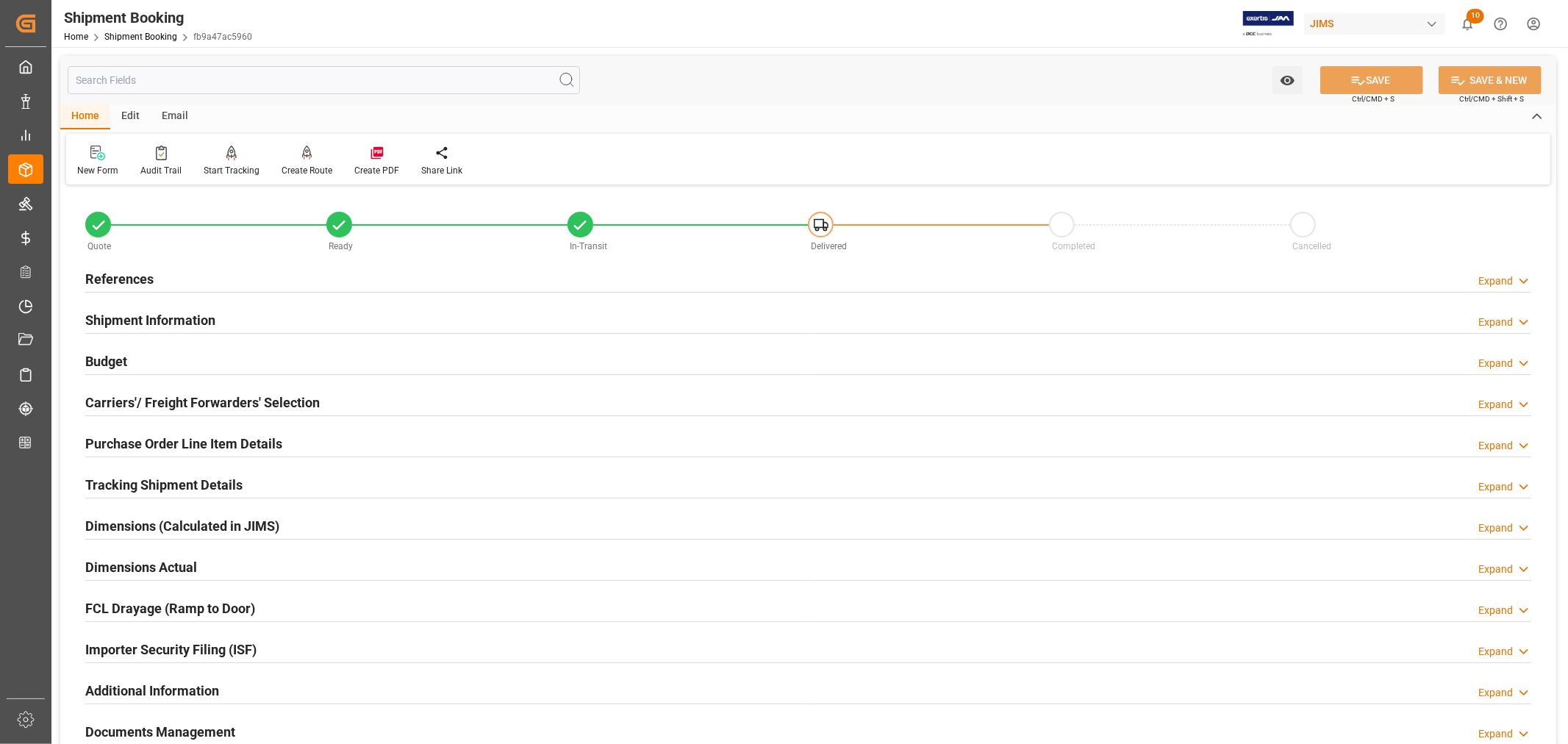
click at [135, 282] on h2 "References" at bounding box center [119, 278] width 68 height 20
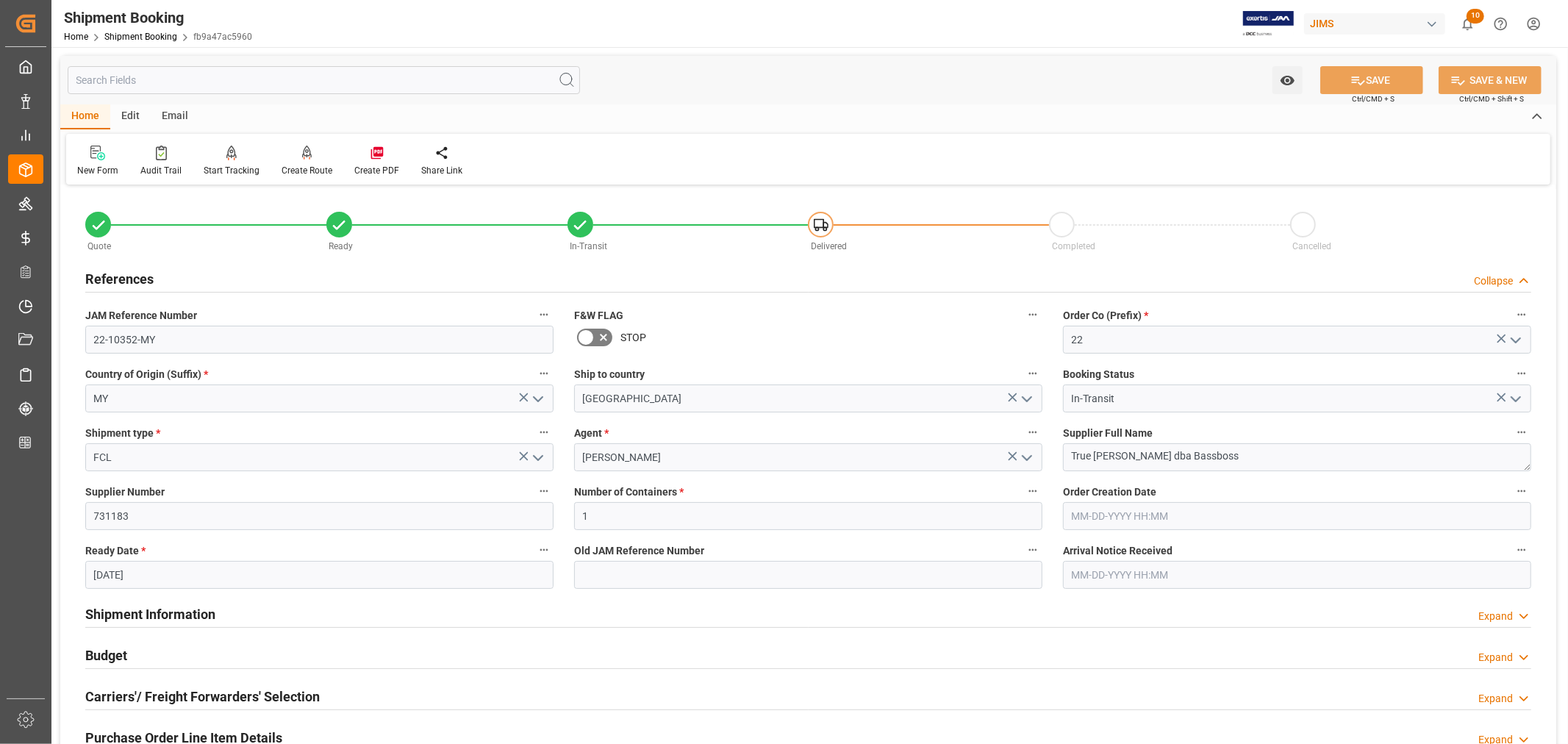
click at [135, 282] on h2 "References" at bounding box center [119, 278] width 68 height 20
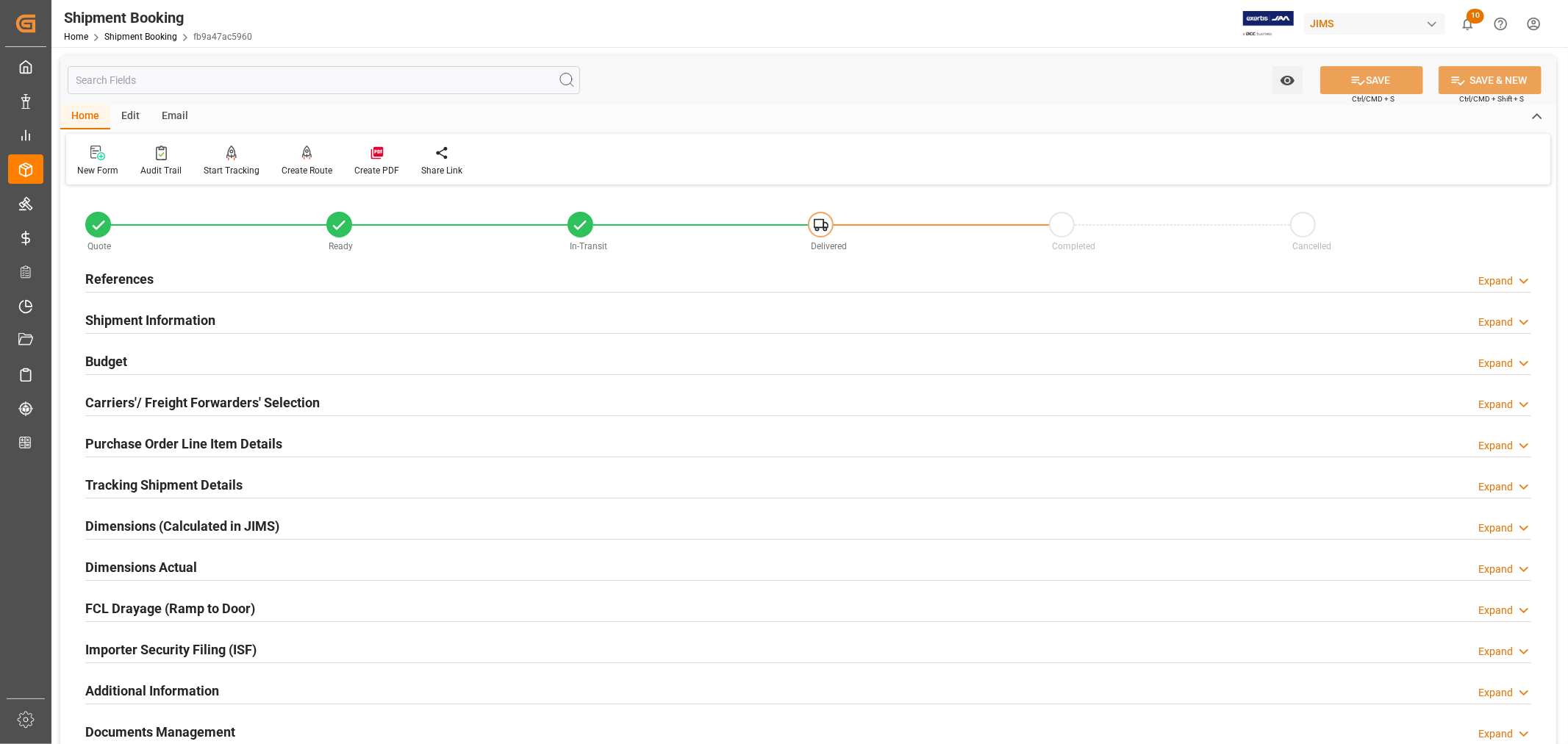
click at [148, 441] on h2 "Purchase Order Line Item Details" at bounding box center [184, 443] width 197 height 20
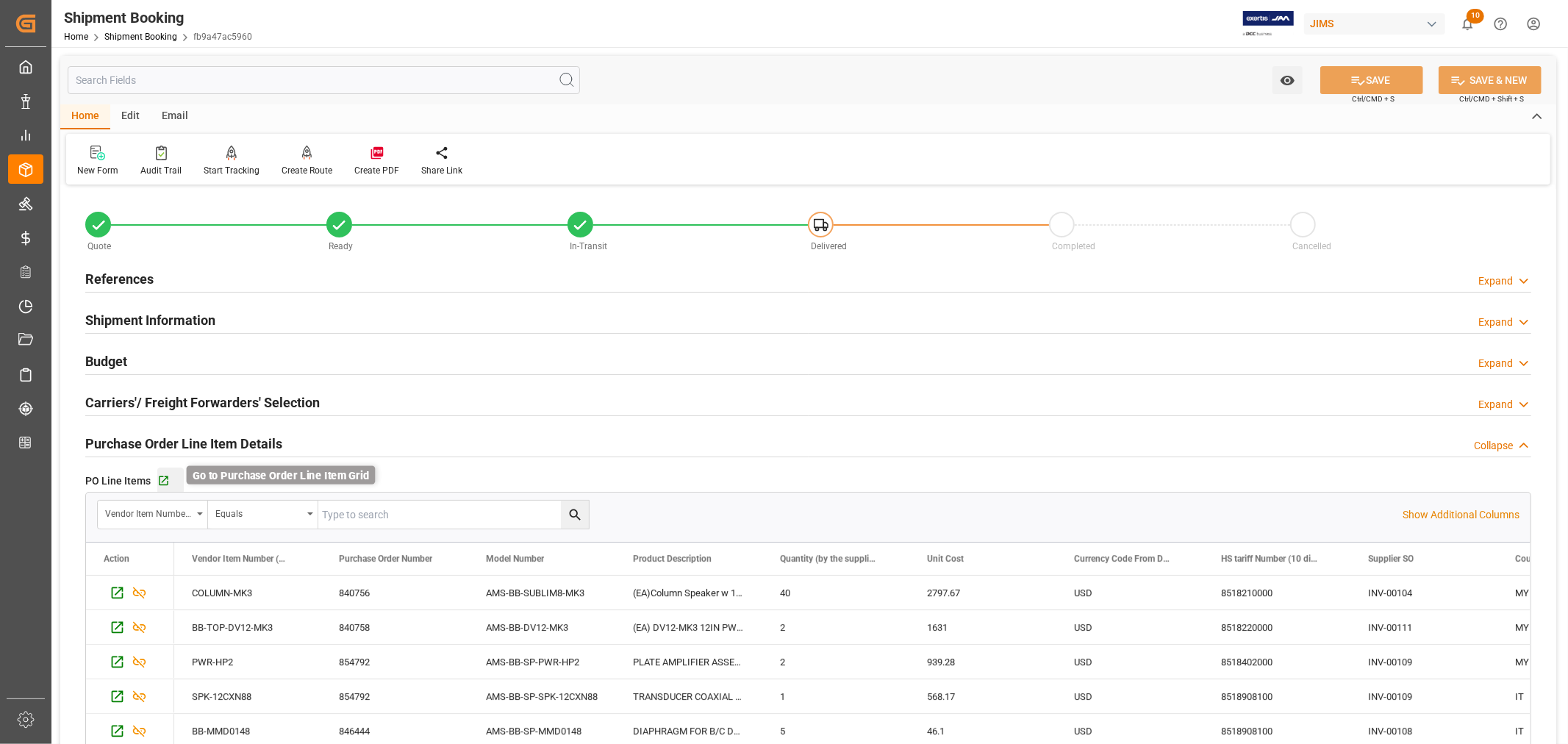
click at [164, 482] on icon "button" at bounding box center [163, 480] width 12 height 12
click at [157, 434] on h2 "Purchase Order Line Item Details" at bounding box center [184, 443] width 197 height 20
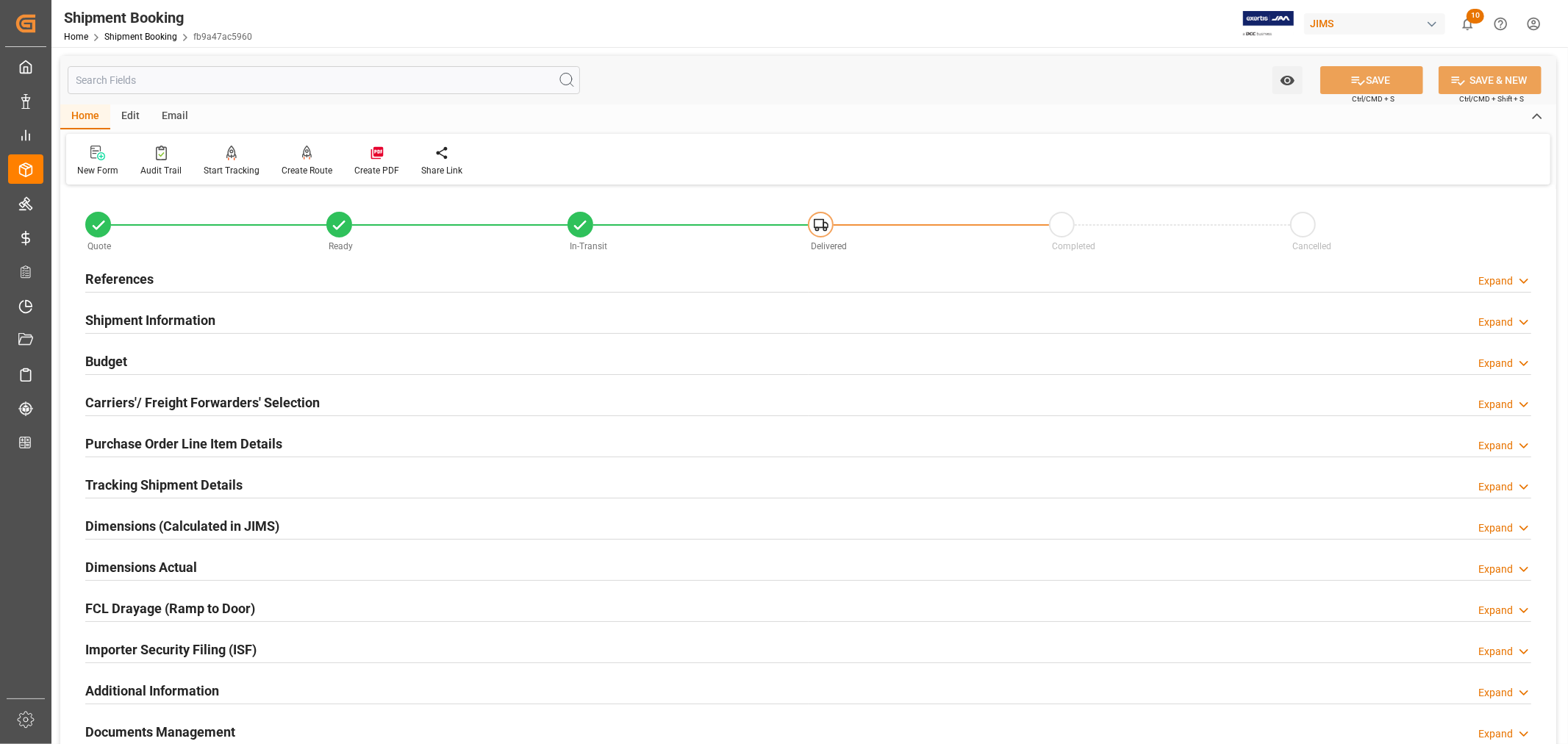
click at [121, 269] on h2 "References" at bounding box center [119, 278] width 68 height 20
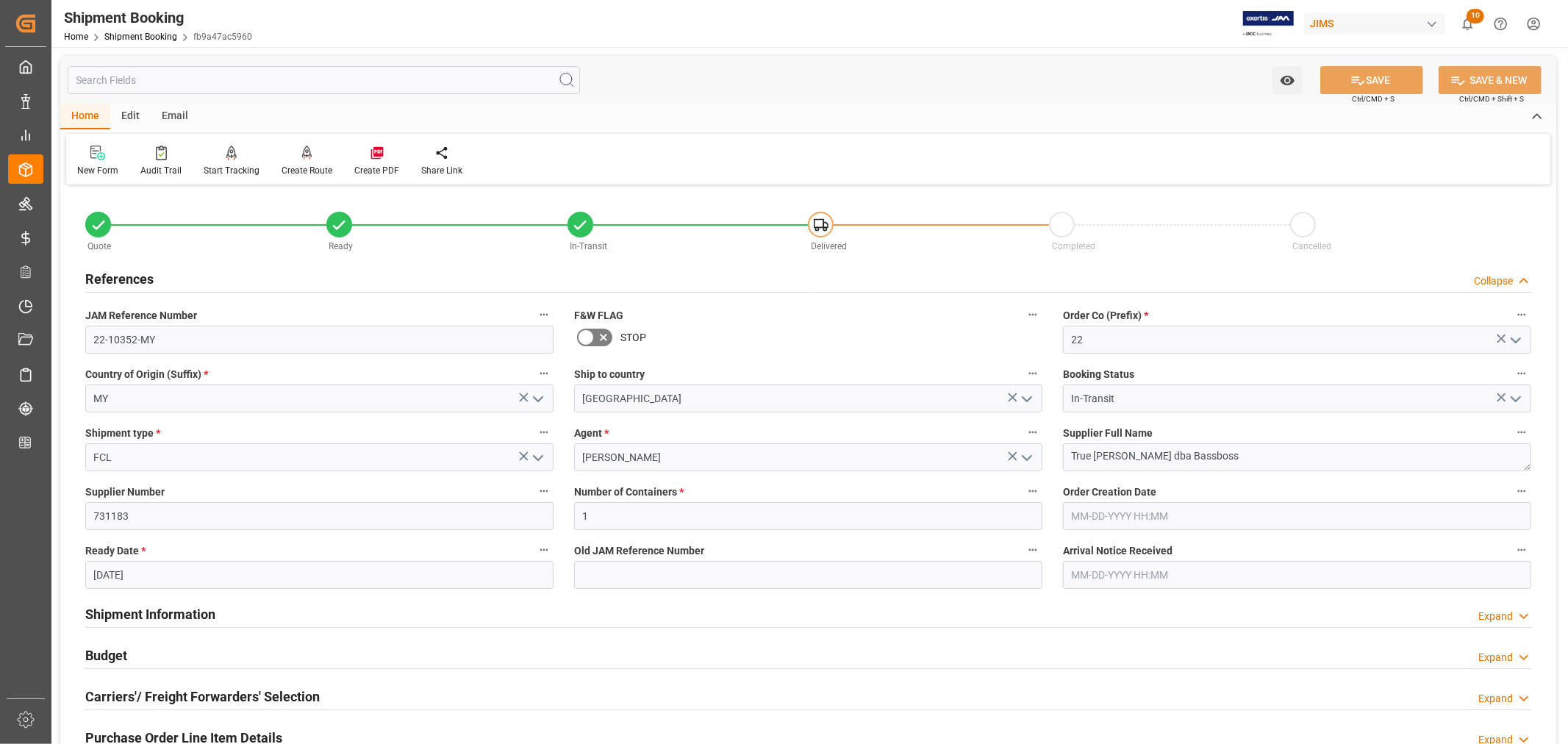
click at [121, 269] on h2 "References" at bounding box center [119, 278] width 68 height 20
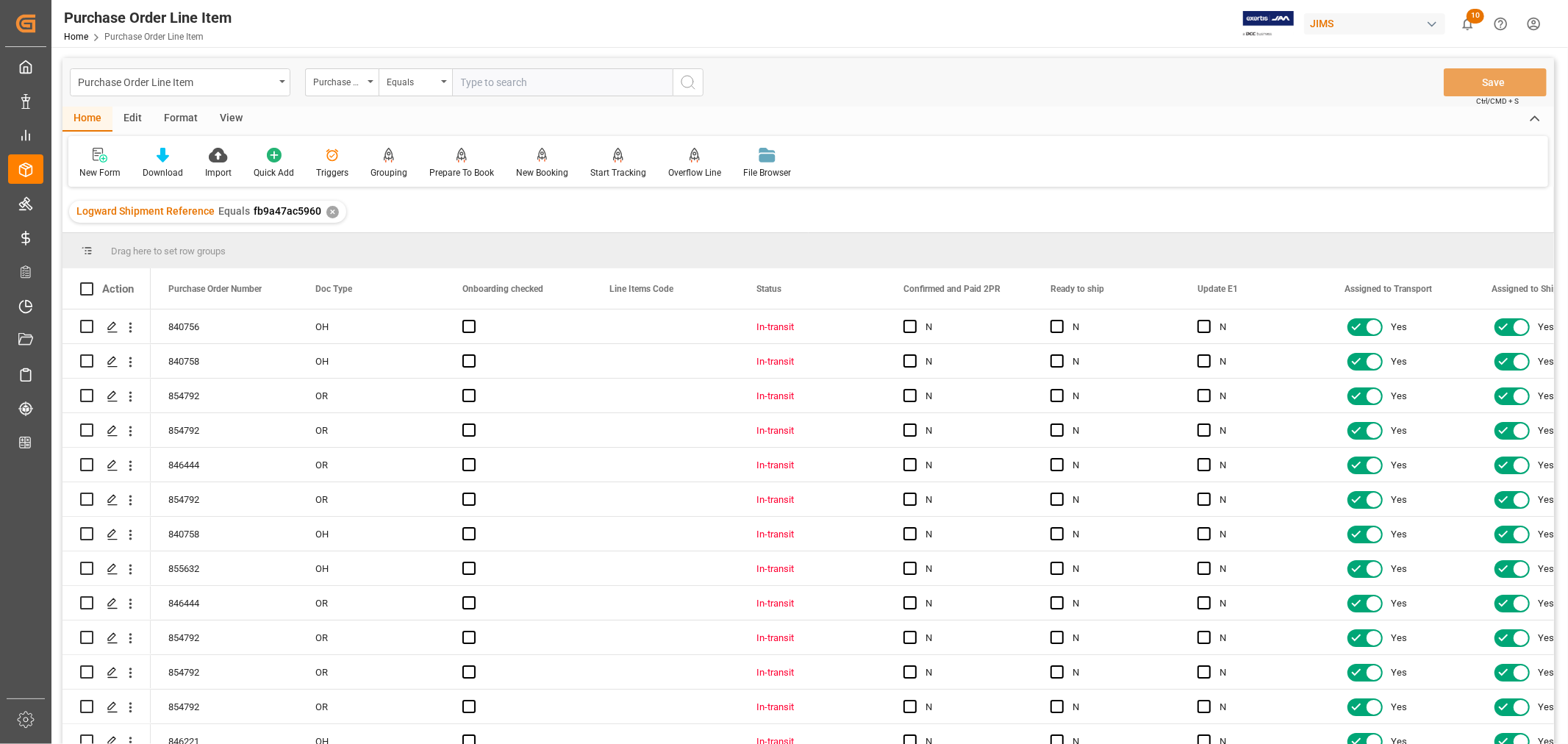
click at [231, 116] on div "View" at bounding box center [231, 119] width 45 height 25
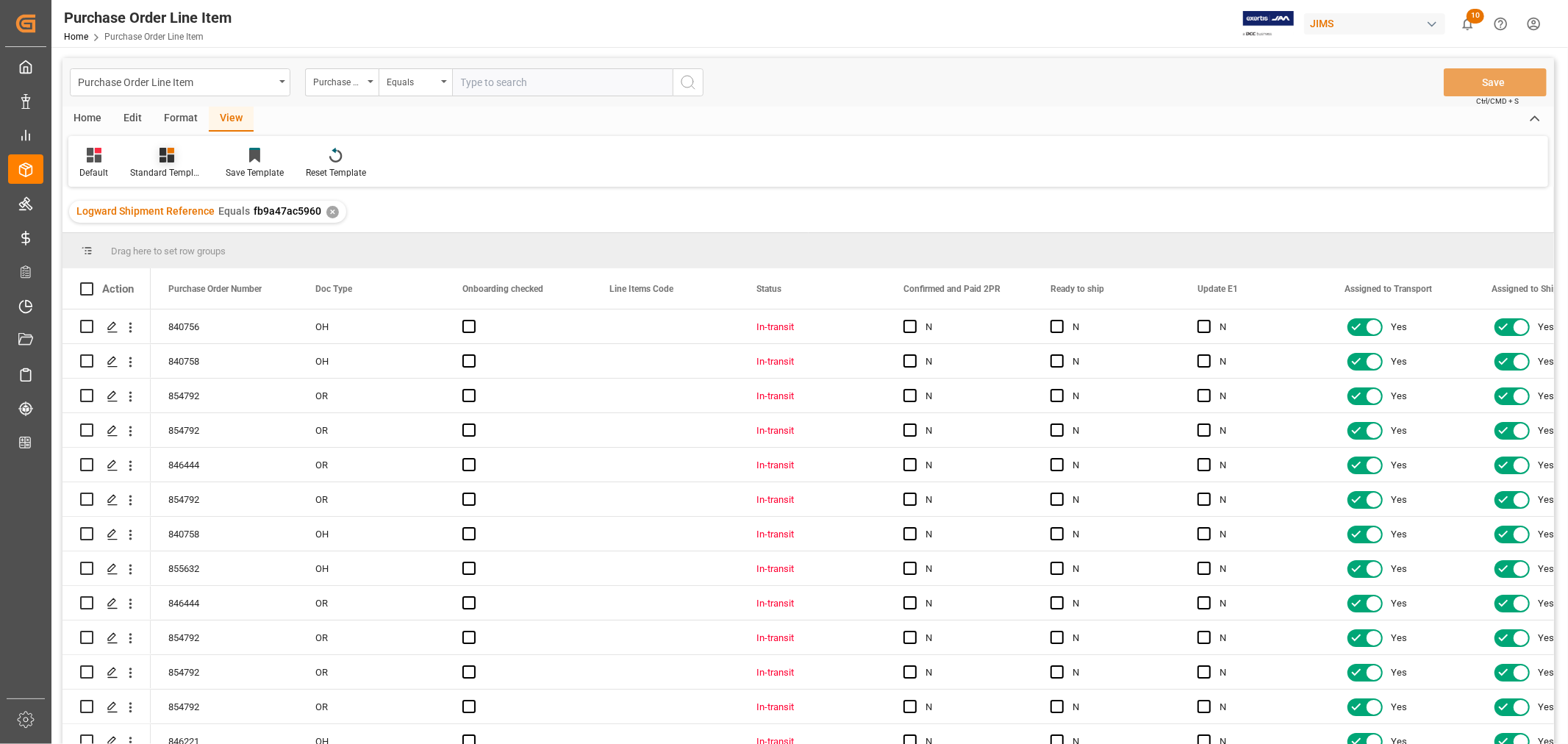
click at [159, 156] on icon at bounding box center [167, 155] width 15 height 15
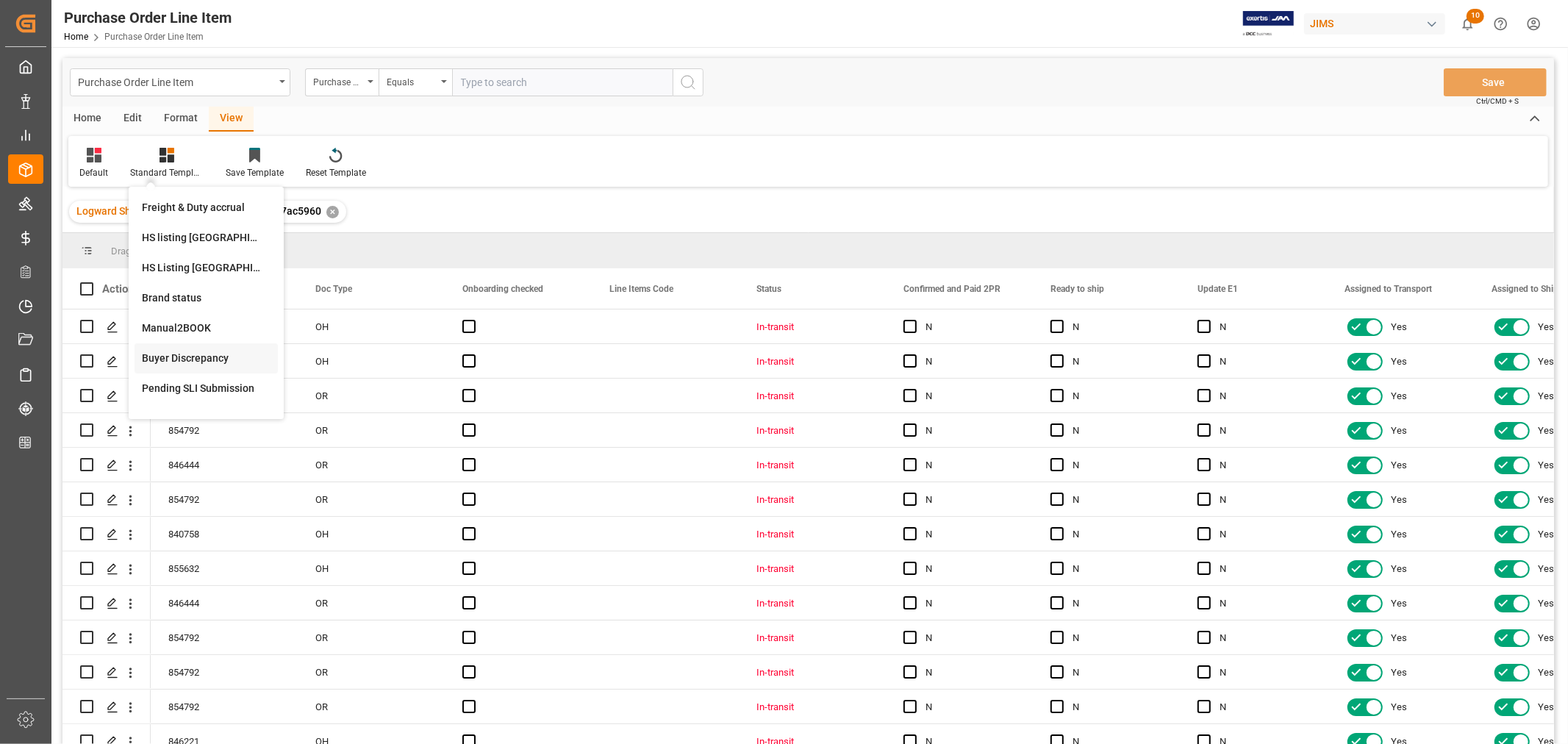
click at [184, 357] on div "Buyer Discrepancy" at bounding box center [206, 358] width 128 height 16
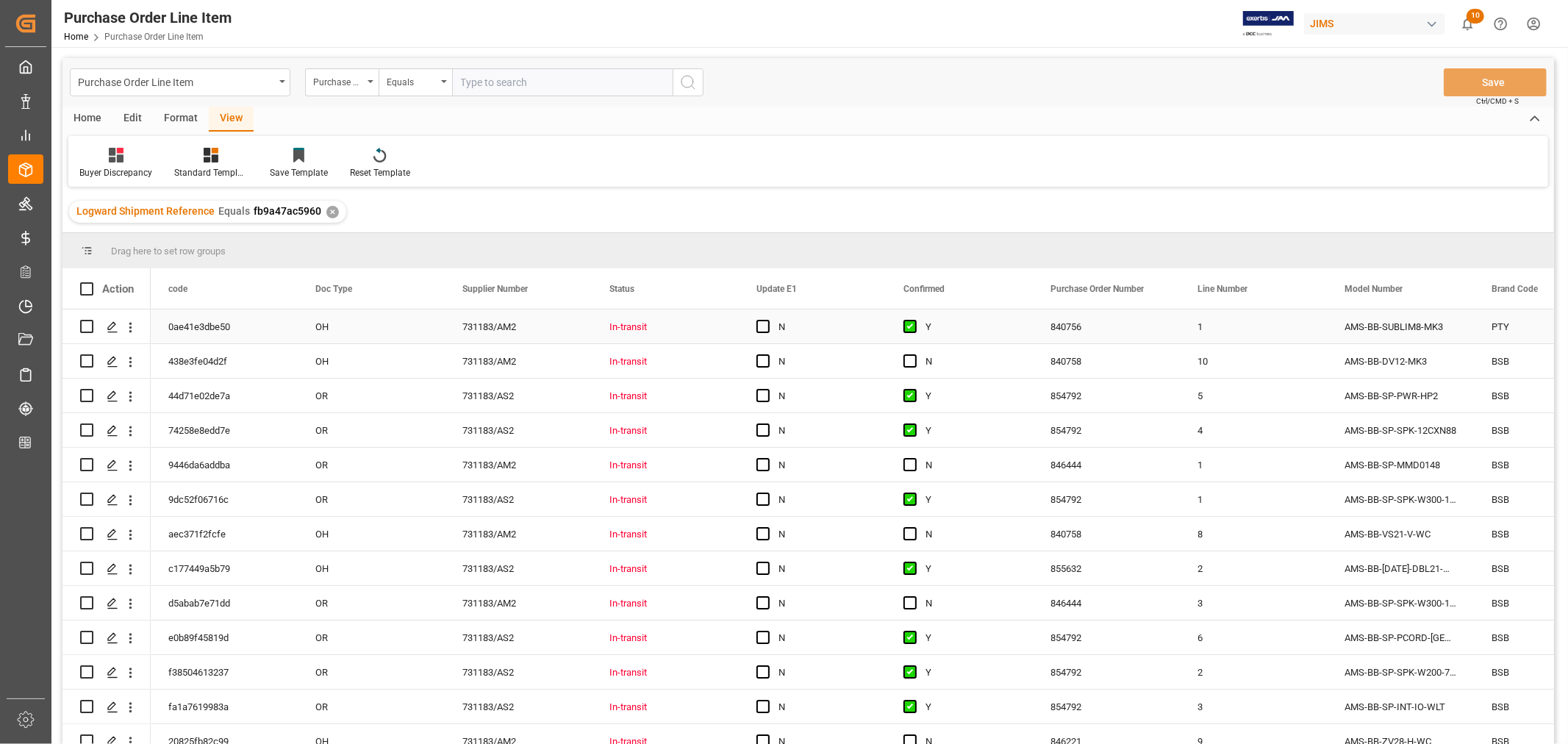
click at [695, 324] on div "In-transit" at bounding box center [665, 326] width 112 height 33
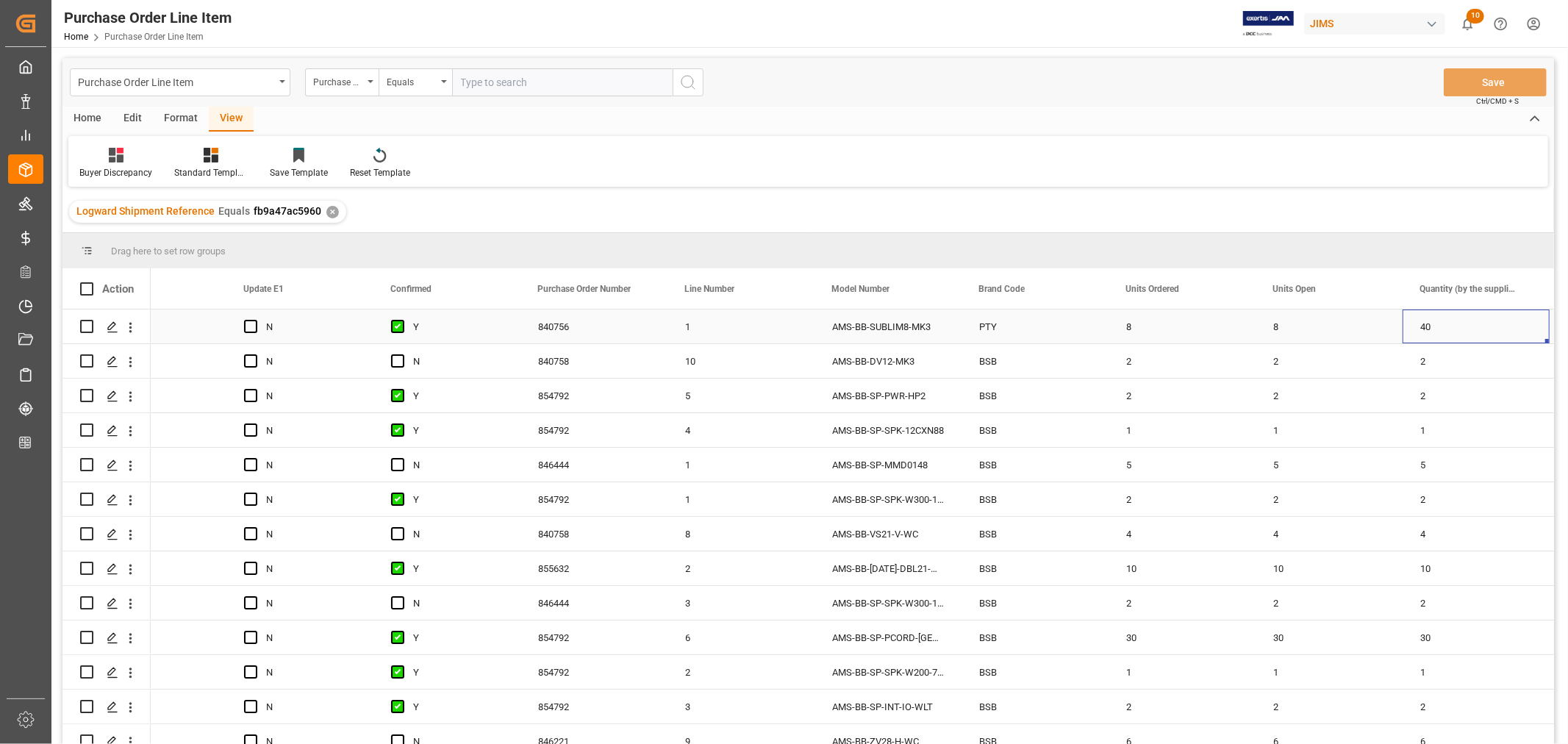
scroll to position [0, 660]
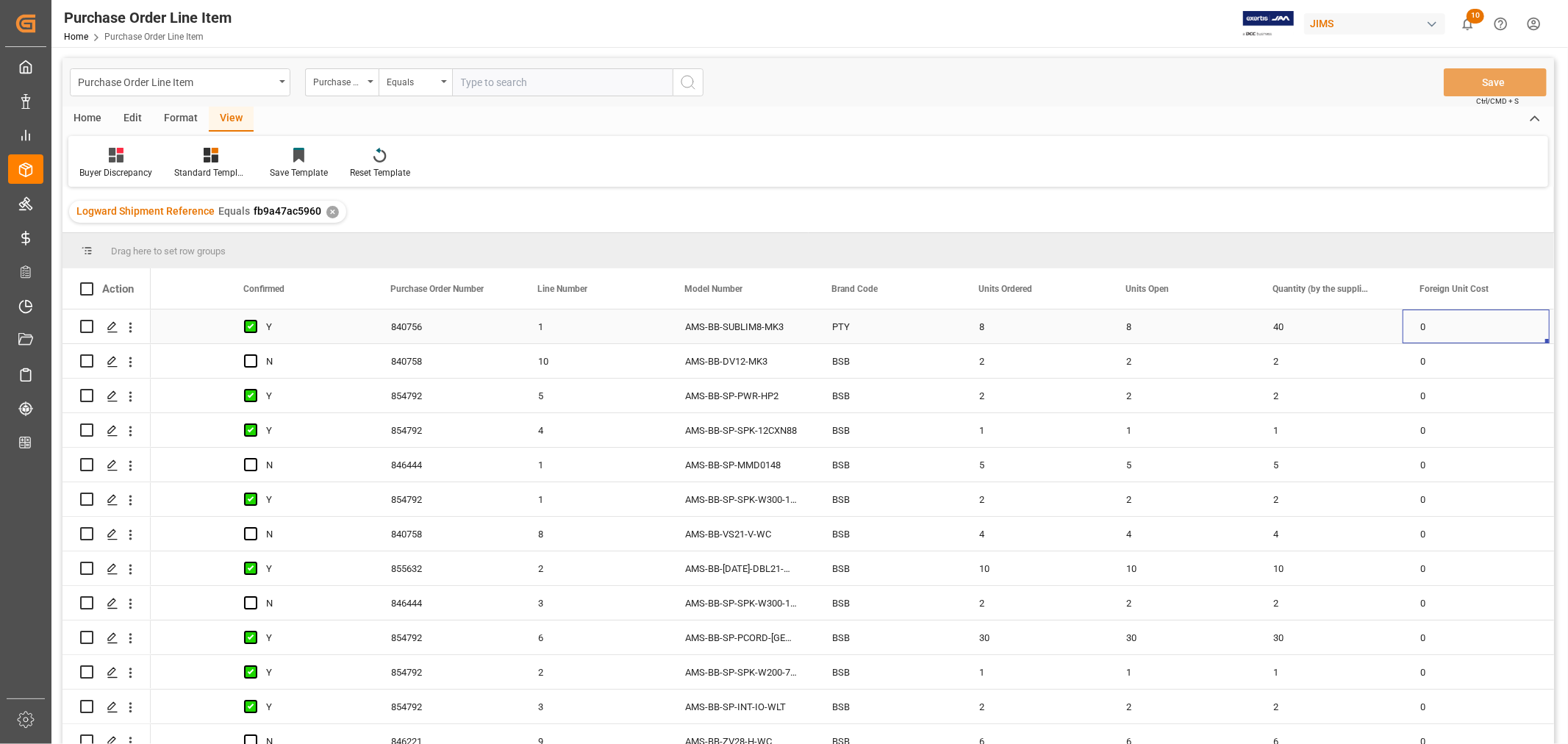
click at [1125, 325] on div "8" at bounding box center [1183, 326] width 147 height 33
drag, startPoint x: 1252, startPoint y: 339, endPoint x: 1298, endPoint y: 333, distance: 46.4
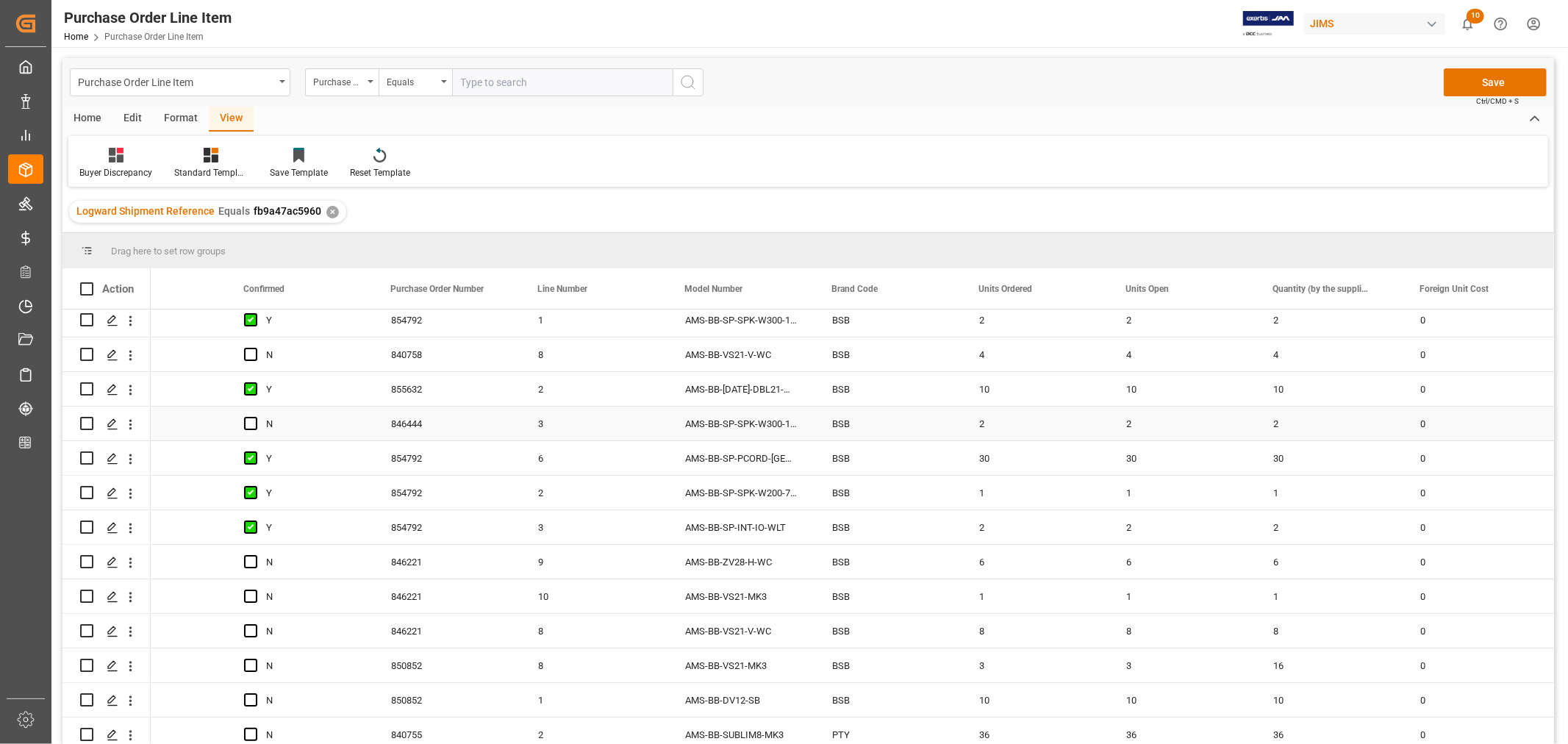
scroll to position [187, 0]
click at [1129, 652] on div "3" at bounding box center [1183, 661] width 147 height 33
drag, startPoint x: 1253, startPoint y: 670, endPoint x: 1303, endPoint y: 663, distance: 50.5
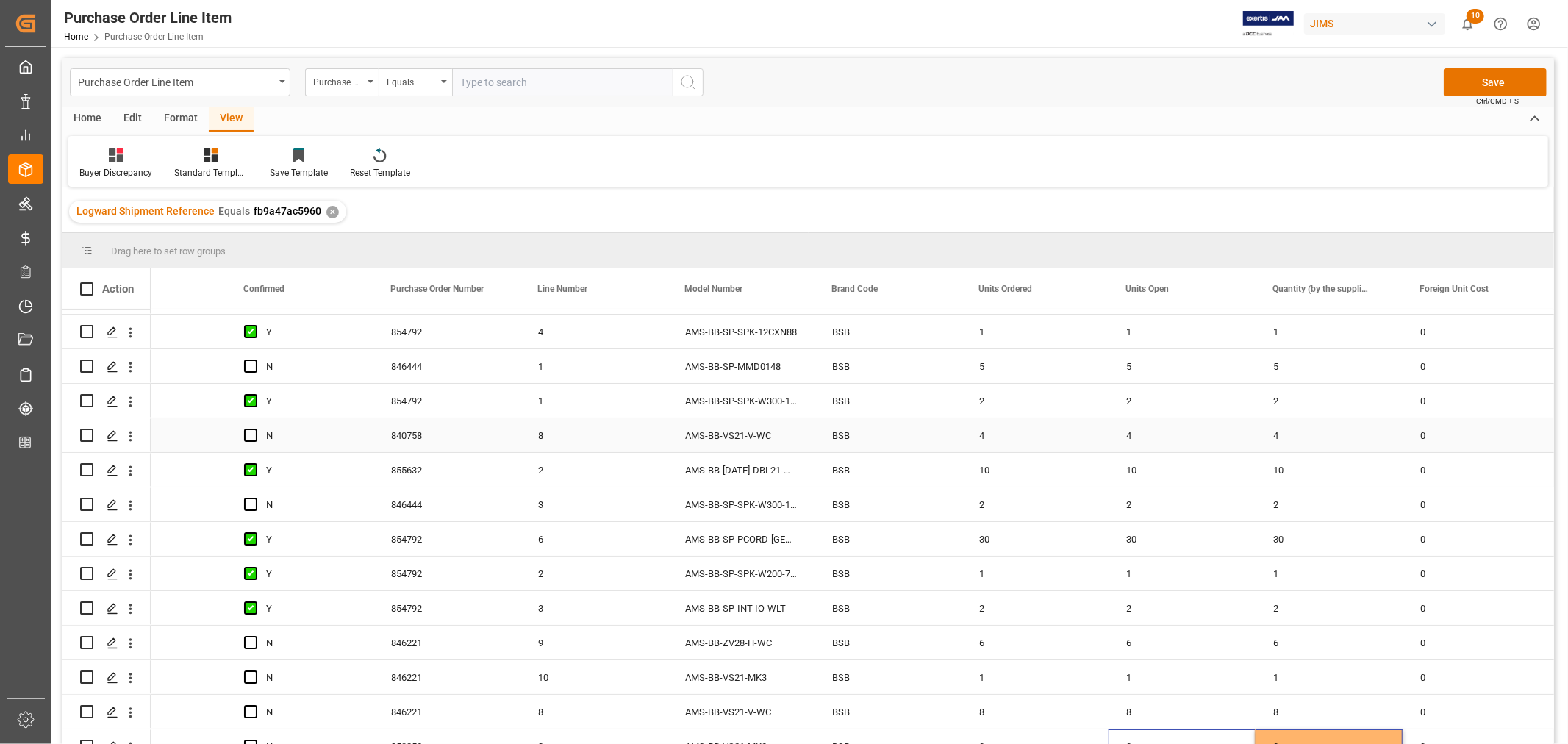
scroll to position [0, 0]
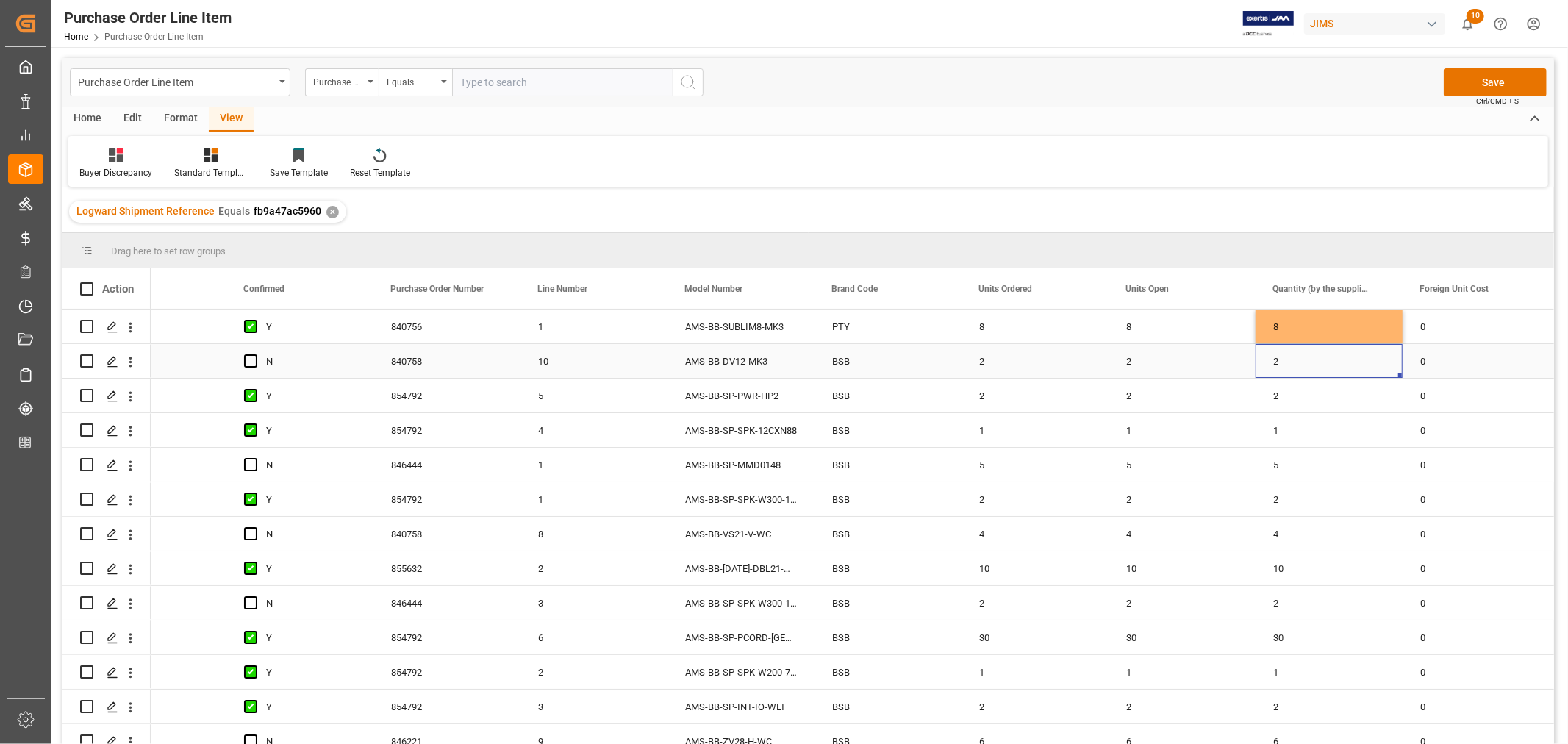
click at [1315, 358] on div "2" at bounding box center [1330, 361] width 147 height 33
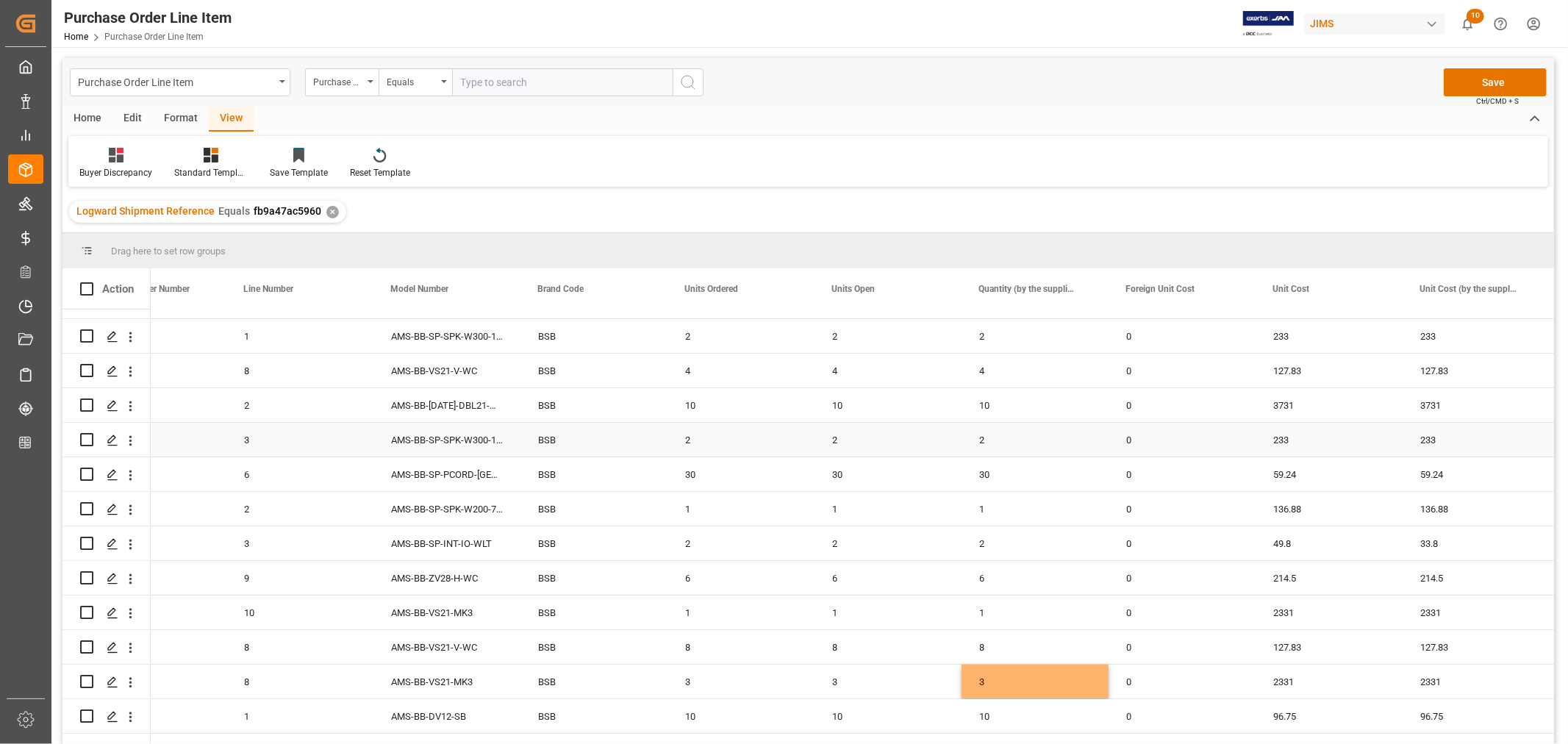
scroll to position [187, 0]
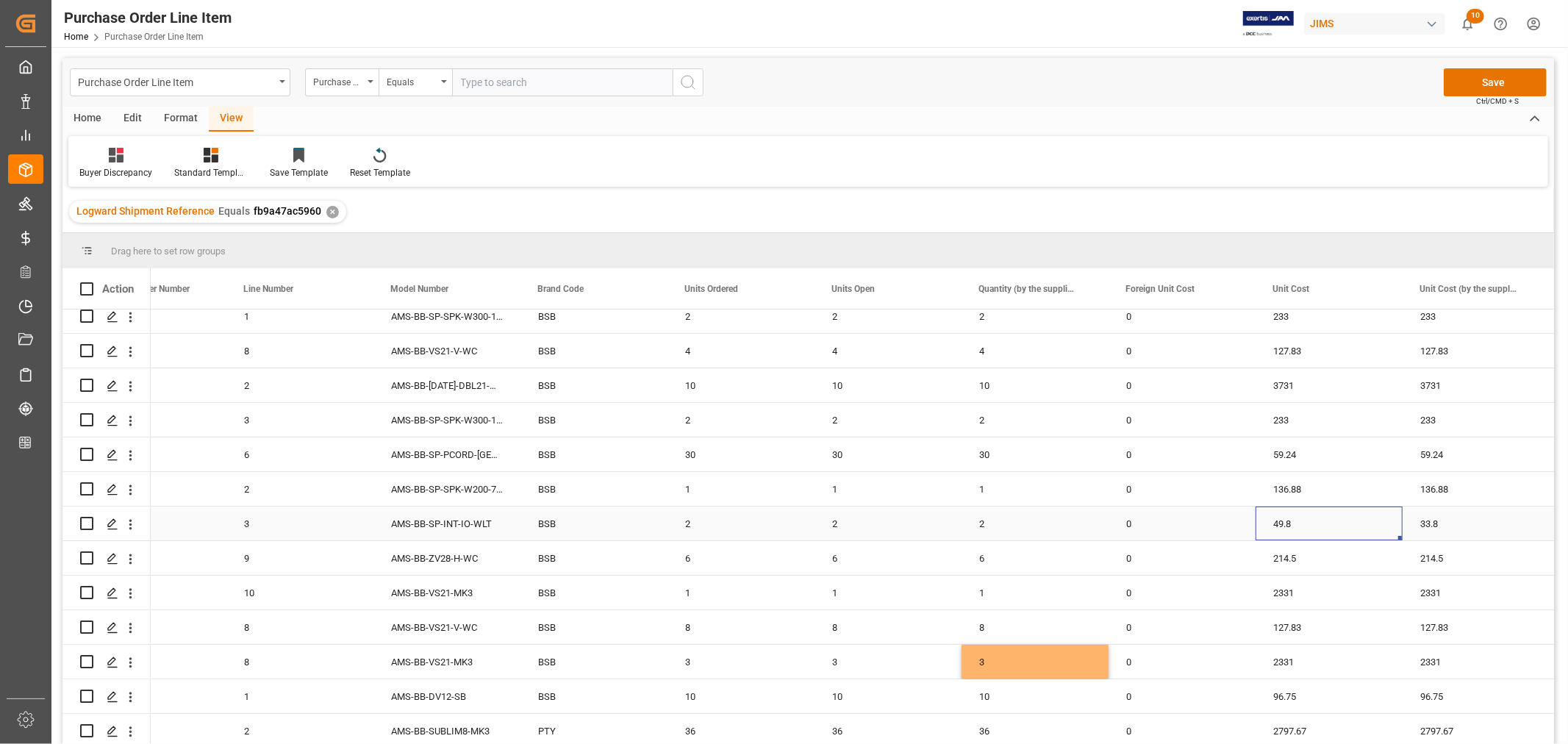
click at [1282, 516] on div "49.8" at bounding box center [1330, 523] width 147 height 33
drag, startPoint x: 1399, startPoint y: 531, endPoint x: 1454, endPoint y: 529, distance: 55.0
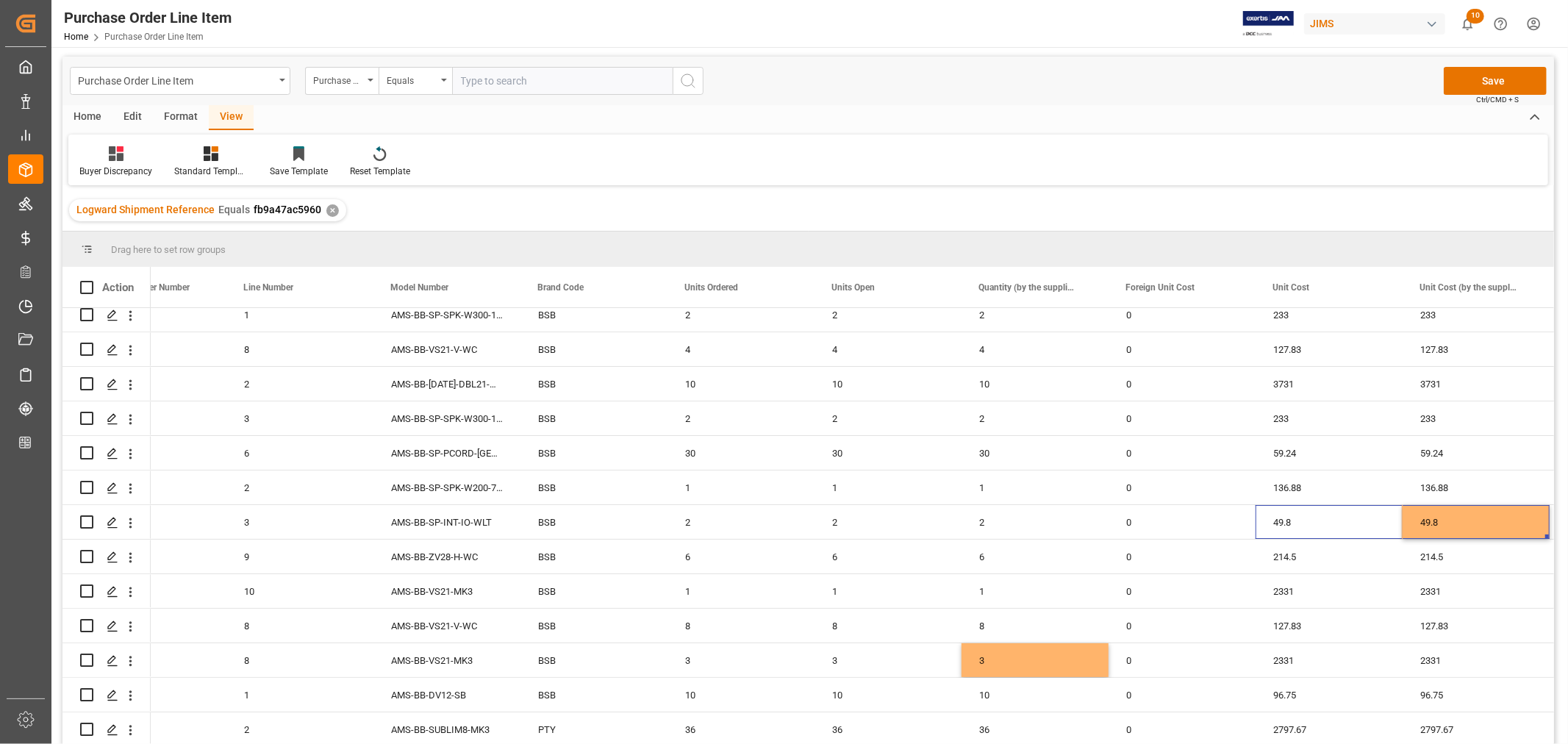
scroll to position [0, 0]
click at [1494, 84] on button "Save" at bounding box center [1495, 82] width 103 height 28
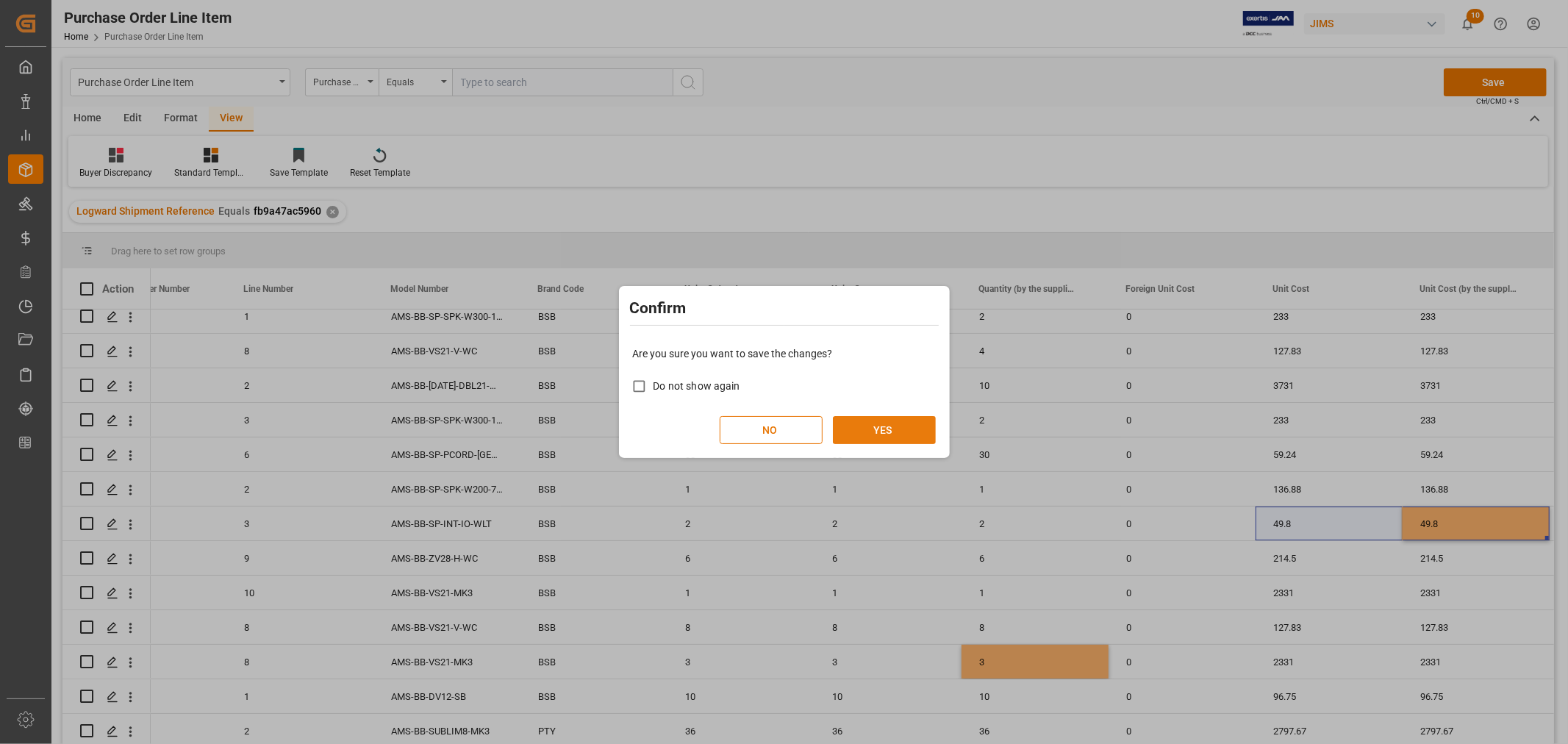
click at [881, 419] on button "YES" at bounding box center [884, 430] width 103 height 28
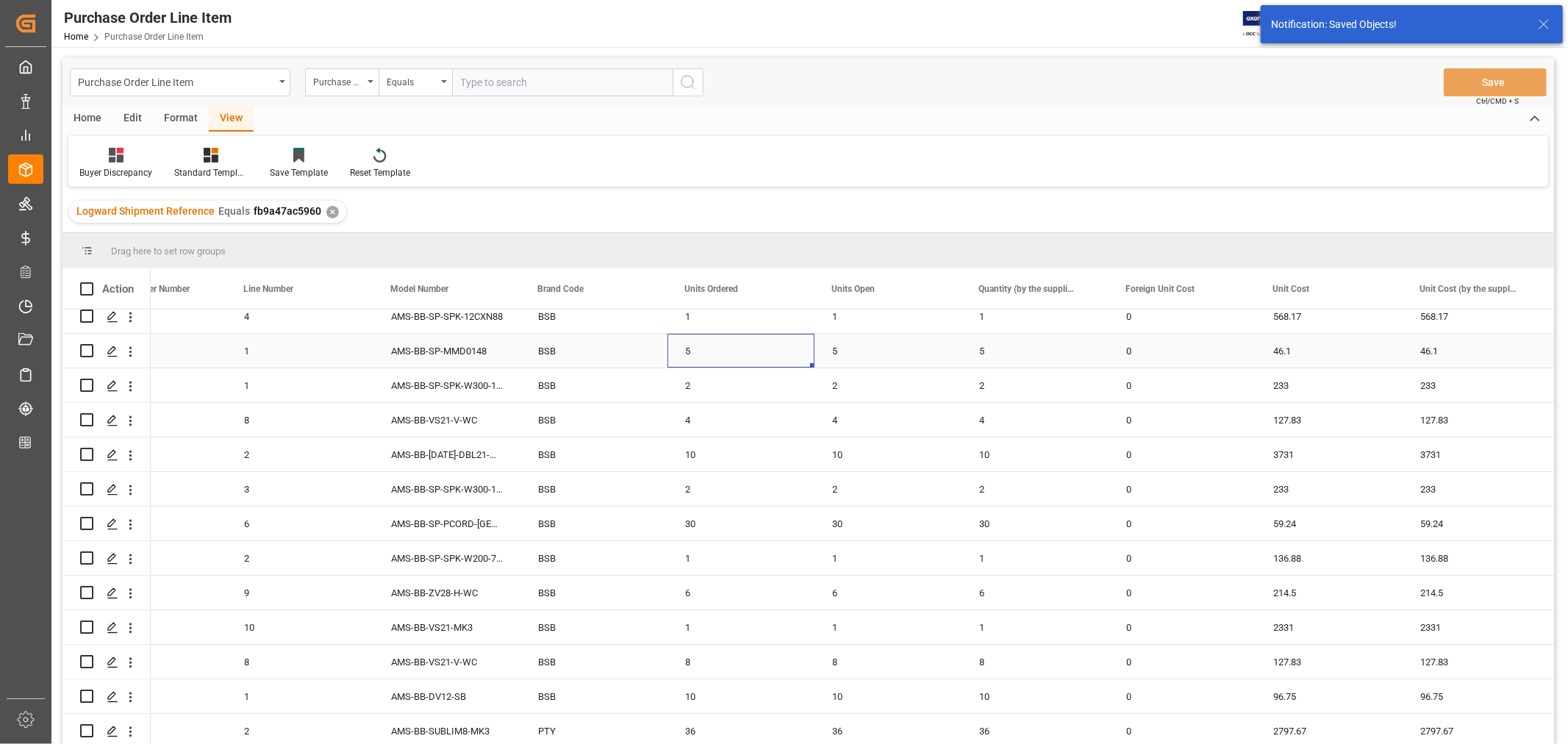
click at [724, 339] on div "5" at bounding box center [741, 351] width 147 height 33
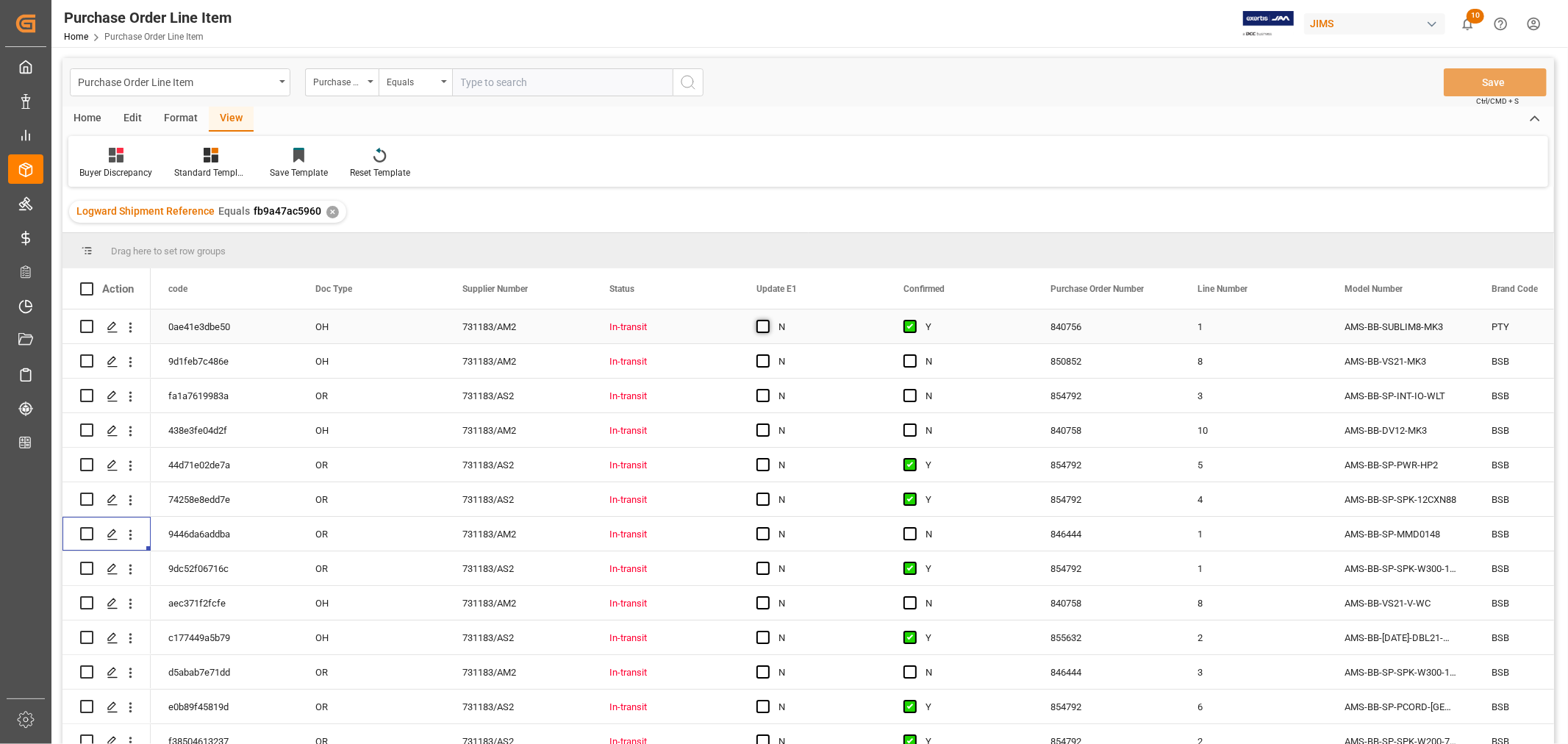
click at [762, 325] on span "Press SPACE to select this row." at bounding box center [763, 326] width 13 height 13
click at [768, 320] on input "Press SPACE to select this row." at bounding box center [768, 320] width 0 height 0
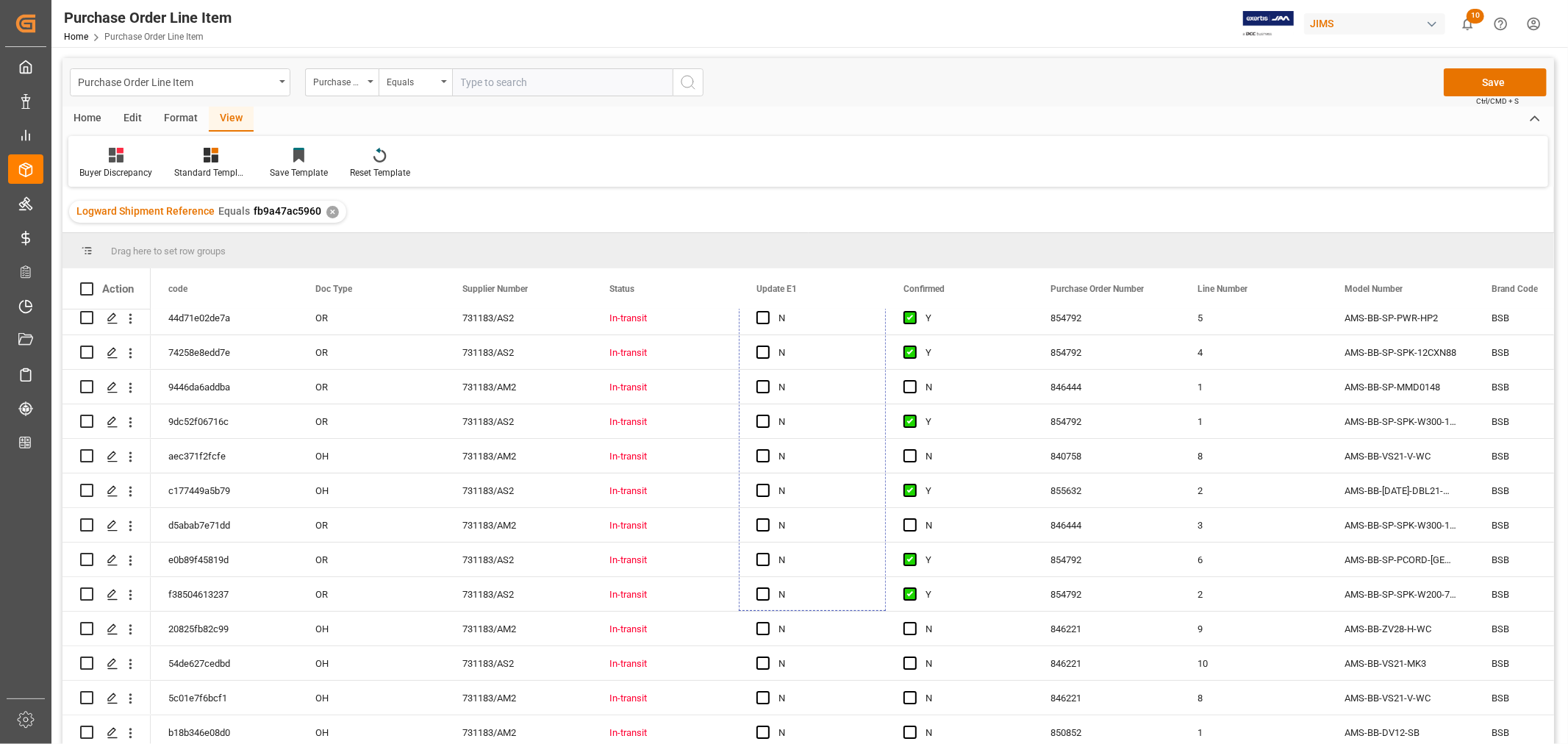
scroll to position [187, 0]
drag, startPoint x: 885, startPoint y: 339, endPoint x: 828, endPoint y: 719, distance: 384.3
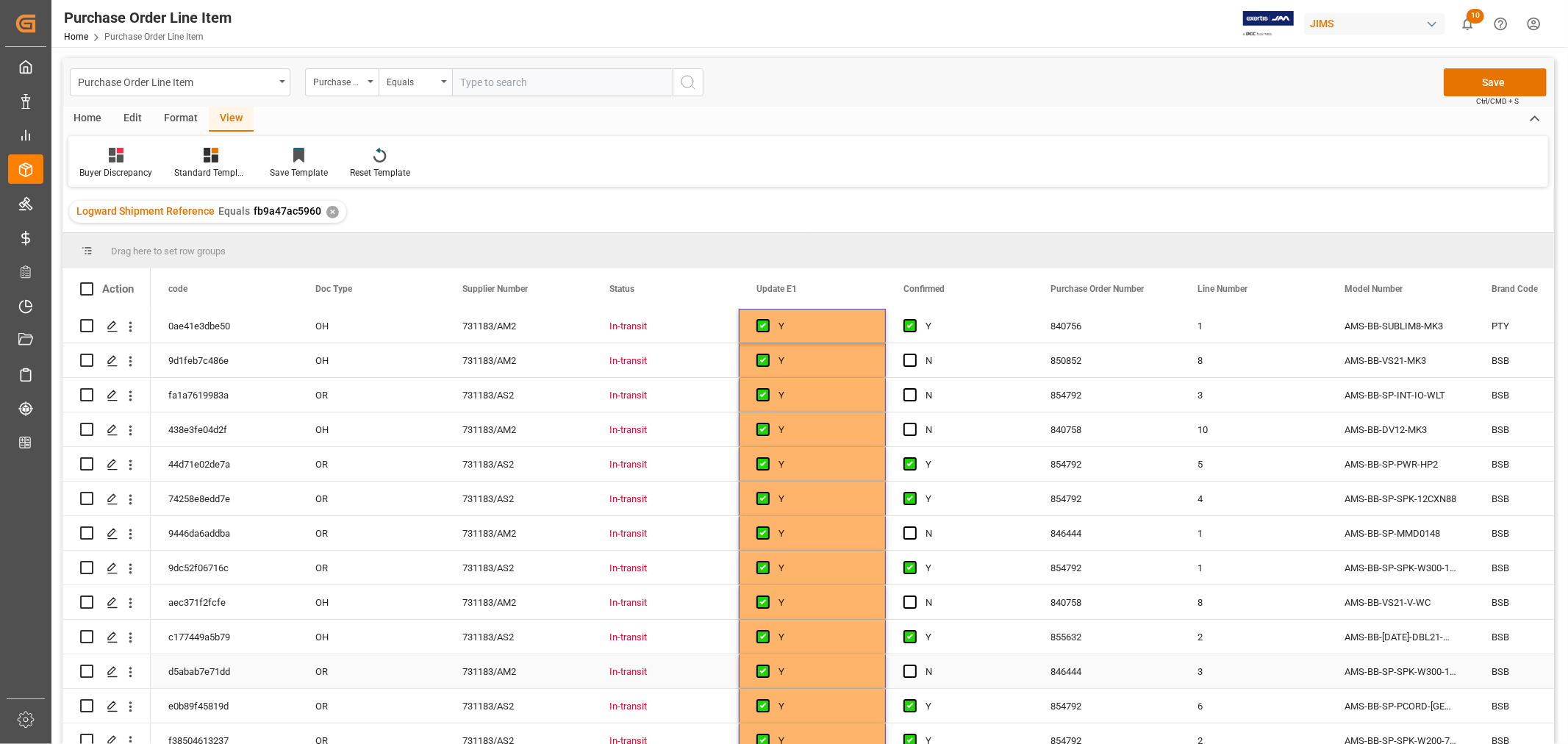
scroll to position [0, 0]
click at [909, 360] on span "Press SPACE to select this row." at bounding box center [910, 361] width 13 height 13
click at [915, 354] on input "Press SPACE to select this row." at bounding box center [915, 354] width 0 height 0
click at [908, 397] on span "Press SPACE to select this row." at bounding box center [910, 395] width 13 height 13
click at [915, 389] on input "Press SPACE to select this row." at bounding box center [915, 389] width 0 height 0
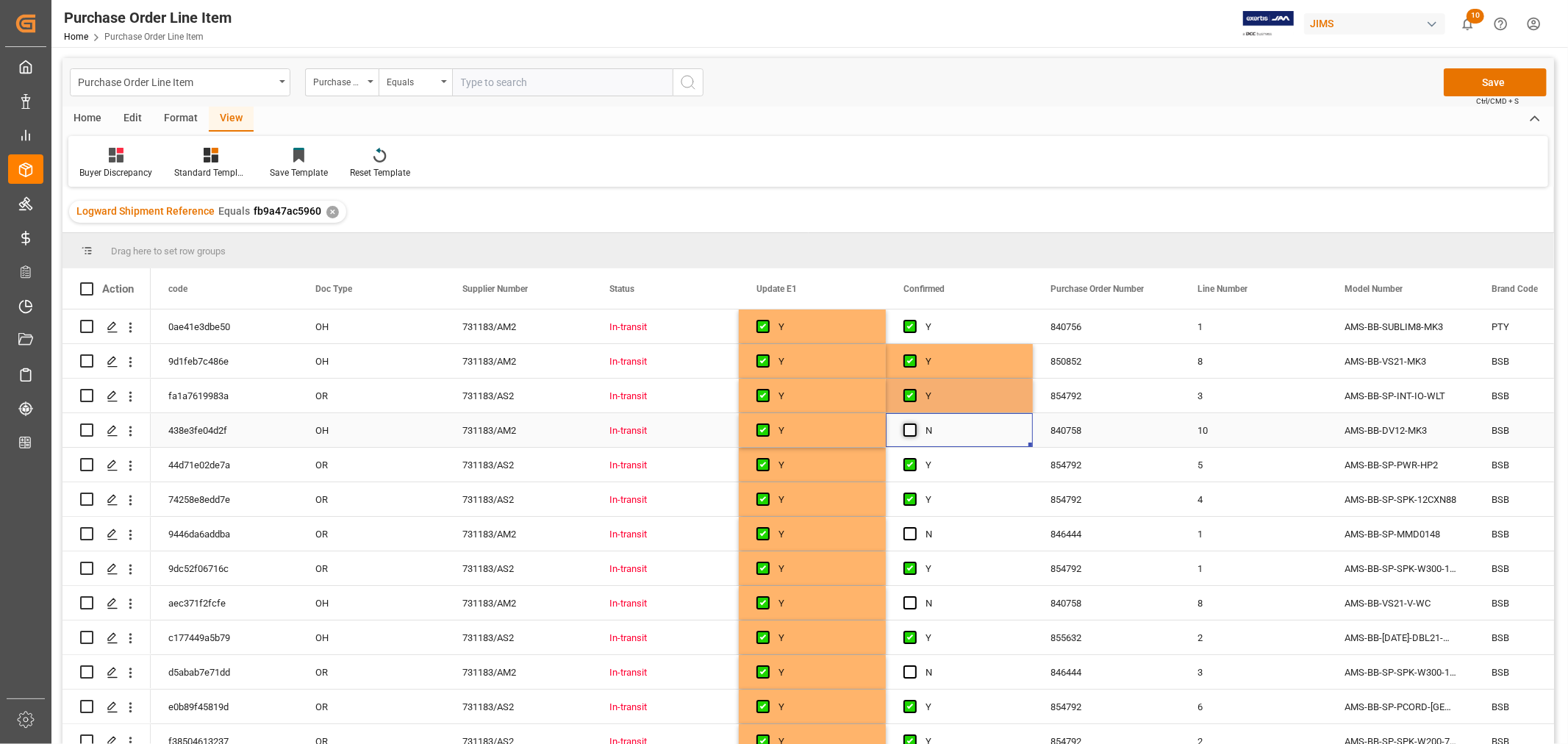
click at [905, 430] on span "Press SPACE to select this row." at bounding box center [910, 430] width 13 height 13
click at [915, 423] on input "Press SPACE to select this row." at bounding box center [915, 423] width 0 height 0
click at [904, 534] on span "Press SPACE to select this row." at bounding box center [910, 534] width 13 height 13
click at [915, 527] on input "Press SPACE to select this row." at bounding box center [915, 527] width 0 height 0
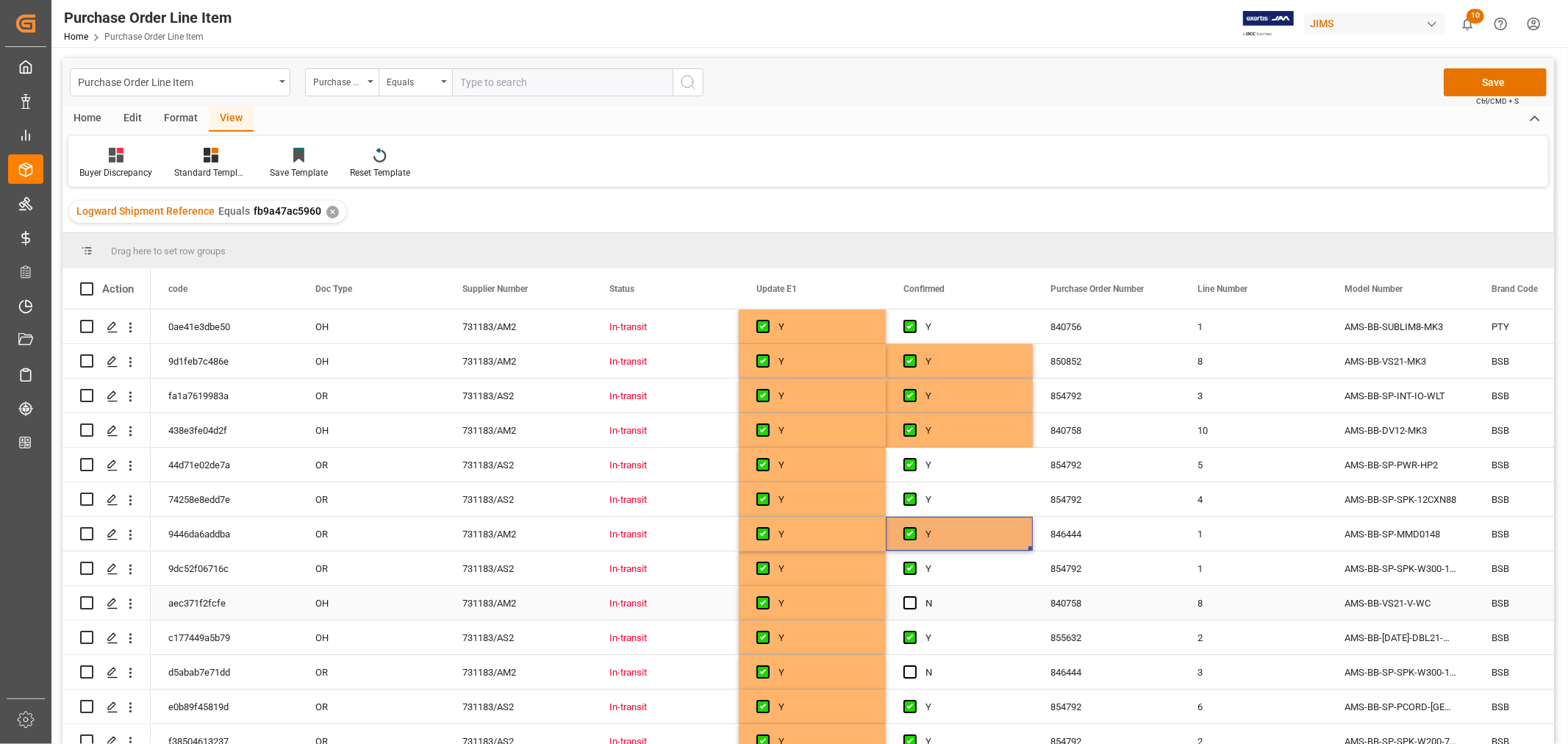
click at [903, 604] on div "N" at bounding box center [959, 603] width 147 height 33
click at [909, 670] on span "Press SPACE to select this row." at bounding box center [910, 671] width 13 height 13
click at [915, 665] on input "Press SPACE to select this row." at bounding box center [915, 665] width 0 height 0
click at [908, 605] on span "Press SPACE to select this row." at bounding box center [910, 603] width 13 height 13
click at [915, 596] on input "Press SPACE to select this row." at bounding box center [915, 596] width 0 height 0
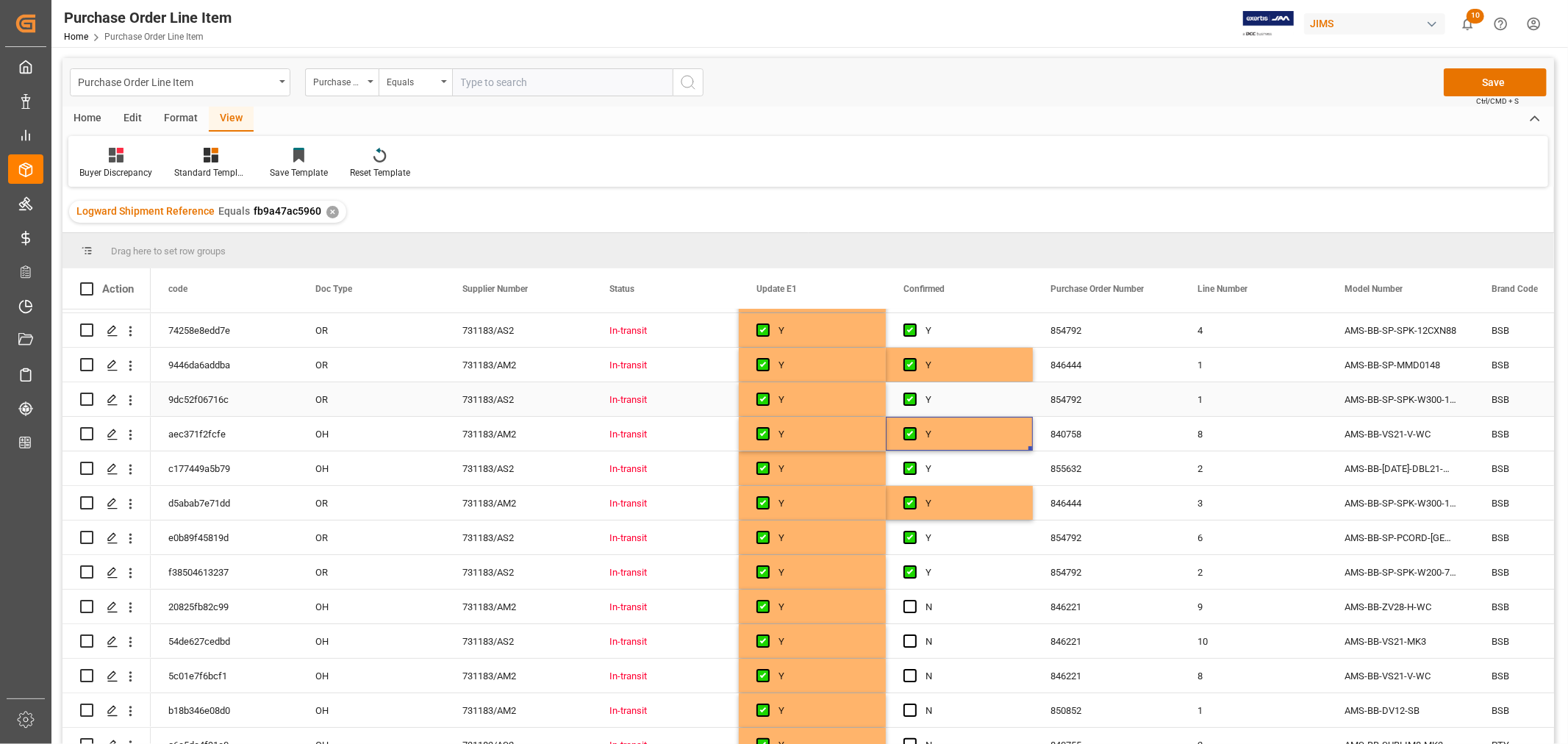
scroll to position [187, 0]
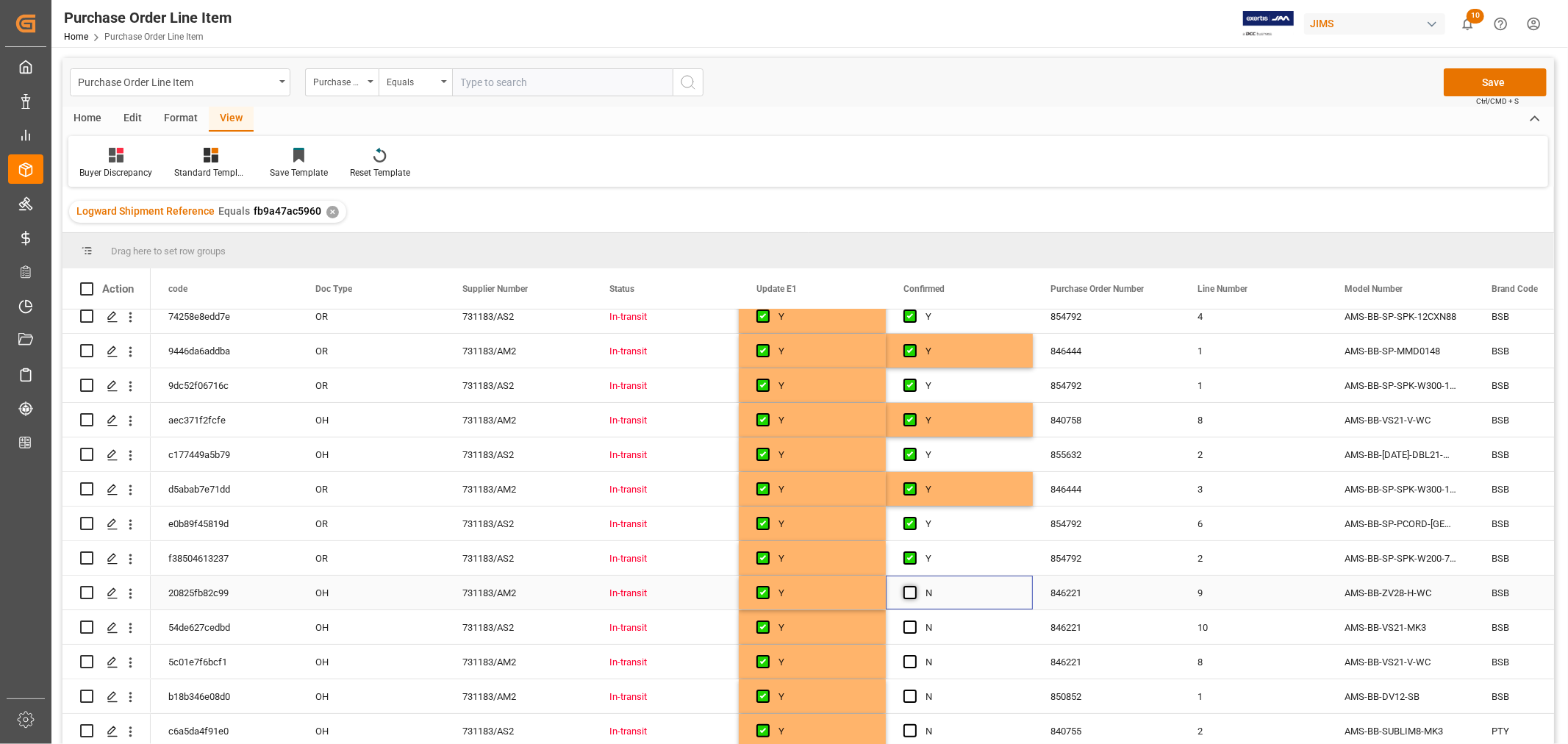
click at [909, 590] on span "Press SPACE to select this row." at bounding box center [910, 592] width 13 height 13
click at [915, 586] on input "Press SPACE to select this row." at bounding box center [915, 586] width 0 height 0
click at [909, 622] on span "Press SPACE to select this row." at bounding box center [910, 627] width 13 height 13
click at [915, 620] on input "Press SPACE to select this row." at bounding box center [915, 620] width 0 height 0
click at [912, 656] on span "Press SPACE to select this row." at bounding box center [910, 661] width 13 height 13
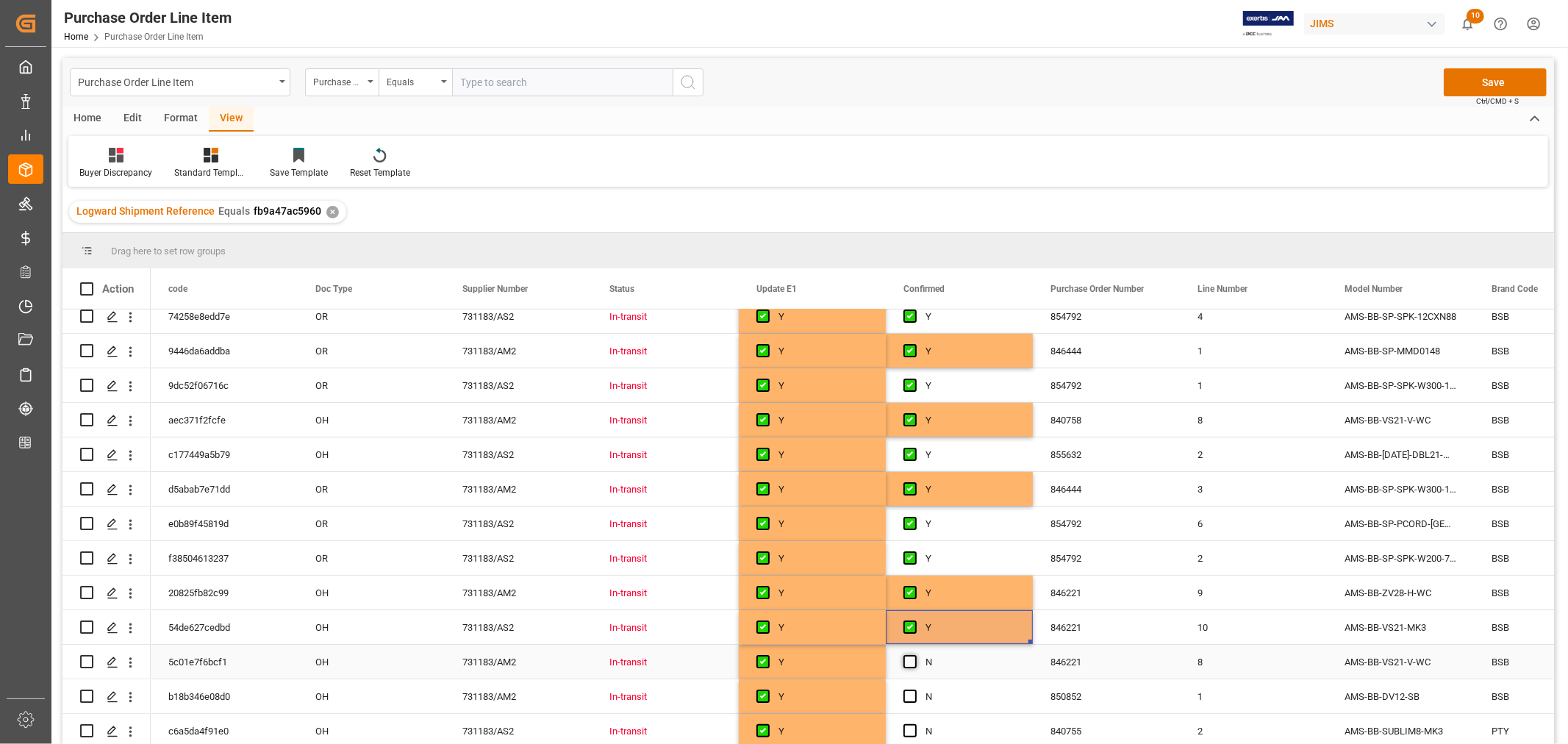
click at [915, 655] on input "Press SPACE to select this row." at bounding box center [915, 655] width 0 height 0
click at [910, 689] on span "Press SPACE to select this row." at bounding box center [910, 696] width 13 height 13
click at [915, 689] on input "Press SPACE to select this row." at bounding box center [915, 689] width 0 height 0
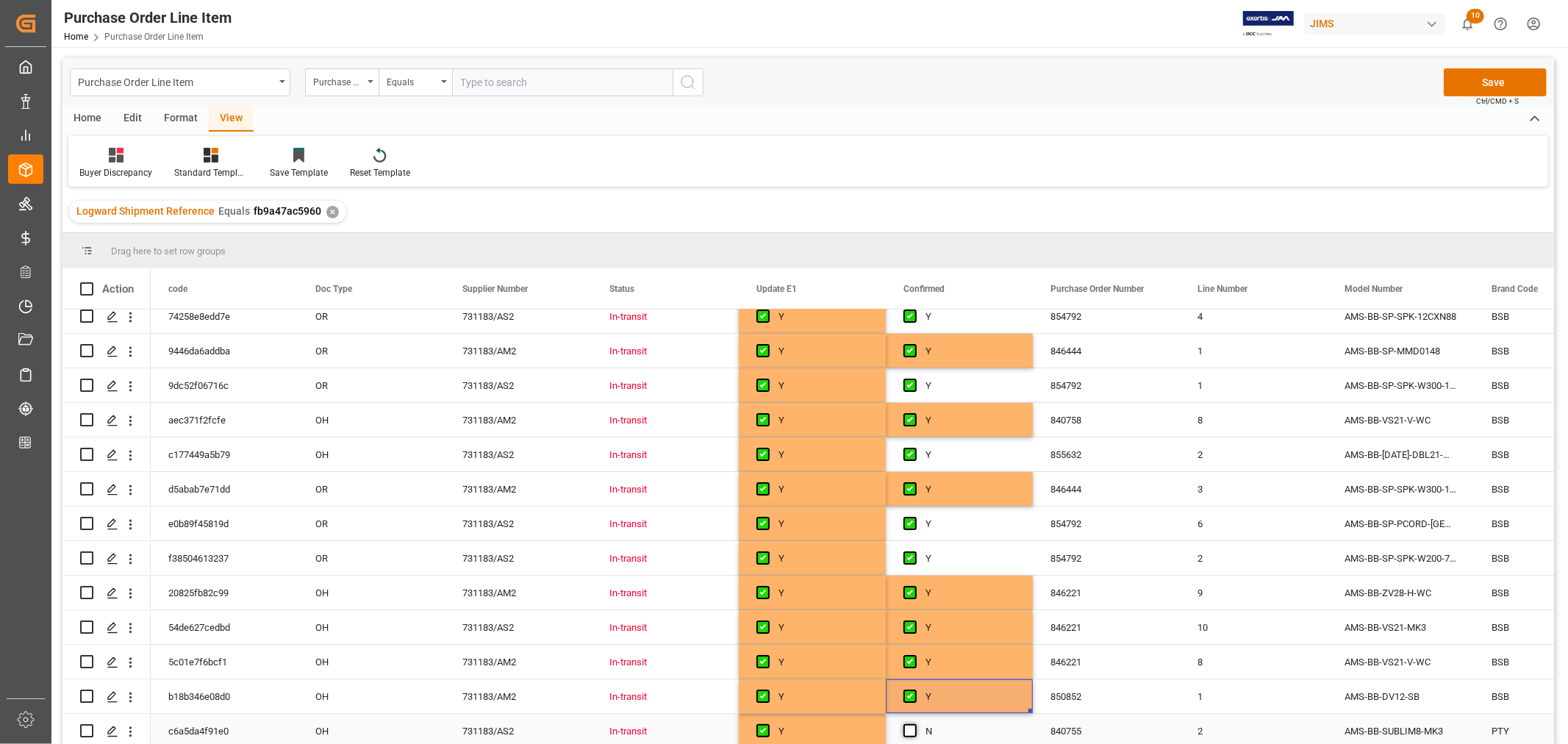
click at [910, 724] on span "Press SPACE to select this row." at bounding box center [910, 730] width 13 height 13
click at [915, 724] on input "Press SPACE to select this row." at bounding box center [915, 724] width 0 height 0
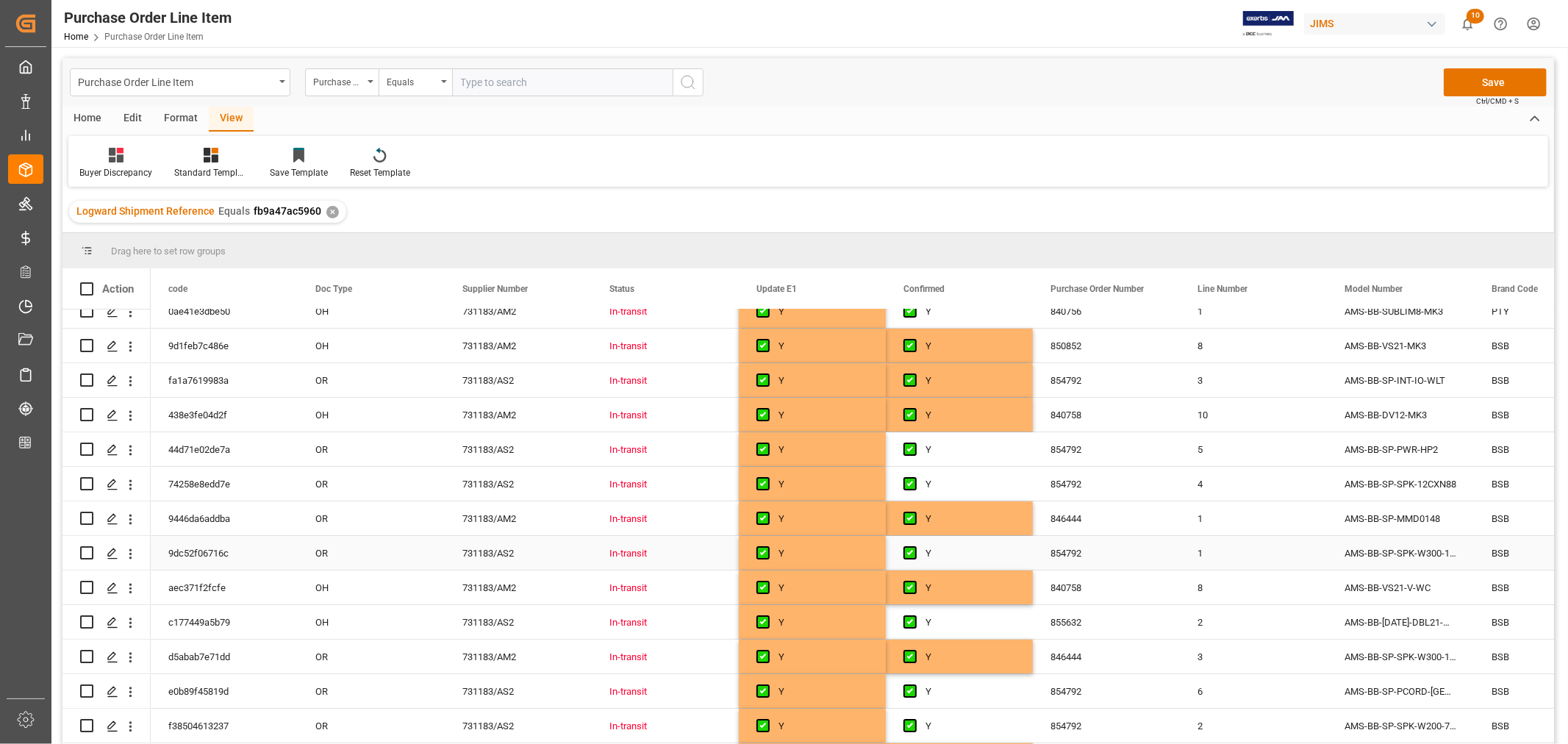
scroll to position [0, 0]
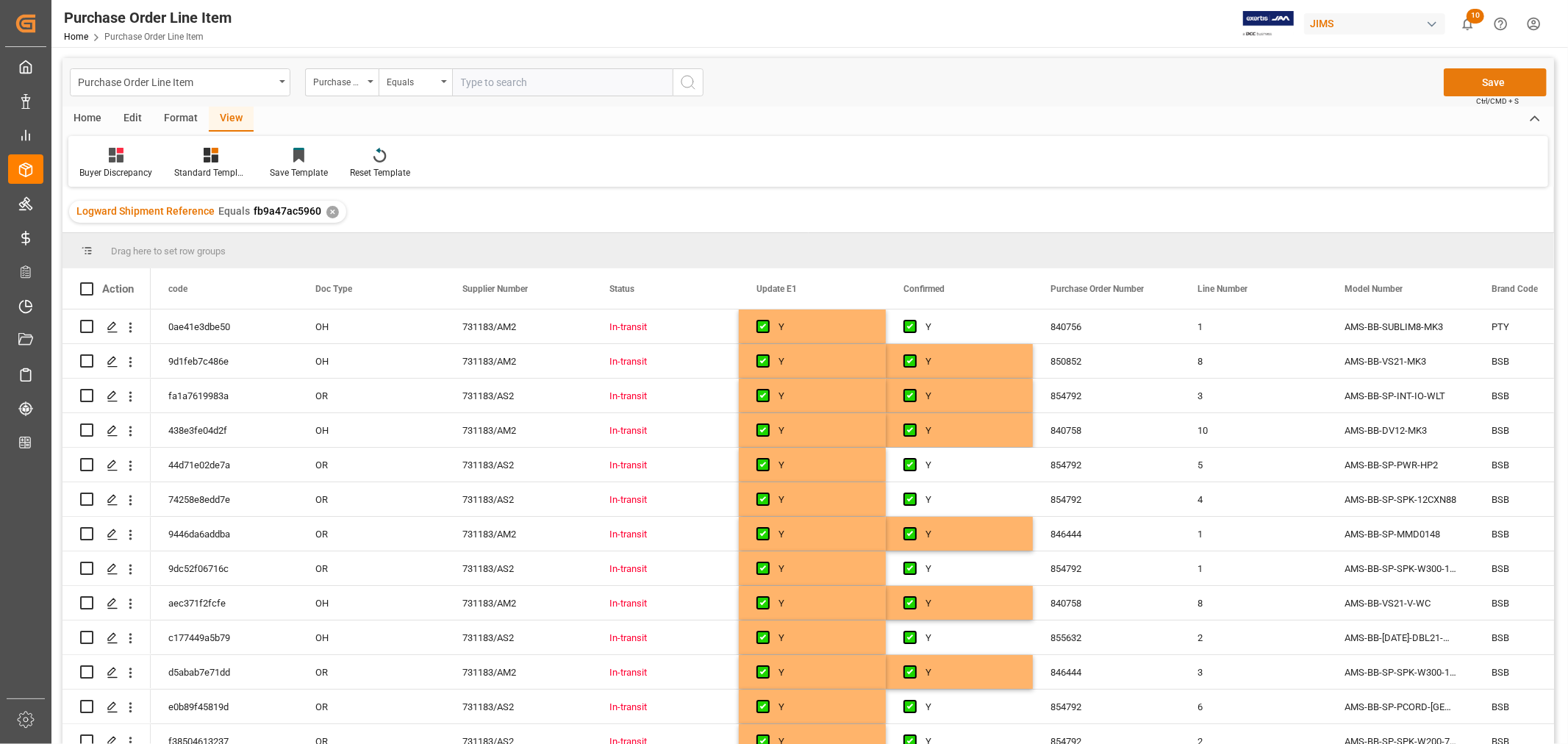
click at [1488, 82] on button "Save" at bounding box center [1495, 82] width 103 height 28
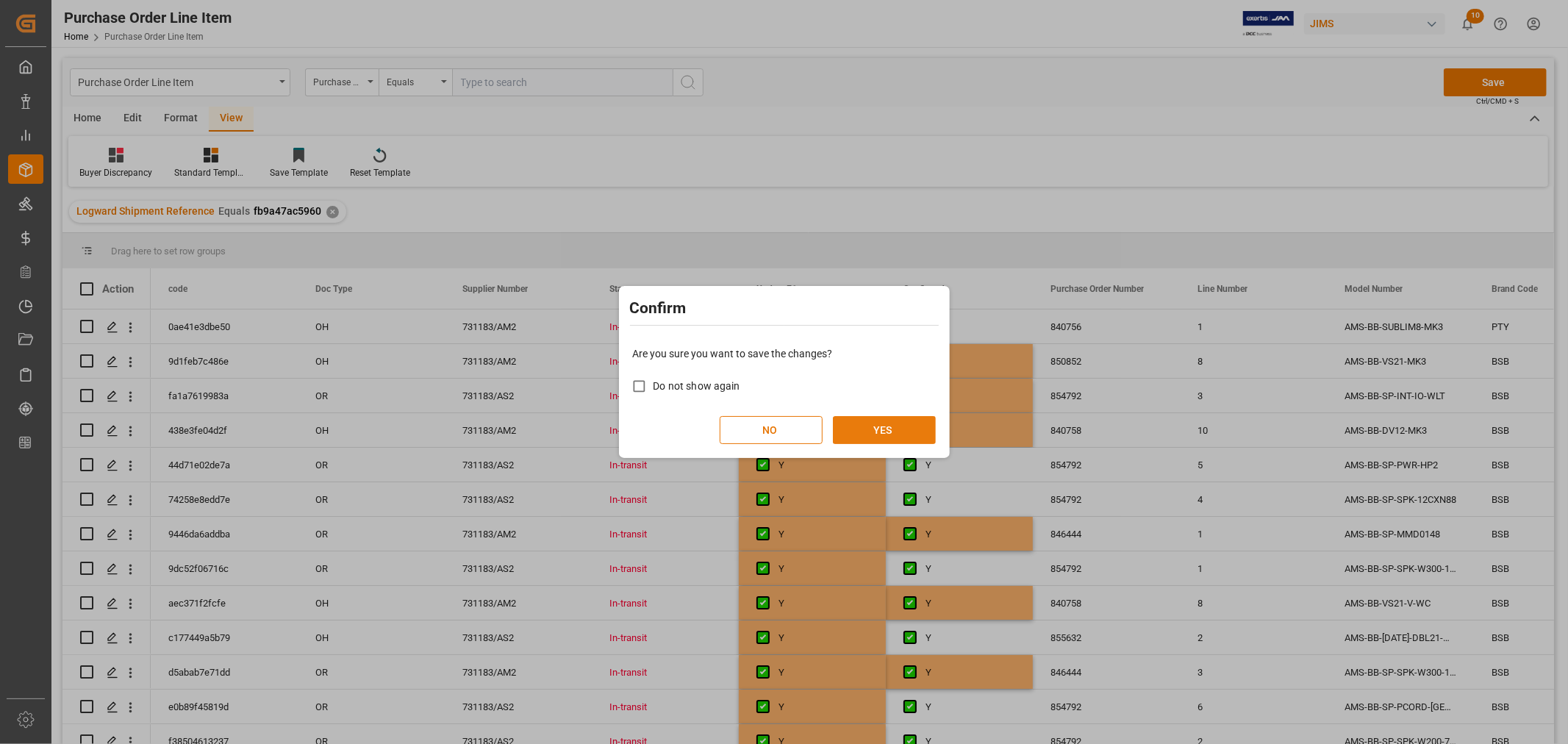
click at [872, 427] on button "YES" at bounding box center [884, 430] width 103 height 28
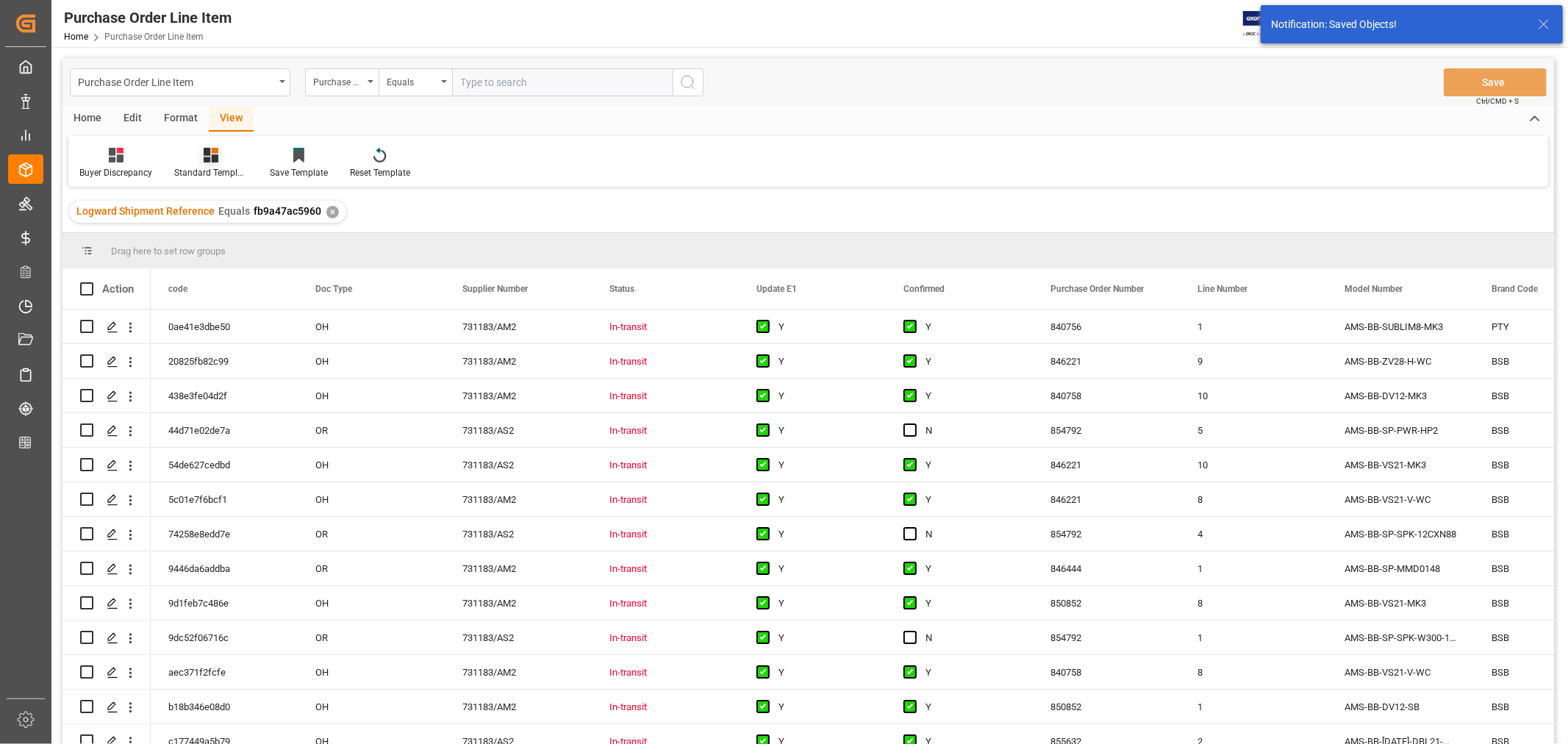
click at [221, 159] on div at bounding box center [210, 154] width 74 height 16
click at [215, 233] on div "HS listing USA" at bounding box center [250, 237] width 128 height 16
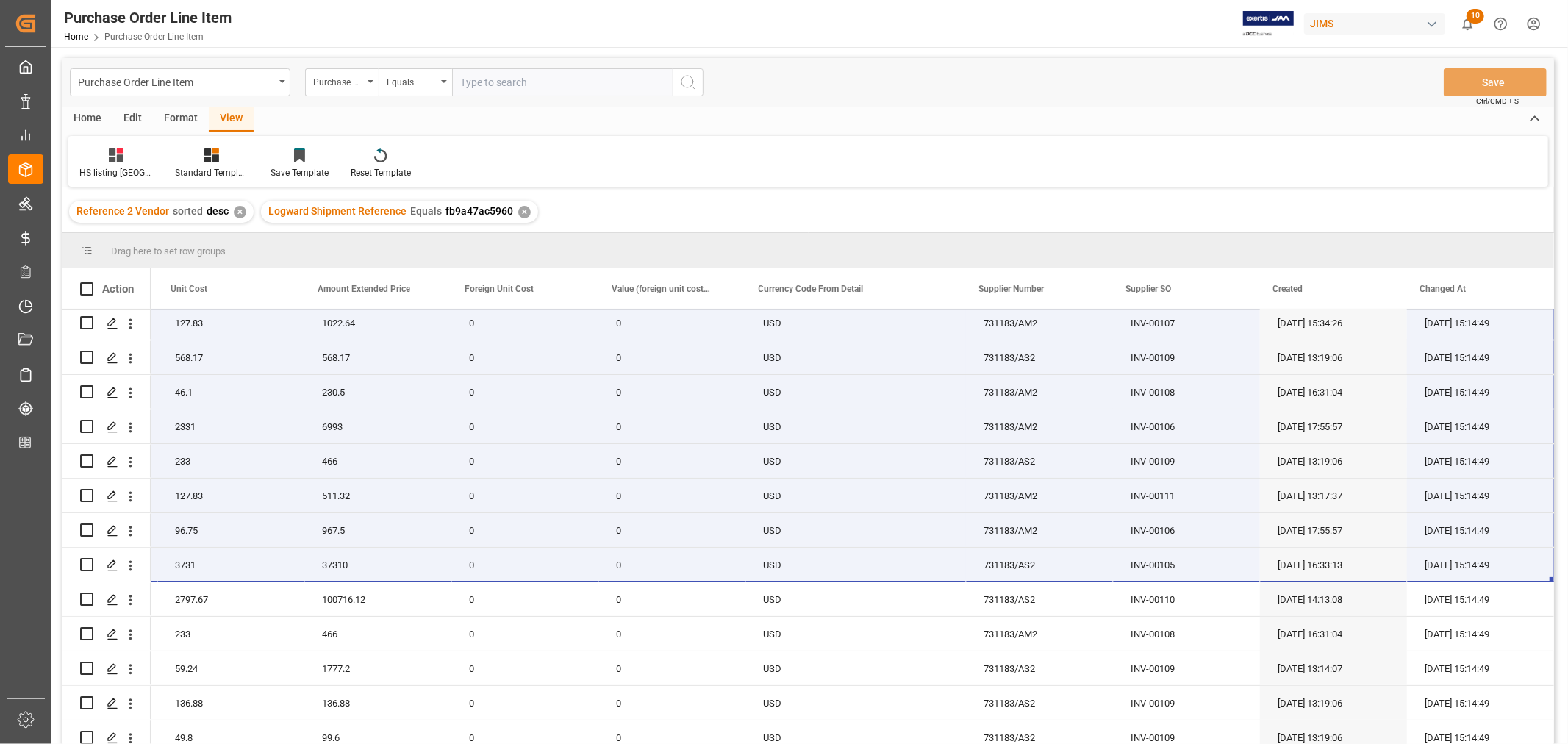
scroll to position [187, 0]
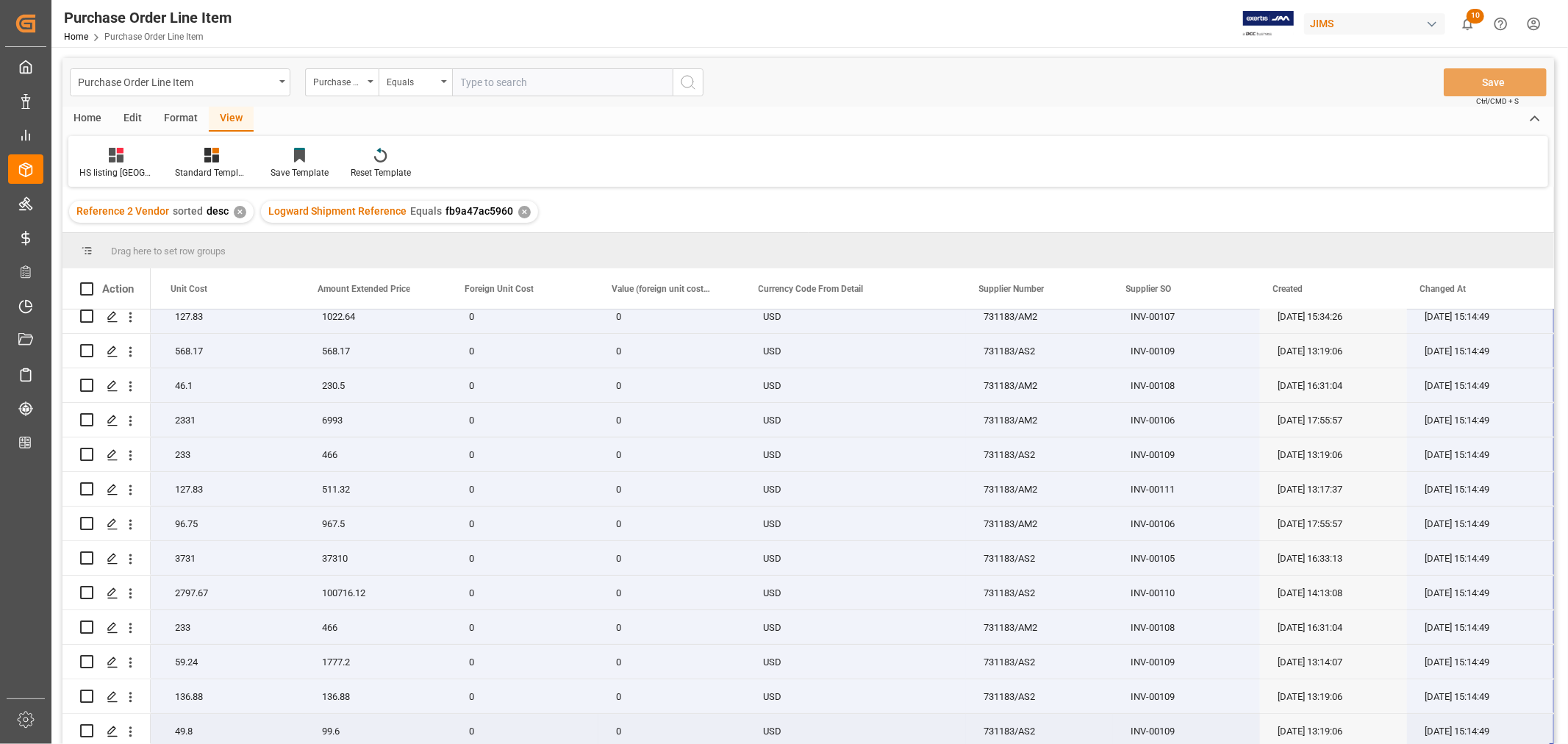
drag, startPoint x: 199, startPoint y: 326, endPoint x: 1535, endPoint y: 720, distance: 1392.9
click at [1535, 720] on div "22-10352-MY (EA)Column Speaker w 18-in Sub 8 2797.67 22381.36 0 0 USD 731183/AM…" at bounding box center [341, 437] width 2426 height 621
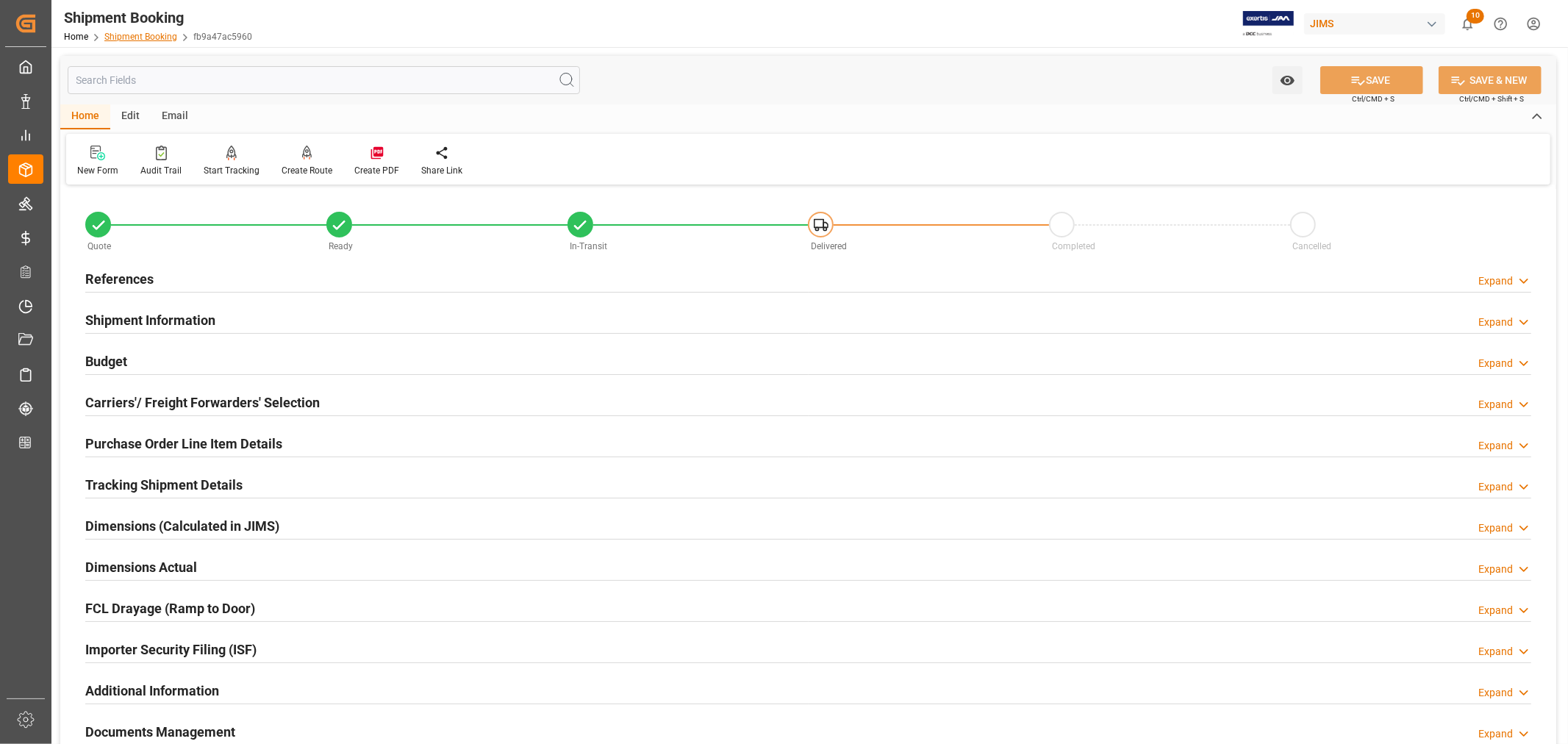
click at [133, 33] on link "Shipment Booking" at bounding box center [141, 36] width 73 height 10
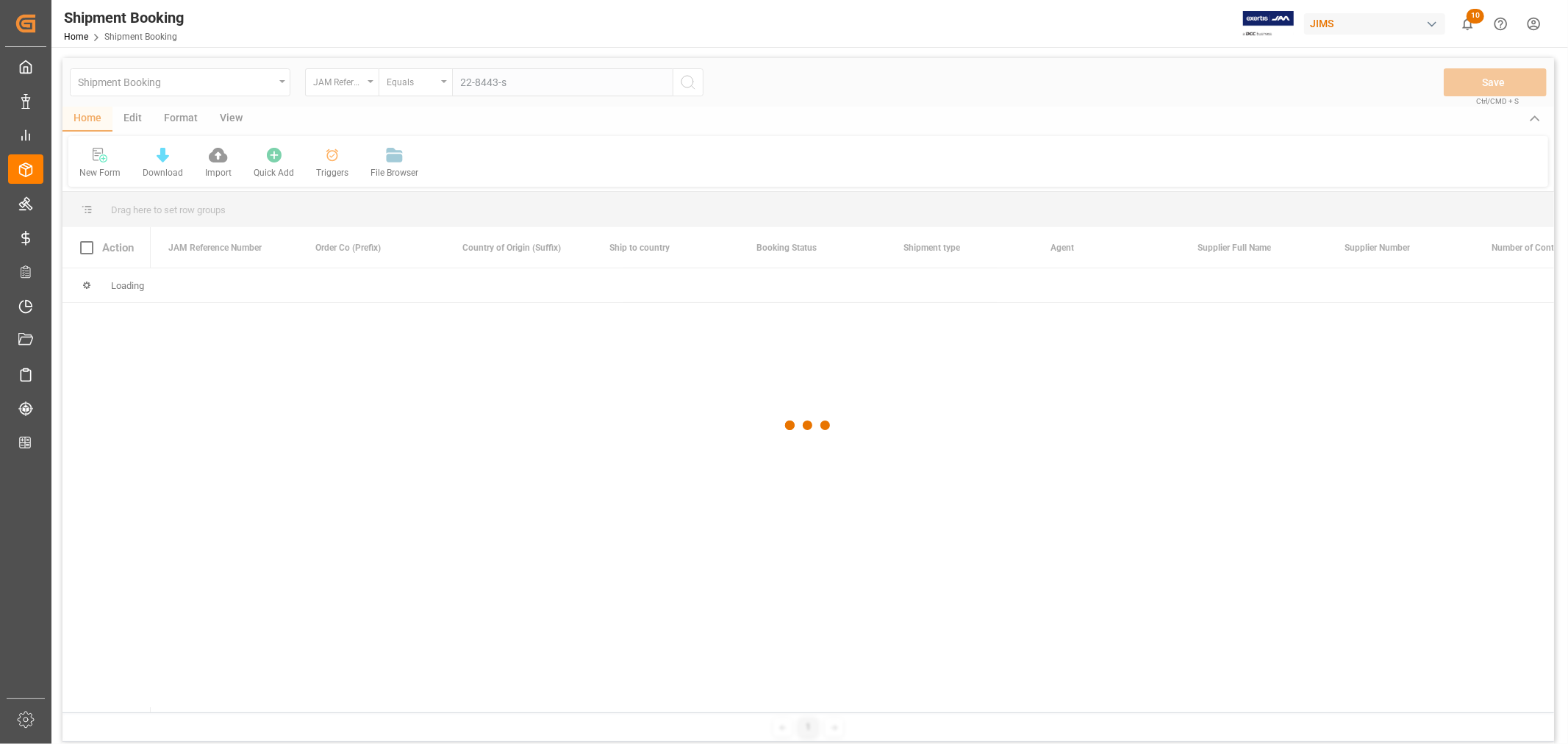
type input "22-8443-se"
